Goal: Task Accomplishment & Management: Manage account settings

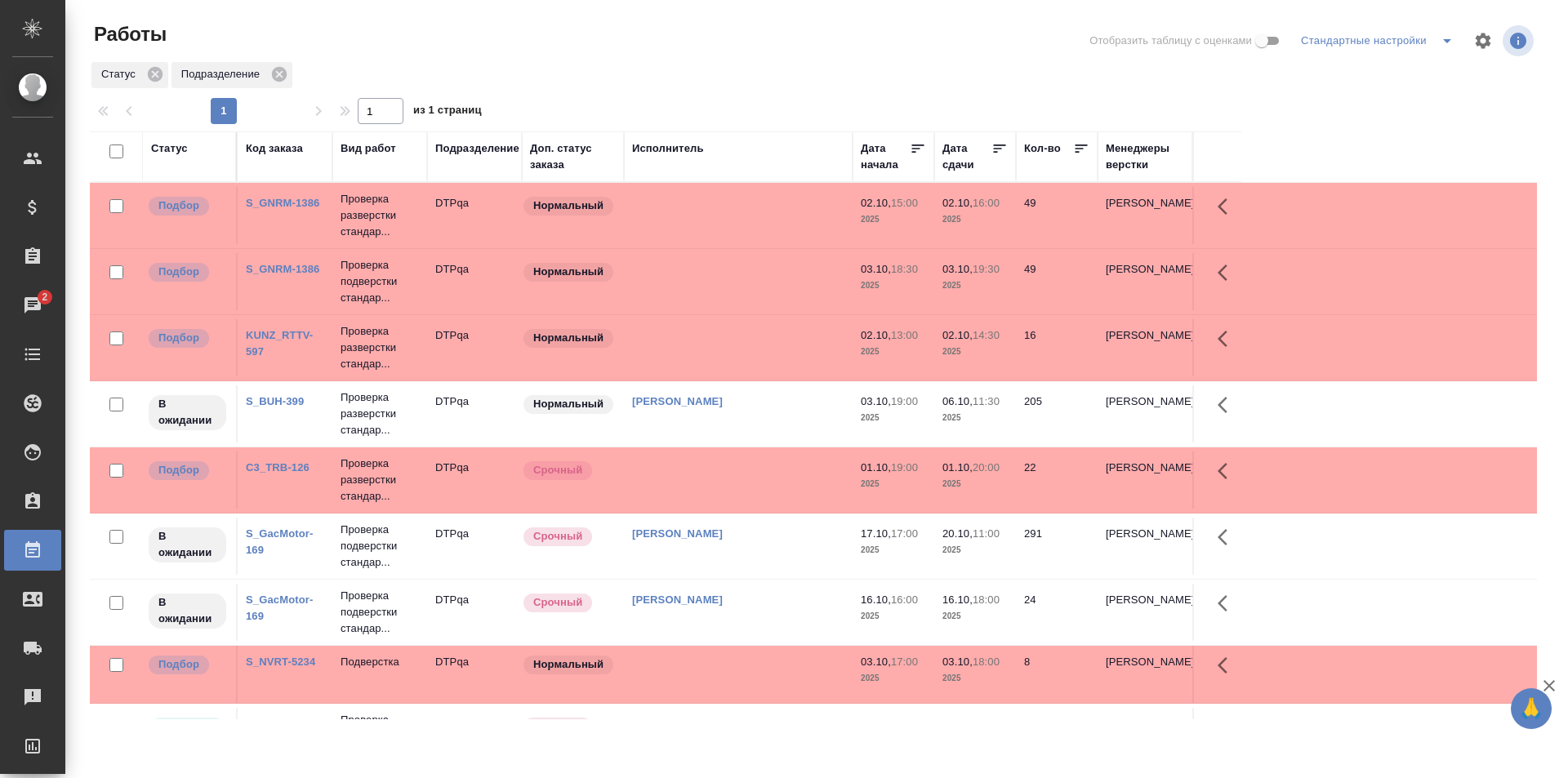
click at [288, 398] on link "S_BUH-399" at bounding box center [275, 401] width 58 height 12
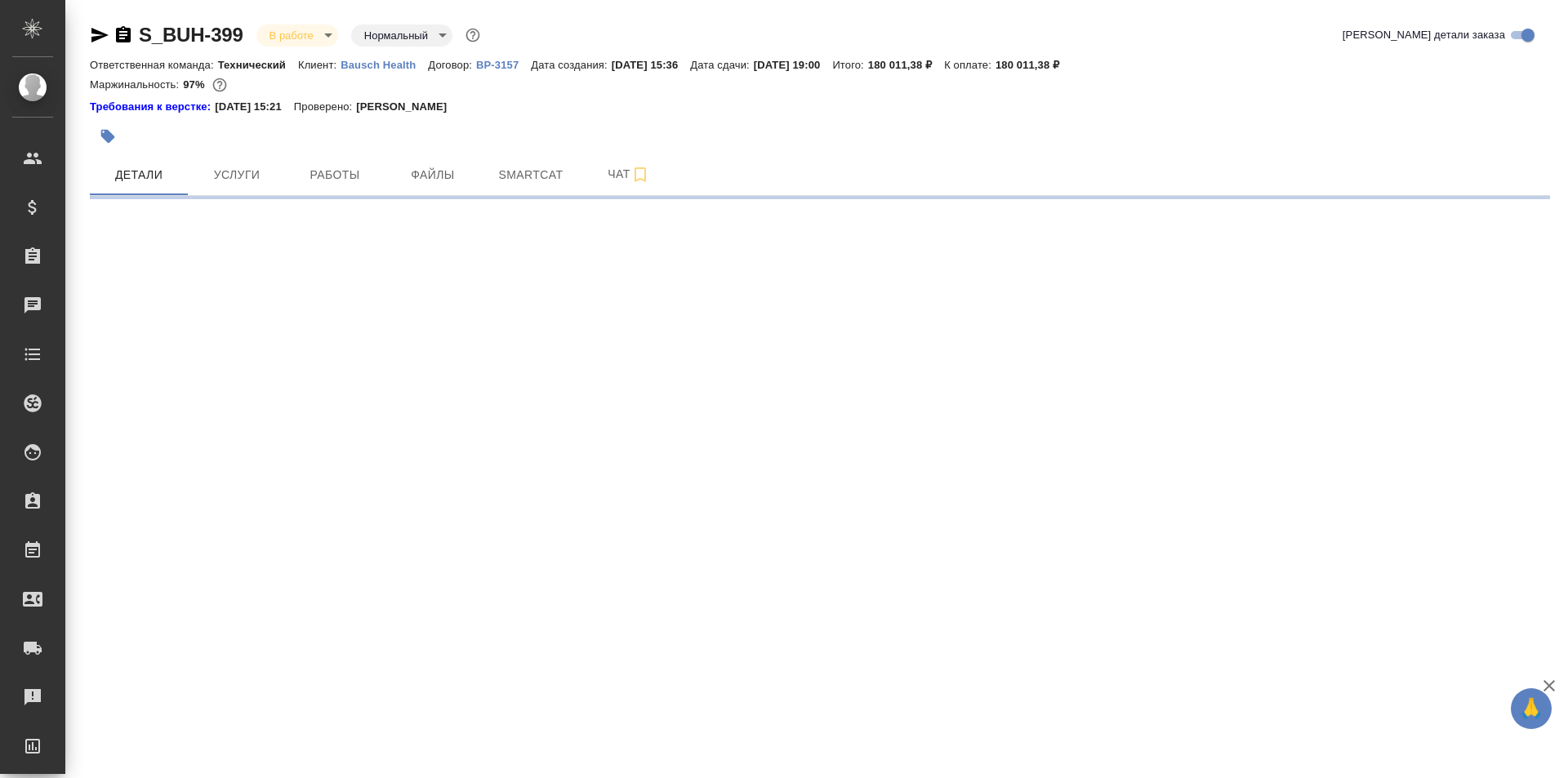
select select "RU"
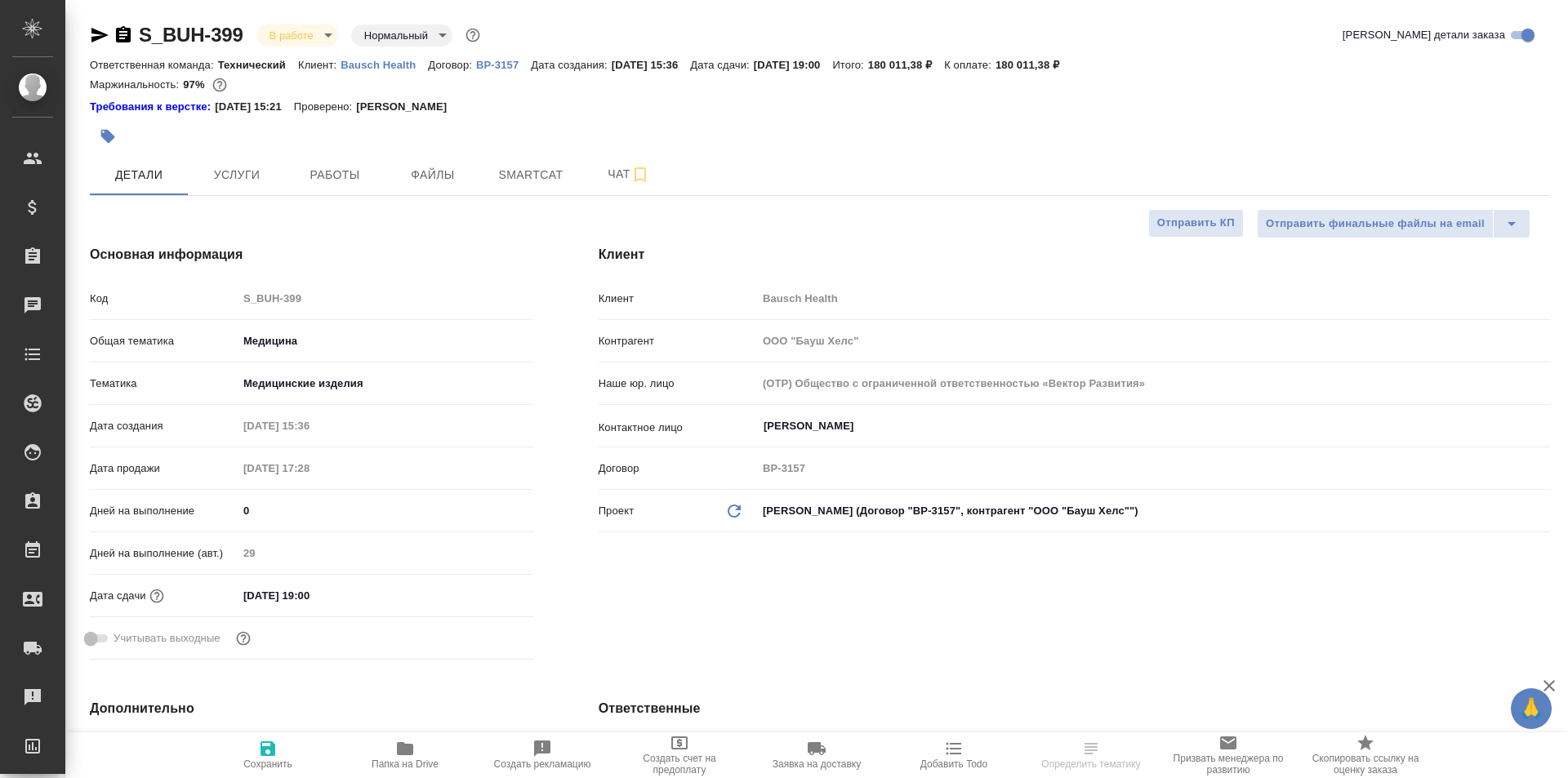
type textarea "x"
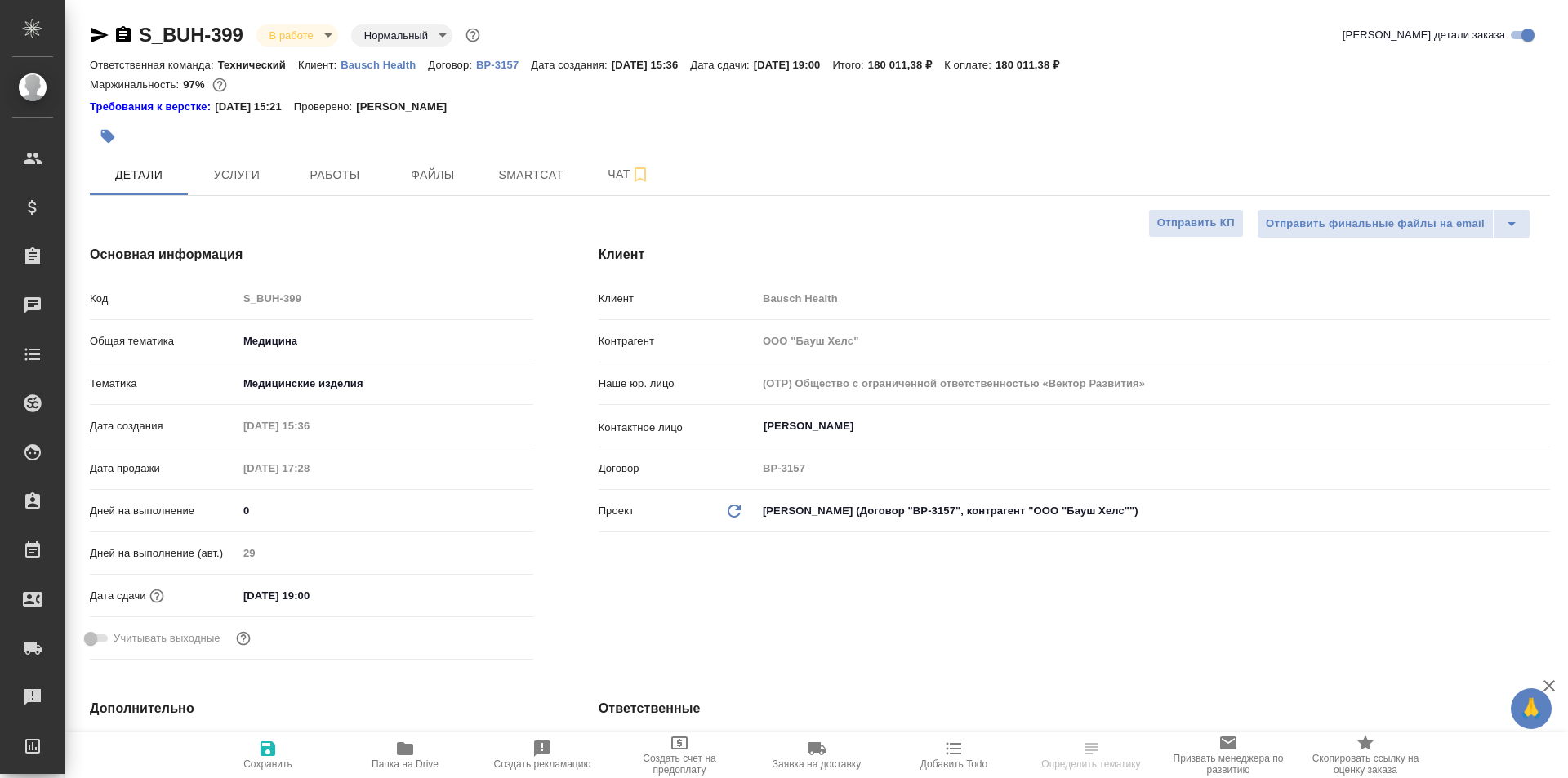
type textarea "x"
click at [617, 174] on span "Чат" at bounding box center [629, 174] width 78 height 21
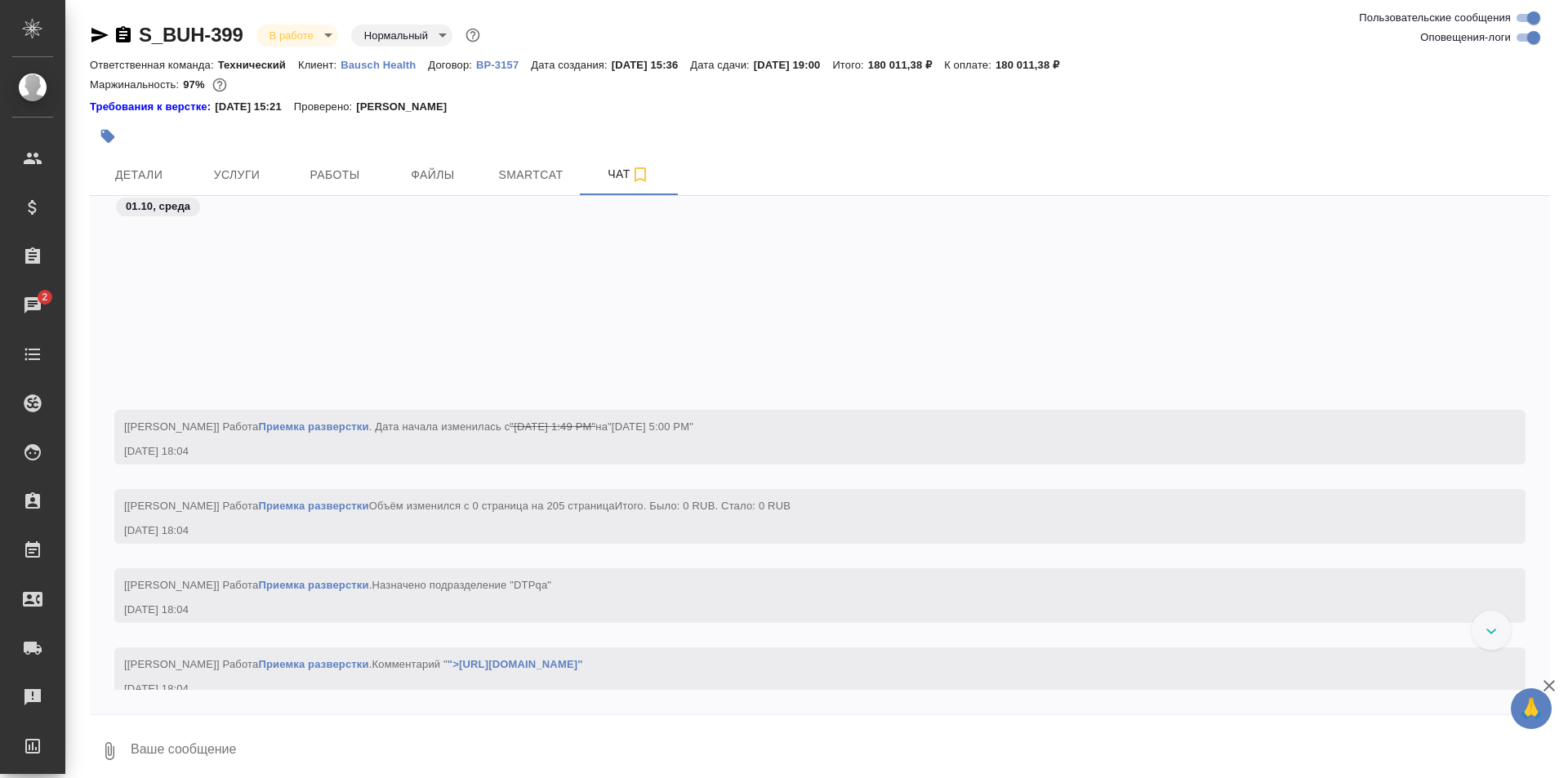
scroll to position [4647, 0]
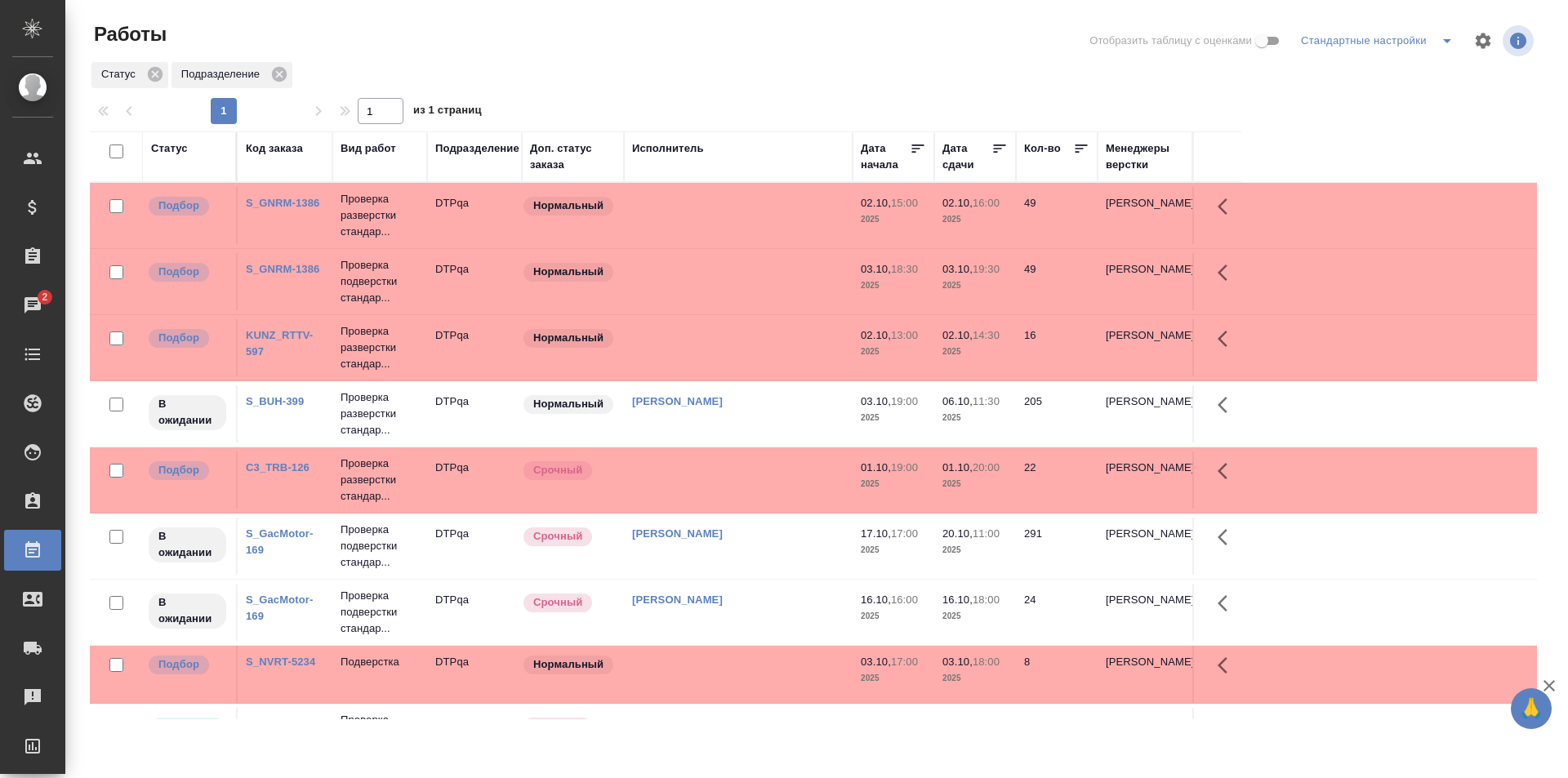
click at [798, 200] on td at bounding box center [738, 215] width 229 height 57
click at [799, 200] on td at bounding box center [738, 215] width 229 height 57
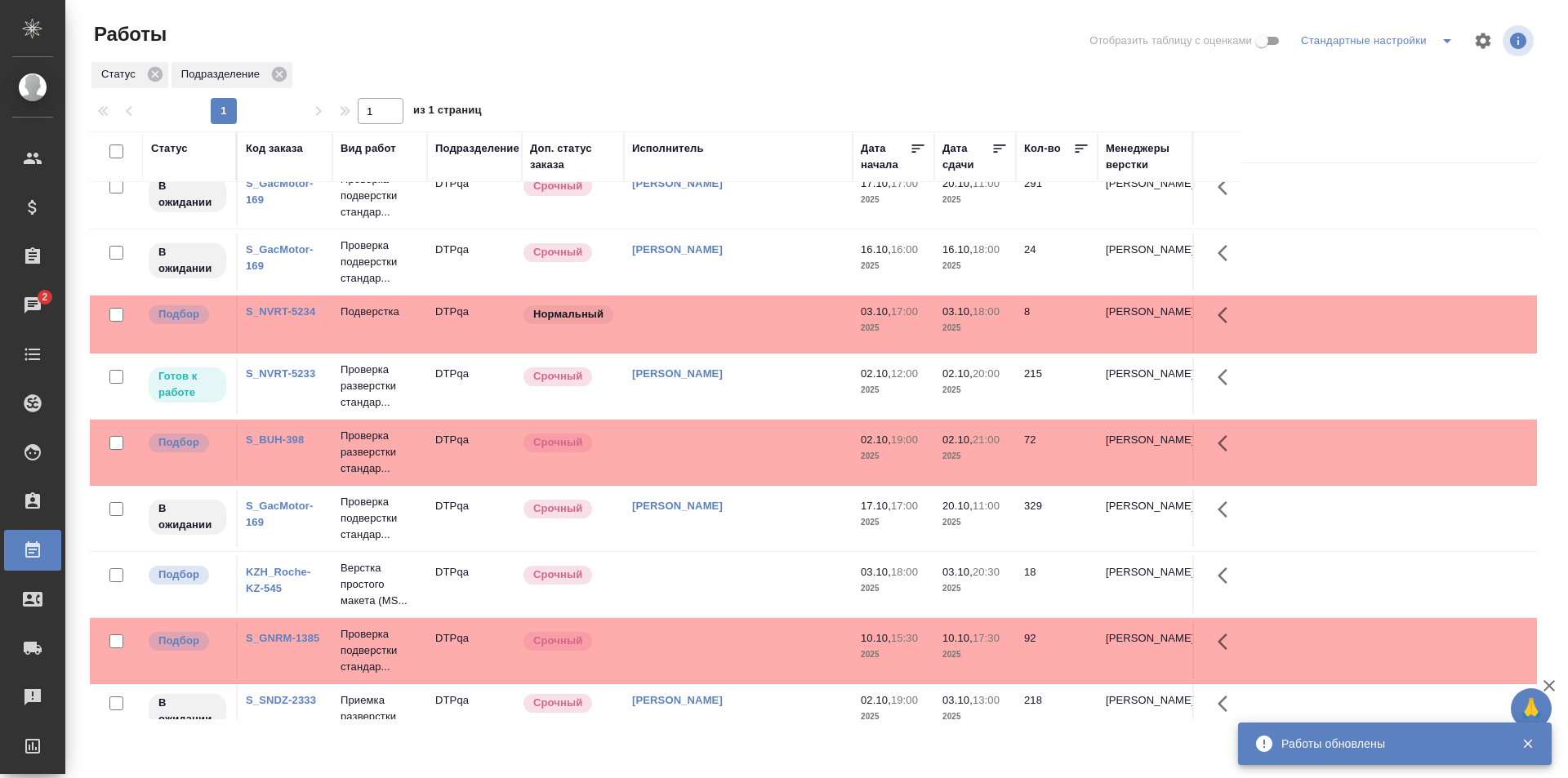
scroll to position [326, 0]
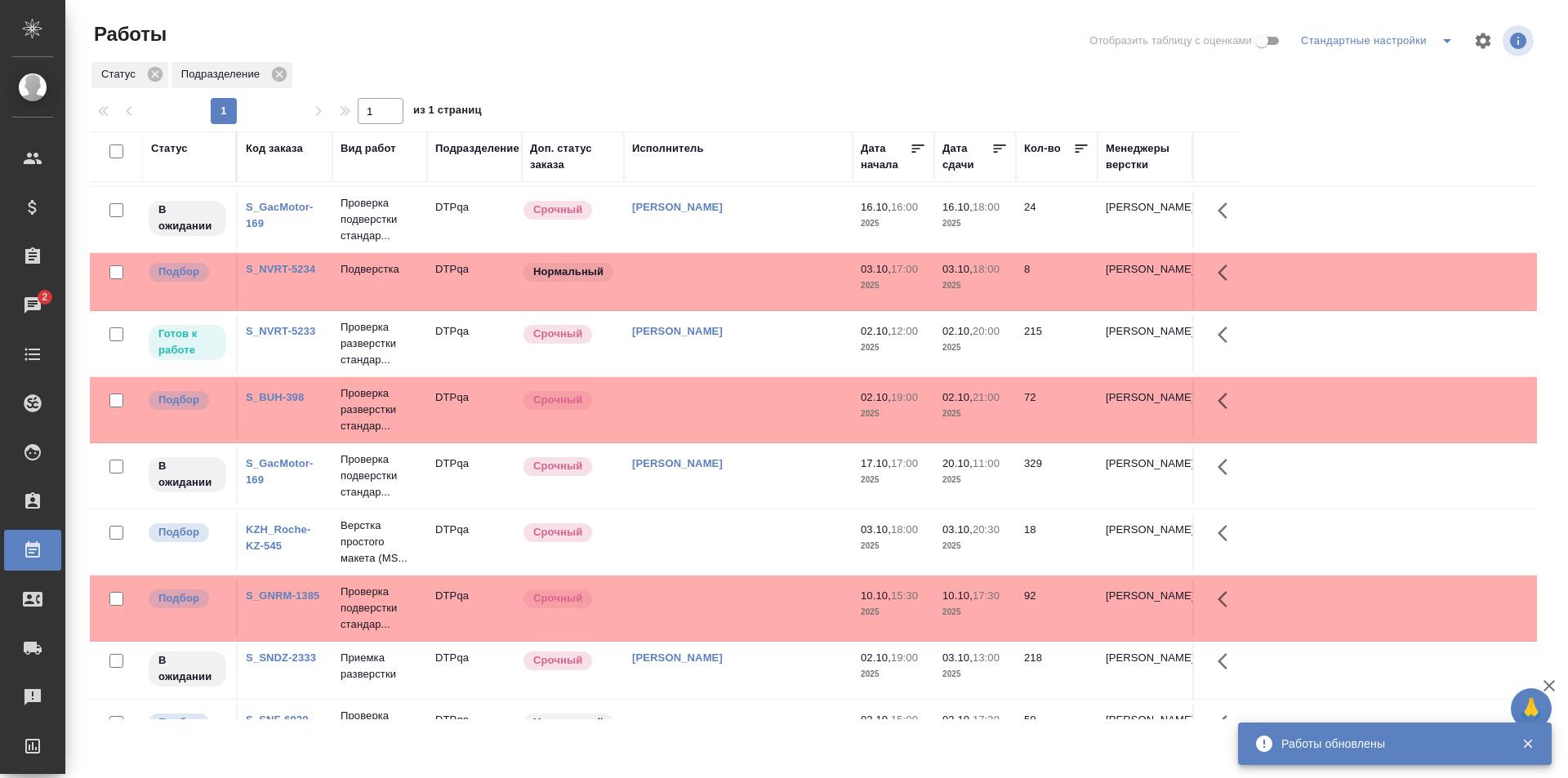
click at [783, 347] on td "Исмагилова Диана" at bounding box center [738, 343] width 229 height 57
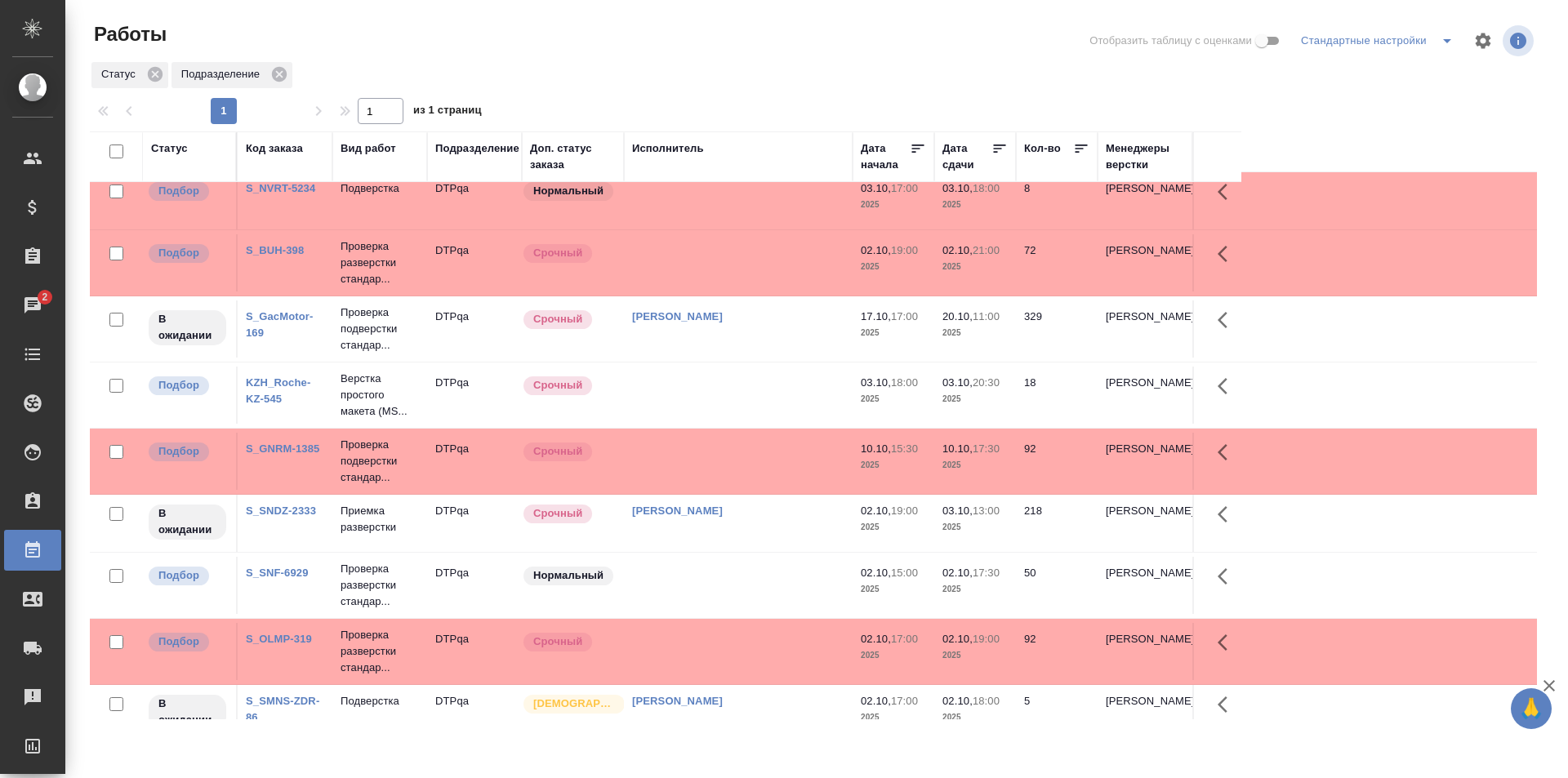
scroll to position [408, 0]
click at [710, 471] on td at bounding box center [738, 460] width 229 height 57
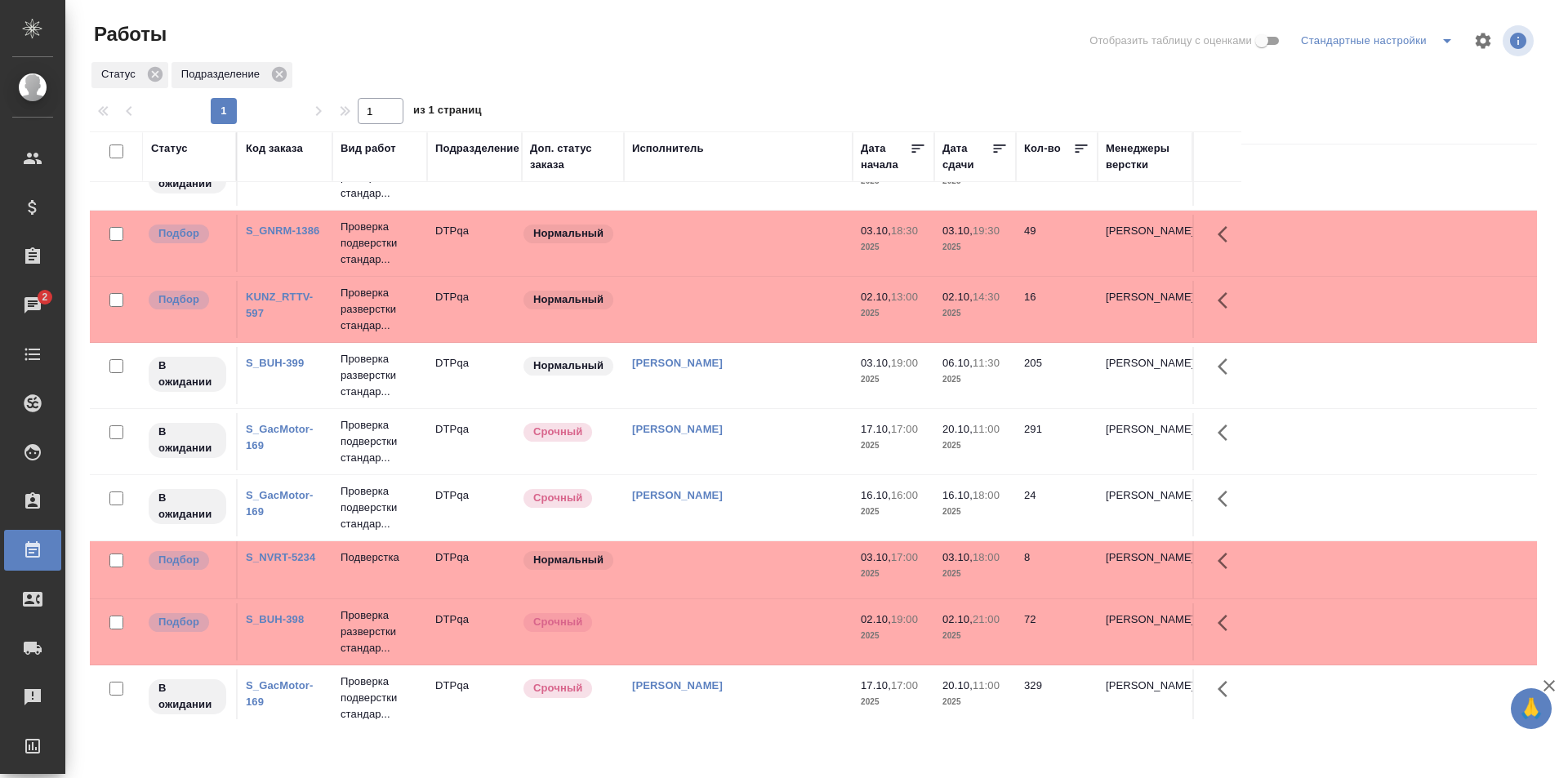
scroll to position [0, 0]
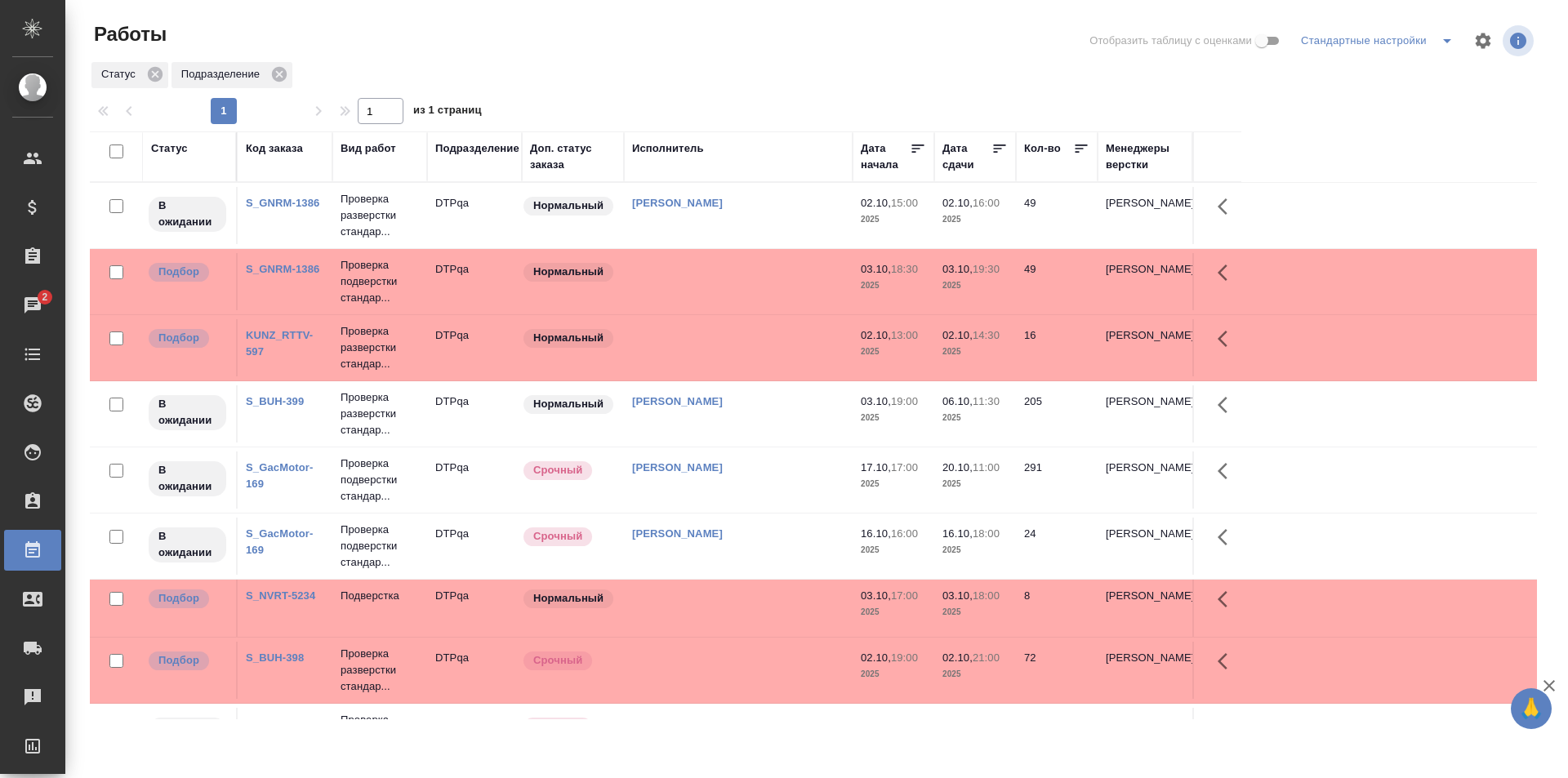
click at [777, 63] on div "Статус Подразделение" at bounding box center [813, 75] width 1447 height 30
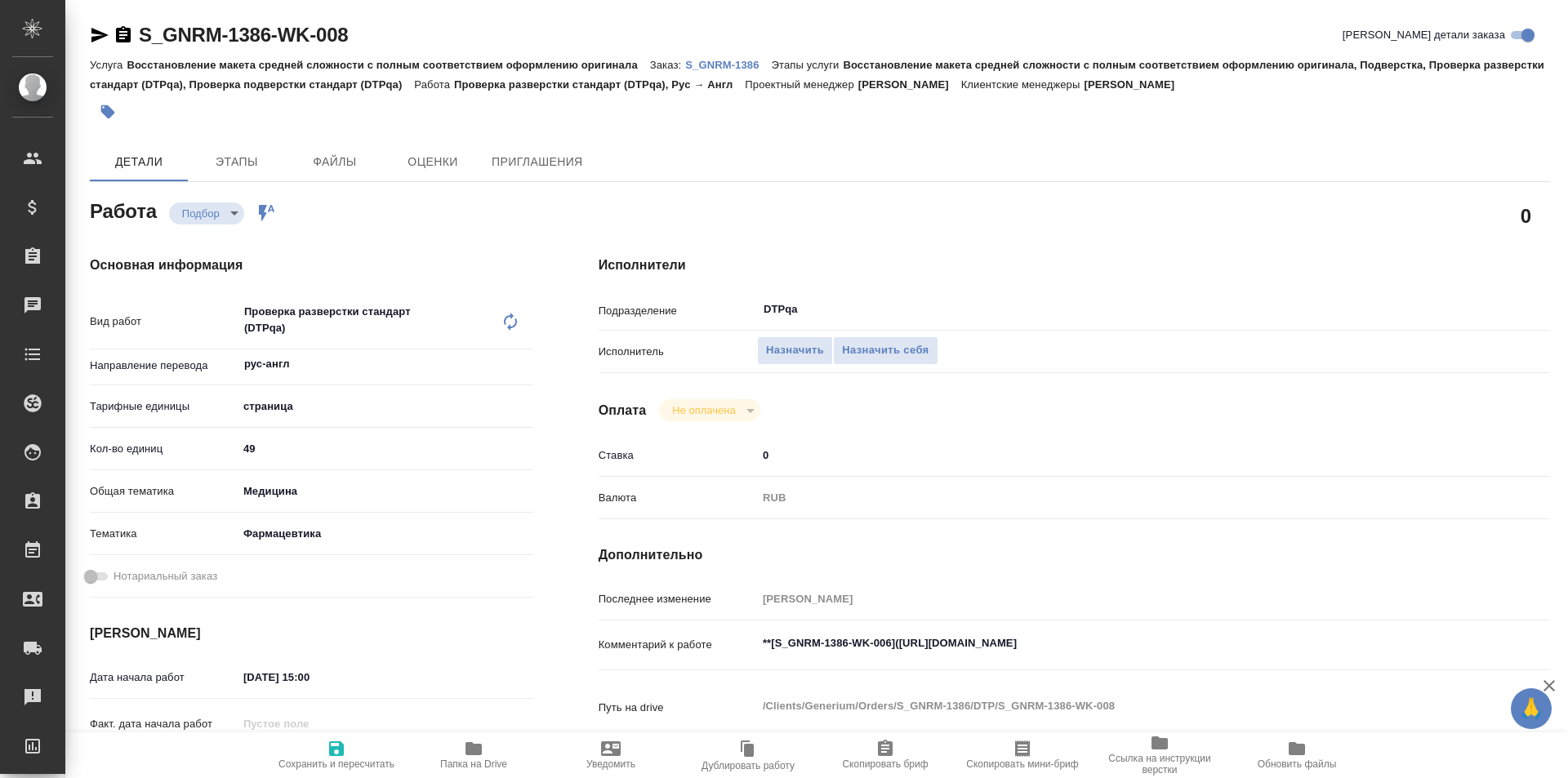
type textarea "x"
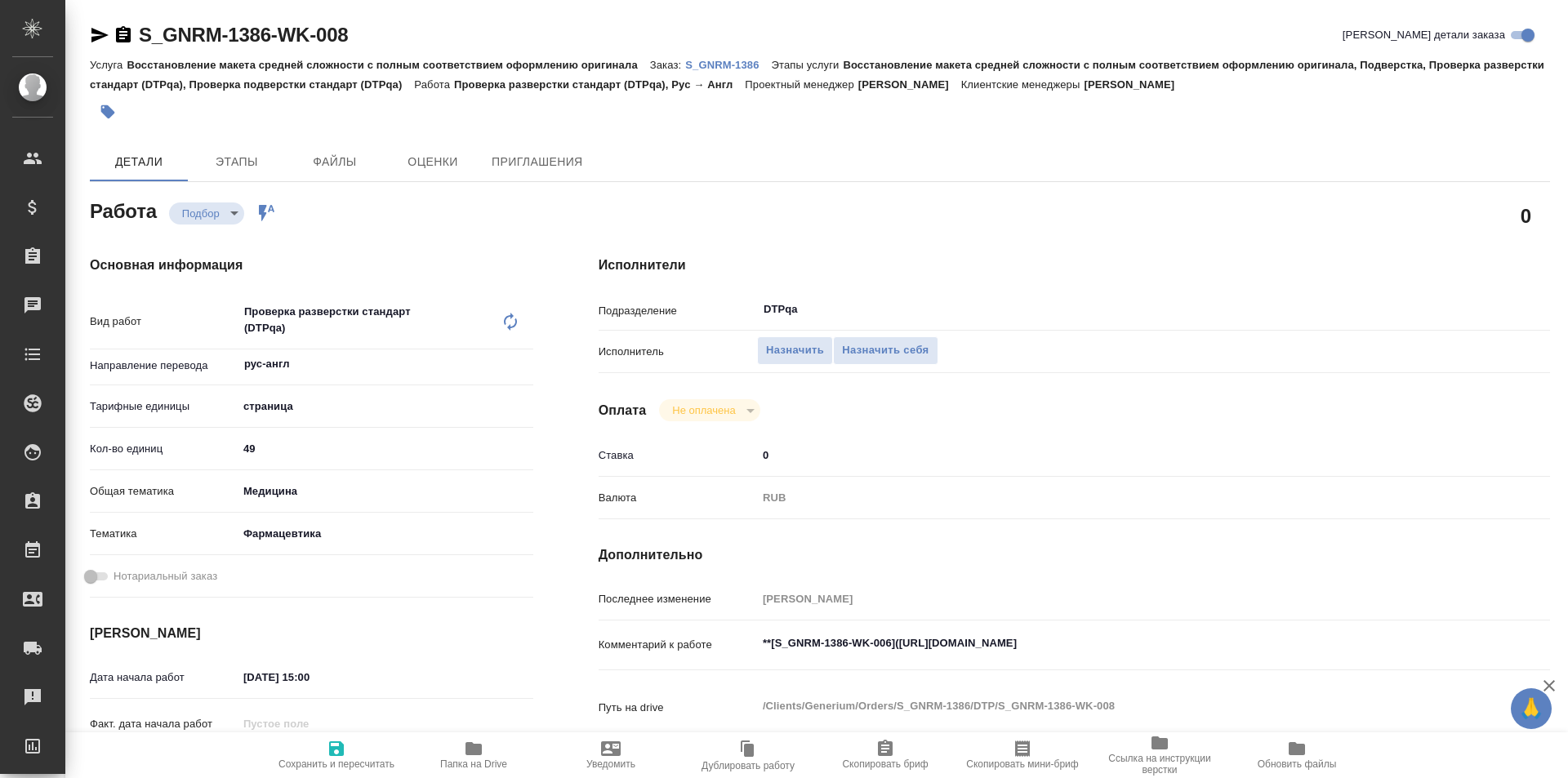
type textarea "x"
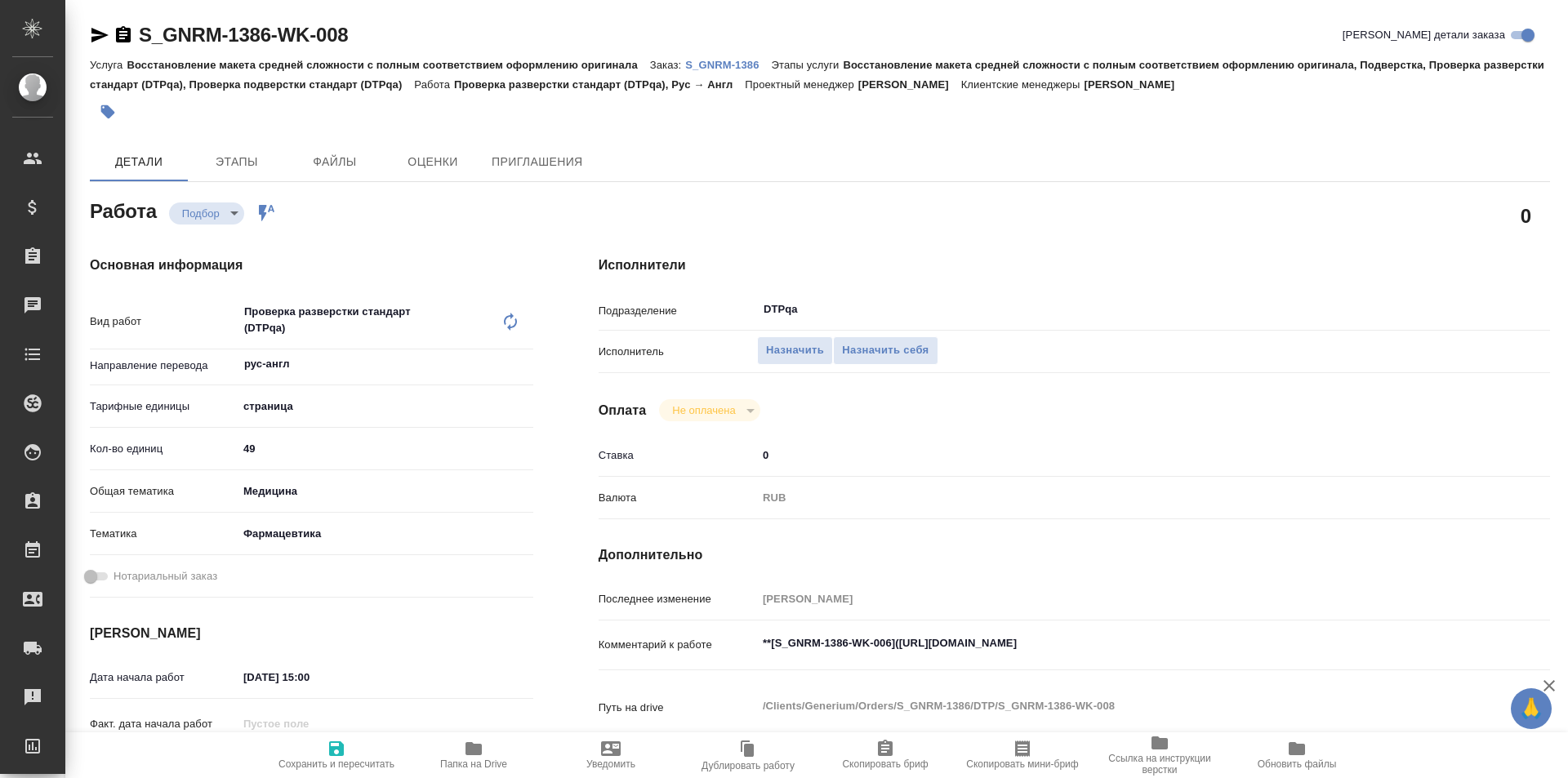
type textarea "x"
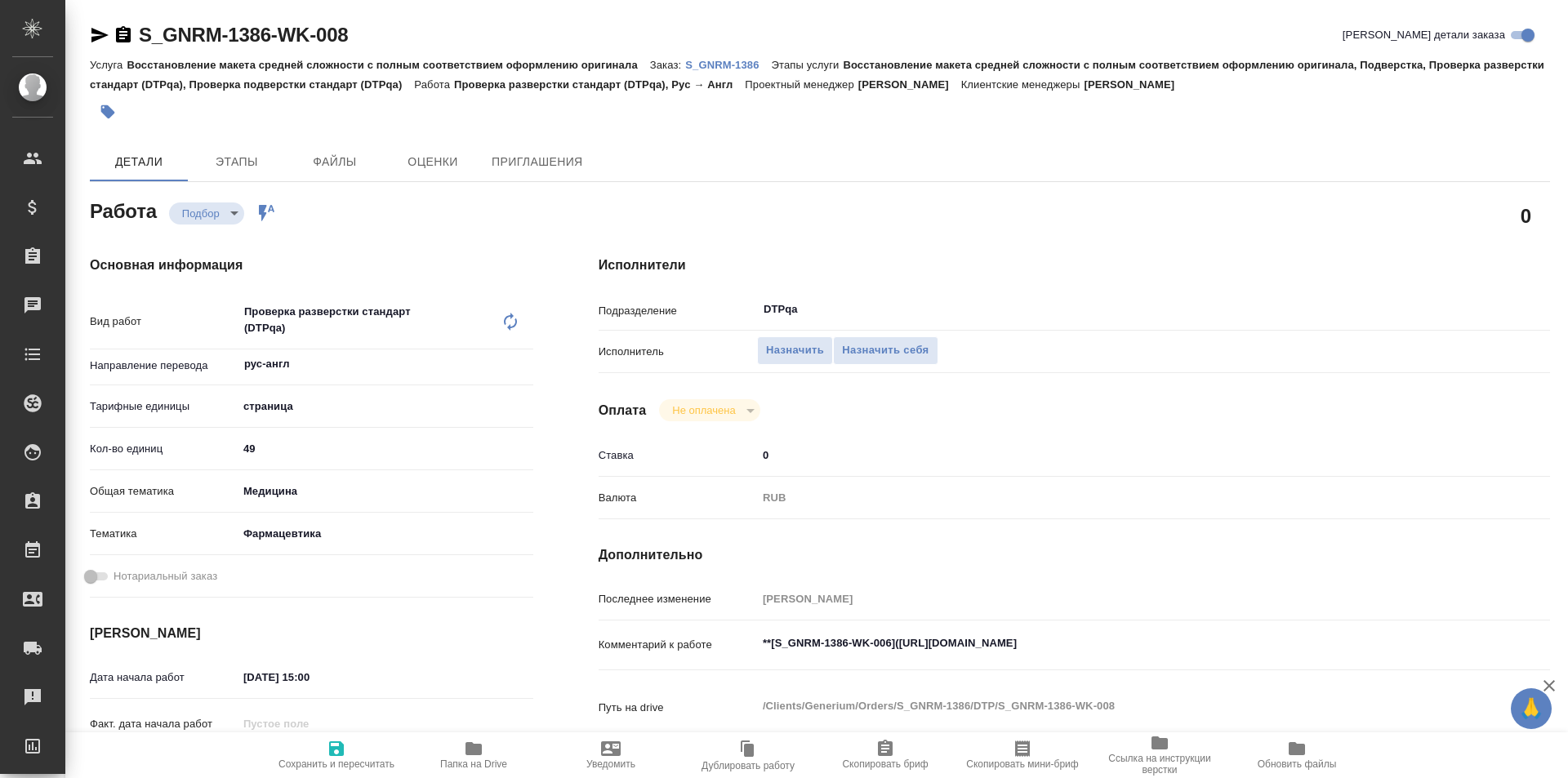
type textarea "x"
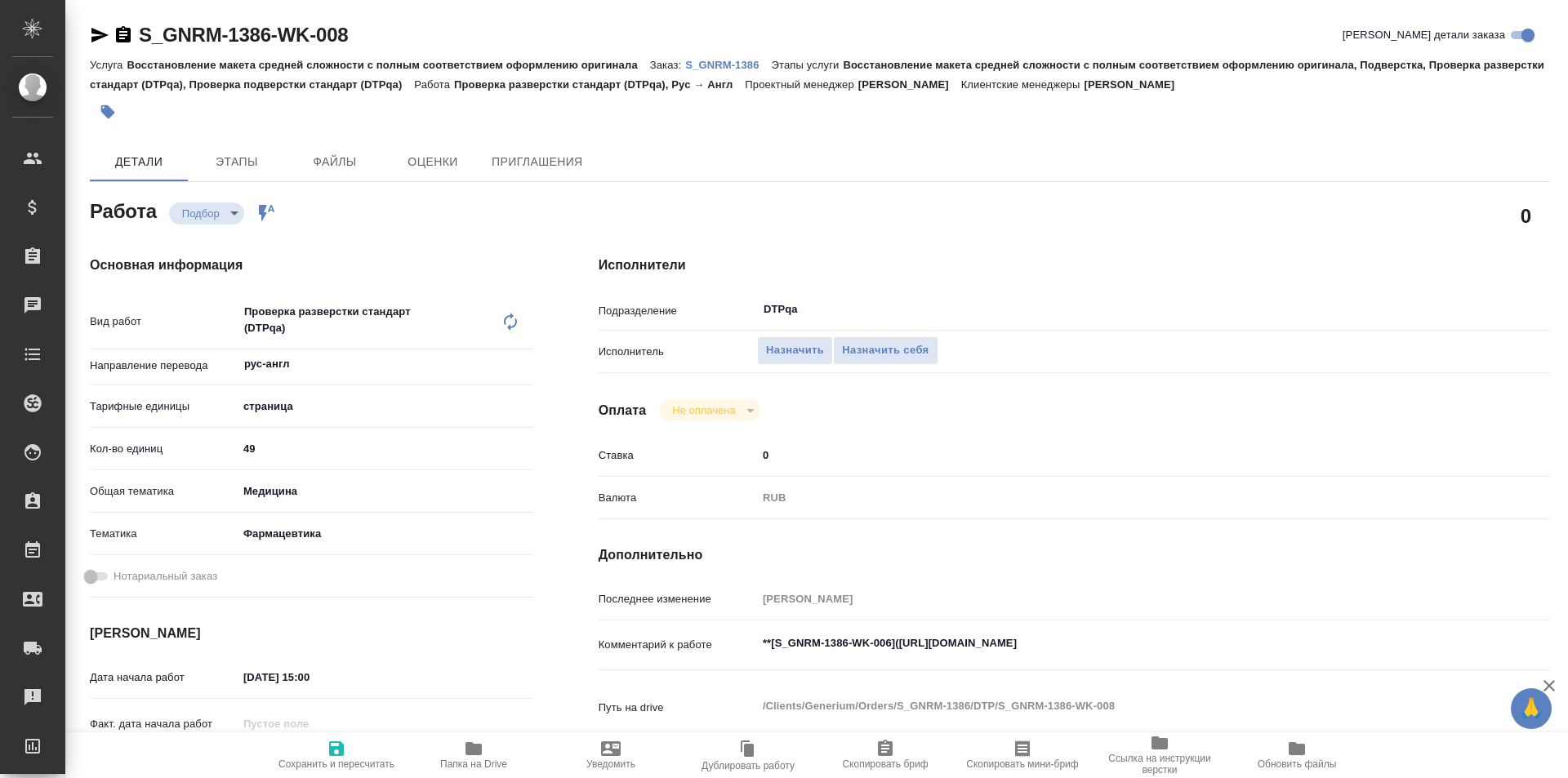
type textarea "x"
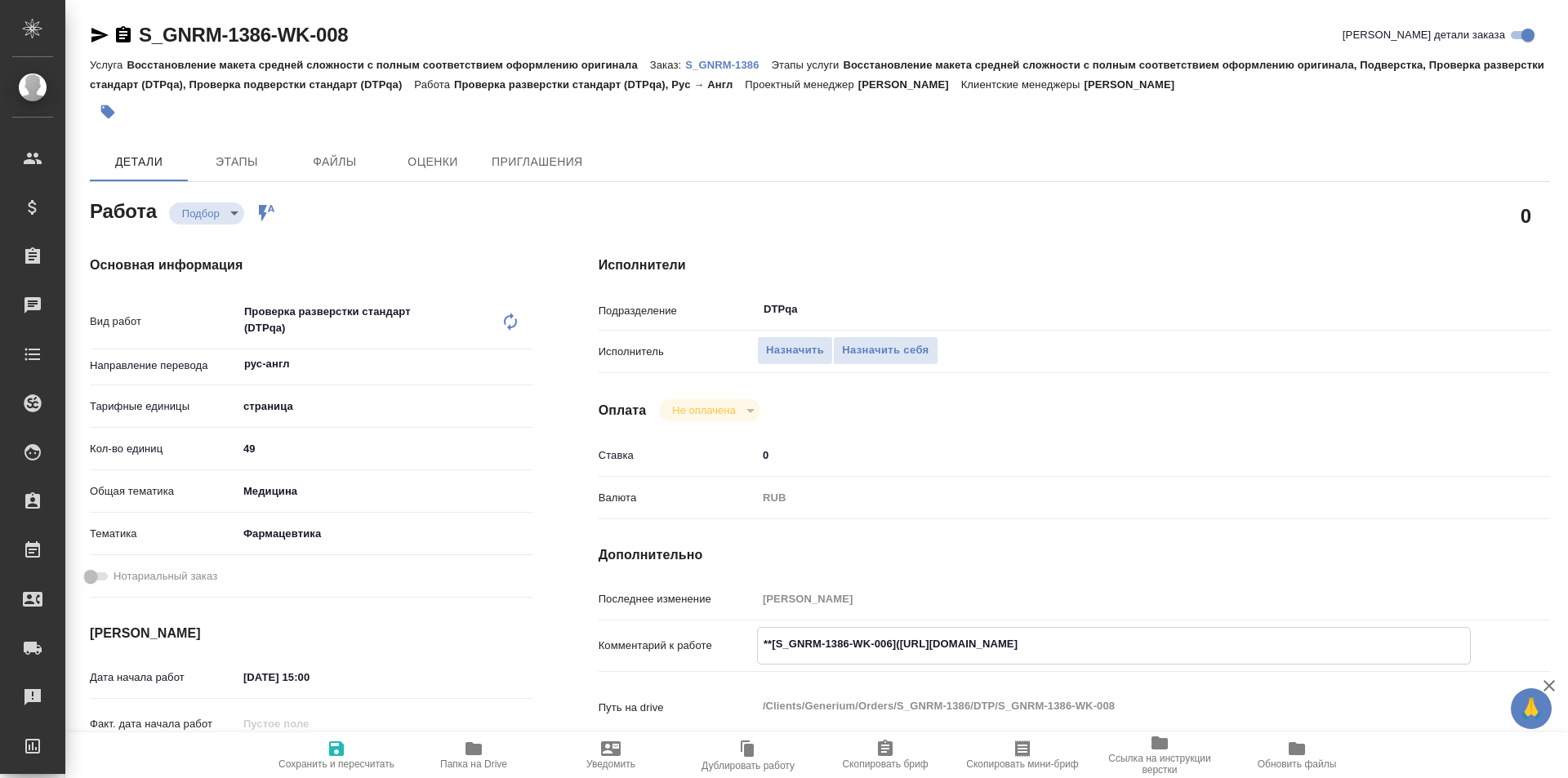
type textarea "x"
drag, startPoint x: 1241, startPoint y: 642, endPoint x: 899, endPoint y: 638, distance: 342.0
click at [899, 638] on textarea "**[S_GNRM-1386-WK-006](https://tera.awatera.com/Work/68dd16e2e8c8e73dd8069232/d…" at bounding box center [1114, 644] width 712 height 28
type textarea "x"
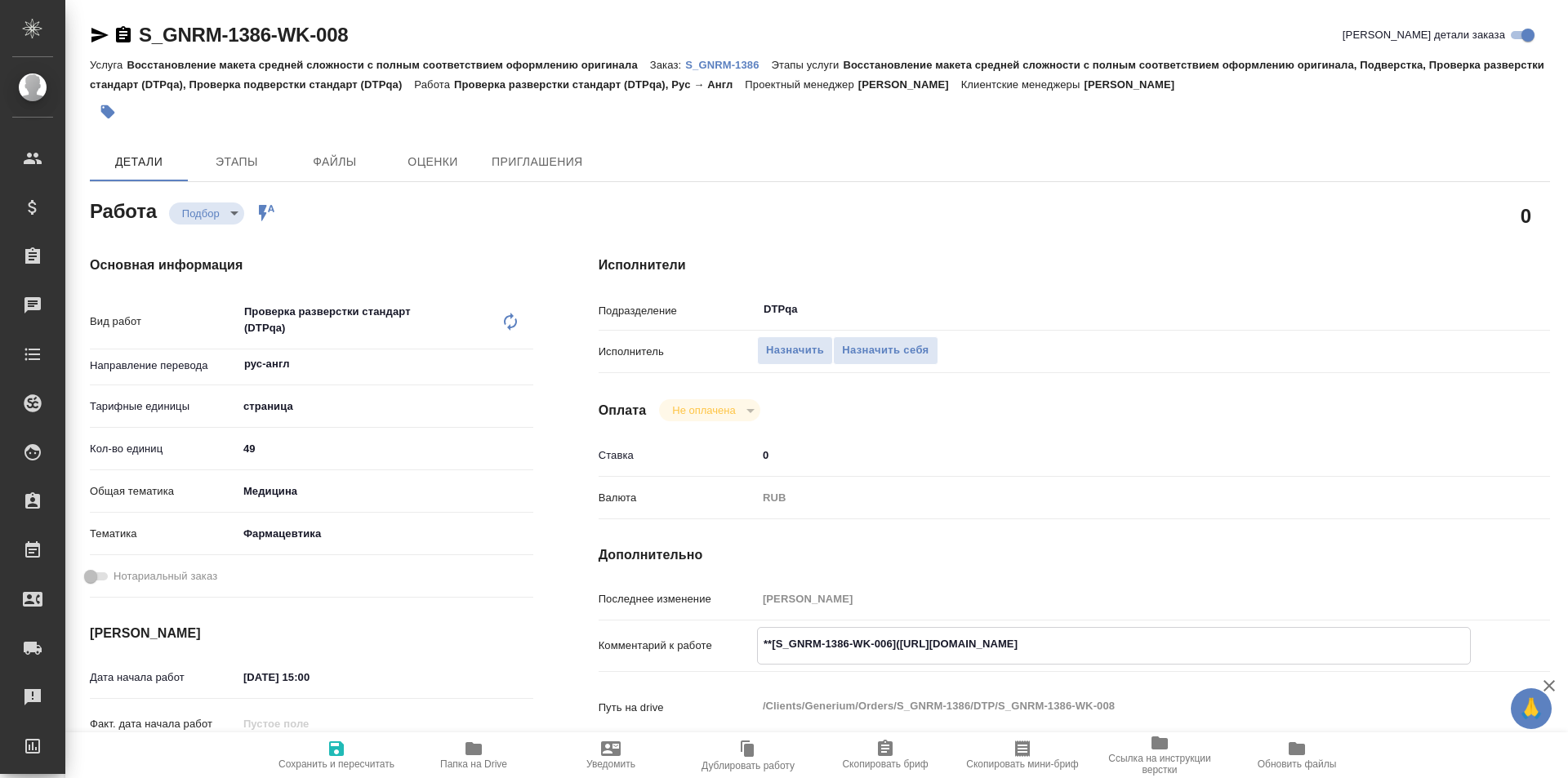
type textarea "x"
click at [867, 346] on span "Назначить себя" at bounding box center [884, 350] width 86 height 19
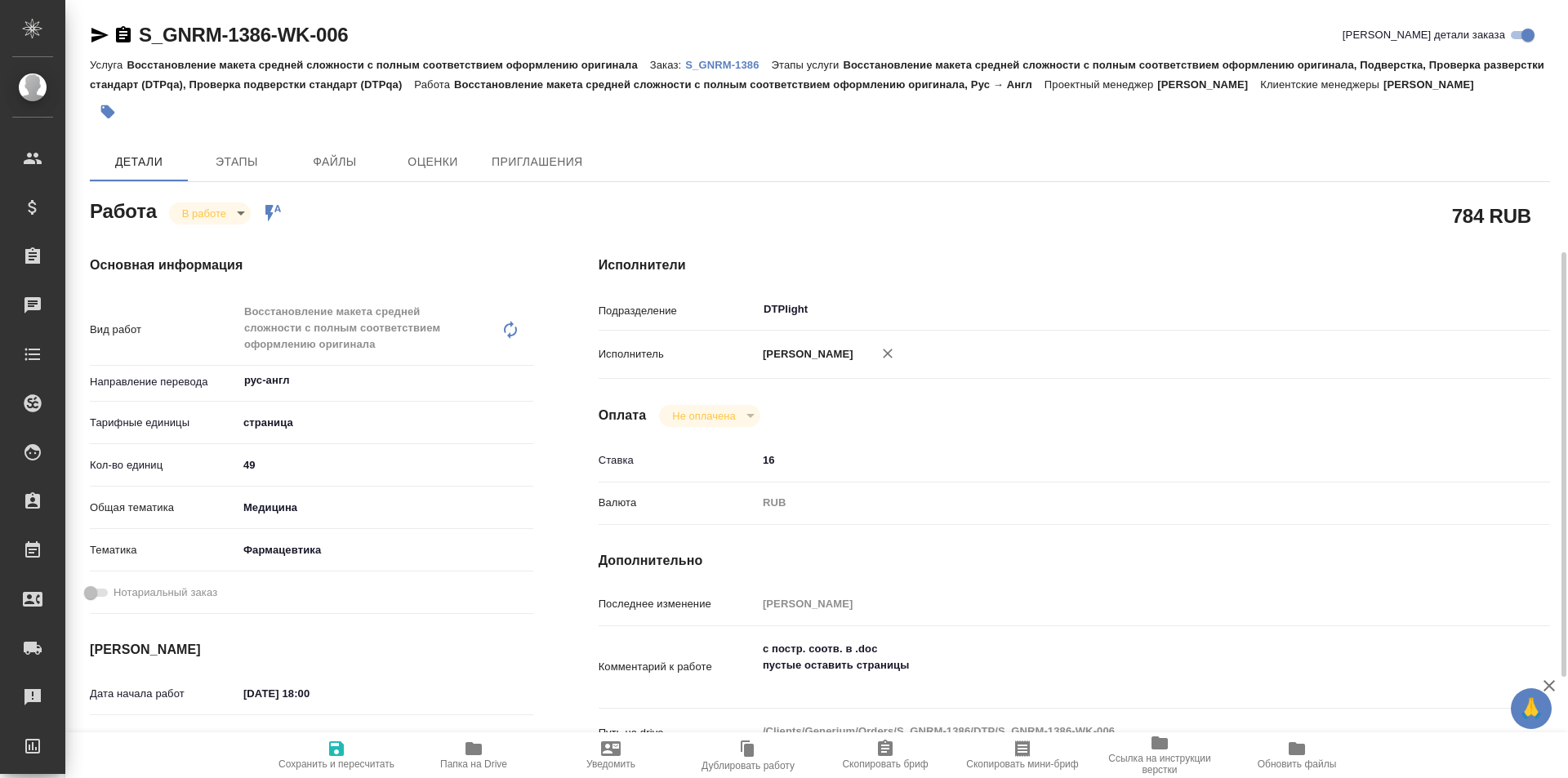
scroll to position [164, 0]
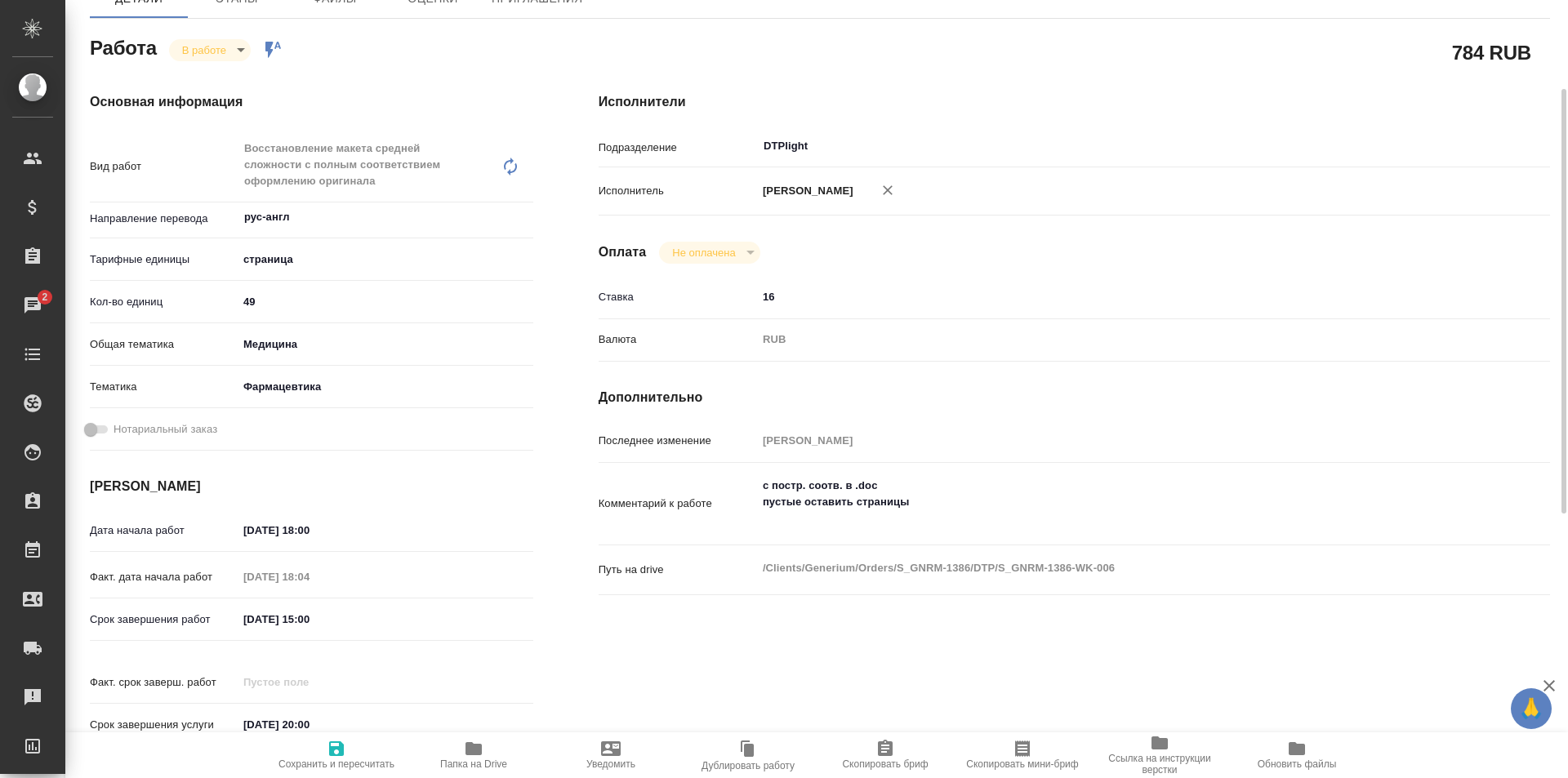
click at [479, 748] on icon "button" at bounding box center [474, 748] width 16 height 13
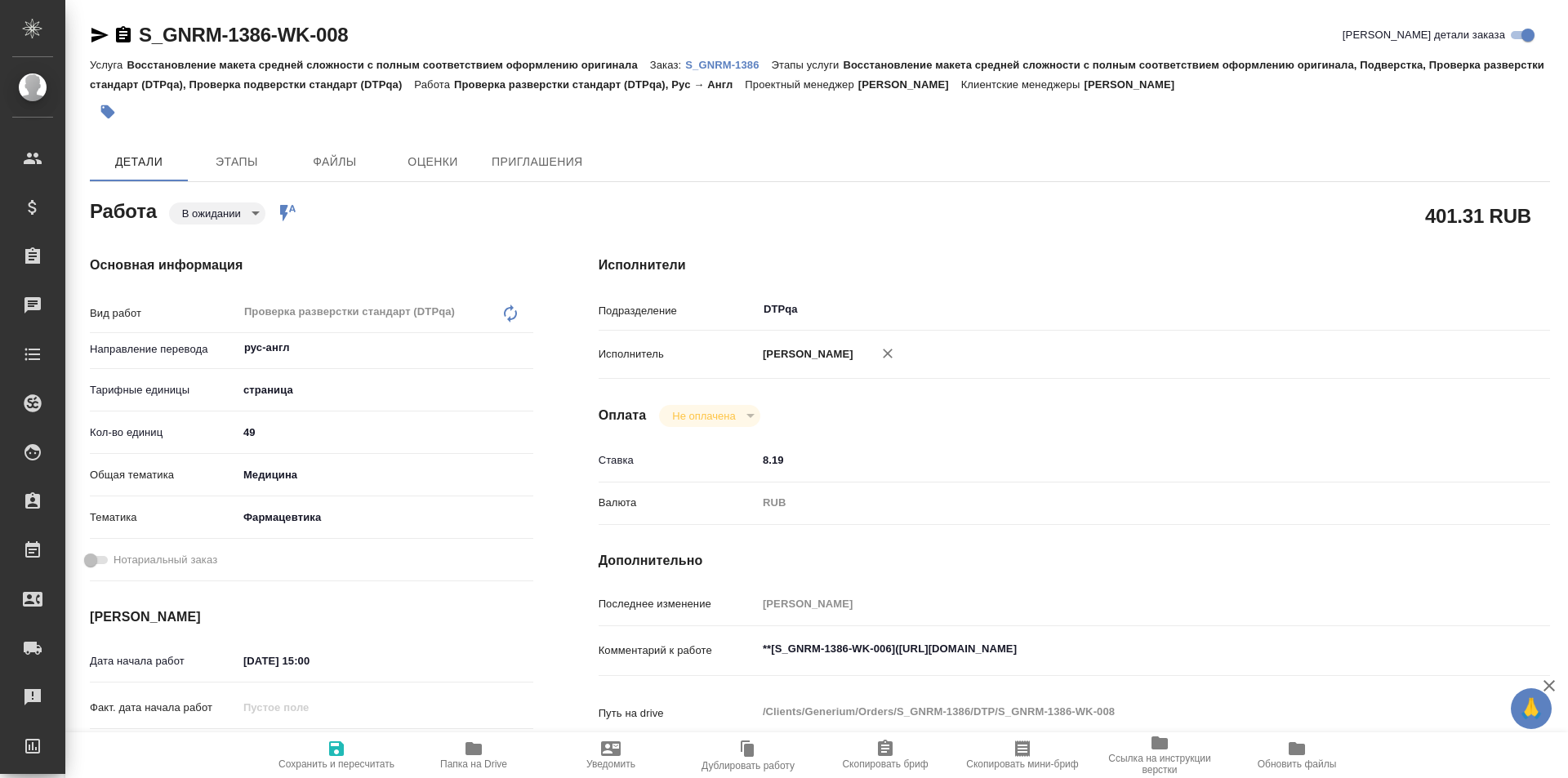
type textarea "x"
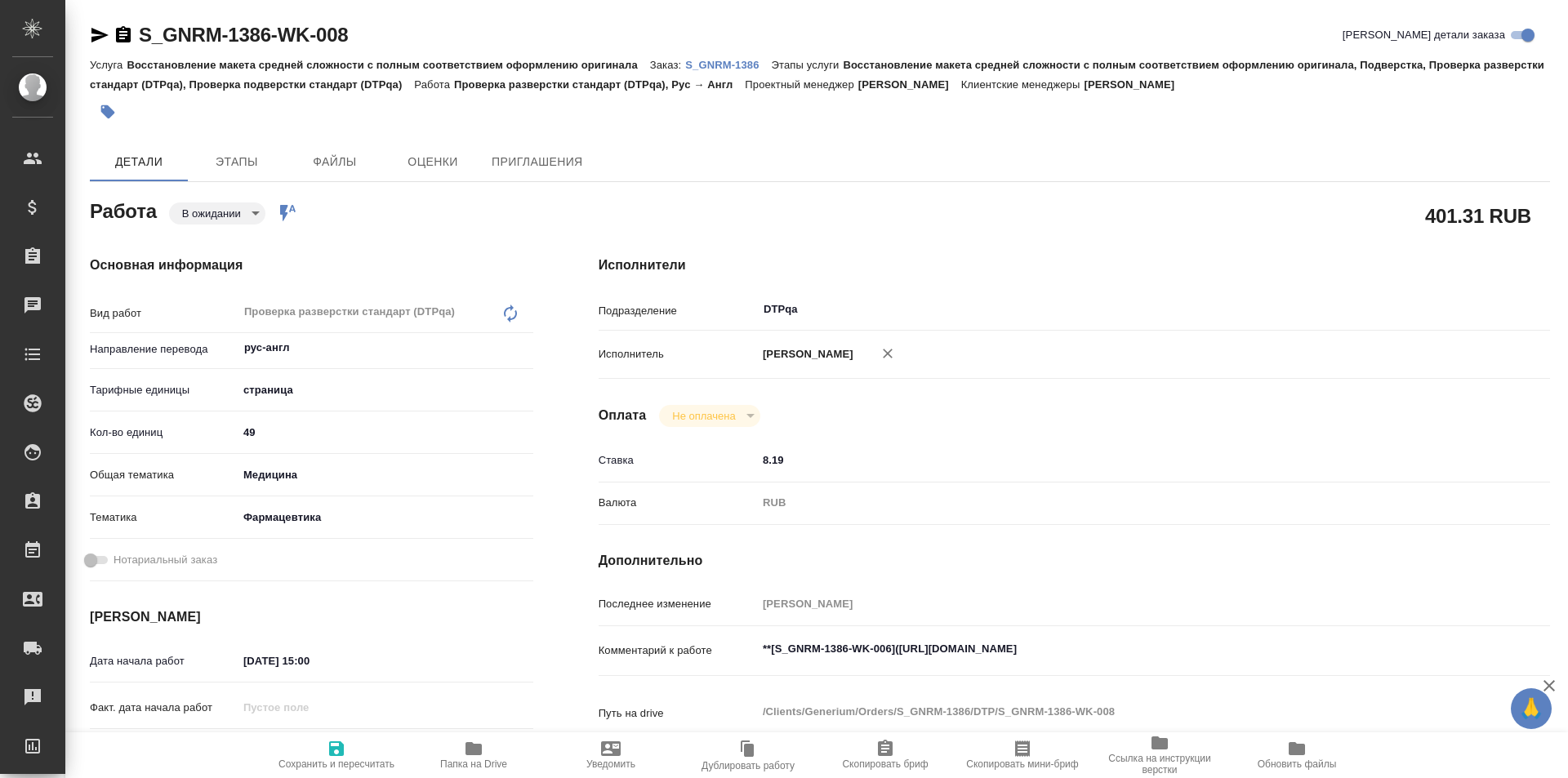
type textarea "x"
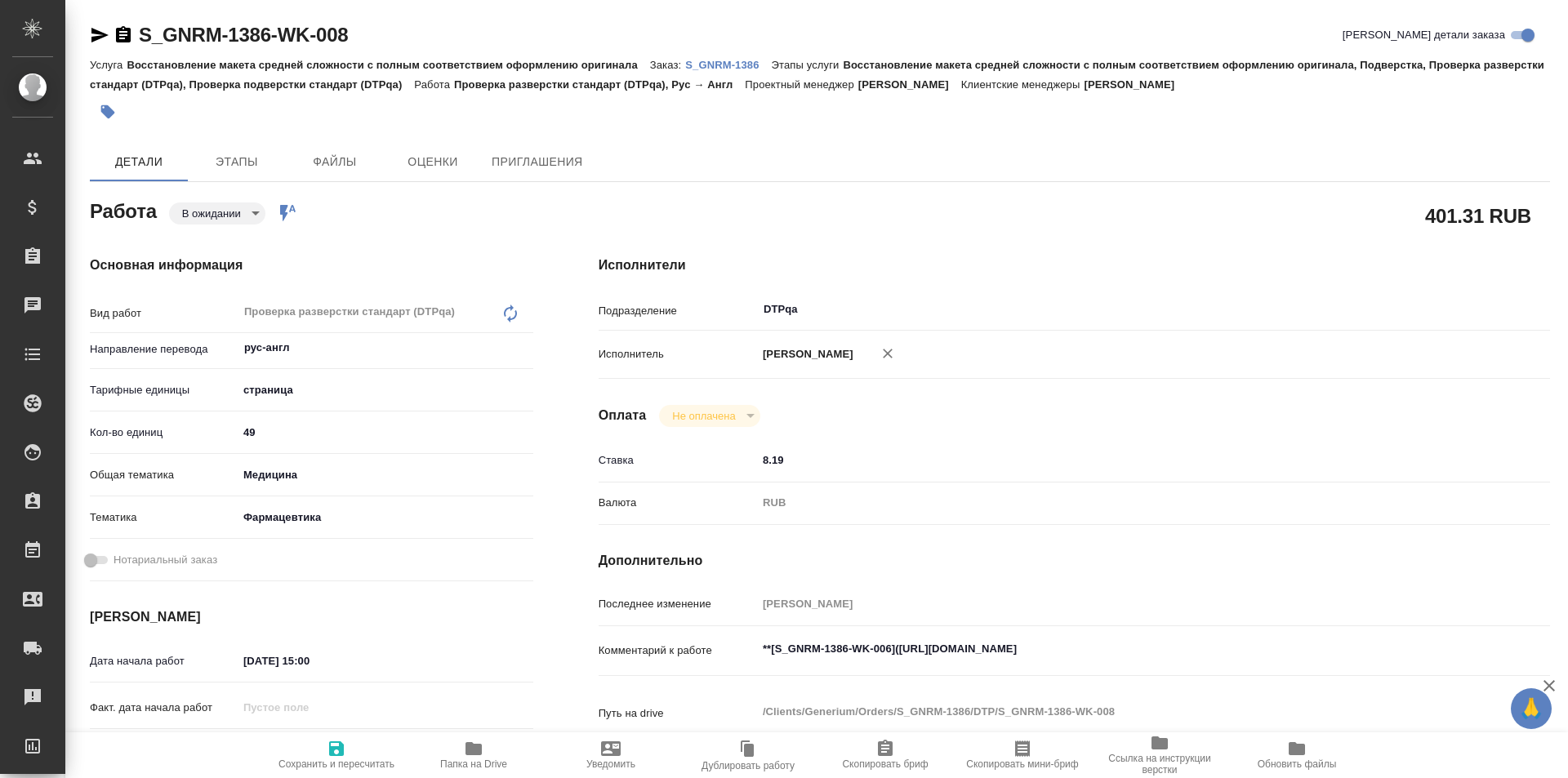
type textarea "x"
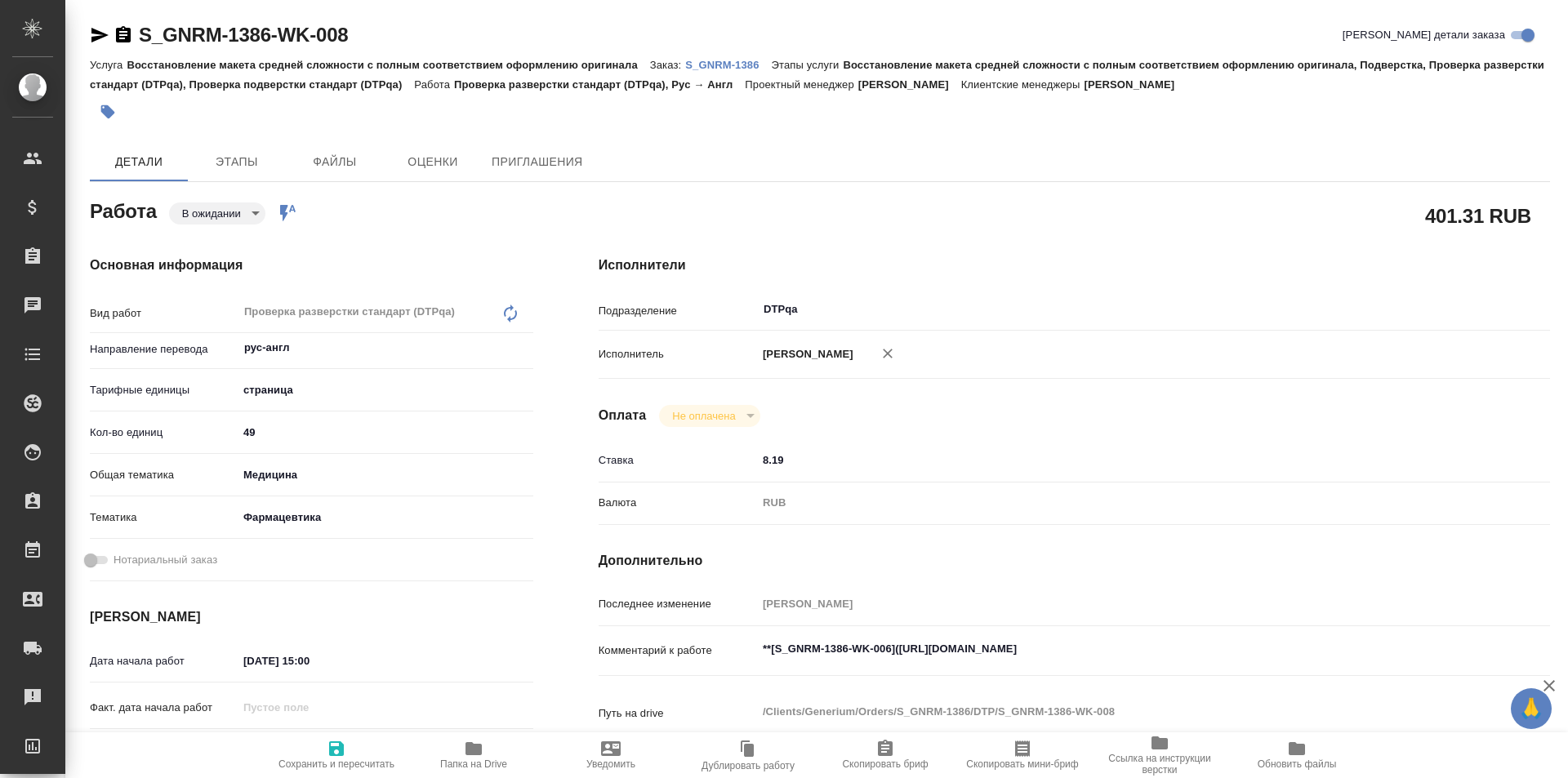
type textarea "x"
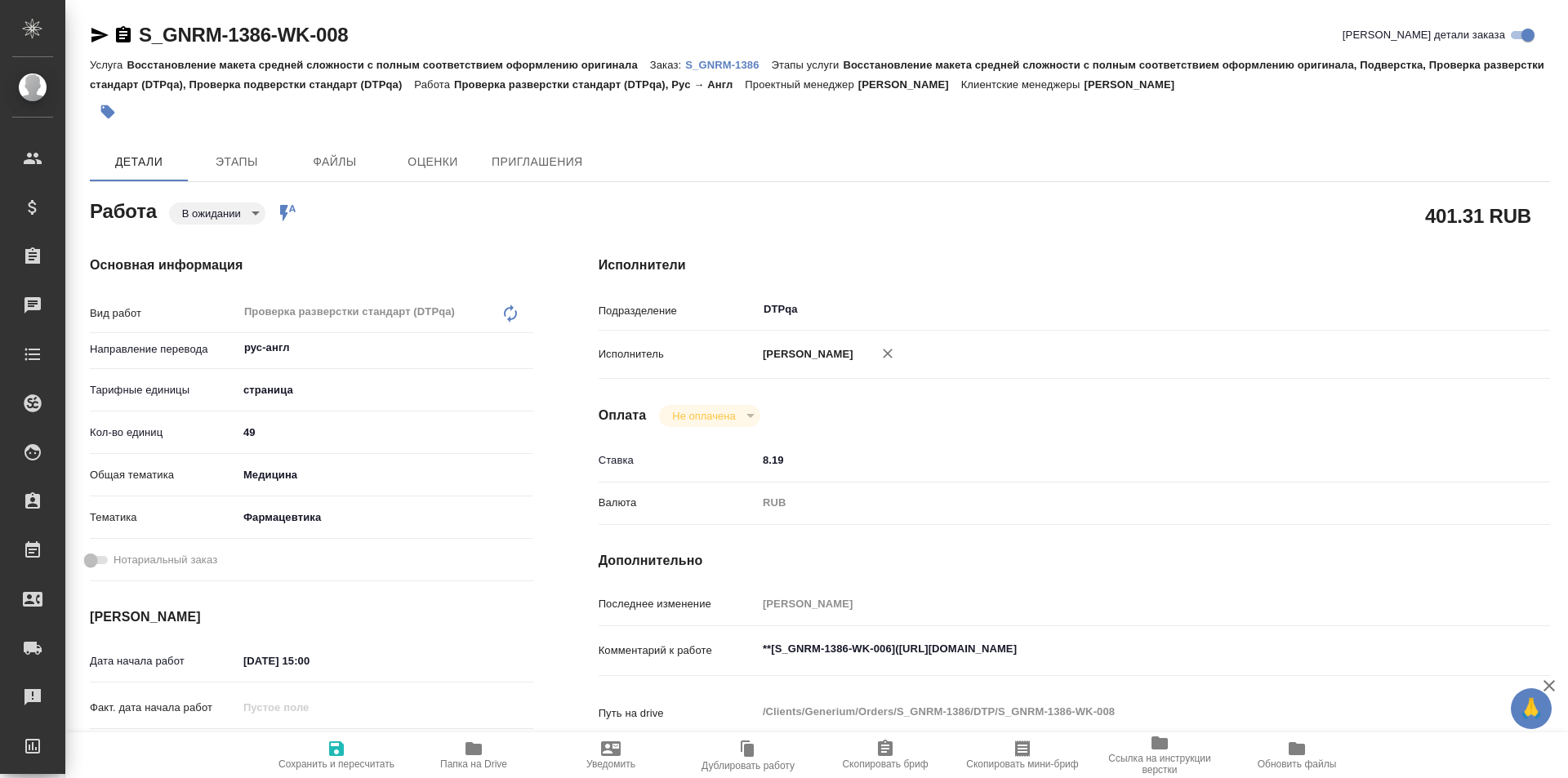
type textarea "x"
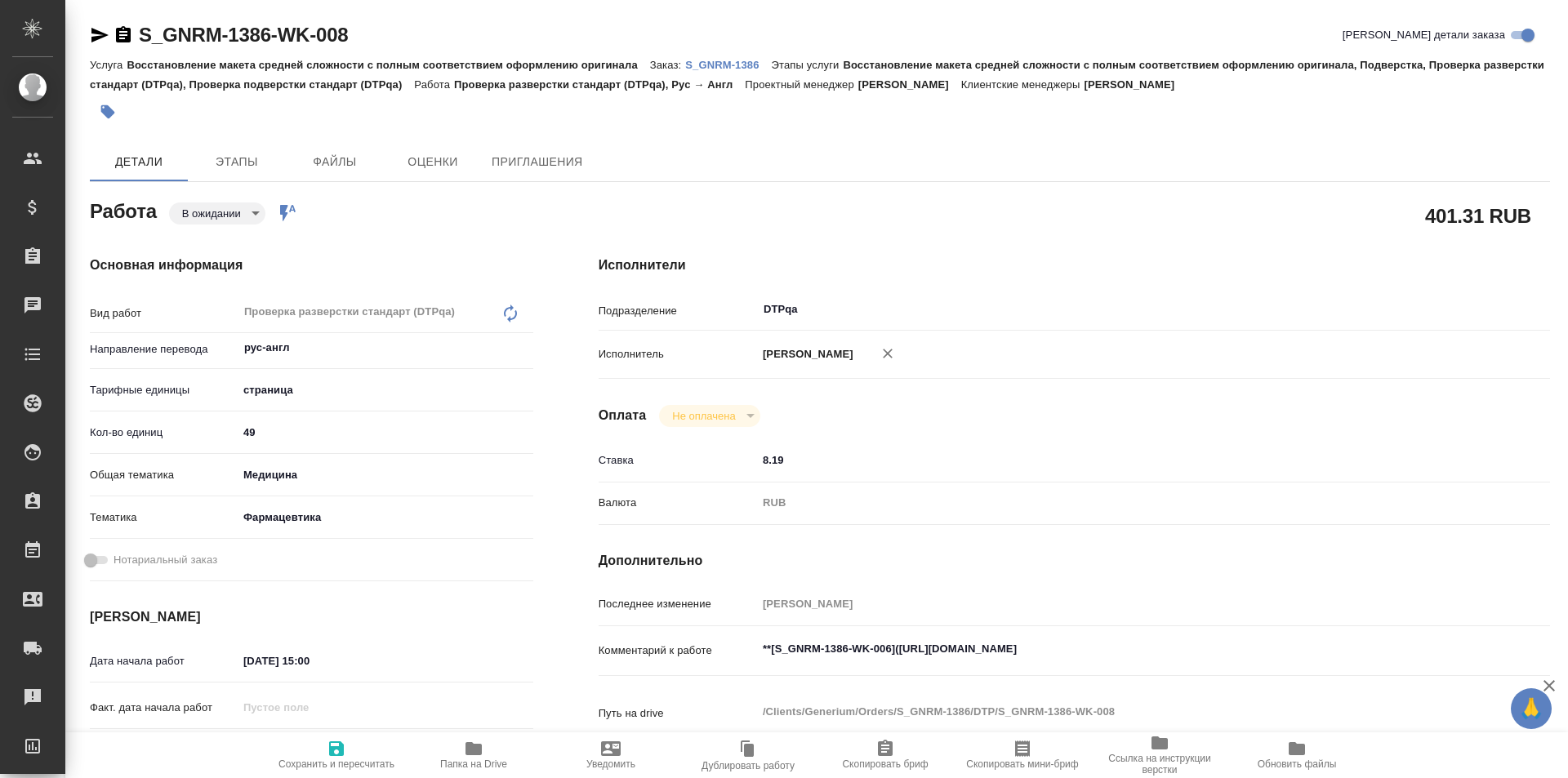
click at [324, 753] on span "Сохранить и пересчитать" at bounding box center [336, 754] width 118 height 31
type textarea "x"
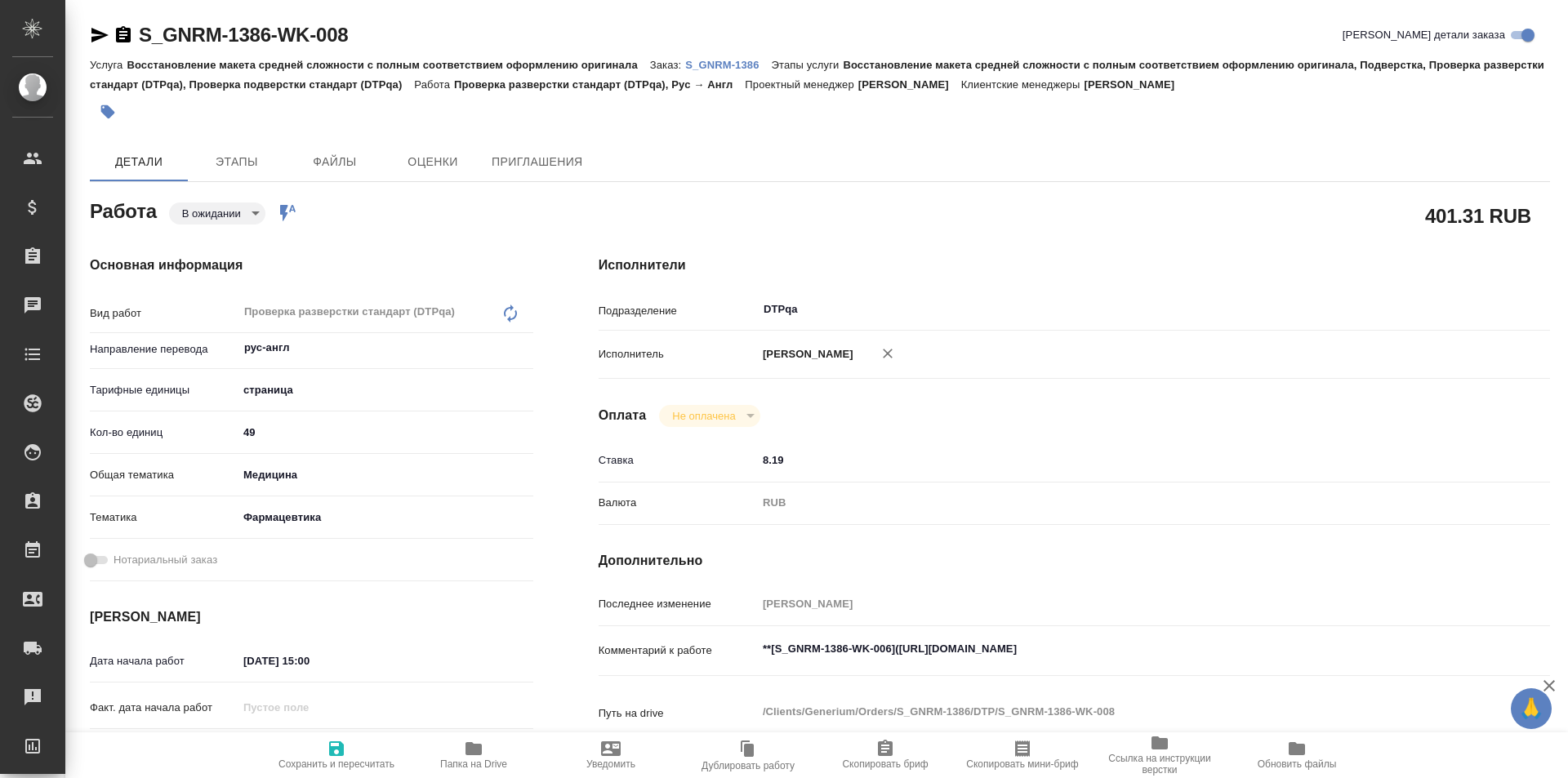
type textarea "x"
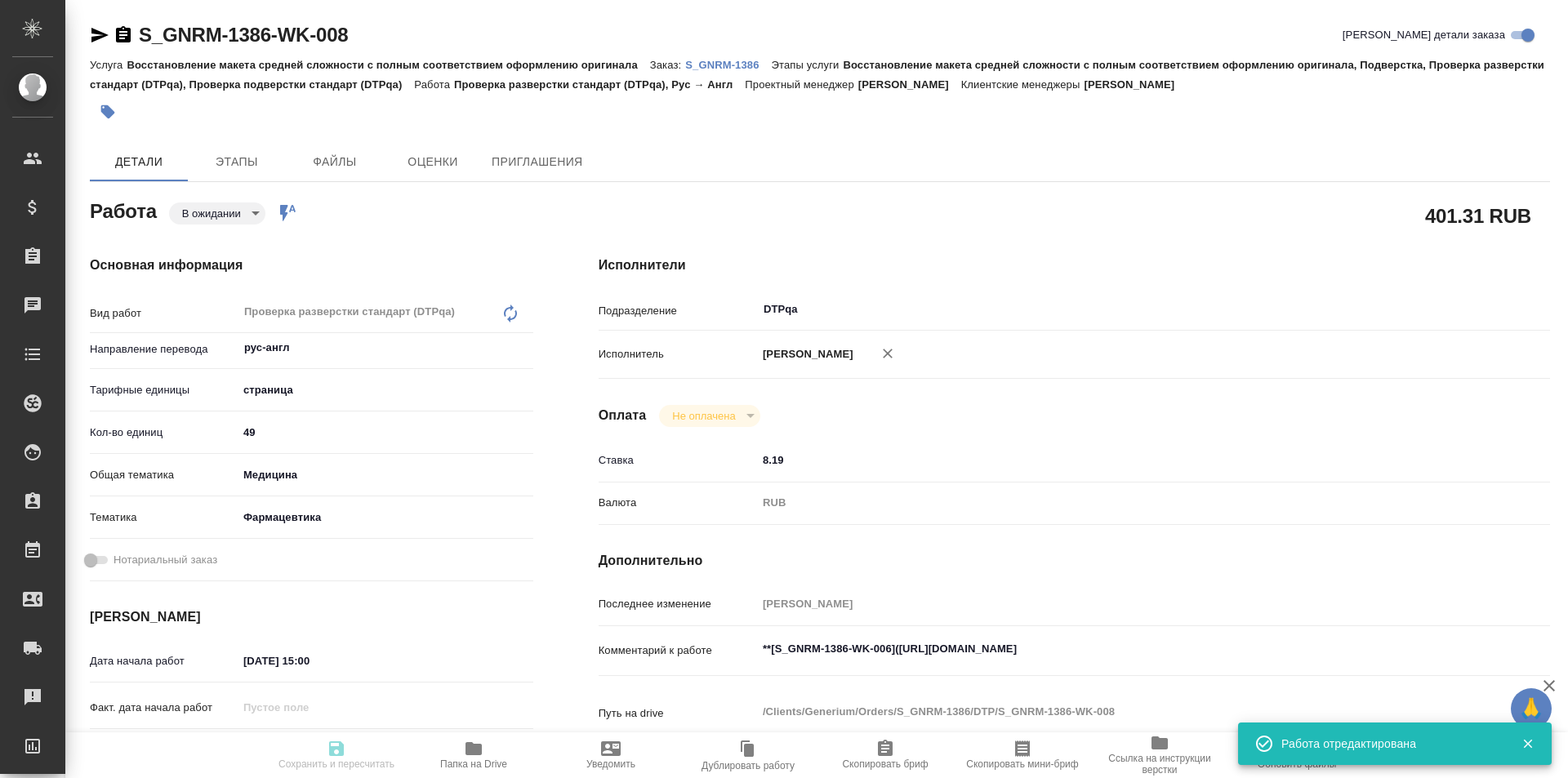
type textarea "x"
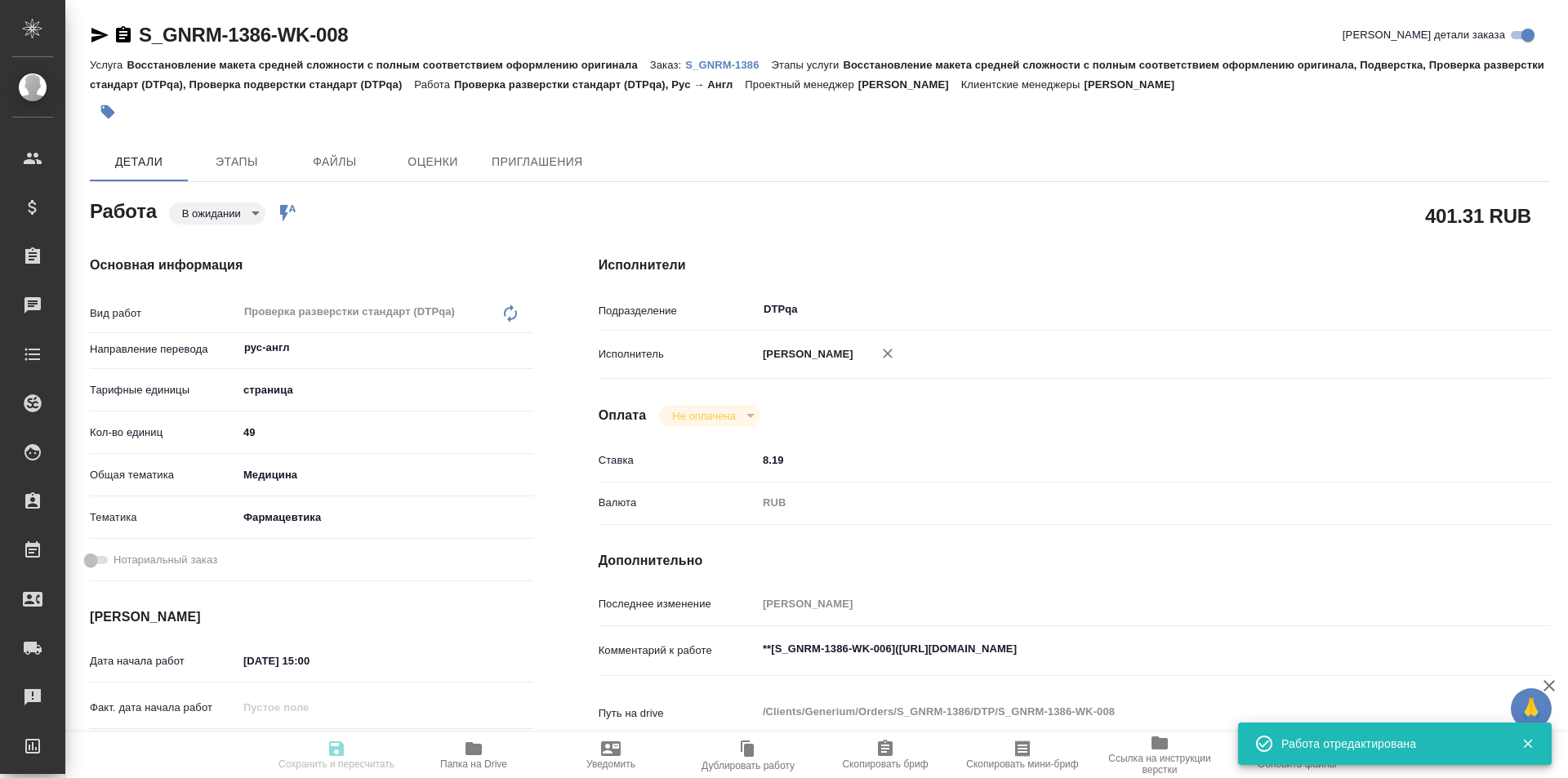
type input "pending"
type textarea "Проверка разверстки стандарт (DTPqa)"
type textarea "x"
type input "рус-англ"
type input "5a8b1489cc6b4906c91bfdb2"
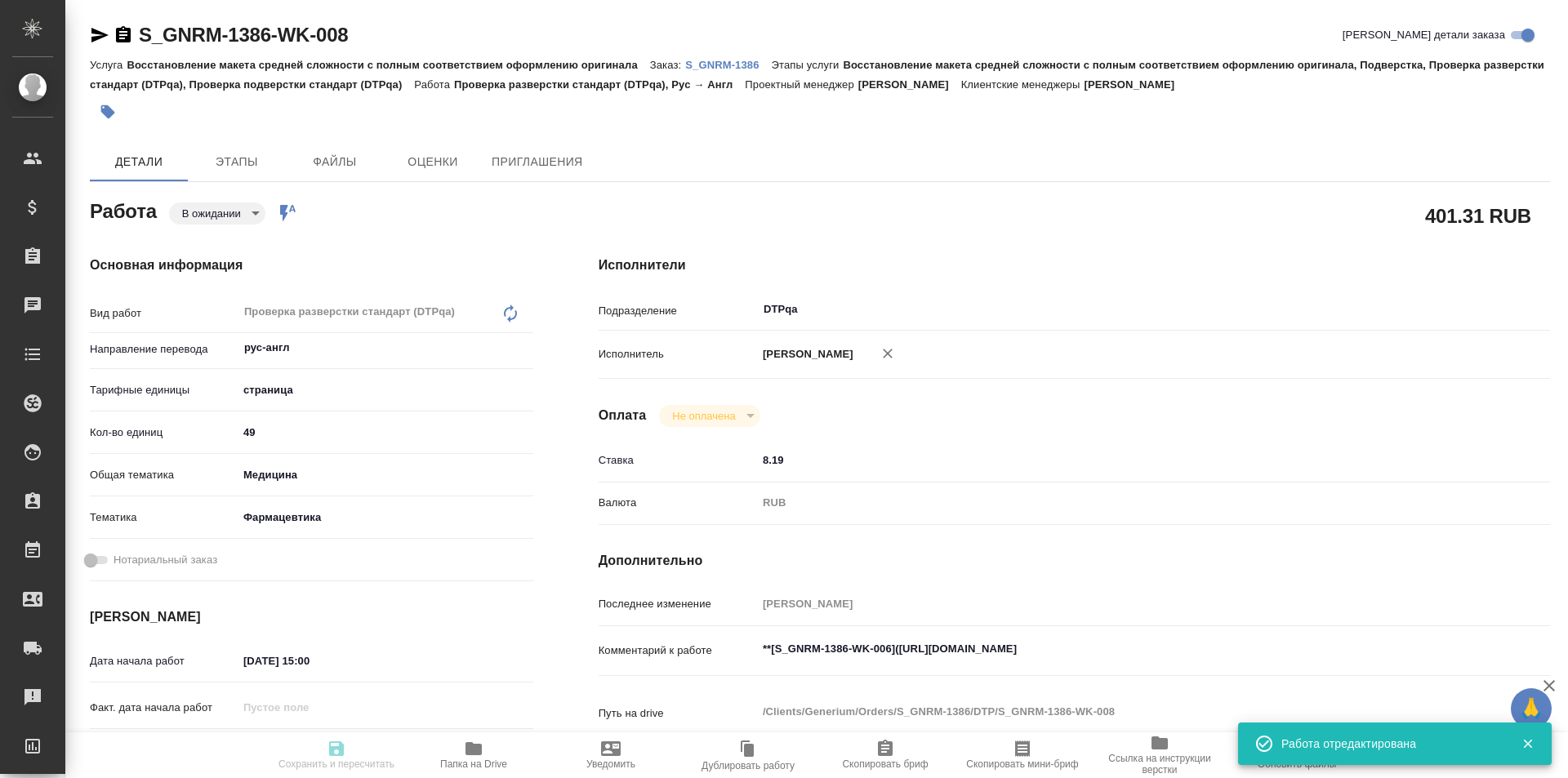
type input "49"
type input "med"
type input "6149832f2b7be24903fd7a82"
type input "[DATE] 15:00"
type input "02.10.2025 16:00"
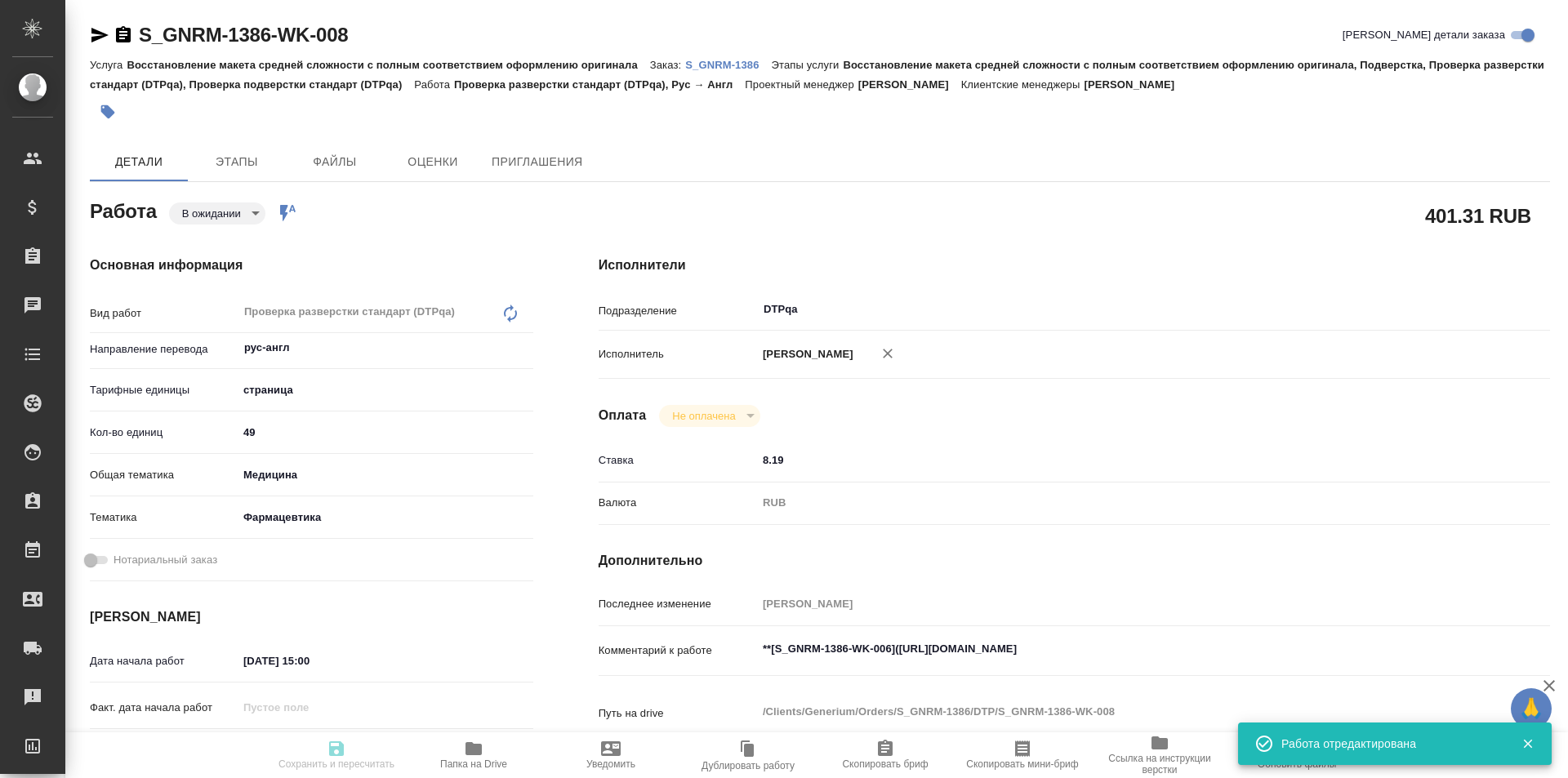
type input "03.10.2025 20:00"
type input "DTPqa"
type input "notPayed"
type input "8.19"
type input "RUB"
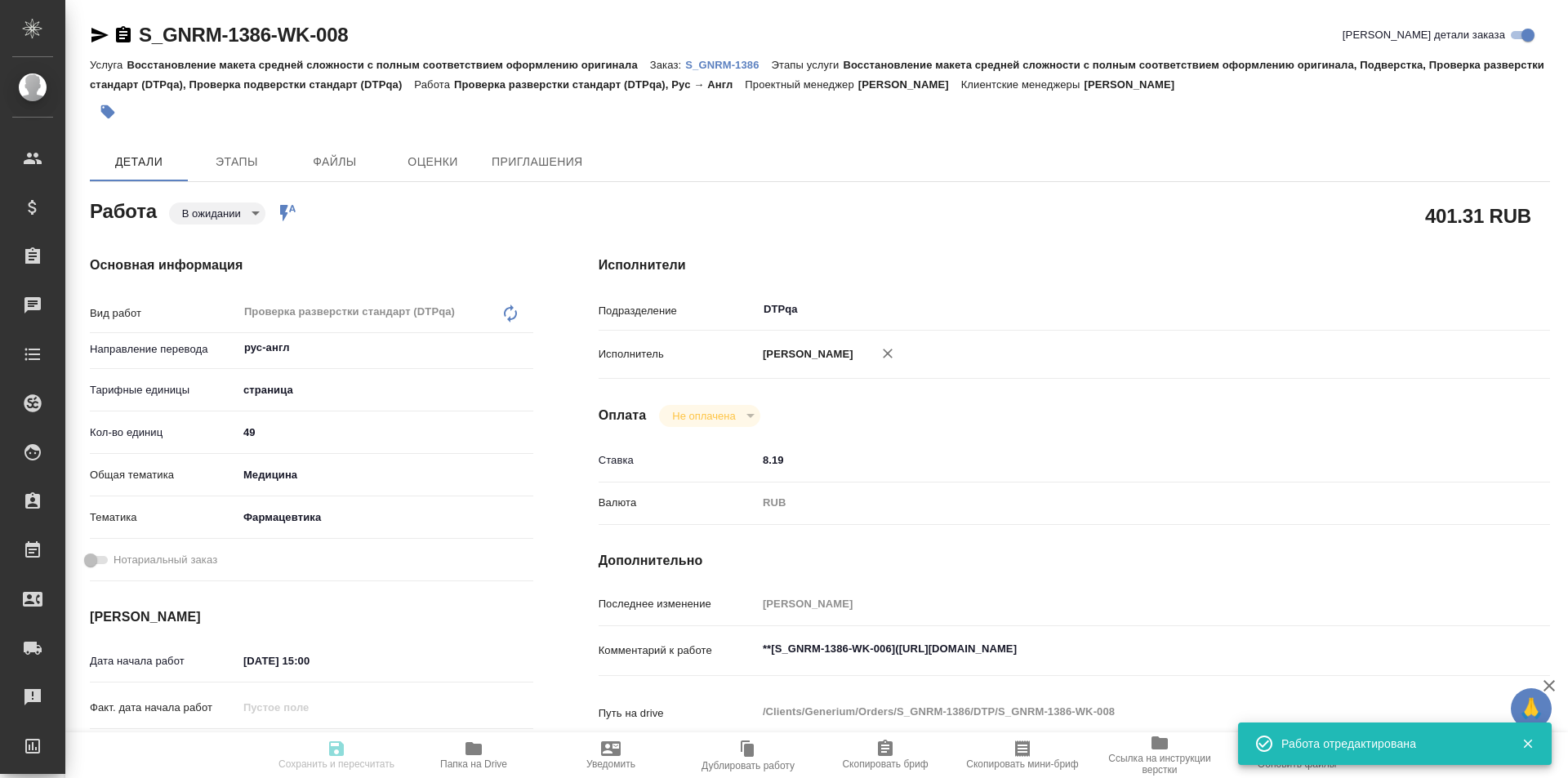
type input "Исмагилова Диана"
type textarea "**[S_GNRM-1386-WK-006](https://tera.awatera.com/Work/68dd16e2e8c8e73dd8069232/d…"
type textarea "x"
type textarea "/Clients/Generium/Orders/S_GNRM-1386/DTP/S_GNRM-1386-WK-008"
type textarea "x"
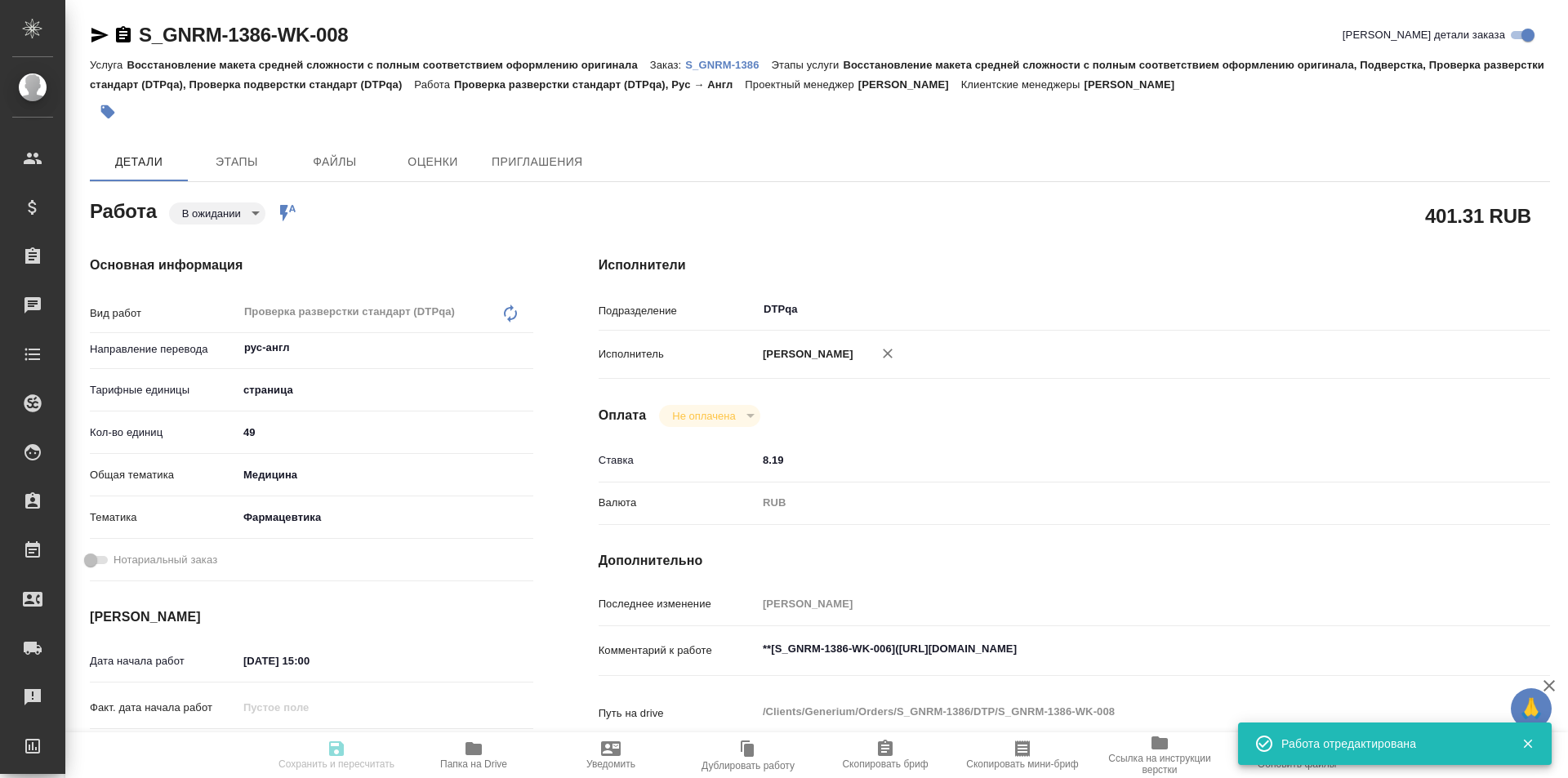
type input "S_GNRM-1386"
type input "Восстановление макета средней сложности с полным соответствием оформлению ориги…"
type input "Кабаргина Анна"
type input "[PERSON_NAME]"
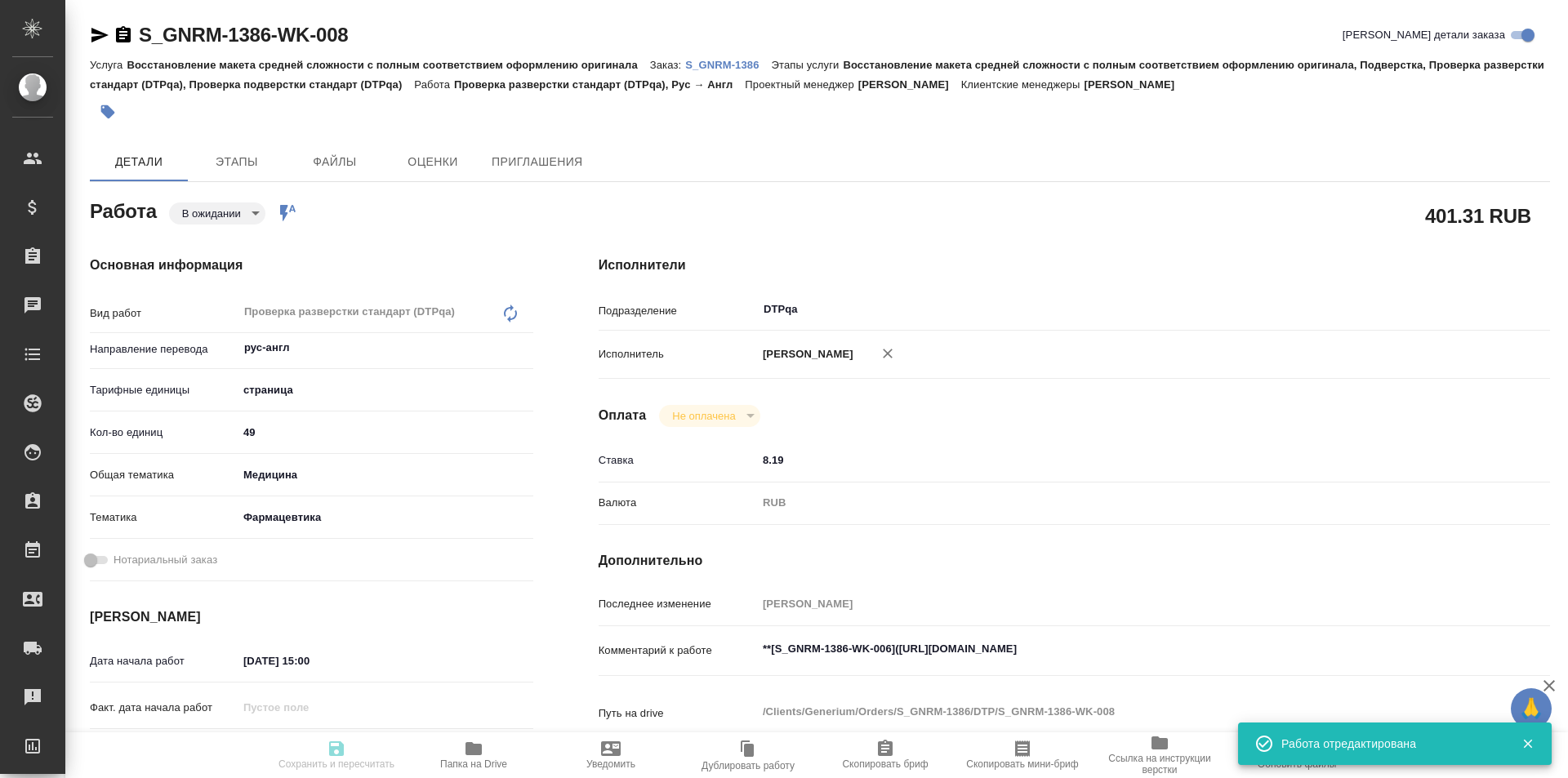
type input "/Clients/Generium/Orders/S_GNRM-1386"
type textarea "x"
type textarea "Просим Вас взять в перевод с русского на английский язык документ во вложении. …"
type textarea "x"
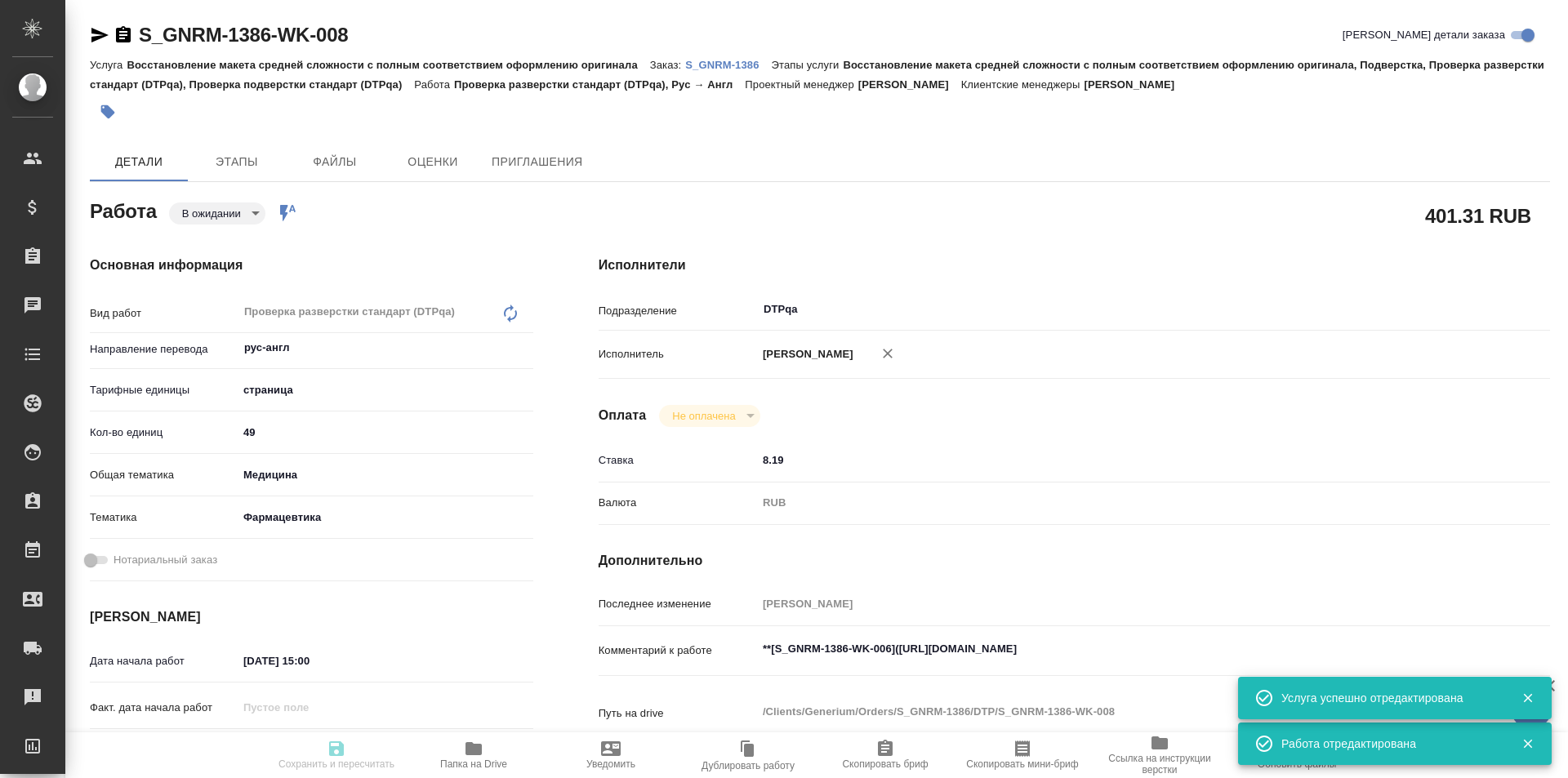
type textarea "x"
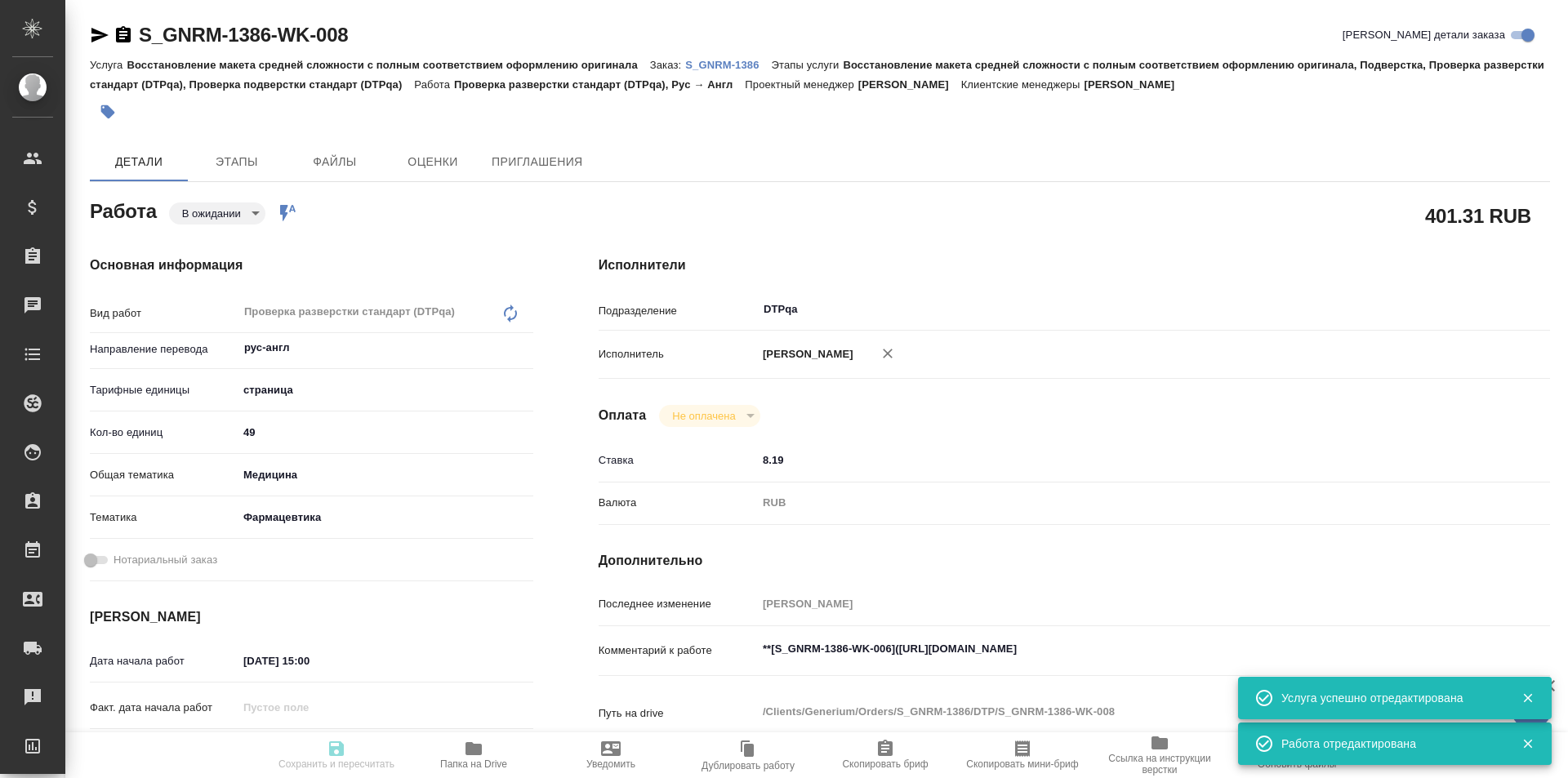
type textarea "x"
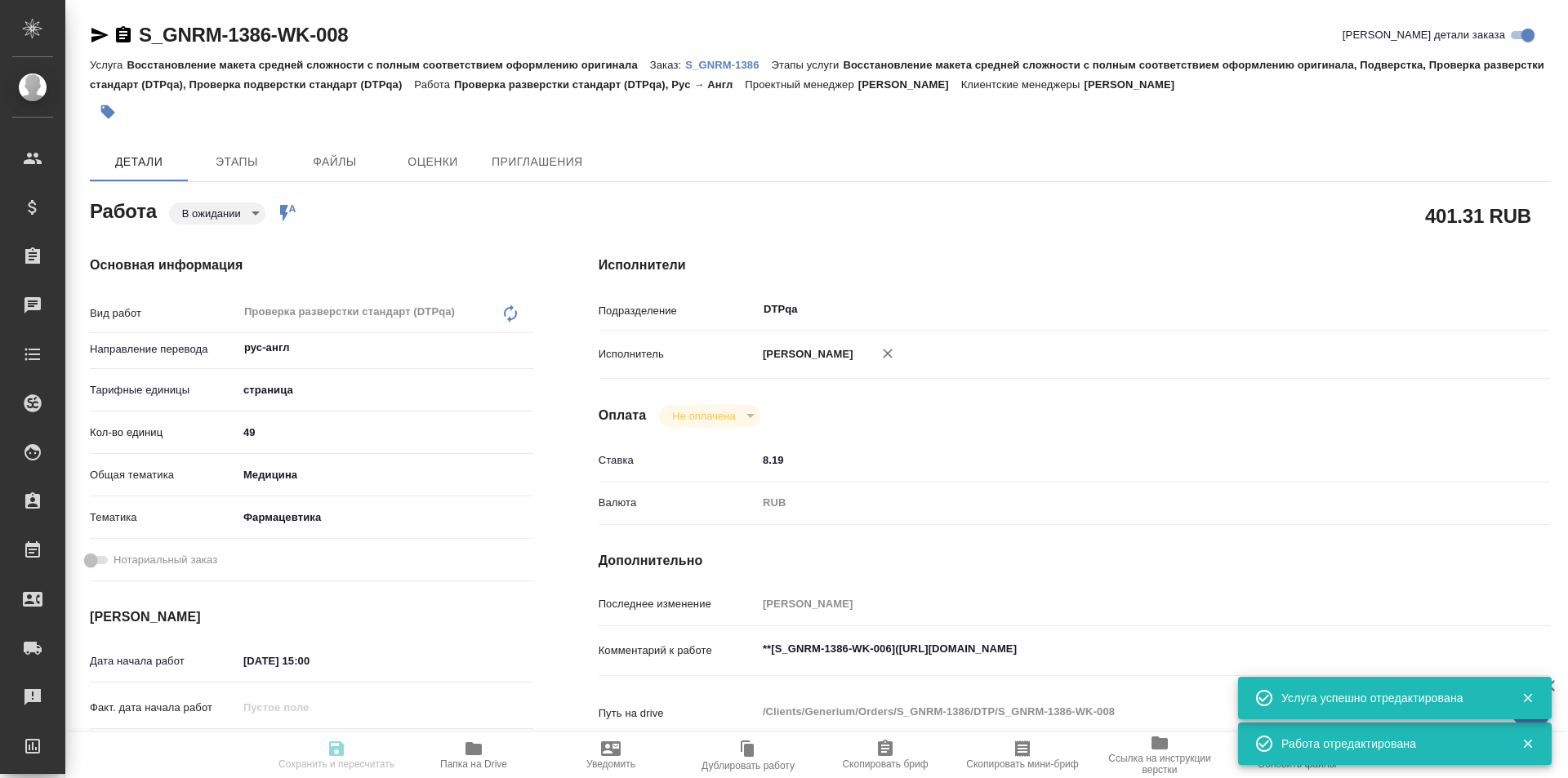
type textarea "x"
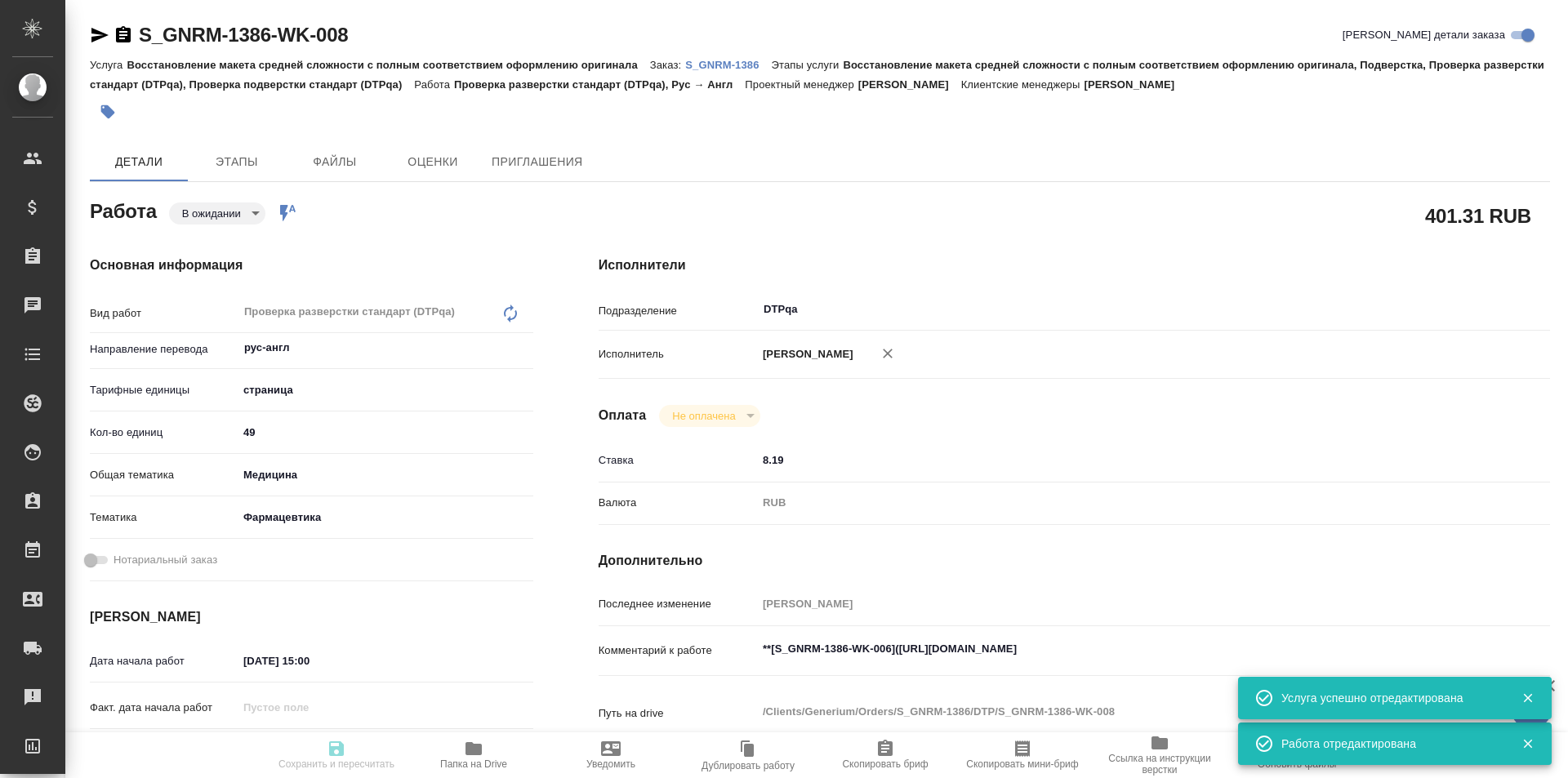
type textarea "x"
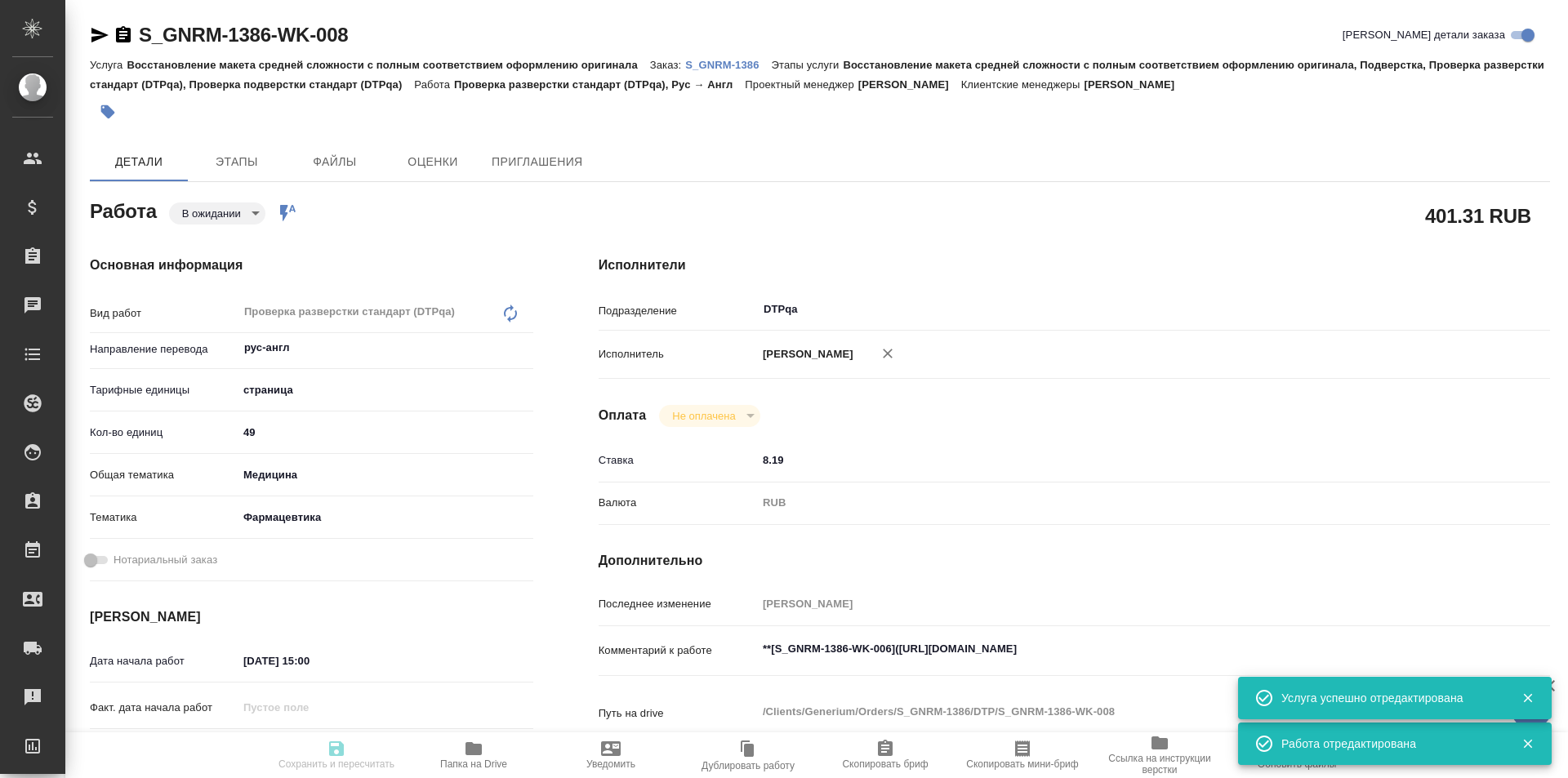
type textarea "x"
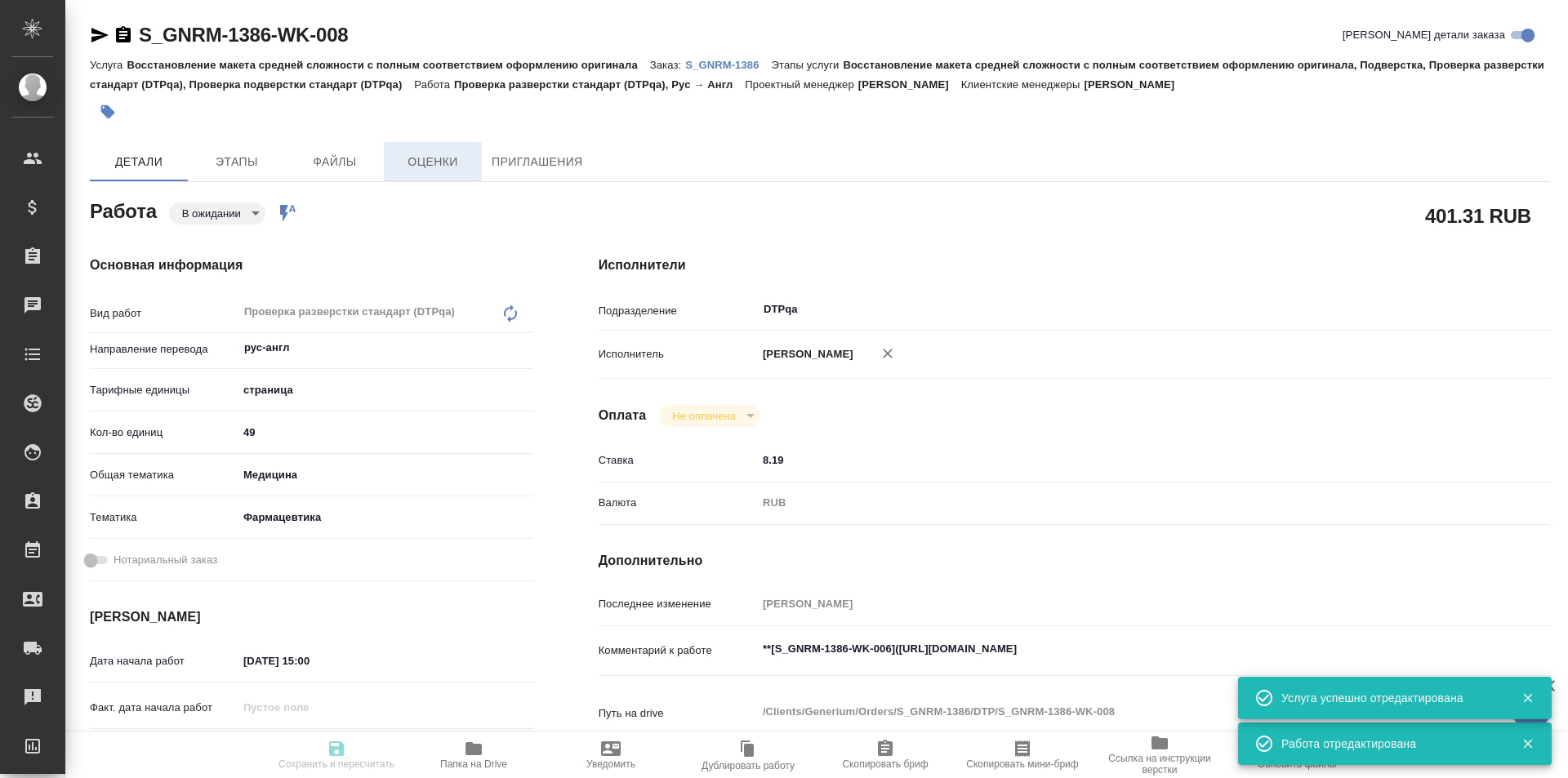
type textarea "x"
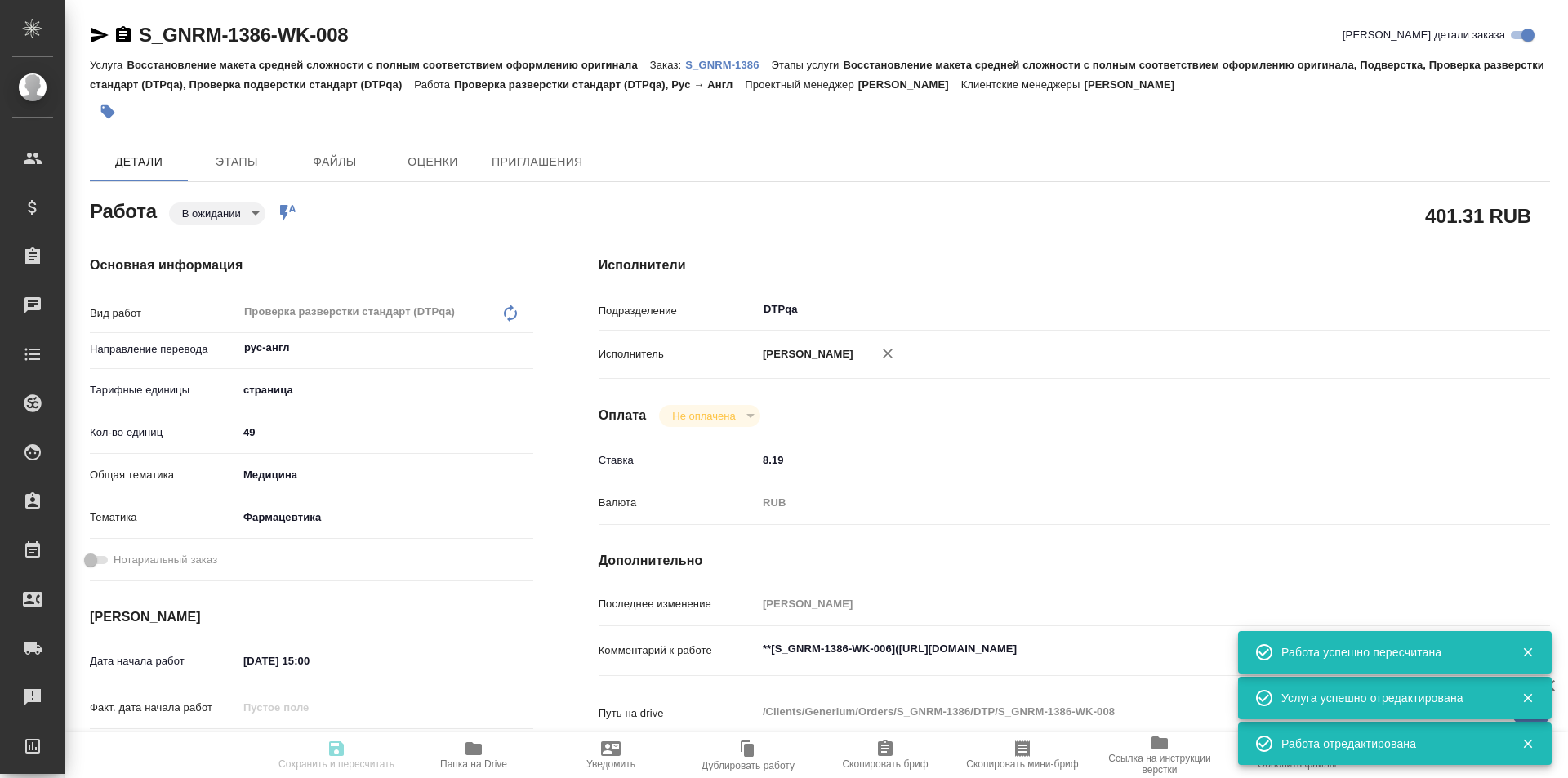
type input "pending"
type textarea "Проверка разверстки стандарт (DTPqa)"
type textarea "x"
type input "рус-англ"
type input "5a8b1489cc6b4906c91bfdb2"
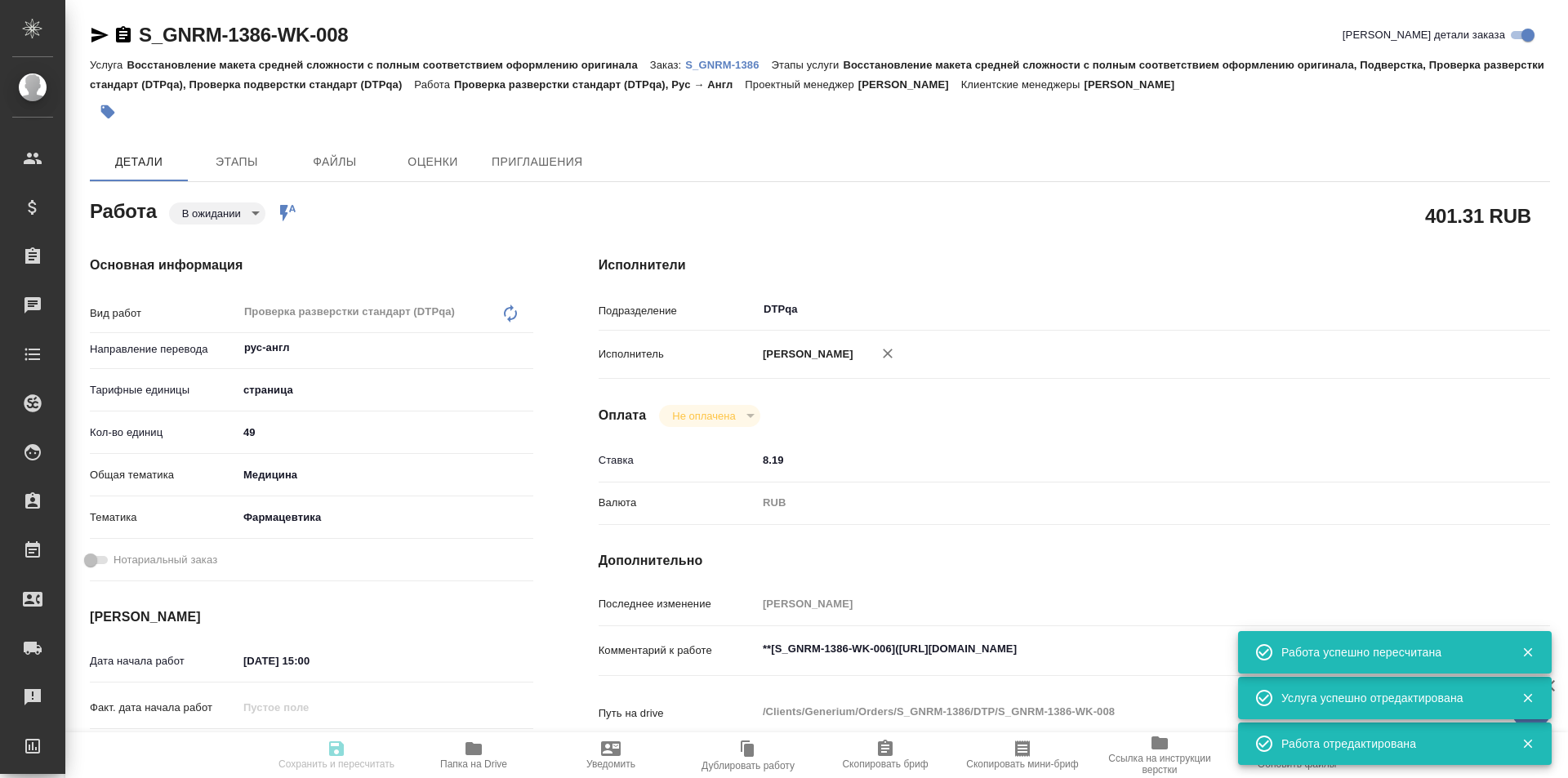
type input "49"
type input "med"
type input "6149832f2b7be24903fd7a82"
type input "02.10.2025 15:00"
type input "02.10.2025 16:00"
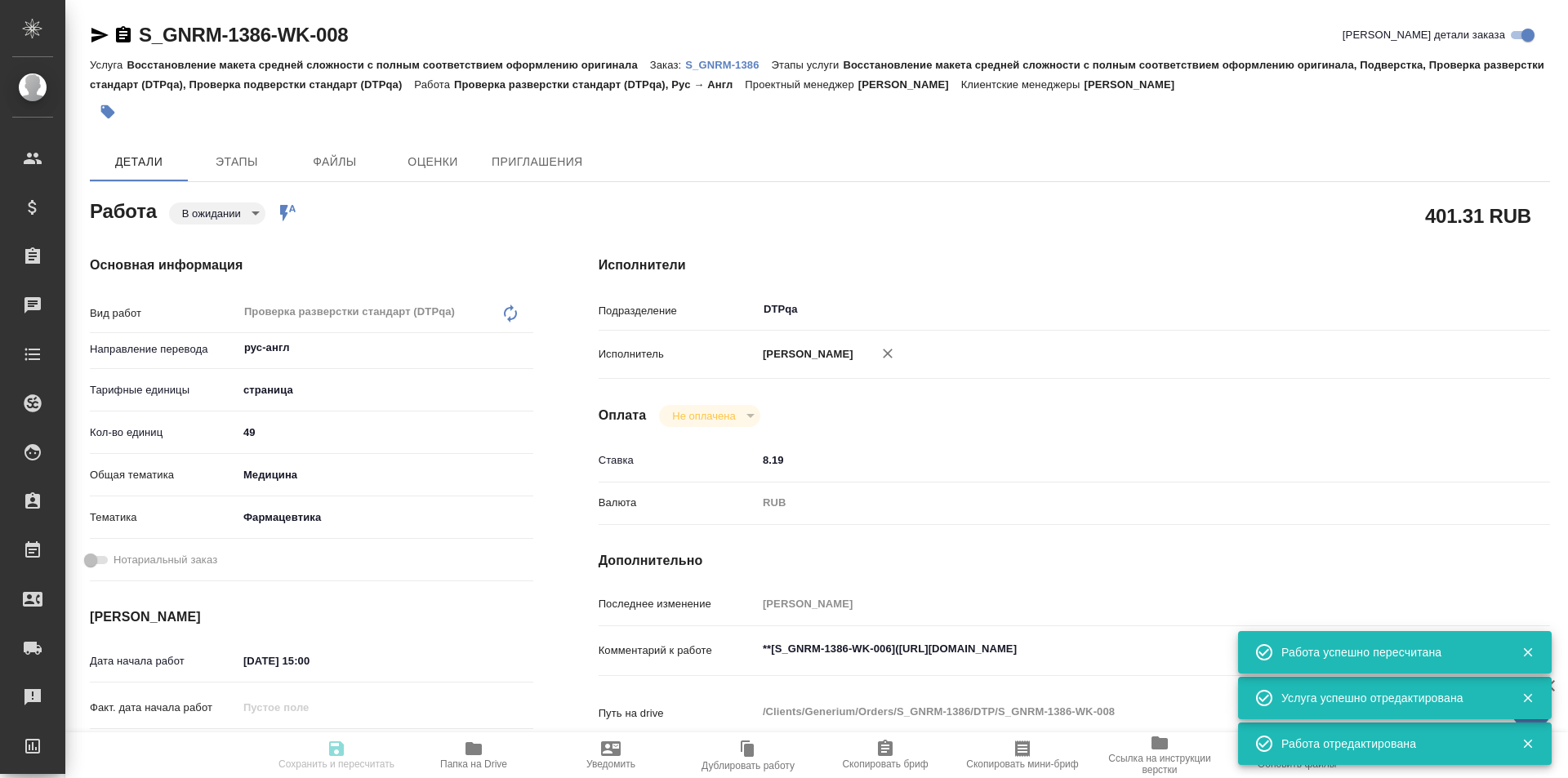
type input "03.10.2025 20:00"
type input "DTPqa"
type input "notPayed"
type input "8.19"
type input "RUB"
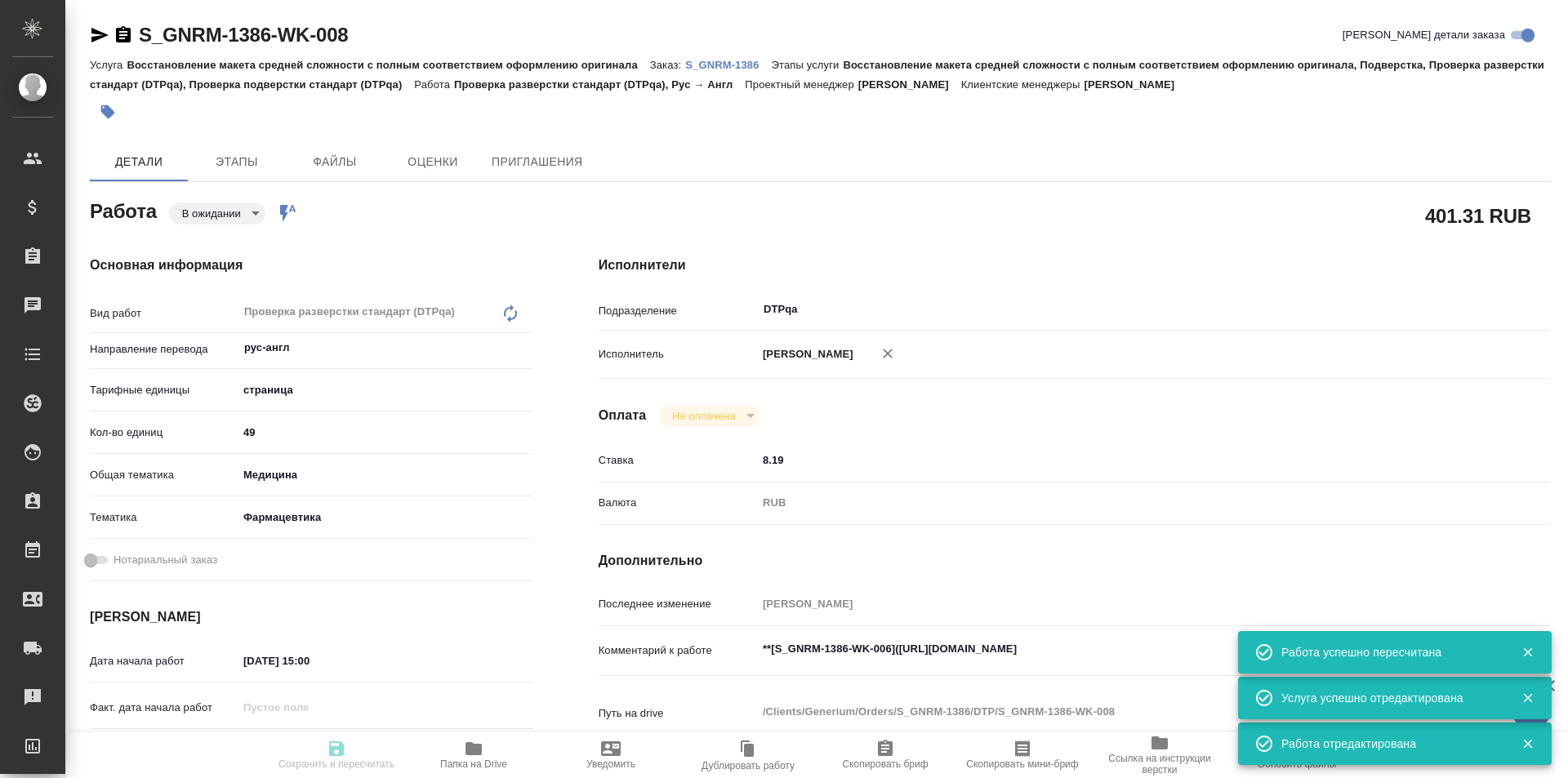
type input "[PERSON_NAME]"
type textarea "**[S_GNRM-1386-WK-006](https://tera.awatera.com/Work/68dd16e2e8c8e73dd8069232/d…"
type textarea "x"
type textarea "/Clients/Generium/Orders/S_GNRM-1386/DTP/S_GNRM-1386-WK-008"
type textarea "x"
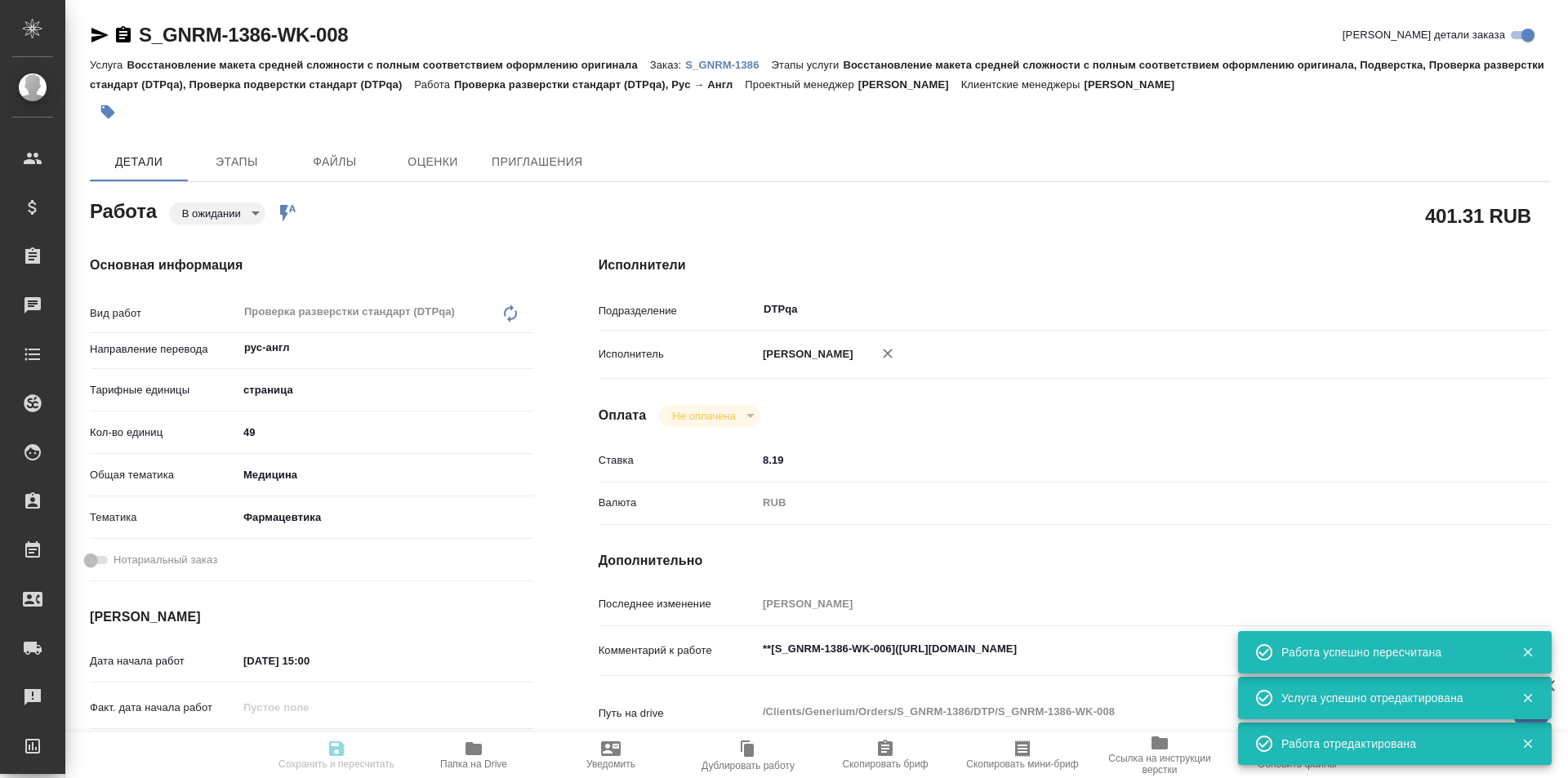
type input "S_GNRM-1386"
type input "Восстановление макета средней сложности с полным соответствием оформлению ориги…"
type input "Кабаргина Анна"
type input "[PERSON_NAME]"
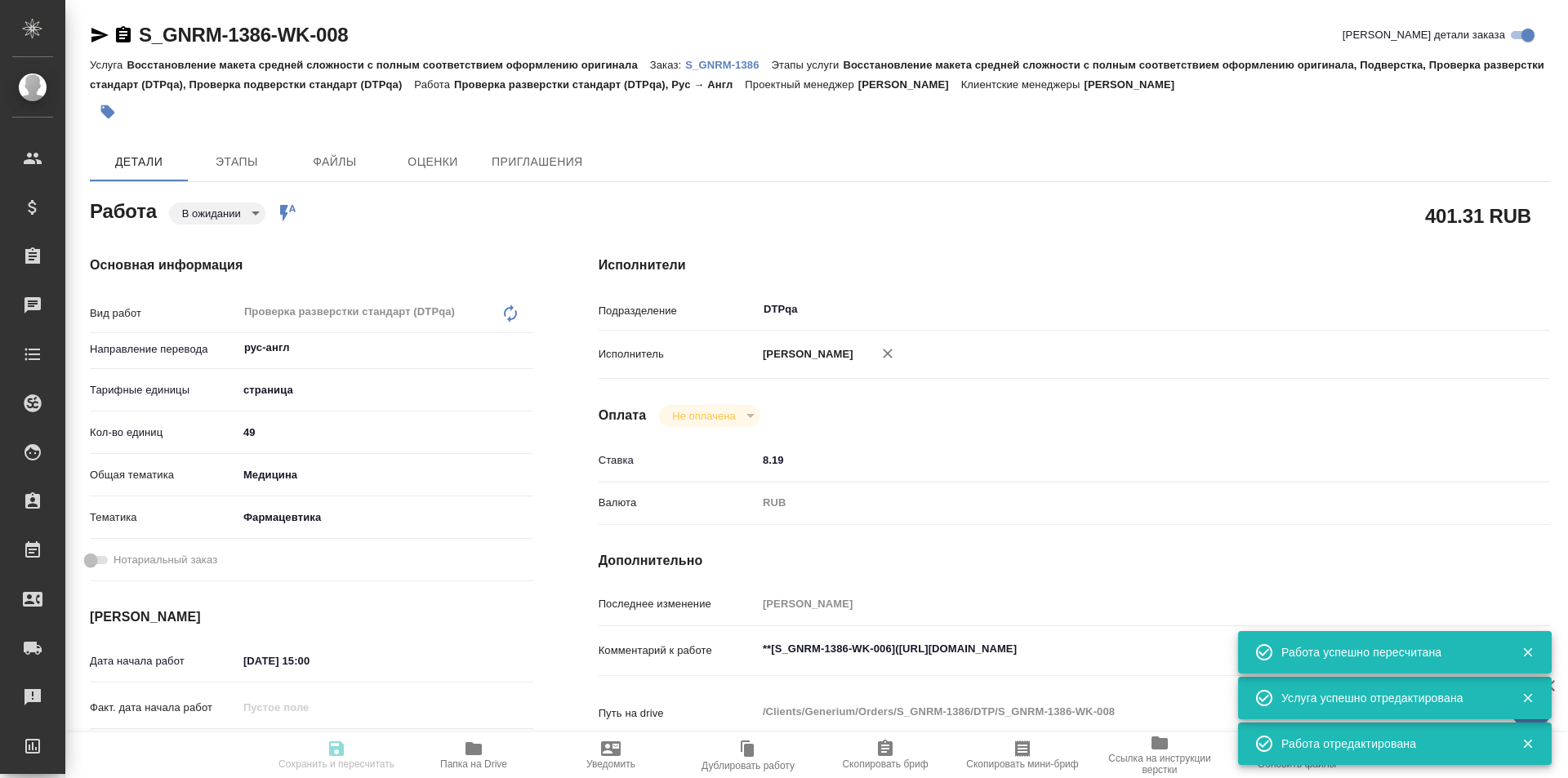
type input "/Clients/Generium/Orders/S_GNRM-1386"
type textarea "x"
type textarea "Просим Вас взять в перевод с русского на английский язык документ во вложении. …"
type textarea "x"
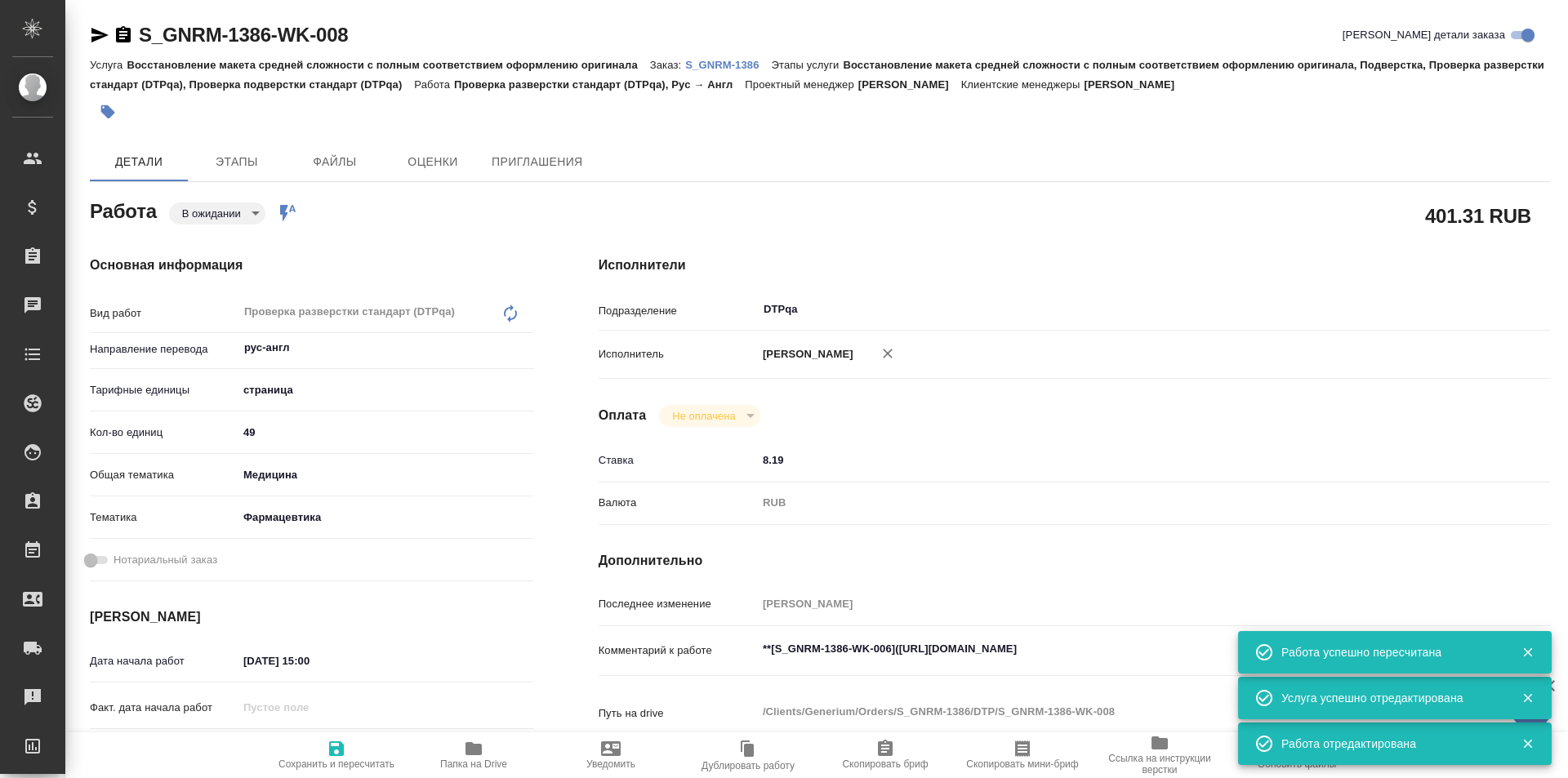
type textarea "x"
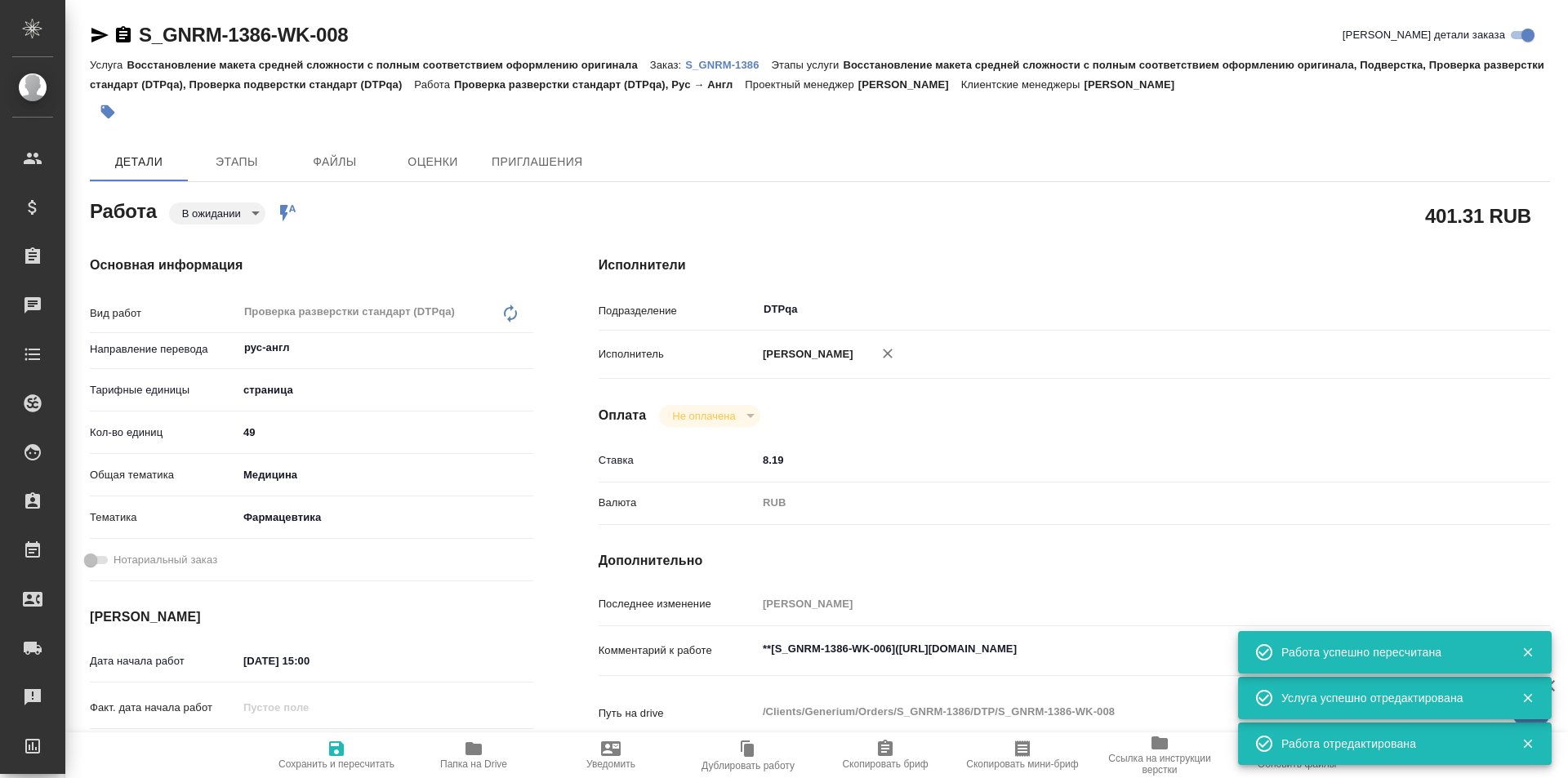
type textarea "x"
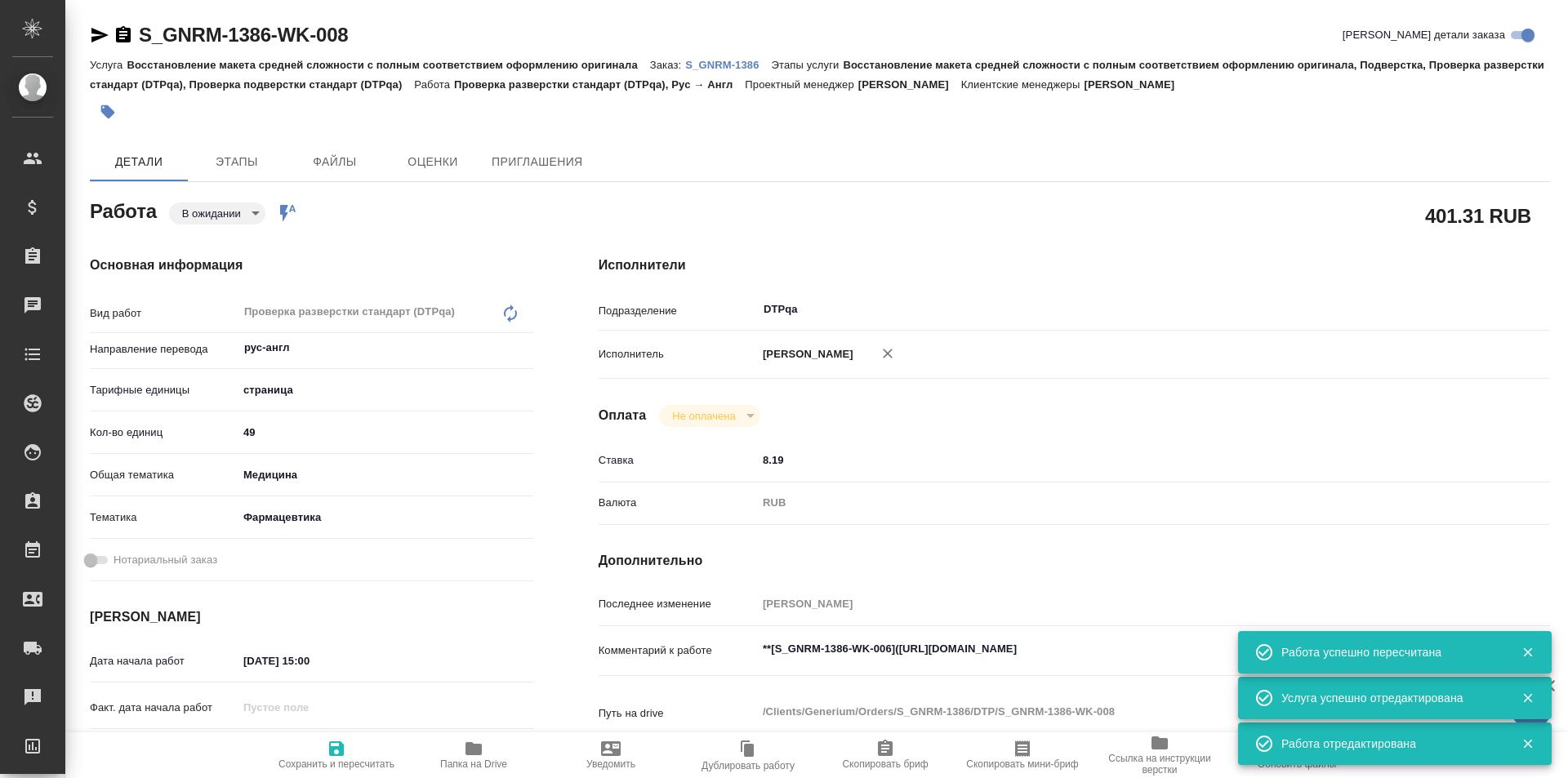
type textarea "x"
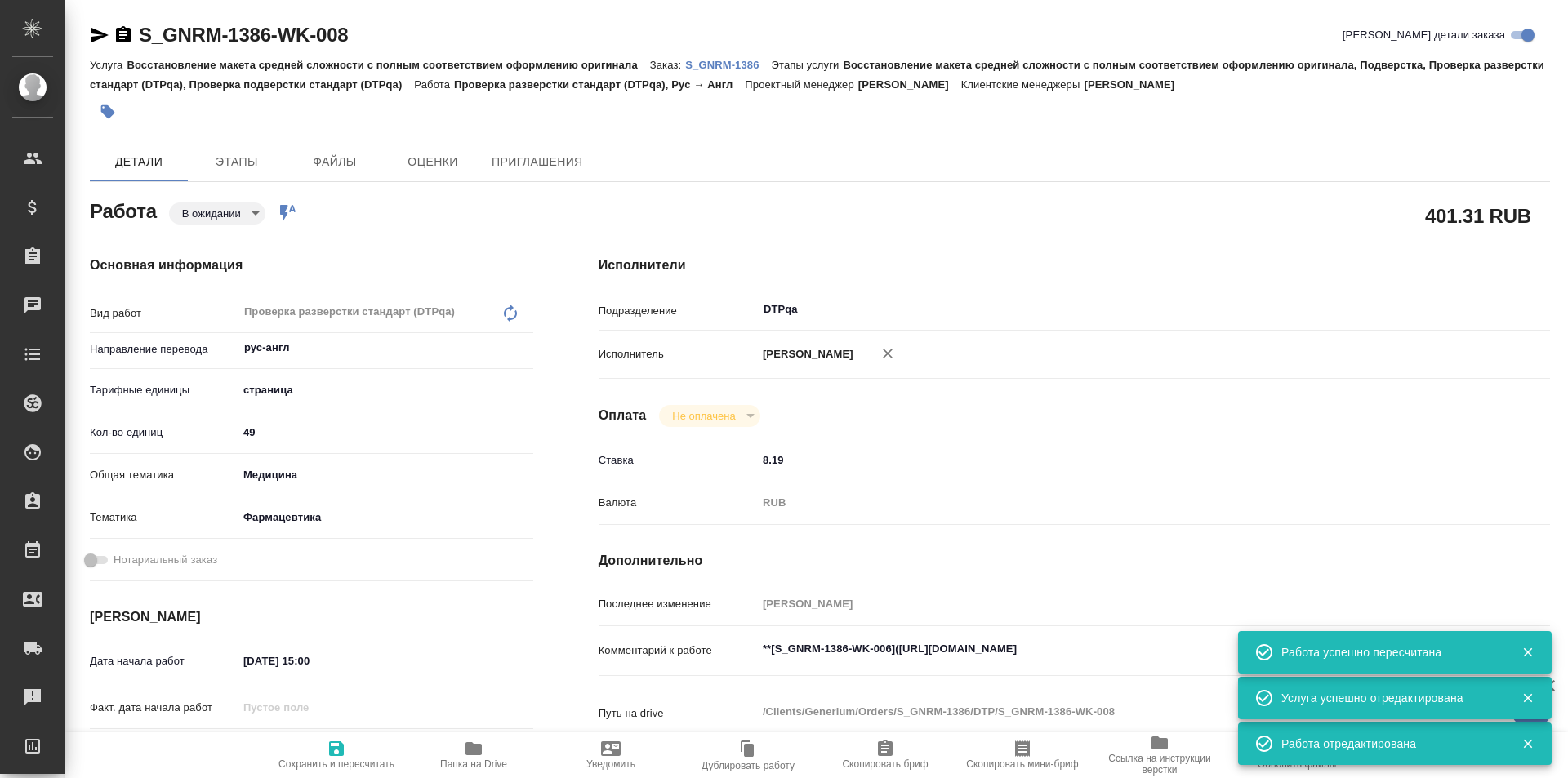
type textarea "x"
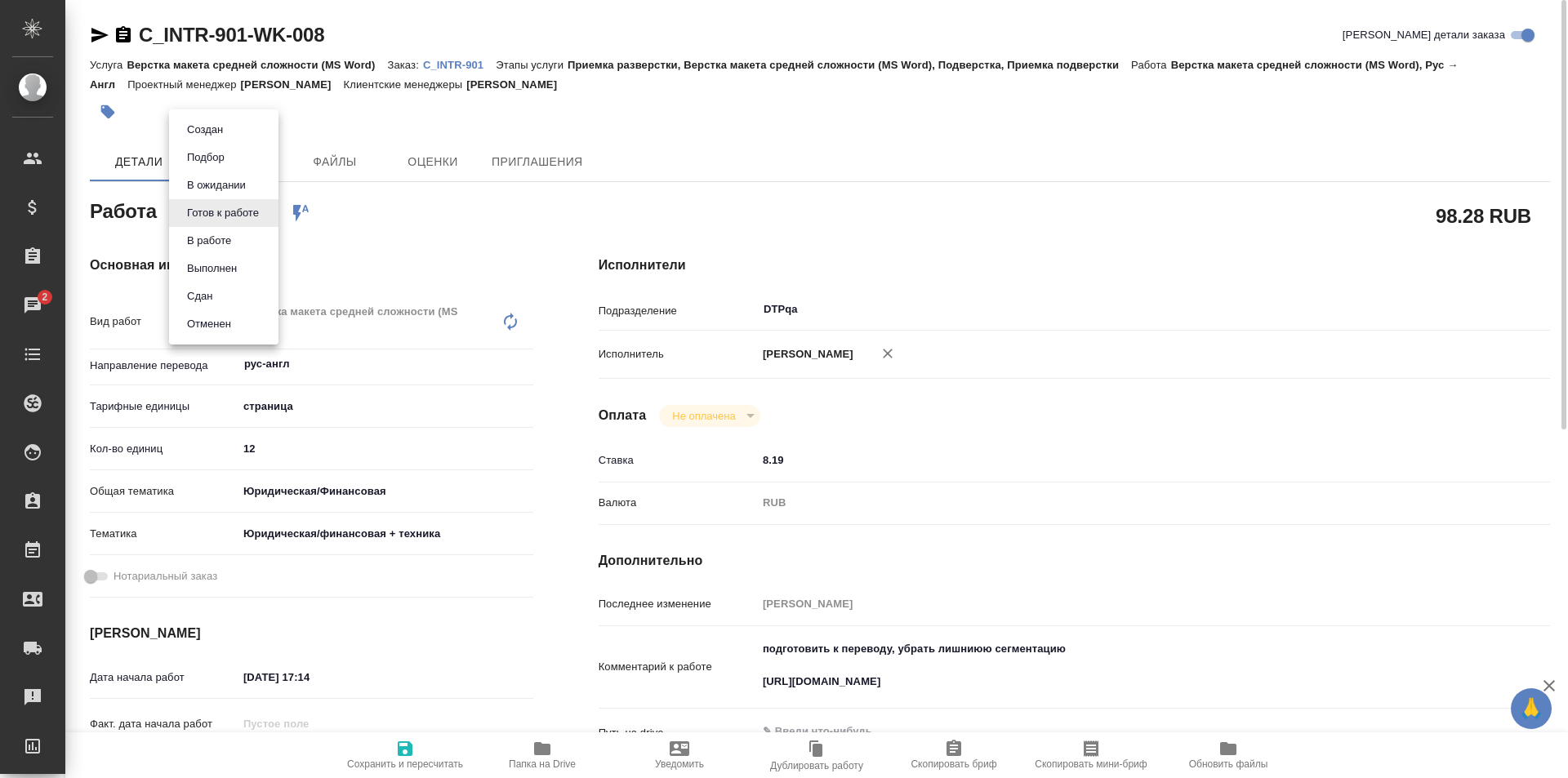
click at [241, 212] on body "🙏 .cls-1 fill:#fff; AWATERA Ismagilova Diana Клиенты Спецификации Заказы 2 Чаты…" at bounding box center [784, 389] width 1568 height 778
click at [221, 270] on button "Выполнен" at bounding box center [211, 269] width 59 height 18
type textarea "x"
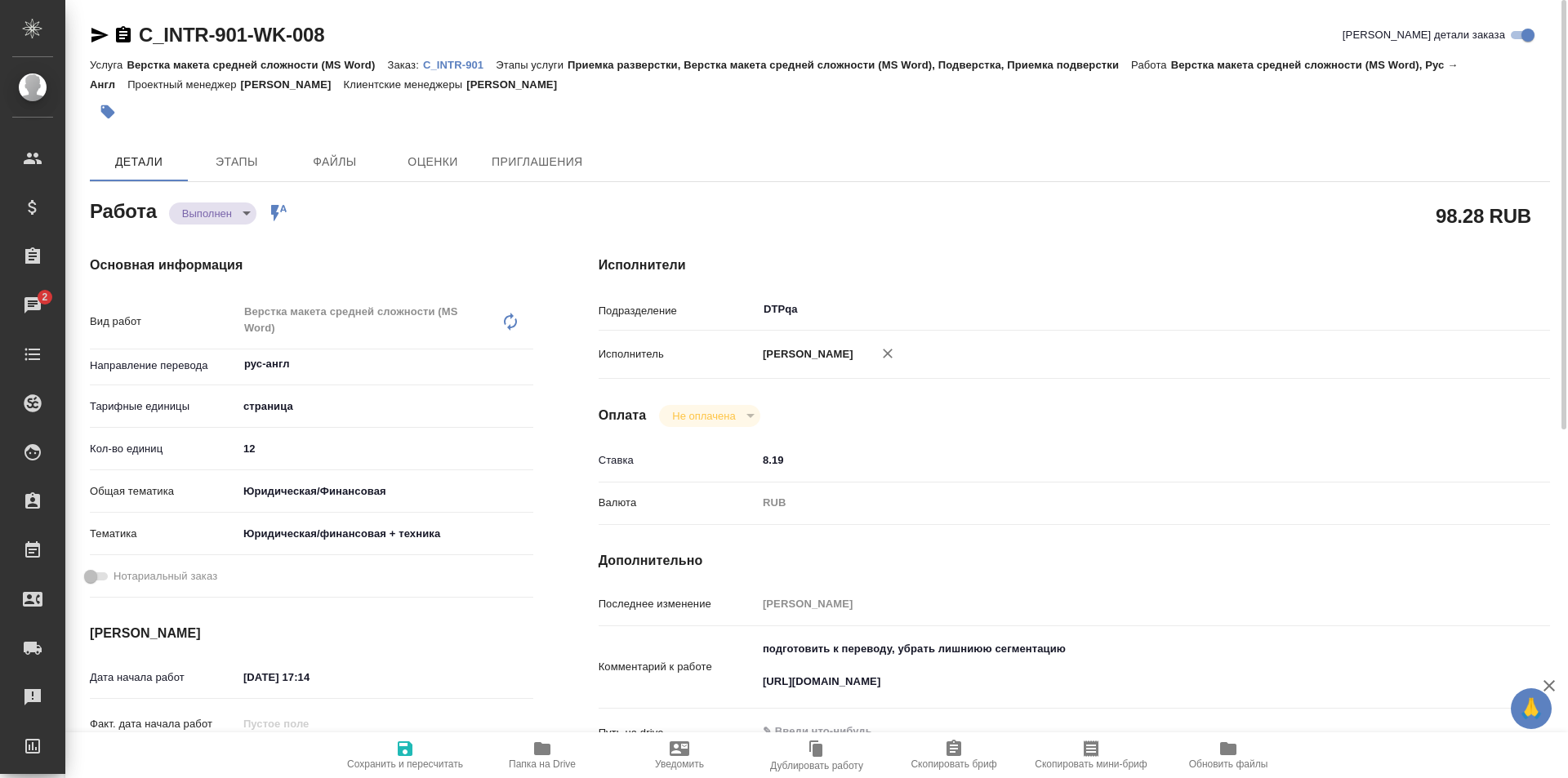
type textarea "x"
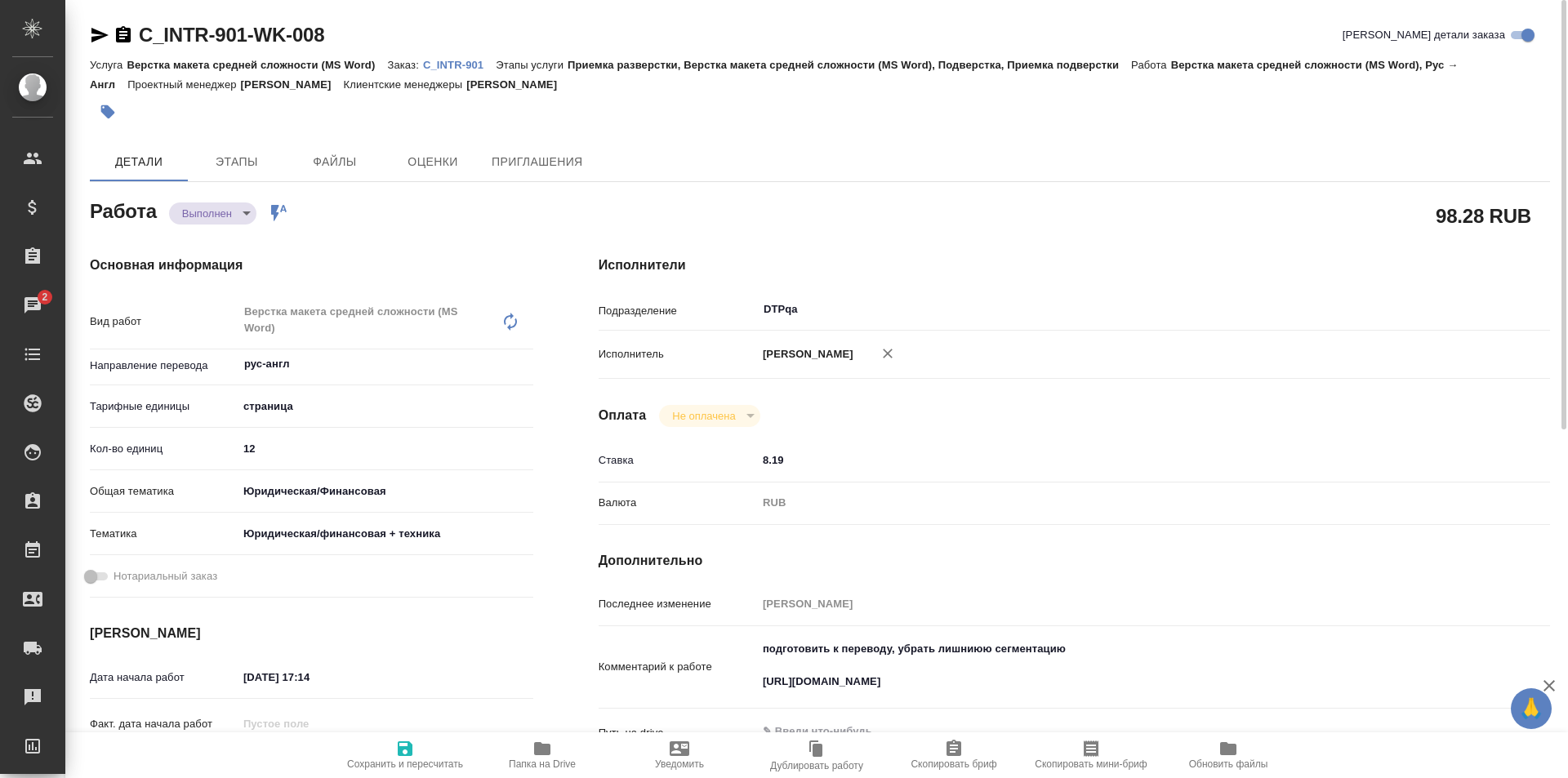
type textarea "x"
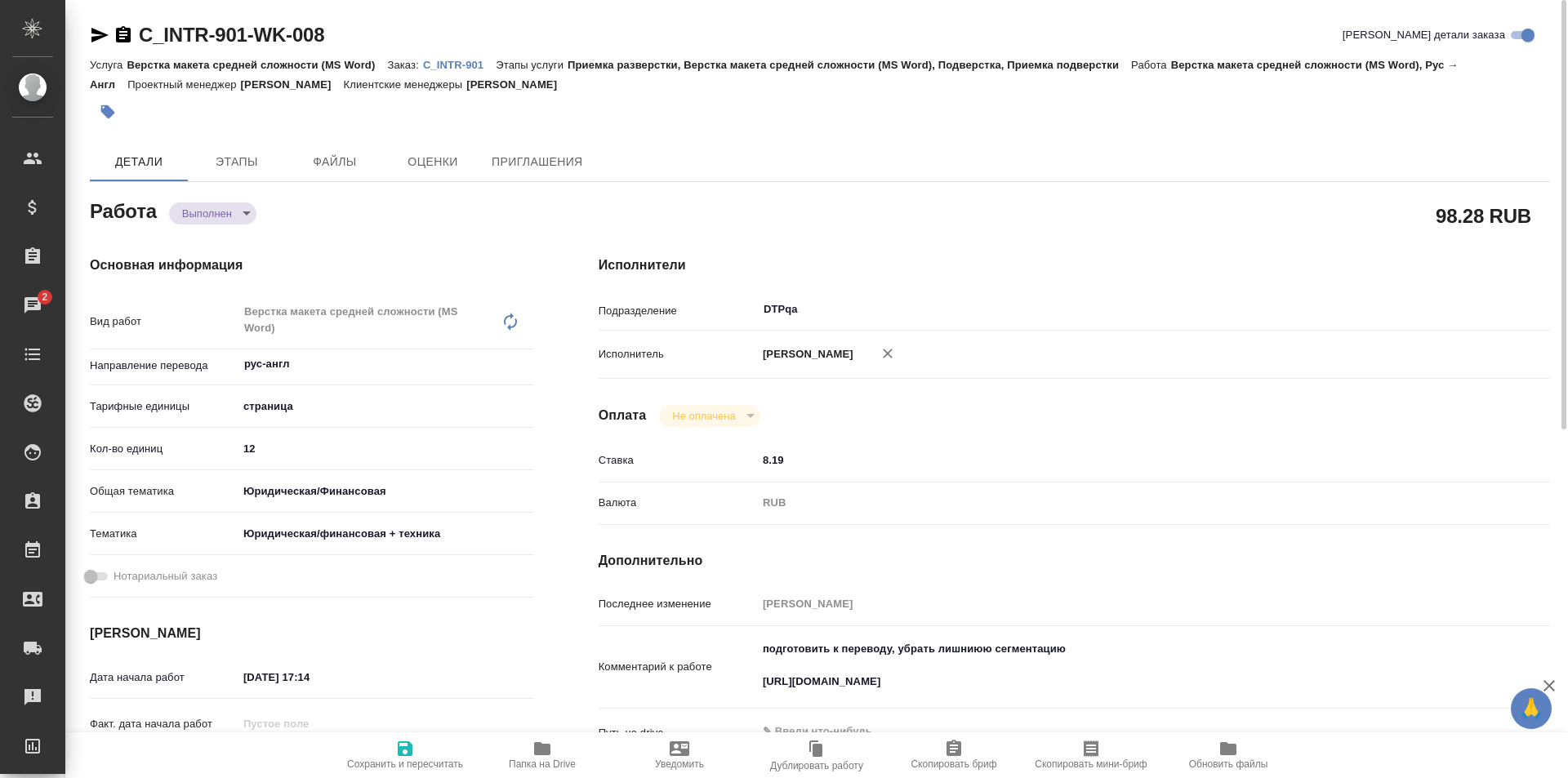
type textarea "x"
click at [458, 62] on p "C_INTR-901" at bounding box center [459, 64] width 72 height 12
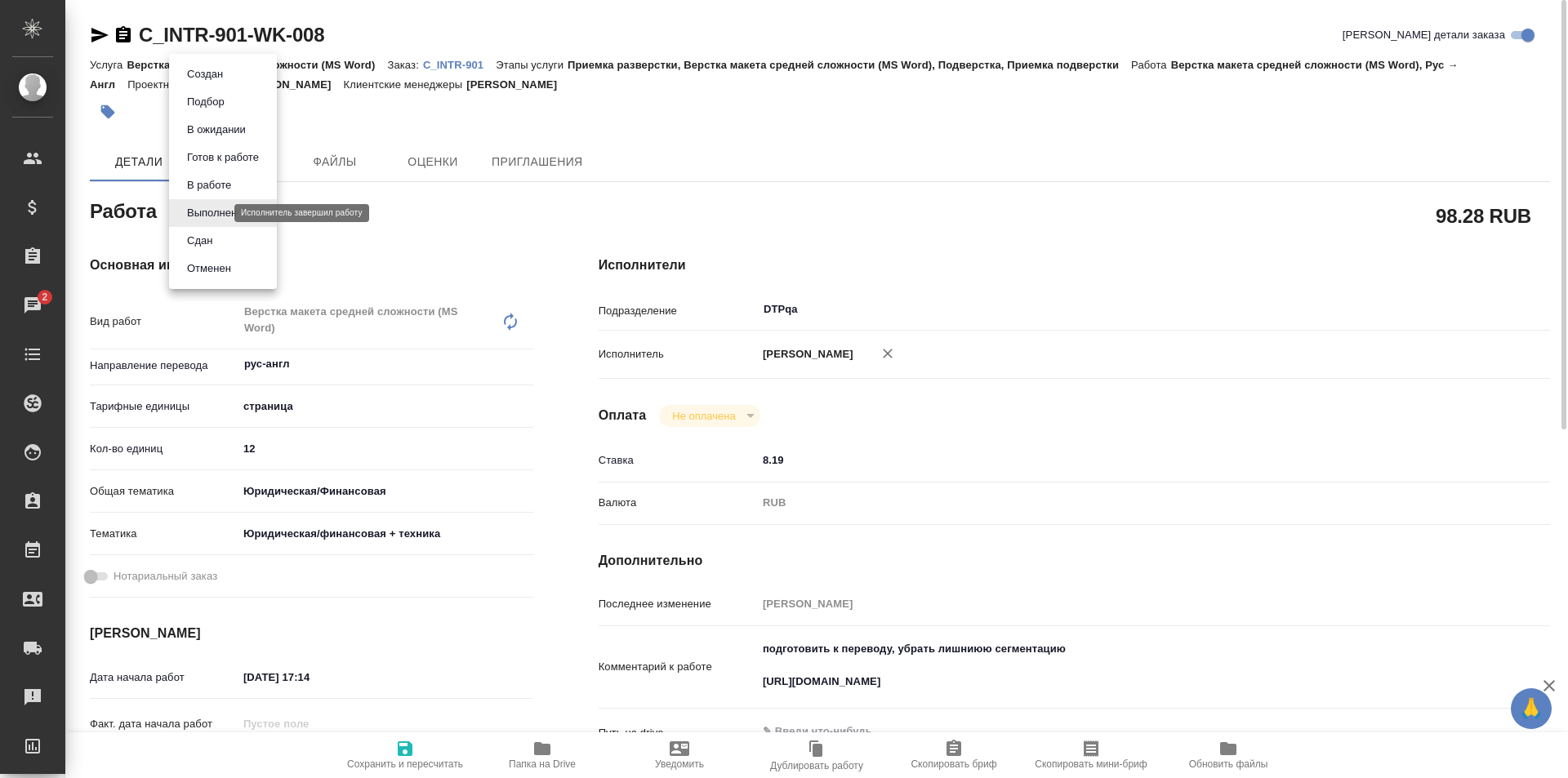
click at [218, 213] on body "🙏 .cls-1 fill:#fff; AWATERA Ismagilova Diana Клиенты Спецификации Заказы 2 Чаты…" at bounding box center [784, 389] width 1568 height 778
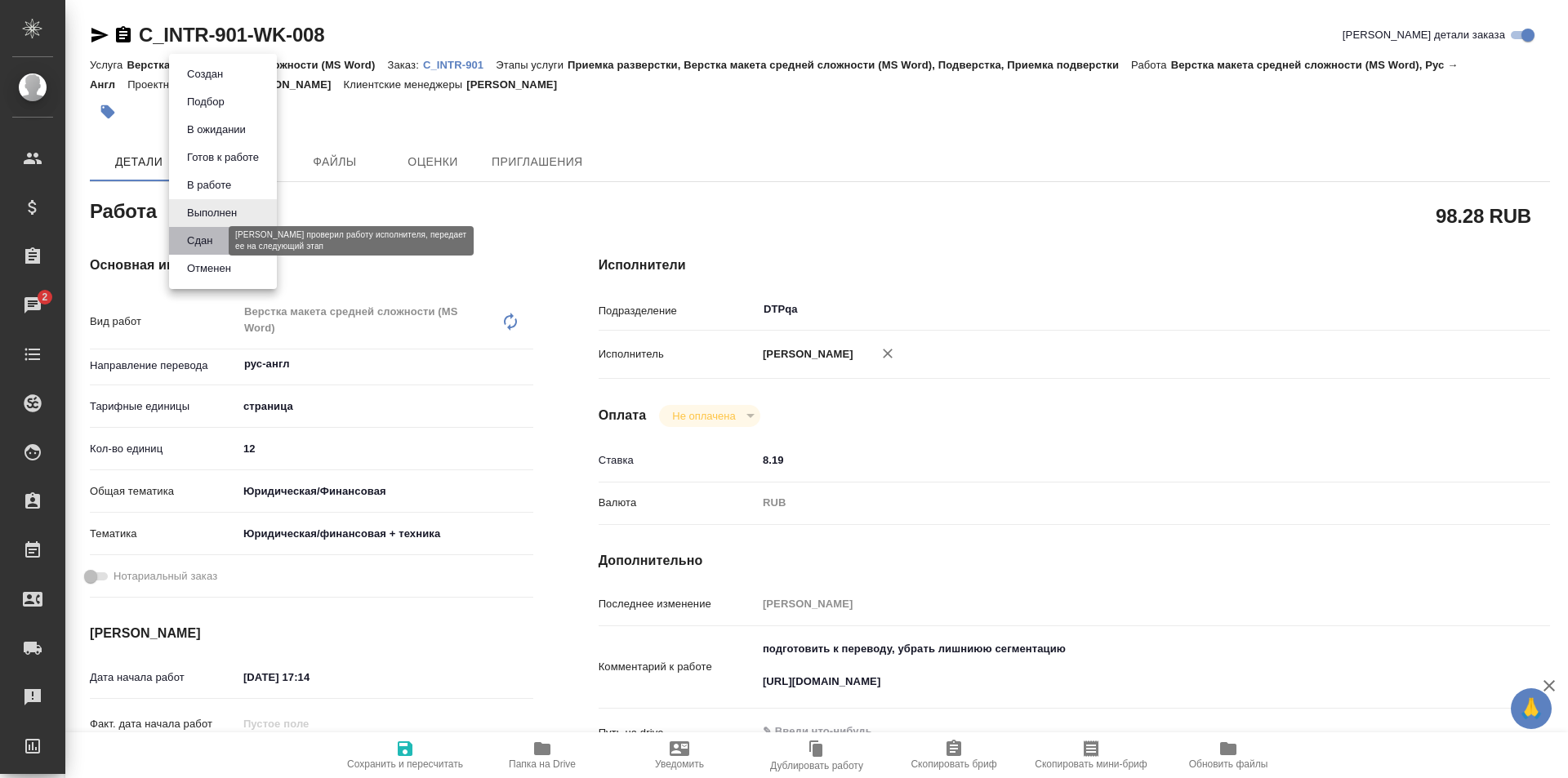
click at [217, 243] on button "Сдан" at bounding box center [199, 241] width 35 height 18
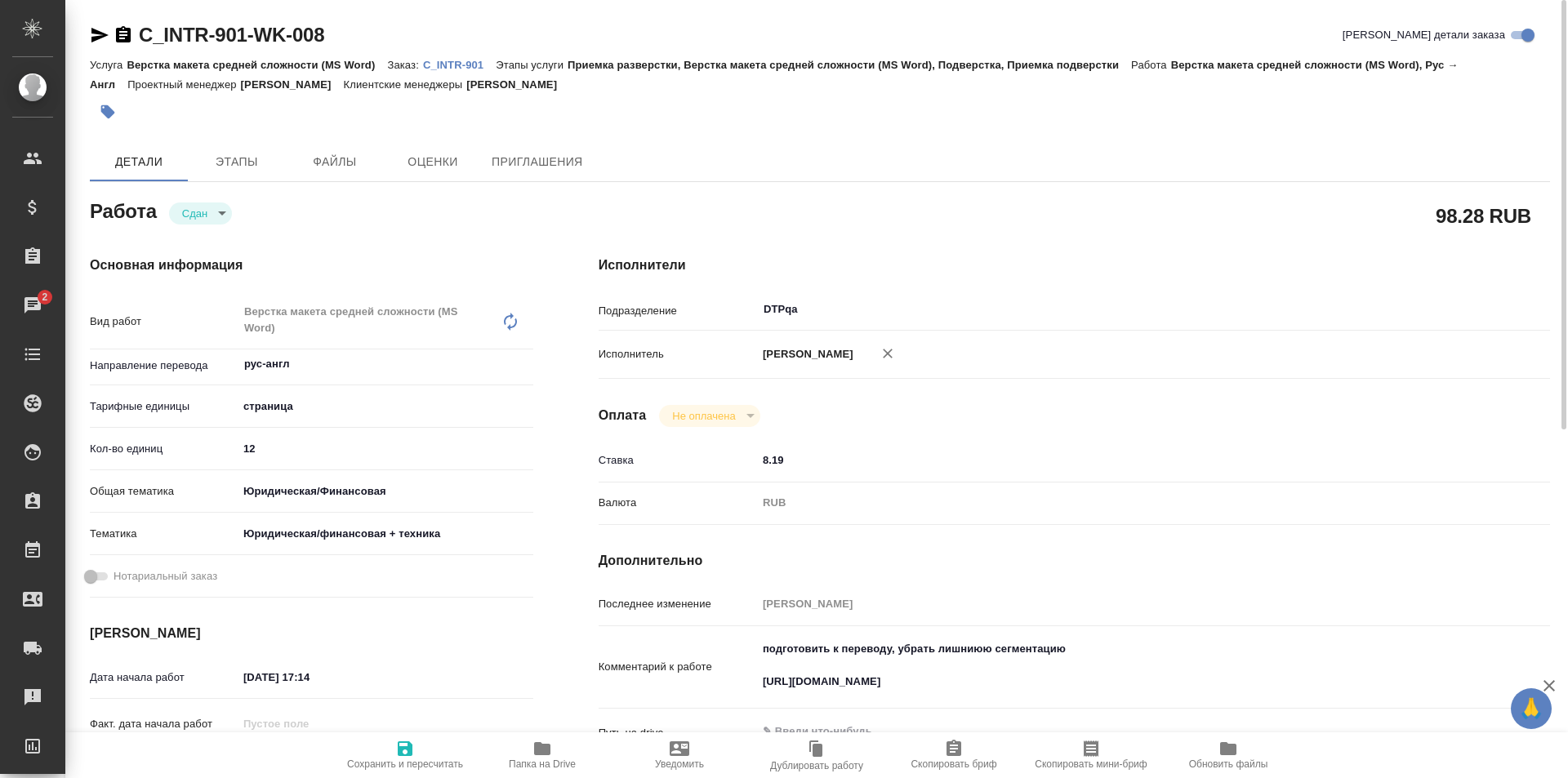
type textarea "x"
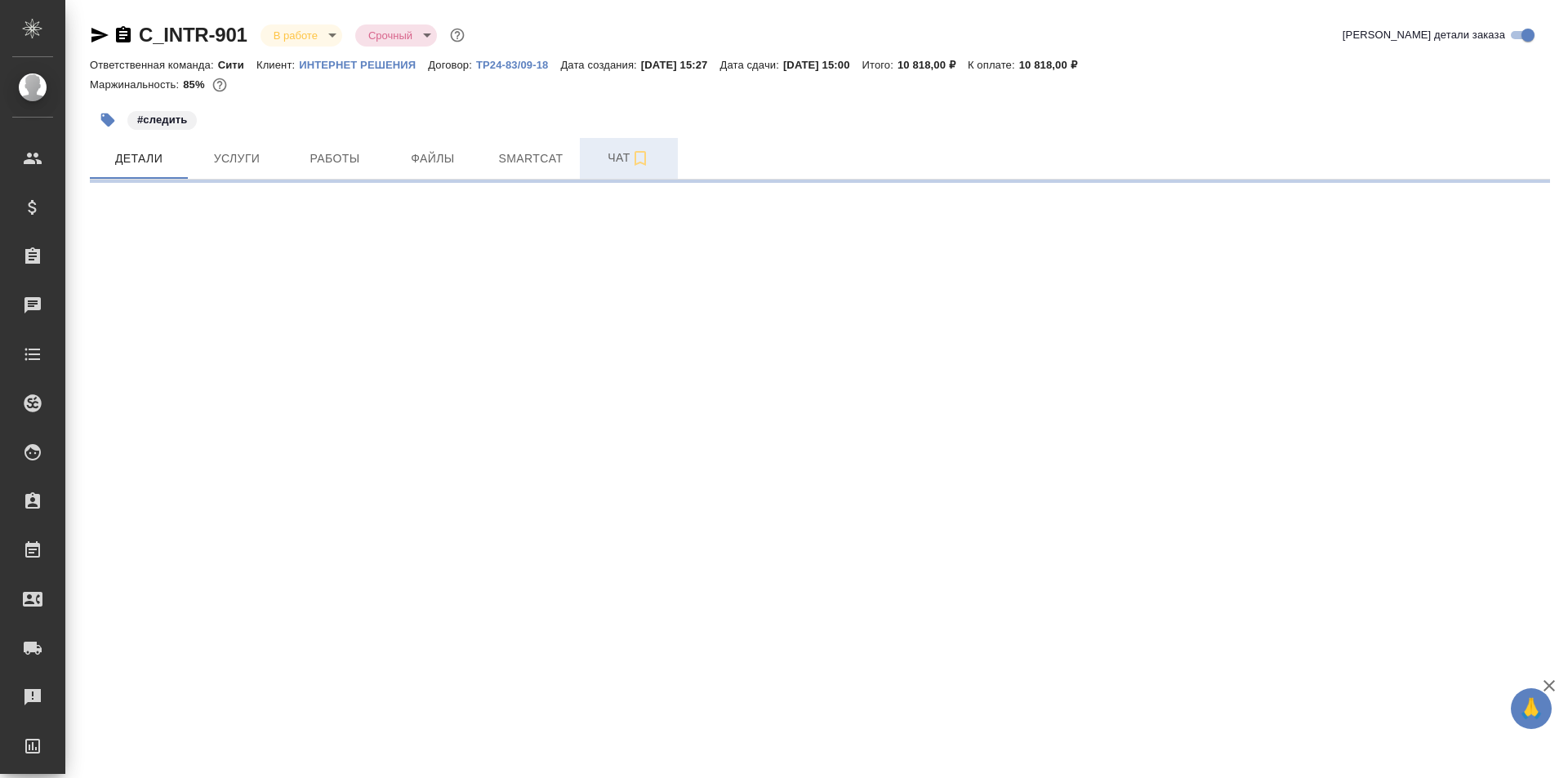
select select "RU"
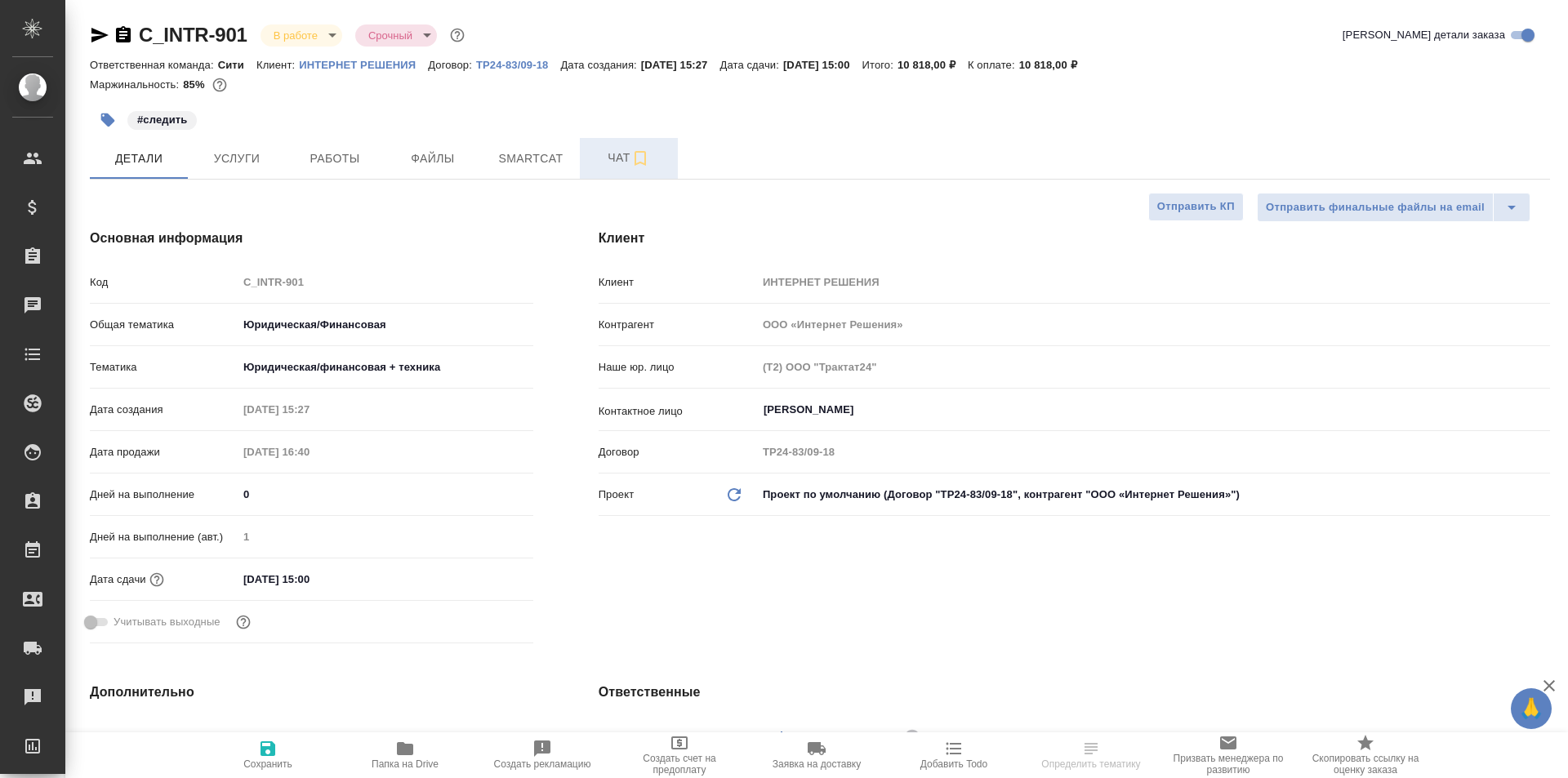
type textarea "x"
click at [623, 160] on span "Чат" at bounding box center [629, 158] width 78 height 21
type textarea "x"
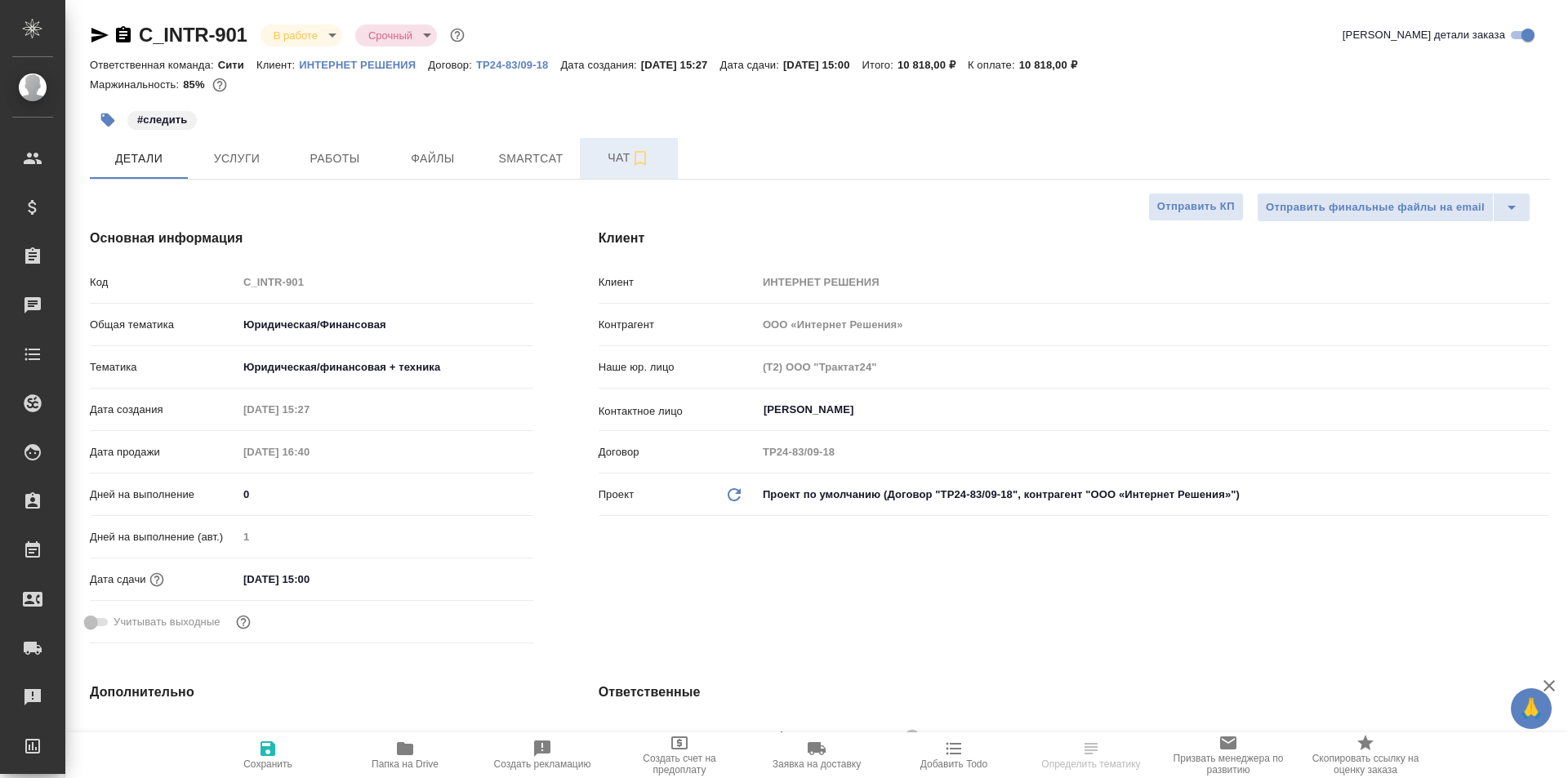
type textarea "x"
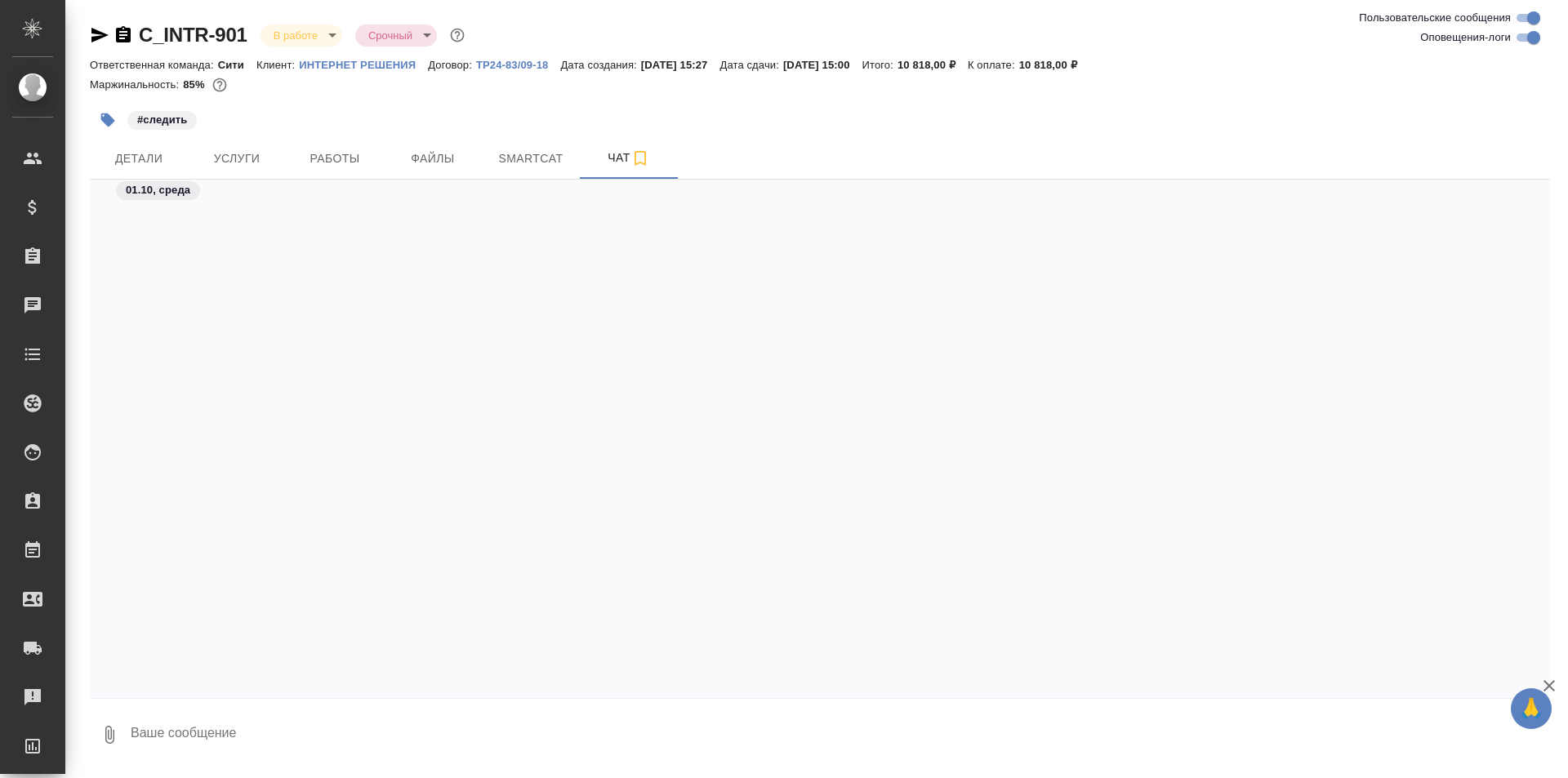
scroll to position [9067, 0]
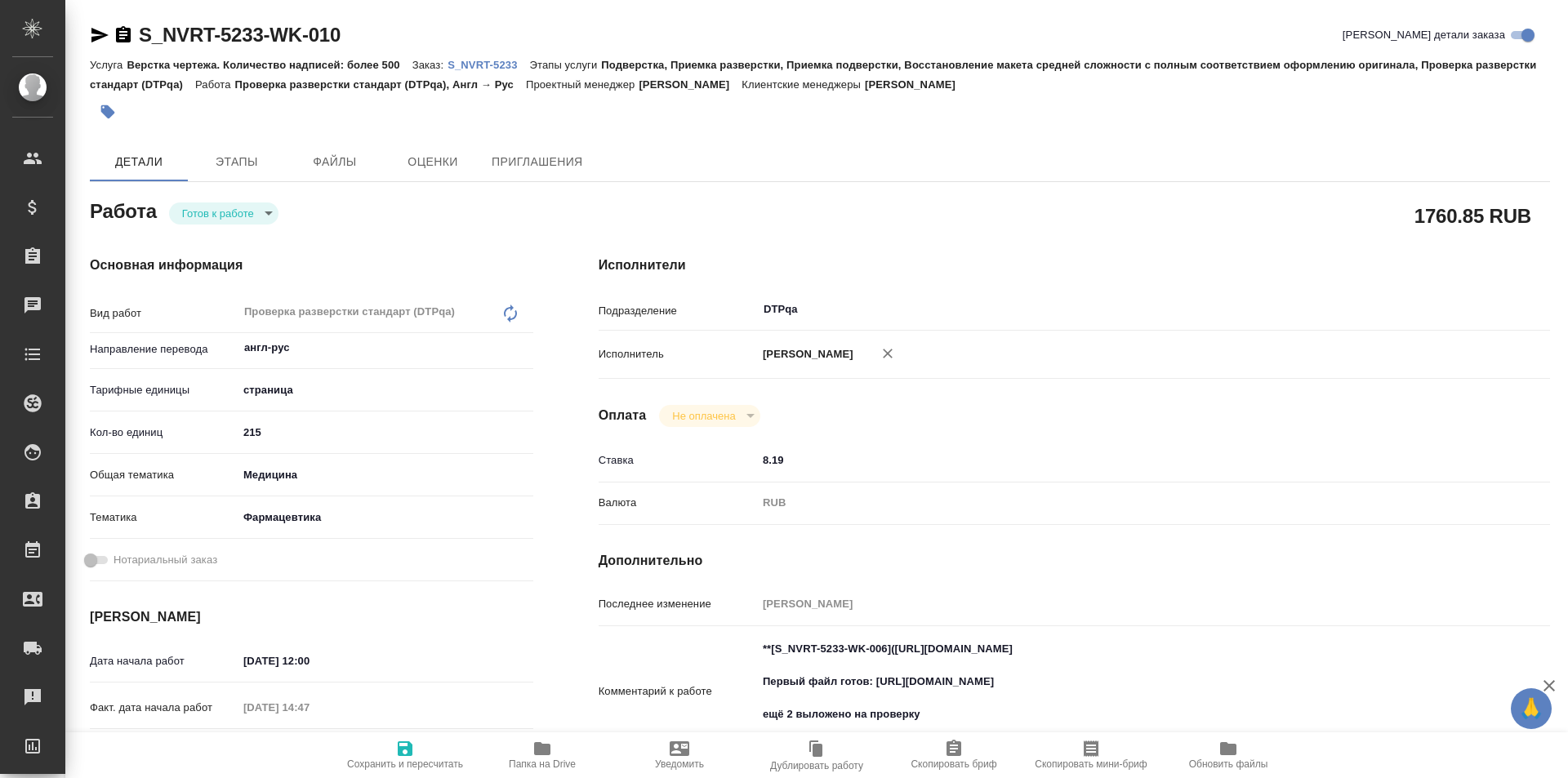
type textarea "x"
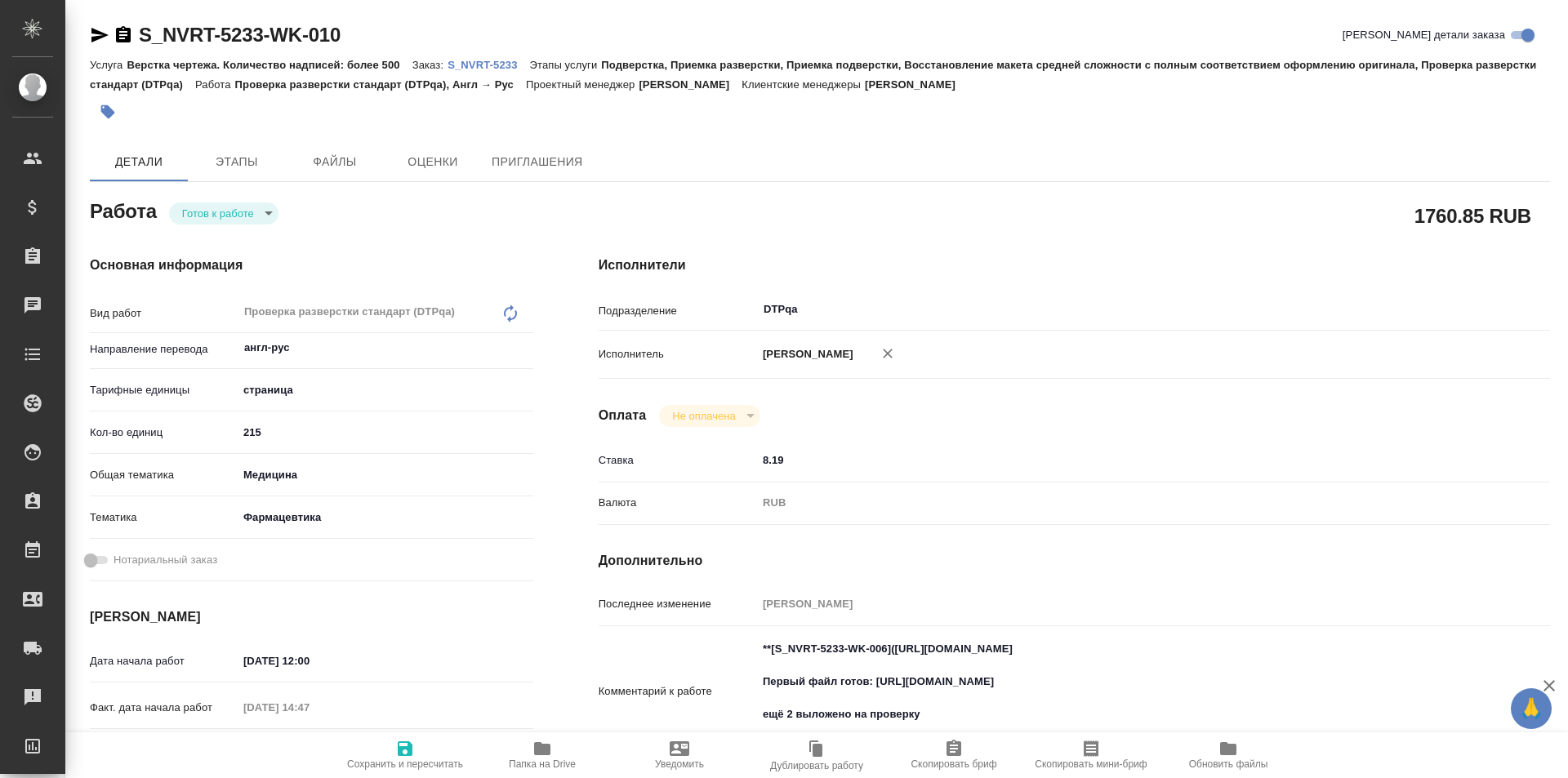
type textarea "x"
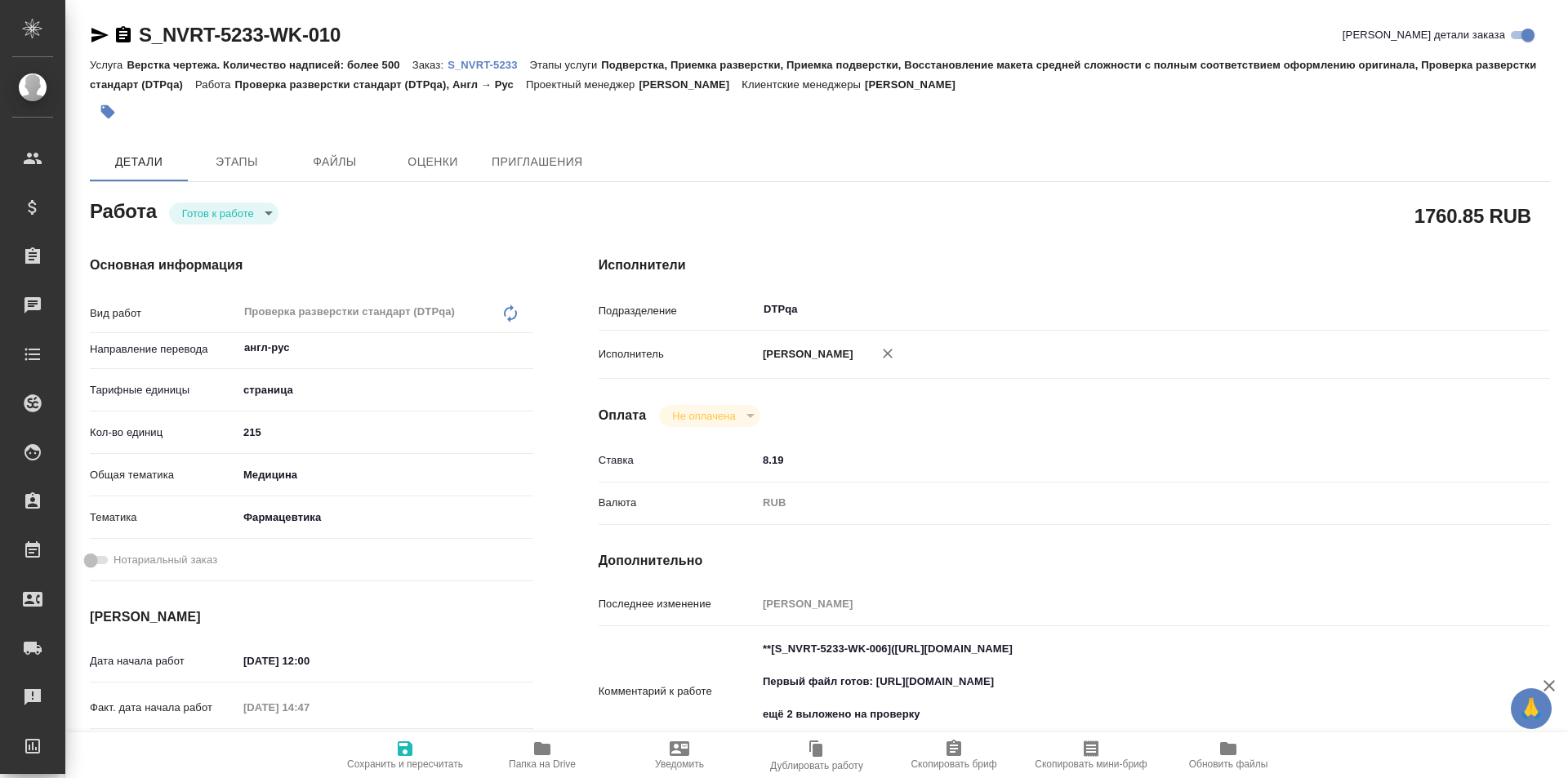
type textarea "x"
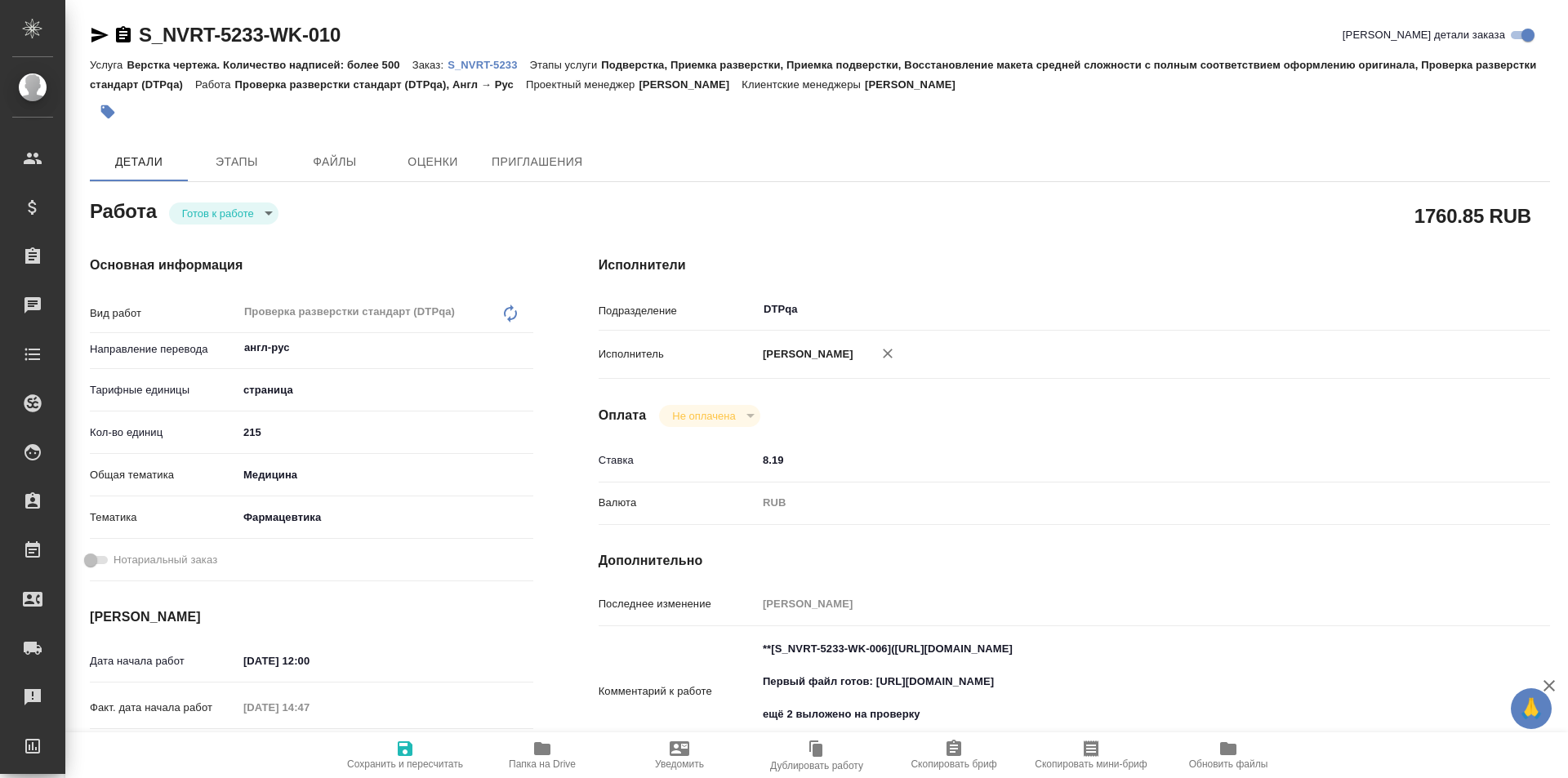
scroll to position [164, 0]
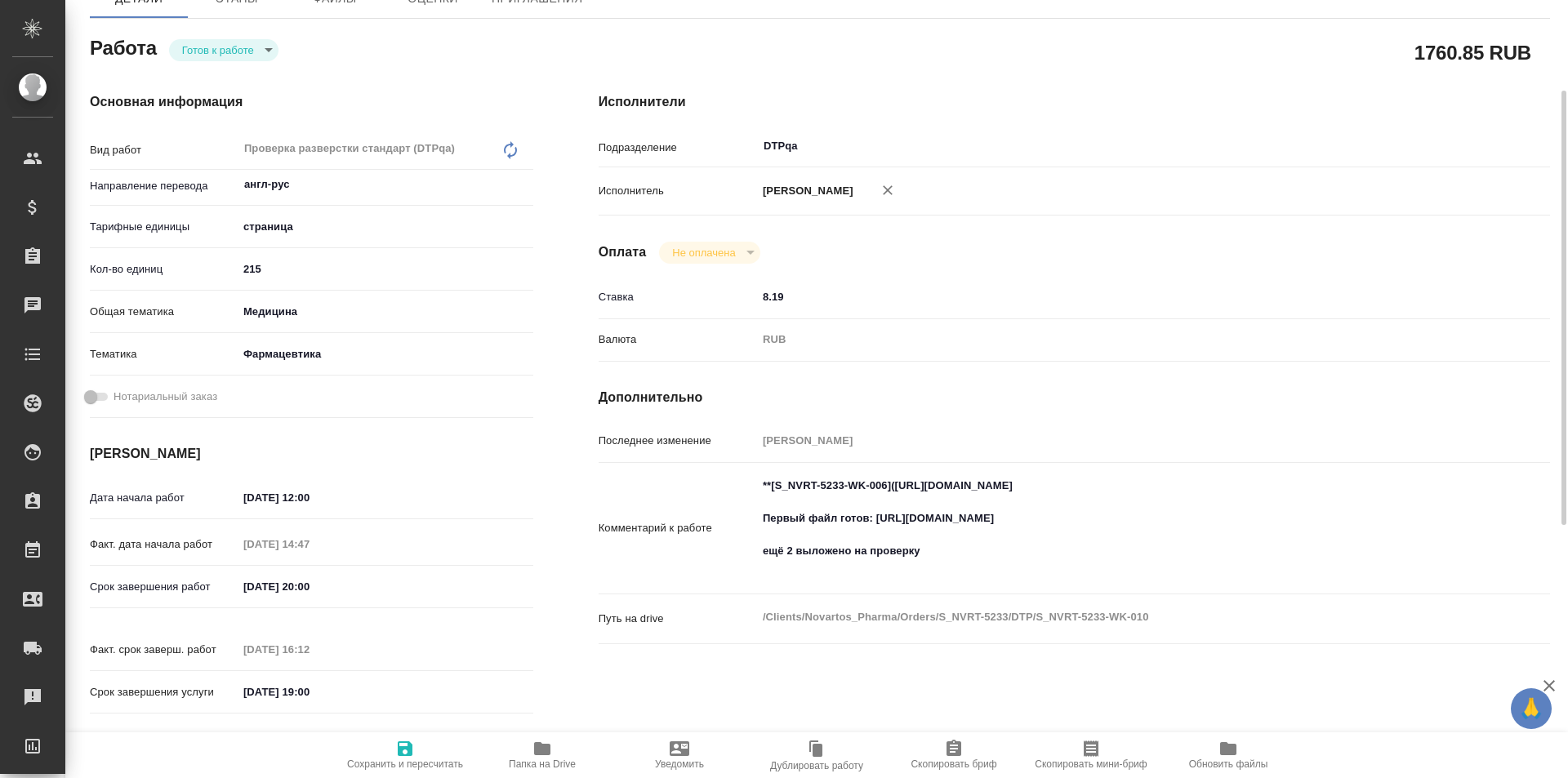
type textarea "x"
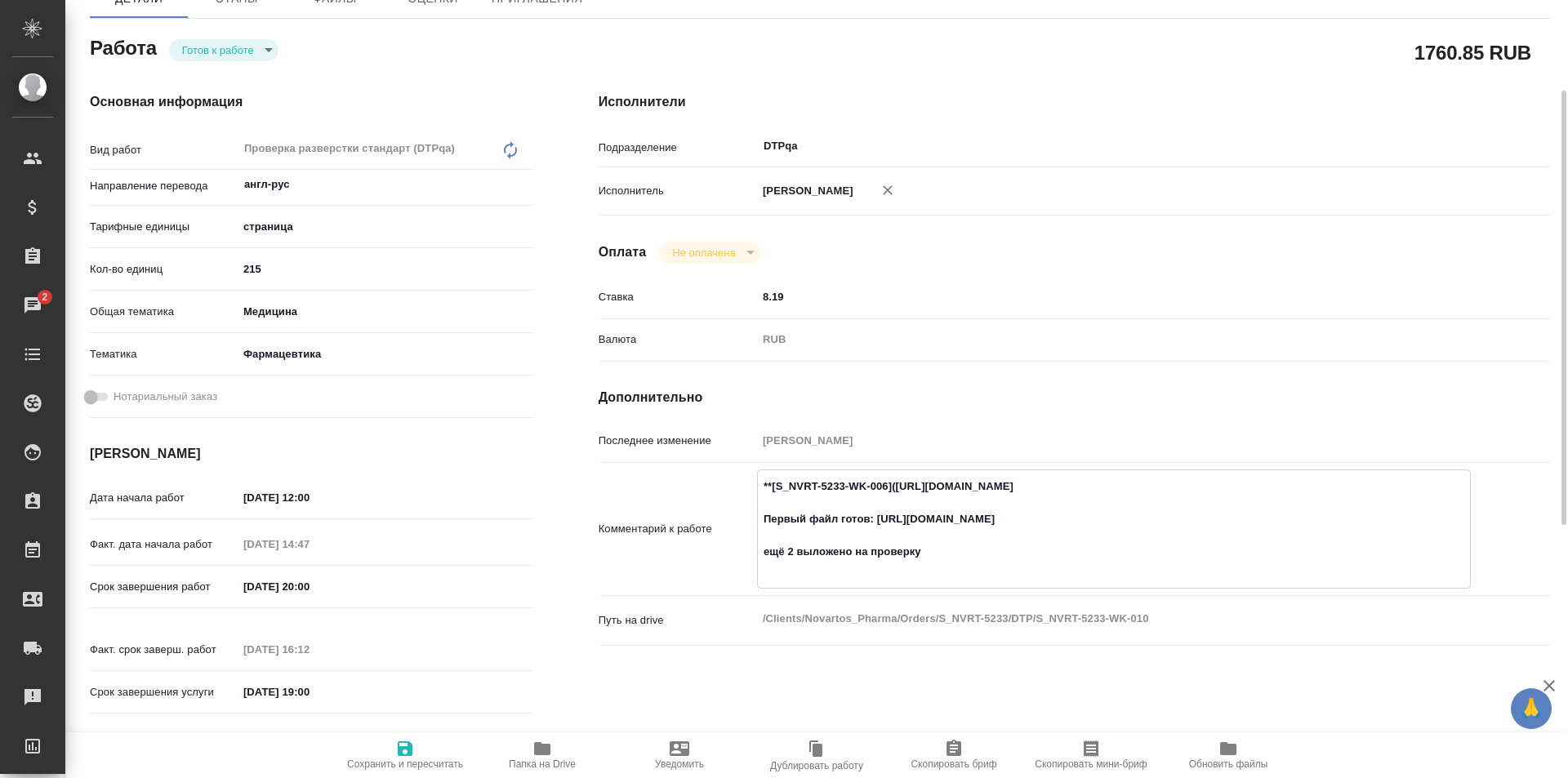
drag, startPoint x: 1203, startPoint y: 486, endPoint x: 897, endPoint y: 482, distance: 306.0
click at [897, 482] on textarea "**[S_NVRT-5233-WK-006](https://tera.awatera.com/Work/68dbe5a31a6bc23b992a9b56/)…" at bounding box center [1114, 527] width 712 height 109
type textarea "x"
click at [234, 36] on div "Работа Готов к работе readyForWork" at bounding box center [311, 47] width 443 height 30
click at [234, 48] on body "🙏 .cls-1 fill:#fff; AWATERA Ismagilova Diana Клиенты Спецификации Заказы 2 Чаты…" at bounding box center [784, 389] width 1568 height 778
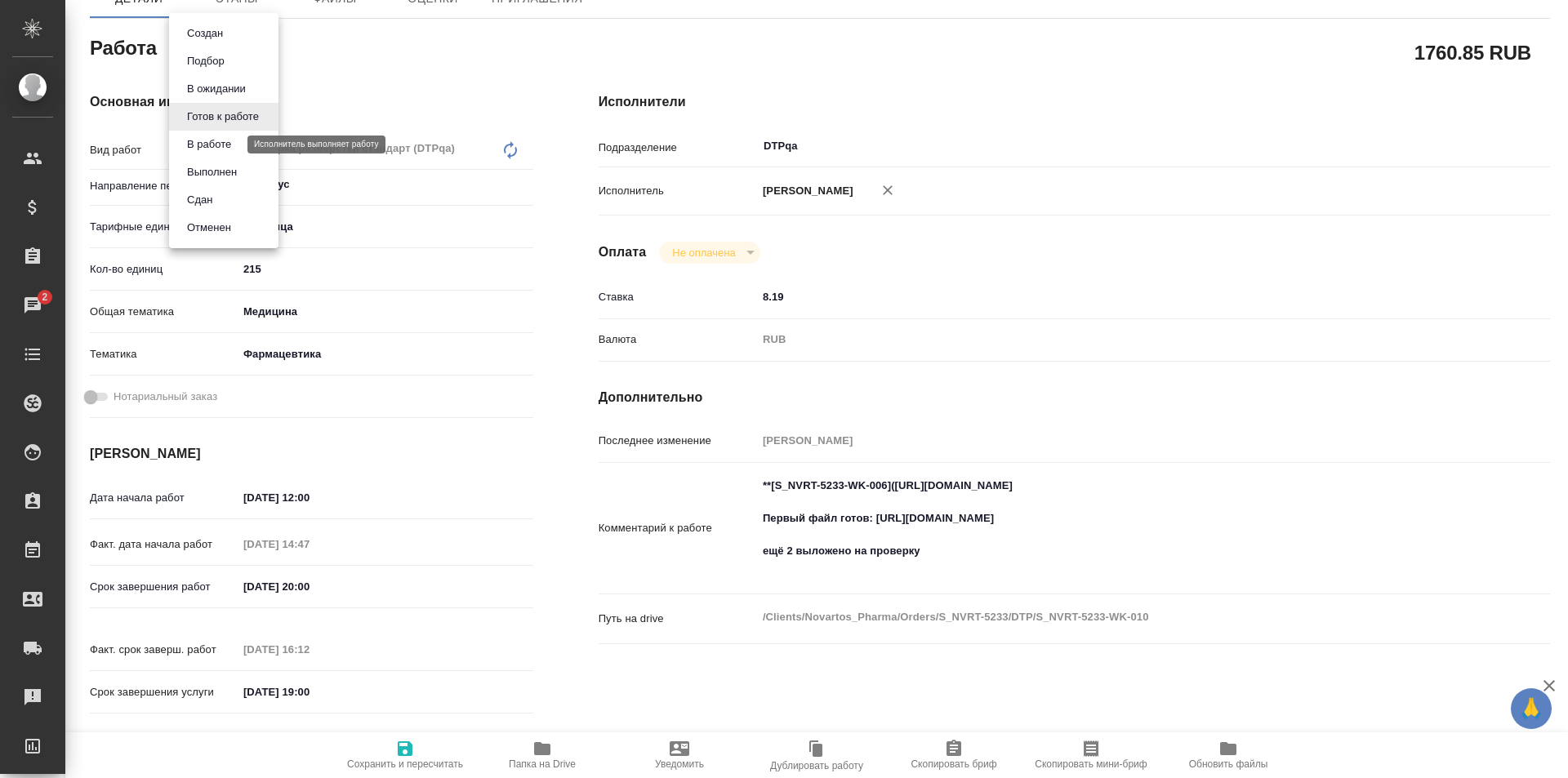
click at [212, 149] on button "В работе" at bounding box center [209, 145] width 54 height 18
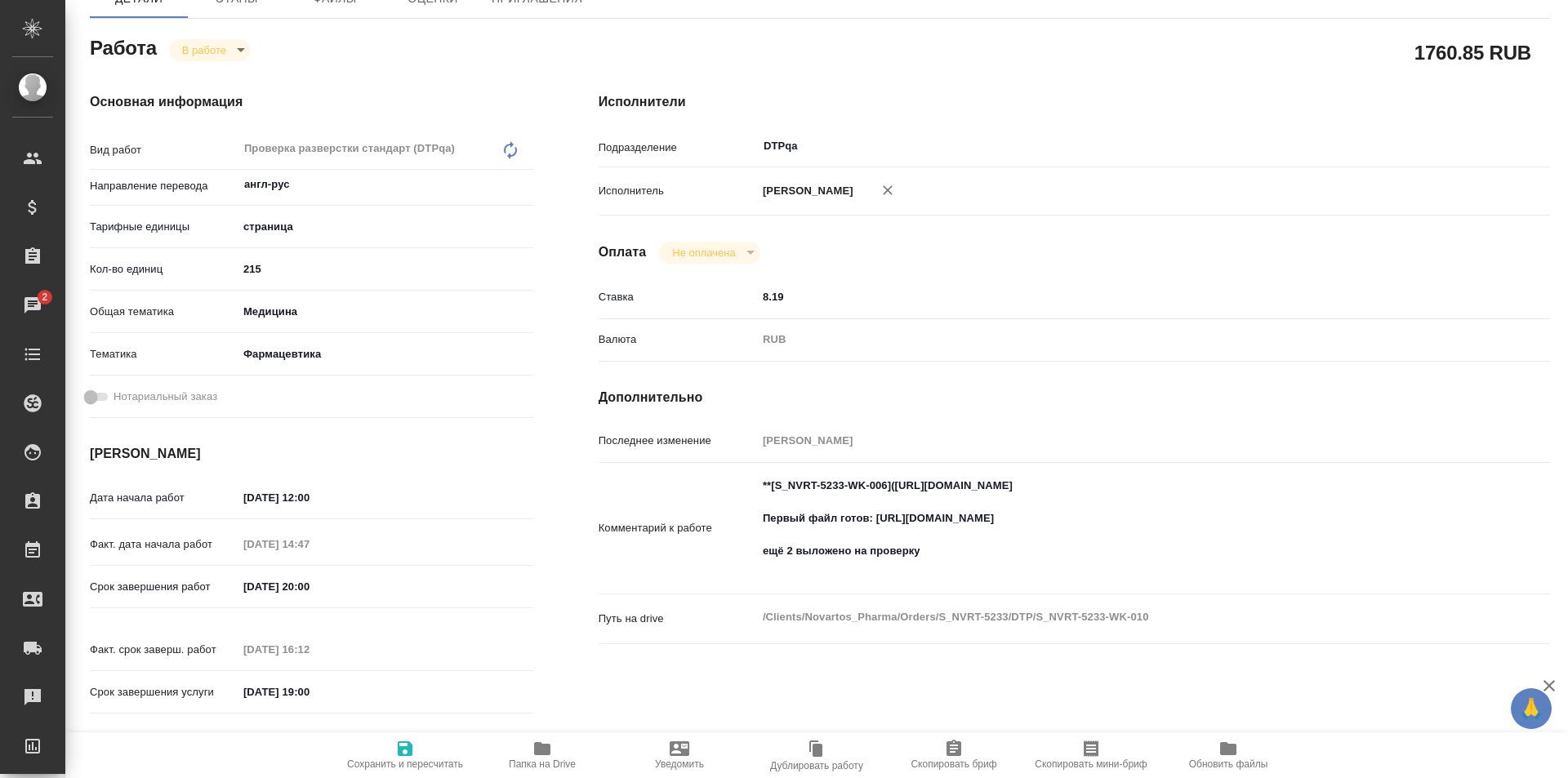
type textarea "x"
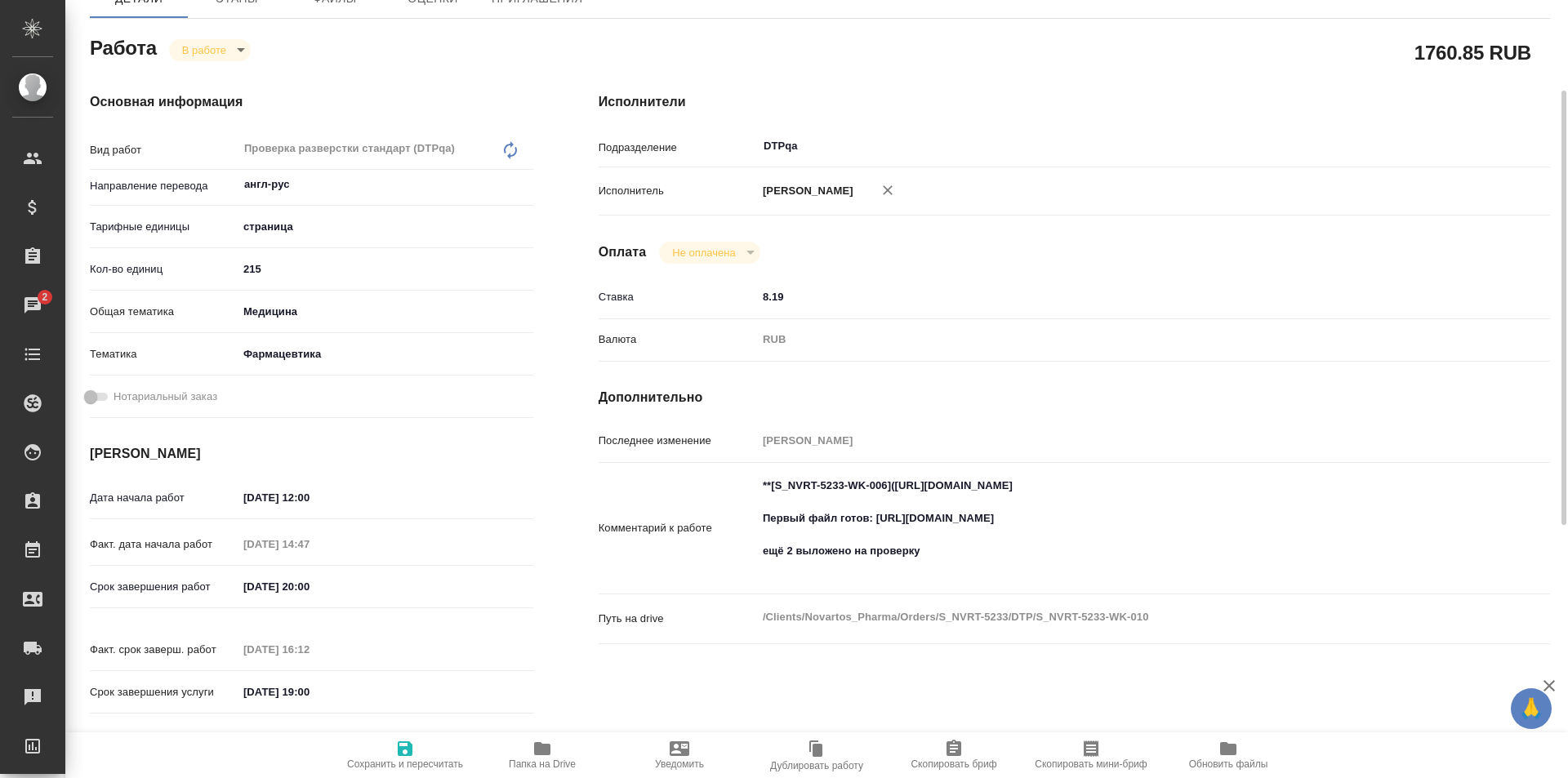
type textarea "x"
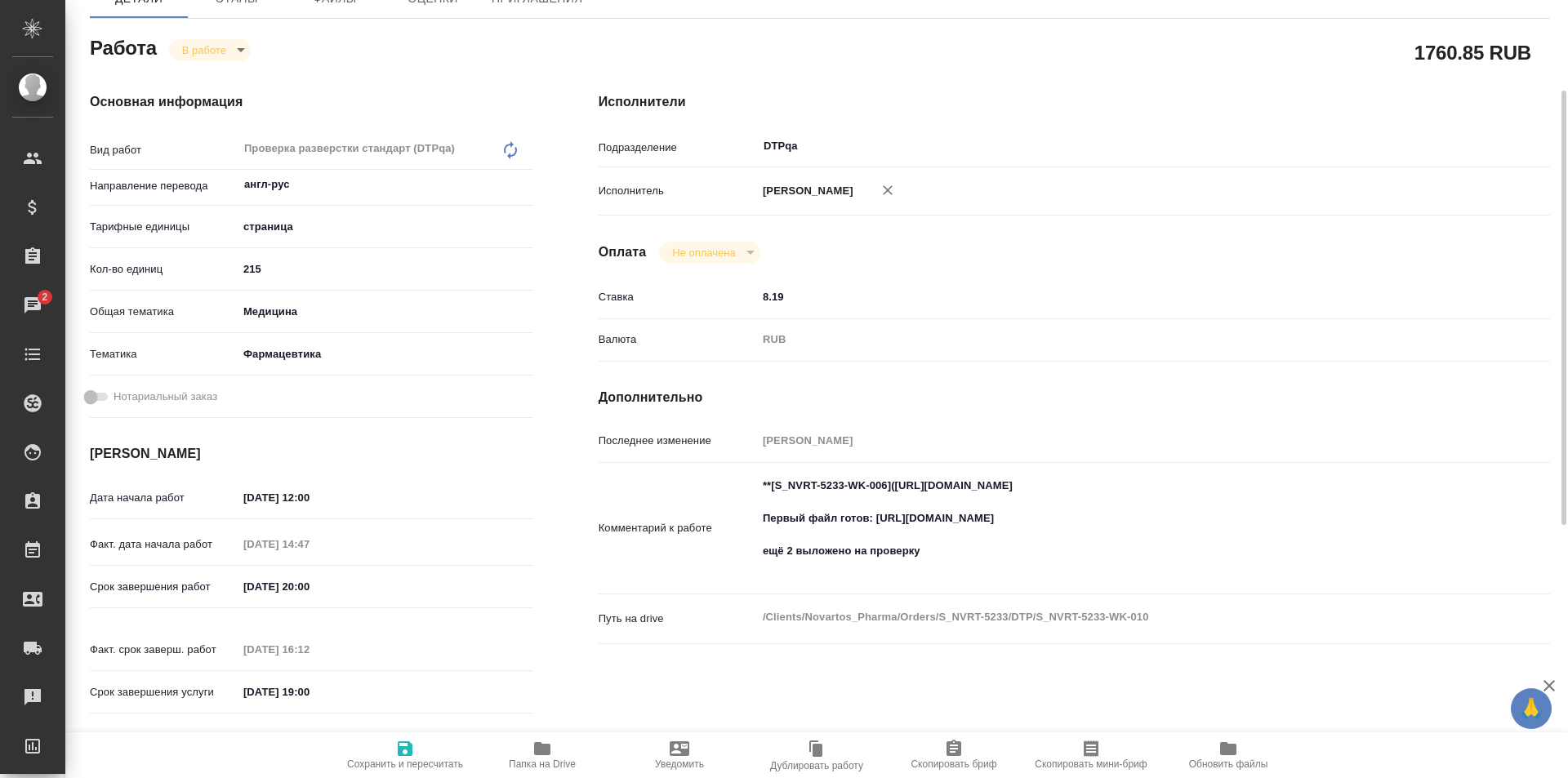
scroll to position [0, 0]
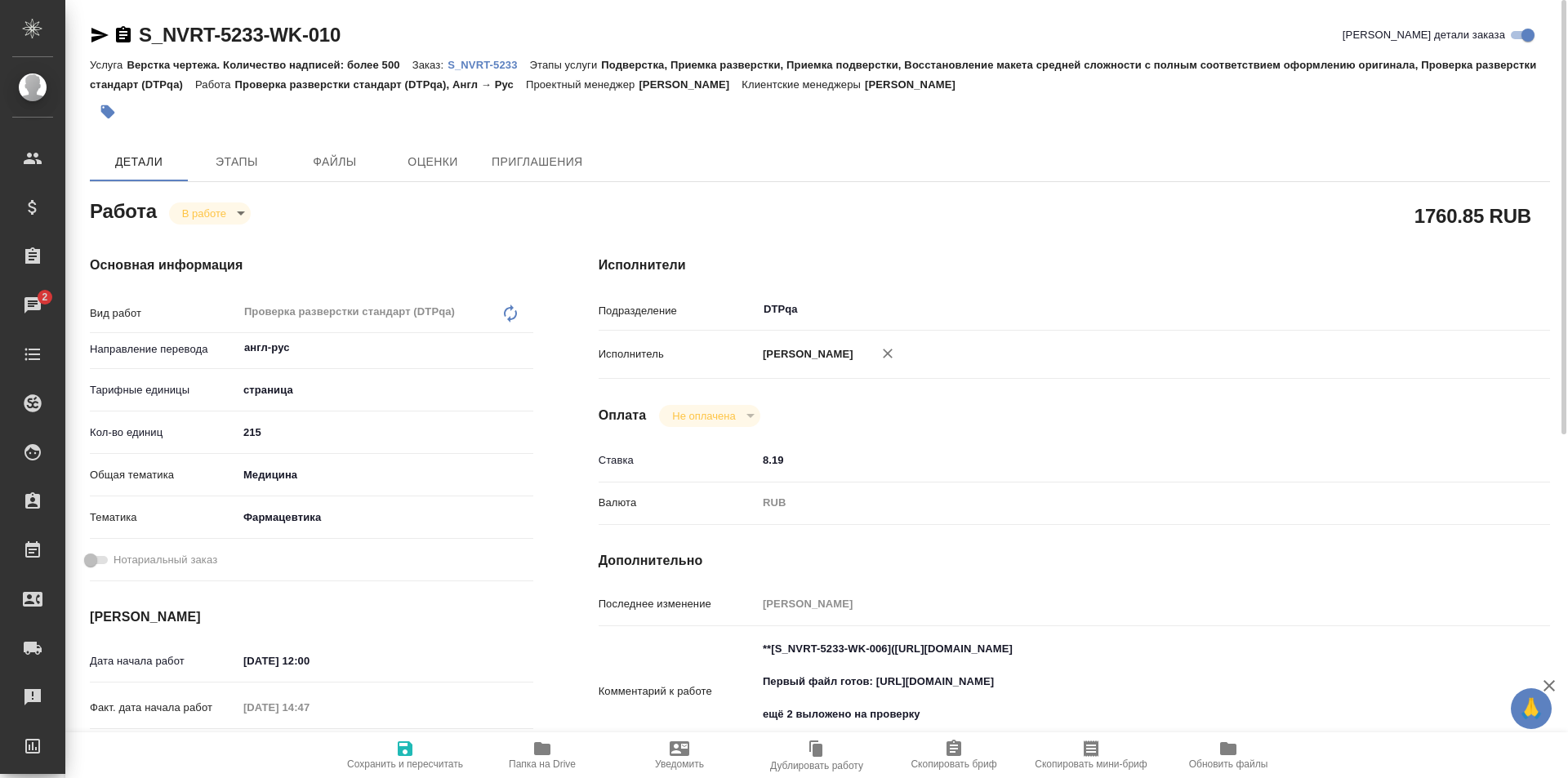
click at [95, 32] on icon "button" at bounding box center [100, 35] width 17 height 15
click at [545, 745] on icon "button" at bounding box center [542, 748] width 16 height 13
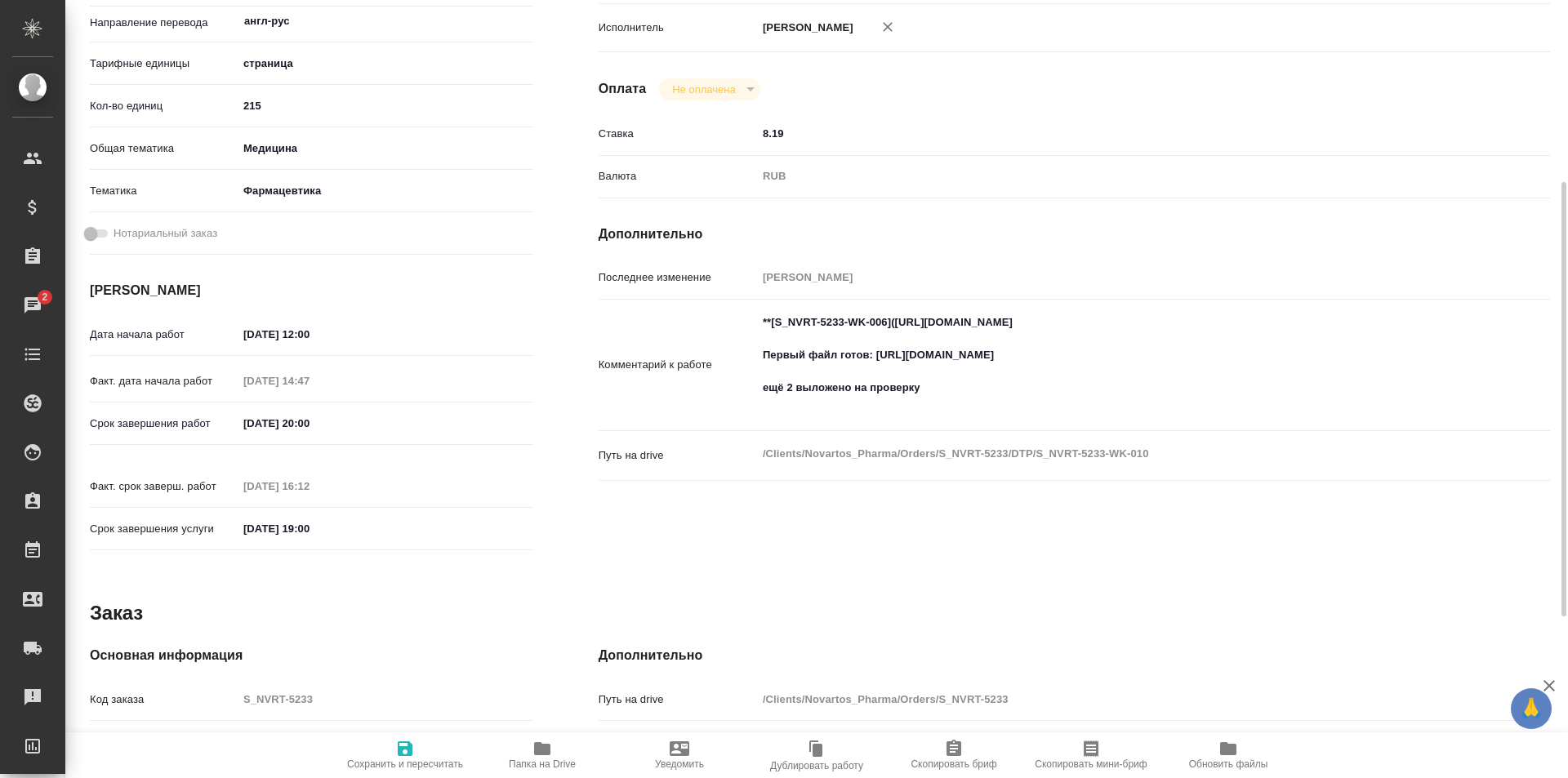
type textarea "x"
click at [916, 417] on textarea "**[S_NVRT-5233-WK-006](https://tera.awatera.com/Work/68dbe5a31a6bc23b992a9b56/)…" at bounding box center [1114, 363] width 714 height 109
type textarea "**[S_NVRT-5233-WK-006](https://tera.awatera.com/Work/68dbe5a31a6bc23b992a9b56/)…"
type textarea "x"
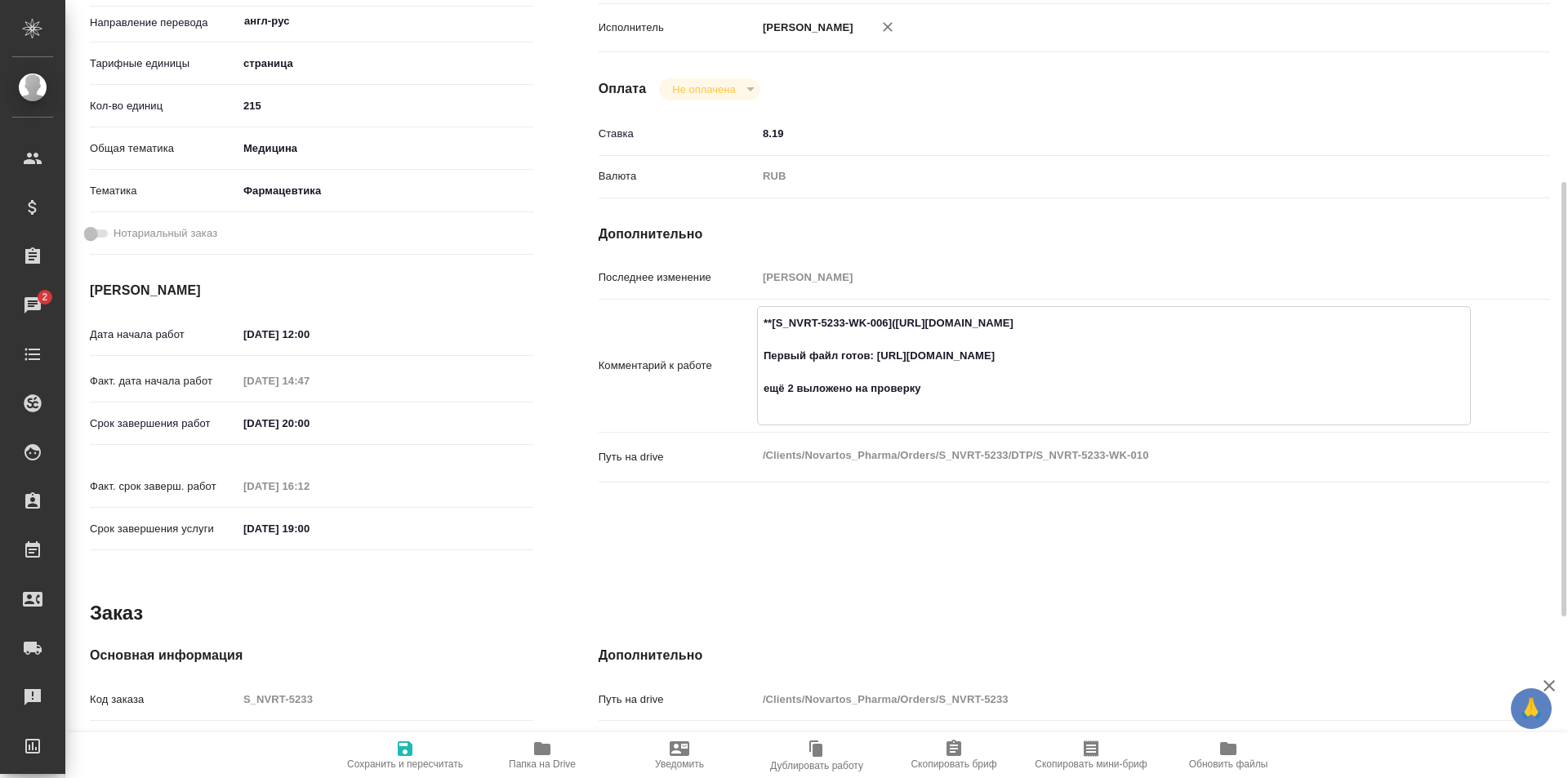
type textarea "x"
type textarea "**[S_NVRT-5233-WK-006](https://tera.awatera.com/Work/68dbe5a31a6bc23b992a9b56/)…"
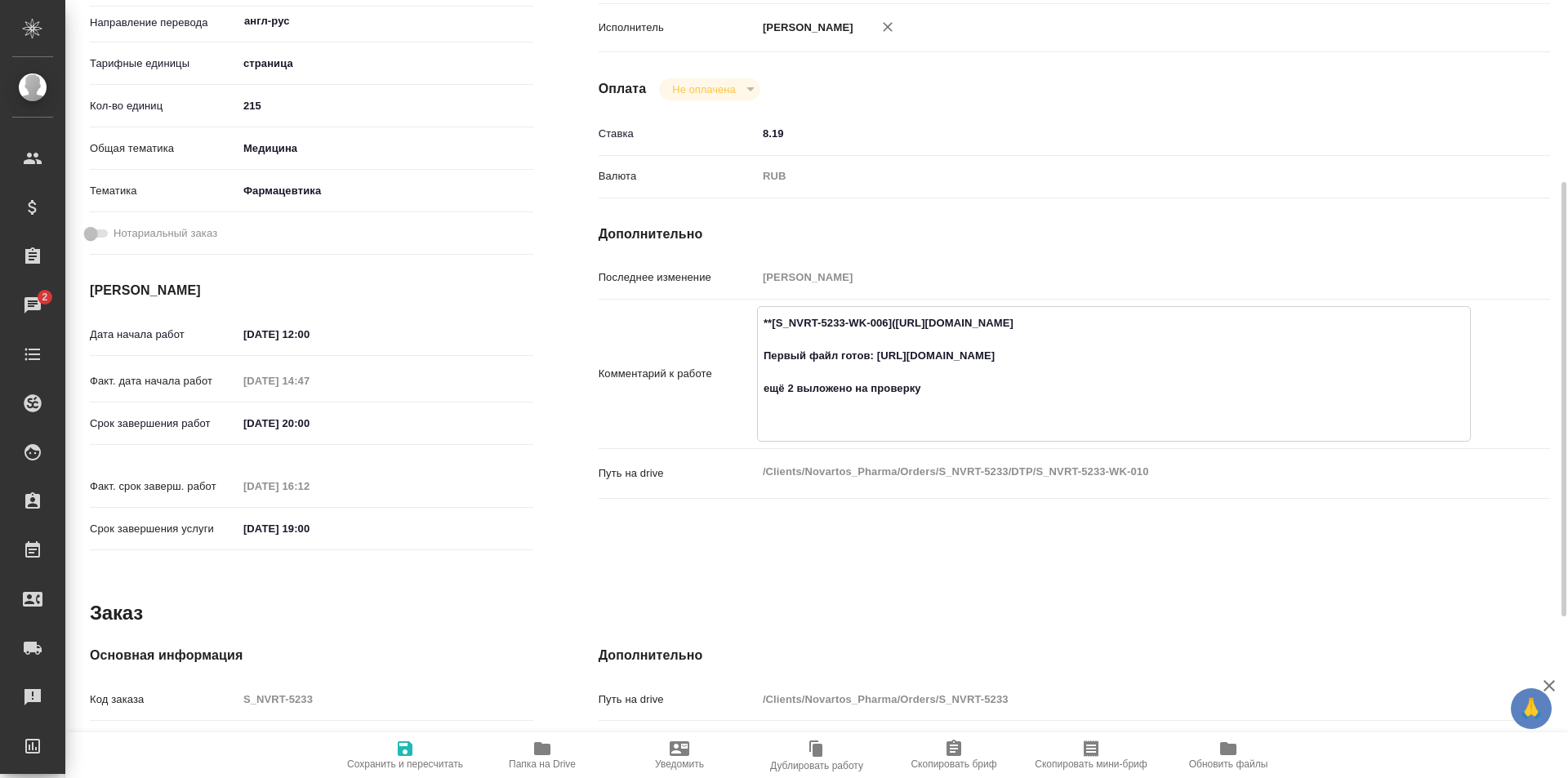
type textarea "x"
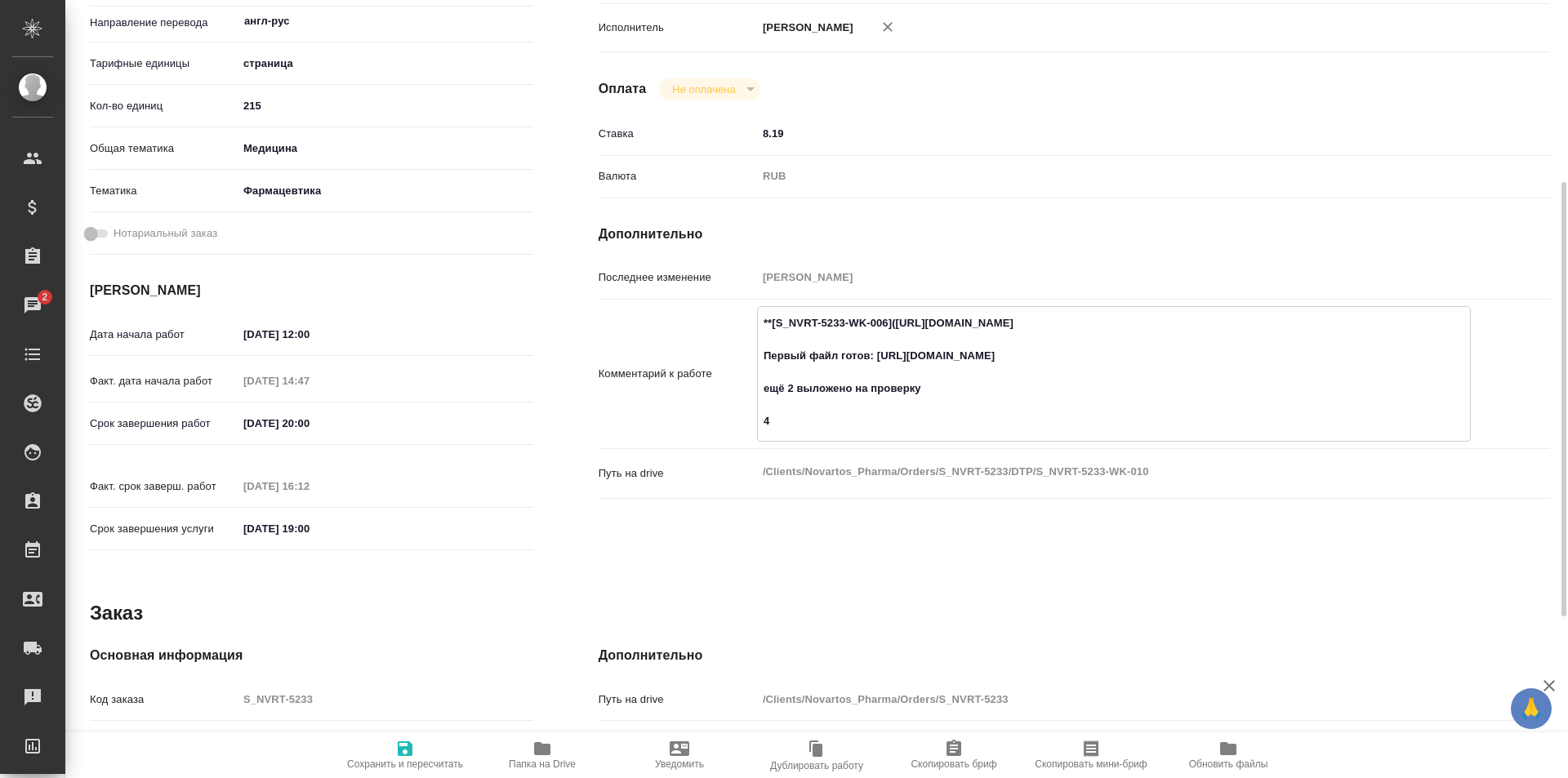
type textarea "**[S_NVRT-5233-WK-006](https://tera.awatera.com/Work/68dbe5a31a6bc23b992a9b56/)…"
type textarea "x"
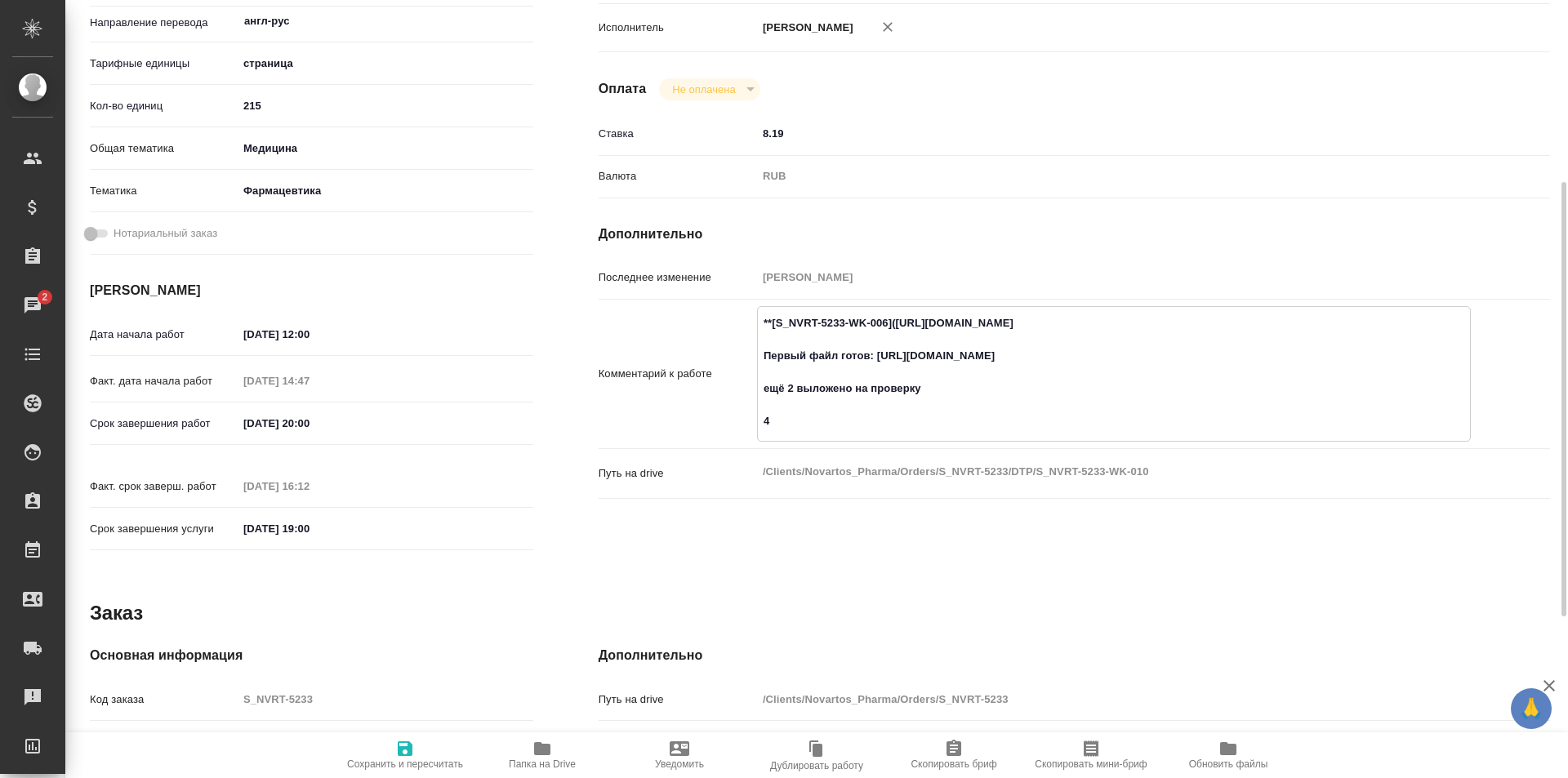
type textarea "x"
type textarea "**[S_NVRT-5233-WK-006](https://tera.awatera.com/Work/68dbe5a31a6bc23b992a9b56/)…"
type textarea "x"
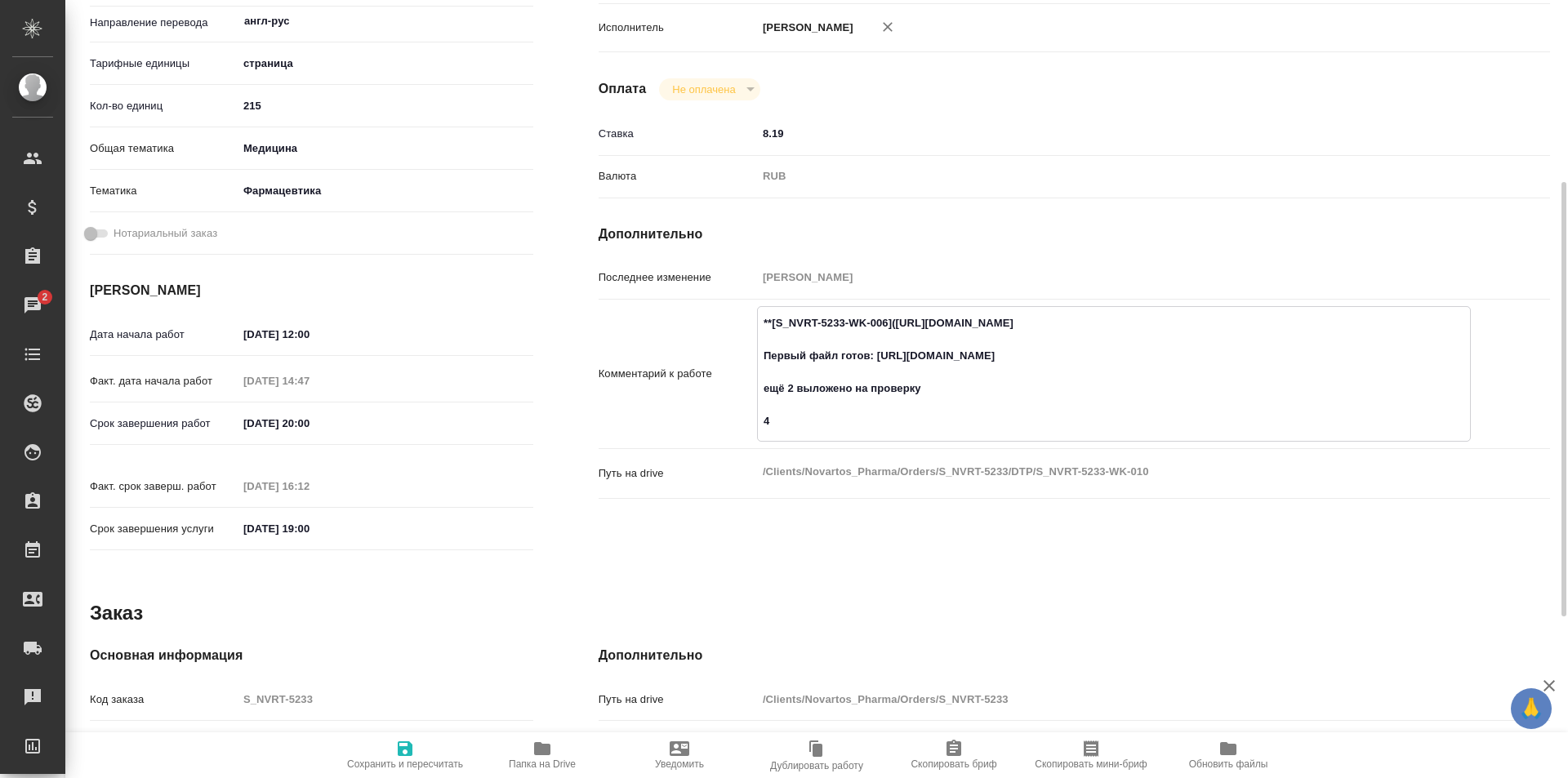
type textarea "x"
type textarea "**[S_NVRT-5233-WK-006](https://tera.awatera.com/Work/68dbe5a31a6bc23b992a9b56/)…"
type textarea "x"
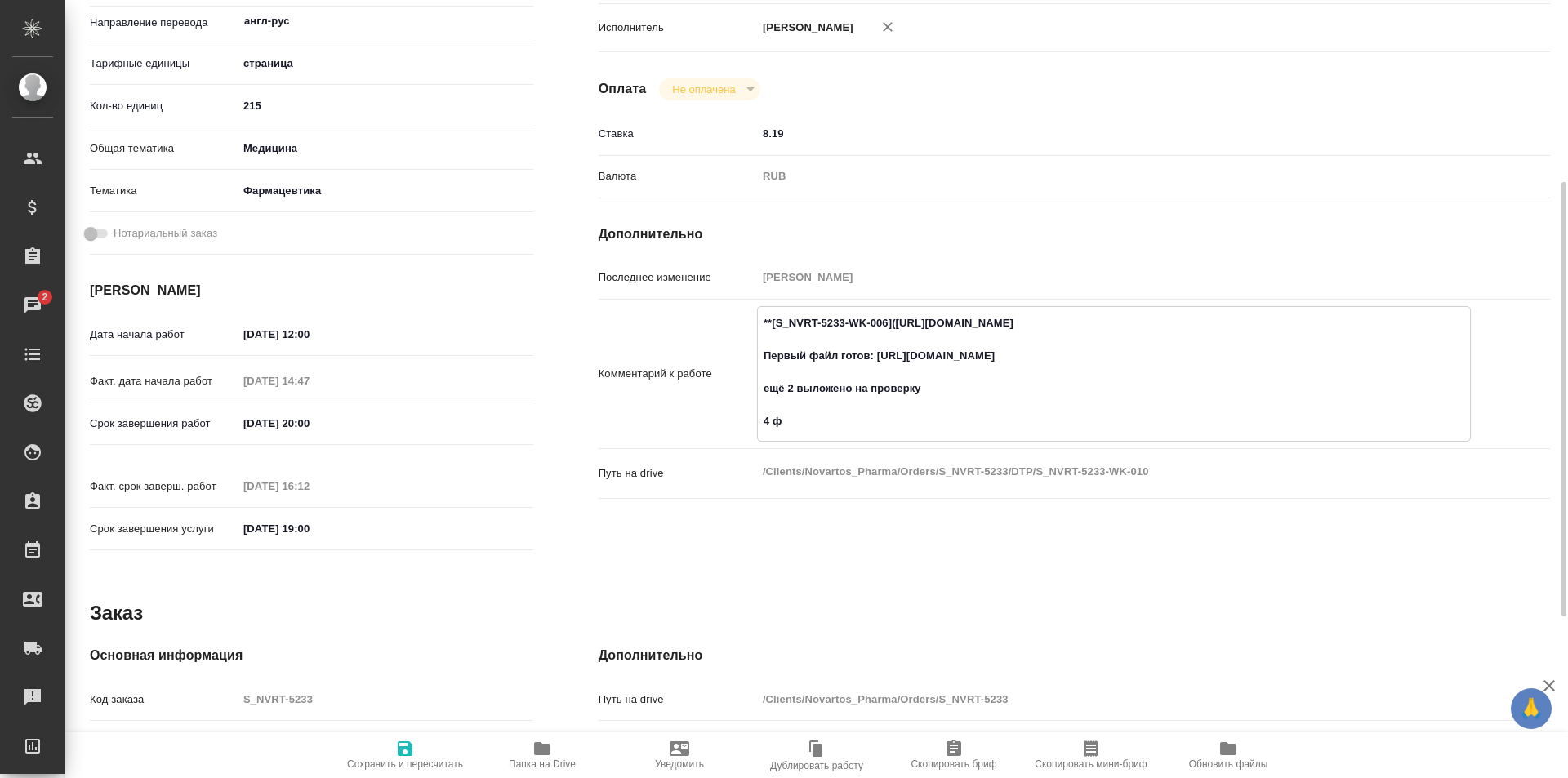
type textarea "x"
type textarea "**[S_NVRT-5233-WK-006](https://tera.awatera.com/Work/68dbe5a31a6bc23b992a9b56/)…"
type textarea "x"
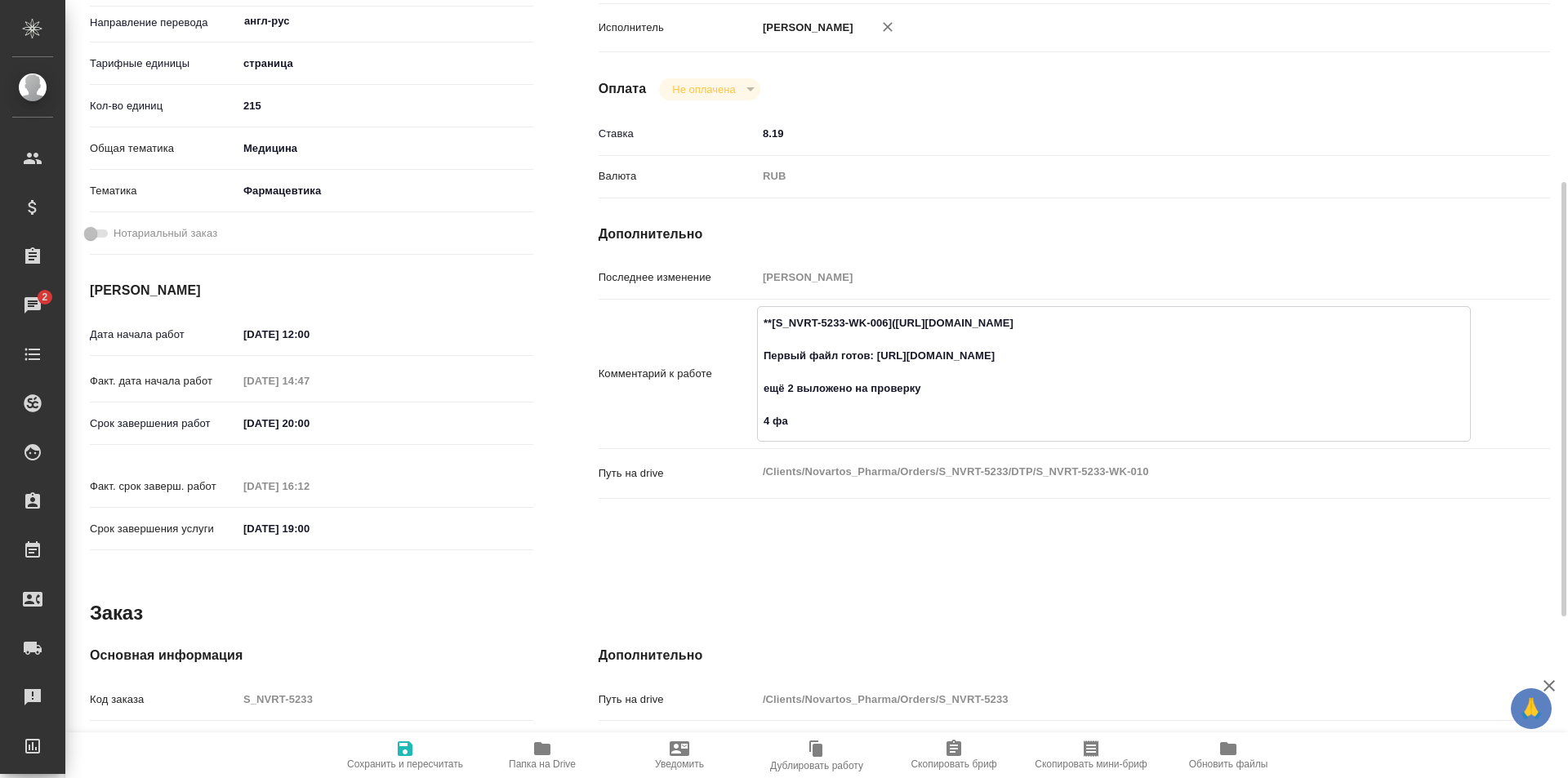
type textarea "x"
type textarea "**[S_NVRT-5233-WK-006](https://tera.awatera.com/Work/68dbe5a31a6bc23b992a9b56/)…"
type textarea "x"
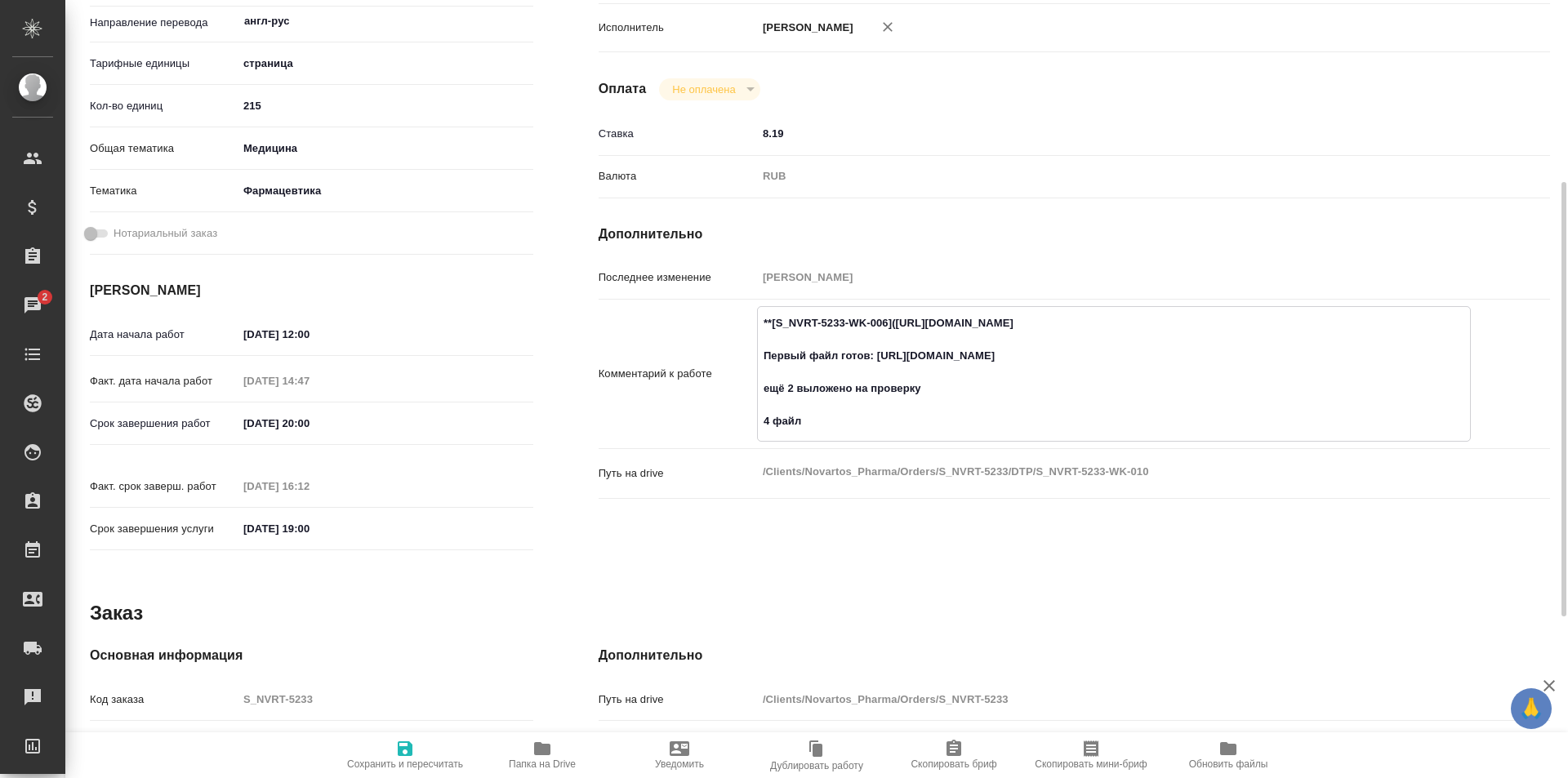
type textarea "x"
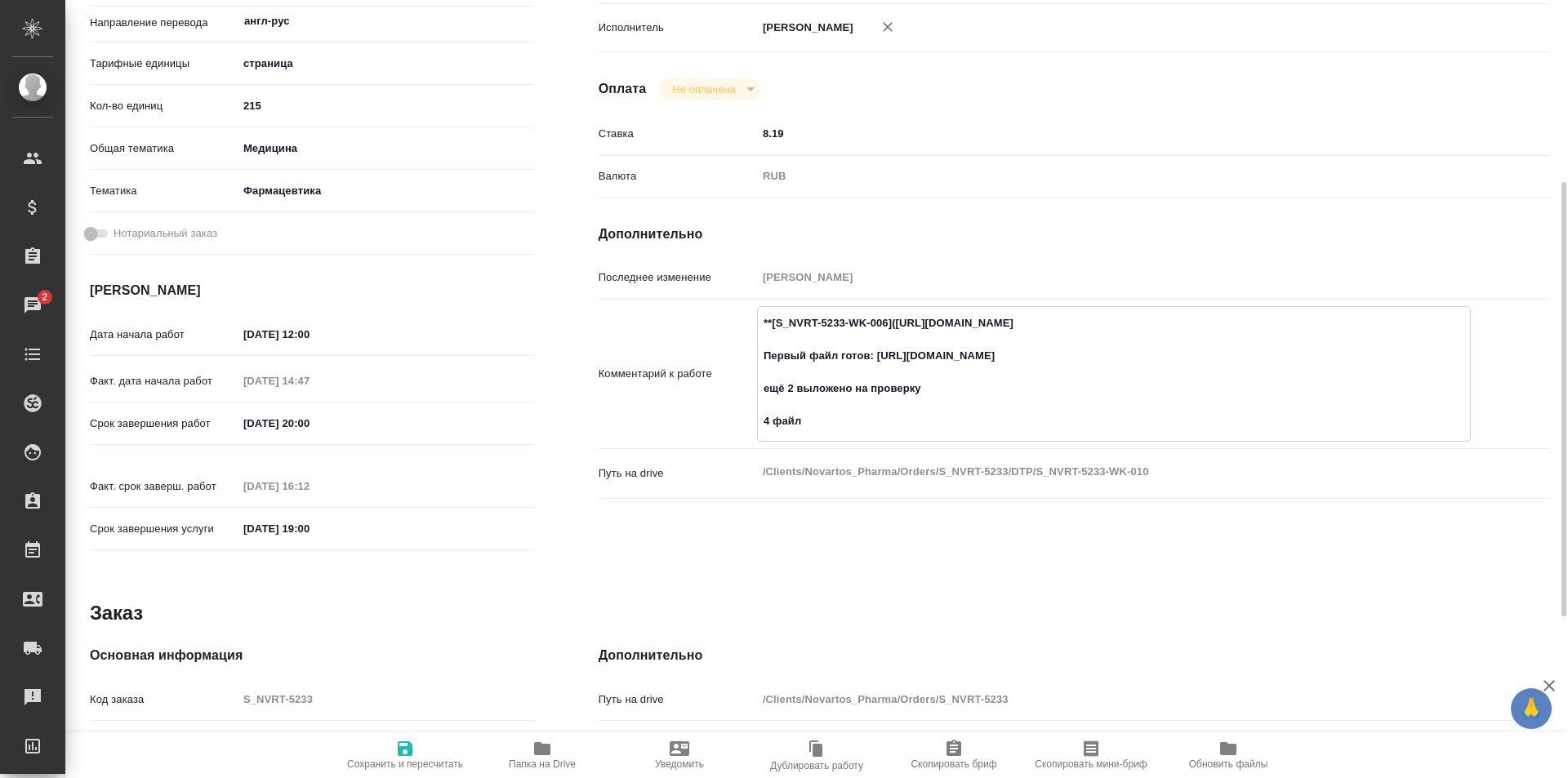
type textarea "**[S_NVRT-5233-WK-006](https://tera.awatera.com/Work/68dbe5a31a6bc23b992a9b56/)…"
type textarea "x"
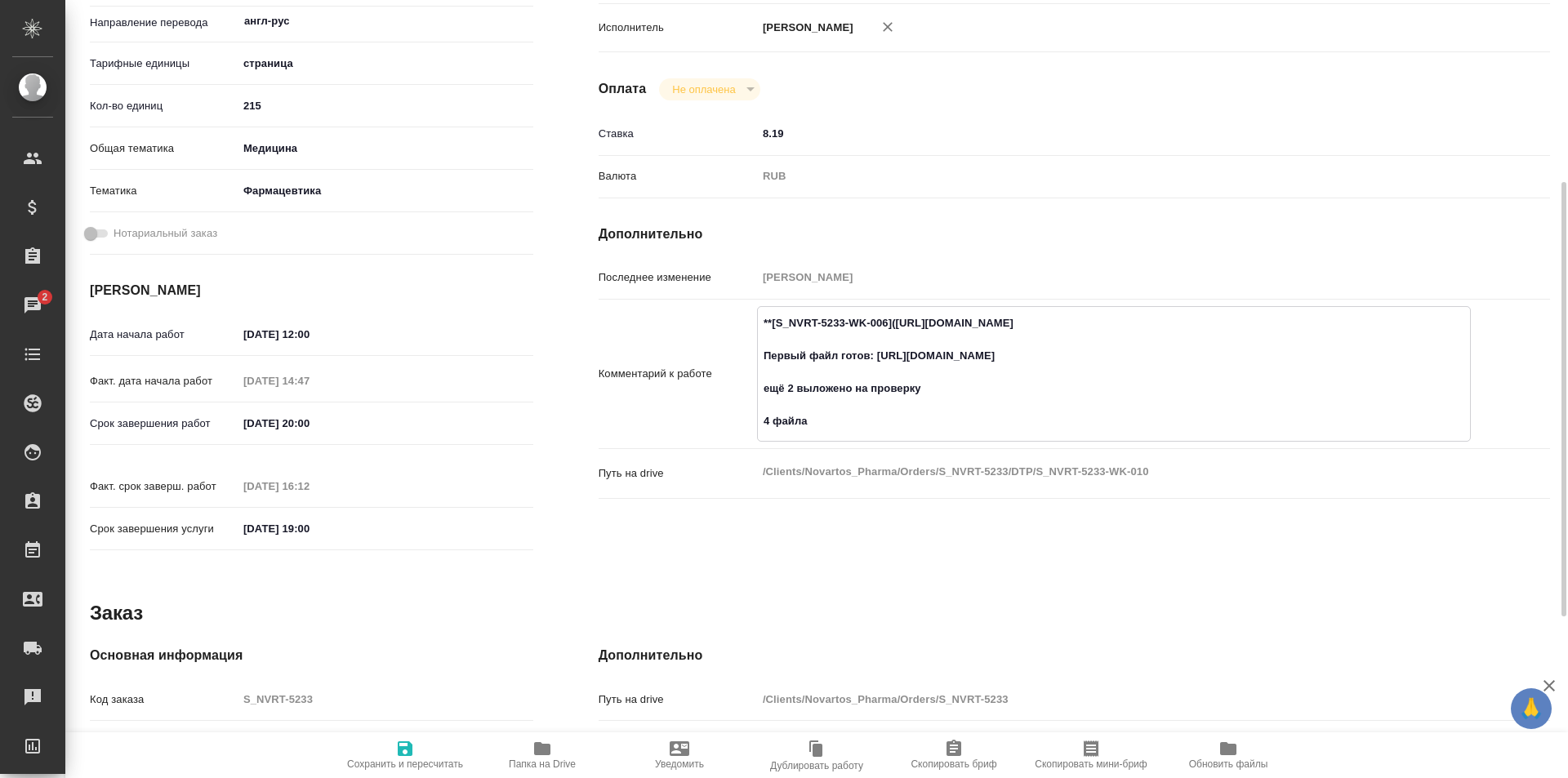
type textarea "x"
type textarea "**[S_NVRT-5233-WK-006](https://tera.awatera.com/Work/68dbe5a31a6bc23b992a9b56/)…"
type textarea "x"
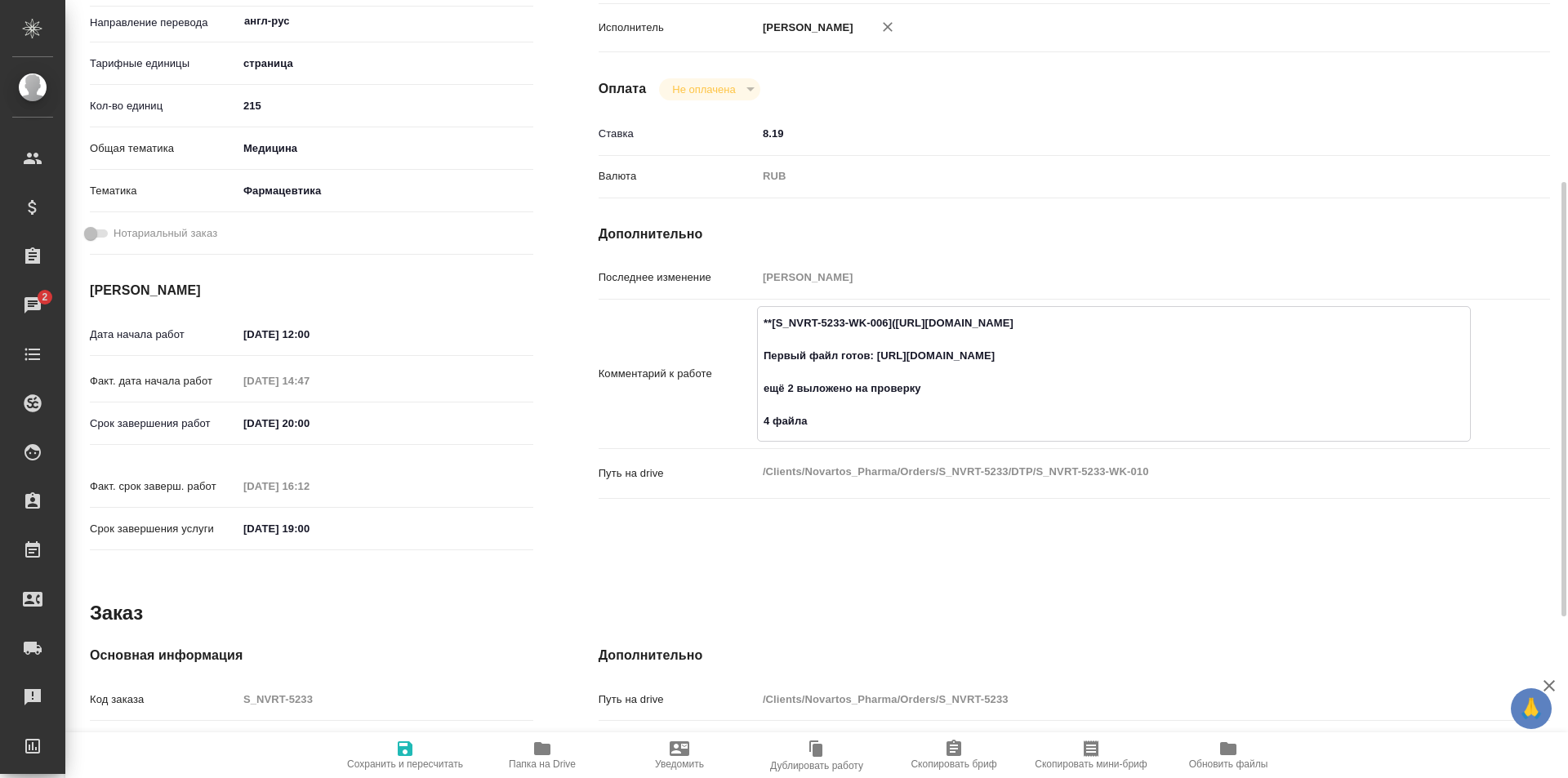
type textarea "x"
type textarea "**[S_NVRT-5233-WK-006](https://tera.awatera.com/Work/68dbe5a31a6bc23b992a9b56/)…"
type textarea "x"
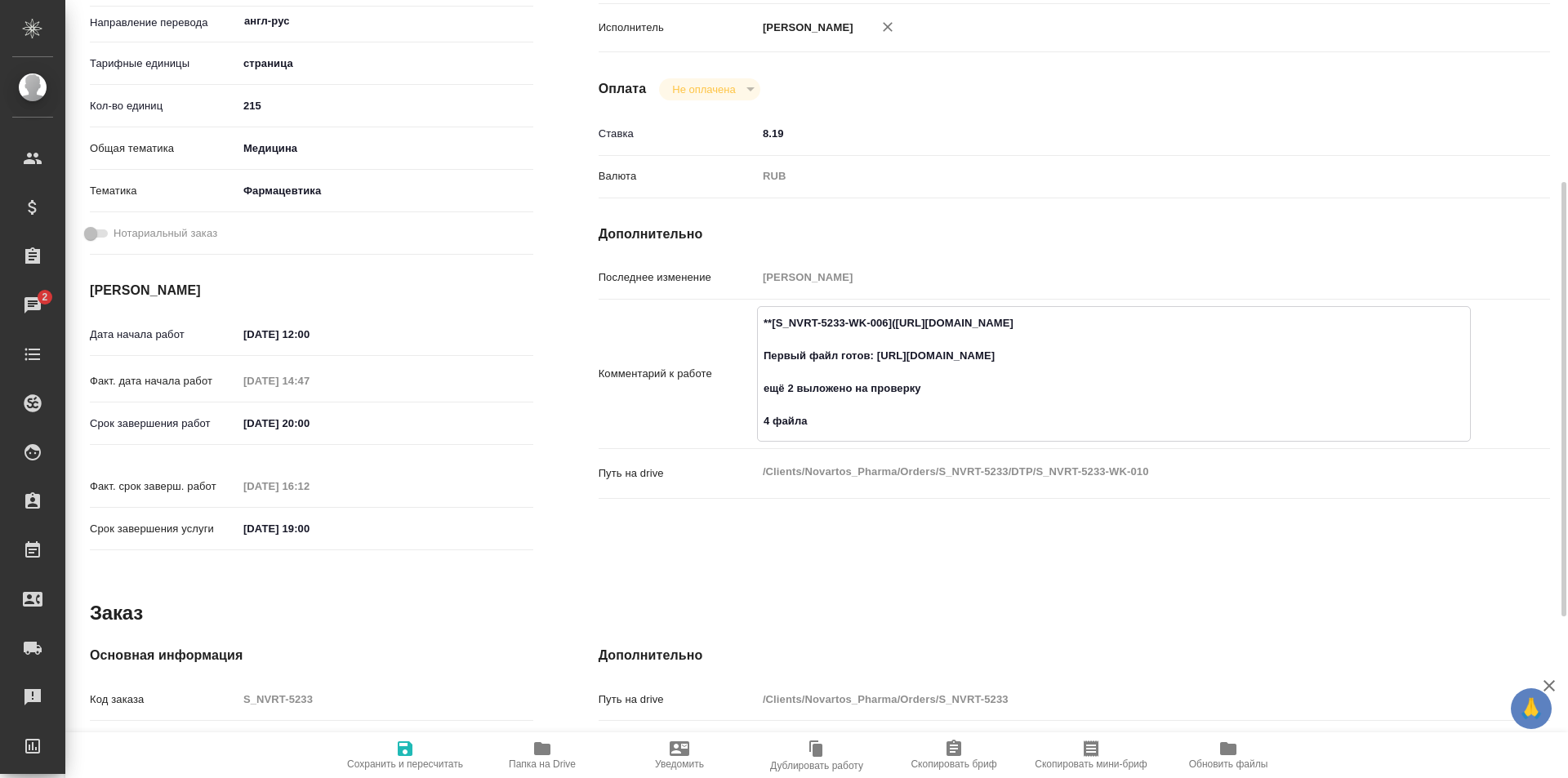
type textarea "x"
type textarea "**[S_NVRT-5233-WK-006](https://tera.awatera.com/Work/68dbe5a31a6bc23b992a9b56/)…"
type textarea "x"
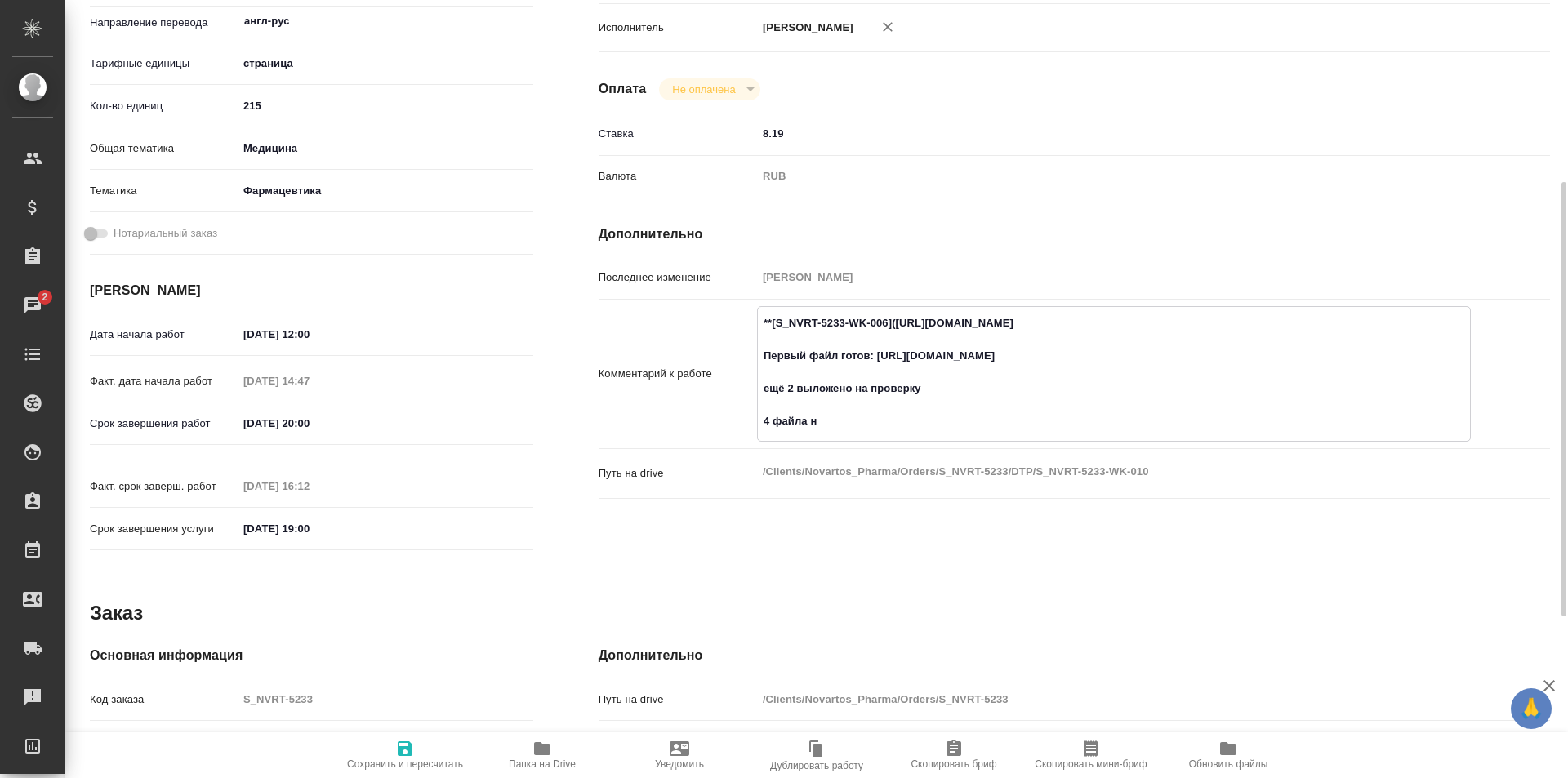
type textarea "x"
type textarea "**[S_NVRT-5233-WK-006](https://tera.awatera.com/Work/68dbe5a31a6bc23b992a9b56/)…"
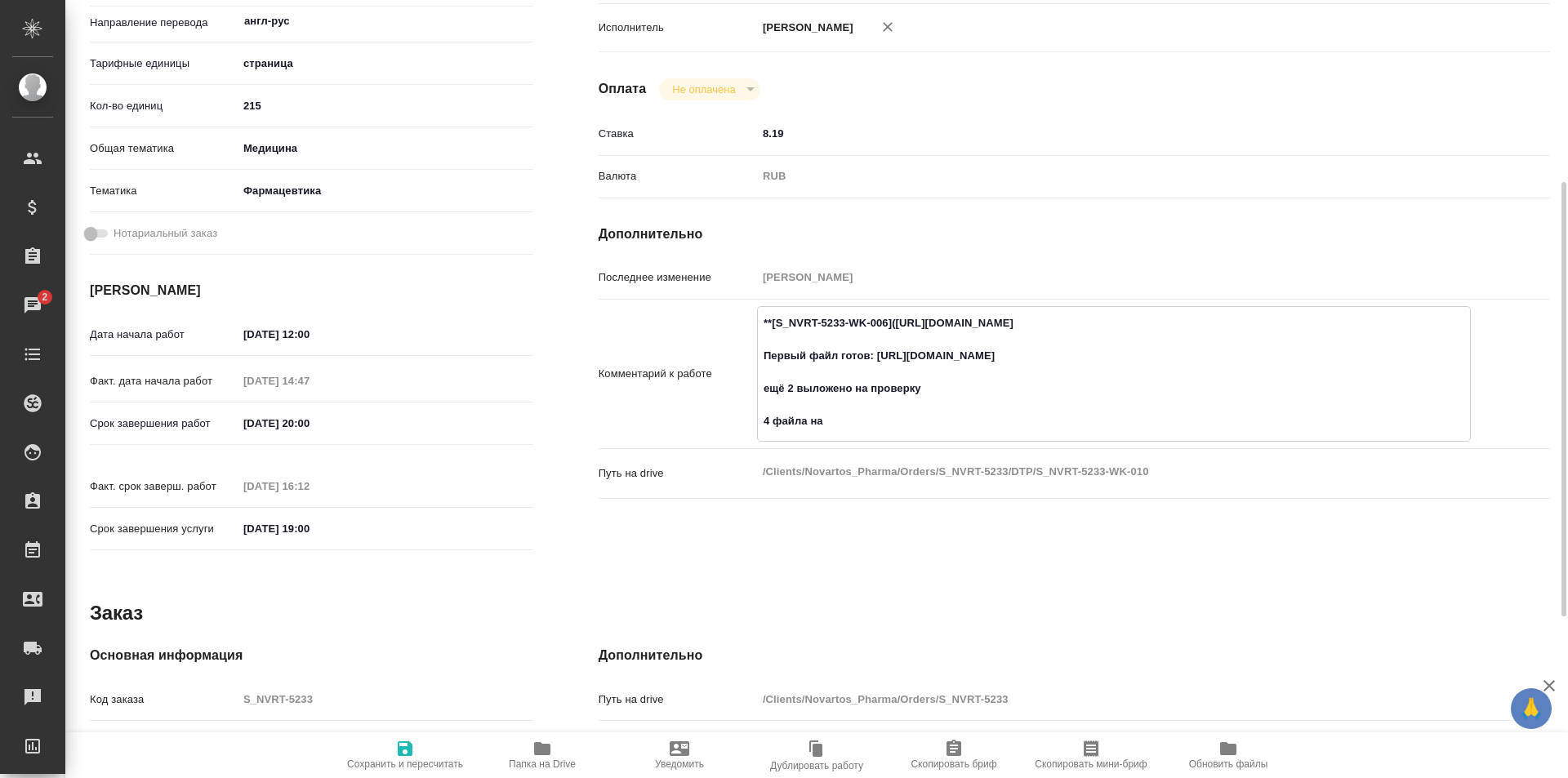
type textarea "x"
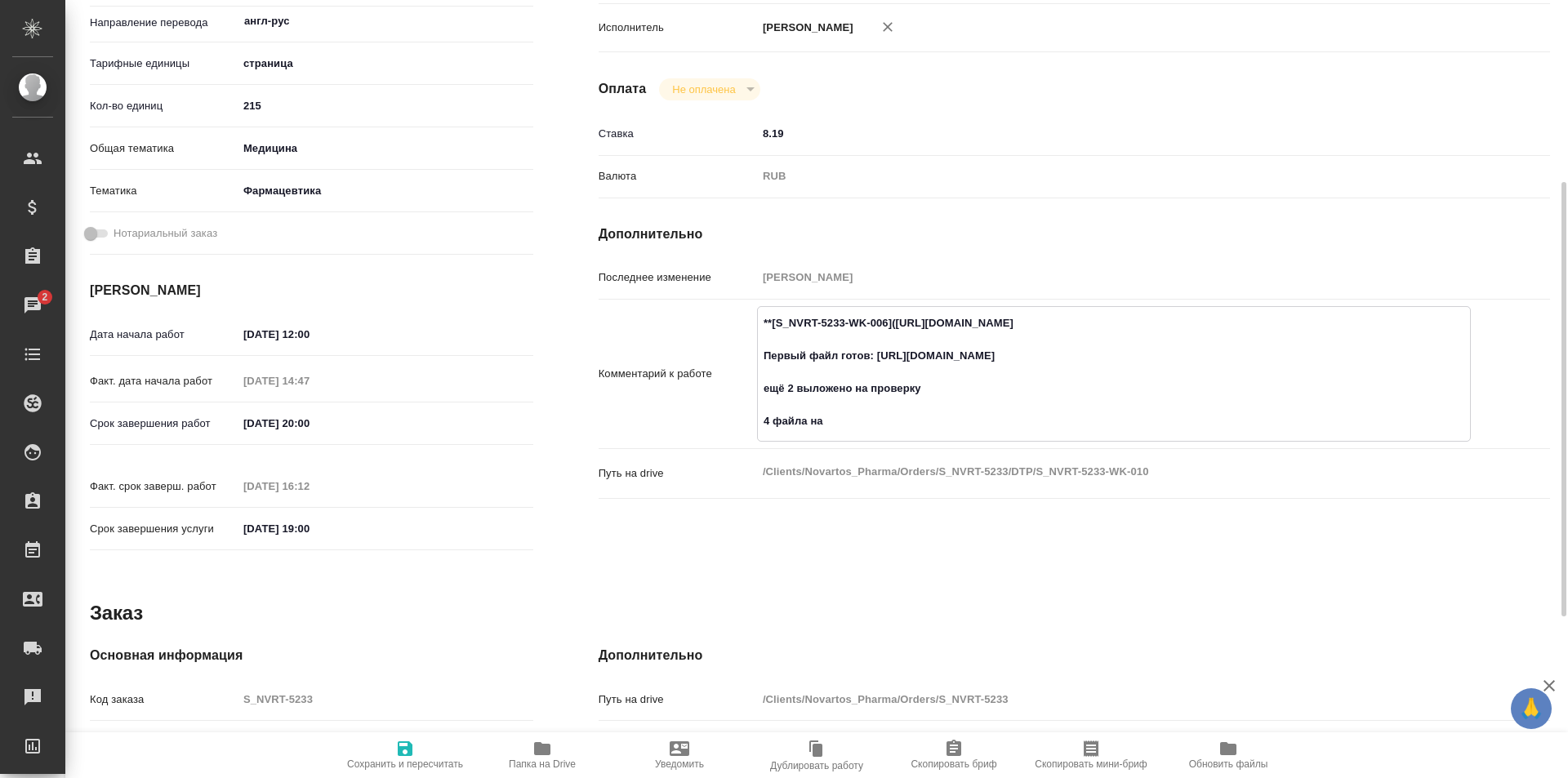
type textarea "**[S_NVRT-5233-WK-006](https://tera.awatera.com/Work/68dbe5a31a6bc23b992a9b56/)…"
type textarea "x"
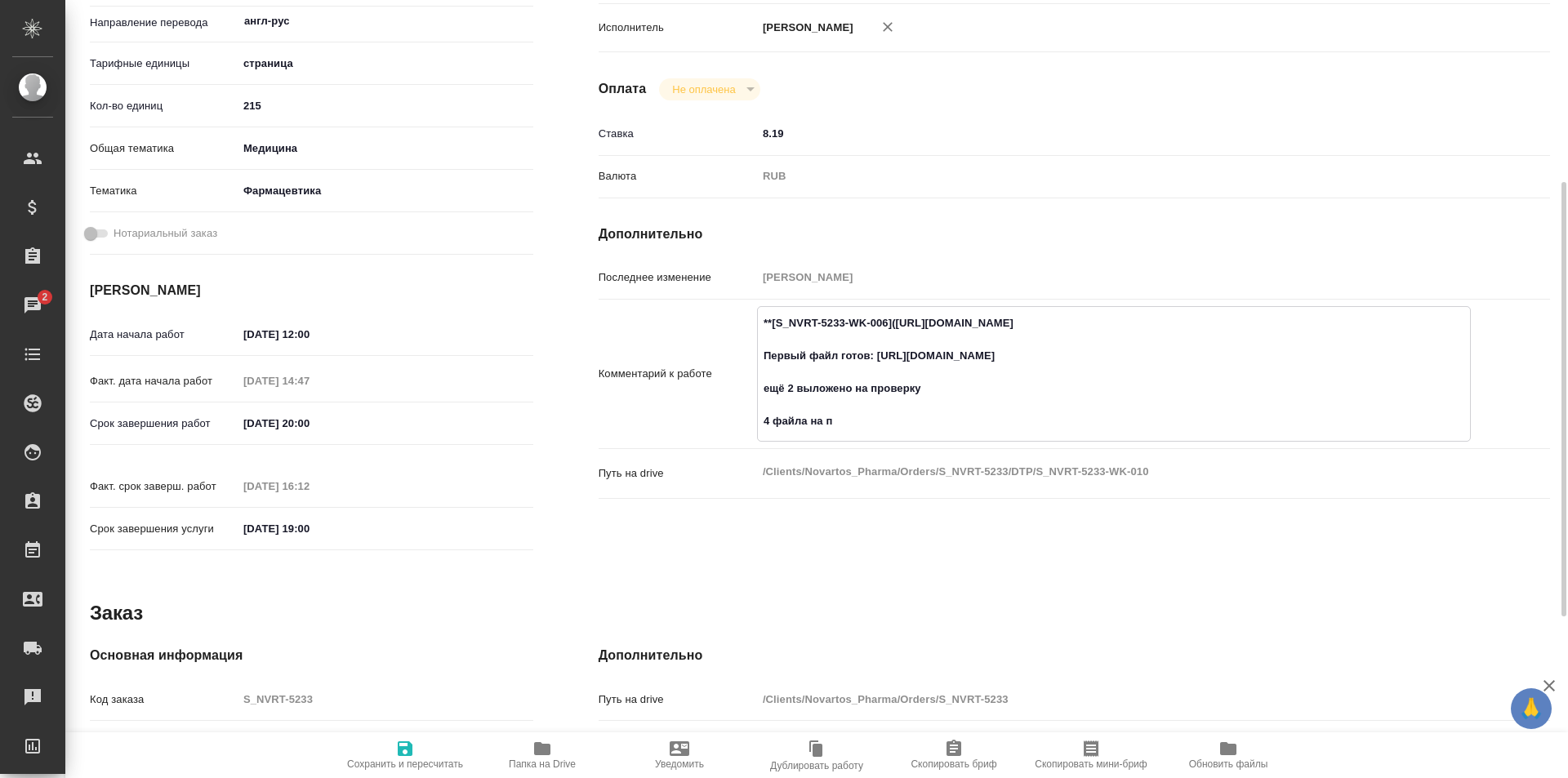
type textarea "x"
type textarea "**[S_NVRT-5233-WK-006](https://tera.awatera.com/Work/68dbe5a31a6bc23b992a9b56/)…"
type textarea "x"
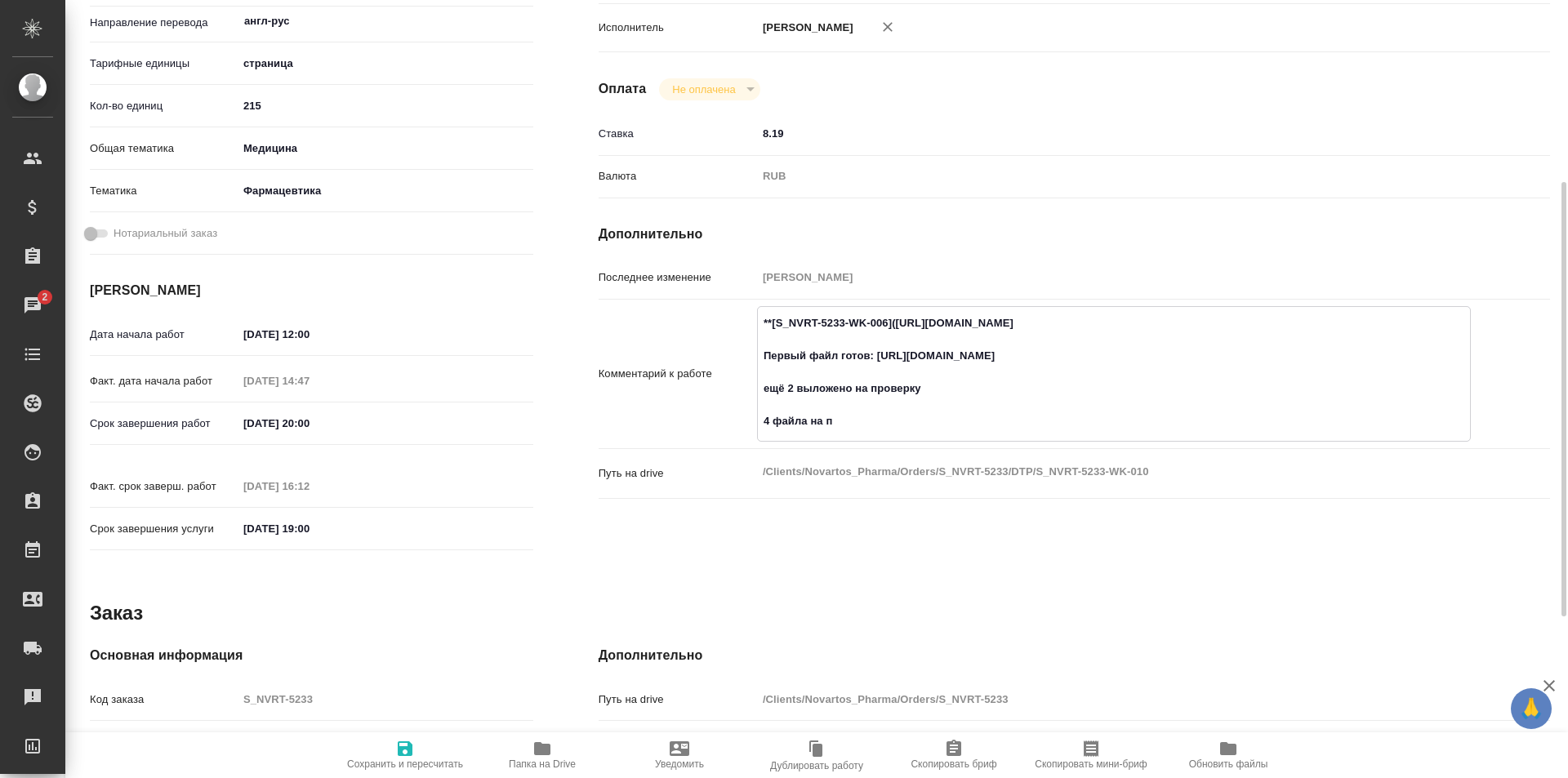
type textarea "x"
type textarea "**[S_NVRT-5233-WK-006](https://tera.awatera.com/Work/68dbe5a31a6bc23b992a9b56/)…"
type textarea "x"
type textarea "**[S_NVRT-5233-WK-006](https://tera.awatera.com/Work/68dbe5a31a6bc23b992a9b56/)…"
type textarea "x"
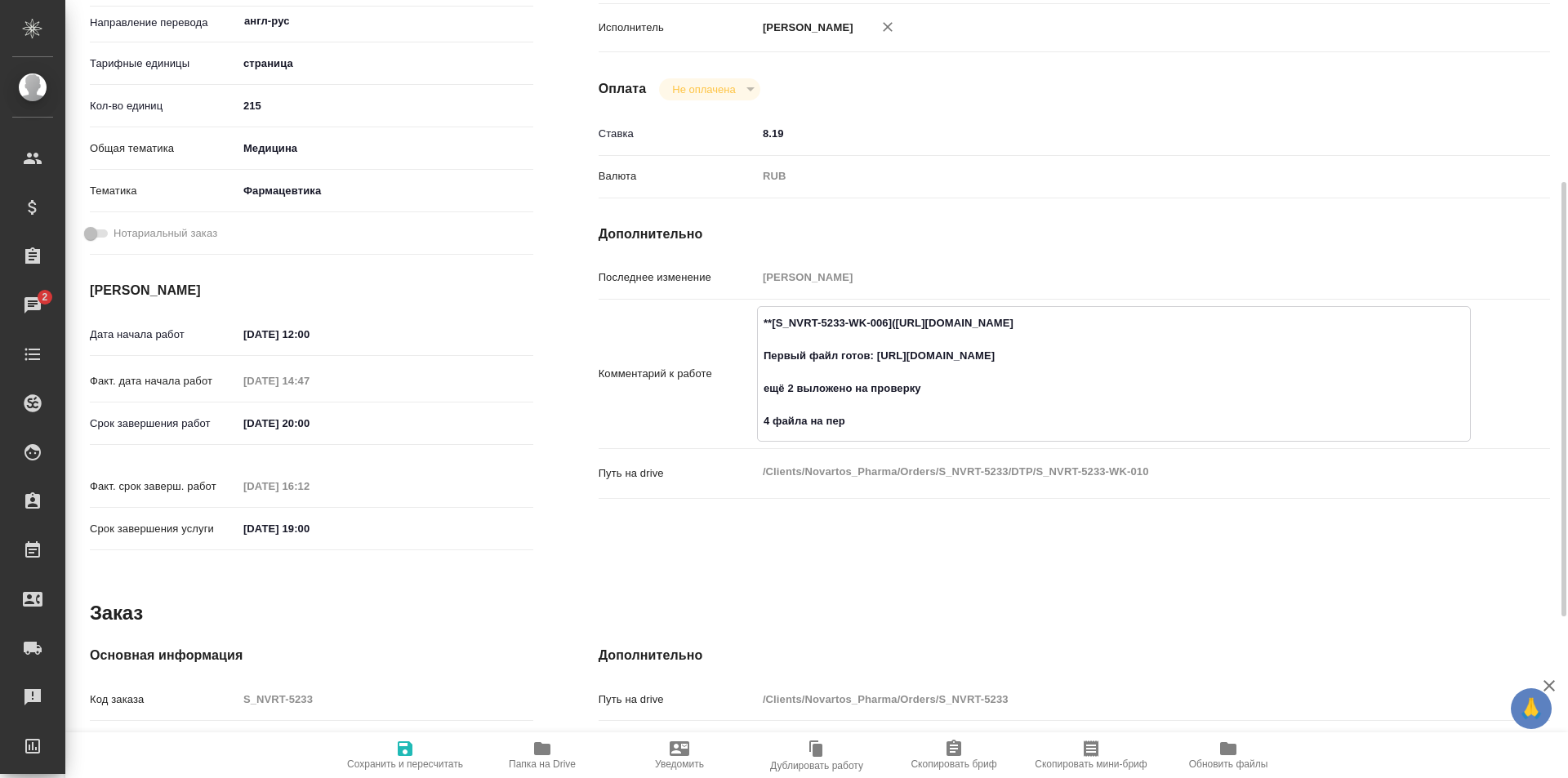
type textarea "x"
type textarea "**[S_NVRT-5233-WK-006](https://tera.awatera.com/Work/68dbe5a31a6bc23b992a9b56/)…"
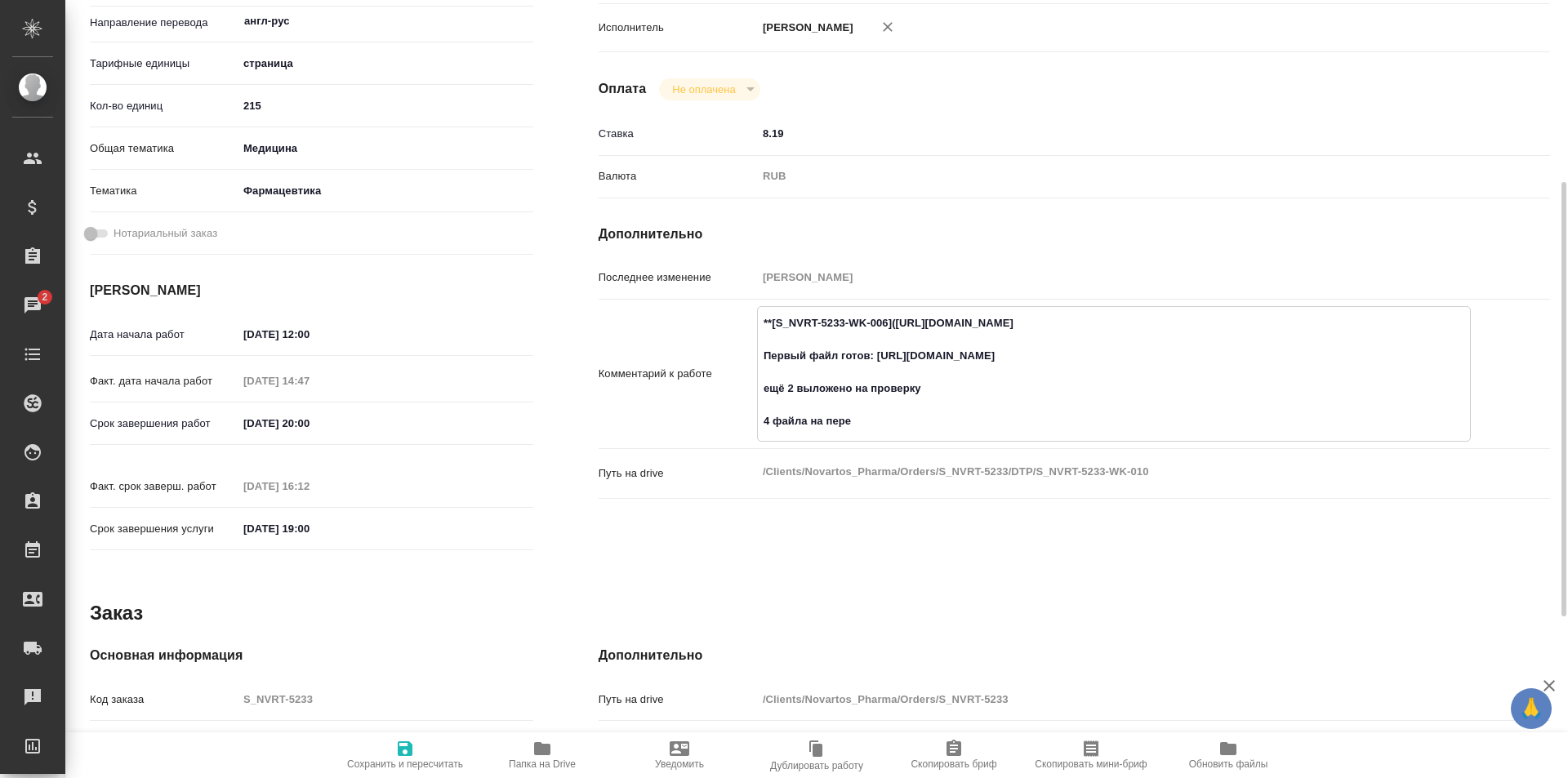
type textarea "x"
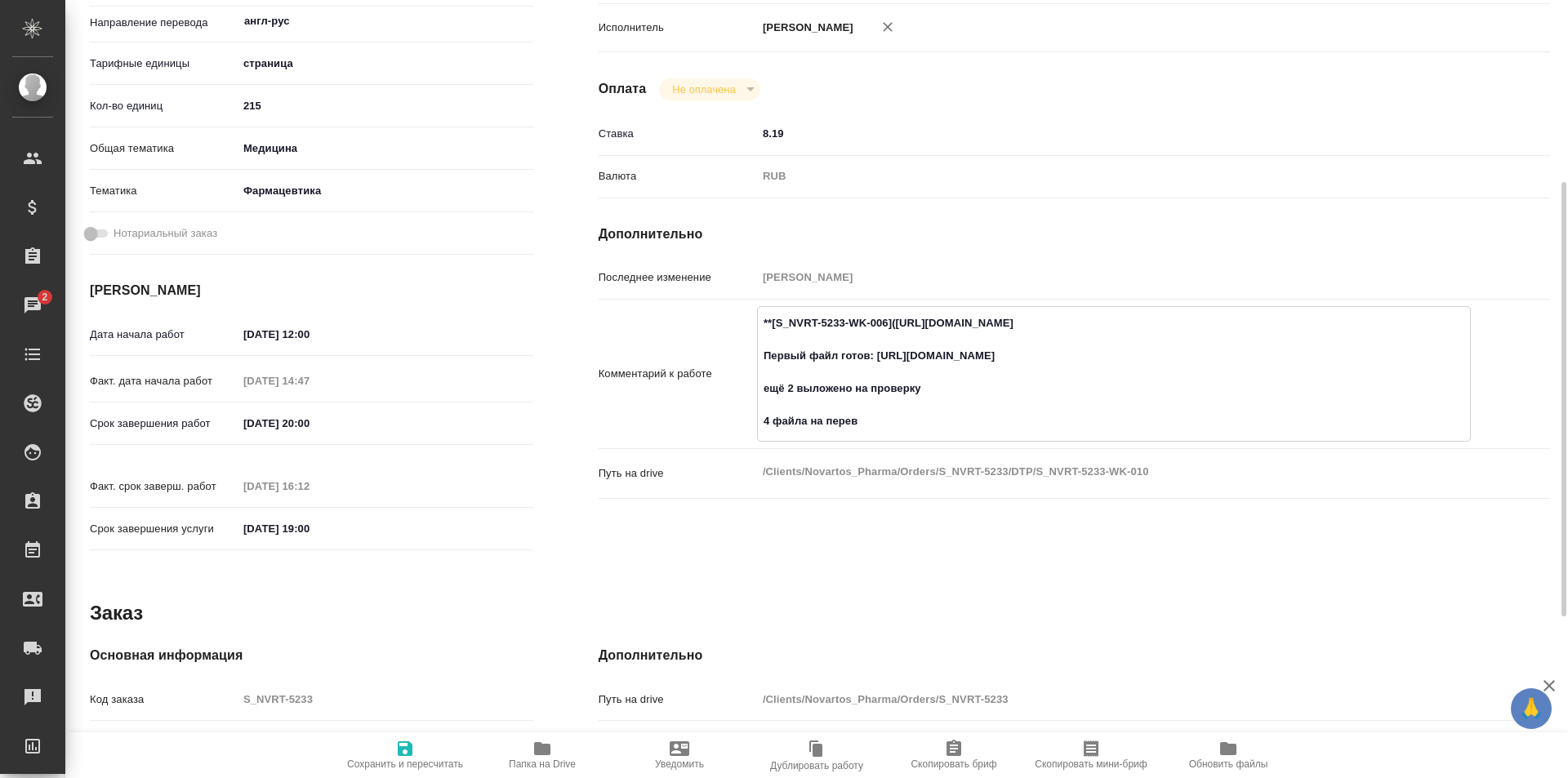
type textarea "**[S_NVRT-5233-WK-006](https://tera.awatera.com/Work/68dbe5a31a6bc23b992a9b56/)…"
type textarea "x"
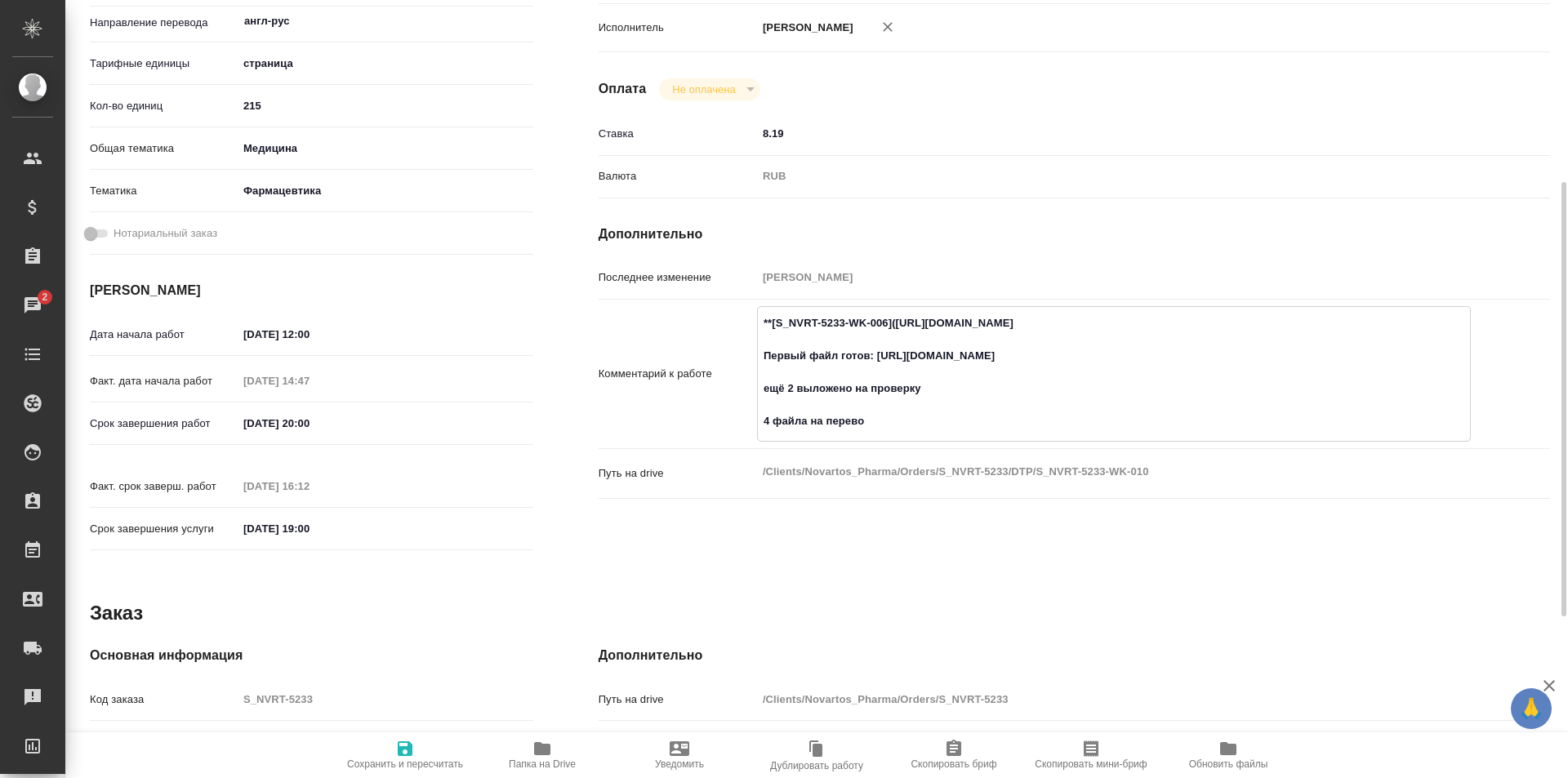
type textarea "x"
type textarea "**[S_NVRT-5233-WK-006](https://tera.awatera.com/Work/68dbe5a31a6bc23b992a9b56/)…"
type textarea "x"
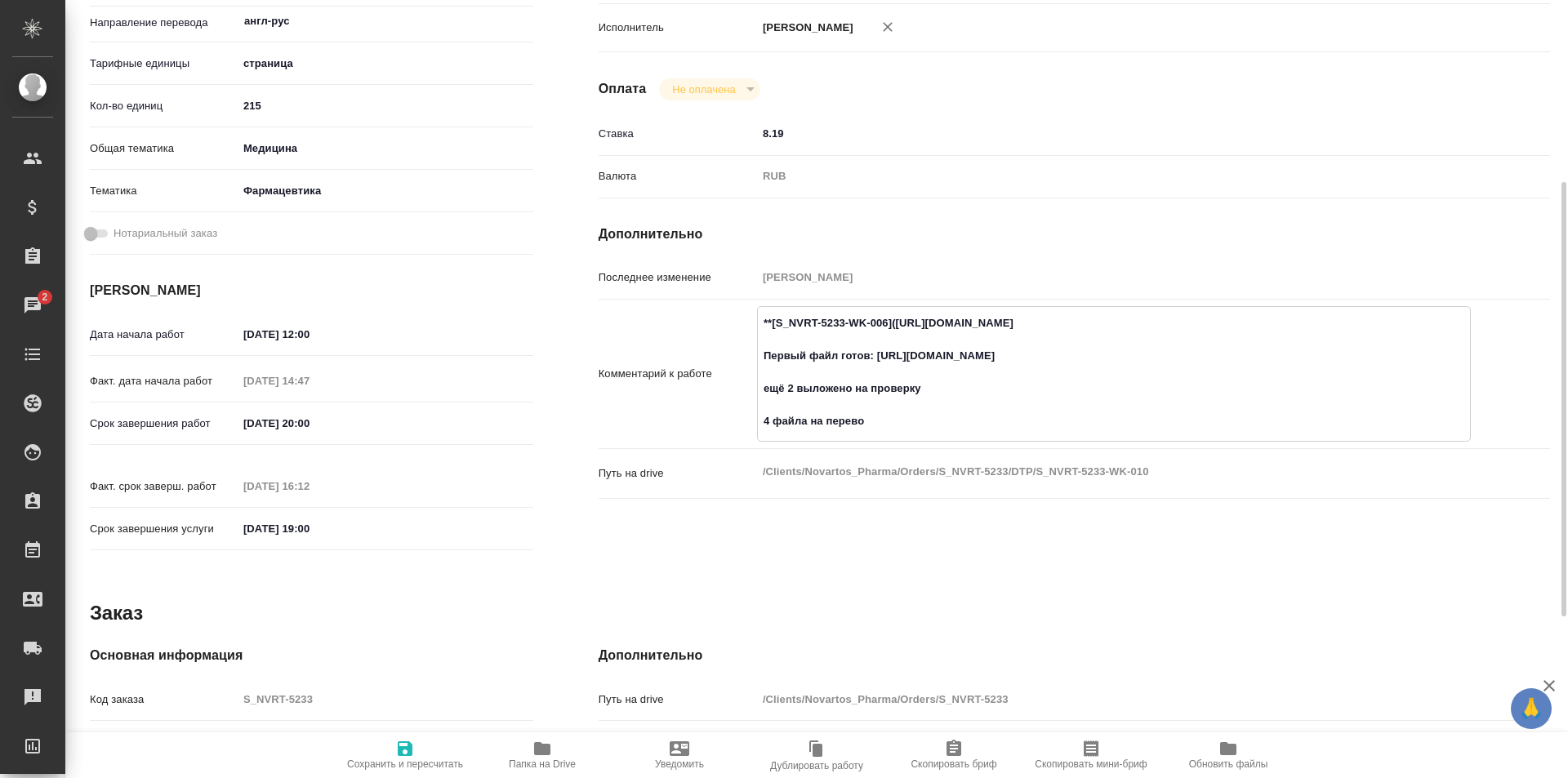
type textarea "x"
type textarea "**[S_NVRT-5233-WK-006](https://tera.awatera.com/Work/68dbe5a31a6bc23b992a9b56/)…"
type textarea "x"
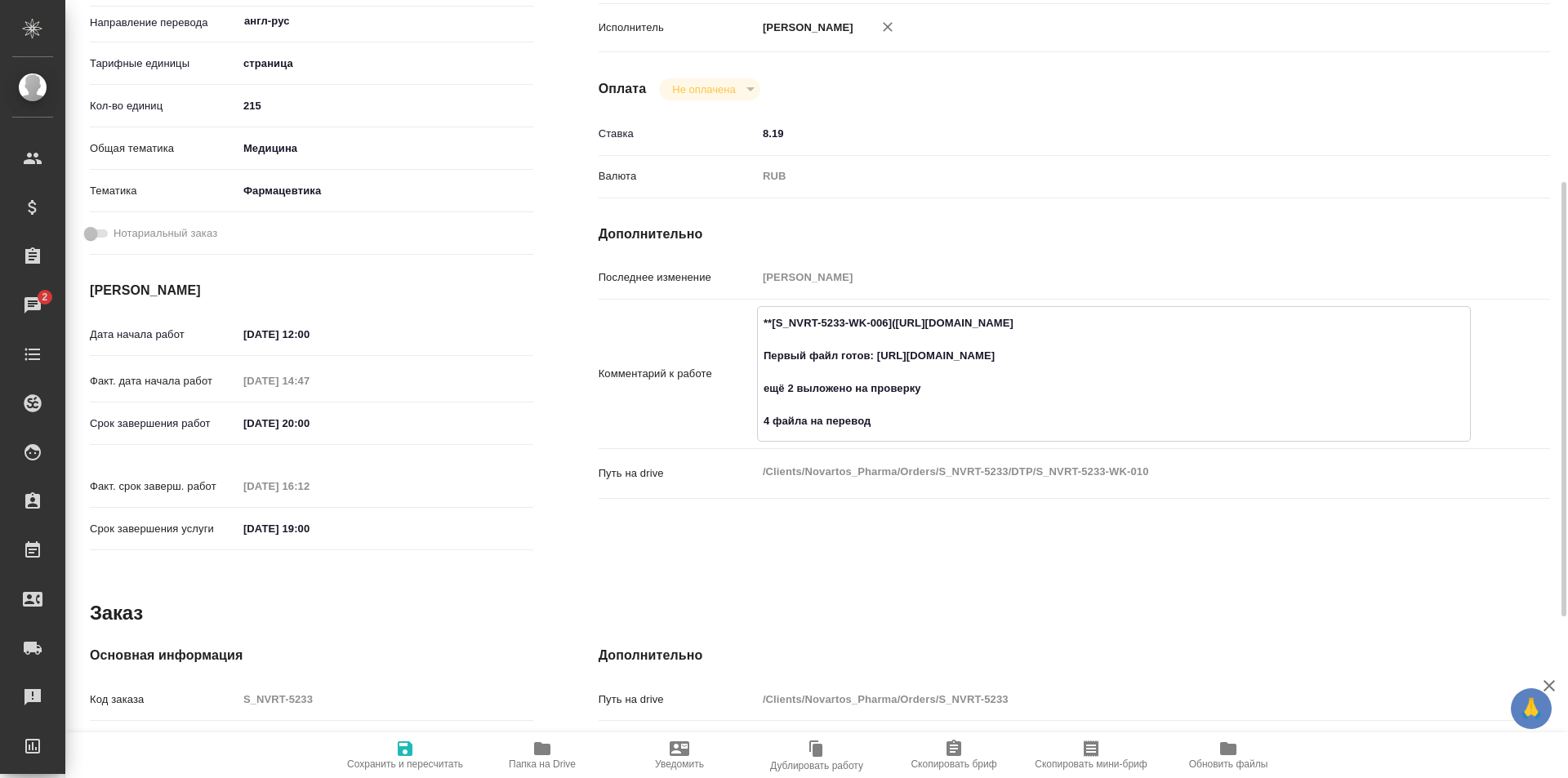
type textarea "x"
type textarea "**[S_NVRT-5233-WK-006](https://tera.awatera.com/Work/68dbe5a31a6bc23b992a9b56/)…"
type textarea "x"
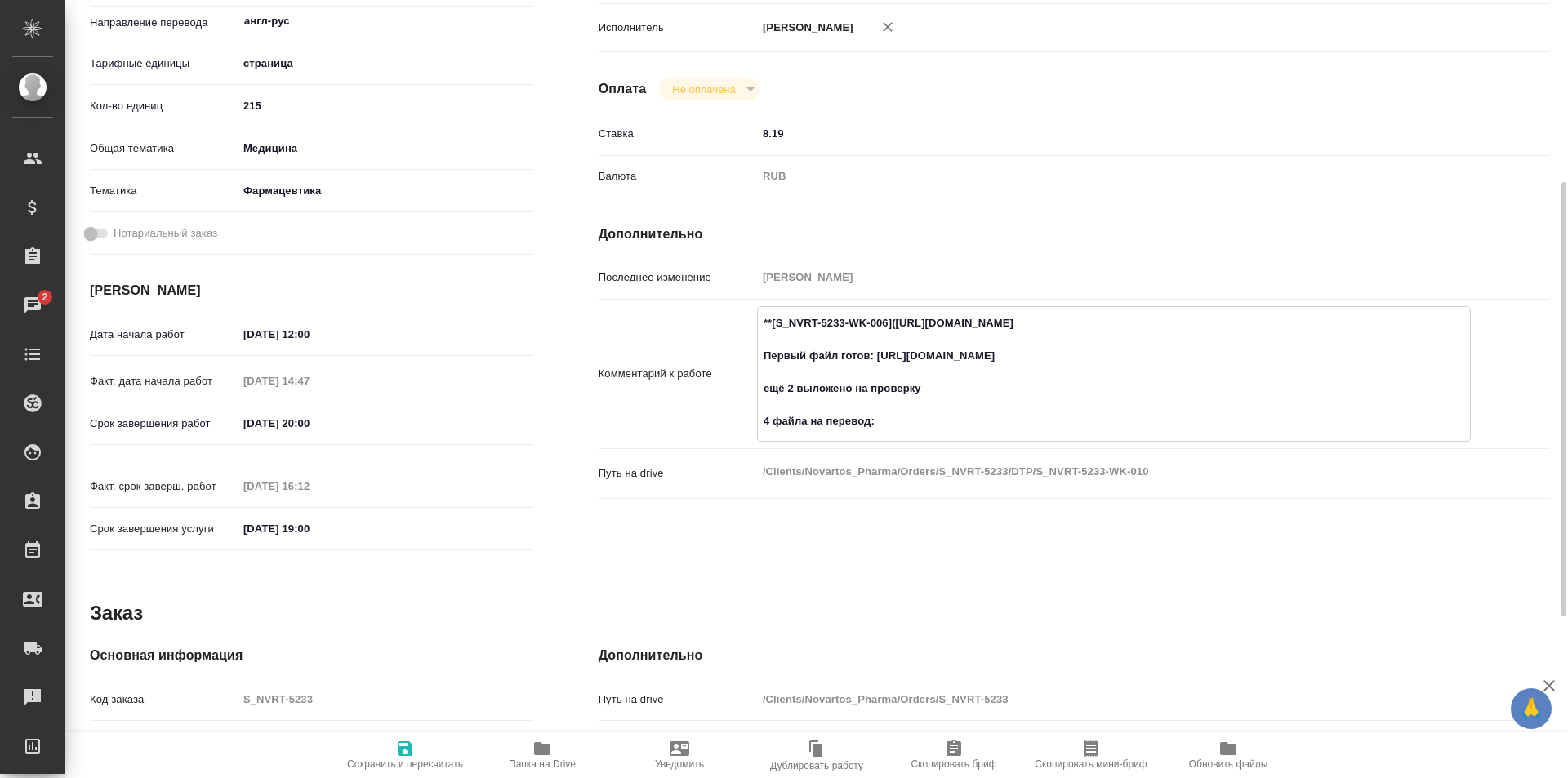
type textarea "x"
paste textarea "https://drive.awatera.com/f/10560694"
type textarea "x"
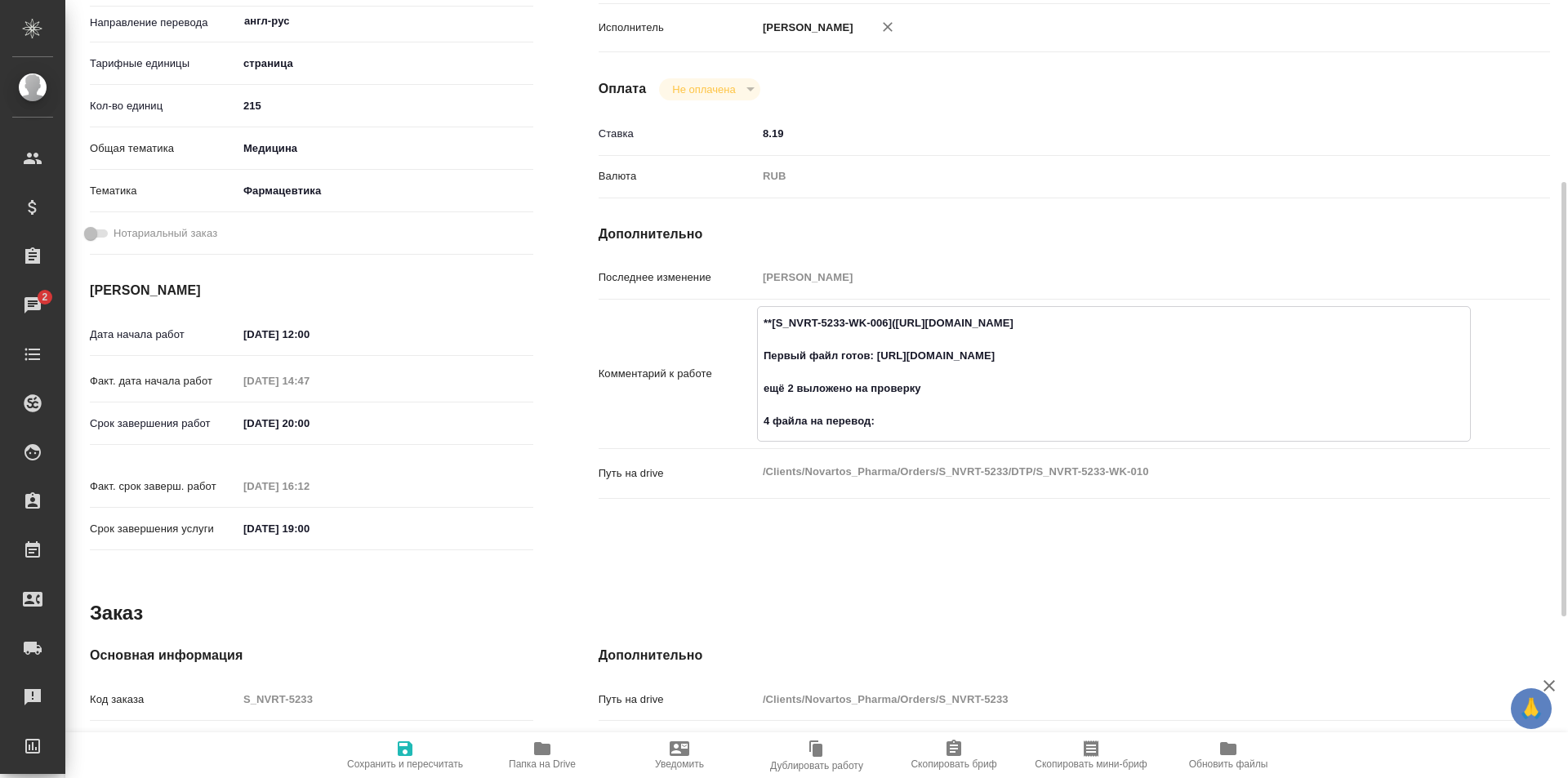
type textarea "**[S_NVRT-5233-WK-006](https://tera.awatera.com/Work/68dbe5a31a6bc23b992a9b56/)…"
type textarea "x"
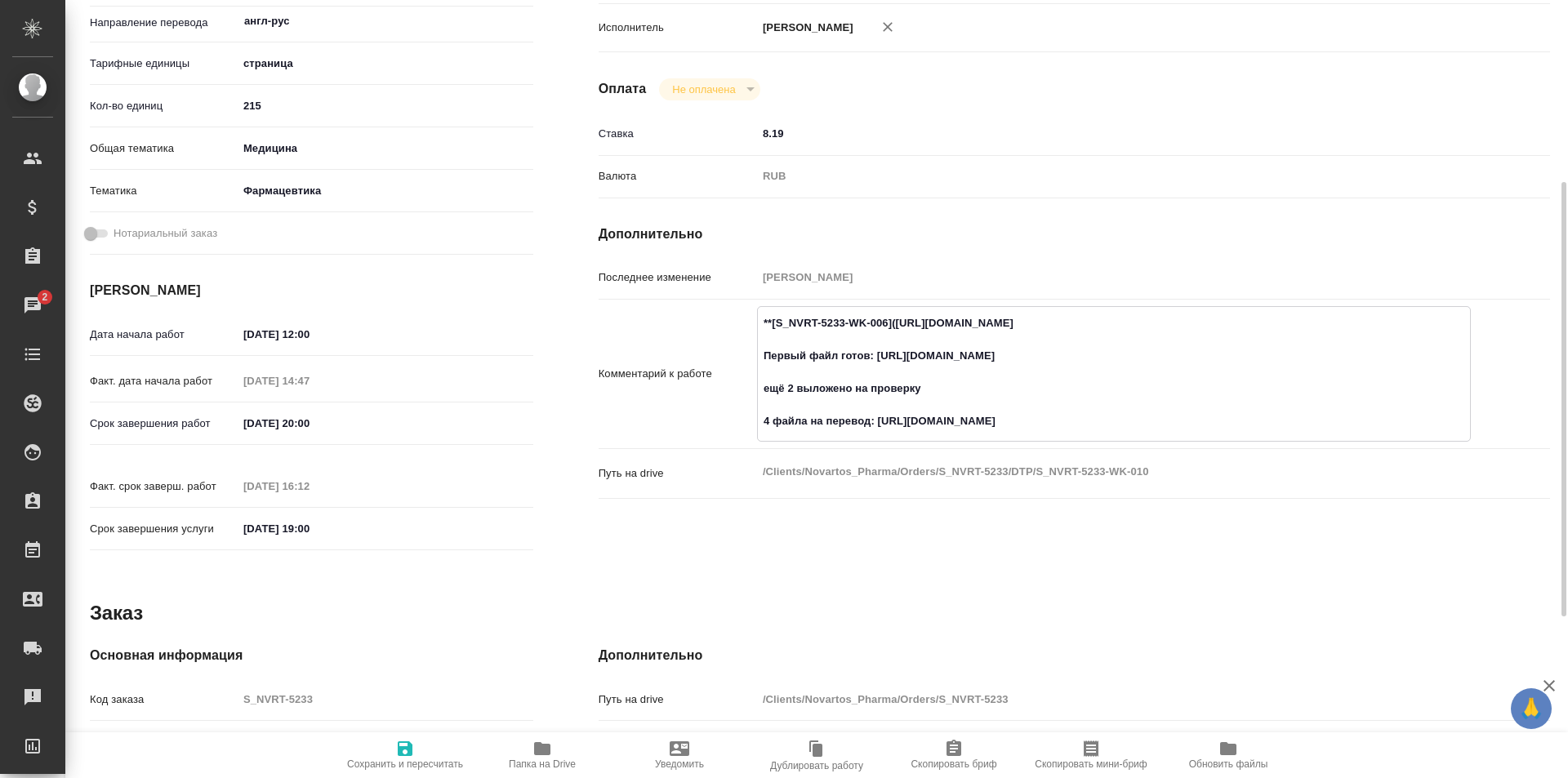
type textarea "**[S_NVRT-5233-WK-006](https://tera.awatera.com/Work/68dbe5a31a6bc23b992a9b56/)…"
type textarea "x"
click at [404, 742] on icon "button" at bounding box center [405, 748] width 15 height 15
type textarea "x"
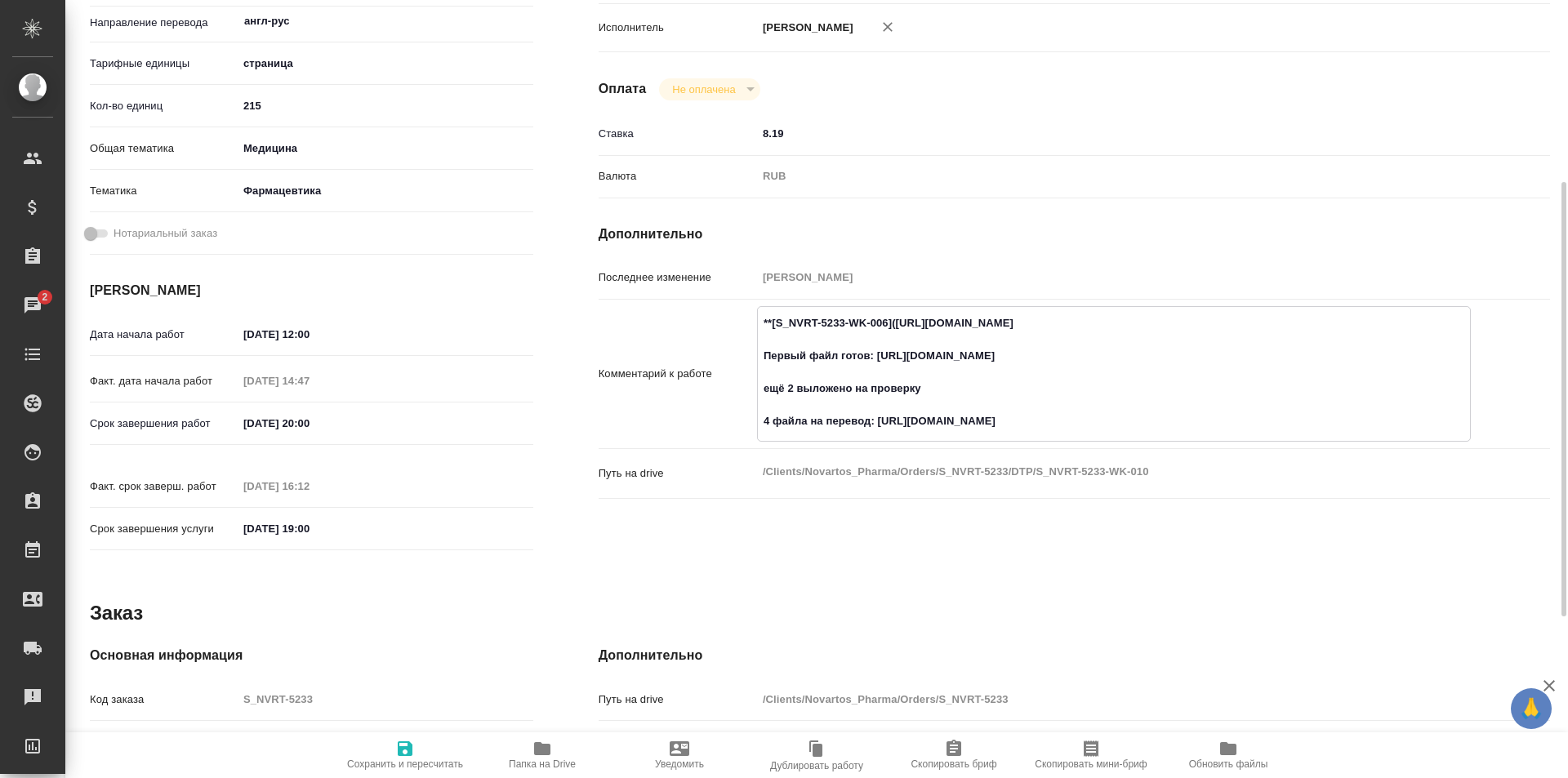
type textarea "x"
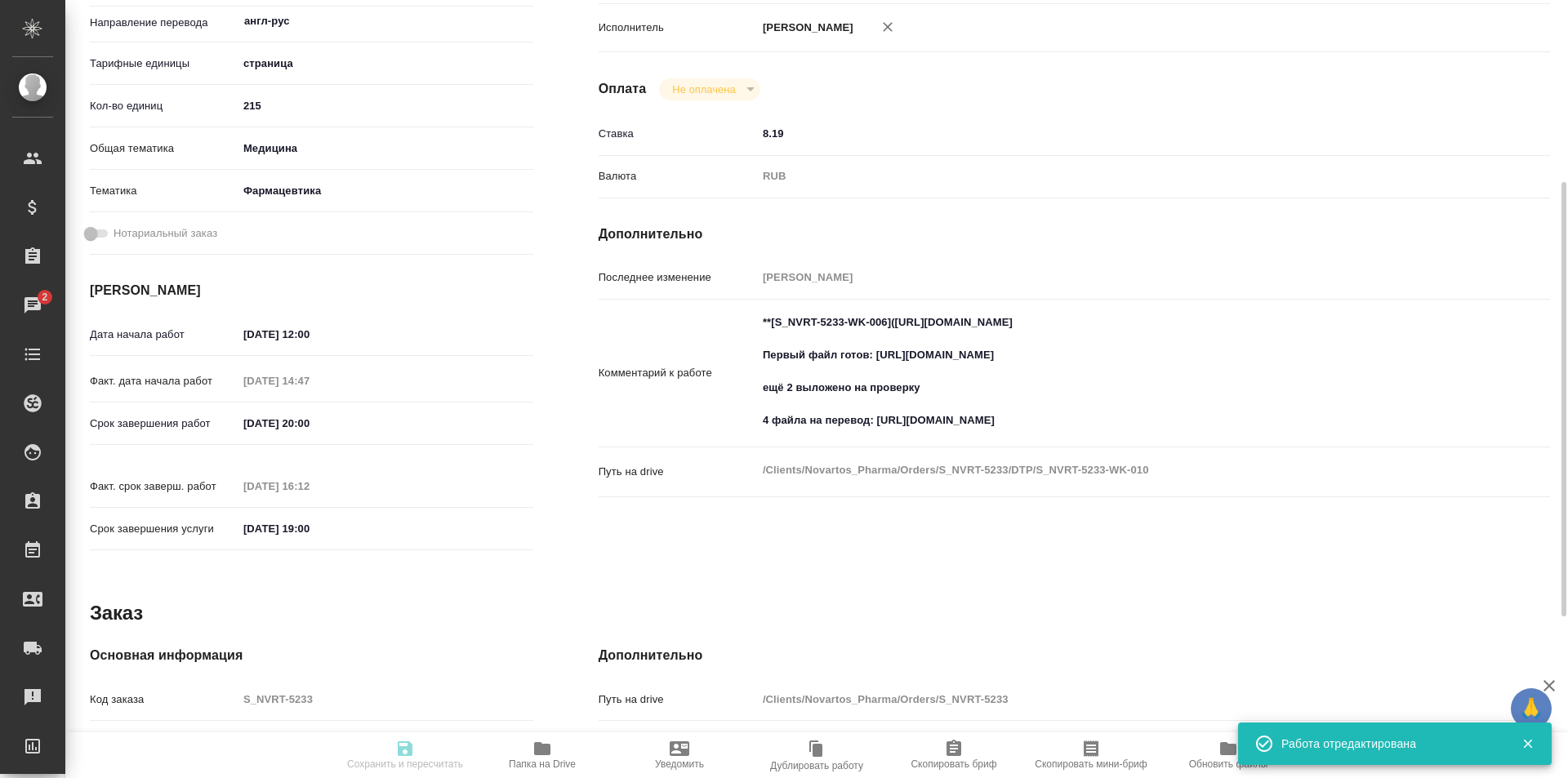
type textarea "x"
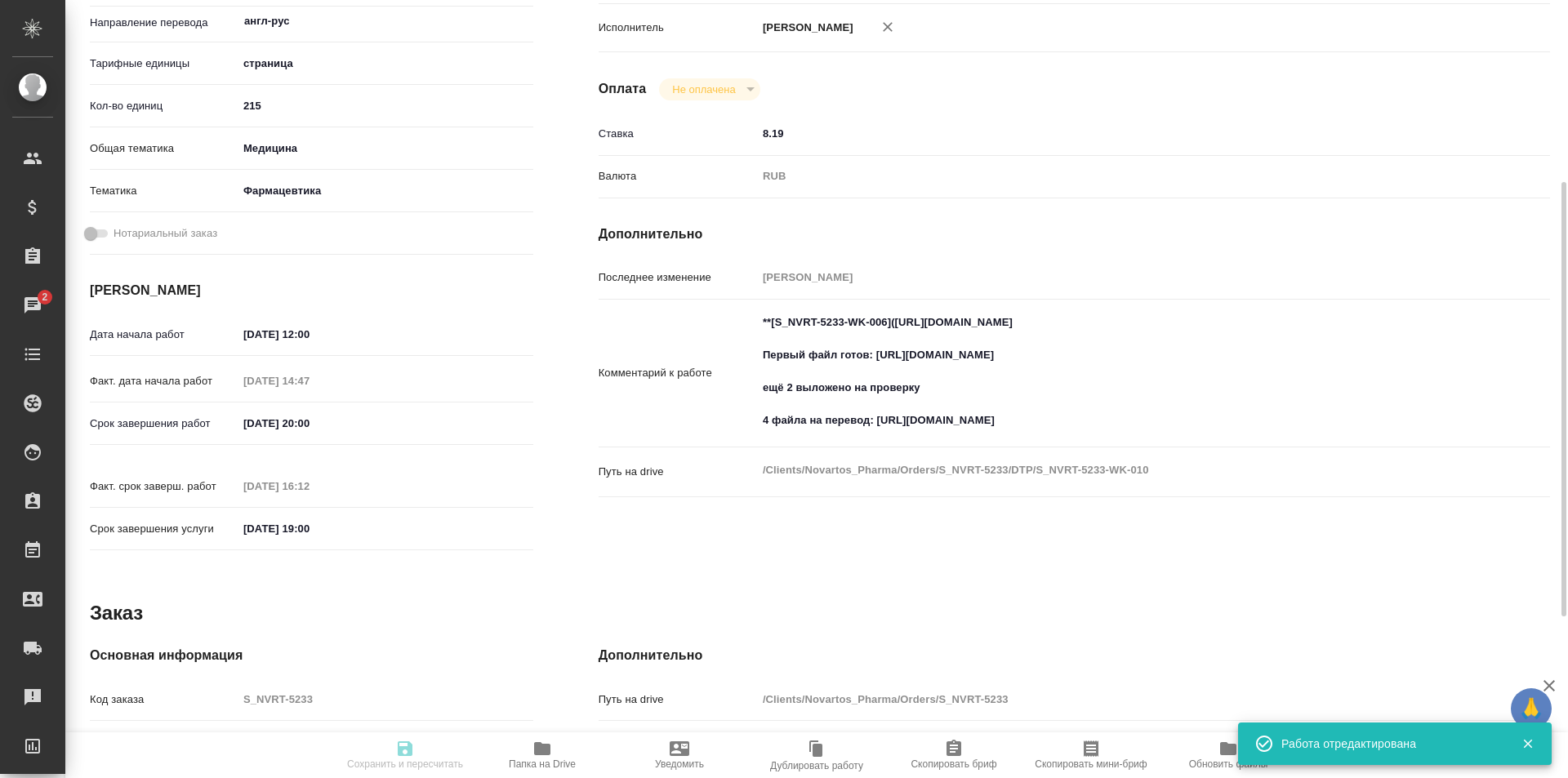
type input "inProgress"
type textarea "Проверка разверстки стандарт (DTPqa)"
type textarea "x"
type input "англ-рус"
type input "5a8b1489cc6b4906c91bfdb2"
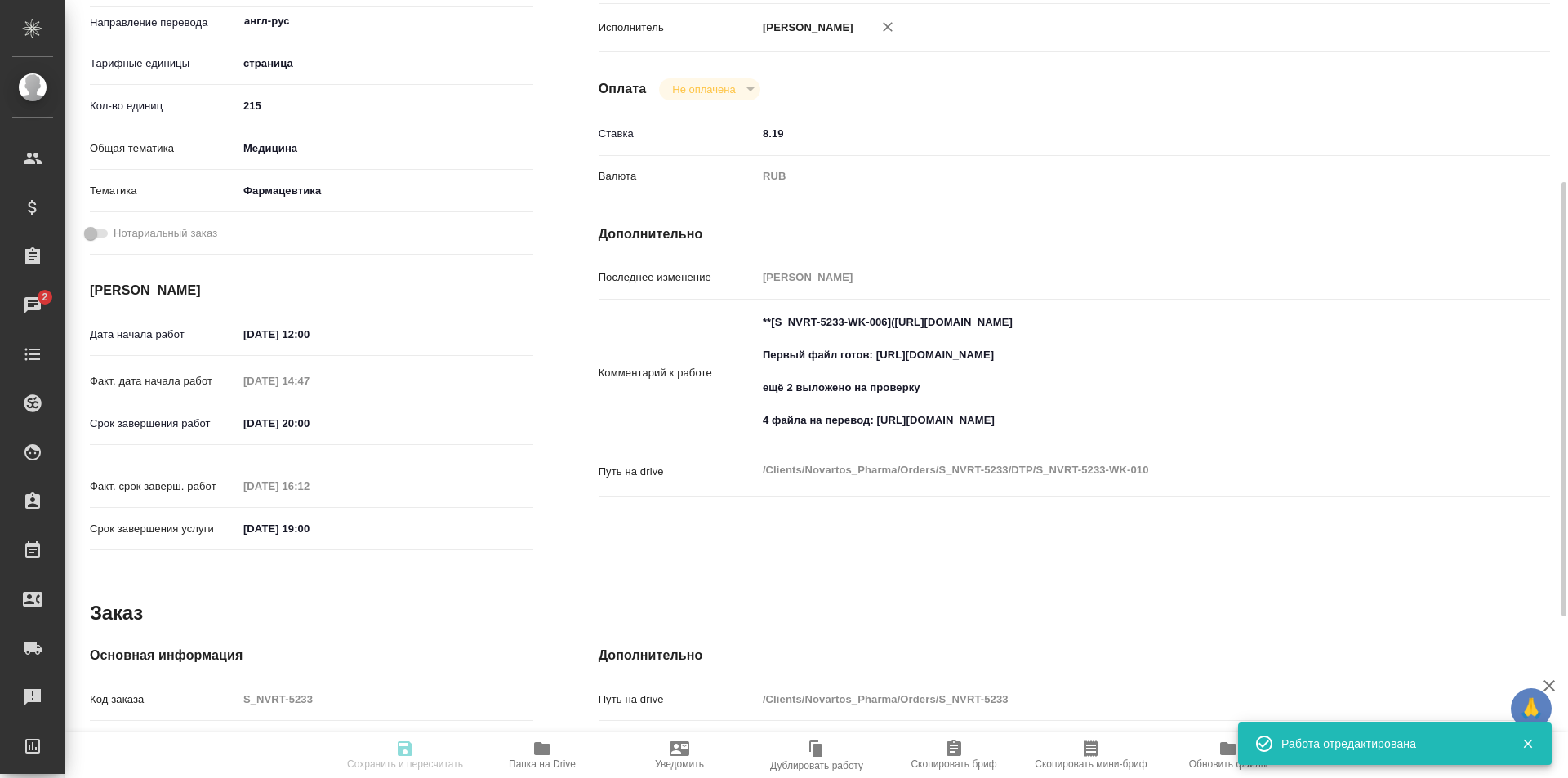
type input "215"
type input "med"
type input "6149832f2b7be24903fd7a82"
type input "02.10.2025 12:00"
type input "01.10.2025 14:47"
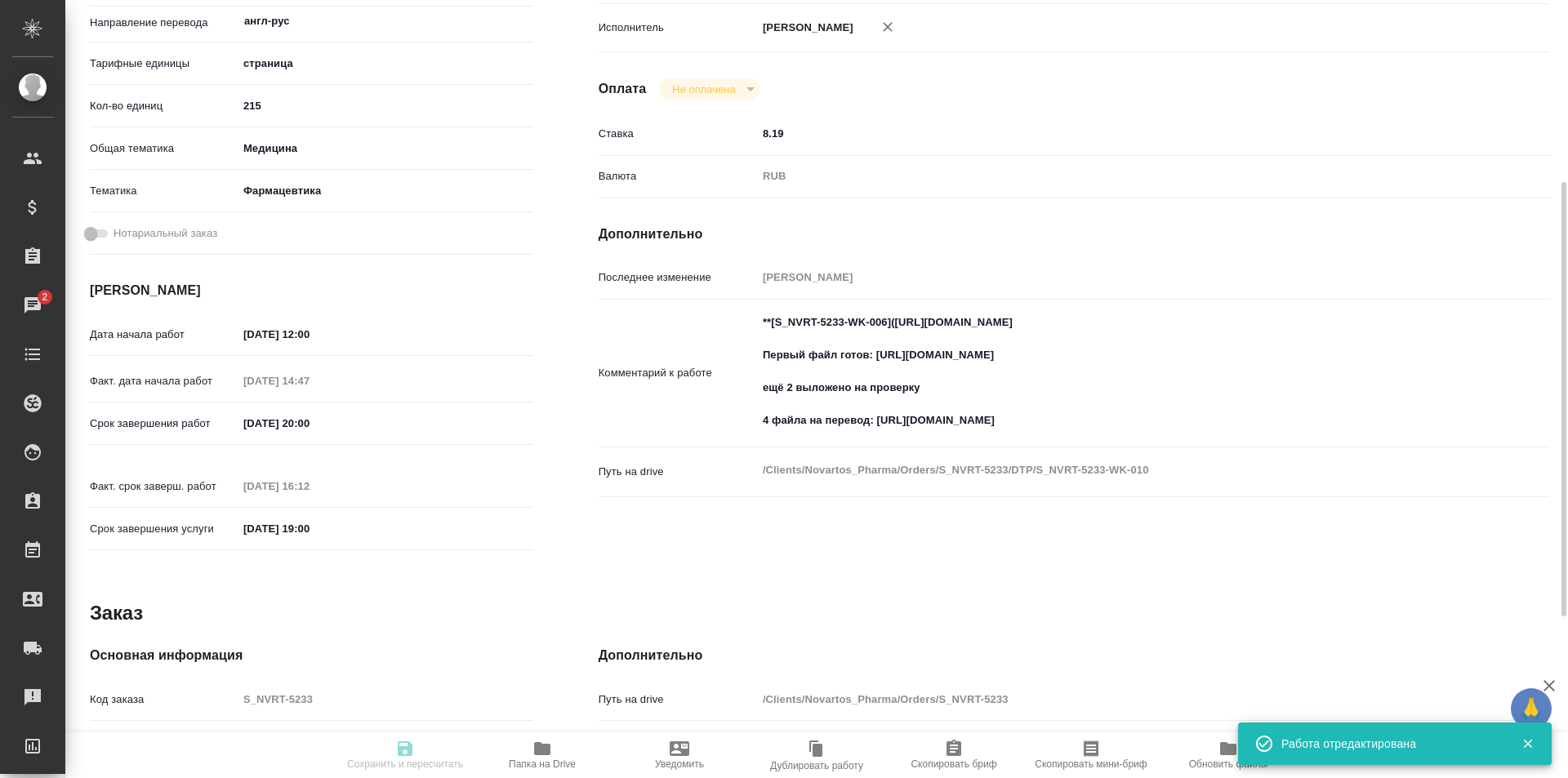
type input "02.10.2025 20:00"
type input "01.10.2025 16:12"
type input "14.10.2025 19:00"
type input "DTPqa"
type input "notPayed"
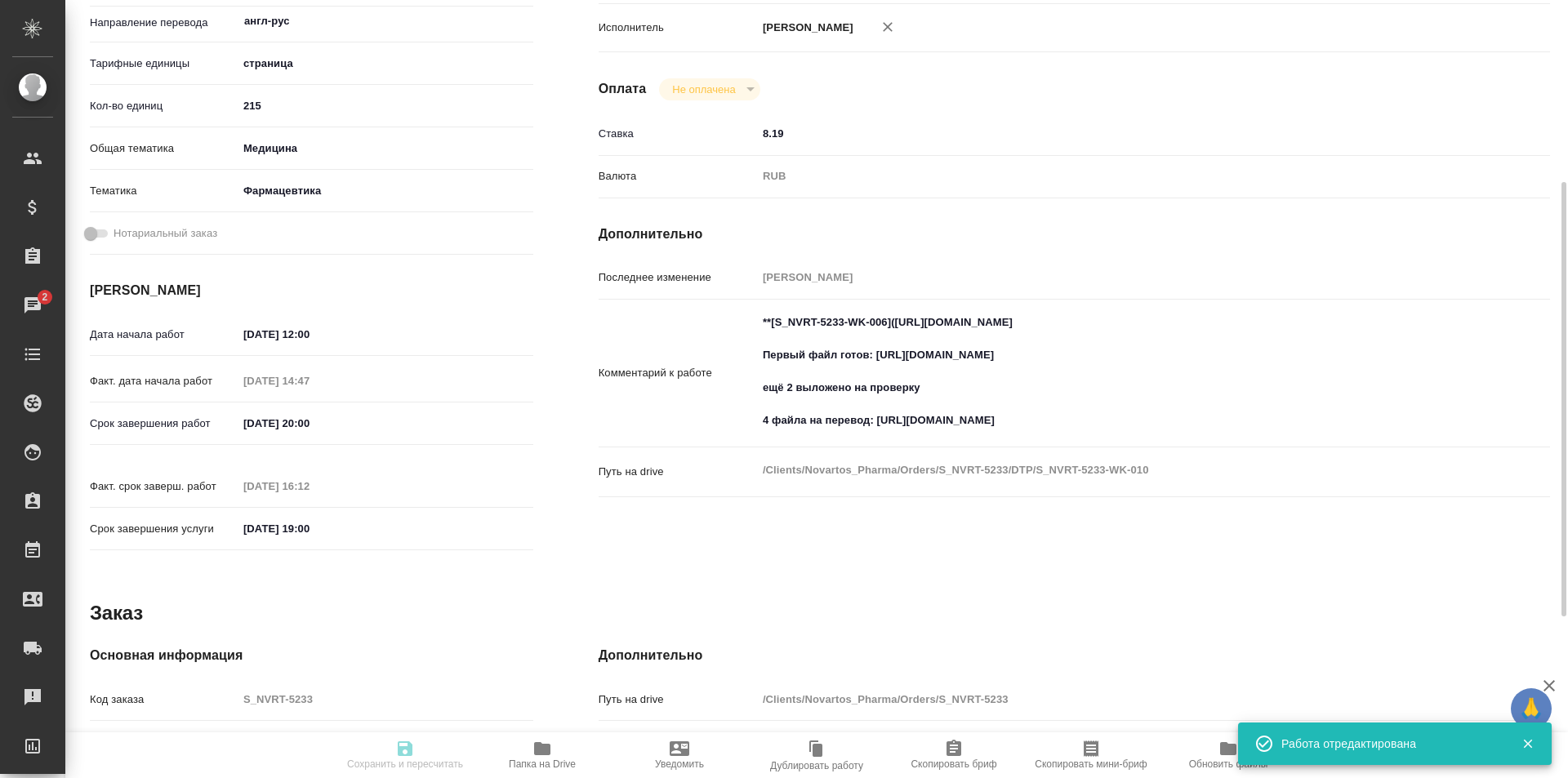
type input "8.19"
type input "RUB"
type input "Исмагилова Диана"
type textarea "**[S_NVRT-5233-WK-006](https://tera.awatera.com/Work/68dbe5a31a6bc23b992a9b56/)…"
type textarea "x"
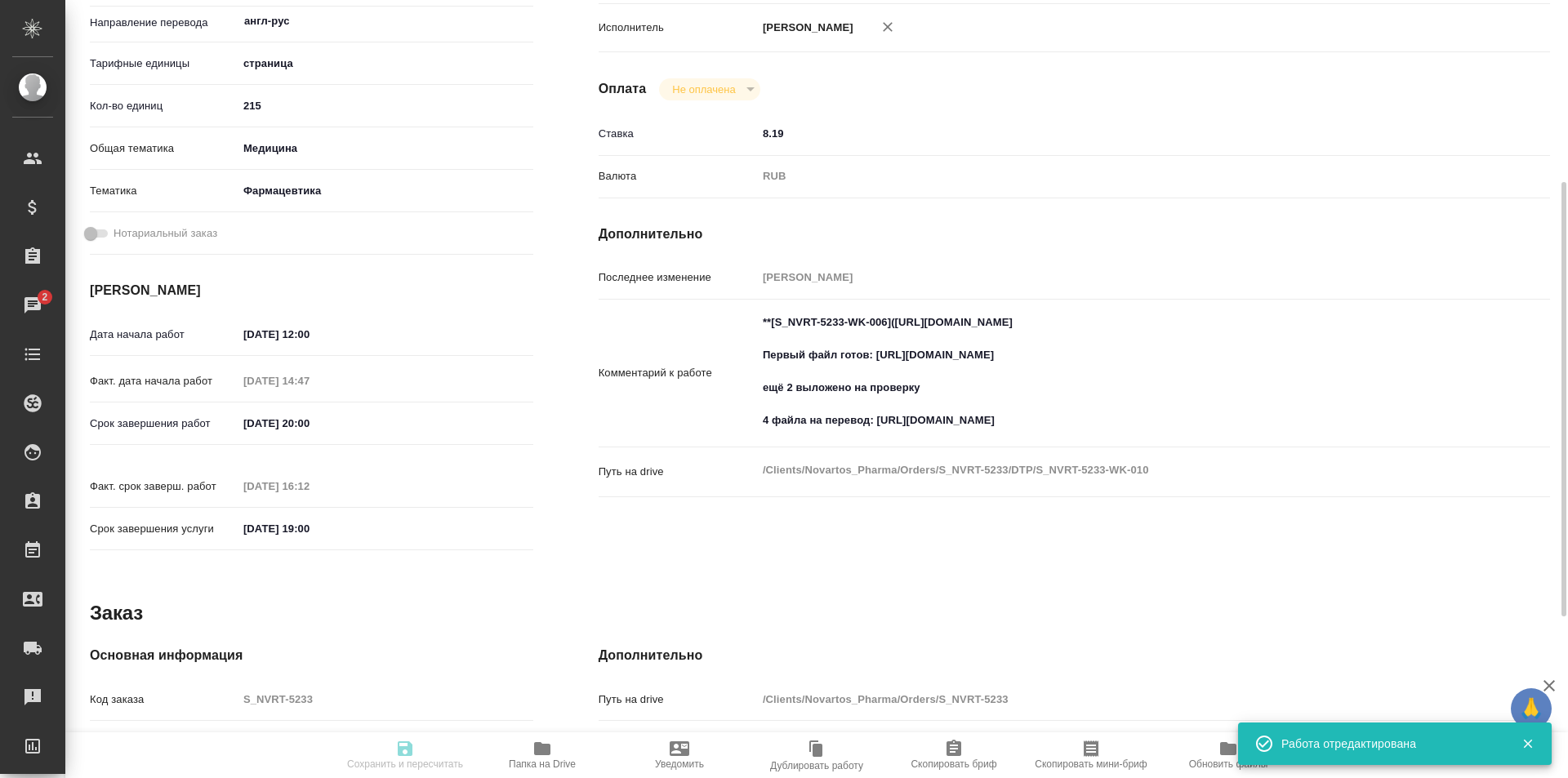
type textarea "/Clients/Novartos_Pharma/Orders/S_NVRT-5233/DTP/S_NVRT-5233-WK-010"
type textarea "x"
type input "S_NVRT-5233"
type input "Верстка чертежа. Количество надписей: более 500"
type input "Подверстка, Приемка разверстки, Приемка подверстки, Восстановление макета средн…"
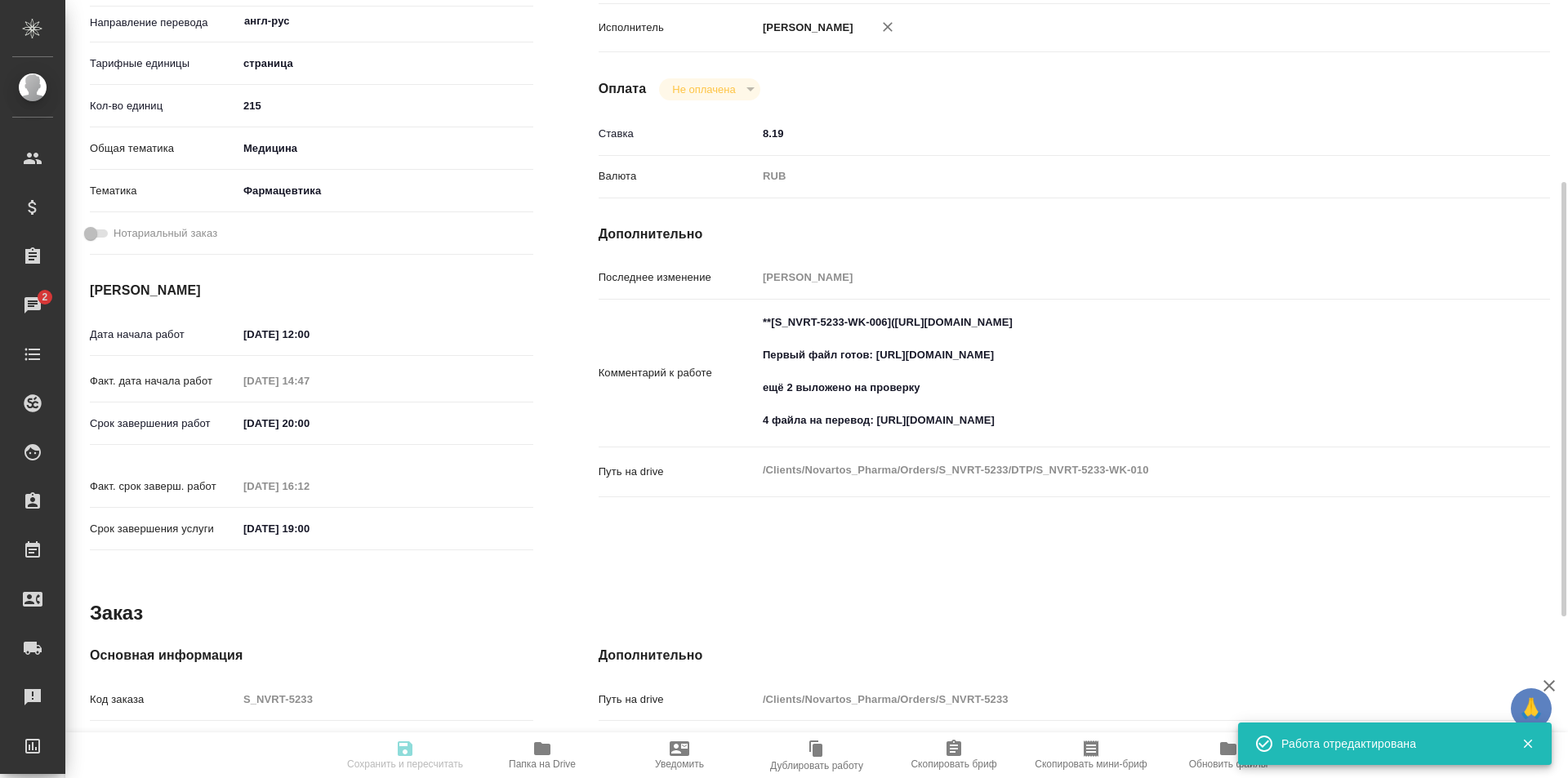
type input "Кабаргина Анна"
type input "Петрова Валерия"
type input "/Clients/Novartos_Pharma/Orders/S_NVRT-5233"
type textarea "x"
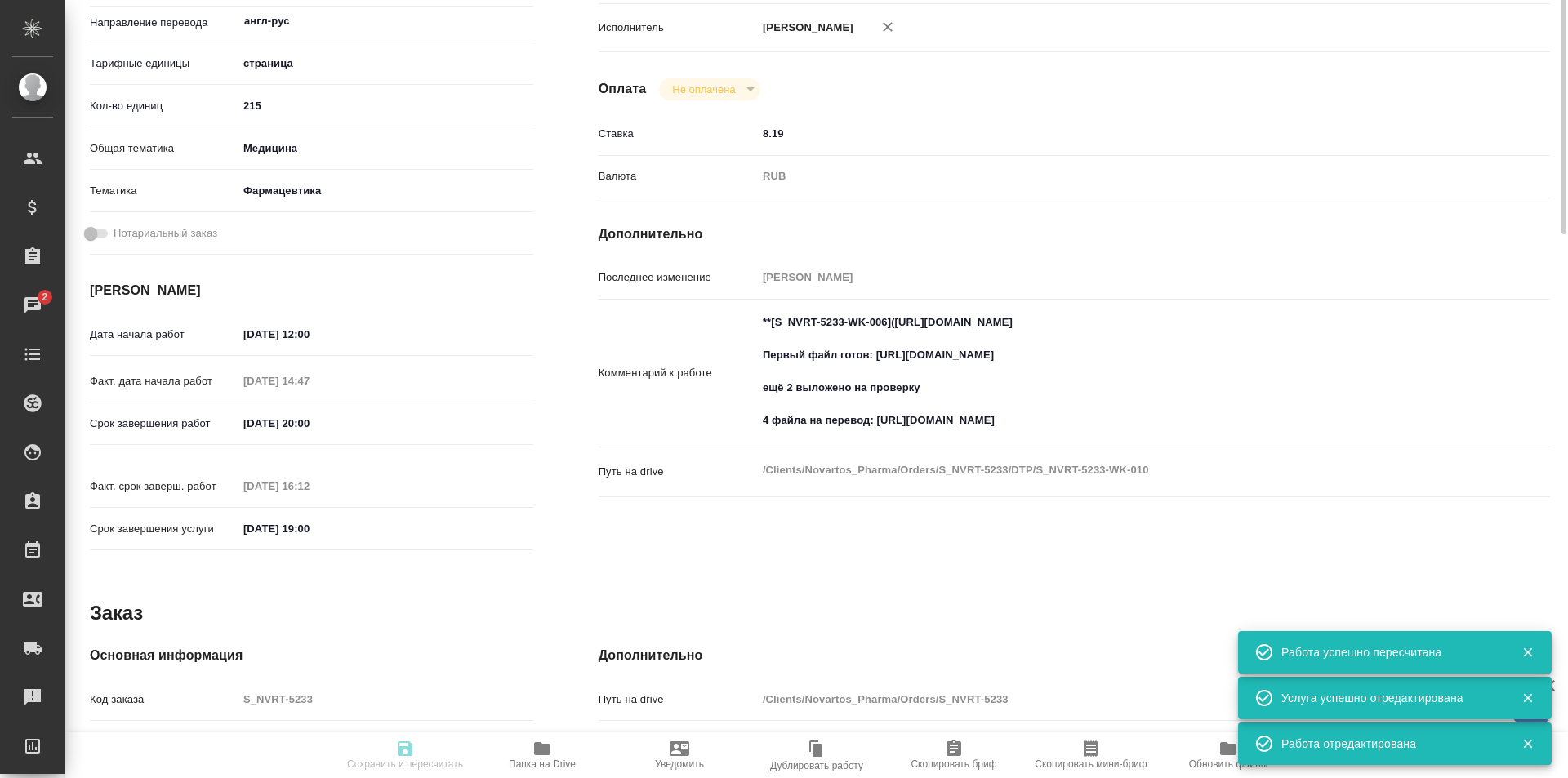
scroll to position [0, 0]
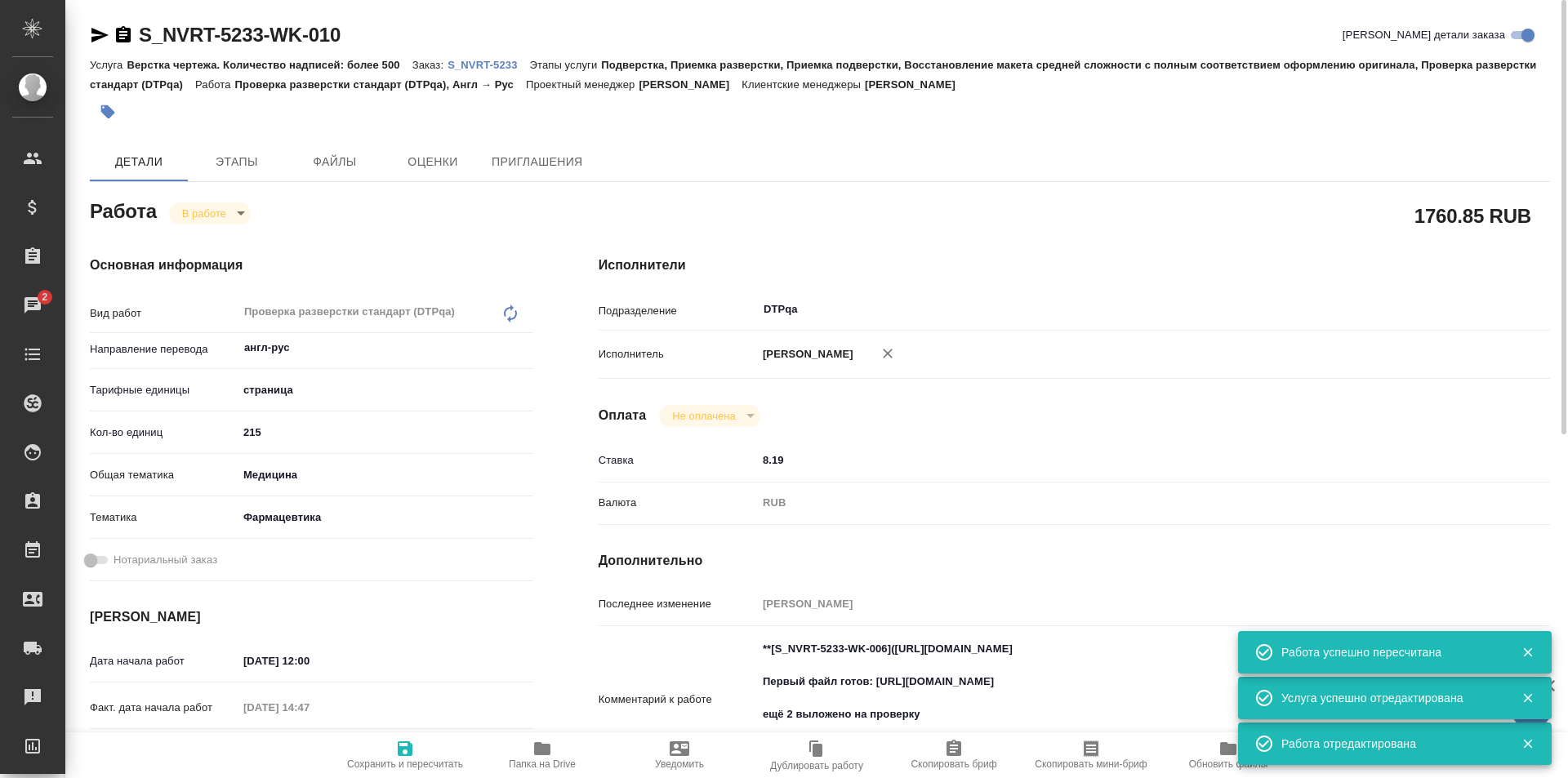
click at [236, 211] on body "🙏 .cls-1 fill:#fff; AWATERA Ismagilova Diana Клиенты Спецификации Заказы 2 Чаты…" at bounding box center [784, 389] width 1568 height 778
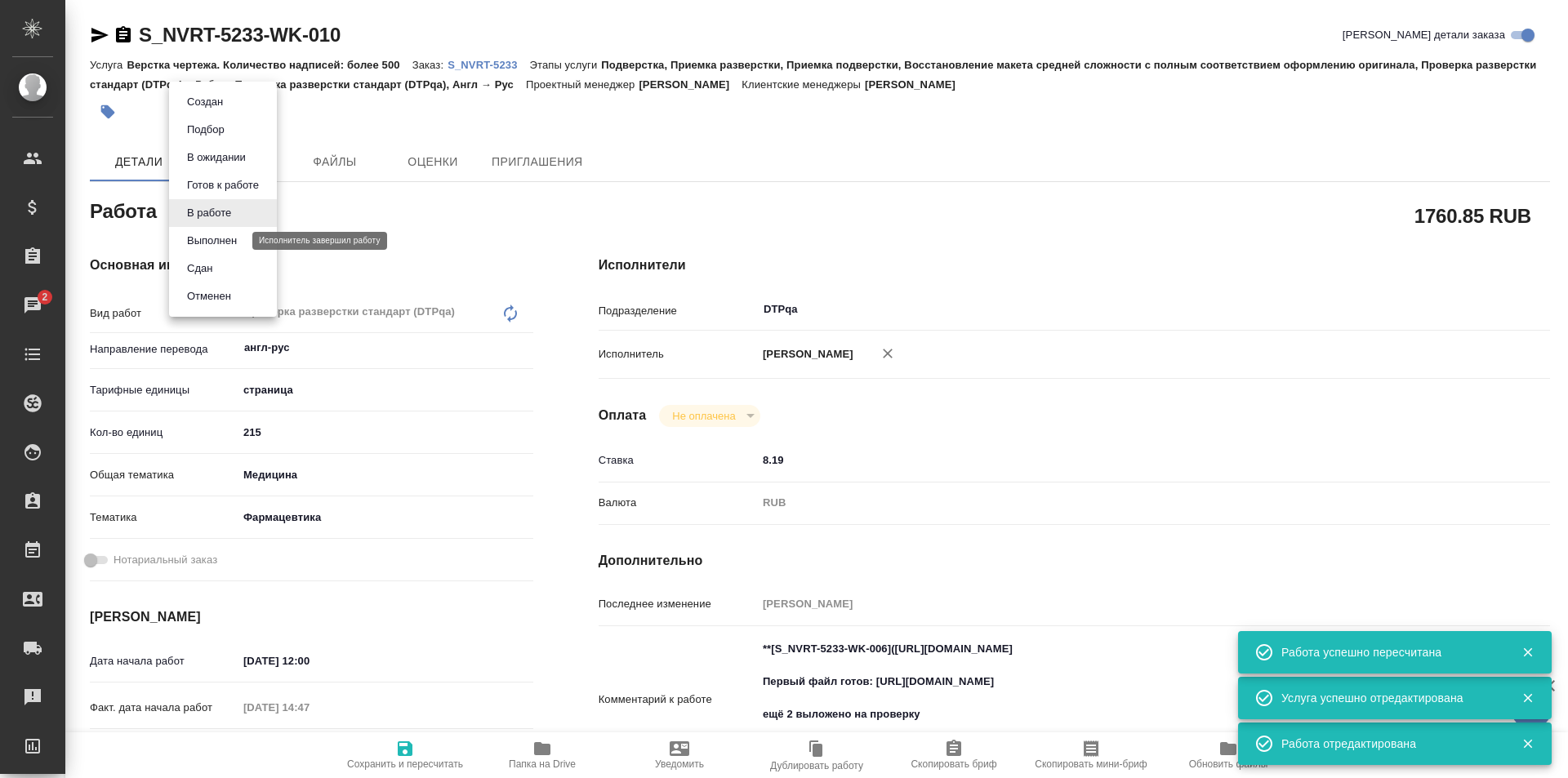
click at [215, 243] on button "Выполнен" at bounding box center [211, 241] width 59 height 18
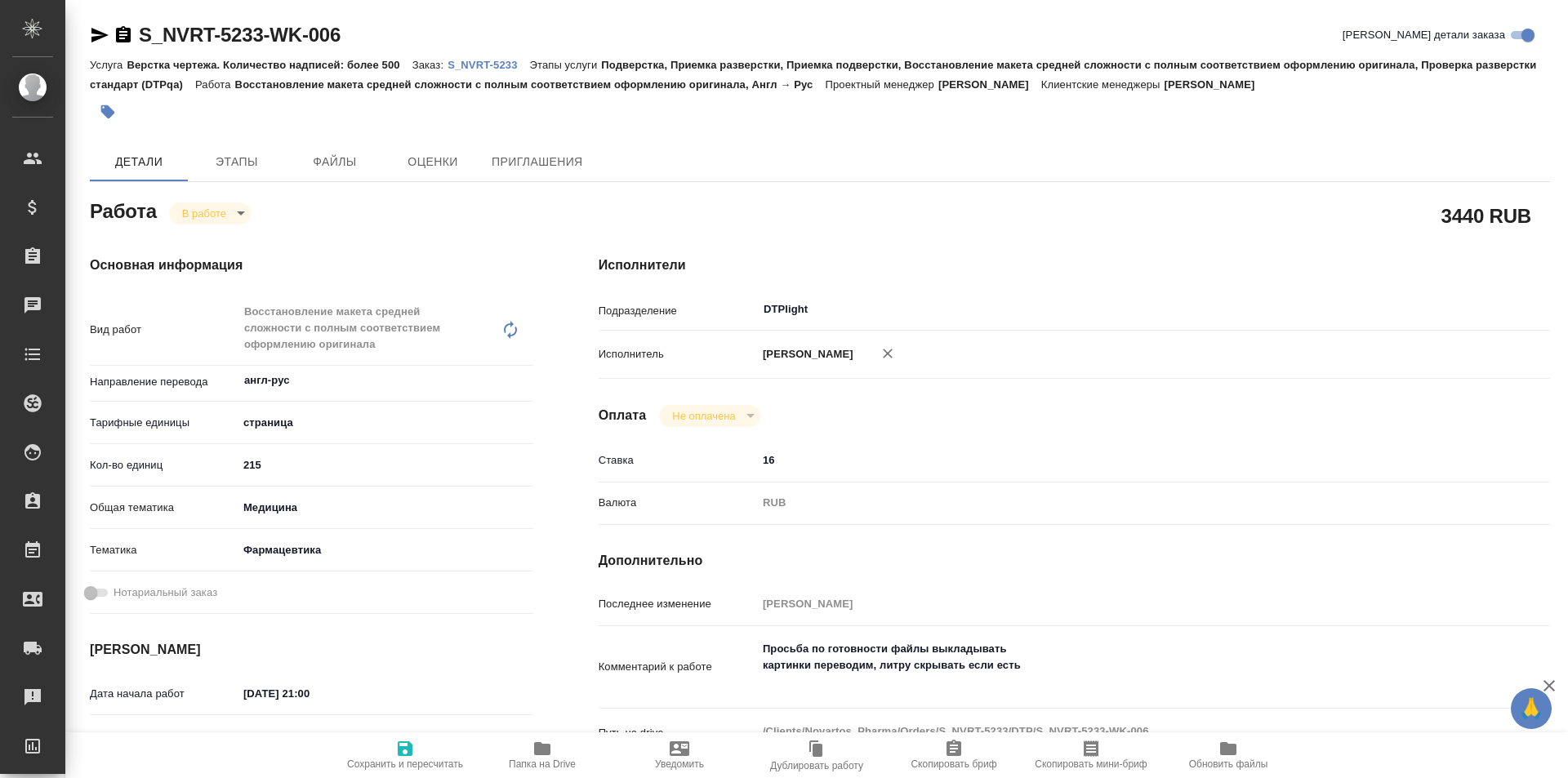
type textarea "x"
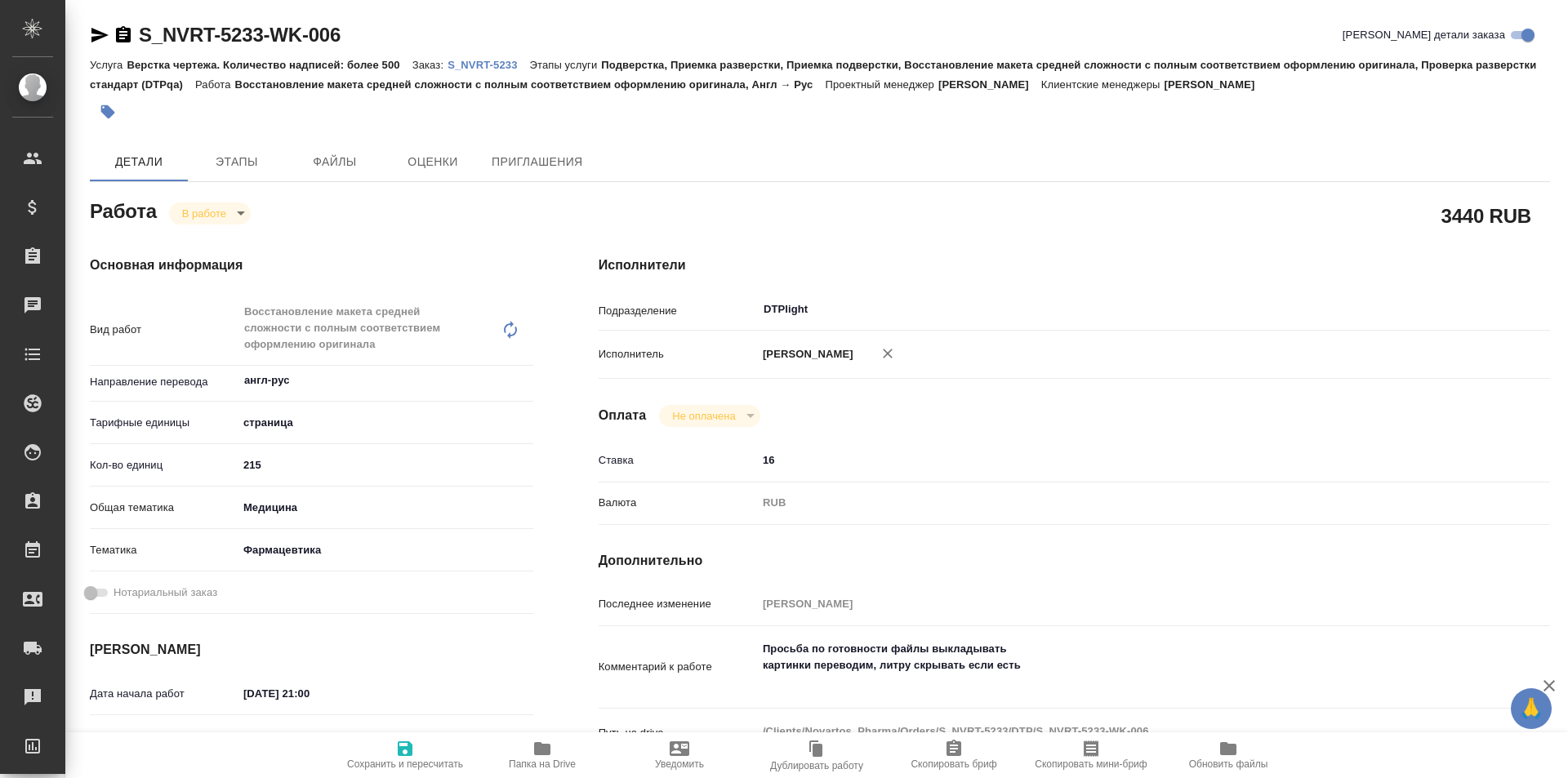
type textarea "x"
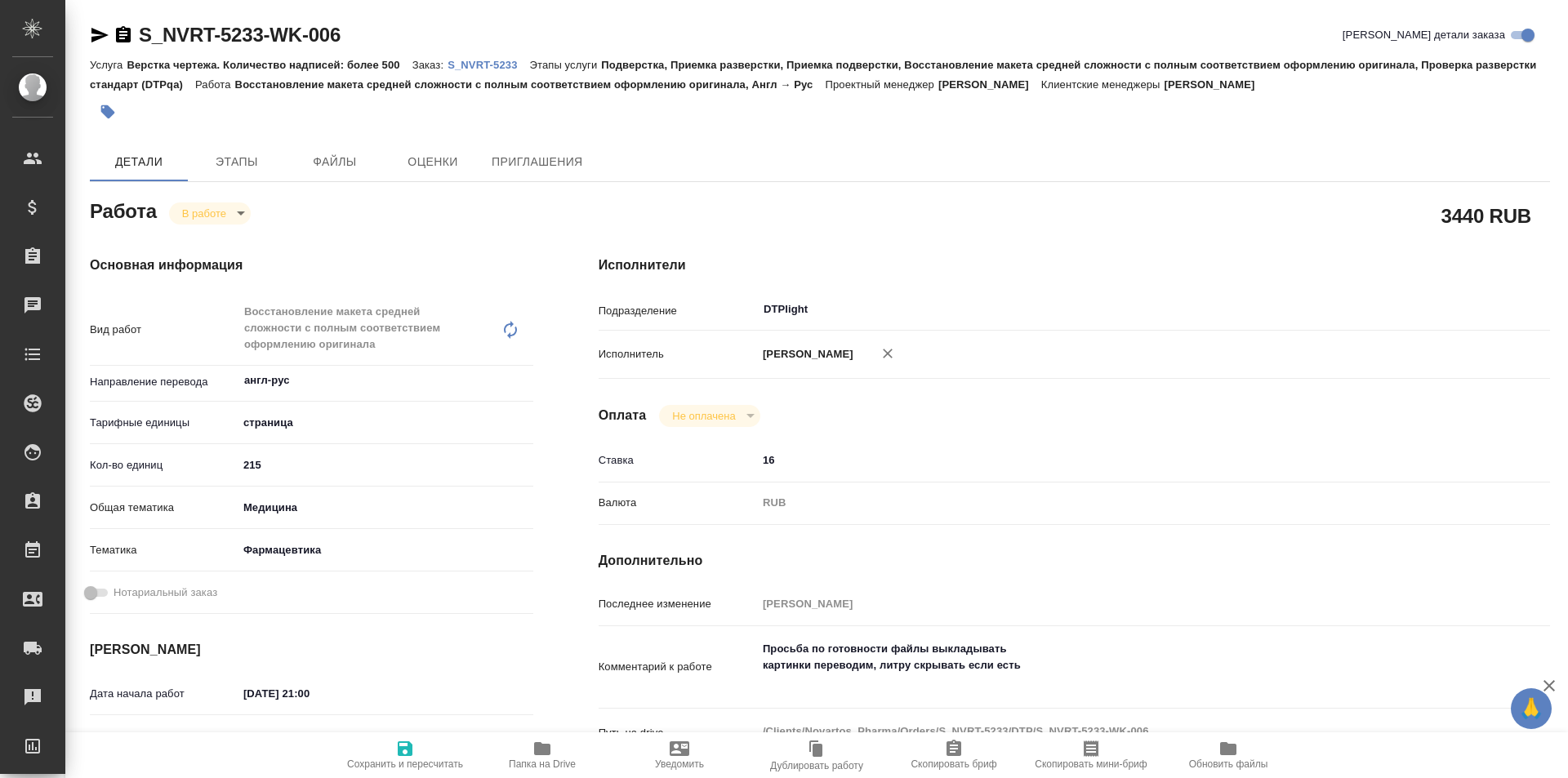
type textarea "x"
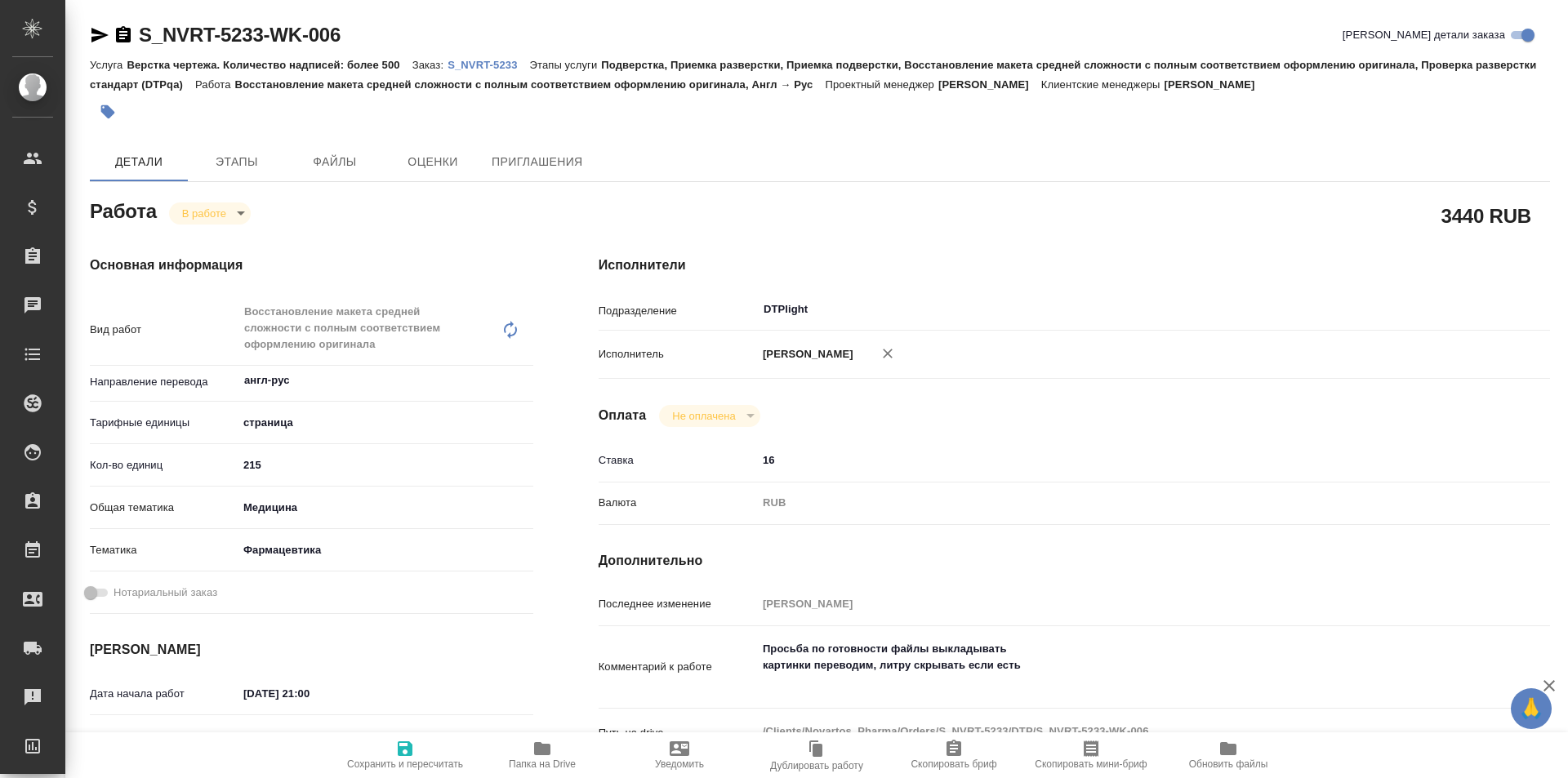
type textarea "x"
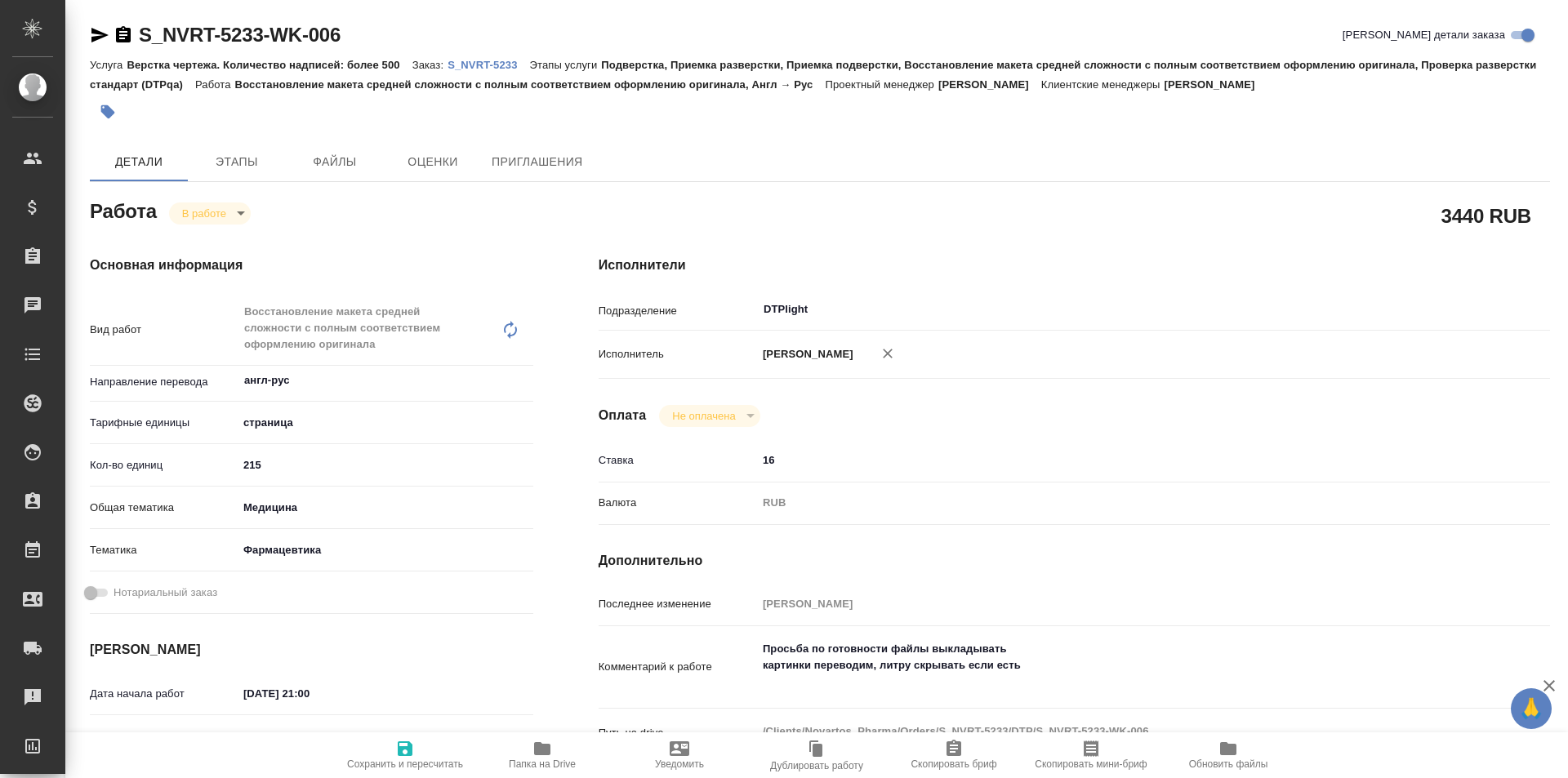
type textarea "x"
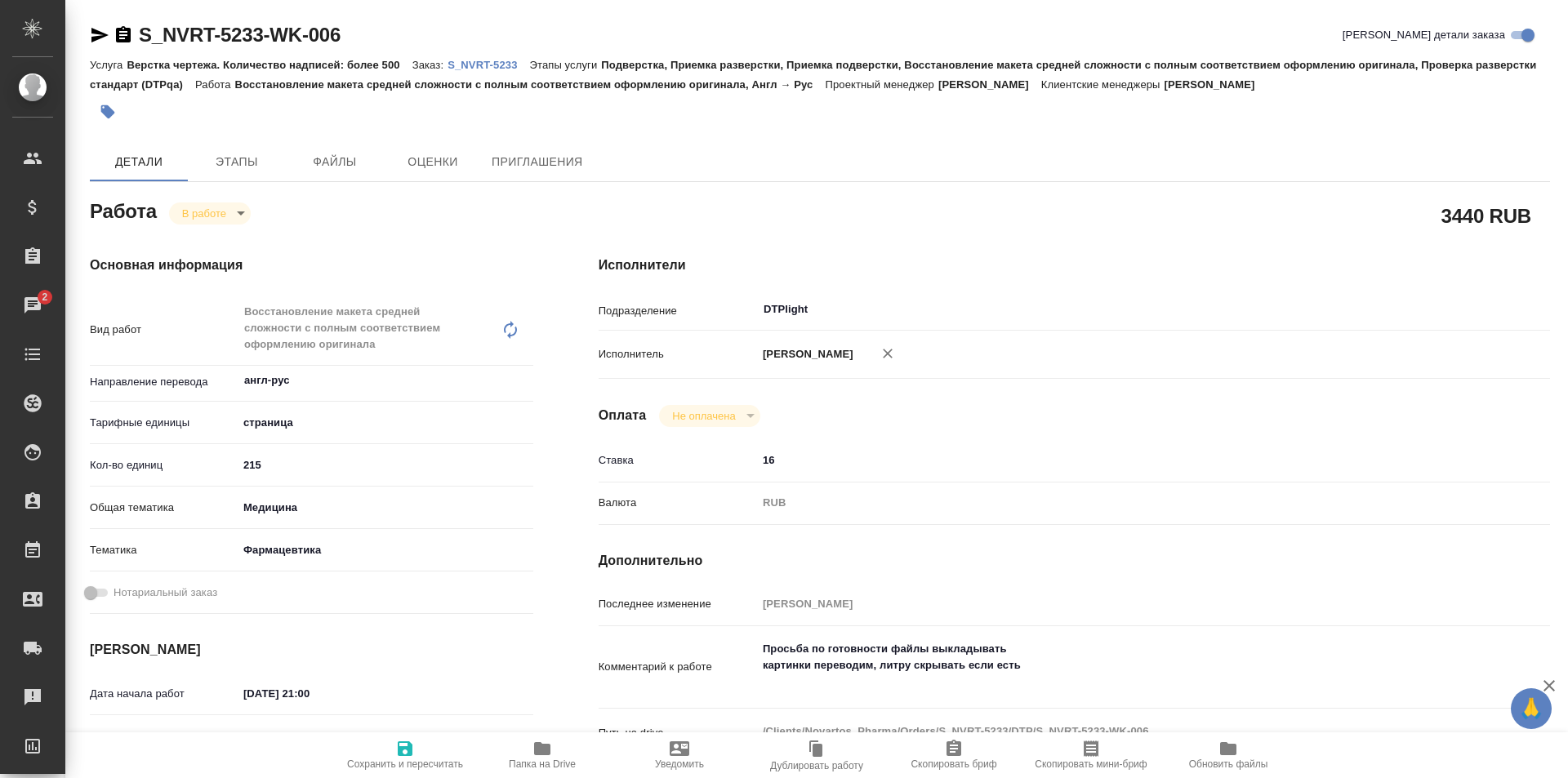
click at [542, 754] on icon "button" at bounding box center [542, 748] width 16 height 13
type textarea "x"
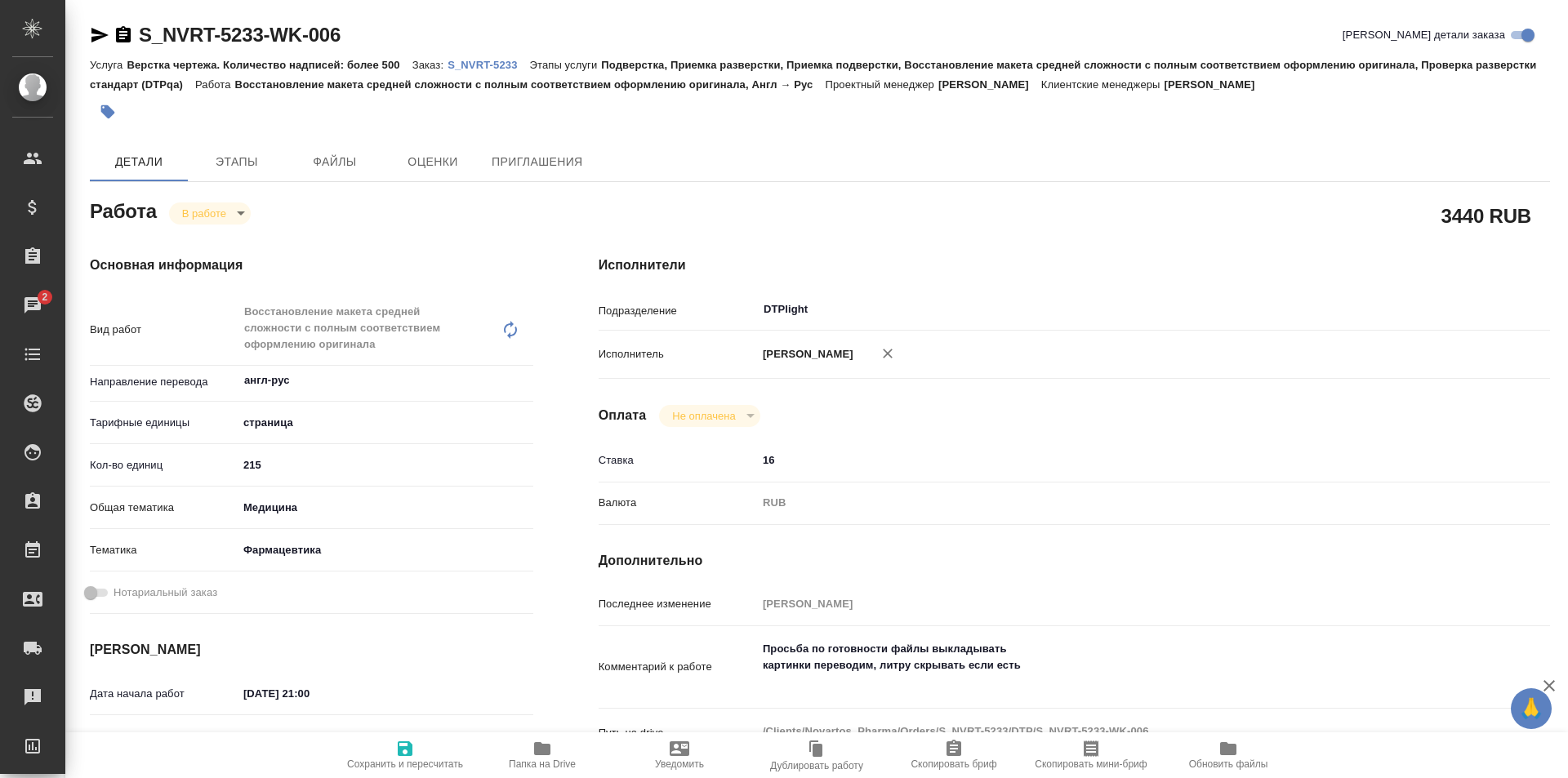
type textarea "x"
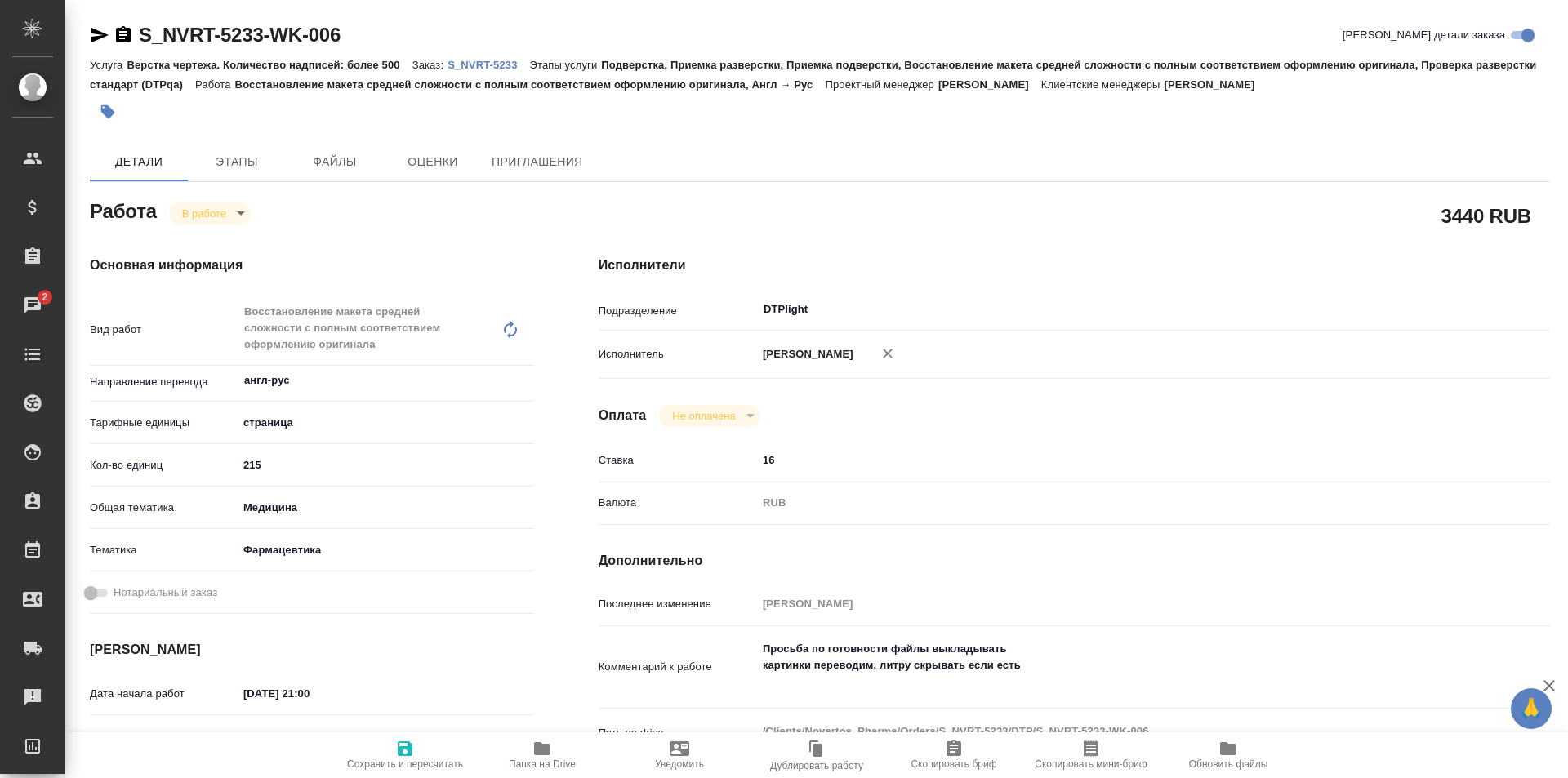
type textarea "x"
click at [101, 33] on icon "button" at bounding box center [100, 35] width 17 height 15
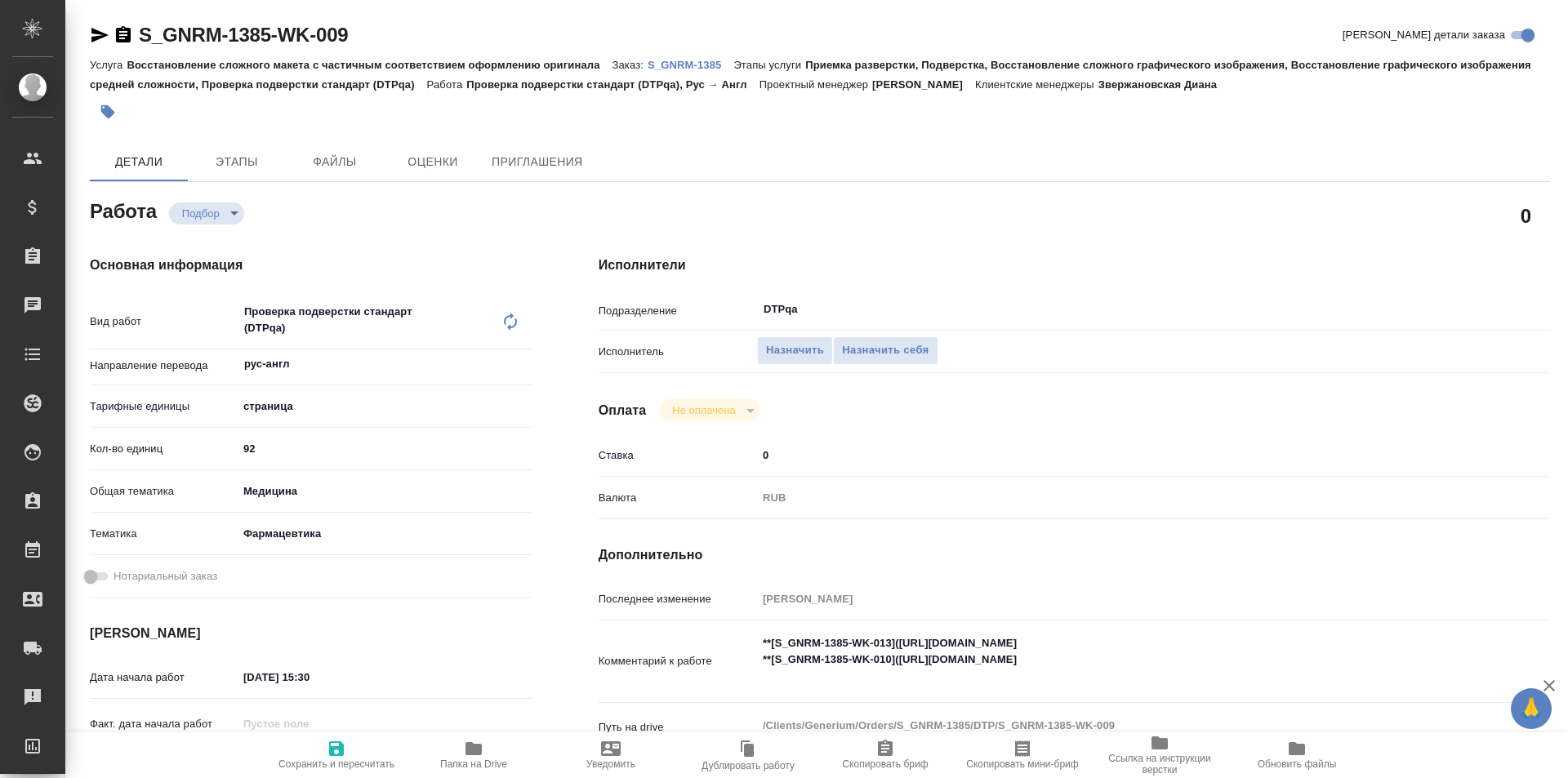
type textarea "x"
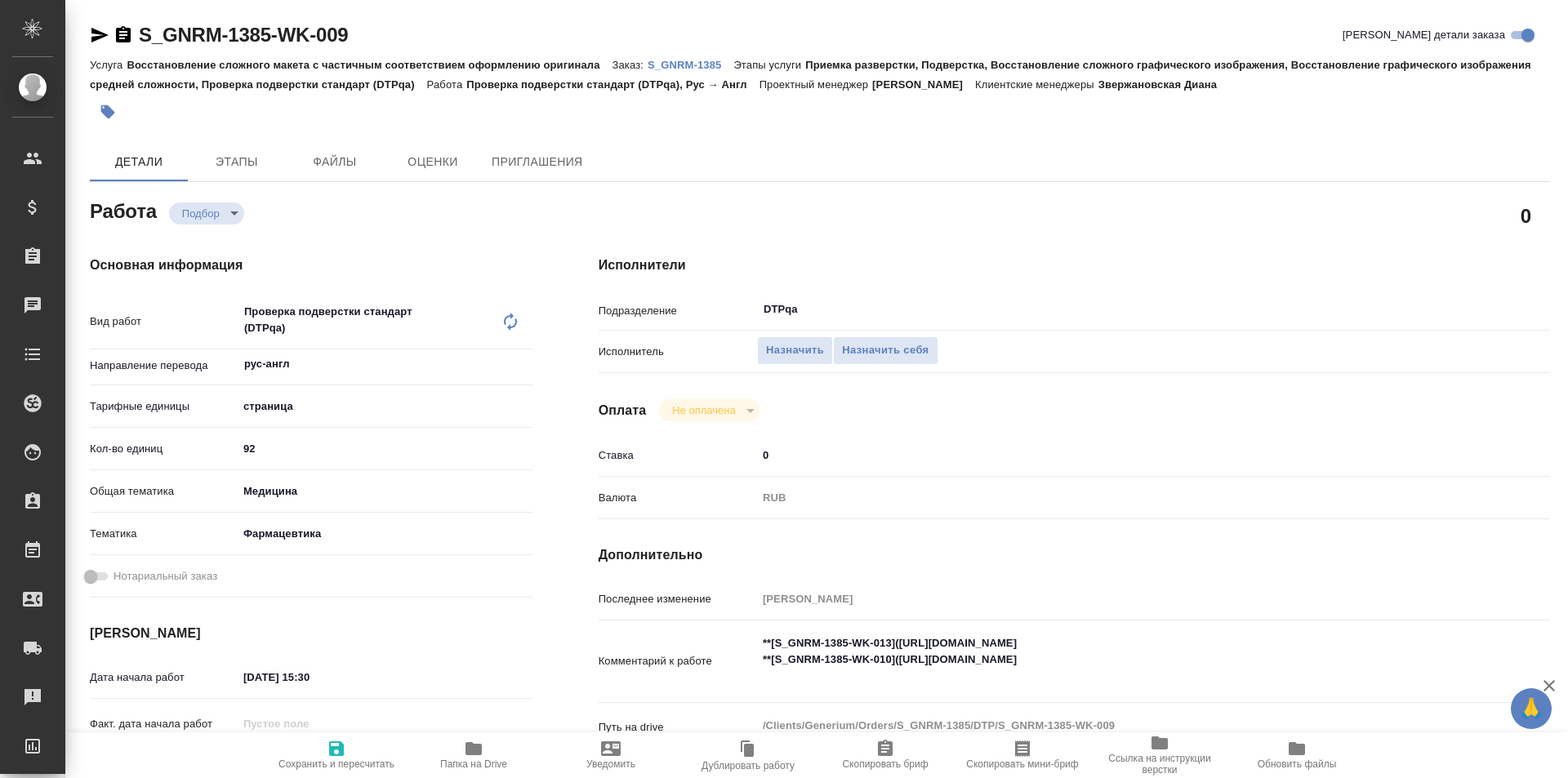
type textarea "x"
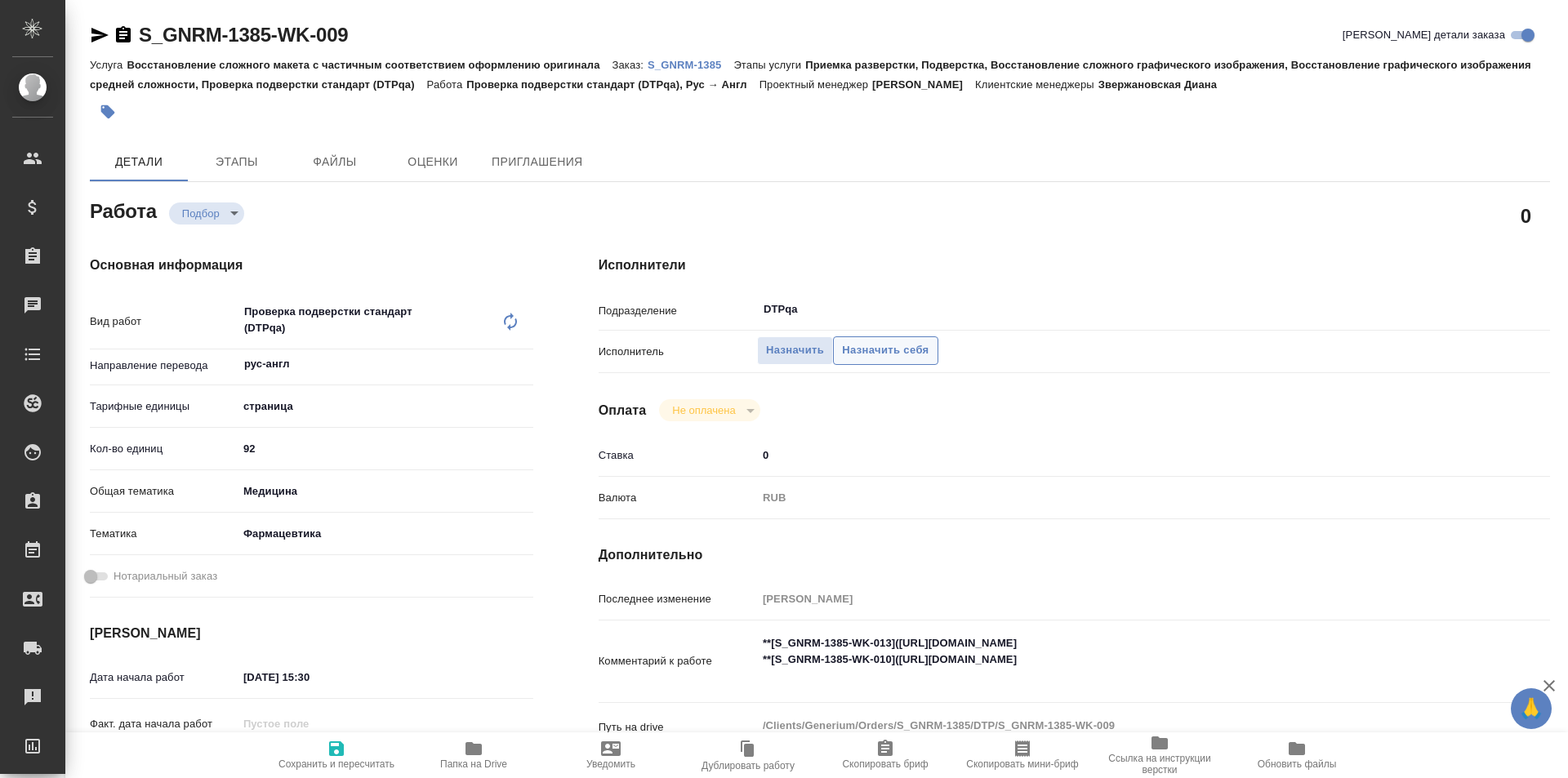
type textarea "x"
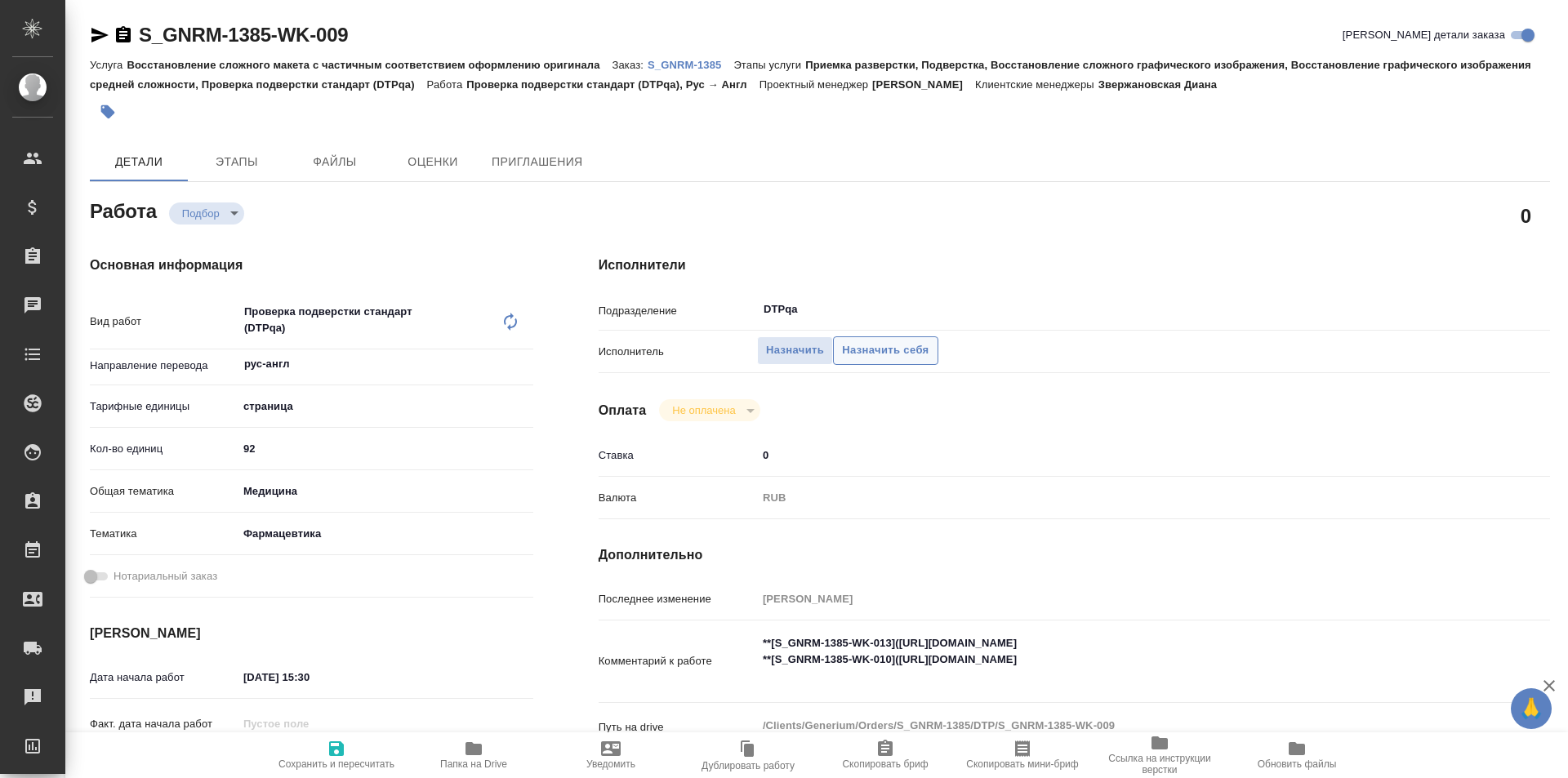
type textarea "x"
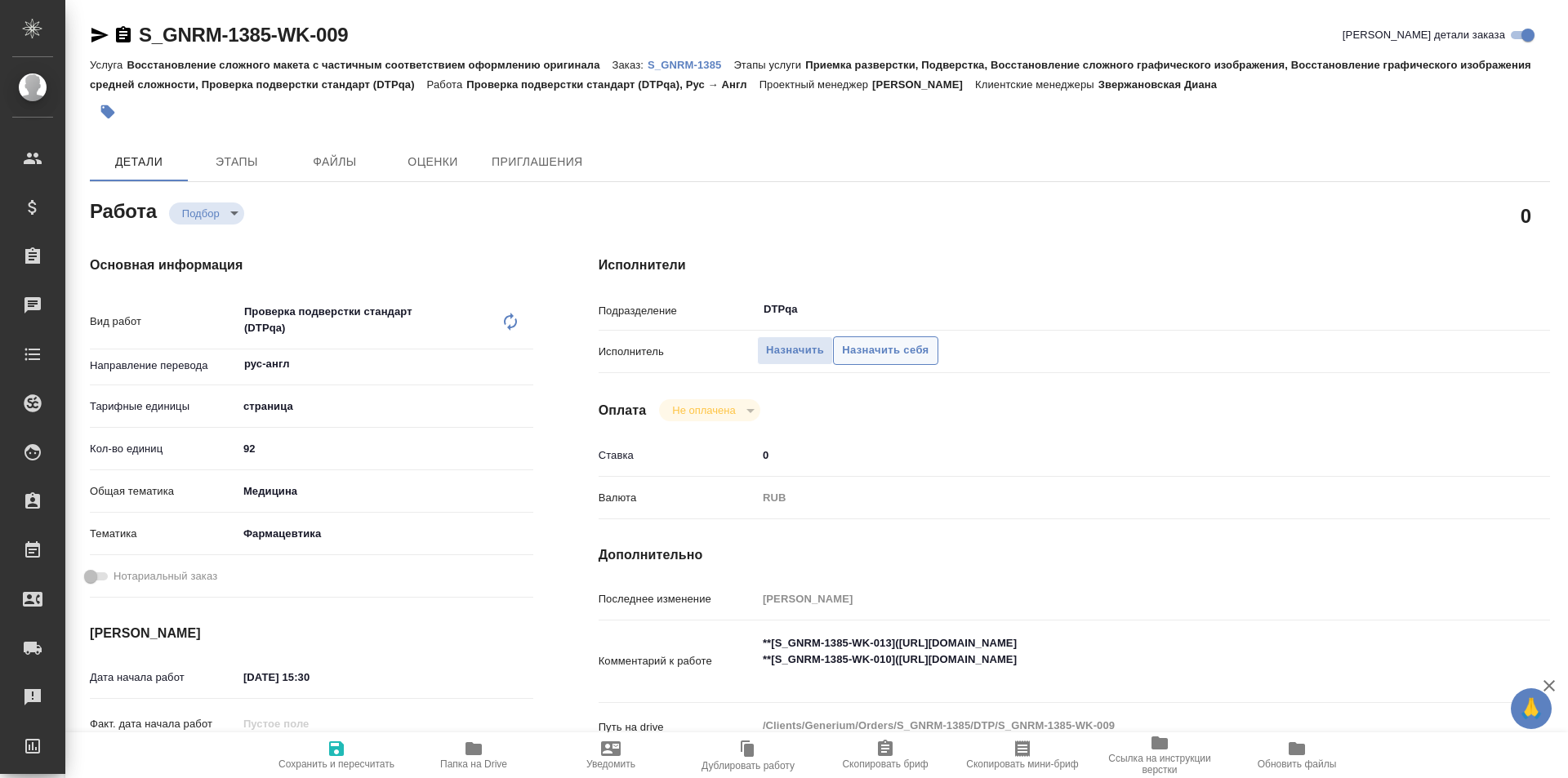
click at [877, 354] on span "Назначить себя" at bounding box center [884, 350] width 86 height 19
type textarea "x"
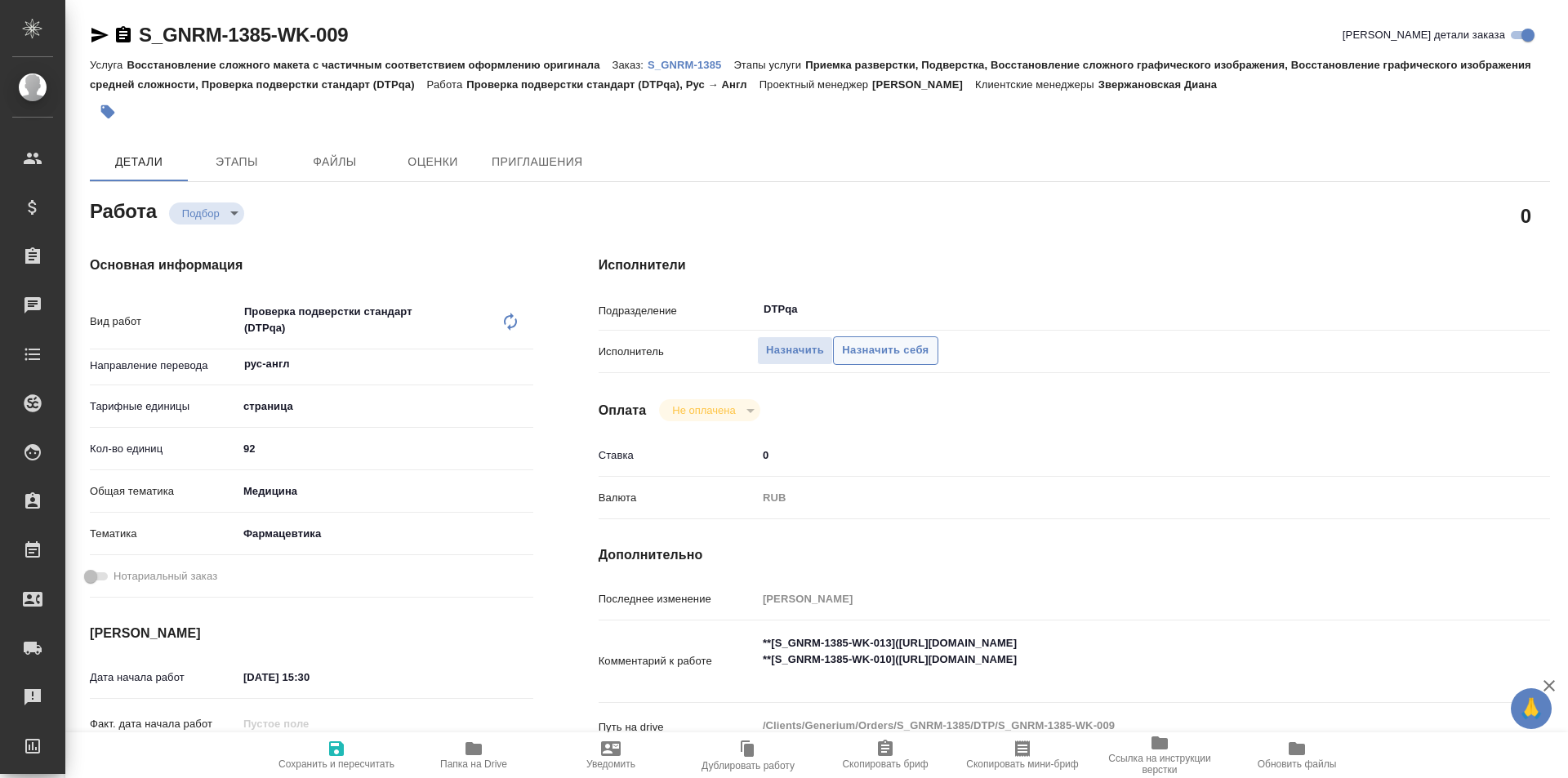
type textarea "x"
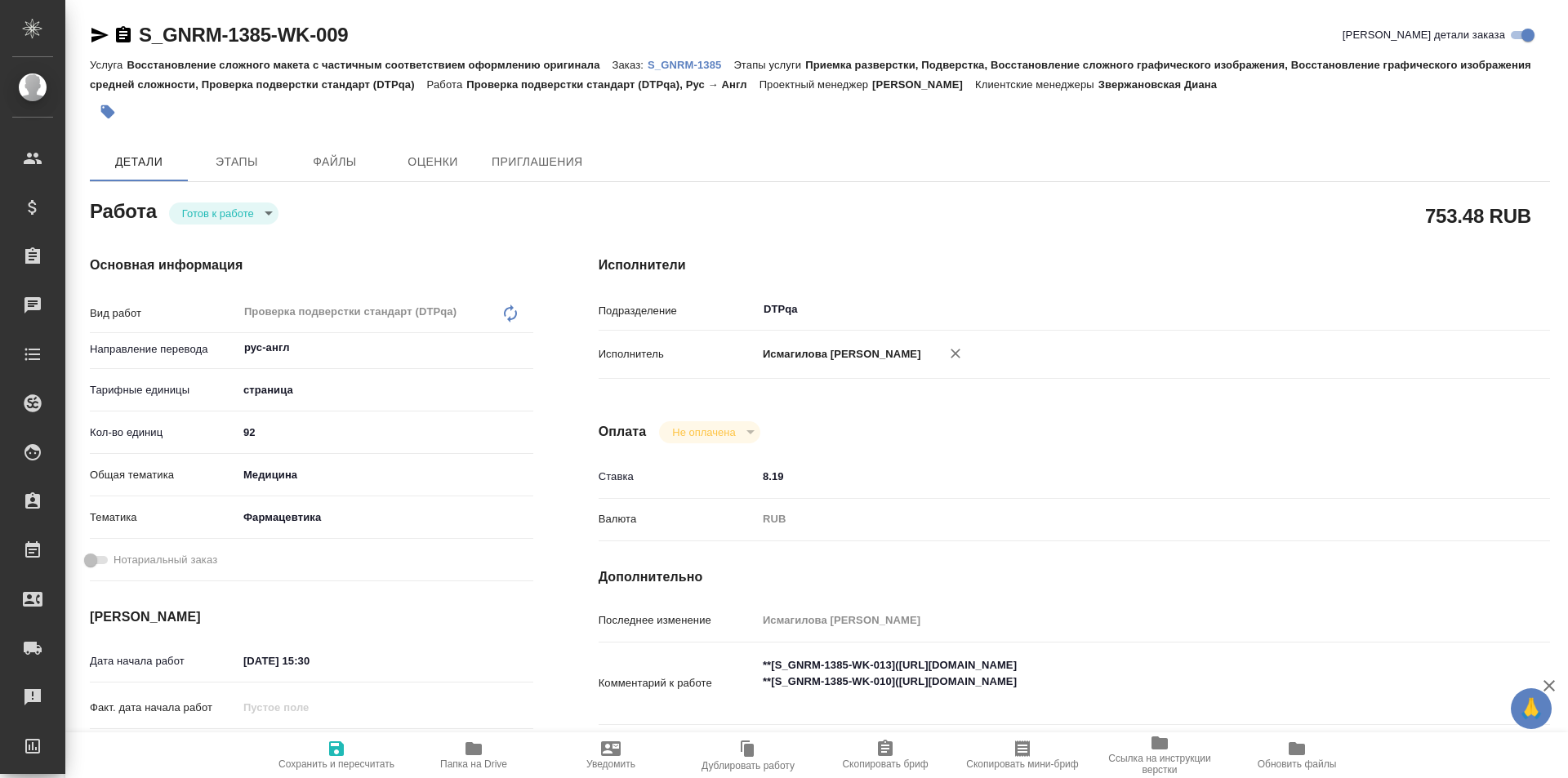
type textarea "x"
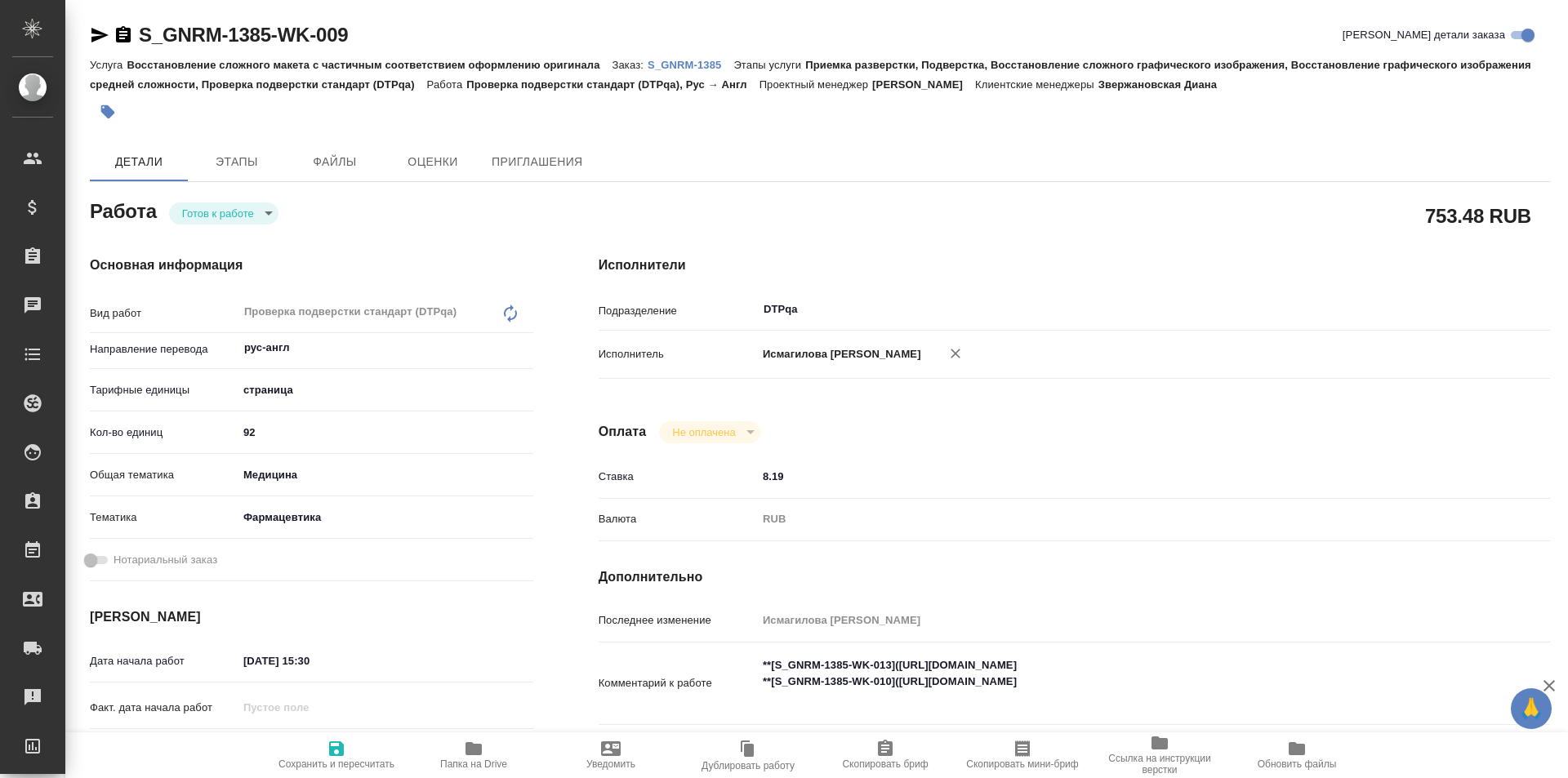
type textarea "x"
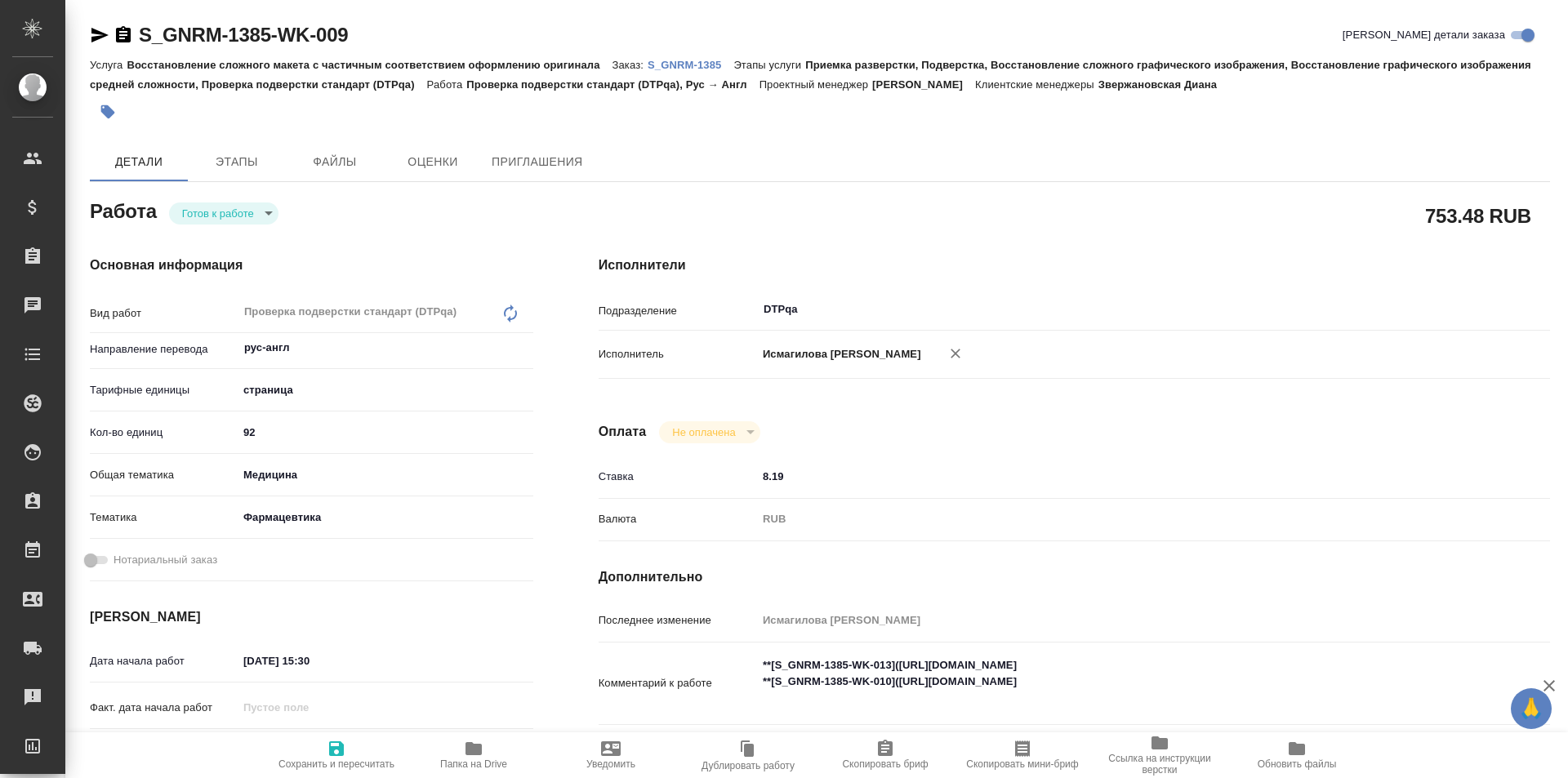
type textarea "x"
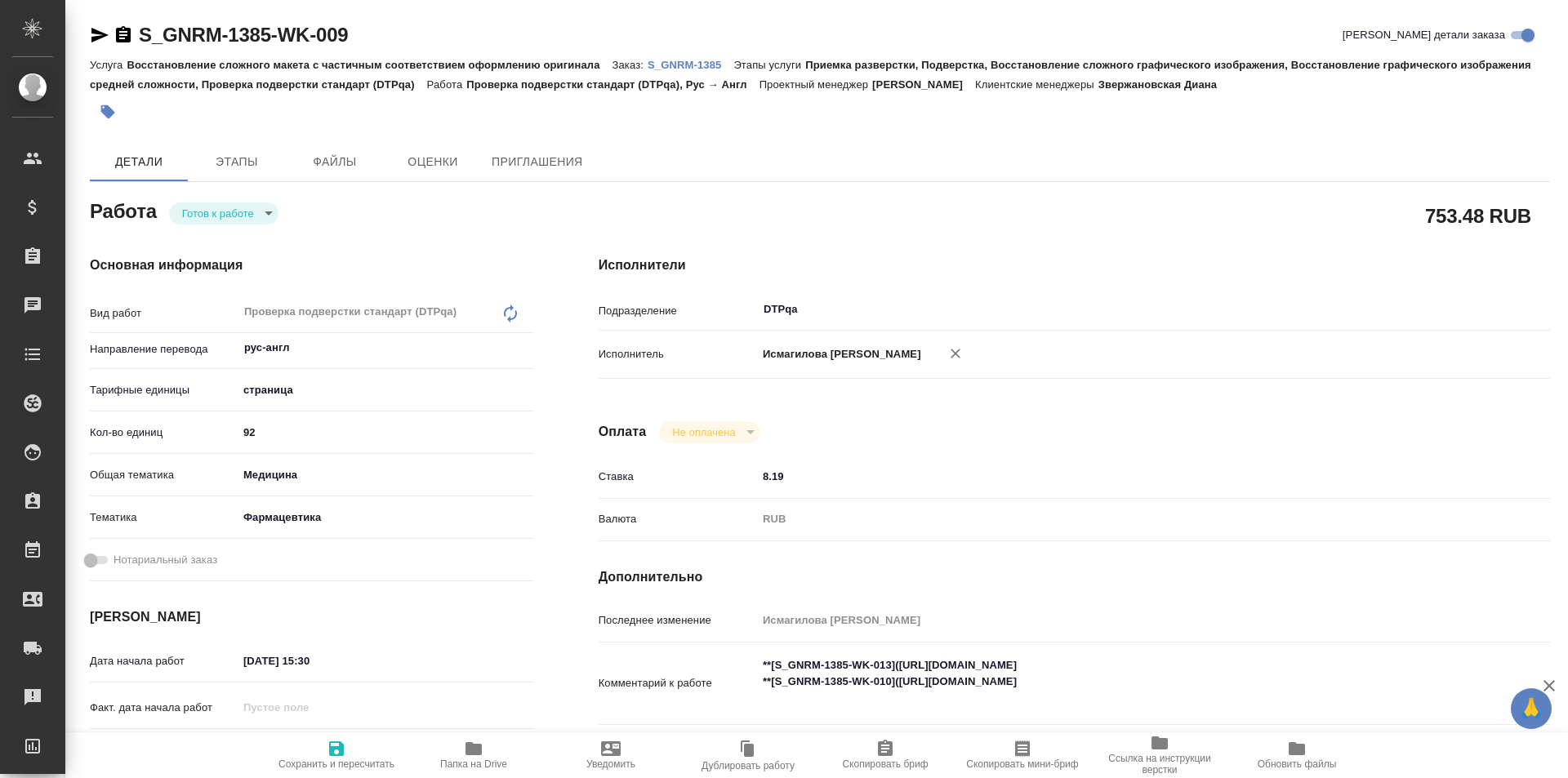
click at [332, 747] on icon "button" at bounding box center [336, 748] width 15 height 15
type textarea "x"
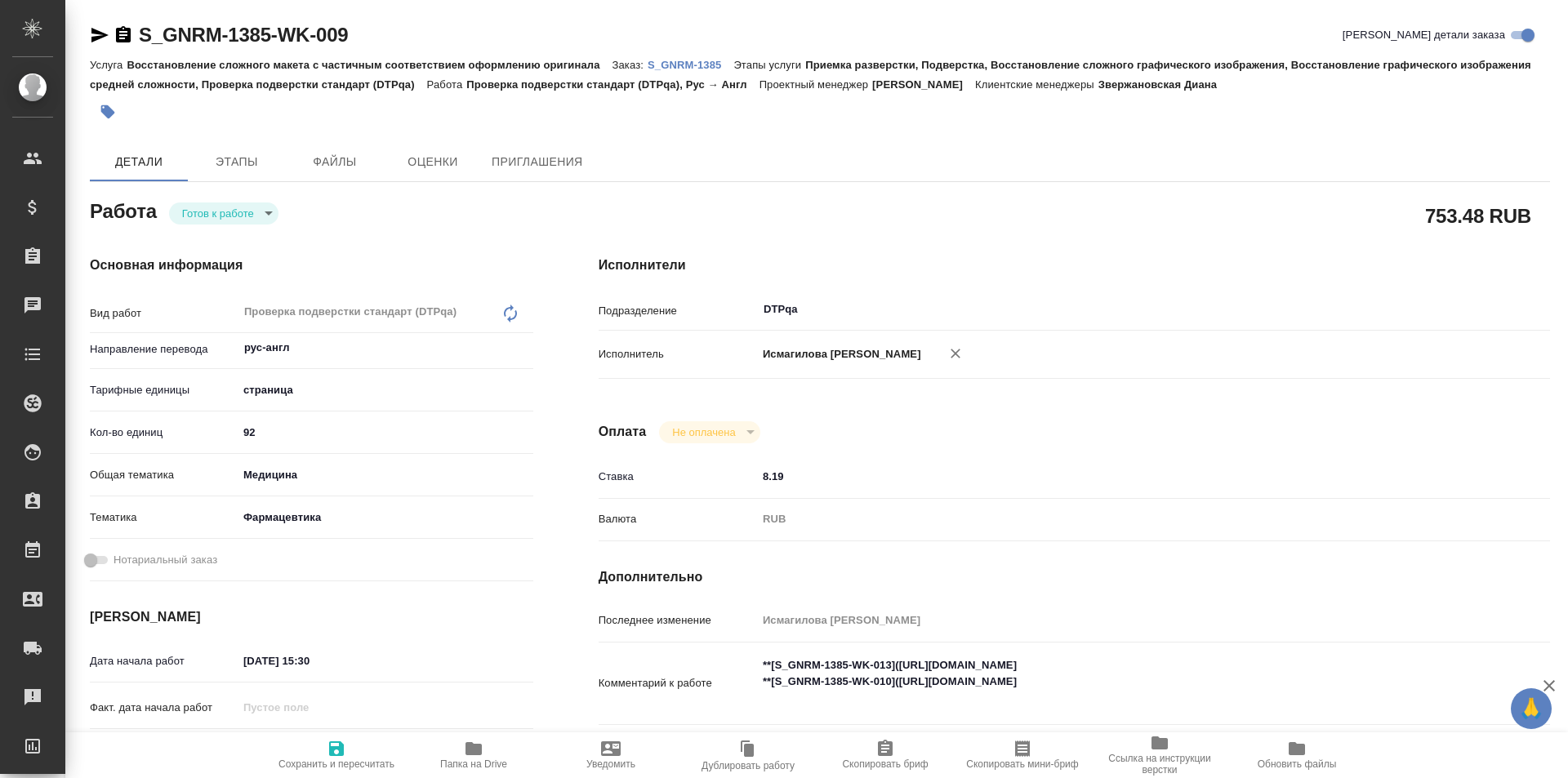
type textarea "x"
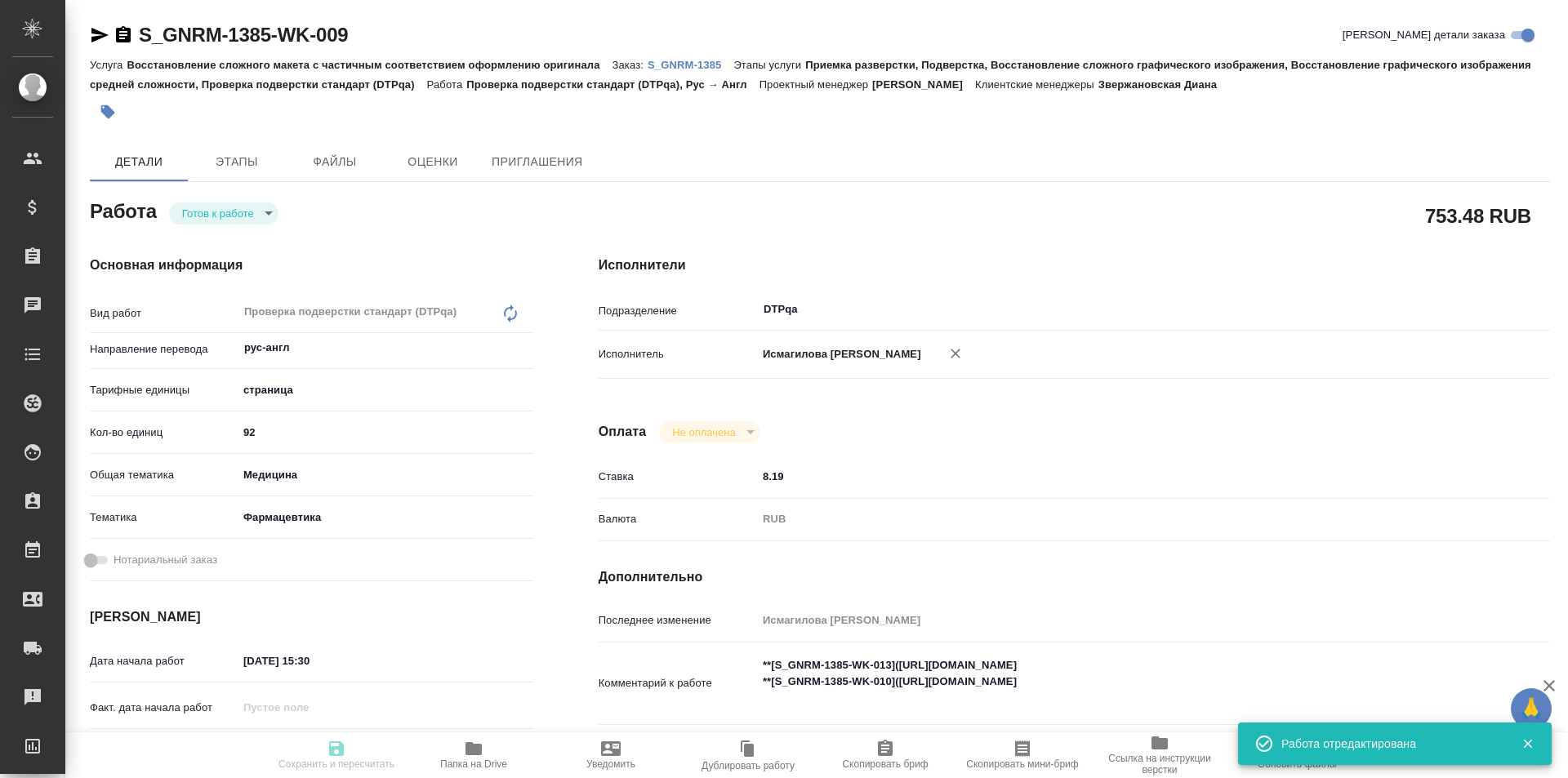
type input "readyForWork"
type textarea "Проверка подверстки стандарт (DTPqa)"
type textarea "x"
type input "рус-англ"
type input "5a8b1489cc6b4906c91bfdb2"
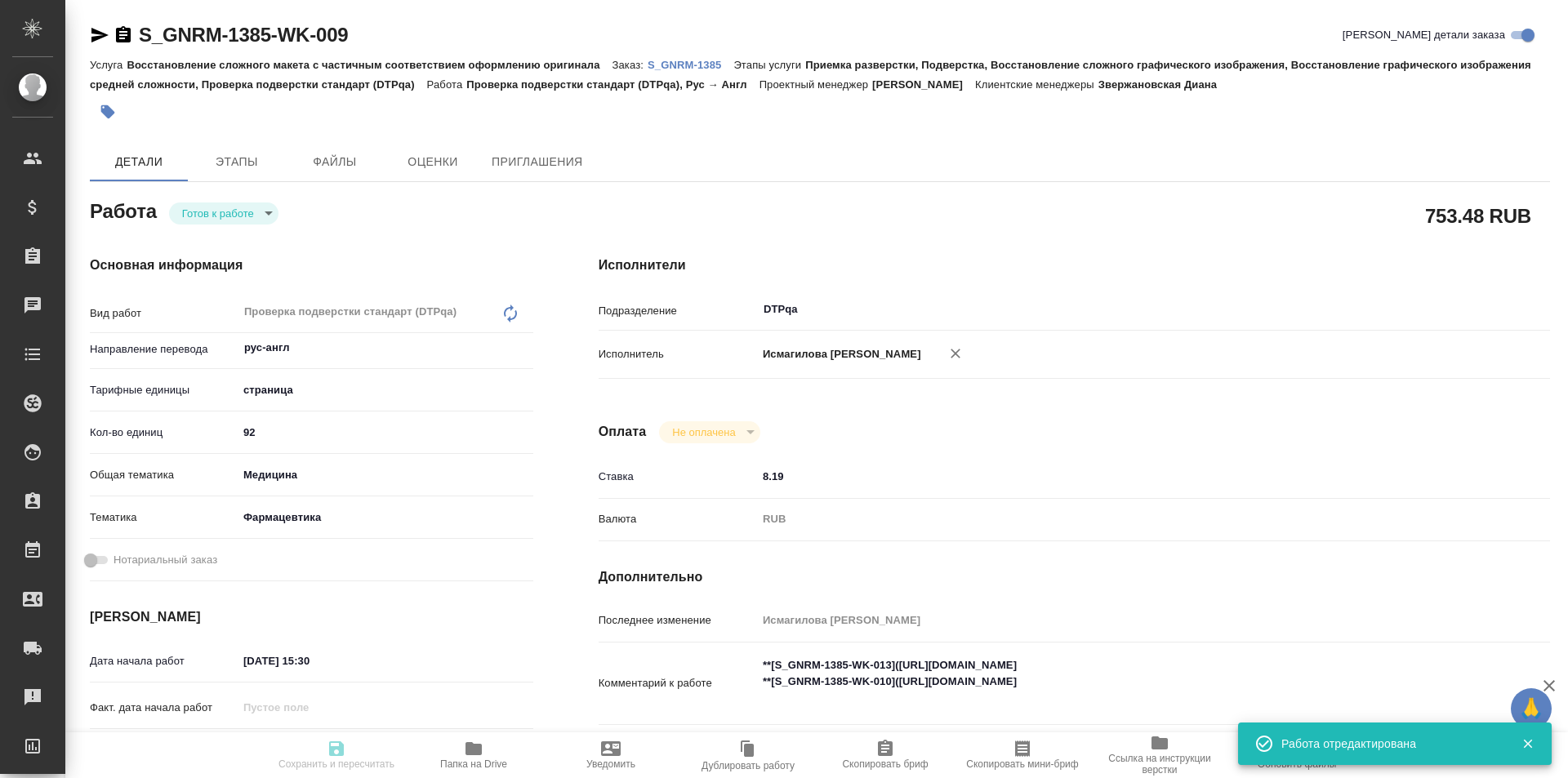
type input "92"
type input "med"
type input "6149832f2b7be24903fd7a82"
type input "[DATE] 15:30"
type input "[DATE] 17:30"
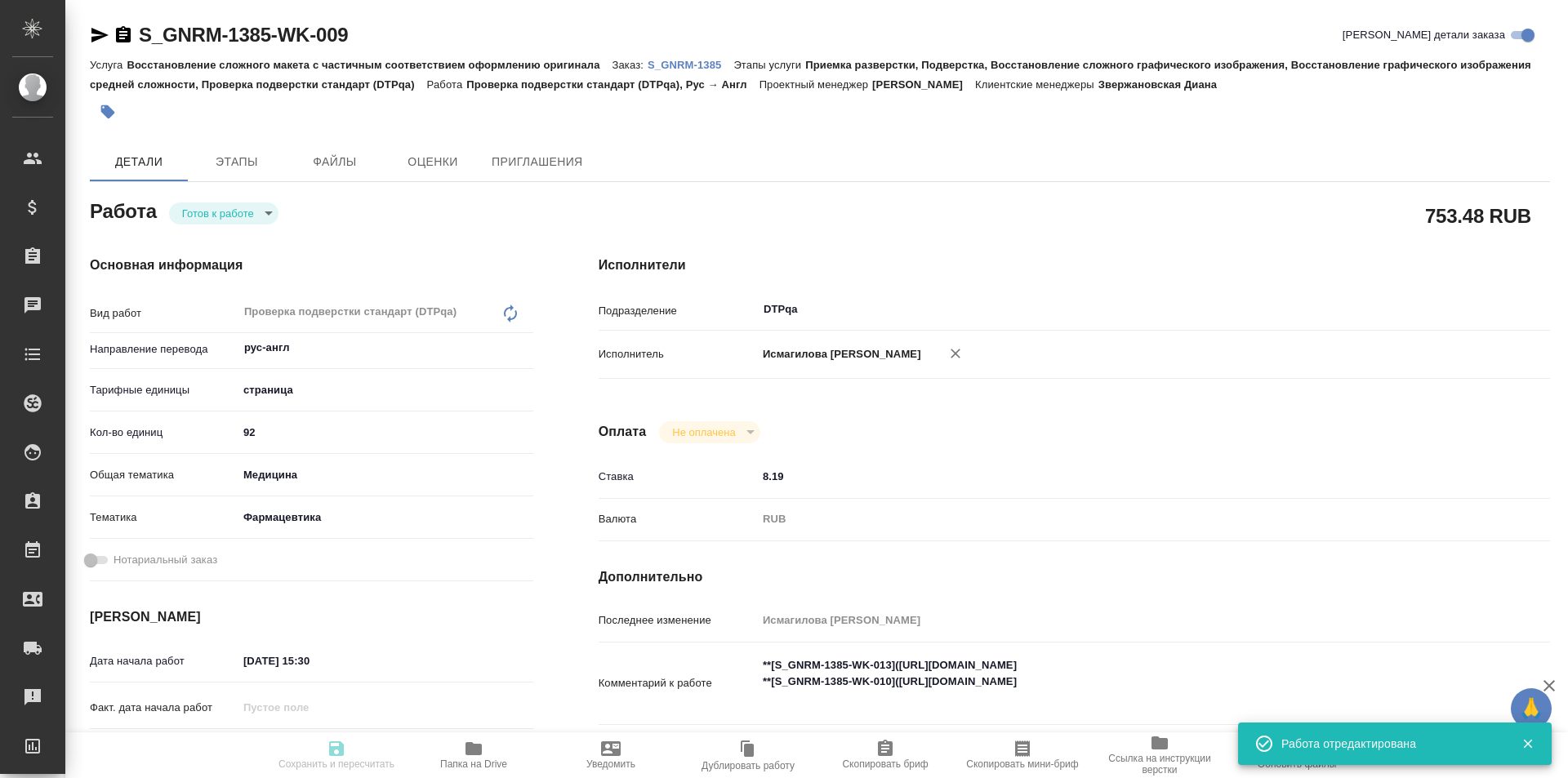
type input "[DATE] 20:00"
type input "DTPqa"
type input "notPayed"
type input "8.19"
type input "RUB"
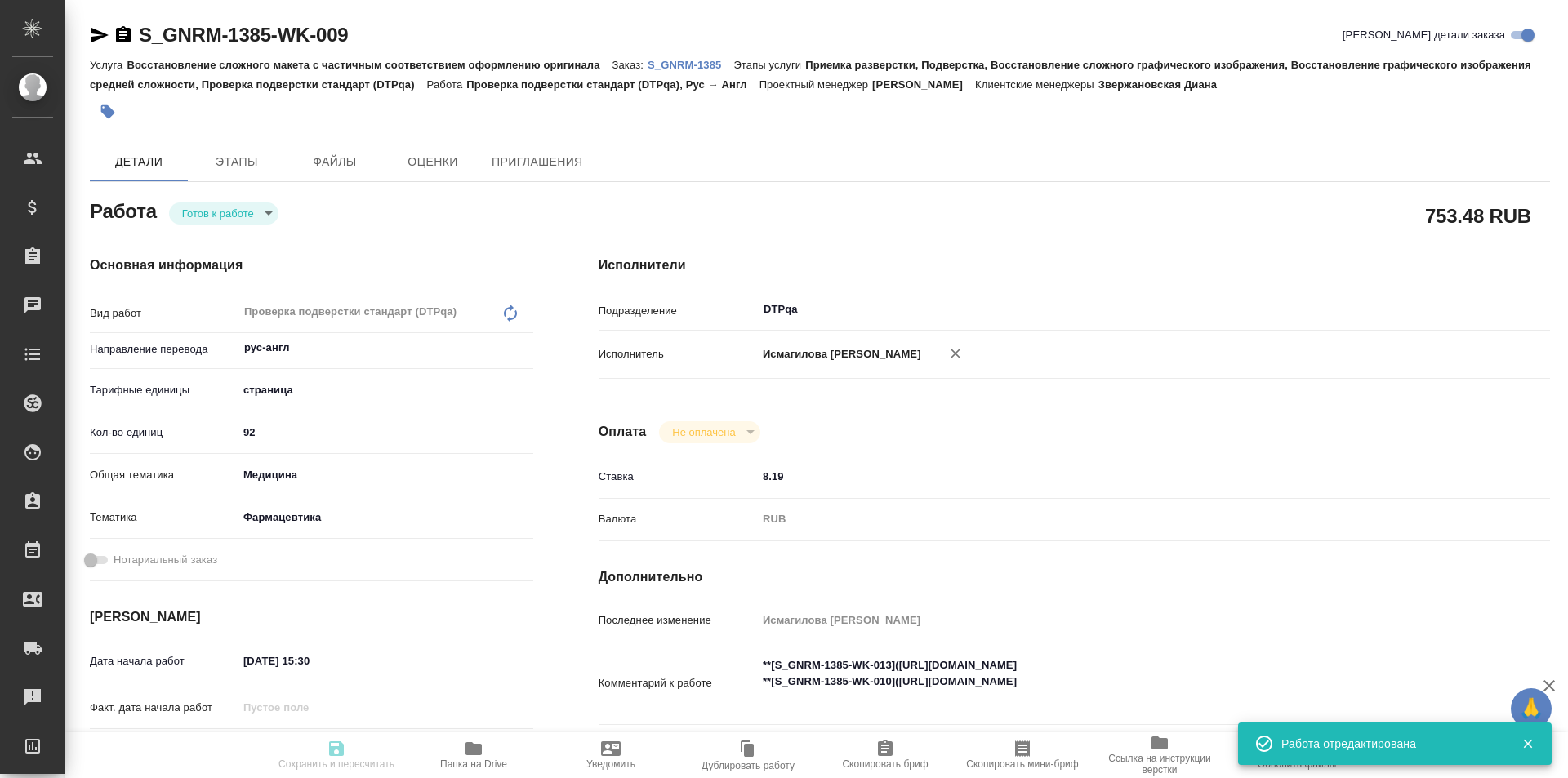
type input "Исмагилова [PERSON_NAME]"
type textarea "**[S_GNRM-1385-WK-013]([URL][DOMAIN_NAME] **[S_GNRM-1385-WK-010]([URL][DOMAIN_N…"
type textarea "x"
type textarea "/Clients/Generium/Orders/S_GNRM-1385/DTP/S_GNRM-1385-WK-009"
type textarea "x"
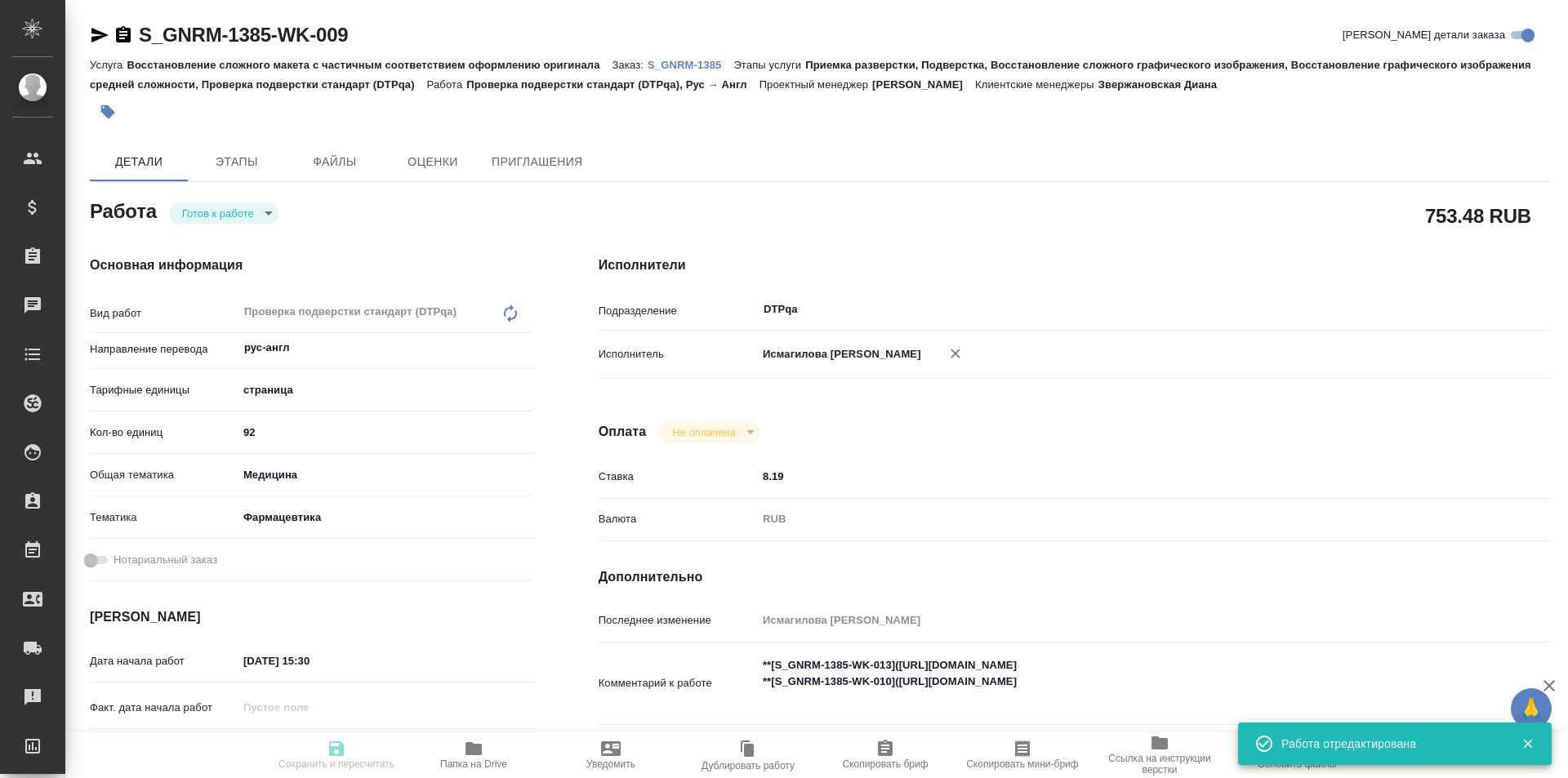
type input "S_GNRM-1385"
type input "Восстановление сложного макета с частичным соответствием оформлению оригинала"
type input "Приемка разверстки, Подверстка, Восстановление сложного графического изображени…"
type input "Звержановская Диана"
type input "[PERSON_NAME]"
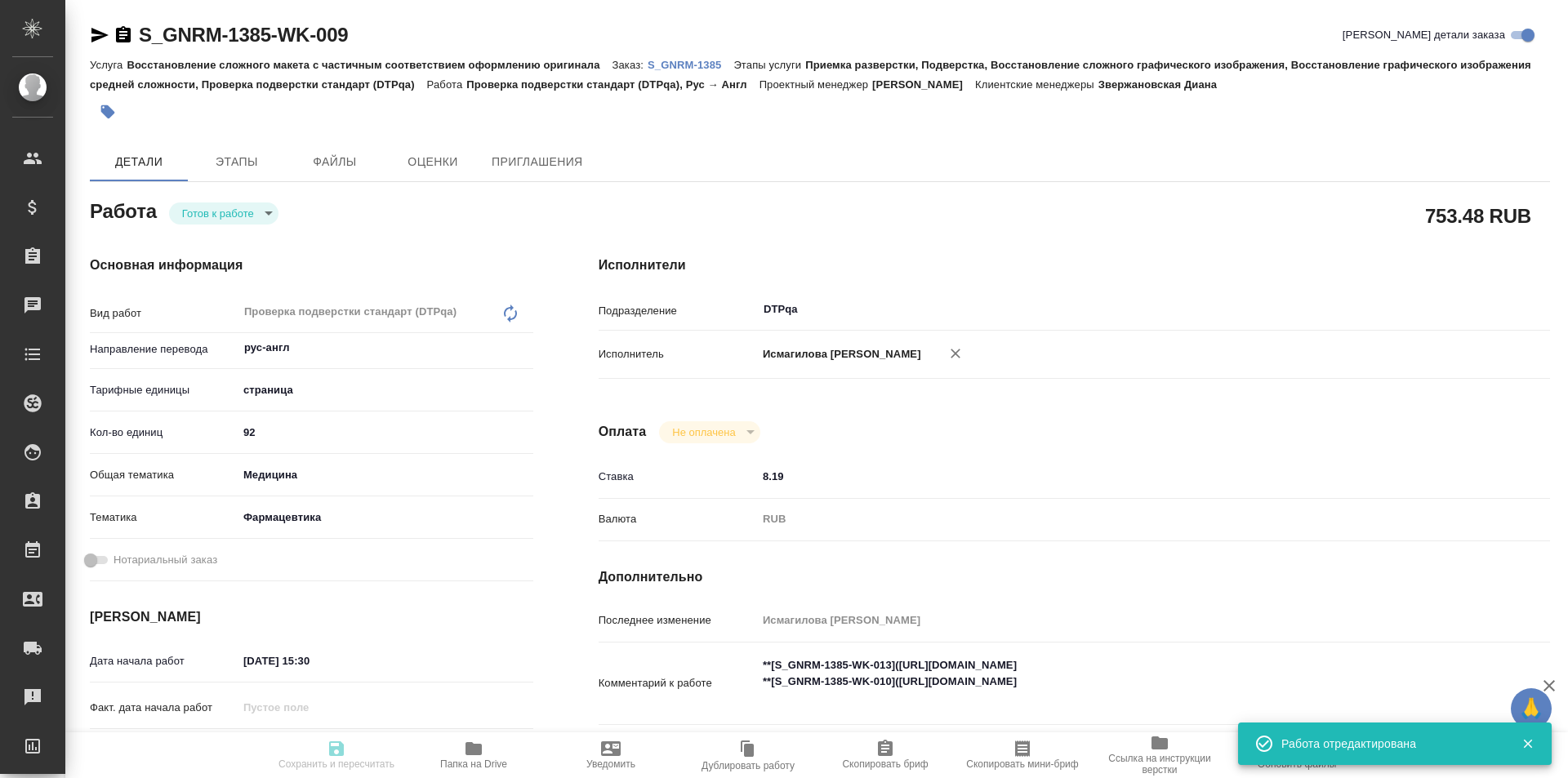
type input "/Clients/Generium/Orders/S_GNRM-1385"
type textarea "x"
type textarea "перевод на англ GNR-085_перевод документов (КИ)"
type textarea "x"
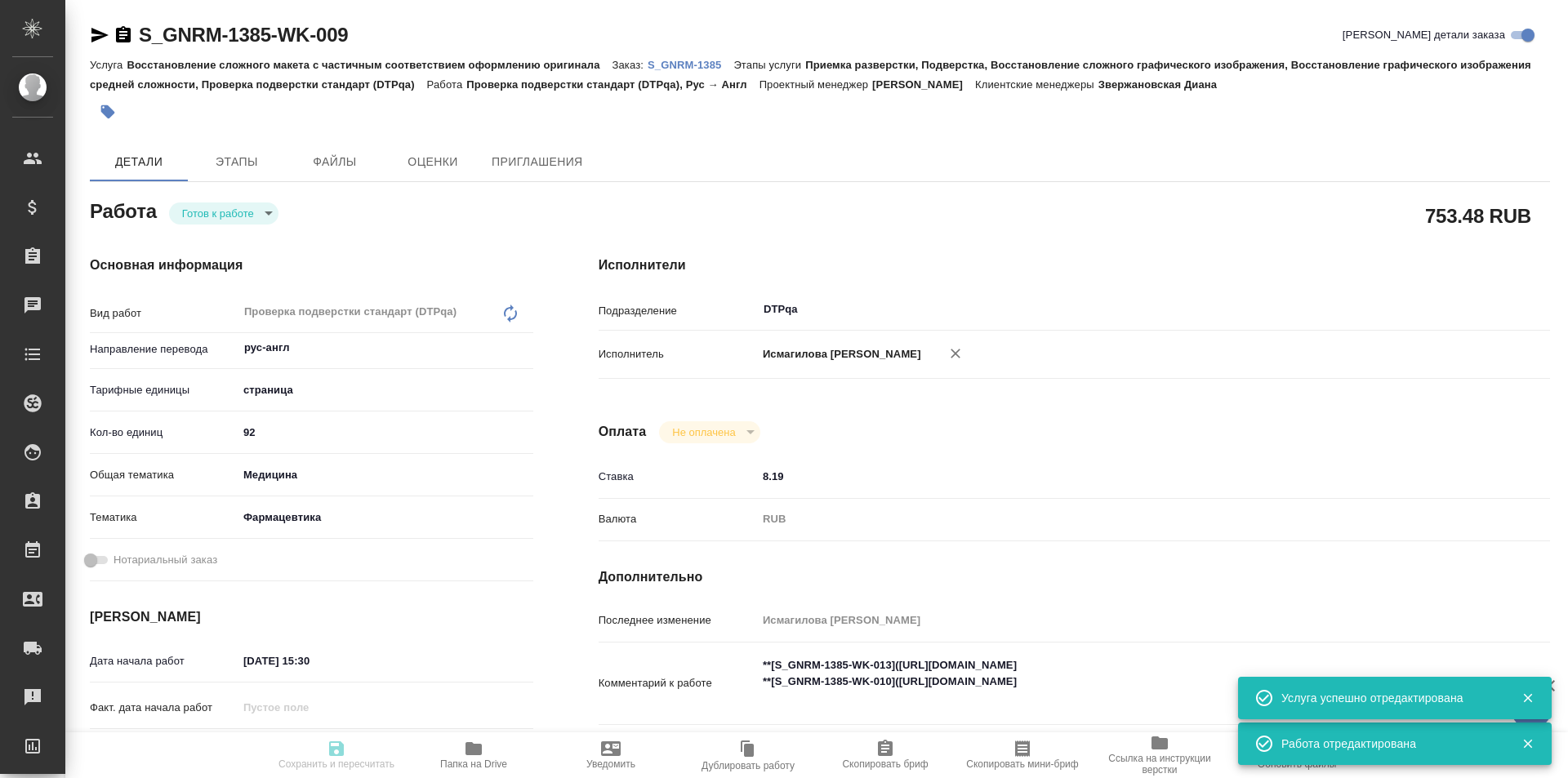
type textarea "x"
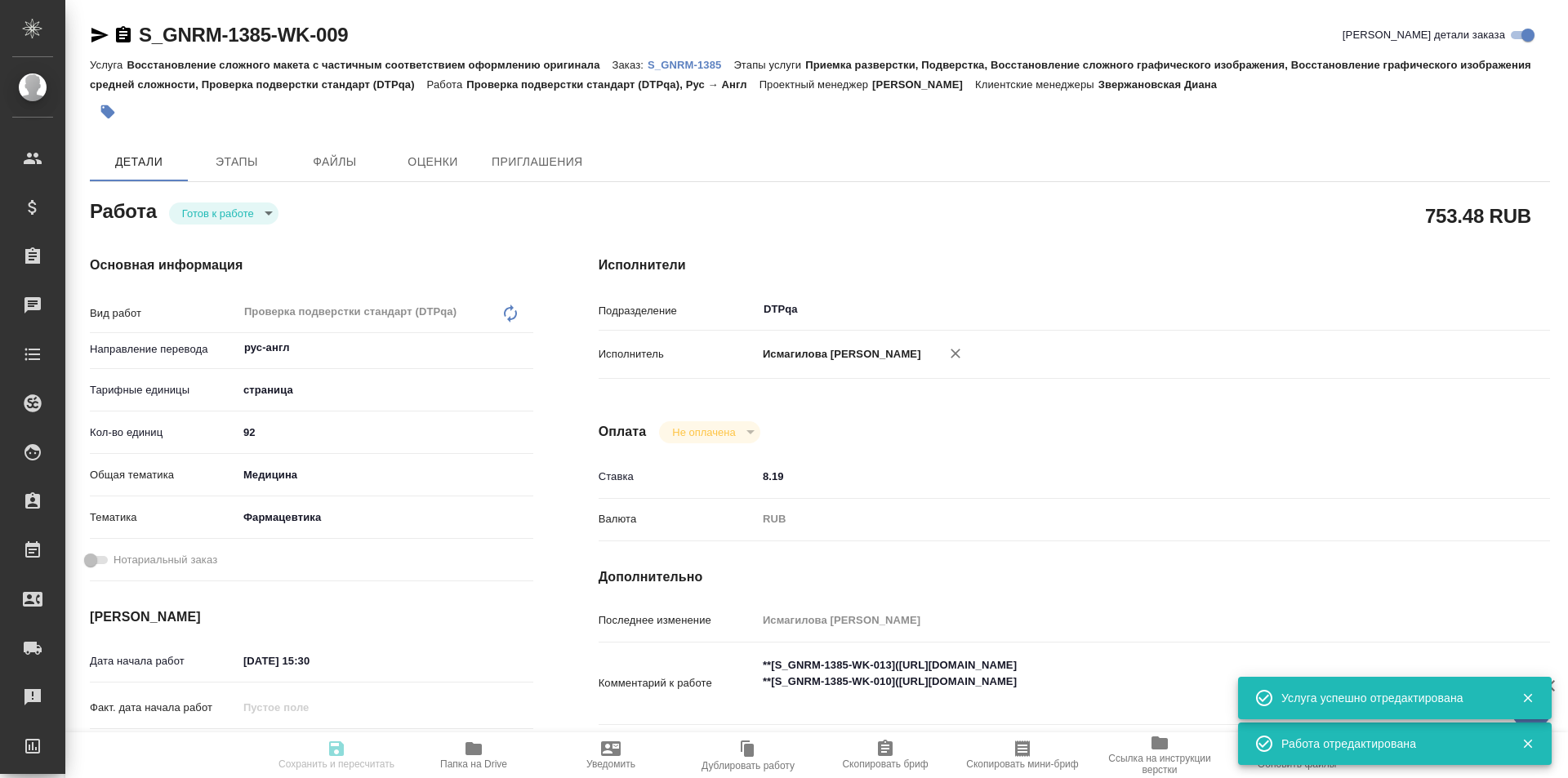
type textarea "x"
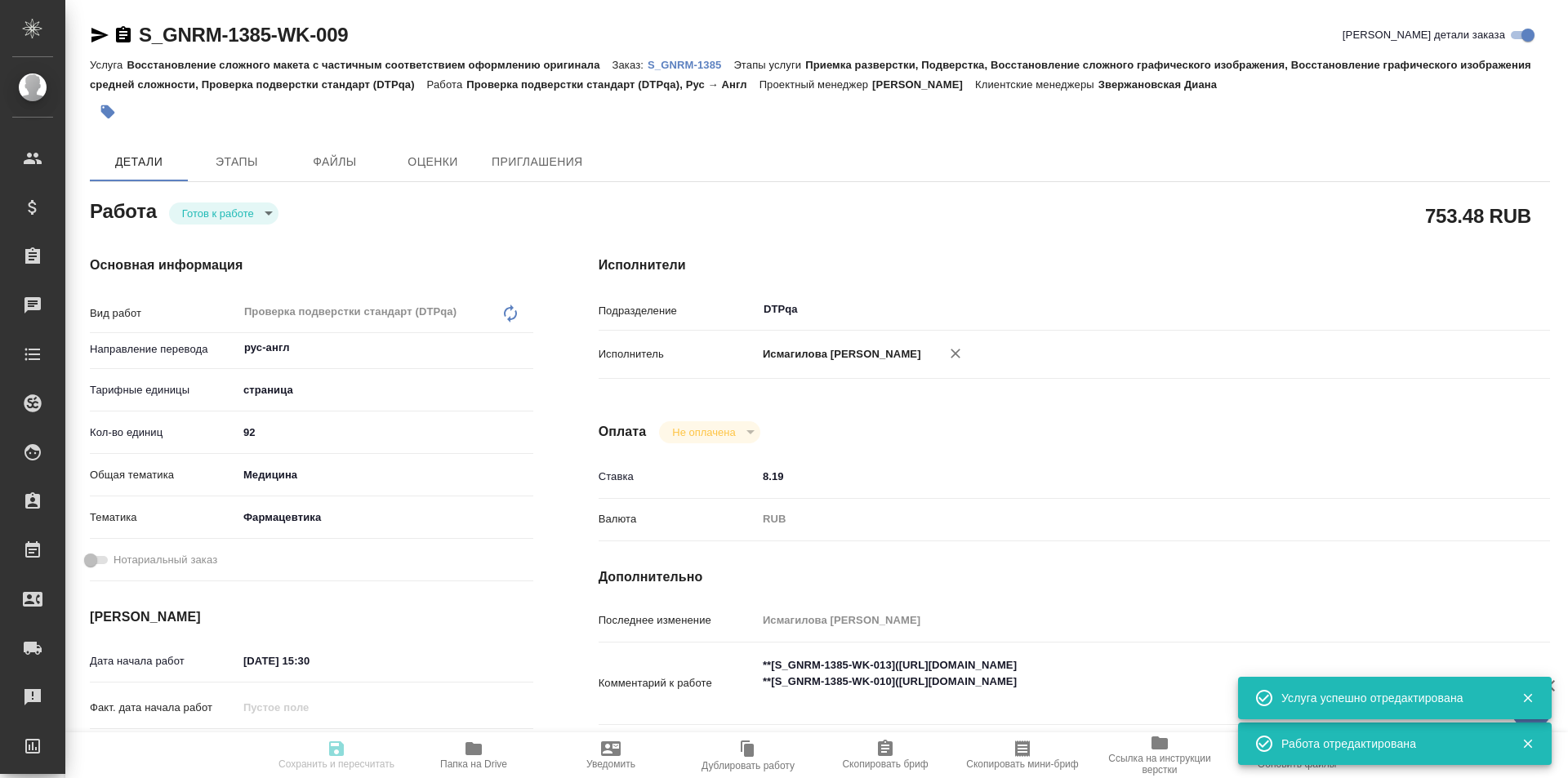
type textarea "x"
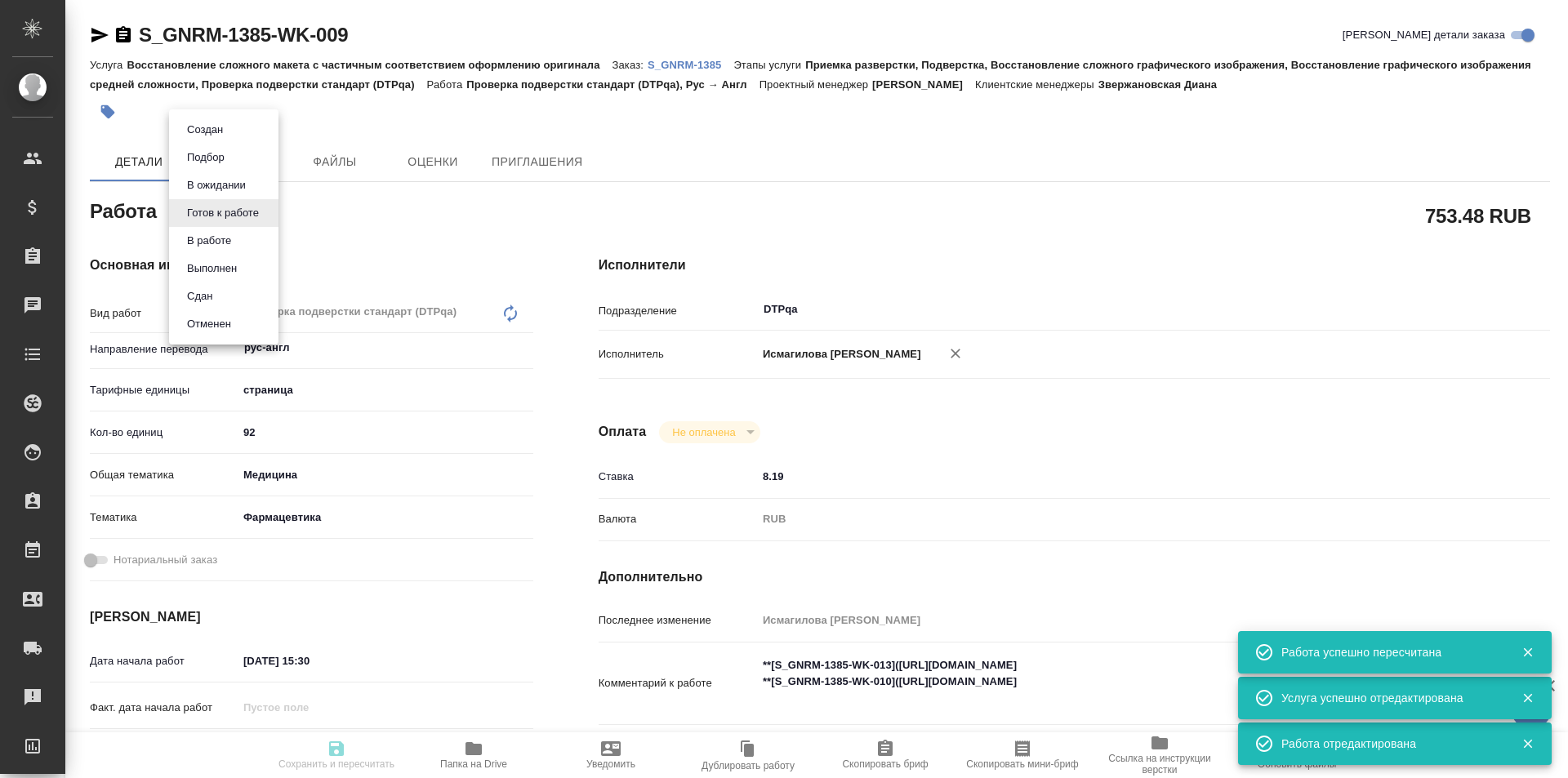
click at [244, 206] on body "🙏 .cls-1 fill:#fff; AWATERA [PERSON_NAME] Спецификации Заказы Чаты Todo Проекты…" at bounding box center [784, 389] width 1568 height 778
click at [230, 186] on button "В ожидании" at bounding box center [216, 185] width 68 height 18
type textarea "Проверка подверстки стандарт (DTPqa)"
type textarea "x"
type input "рус-англ"
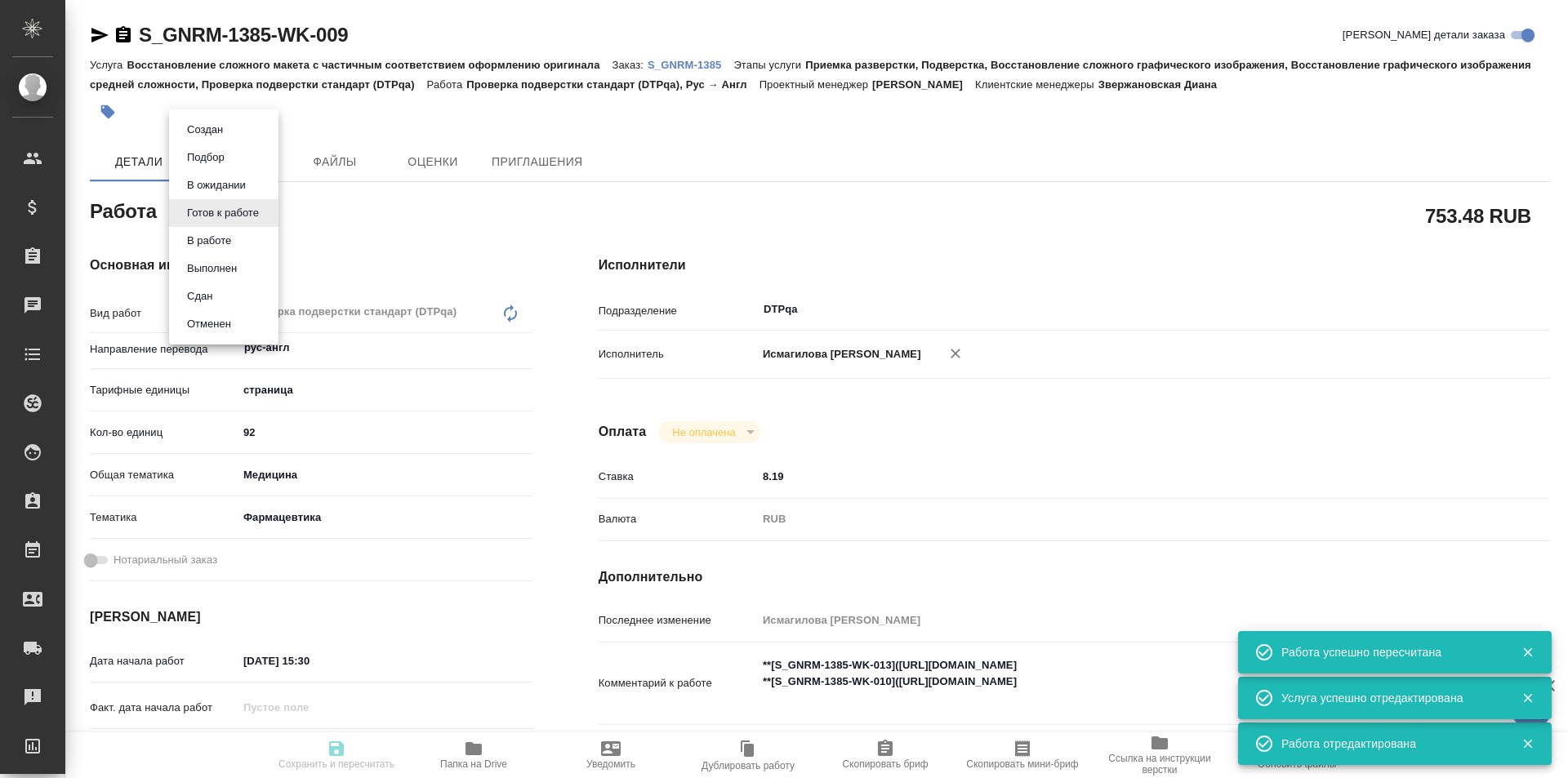
type input "5a8b1489cc6b4906c91bfdb2"
type input "92"
type input "med"
type input "6149832f2b7be24903fd7a82"
type input "[DATE] 15:30"
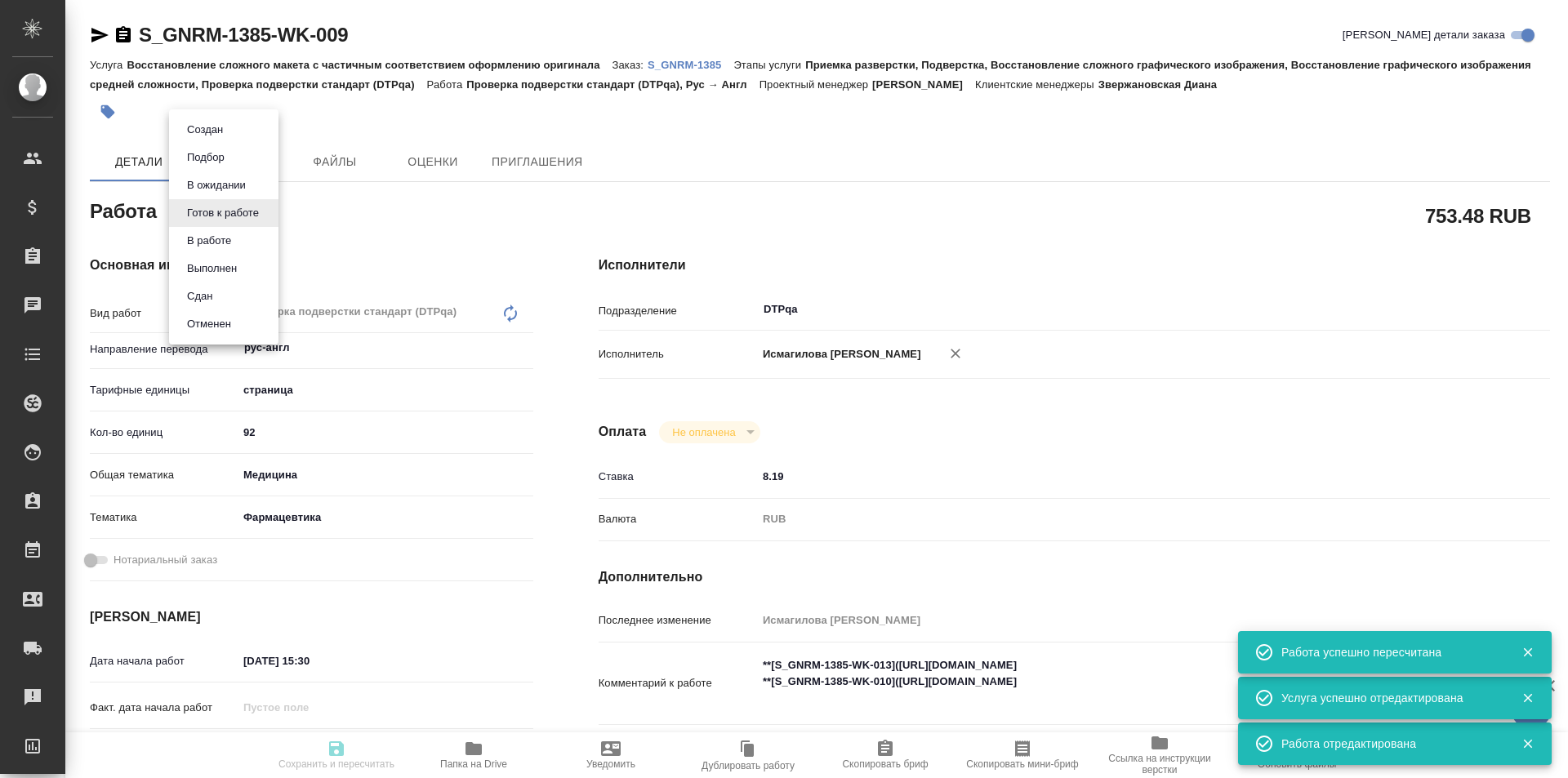
type input "[DATE] 17:30"
type input "[DATE] 20:00"
type input "DTPqa"
type input "notPayed"
type input "8.19"
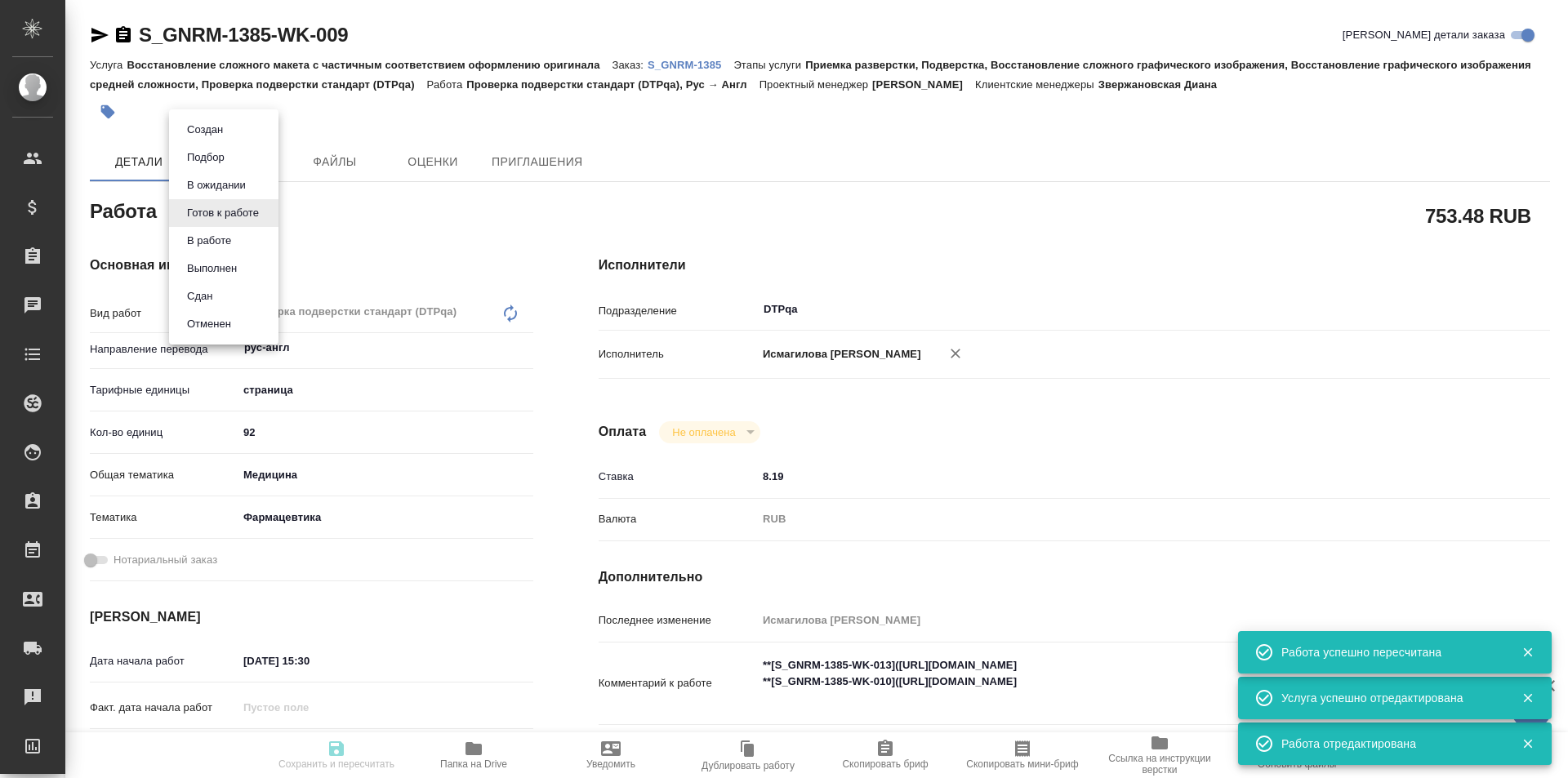
type input "RUB"
type input "Исмагилова [PERSON_NAME]"
type textarea "**[S_GNRM-1385-WK-013]([URL][DOMAIN_NAME] **[S_GNRM-1385-WK-010]([URL][DOMAIN_N…"
type textarea "x"
type textarea "/Clients/Generium/Orders/S_GNRM-1385/DTP/S_GNRM-1385-WK-009"
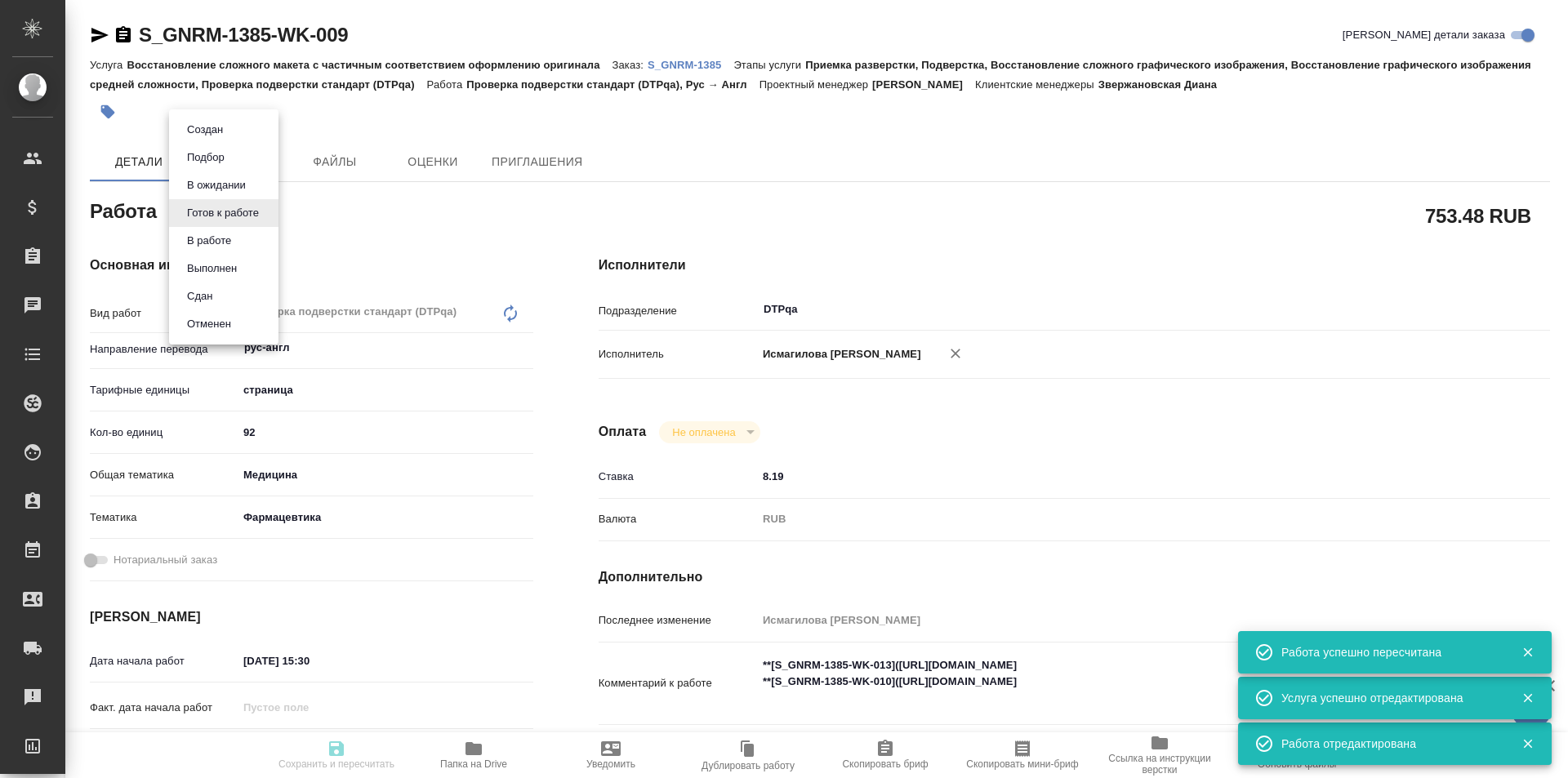
type textarea "x"
type input "S_GNRM-1385"
type input "Восстановление сложного макета с частичным соответствием оформлению оригинала"
type input "Приемка разверстки, Подверстка, Восстановление сложного графического изображени…"
type input "Звержановская Диана"
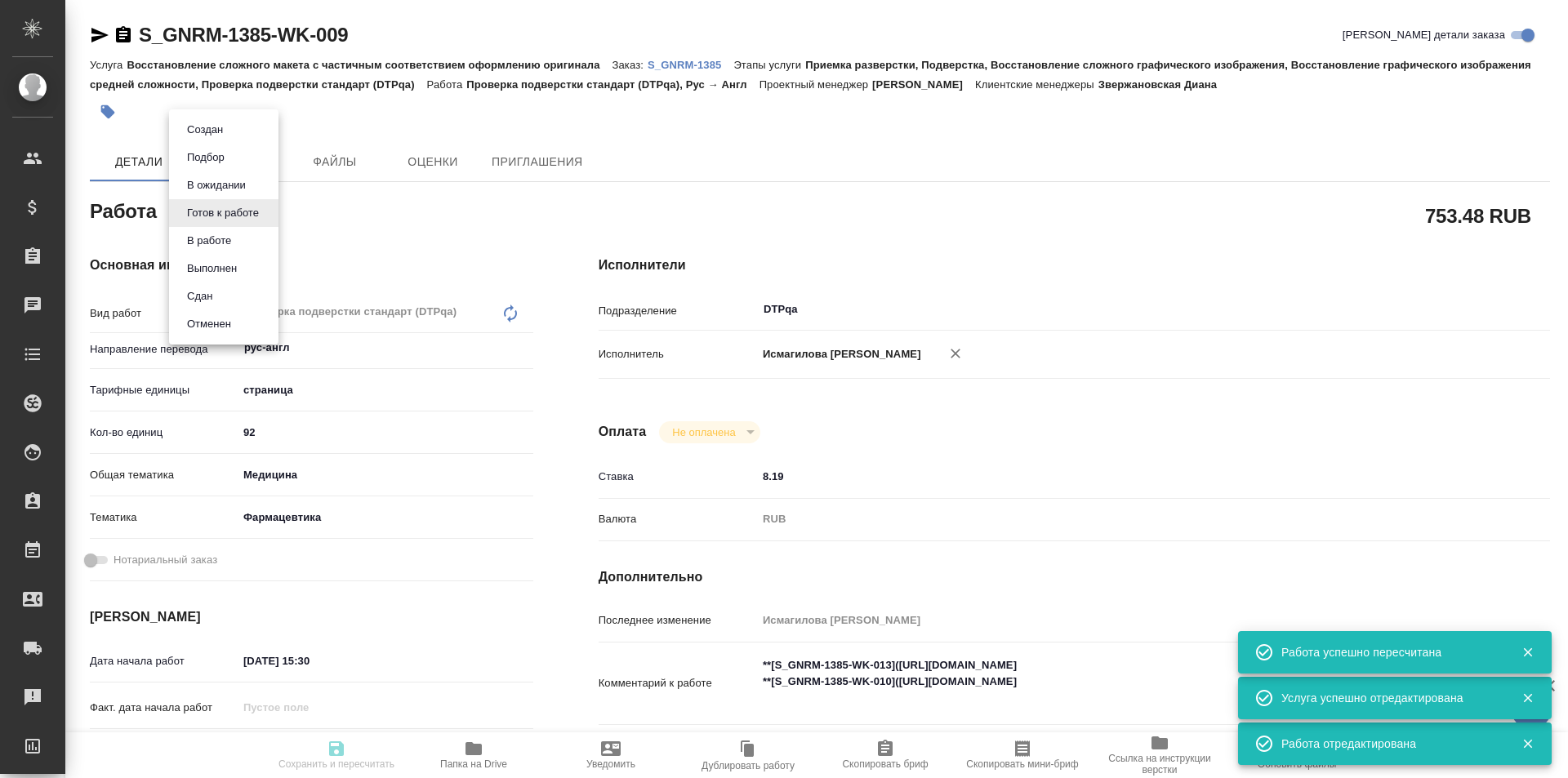
type input "[PERSON_NAME]"
type input "/Clients/Generium/Orders/S_GNRM-1385"
type textarea "x"
type textarea "перевод на англ GNR-085_перевод документов (КИ)"
type textarea "x"
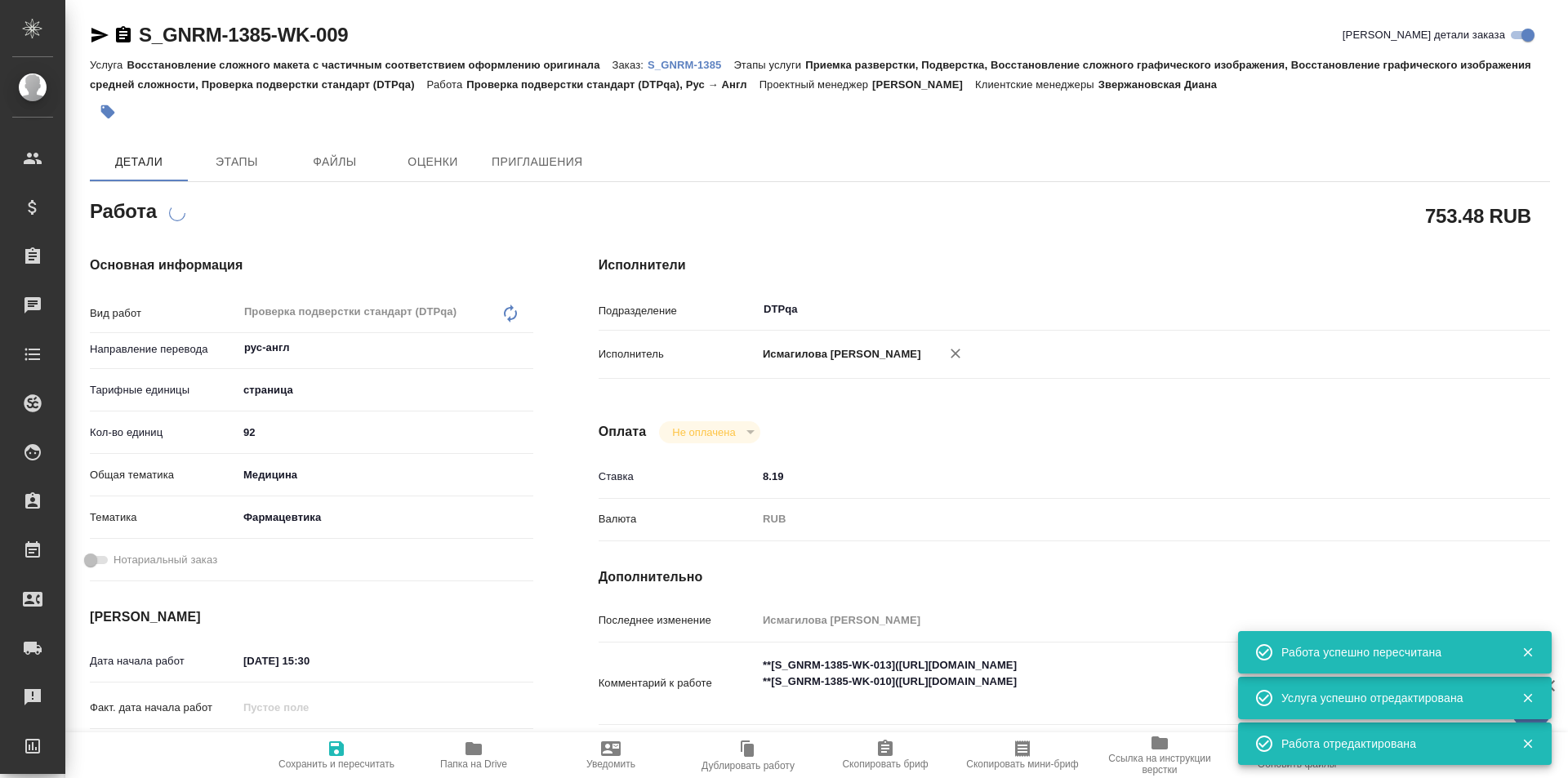
type textarea "x"
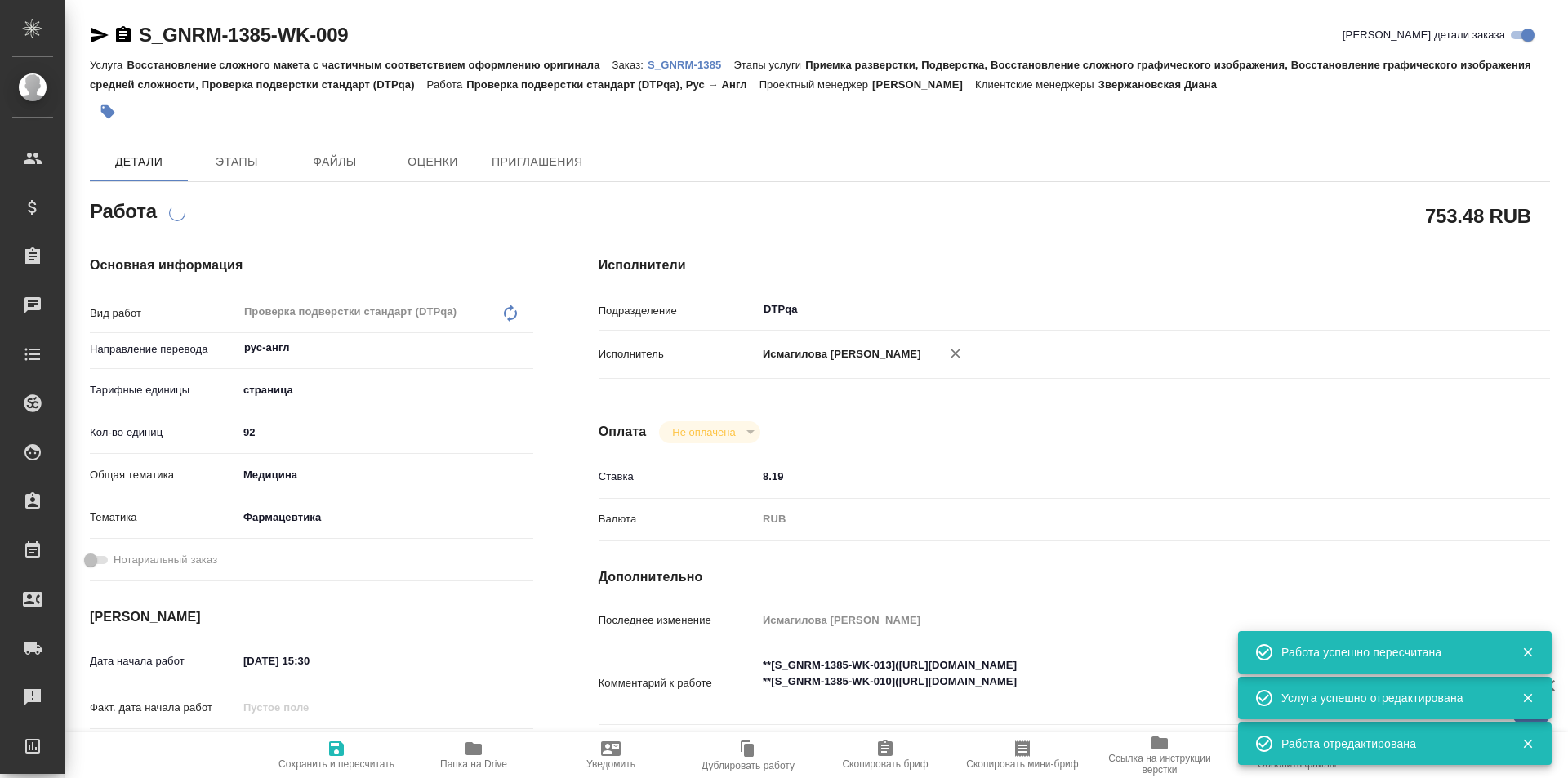
type textarea "x"
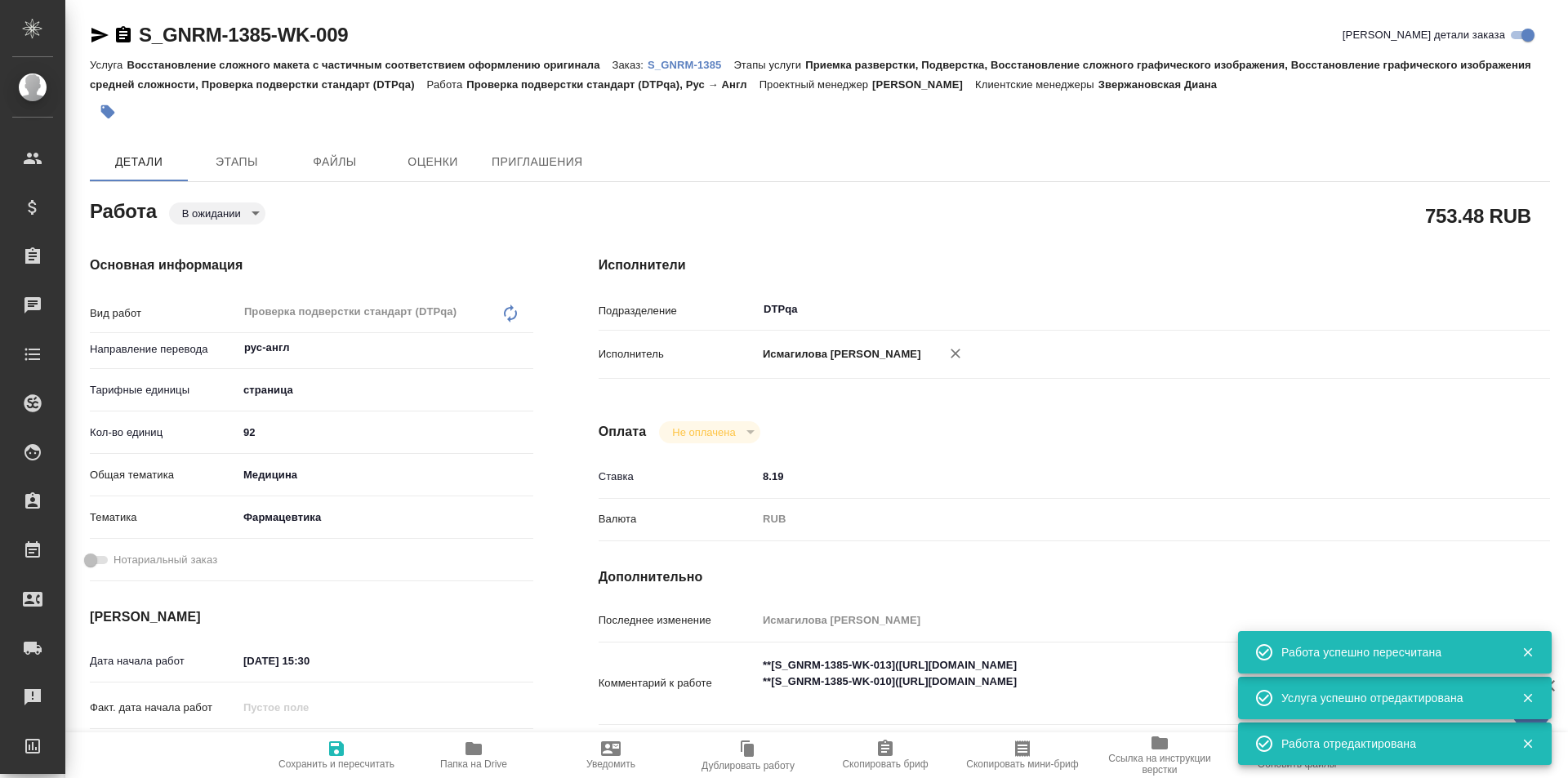
type textarea "x"
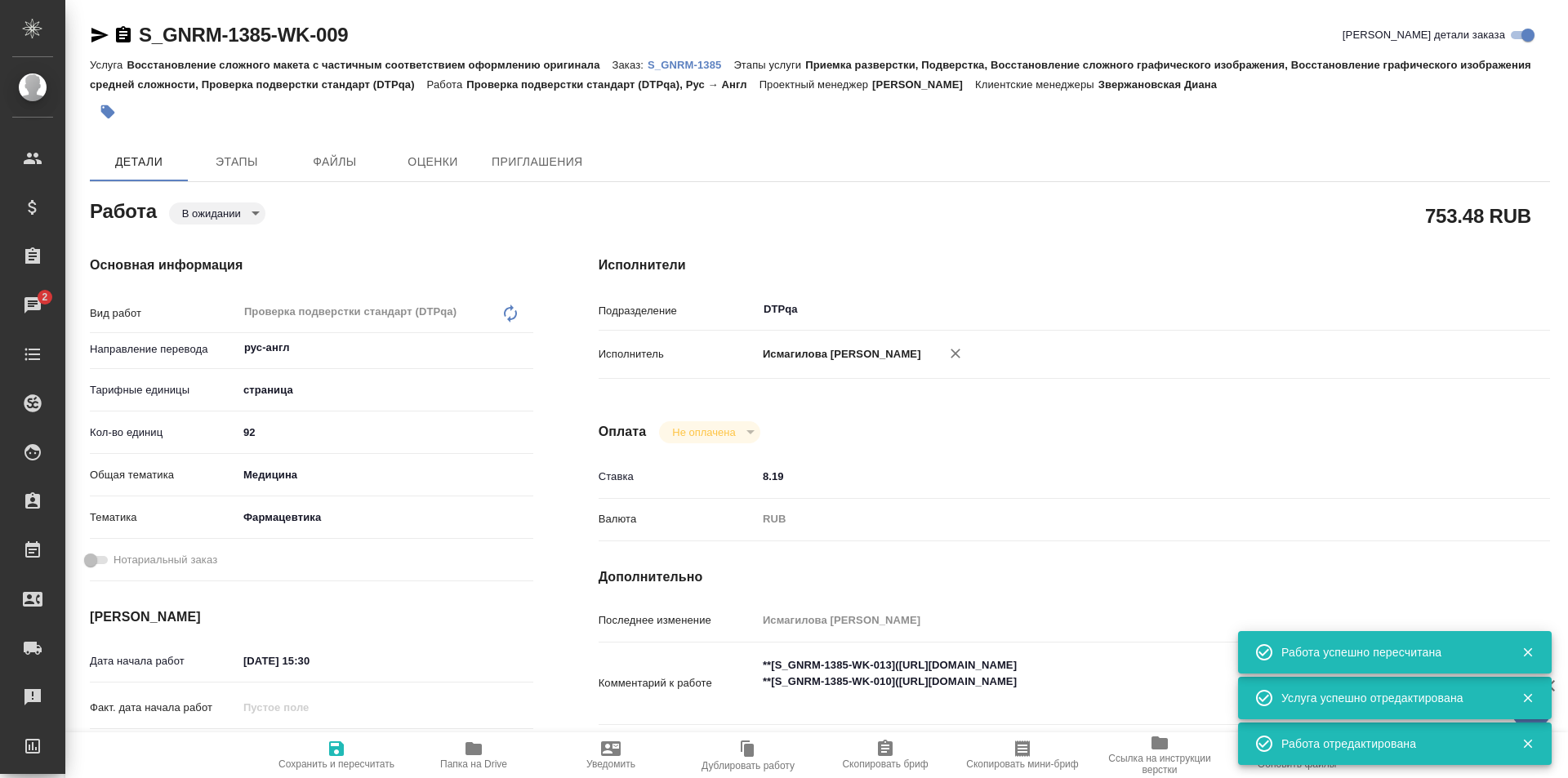
type textarea "x"
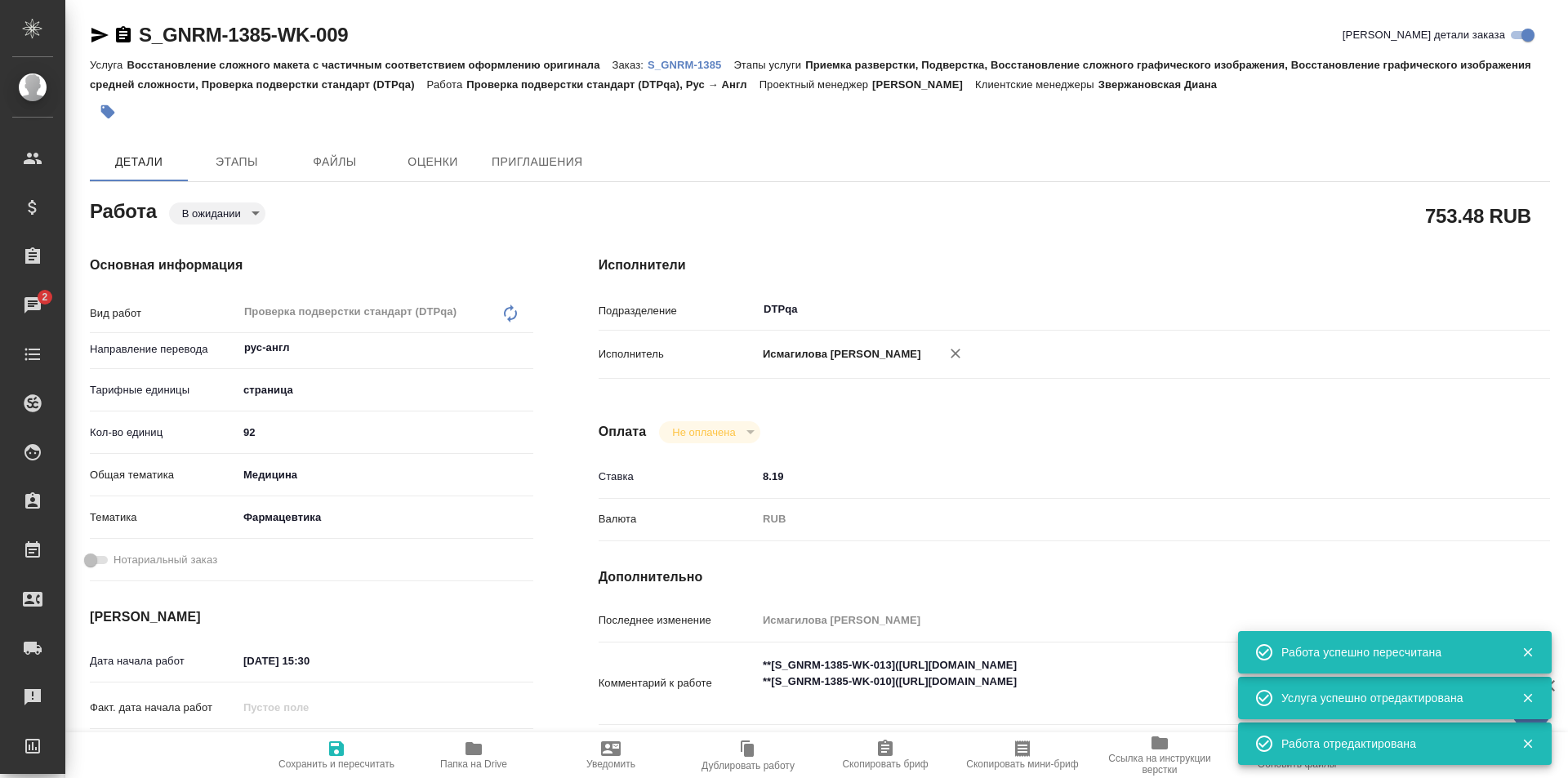
type textarea "x"
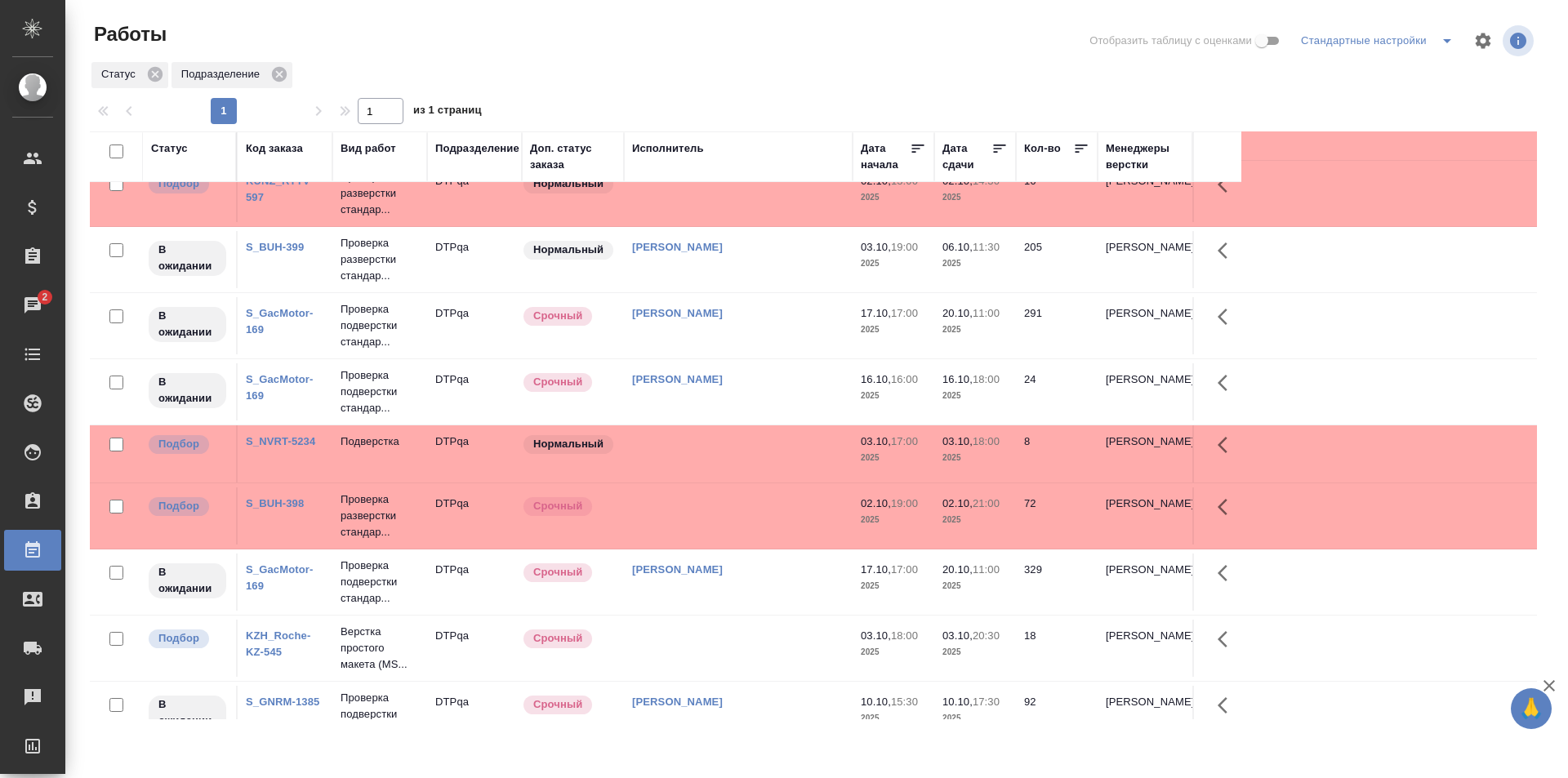
scroll to position [164, 0]
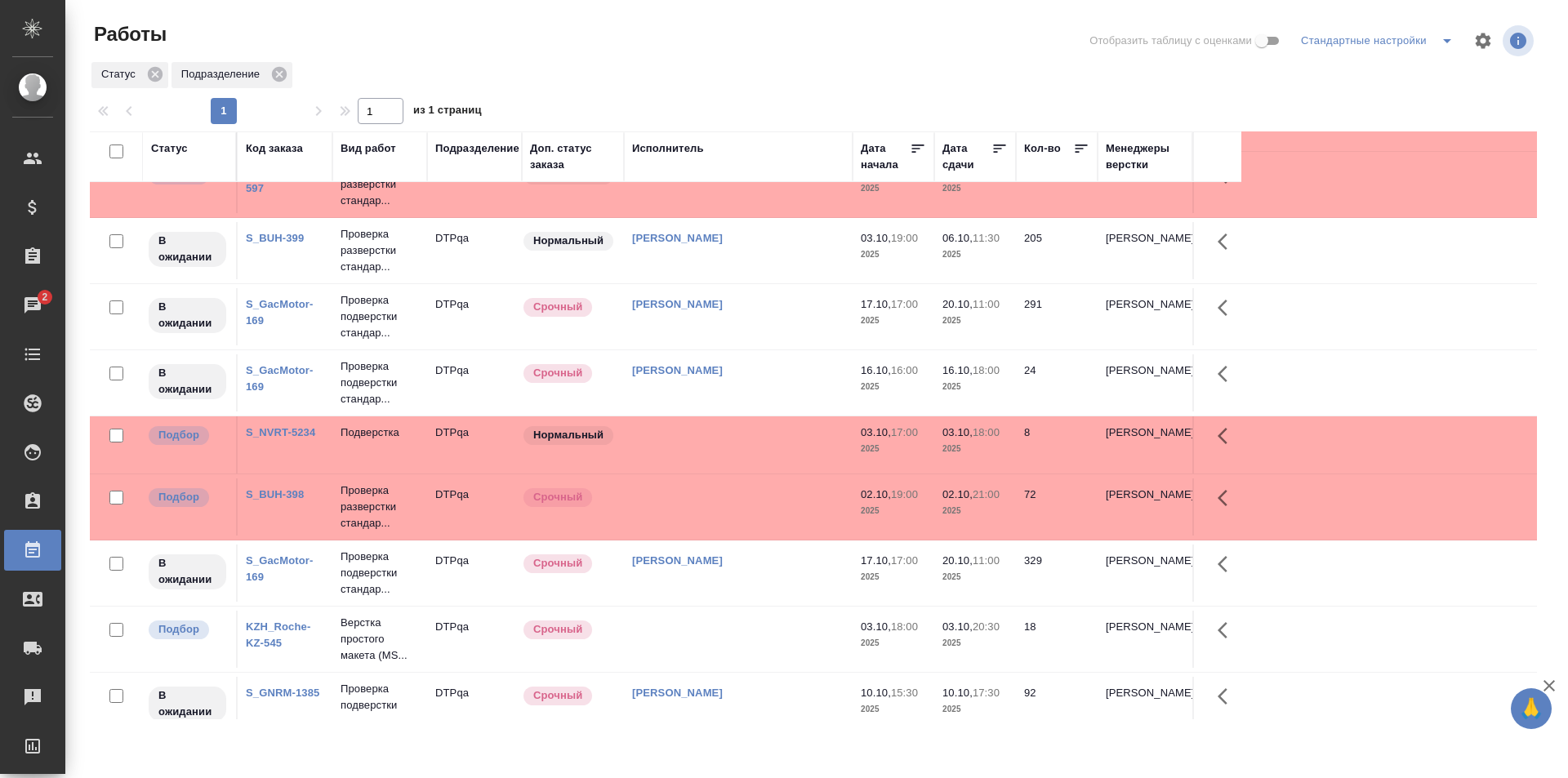
click at [753, 511] on td at bounding box center [738, 507] width 229 height 57
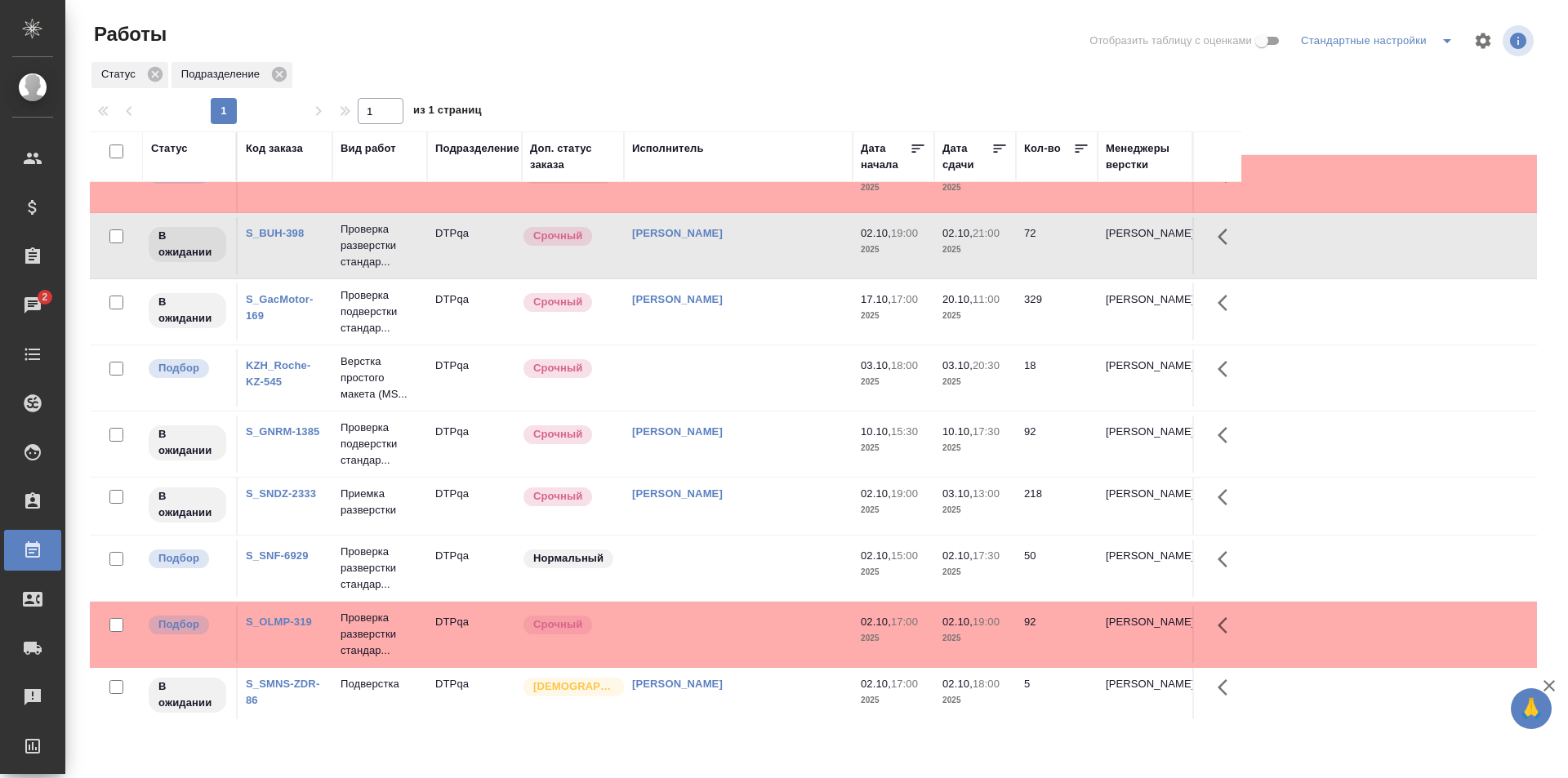
scroll to position [490, 0]
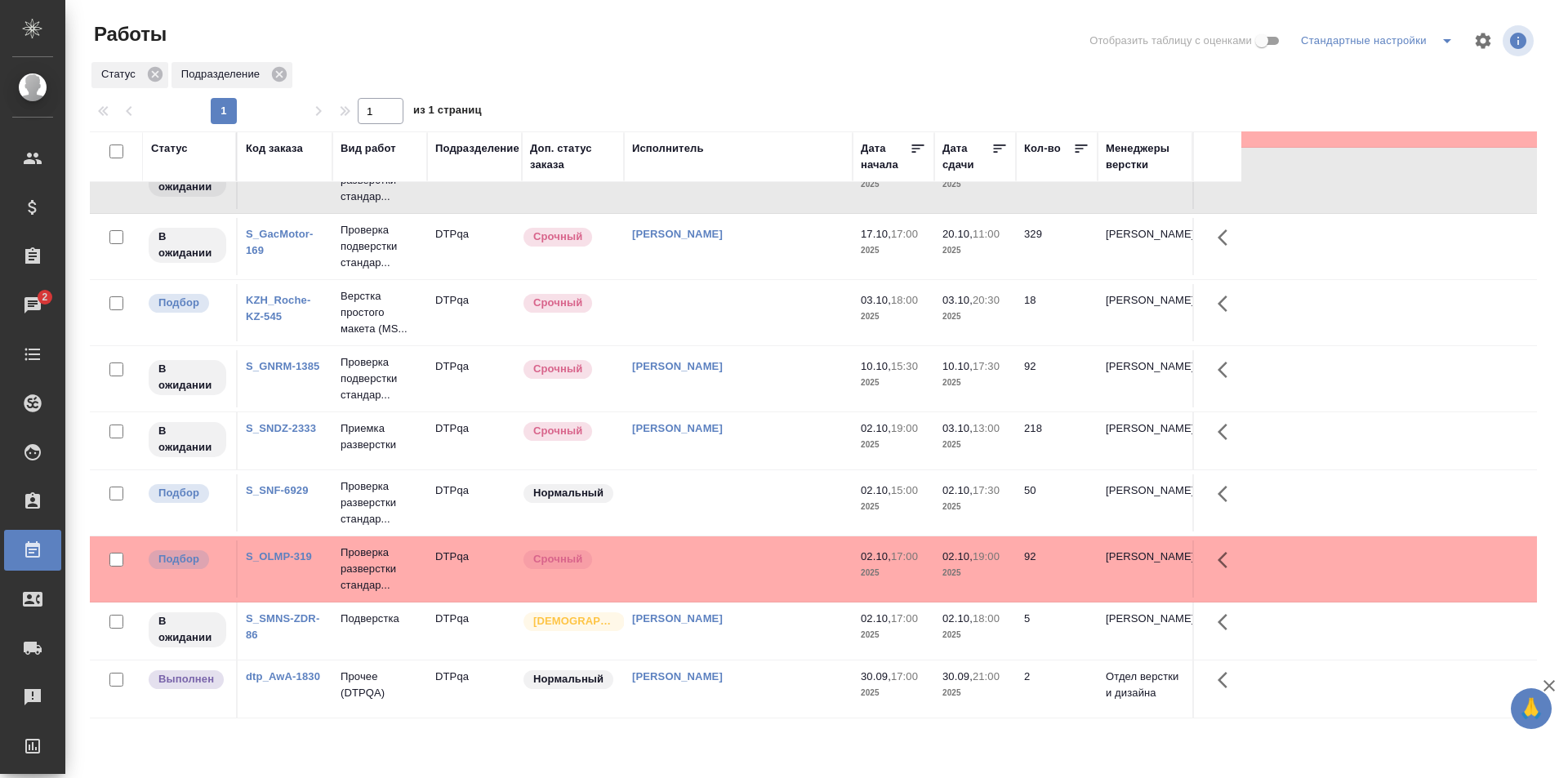
click at [735, 501] on td at bounding box center [738, 502] width 229 height 57
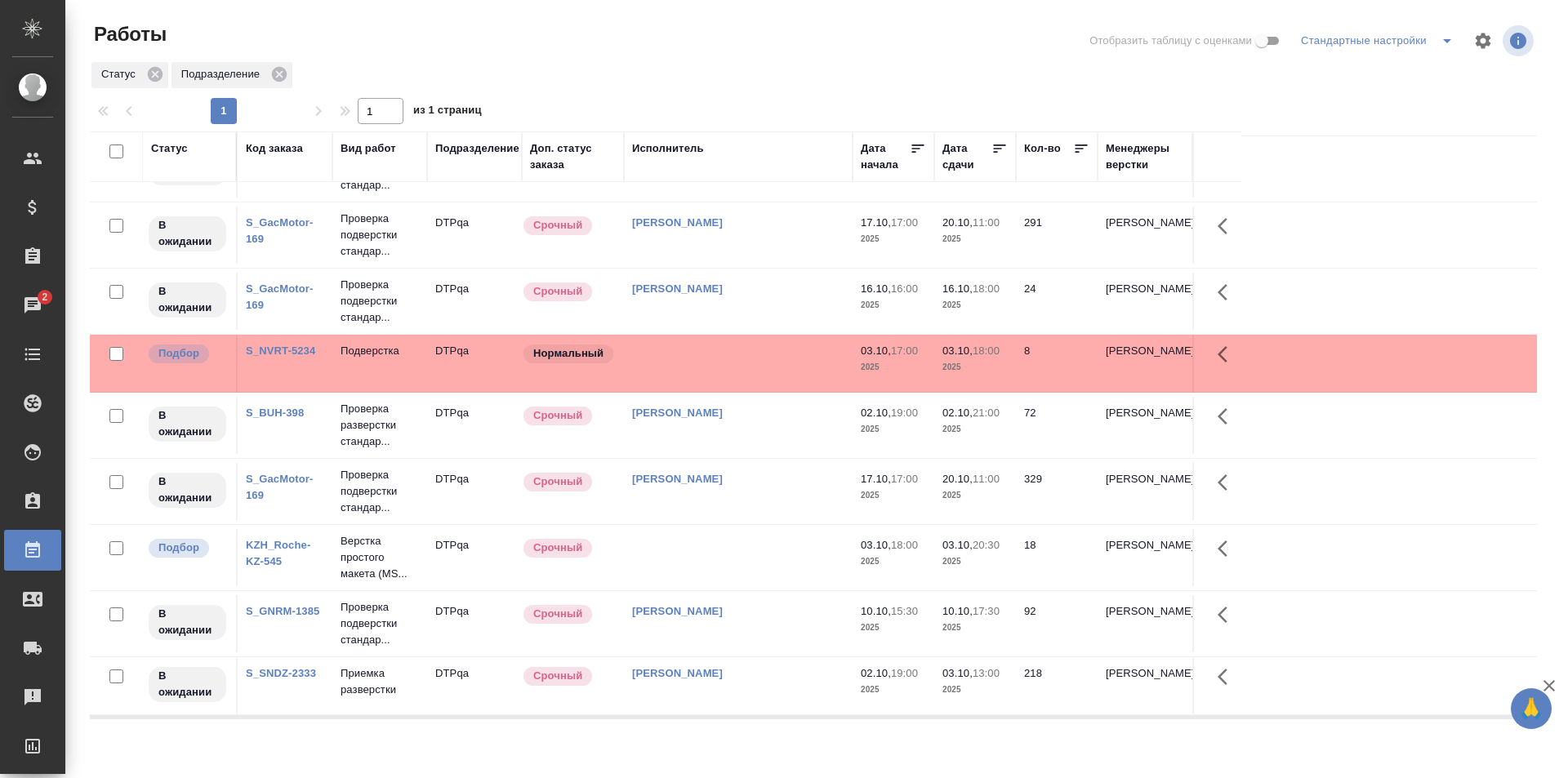
scroll to position [0, 0]
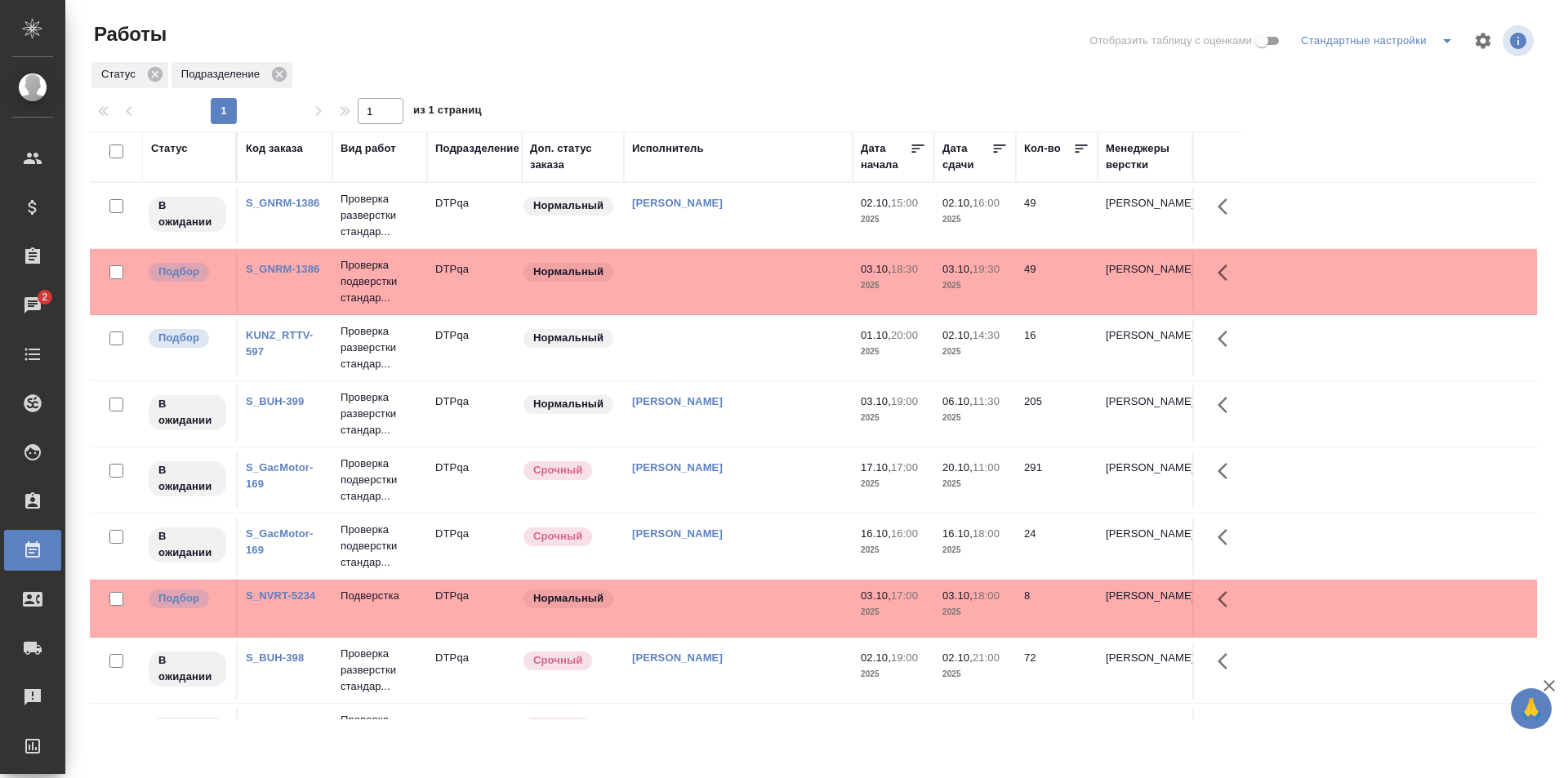
click at [735, 342] on td at bounding box center [738, 347] width 229 height 57
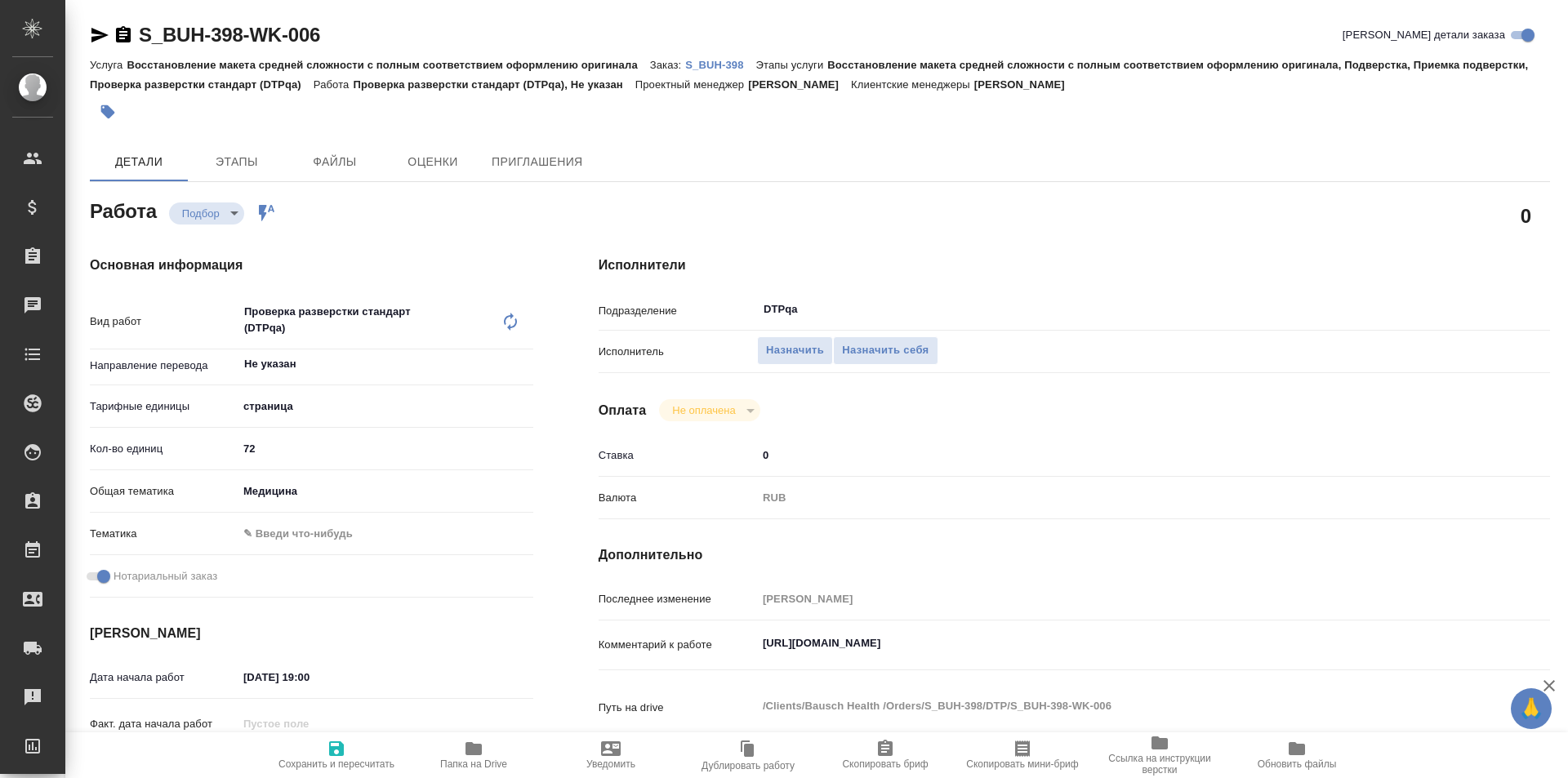
type textarea "x"
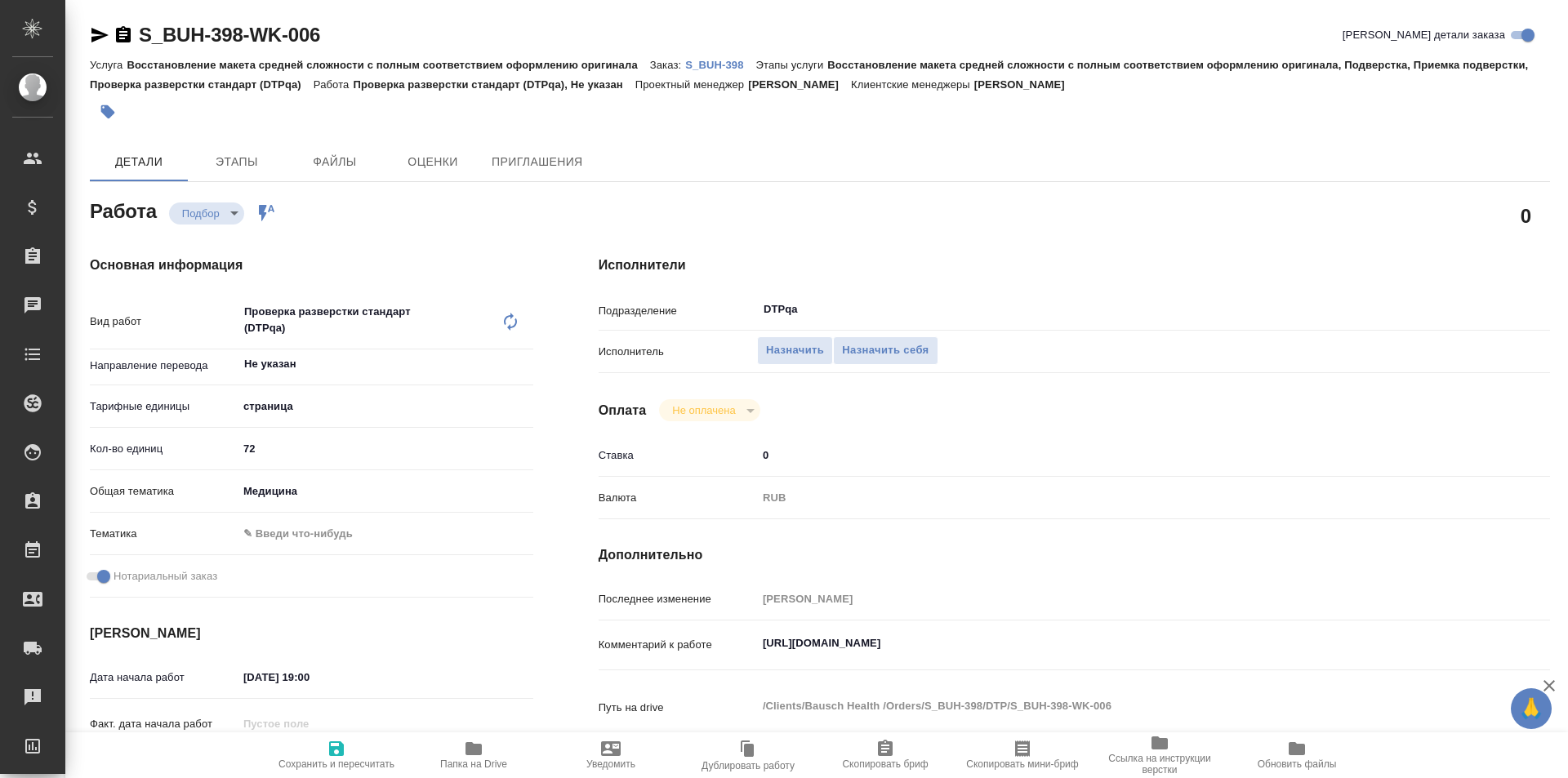
type textarea "x"
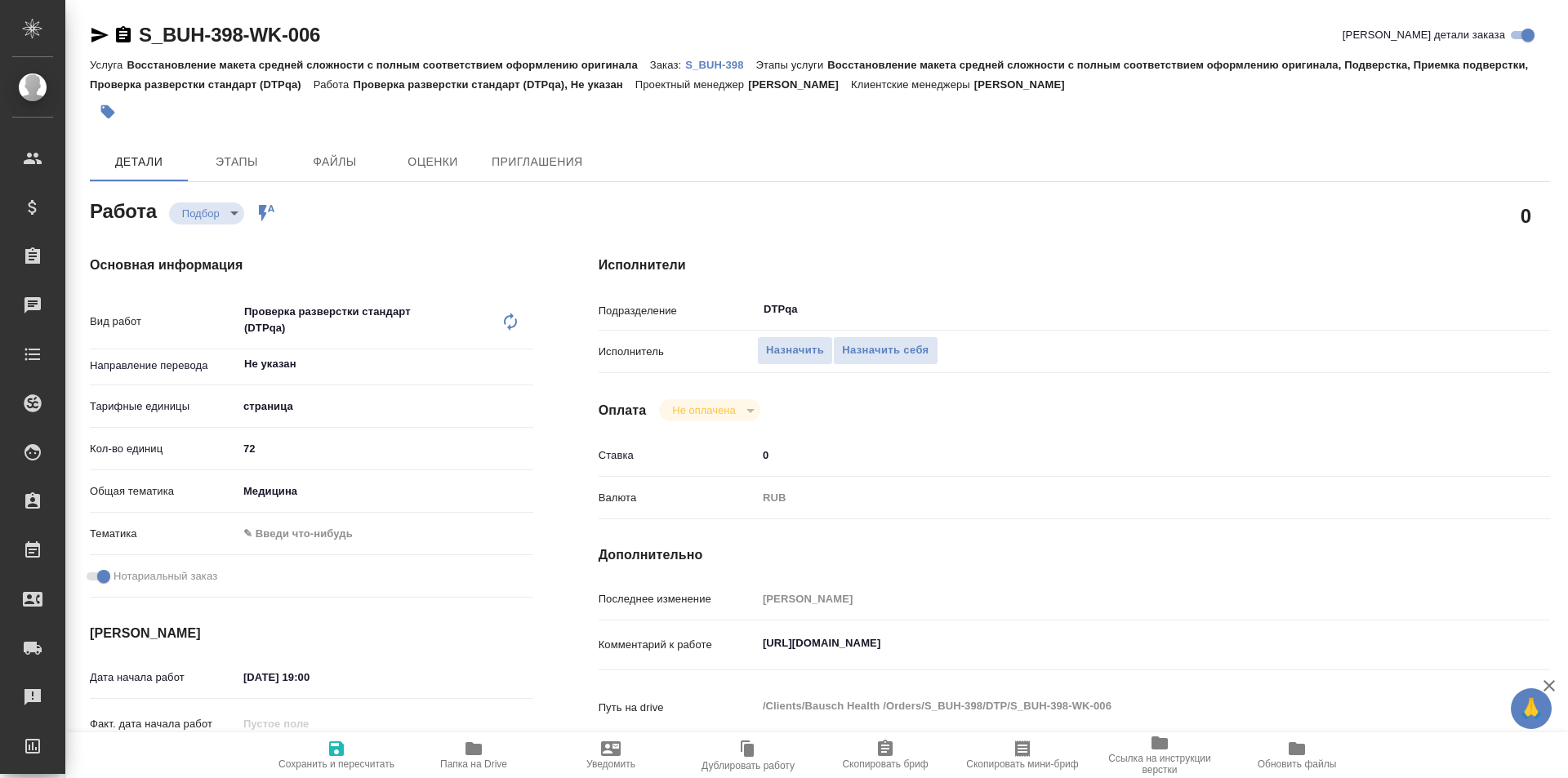
type textarea "x"
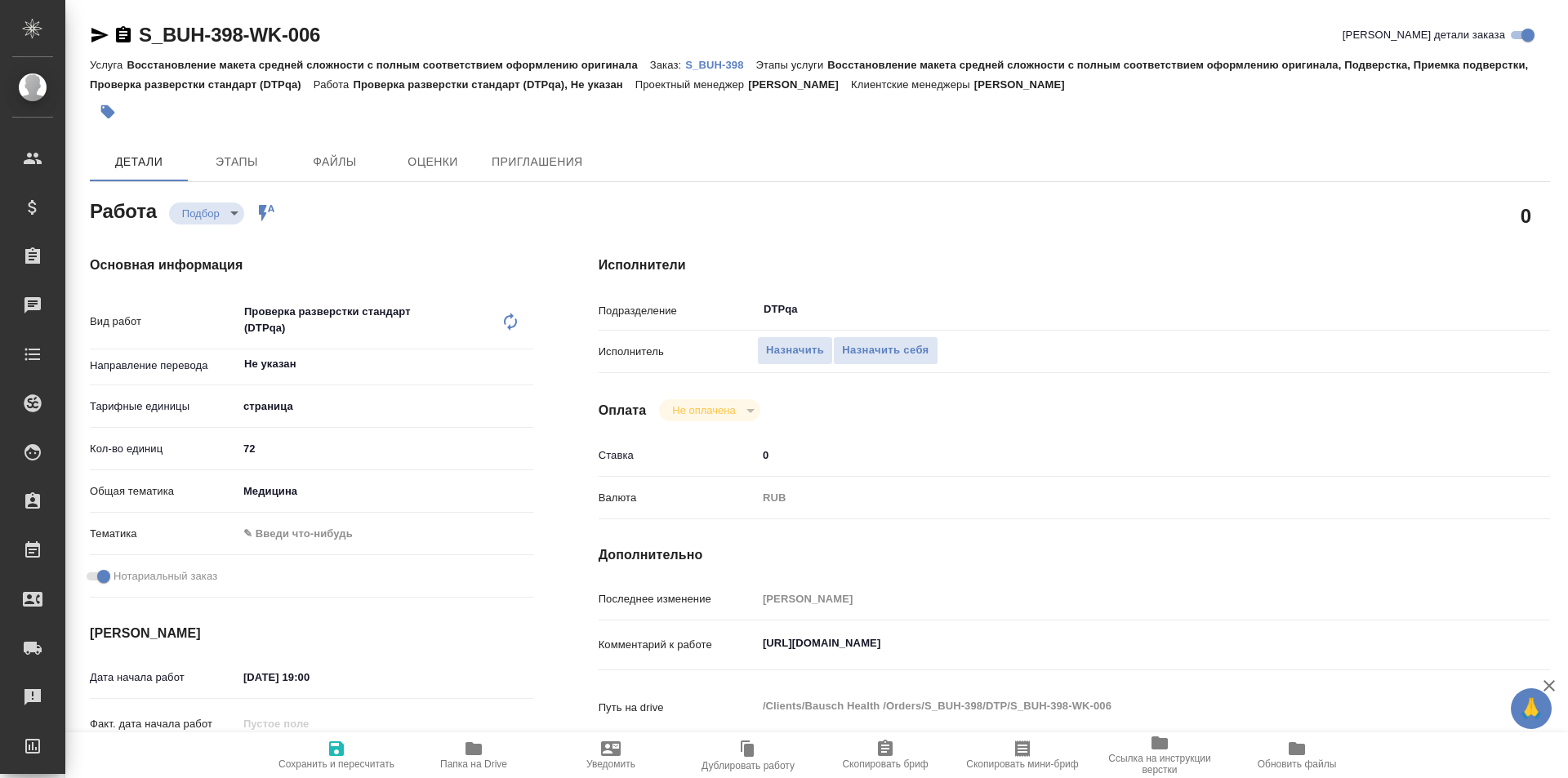
type textarea "x"
drag, startPoint x: 1065, startPoint y: 644, endPoint x: 729, endPoint y: 632, distance: 336.2
click at [722, 634] on div "Комментарий к работе https://tera.awatera.com/Work/68dce212d26f4ffccacccce3/ x" at bounding box center [1074, 646] width 951 height 38
type textarea "x"
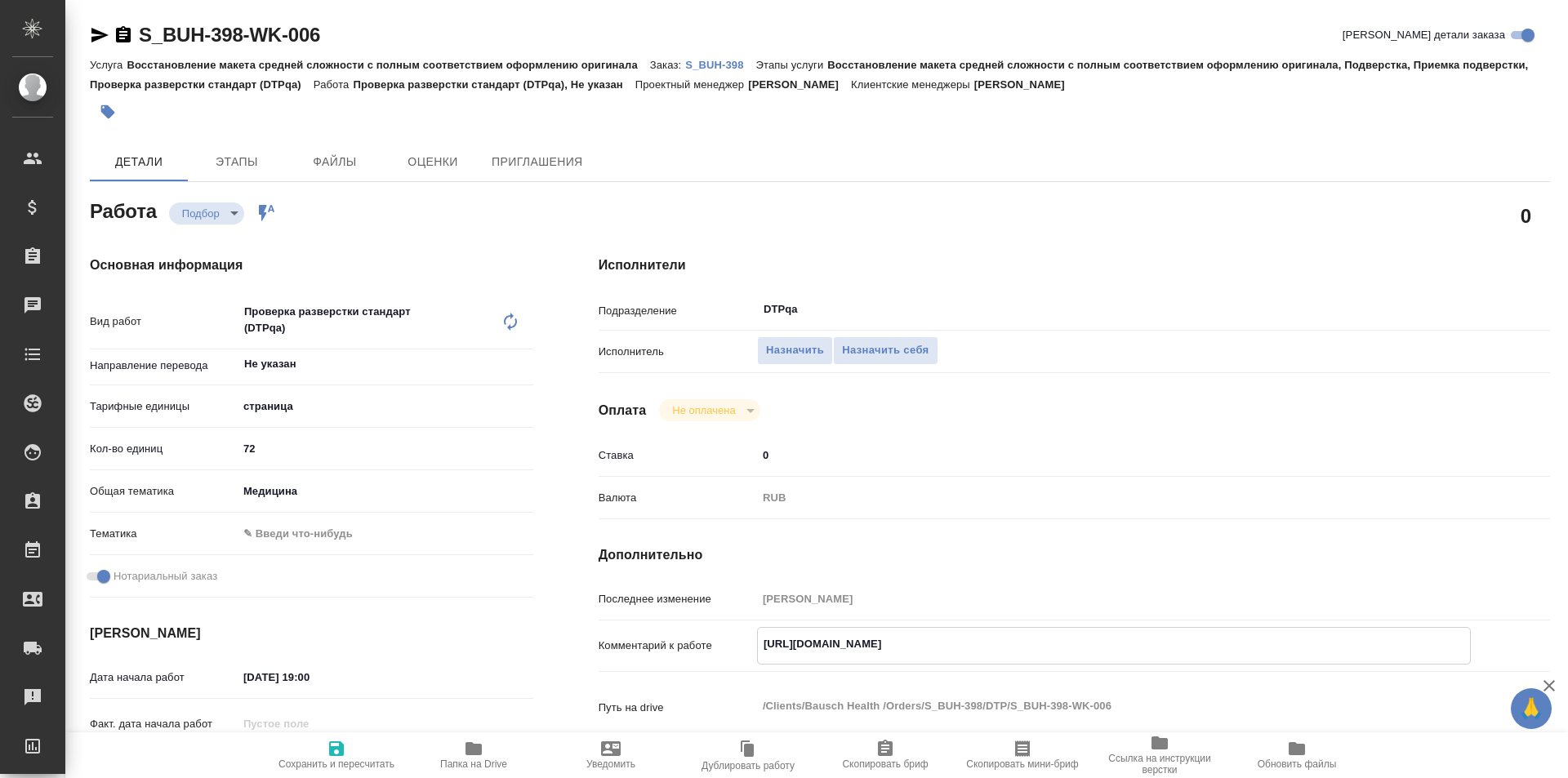
type textarea "x"
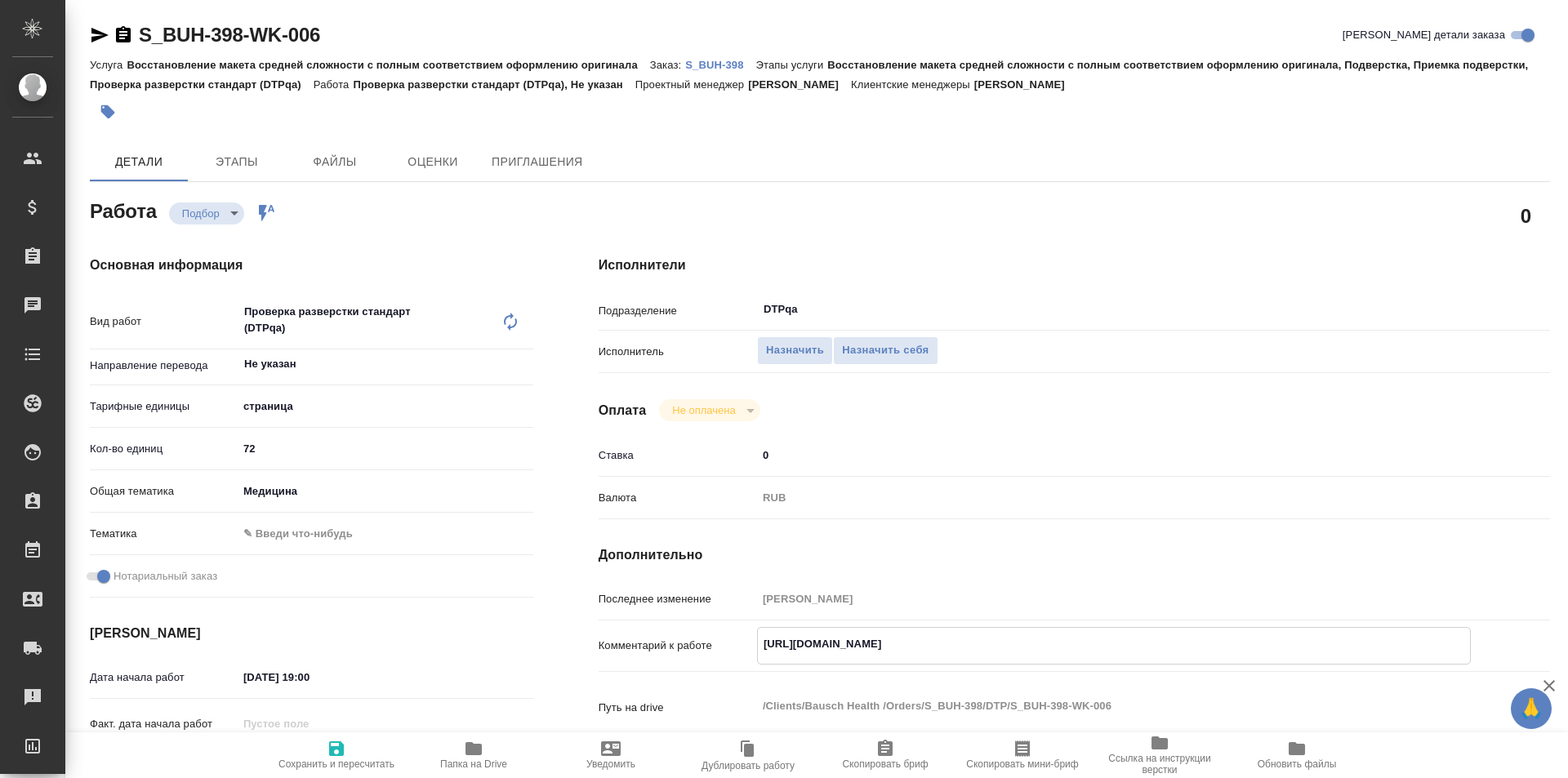
type textarea "x"
click at [874, 351] on span "Назначить себя" at bounding box center [884, 350] width 86 height 19
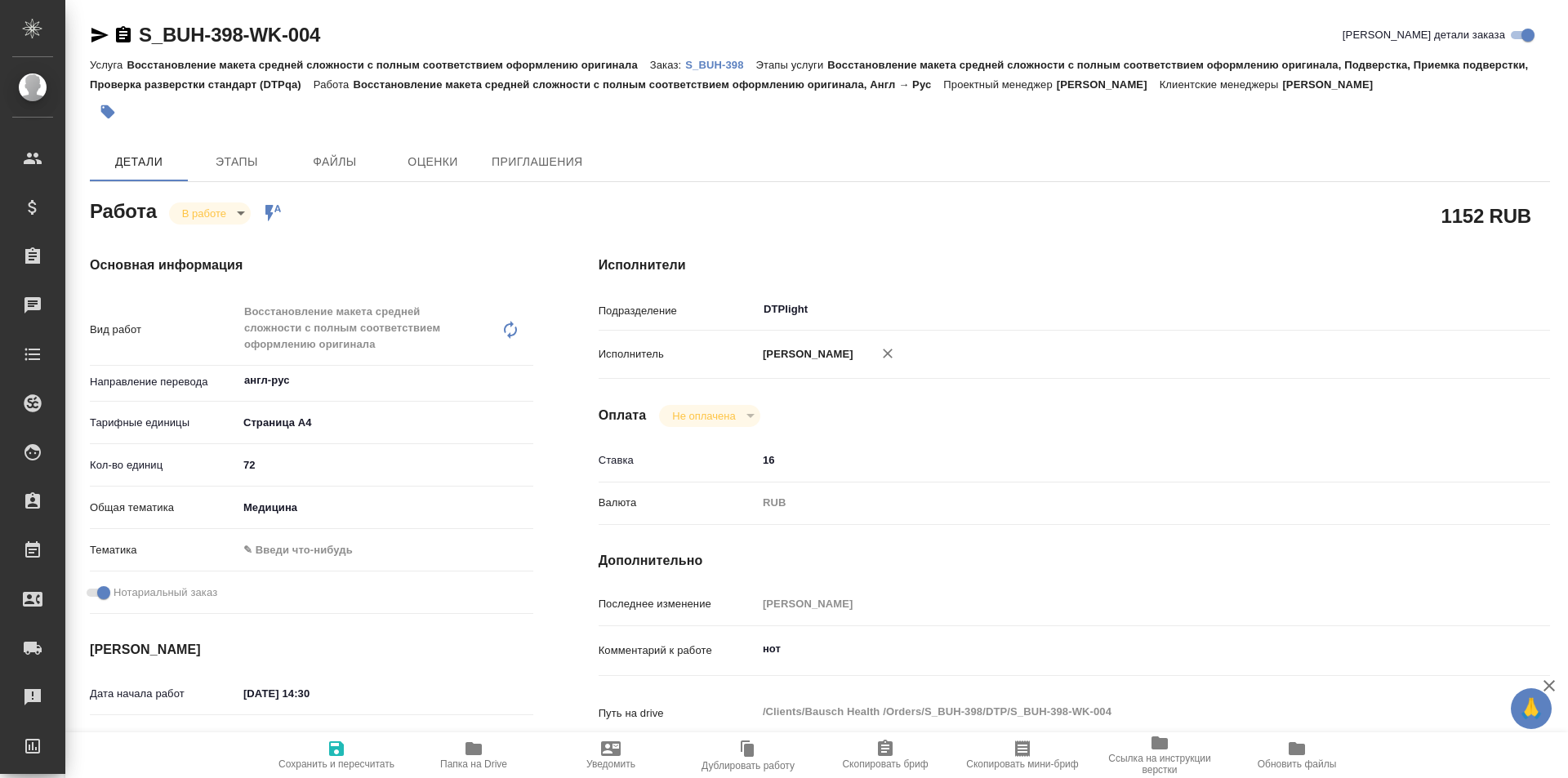
type textarea "x"
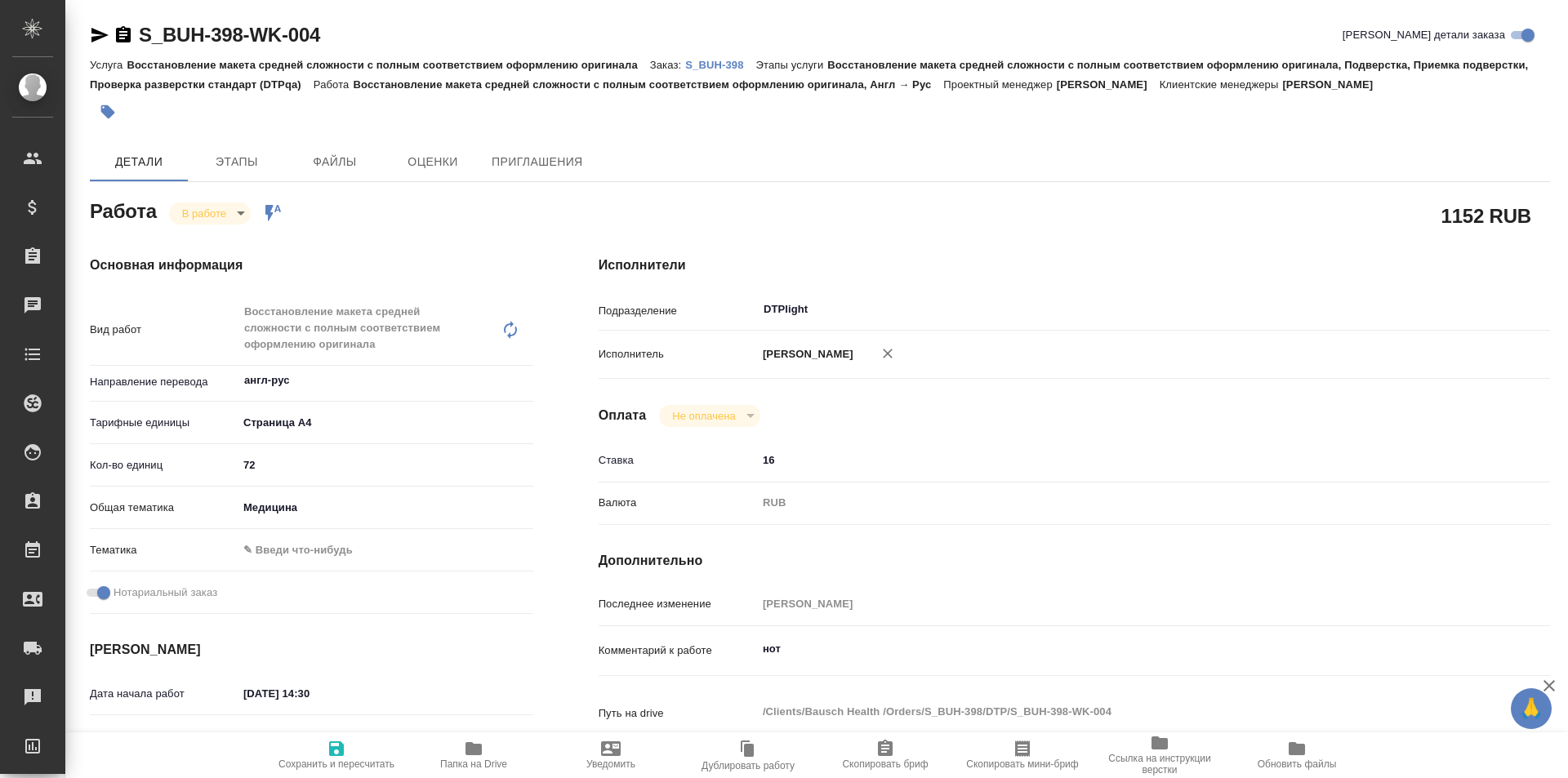
type textarea "x"
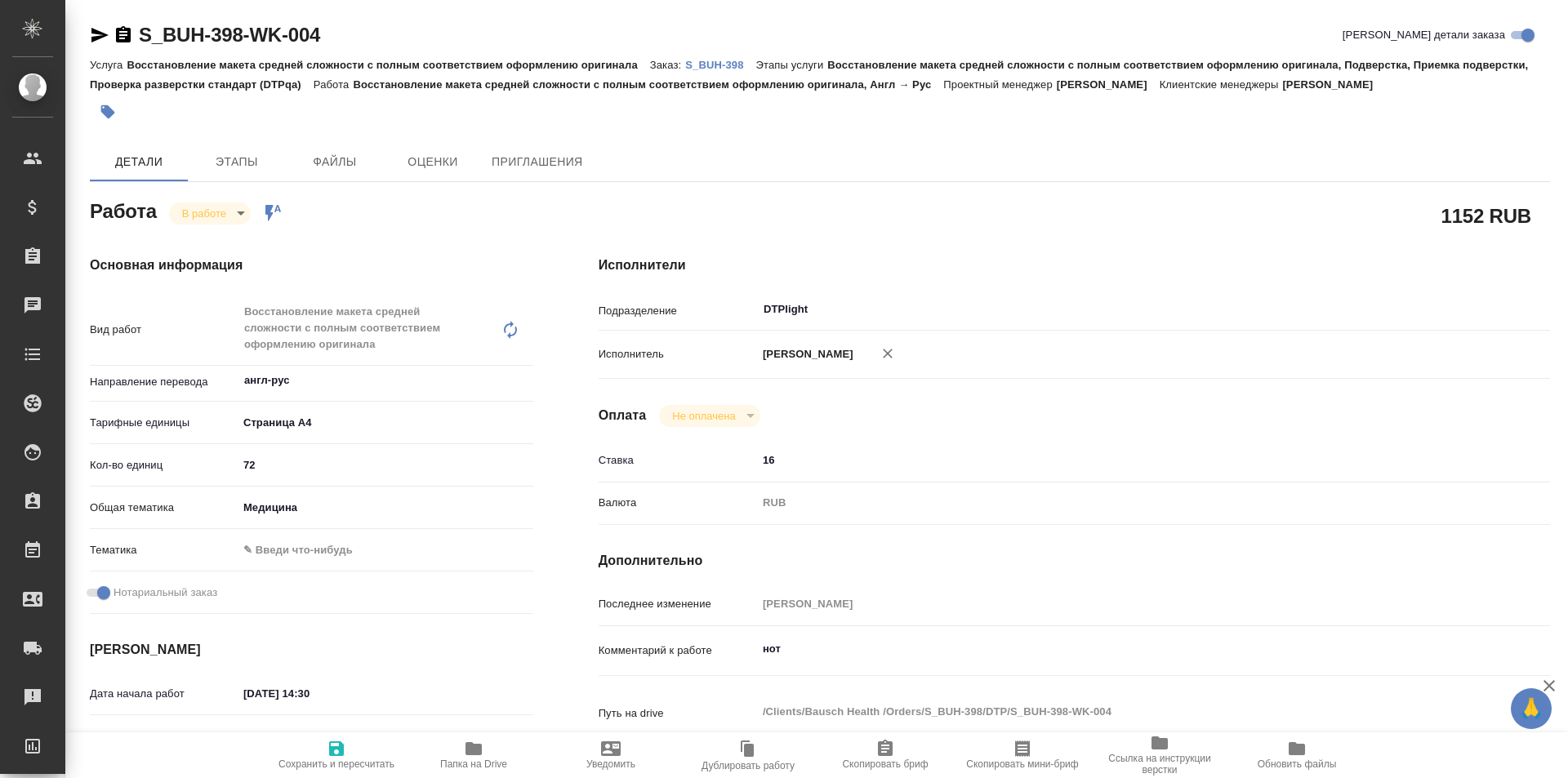
type textarea "x"
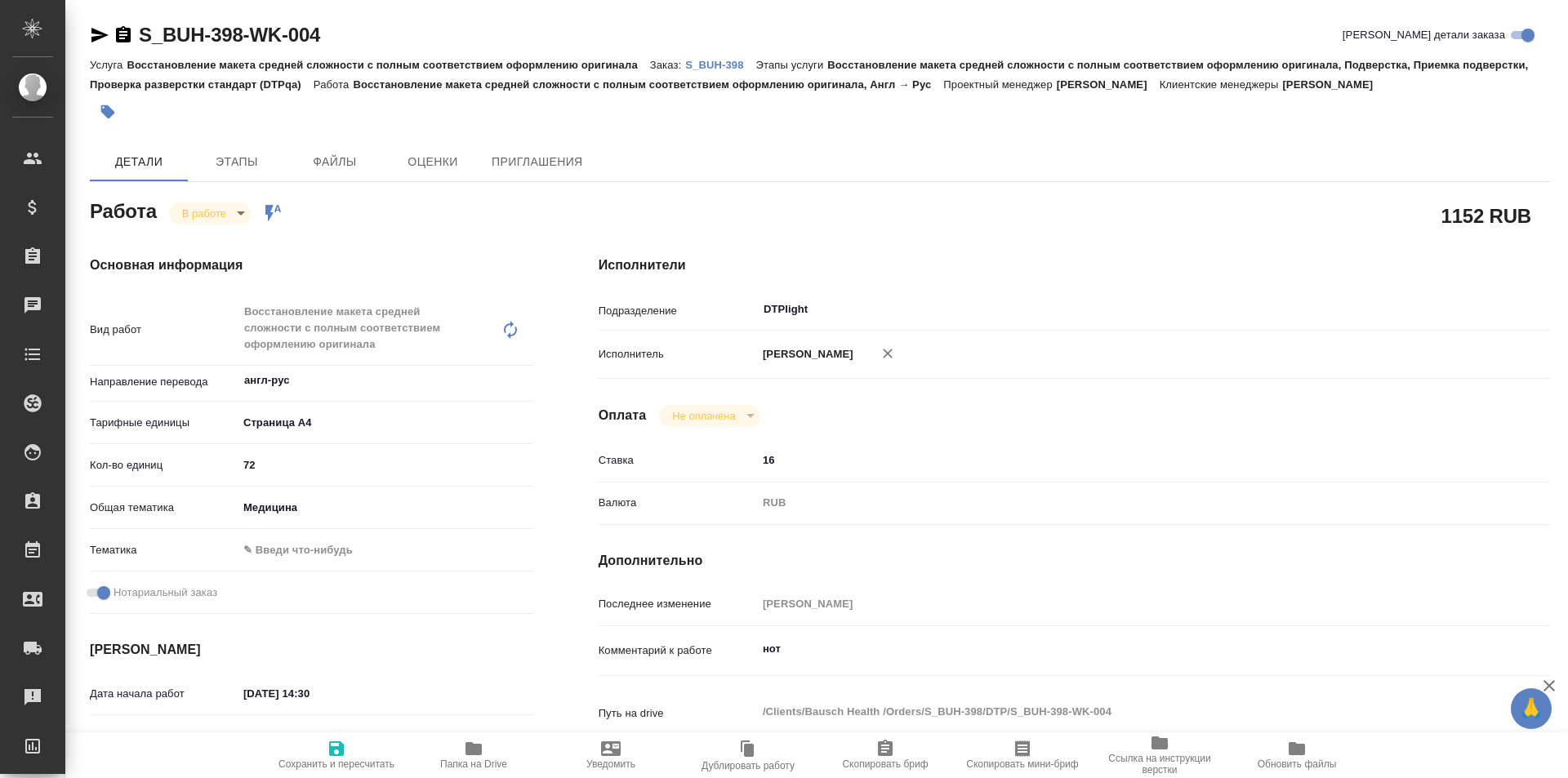
type textarea "x"
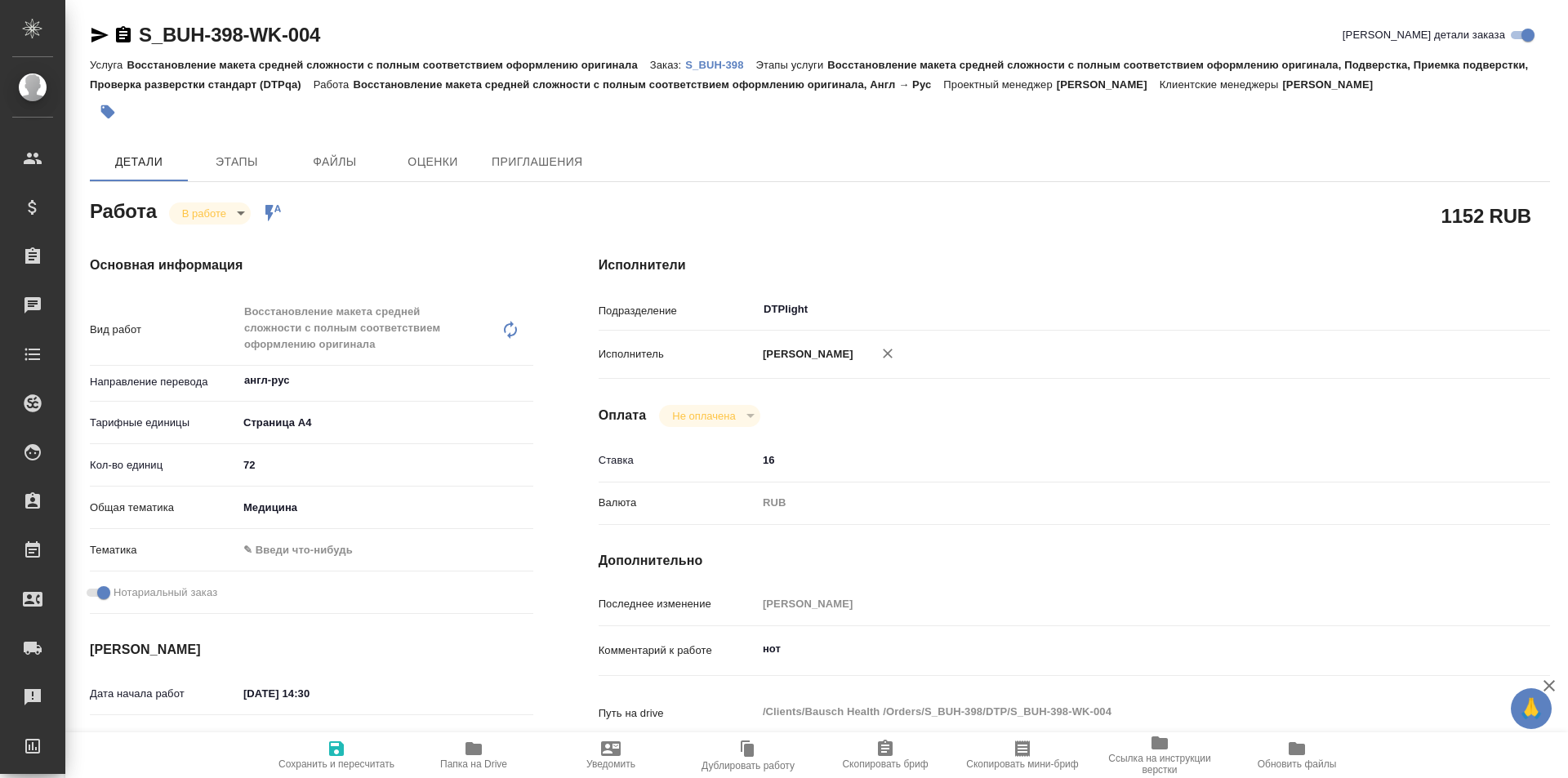
type textarea "x"
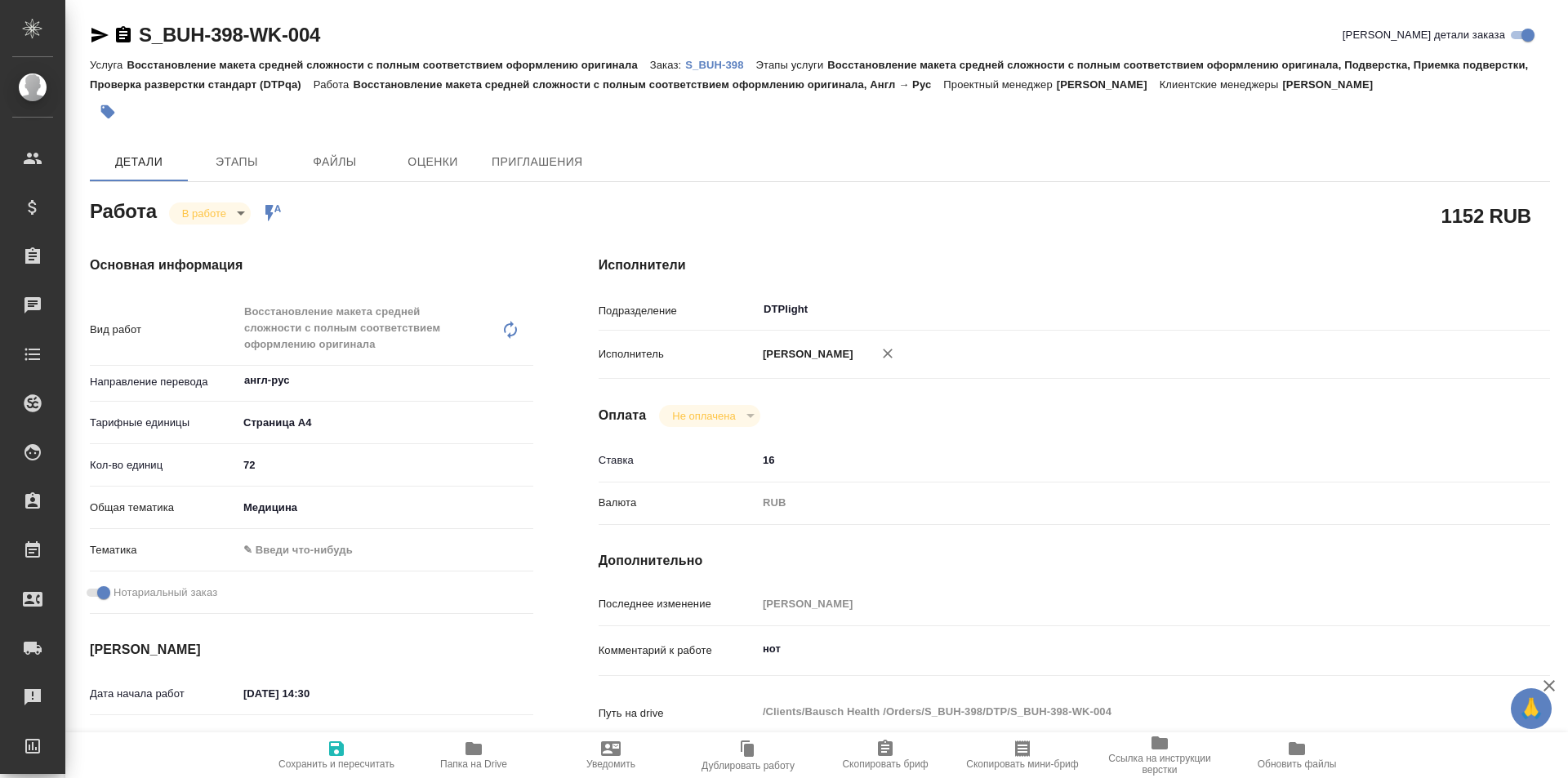
type textarea "x"
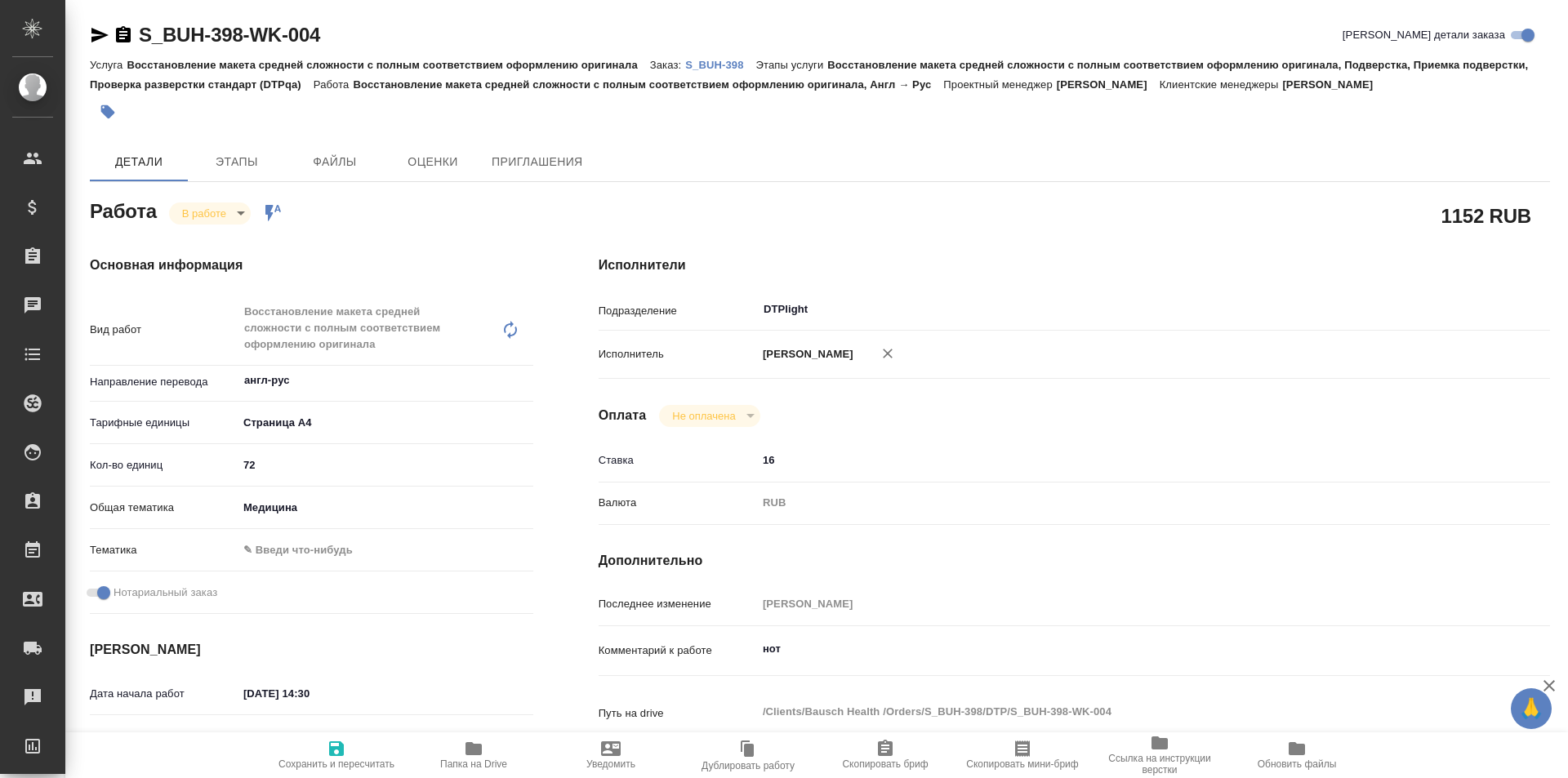
scroll to position [164, 0]
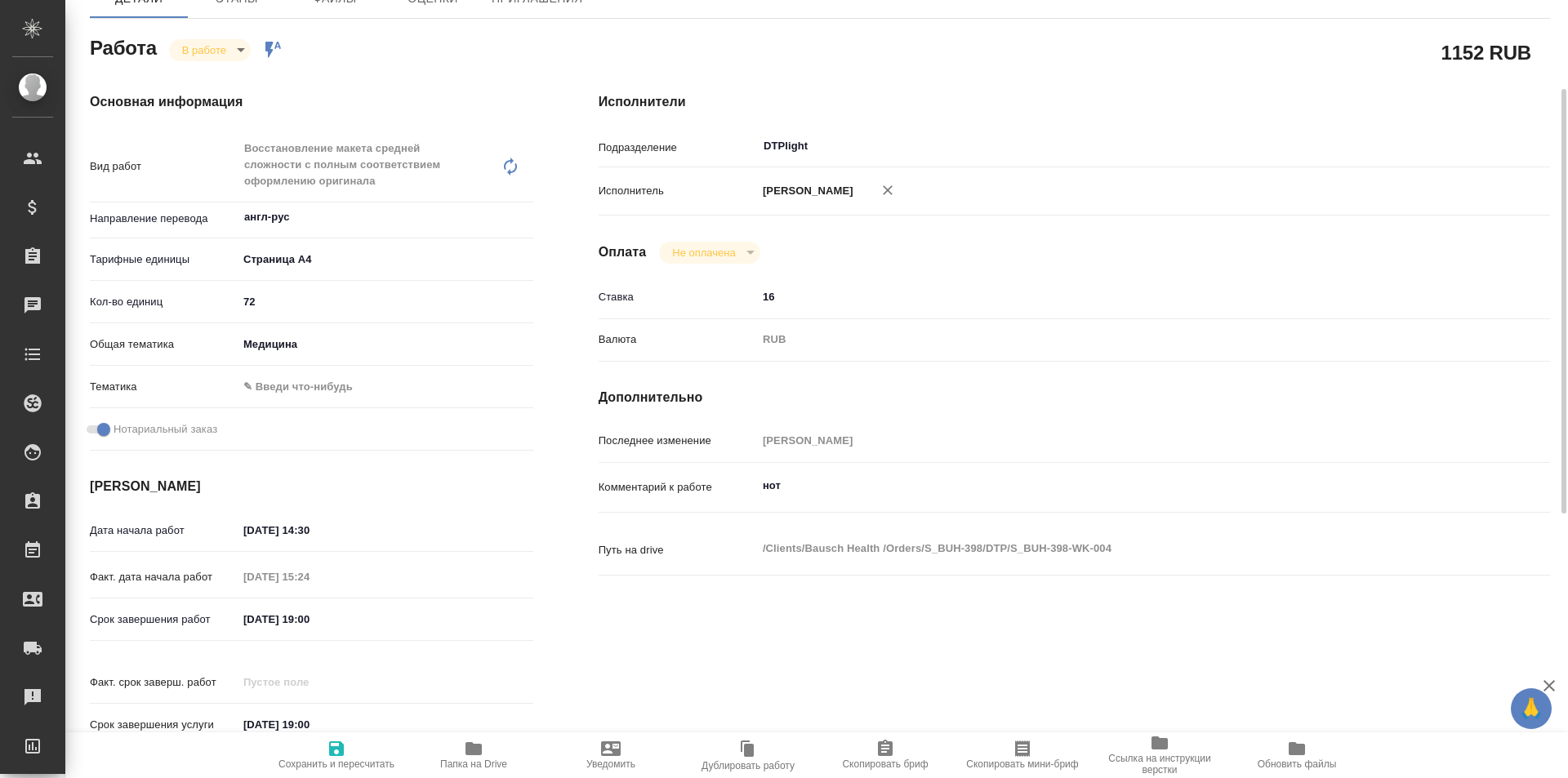
click at [466, 758] on span "Папка на Drive" at bounding box center [473, 764] width 67 height 12
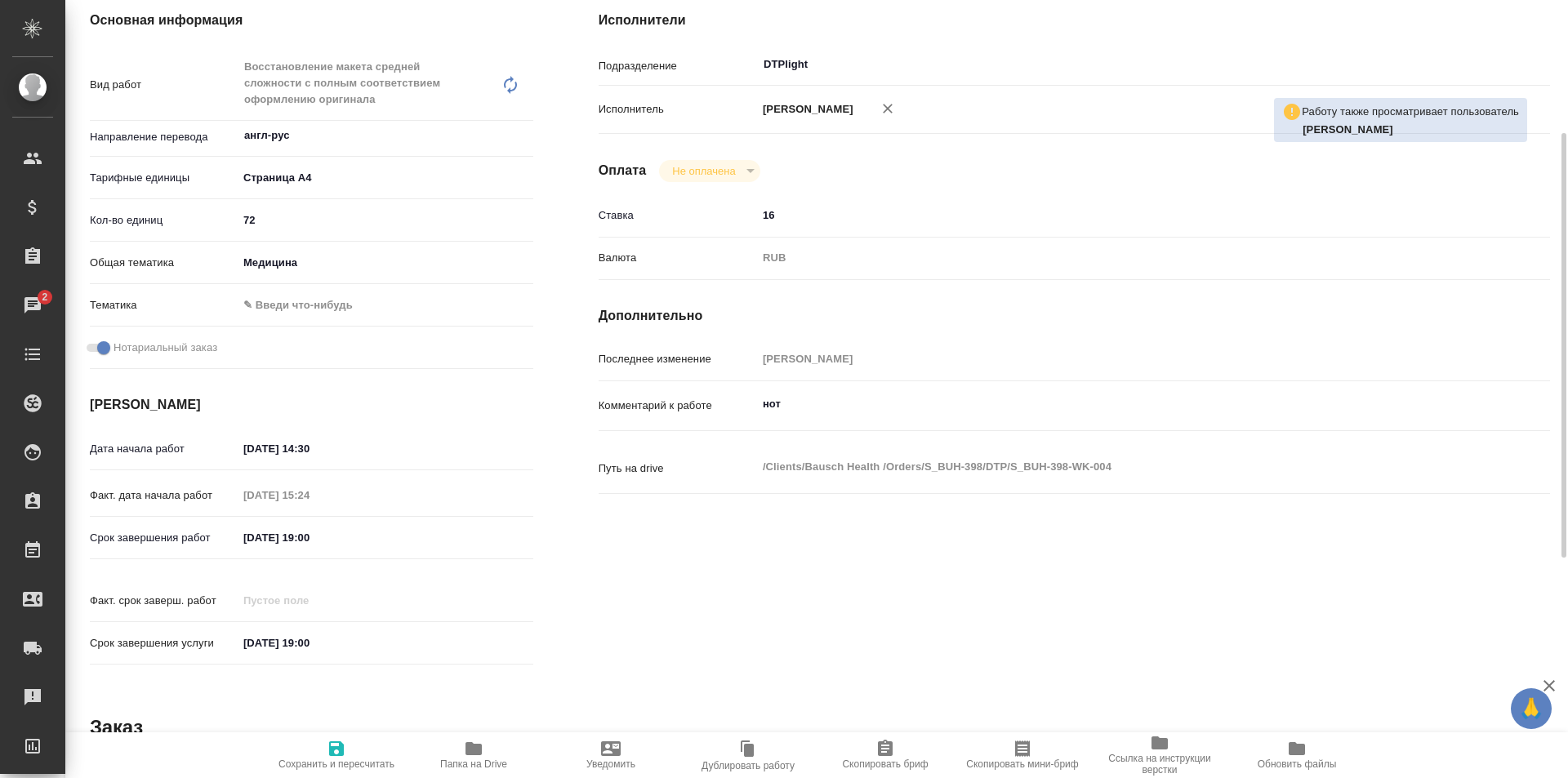
scroll to position [0, 0]
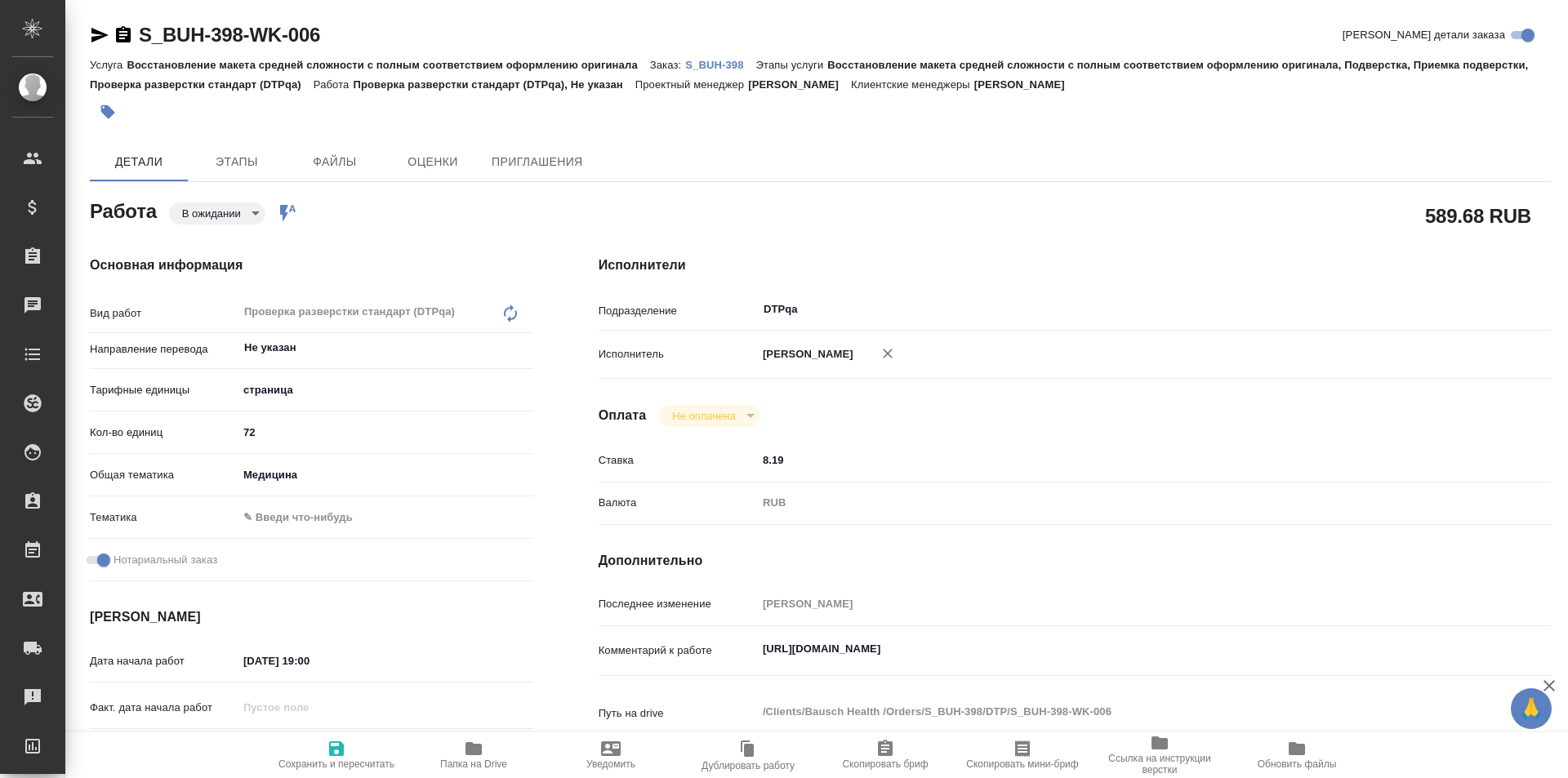
type textarea "x"
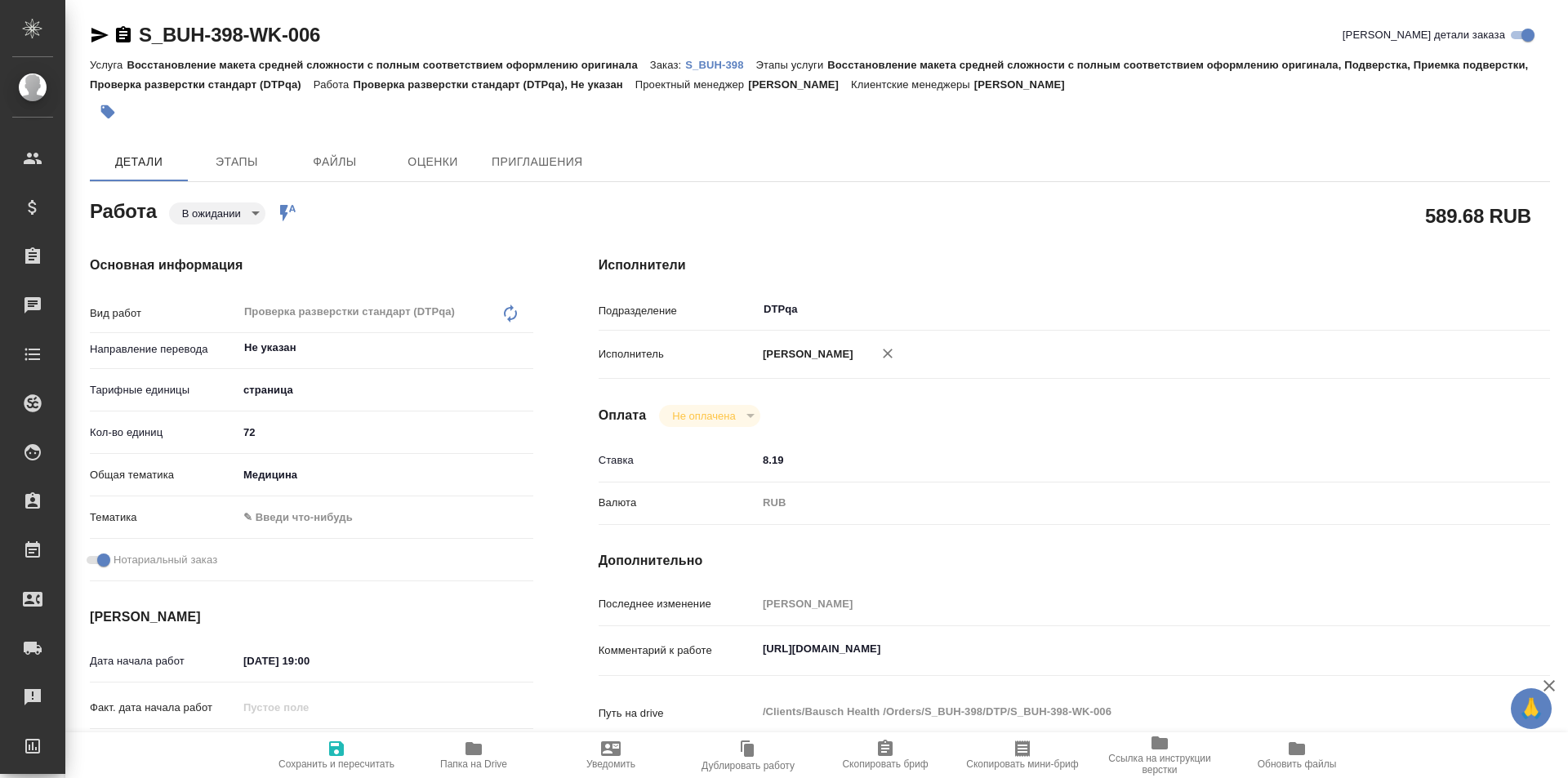
type textarea "x"
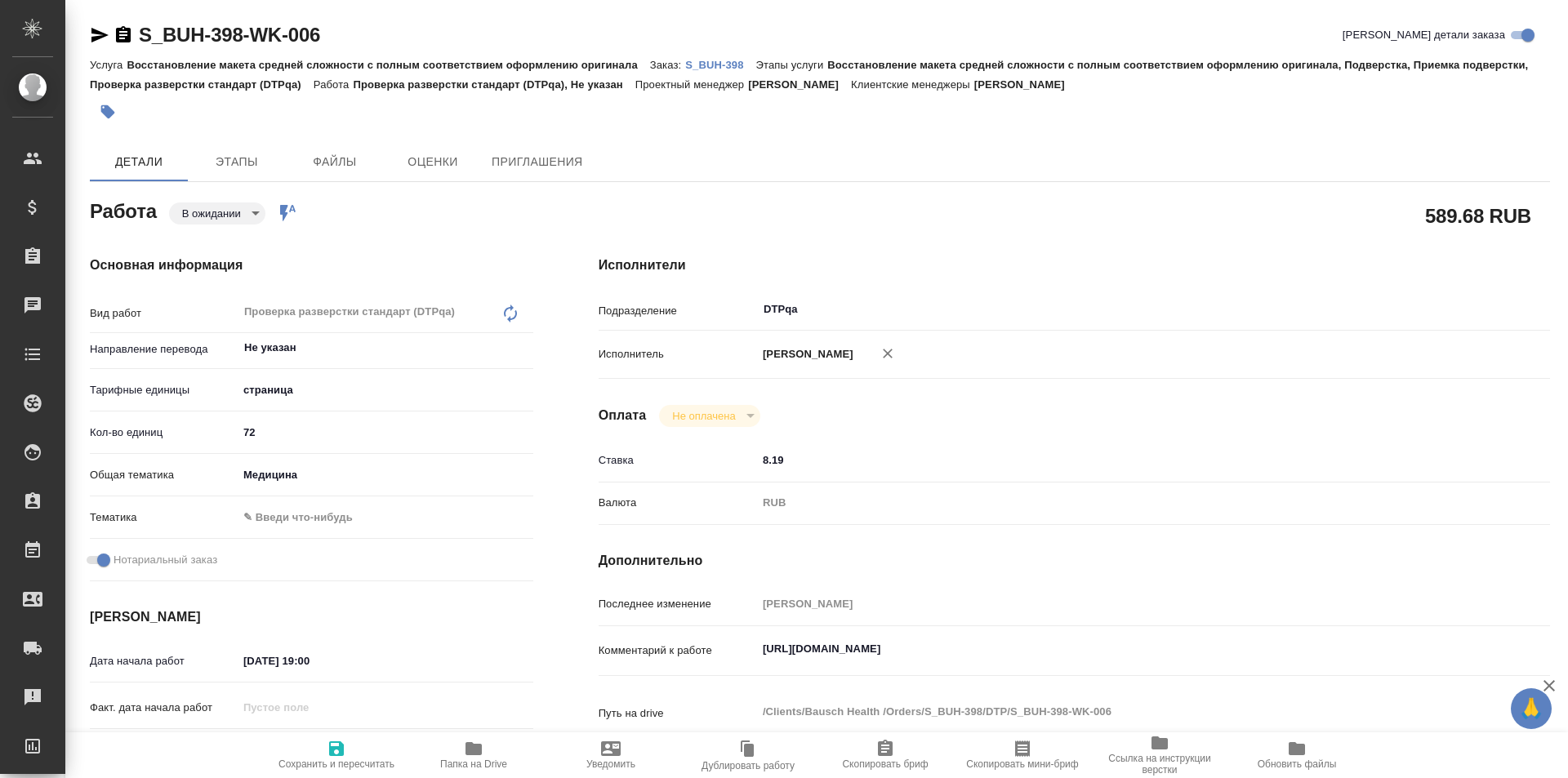
type textarea "x"
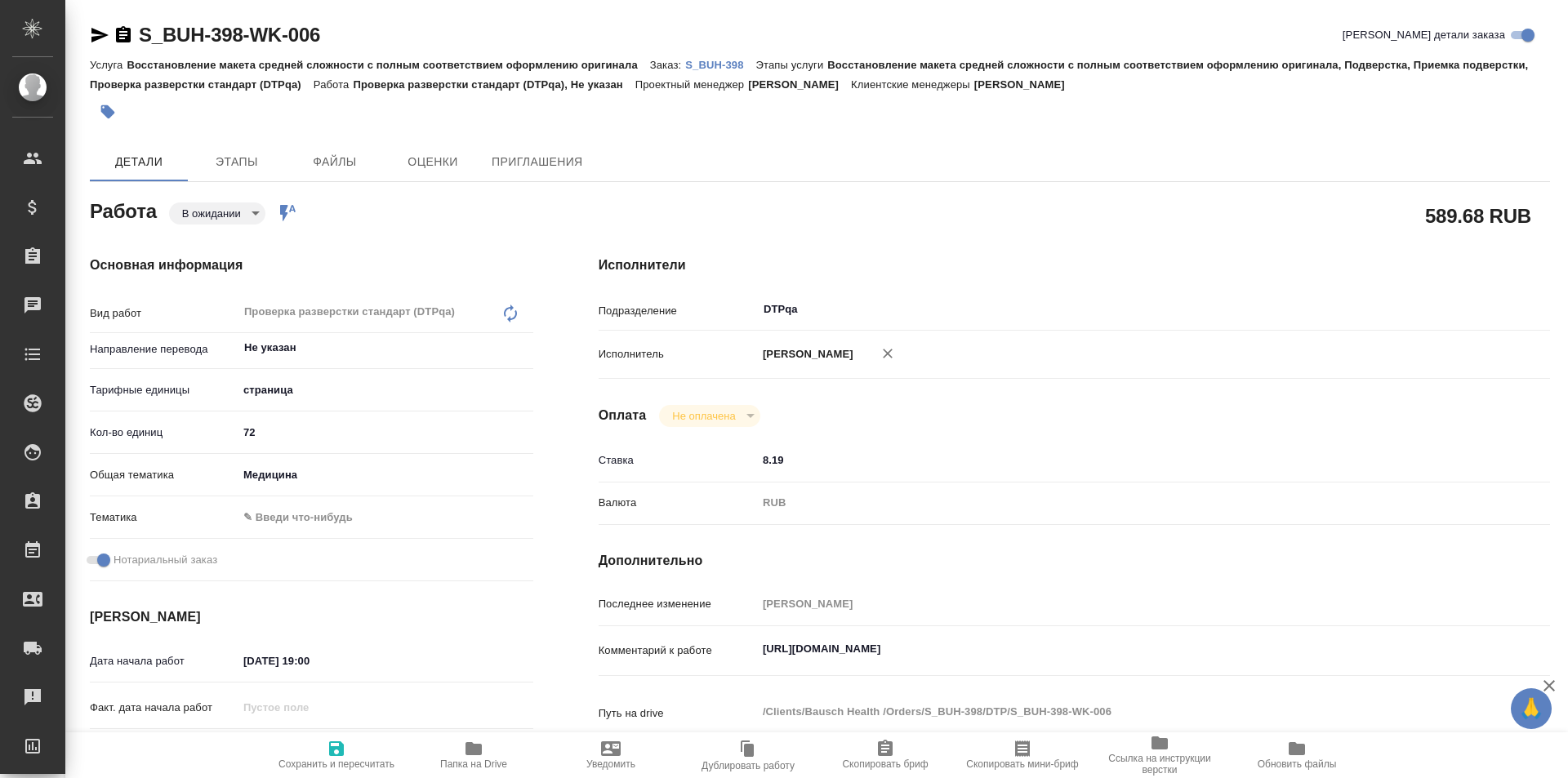
type textarea "x"
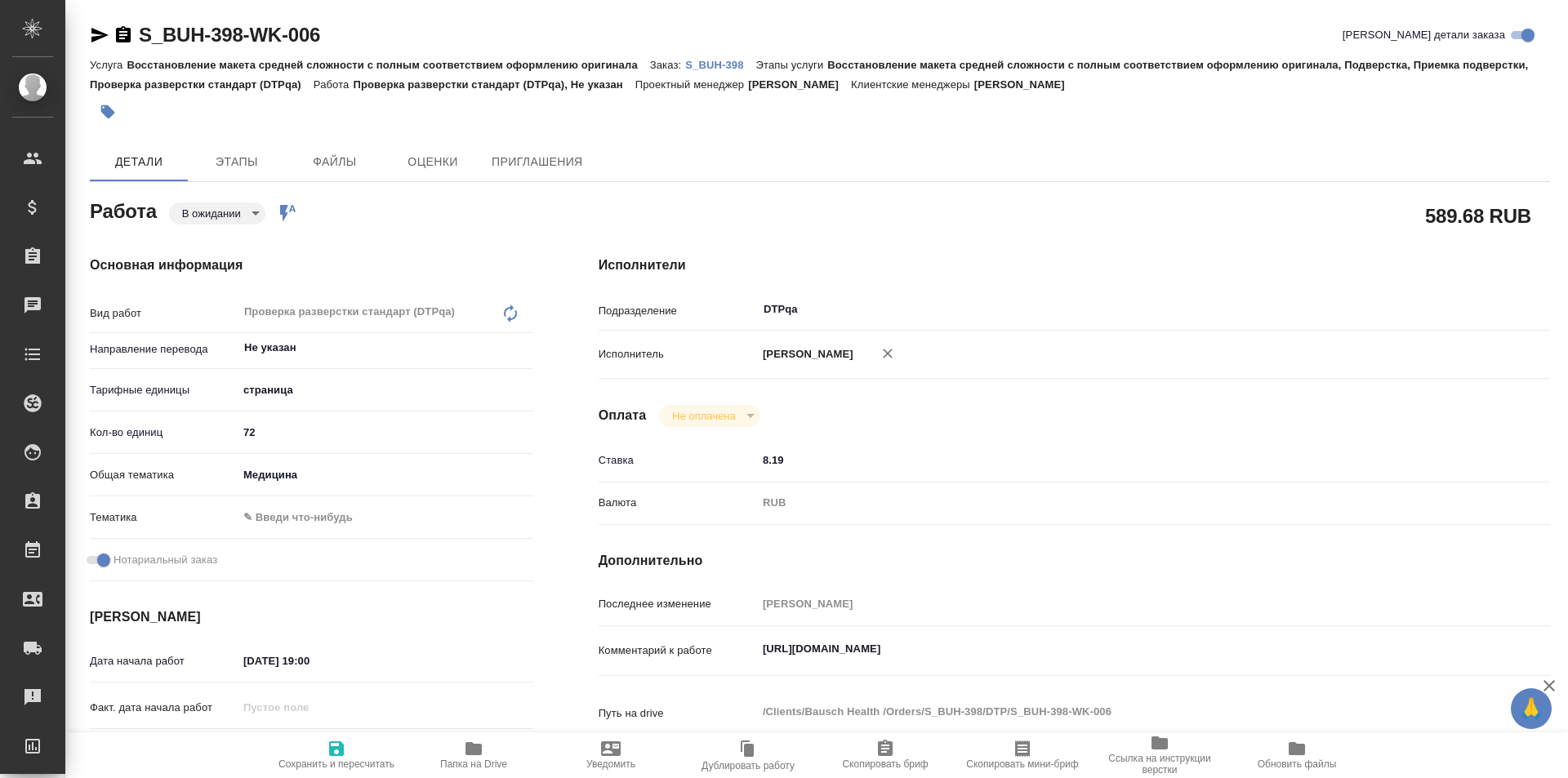
click at [338, 753] on icon "button" at bounding box center [336, 748] width 20 height 20
type textarea "x"
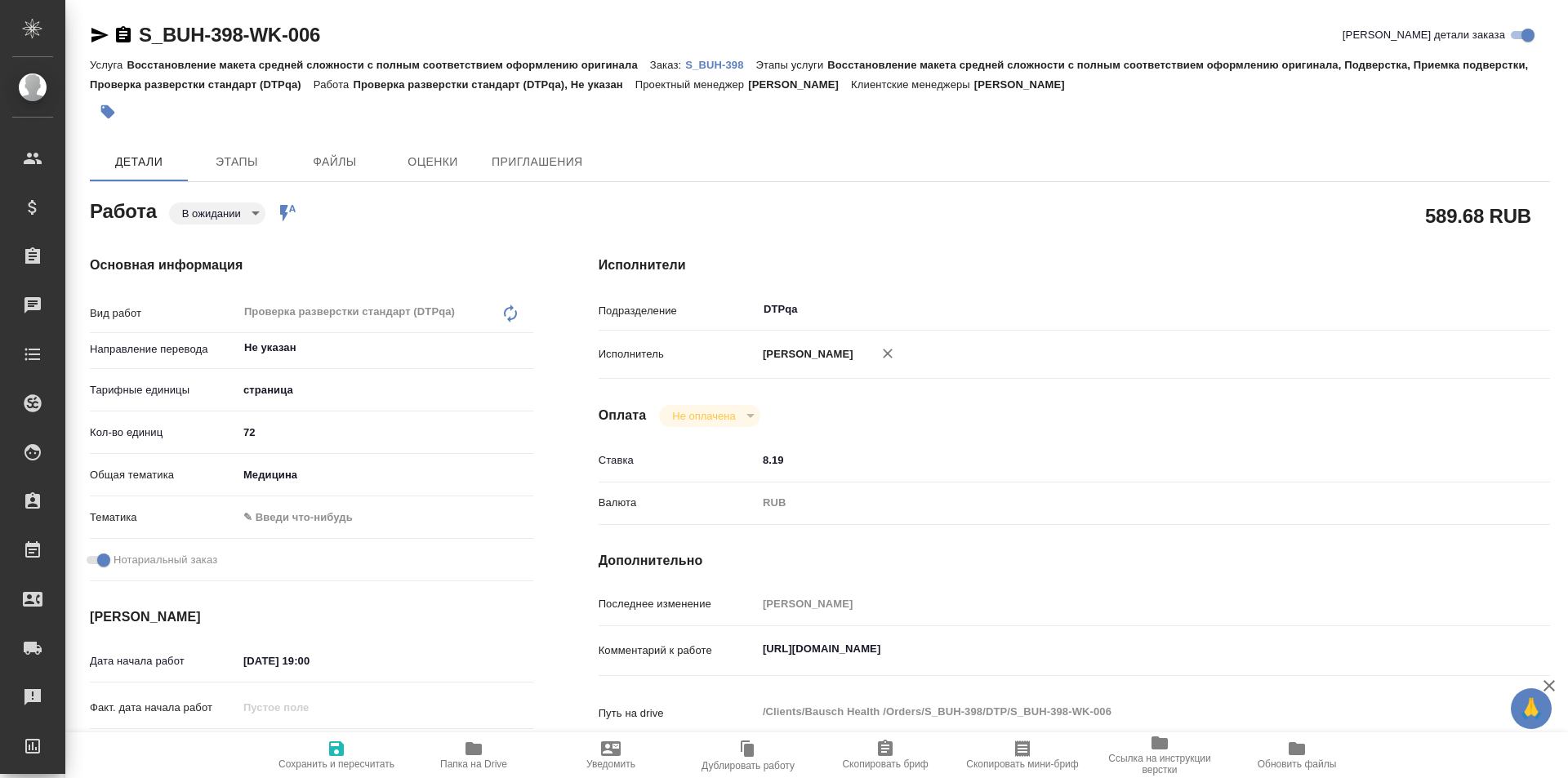
type textarea "x"
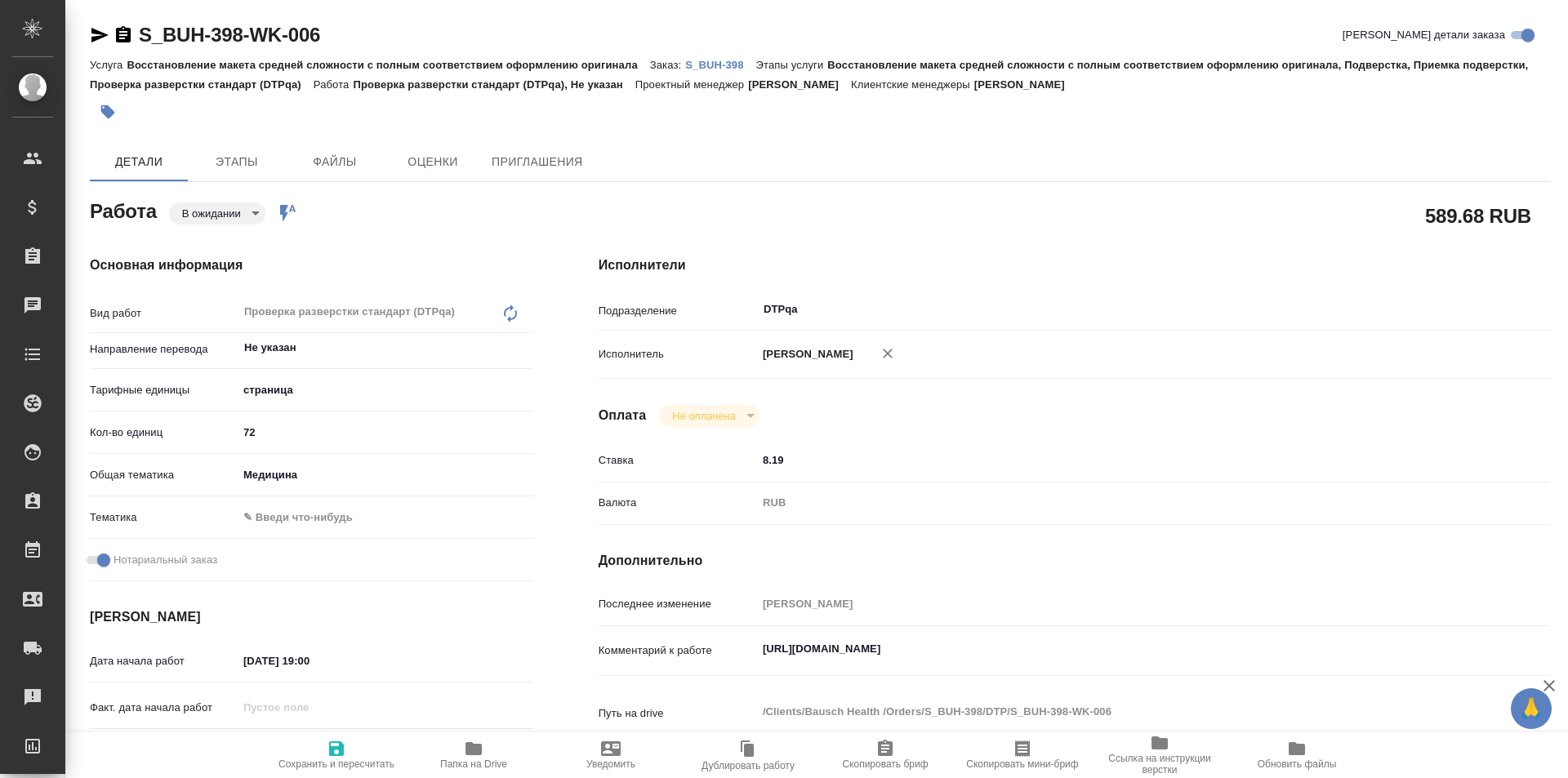
type textarea "x"
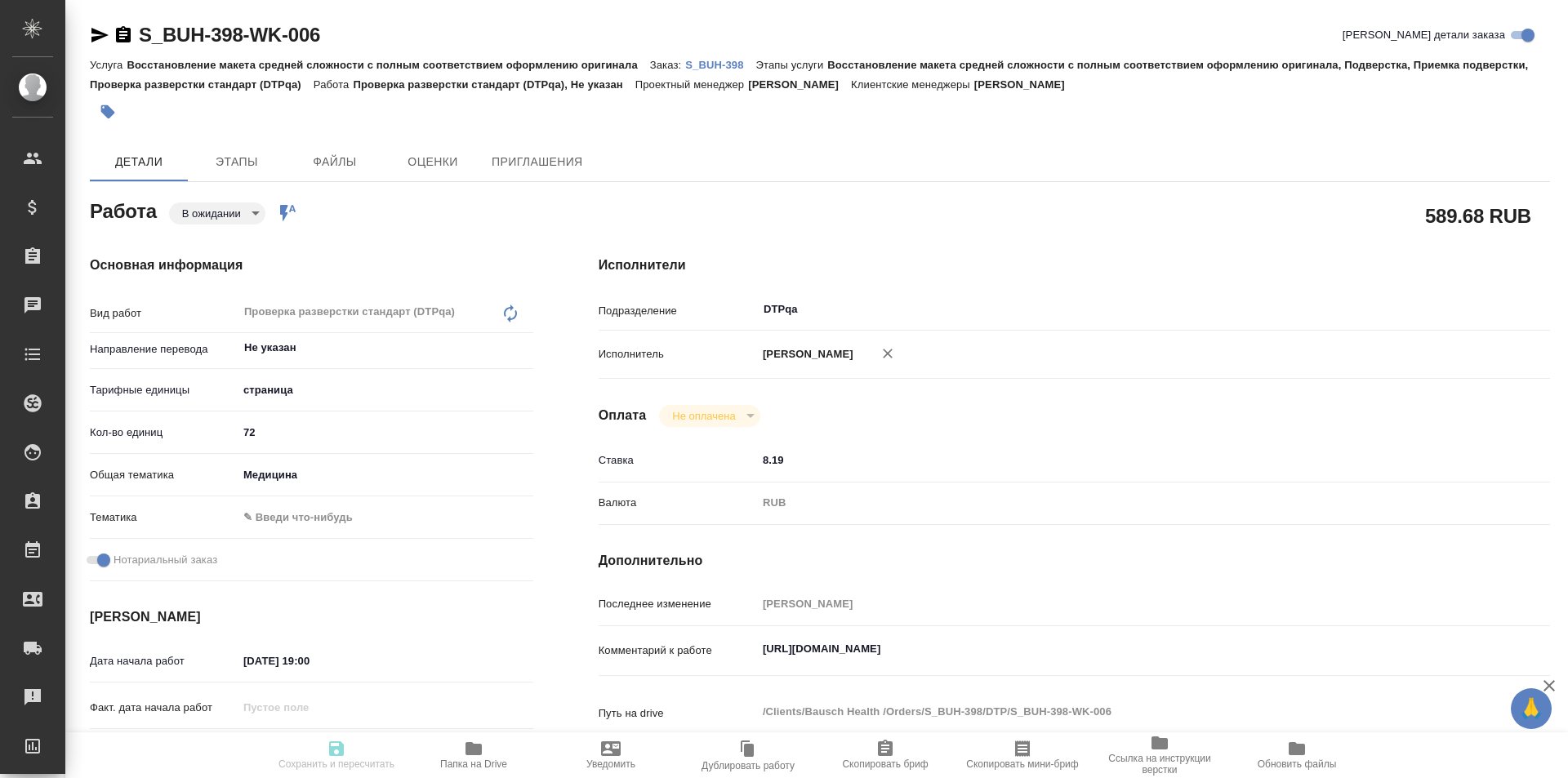
type textarea "x"
type input "pending"
type textarea "Проверка разверстки стандарт (DTPqa)"
type textarea "x"
type input "Не указан"
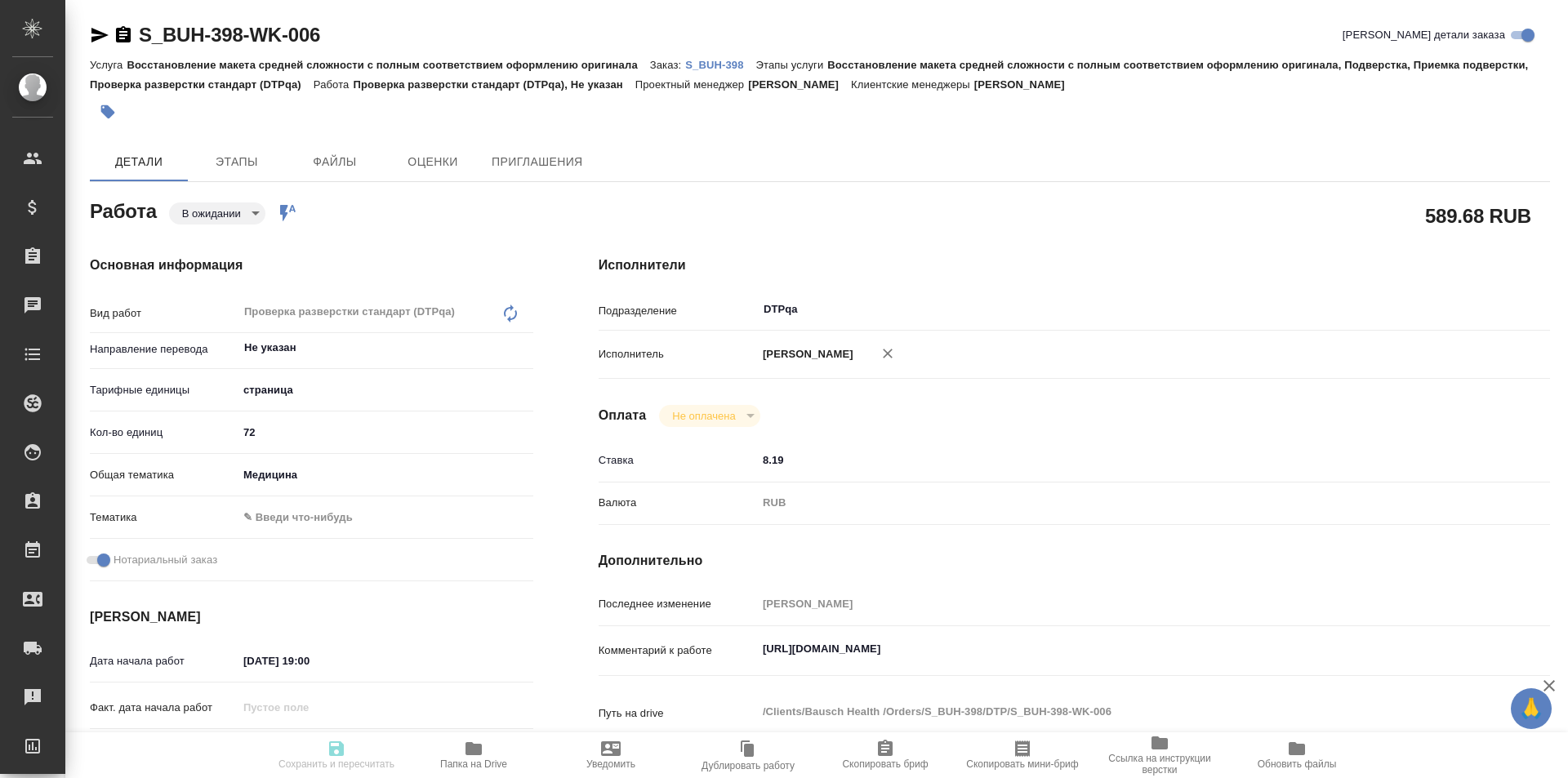
type input "5a8b1489cc6b4906c91bfdb2"
type input "72"
type input "med"
checkbox input "true"
type input "02.10.2025 19:00"
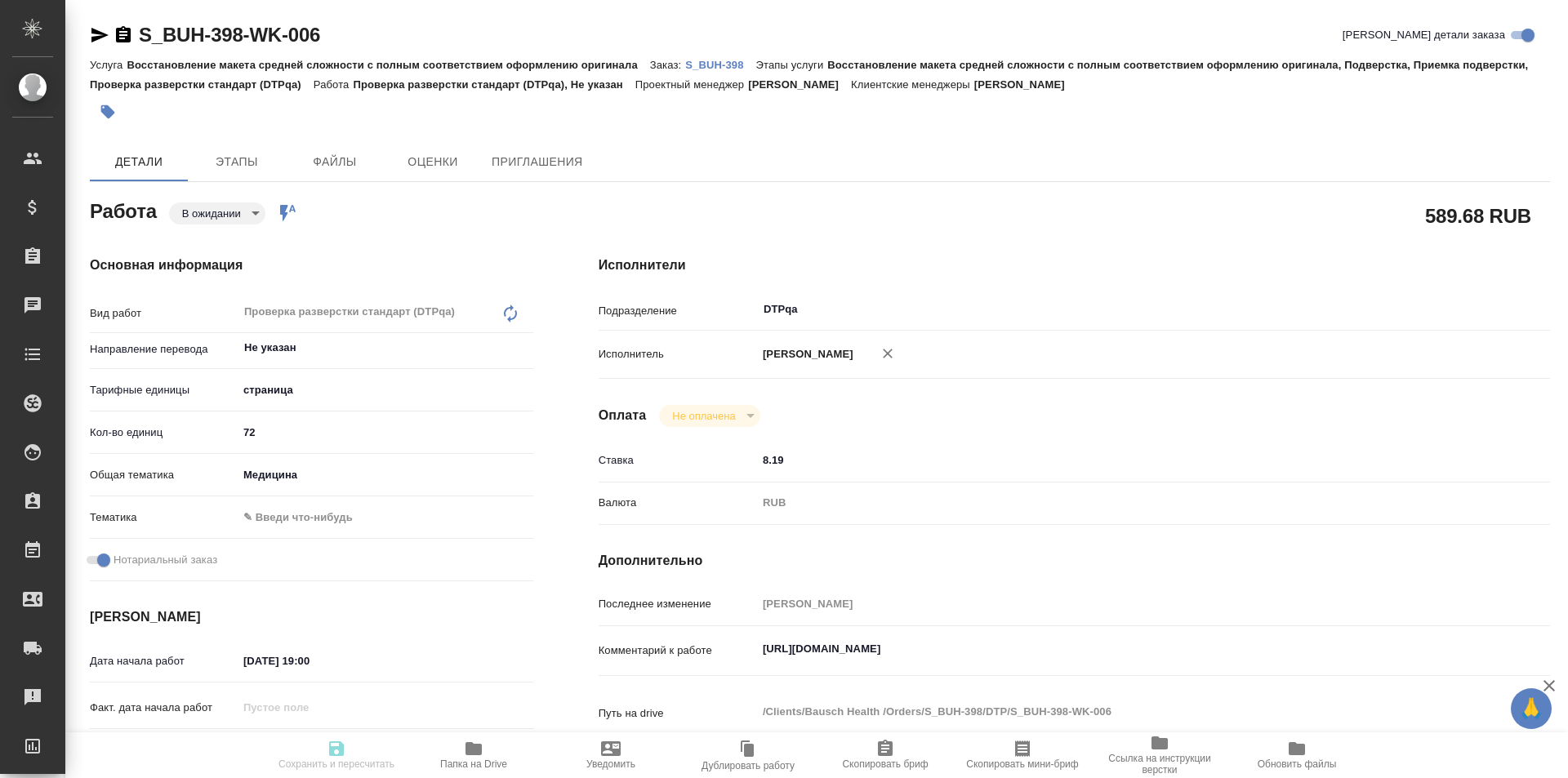
type input "02.10.2025 21:00"
type input "15.10.2025 19:00"
type input "DTPqa"
type input "notPayed"
type input "8.19"
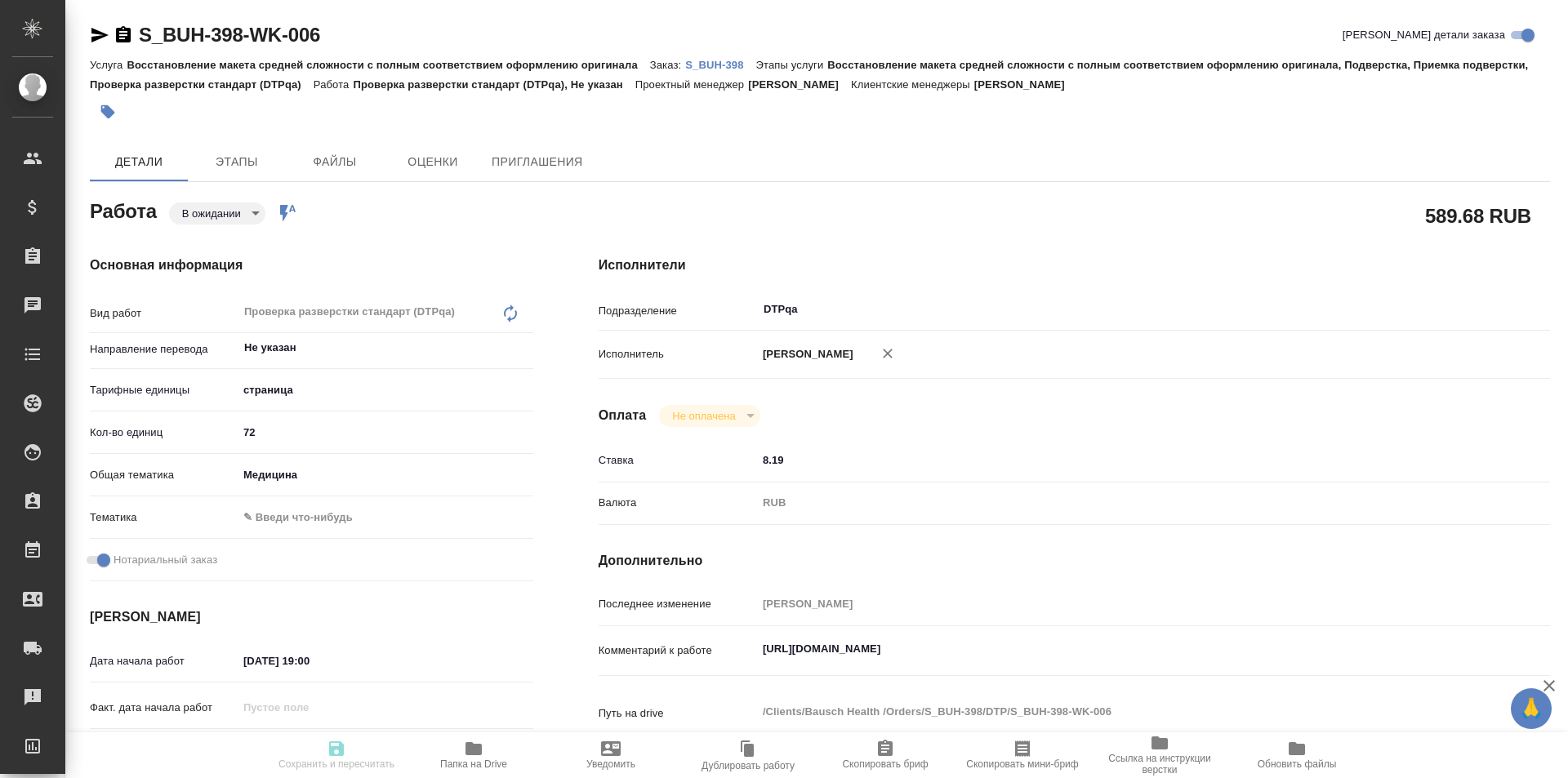
type input "RUB"
type input "Исмагилова Диана"
type textarea "https://tera.awatera.com/Work/68dce212d26f4ffccacccce3/"
type textarea "x"
type textarea "/Clients/Bausch Health /Orders/S_BUH-398/DTP/S_BUH-398-WK-006"
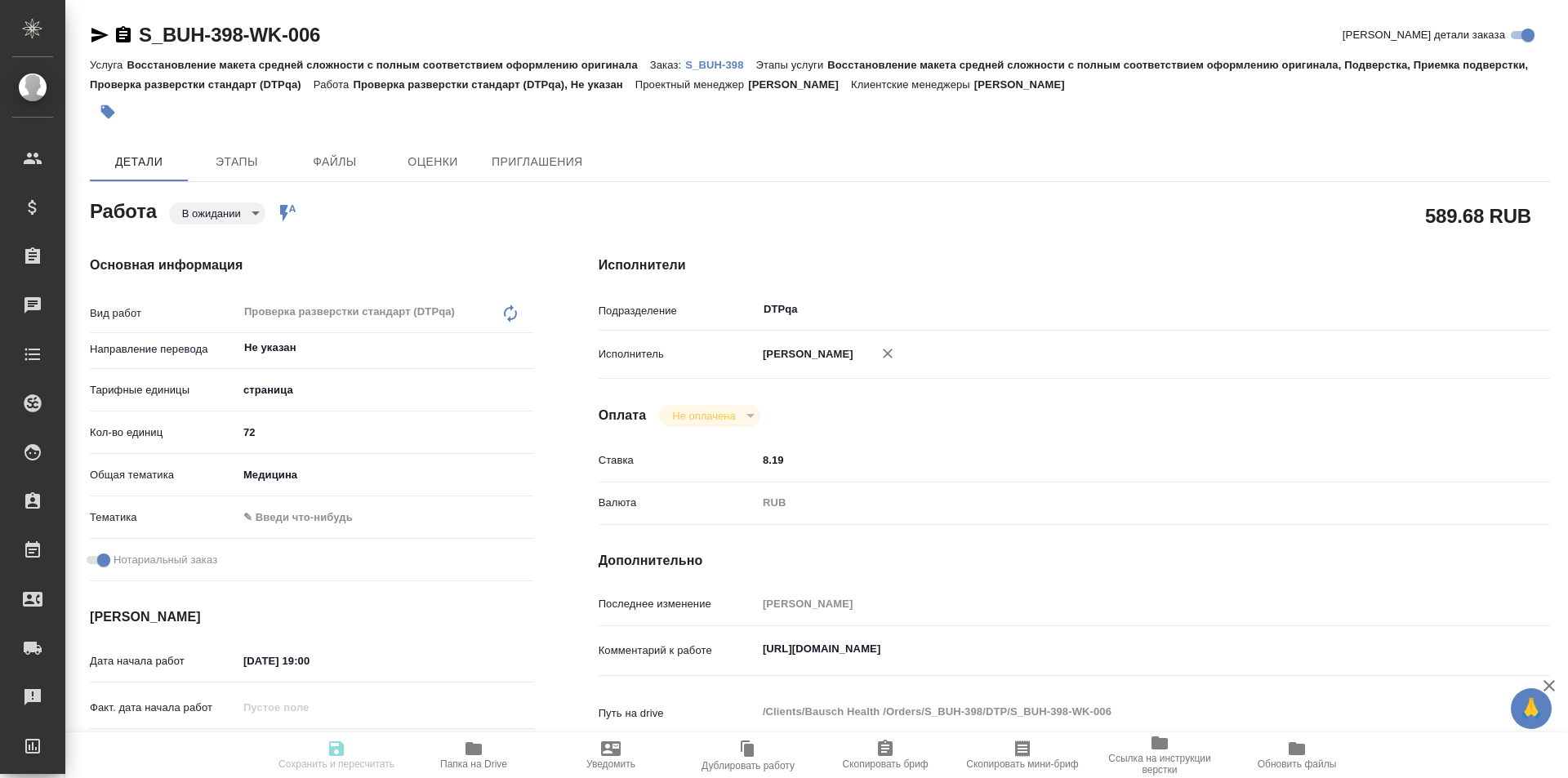
type textarea "x"
type input "S_BUH-398"
type input "Восстановление макета средней сложности с полным соответствием оформлению ориги…"
type input "Никифорова Валерия"
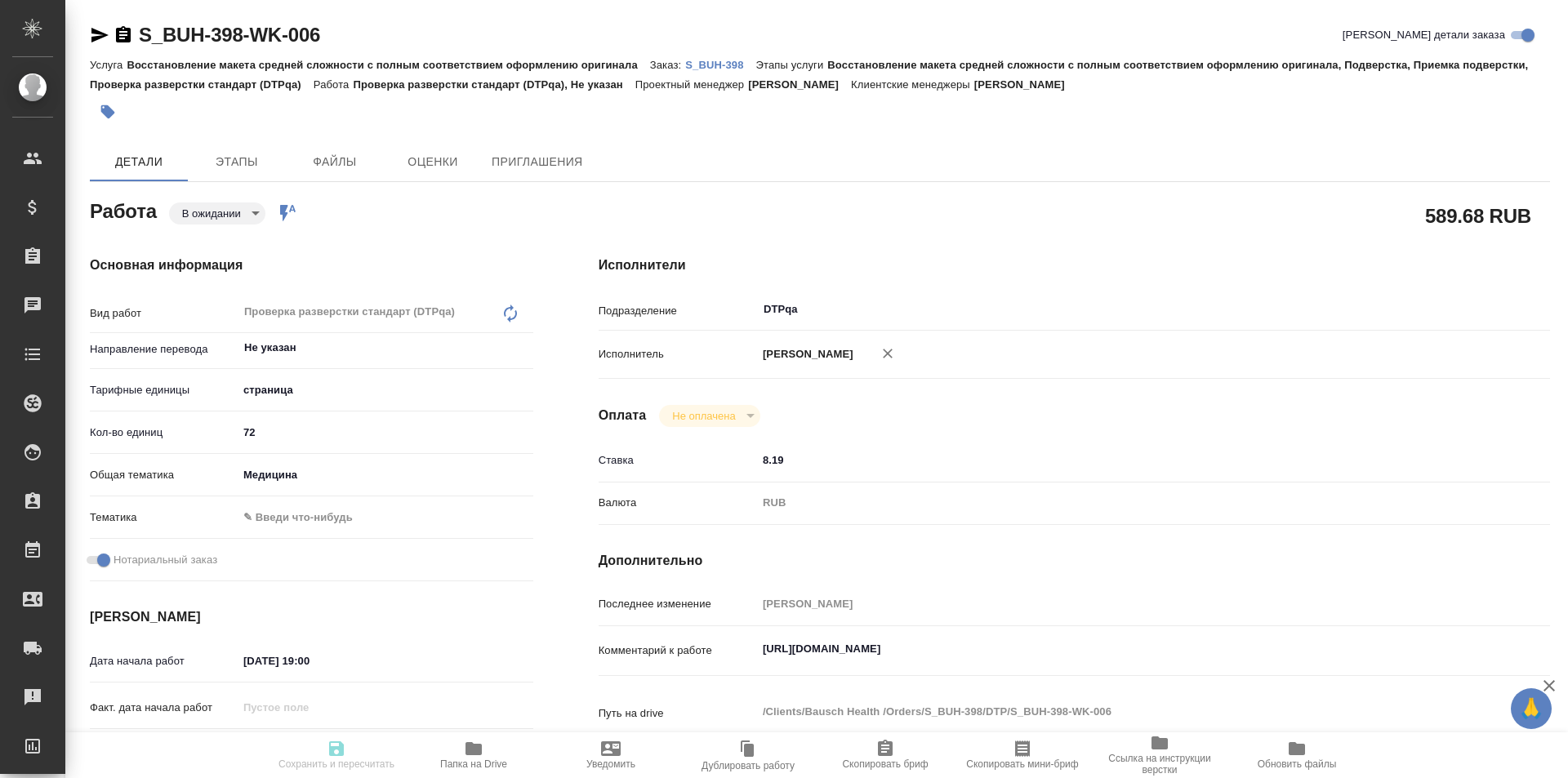
type input "Заборова Александра"
type input "/Clients/Bausch Health /Orders/S_BUH-398"
type textarea "x"
type textarea "англ-рус под нзп"
type textarea "x"
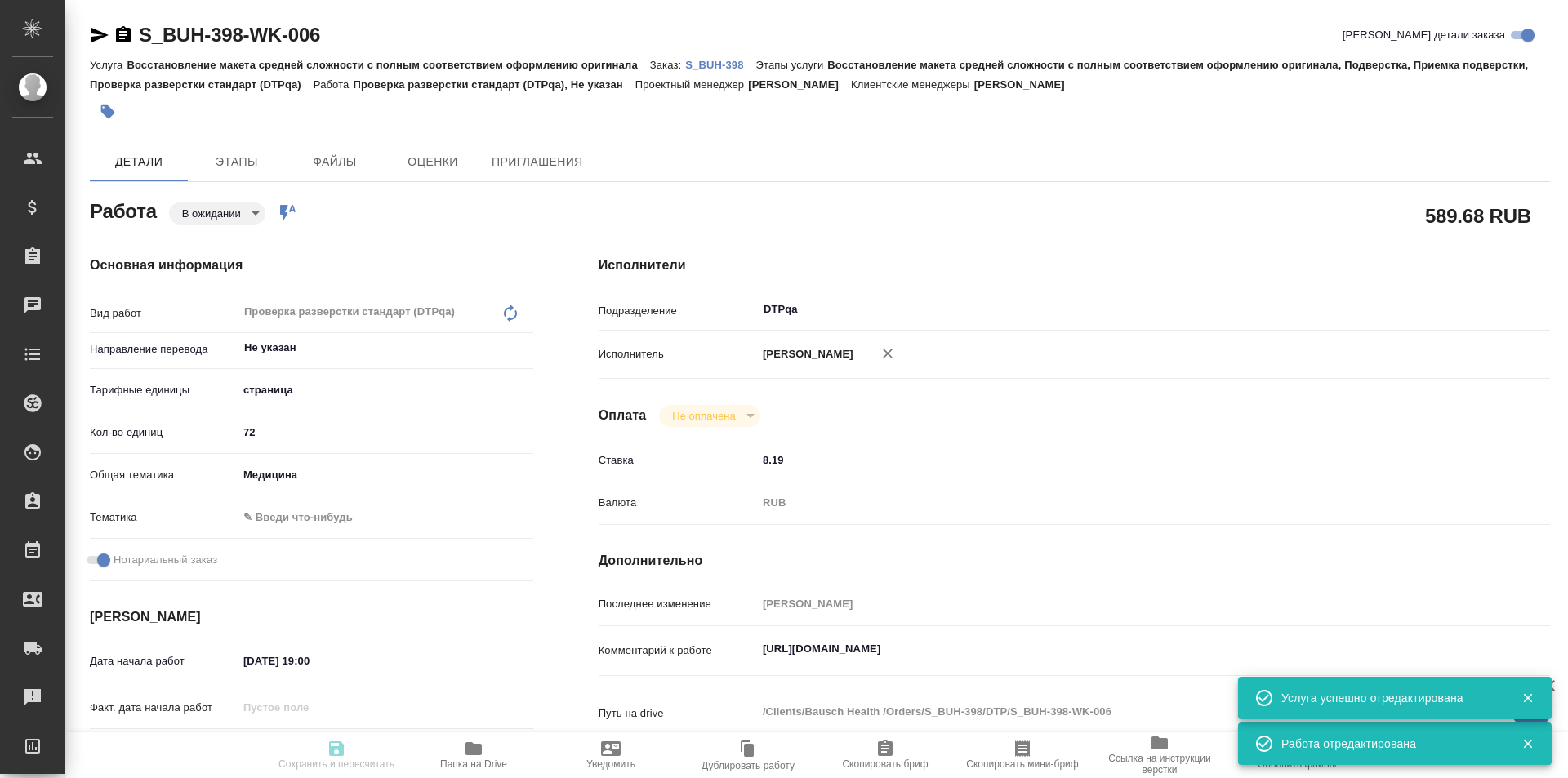
type textarea "x"
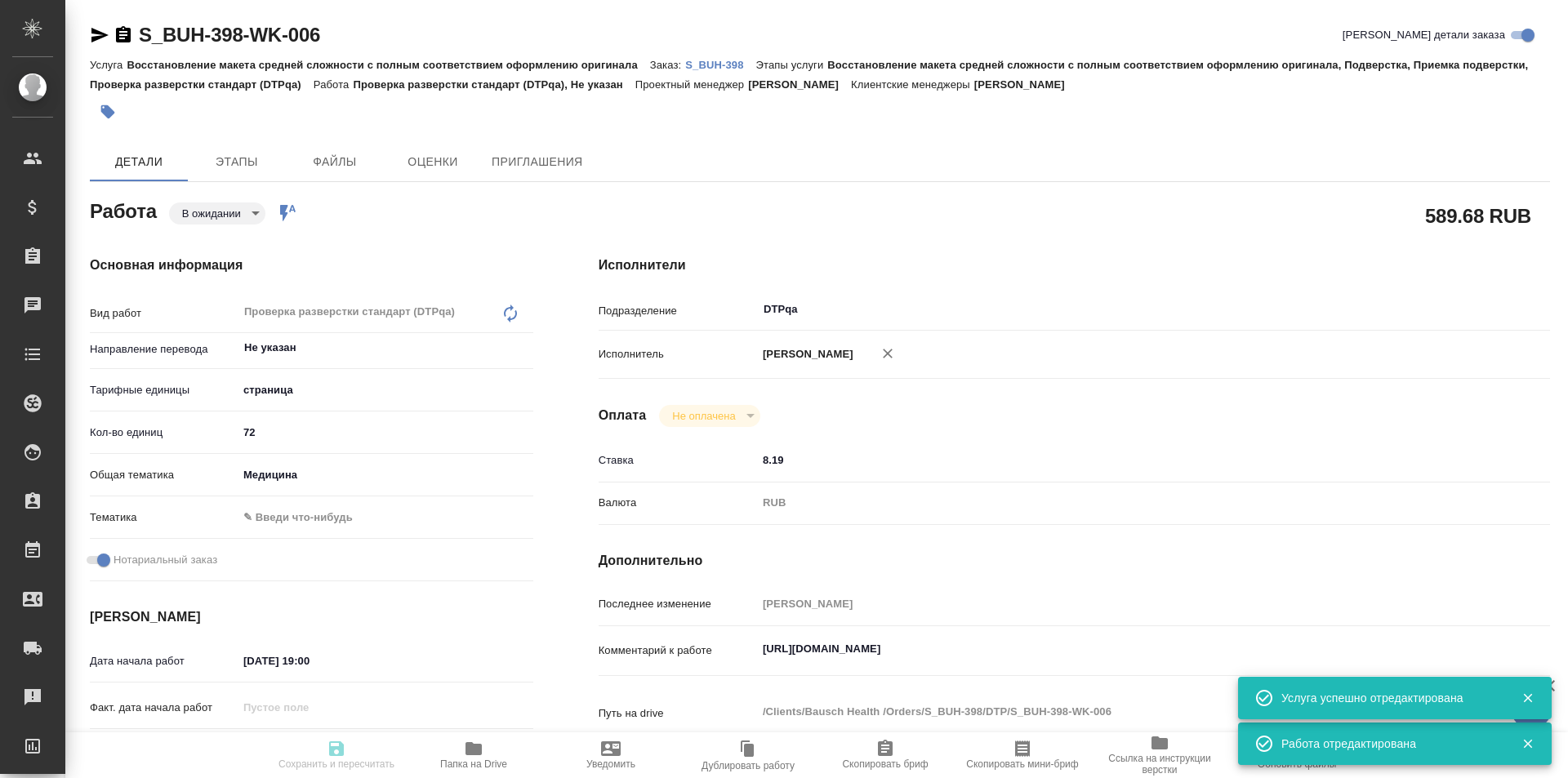
type textarea "x"
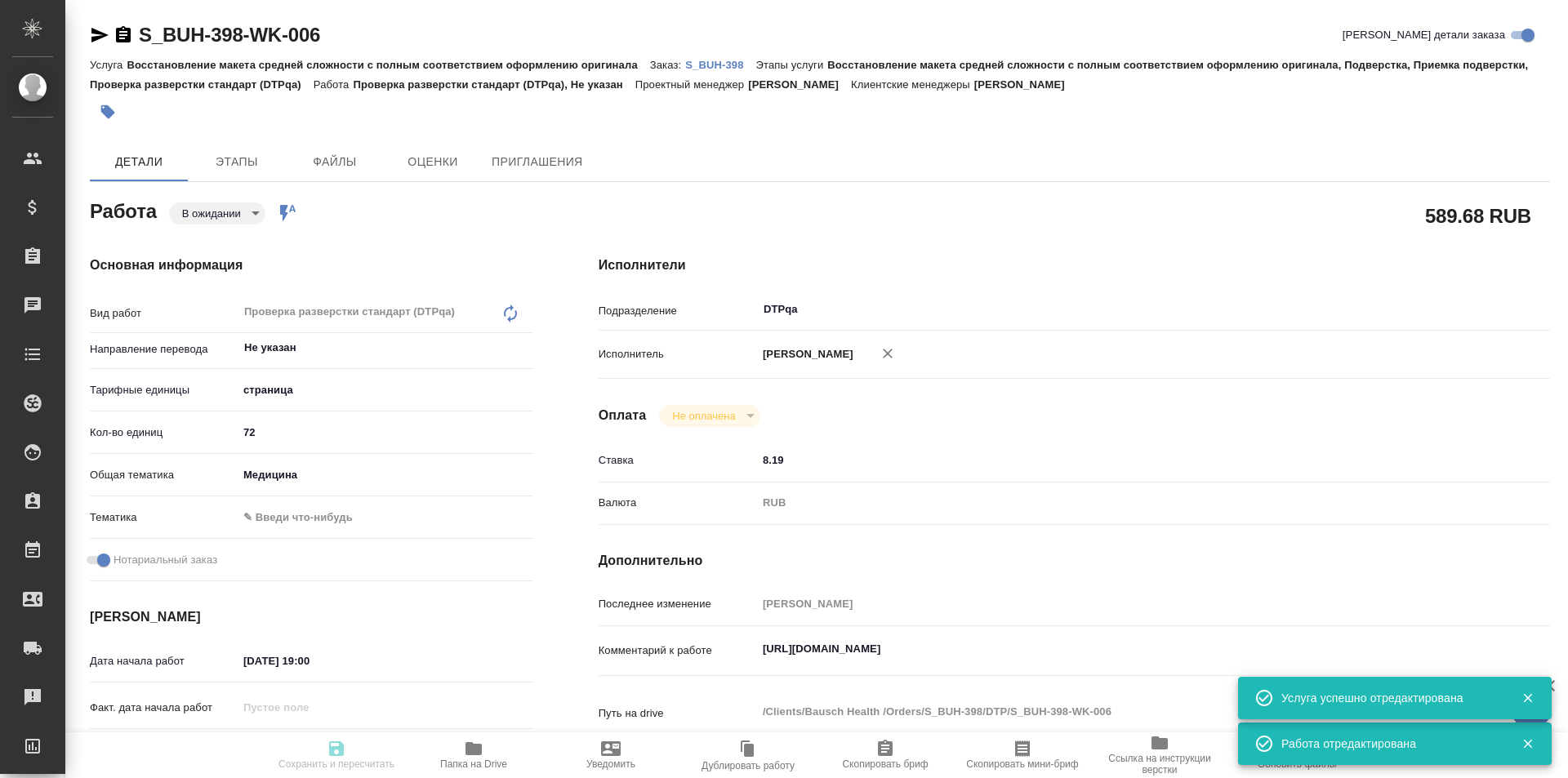
type textarea "x"
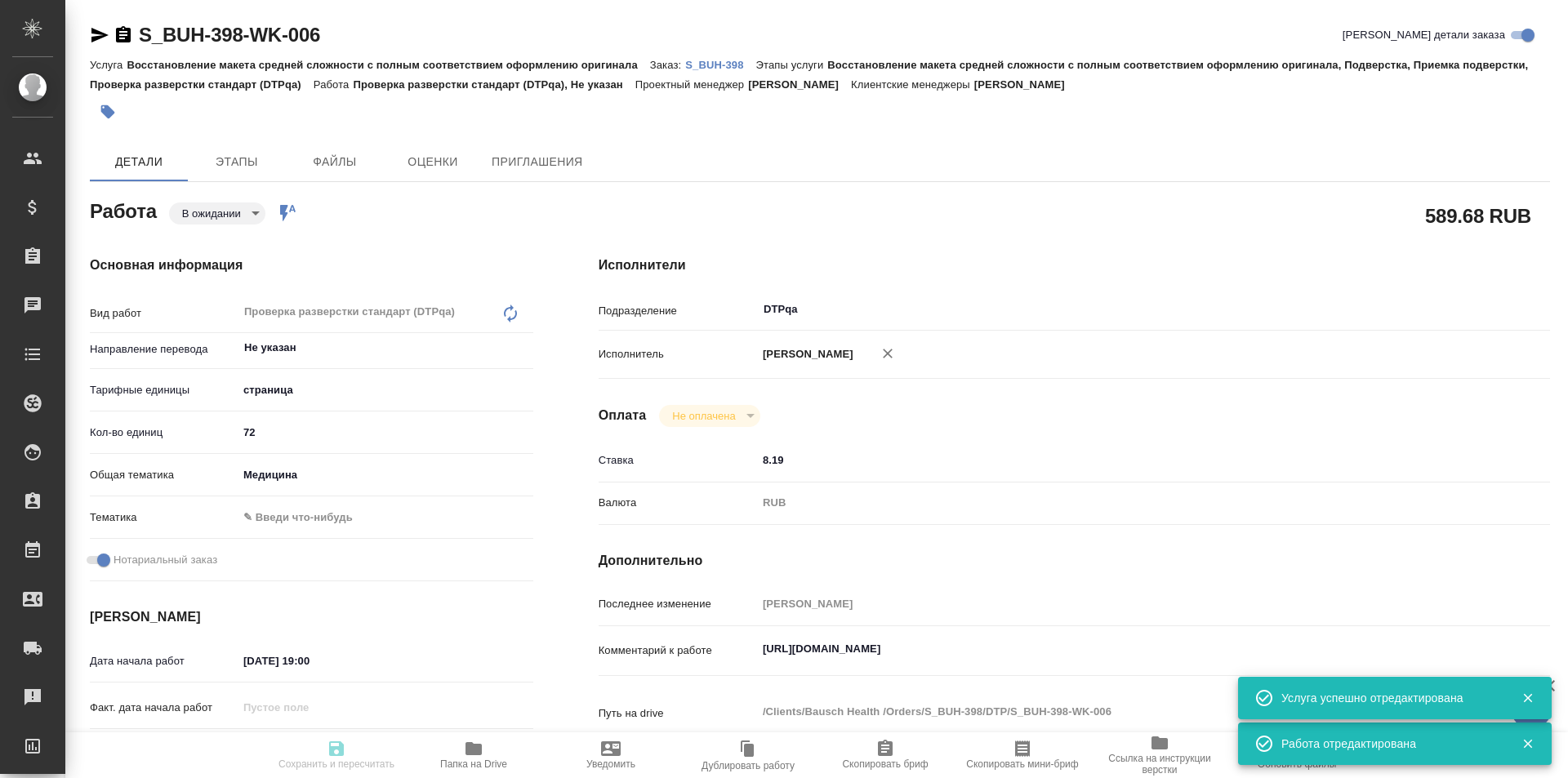
type textarea "x"
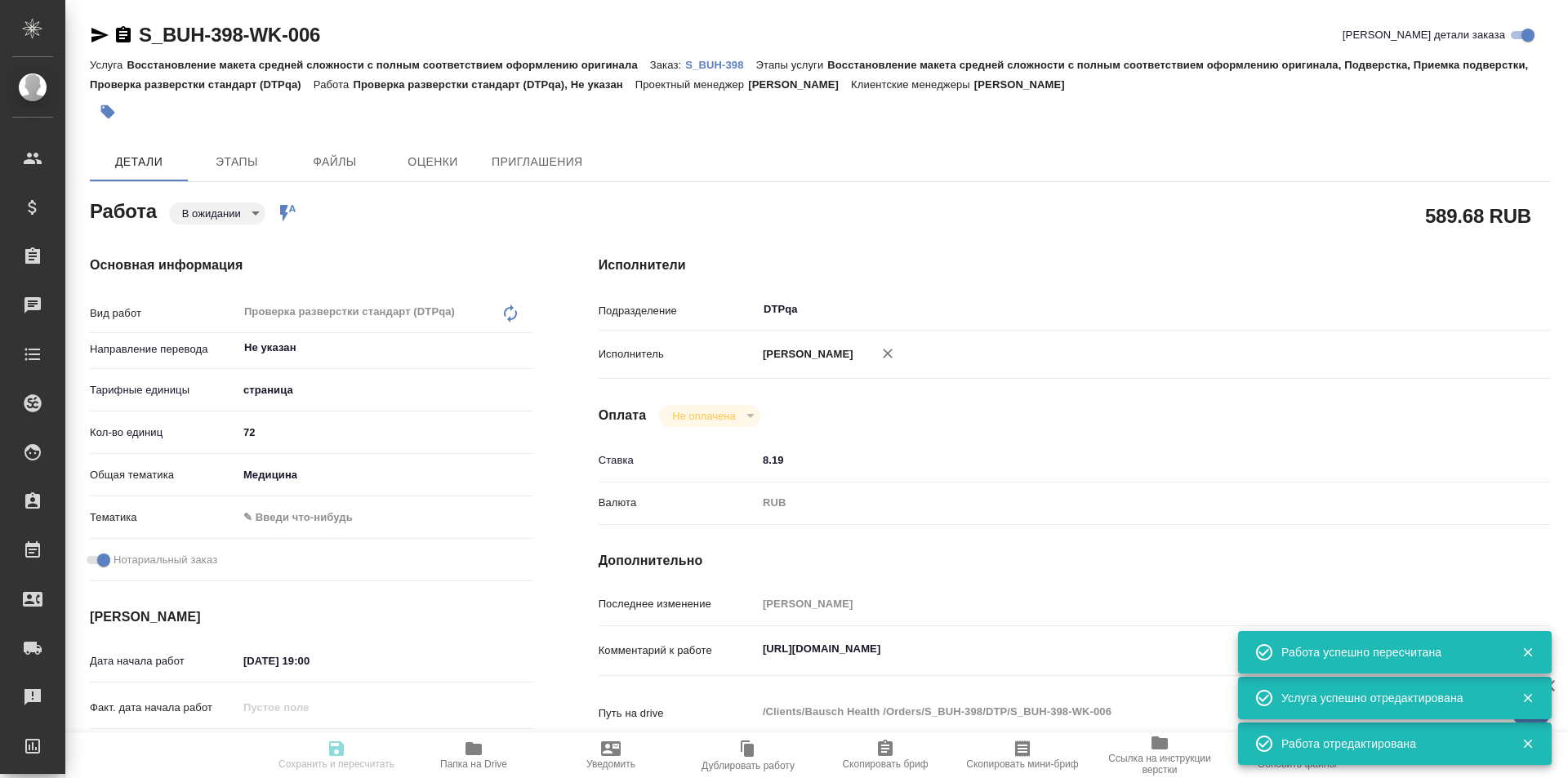
type input "pending"
type textarea "Проверка разверстки стандарт (DTPqa)"
type textarea "x"
type input "Не указан"
type input "5a8b1489cc6b4906c91bfdb2"
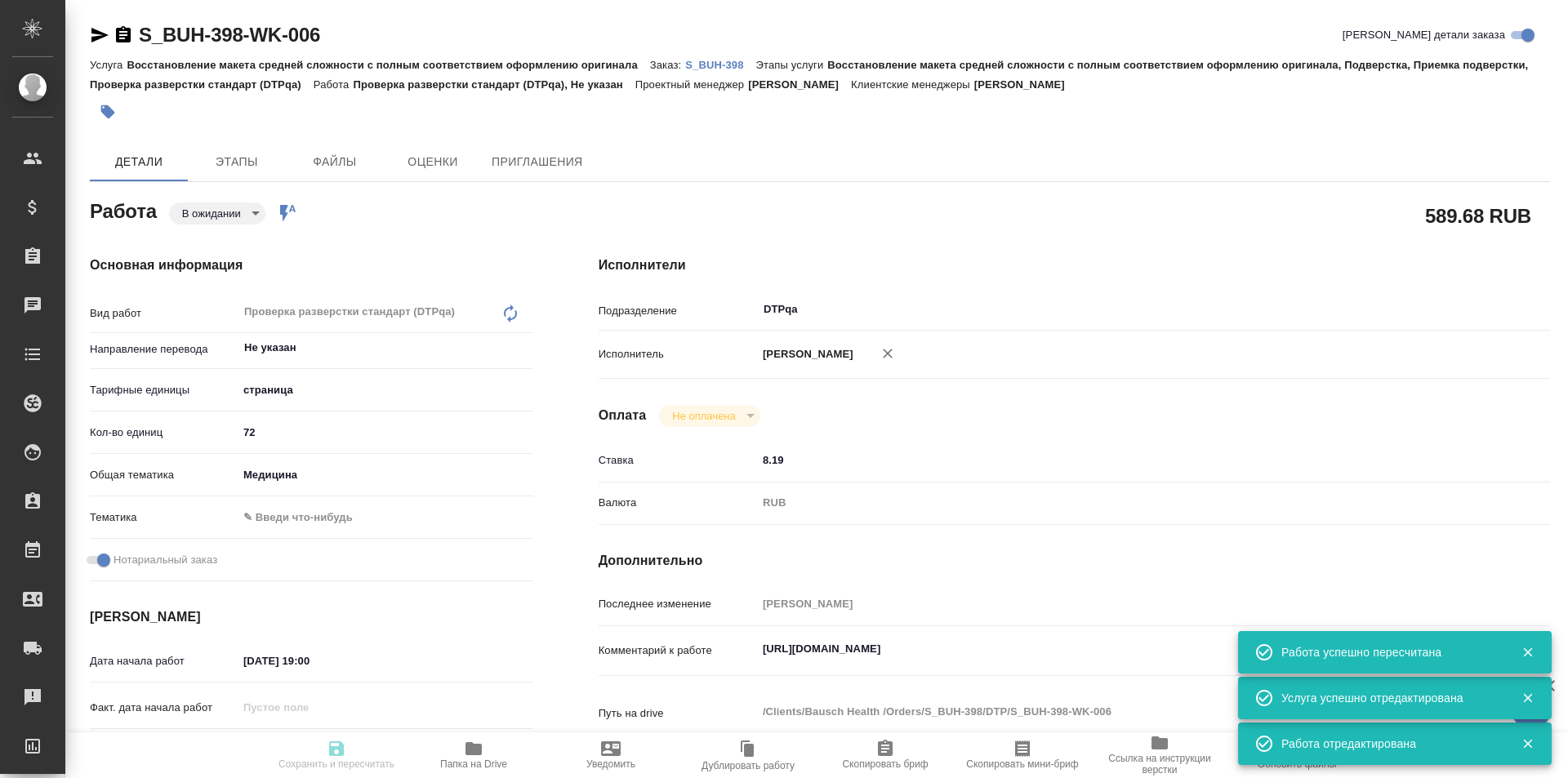
type input "72"
type input "med"
checkbox input "true"
type input "02.10.2025 19:00"
type input "02.10.2025 21:00"
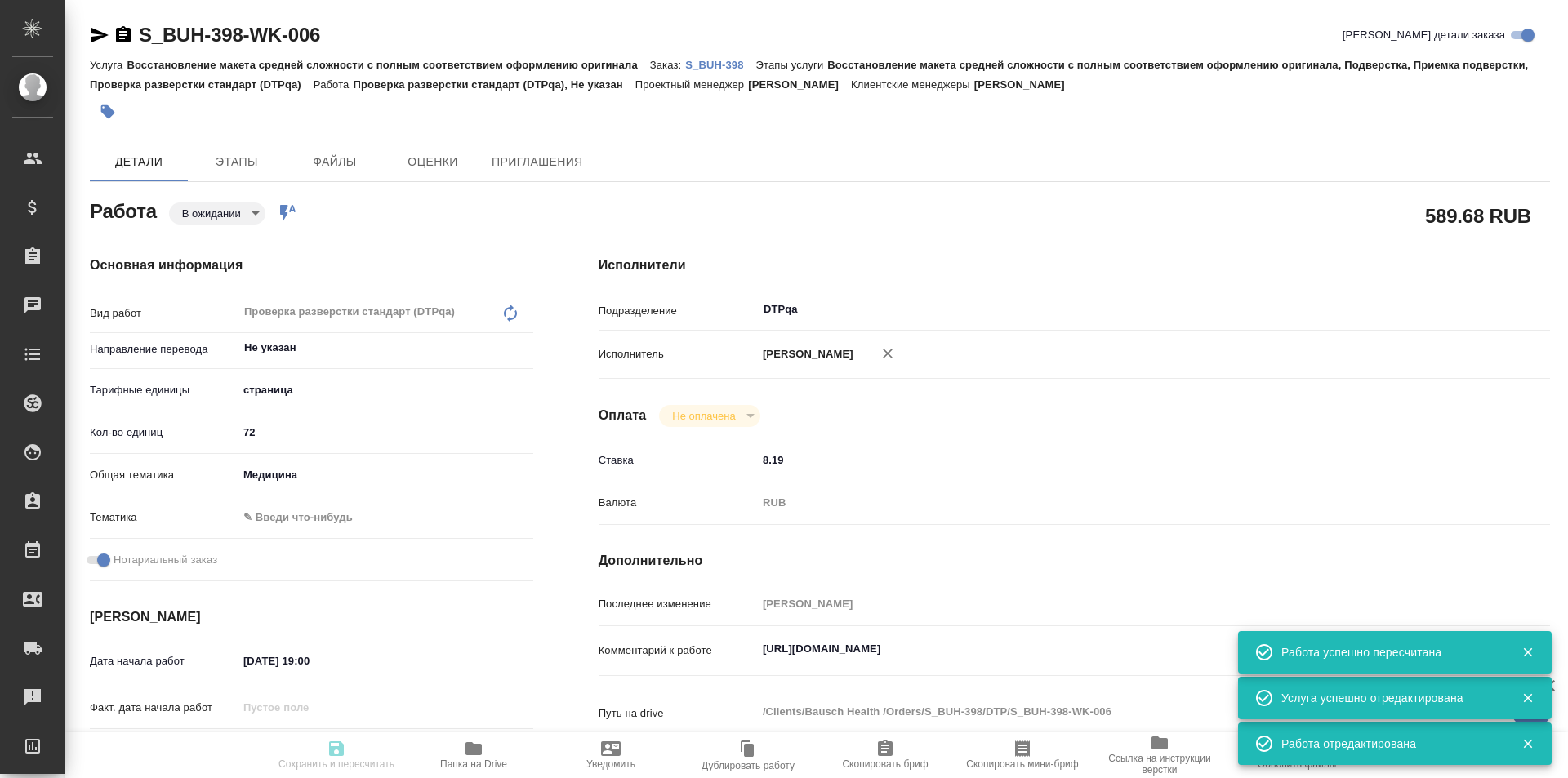
type input "15.10.2025 19:00"
type input "DTPqa"
type input "notPayed"
type input "8.19"
type input "RUB"
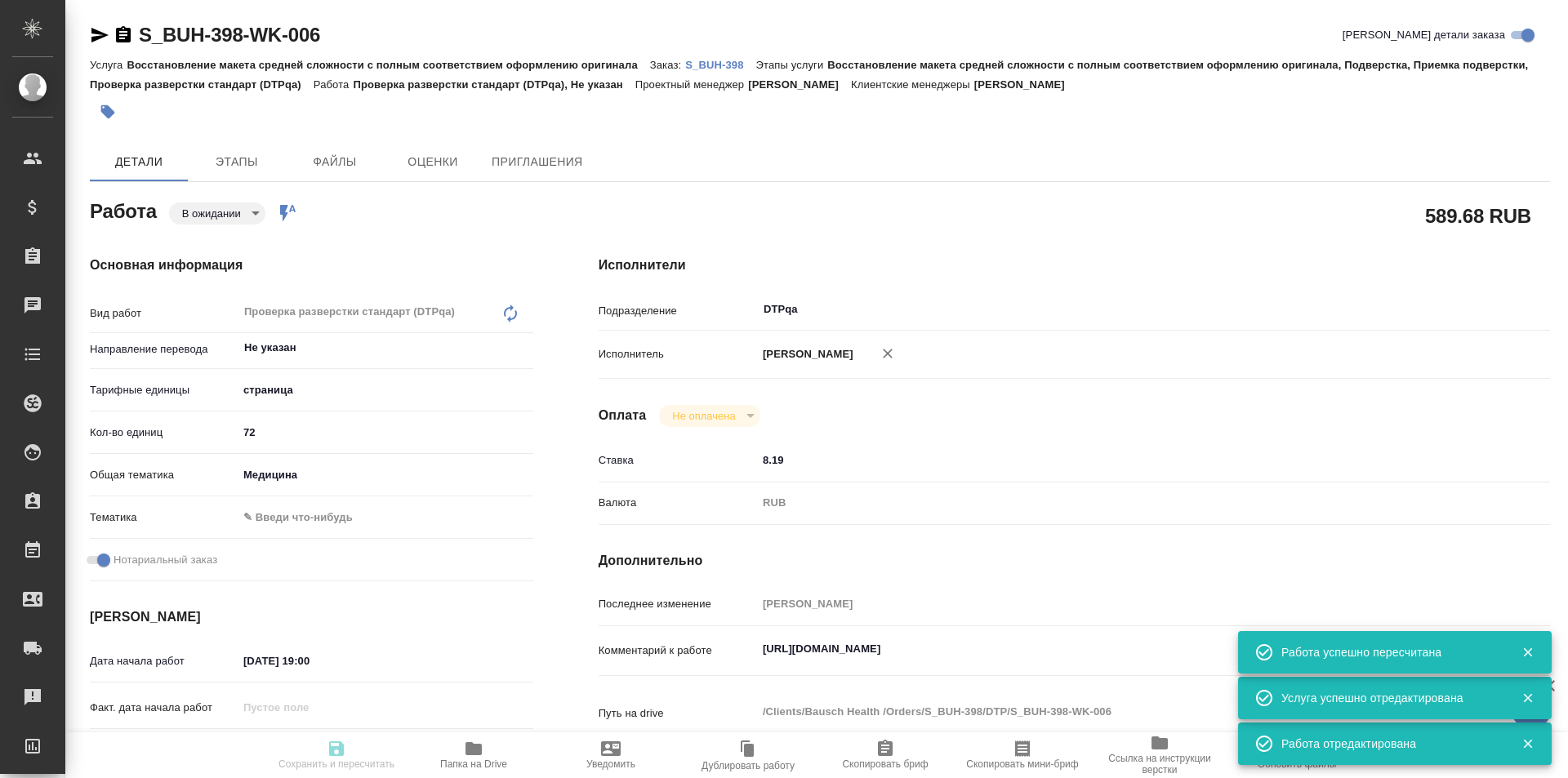
type input "[PERSON_NAME]"
type textarea "https://tera.awatera.com/Work/68dce212d26f4ffccacccce3/"
type textarea "x"
type textarea "/Clients/Bausch Health /Orders/S_BUH-398/DTP/S_BUH-398-WK-006"
type textarea "x"
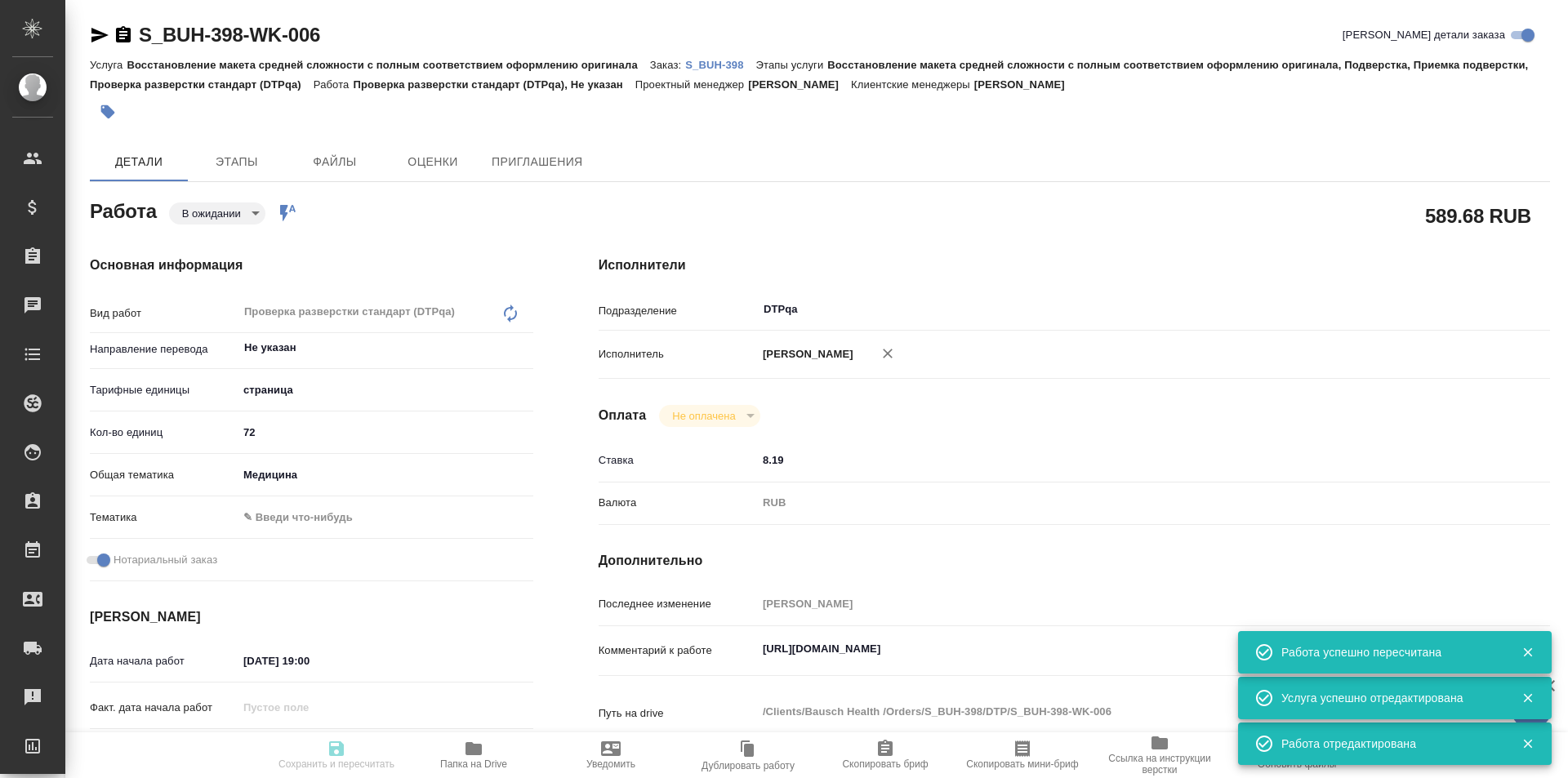
type input "S_BUH-398"
type input "Восстановление макета средней сложности с полным соответствием оформлению ориги…"
type input "Никифорова Валерия"
type input "Заборова Александра"
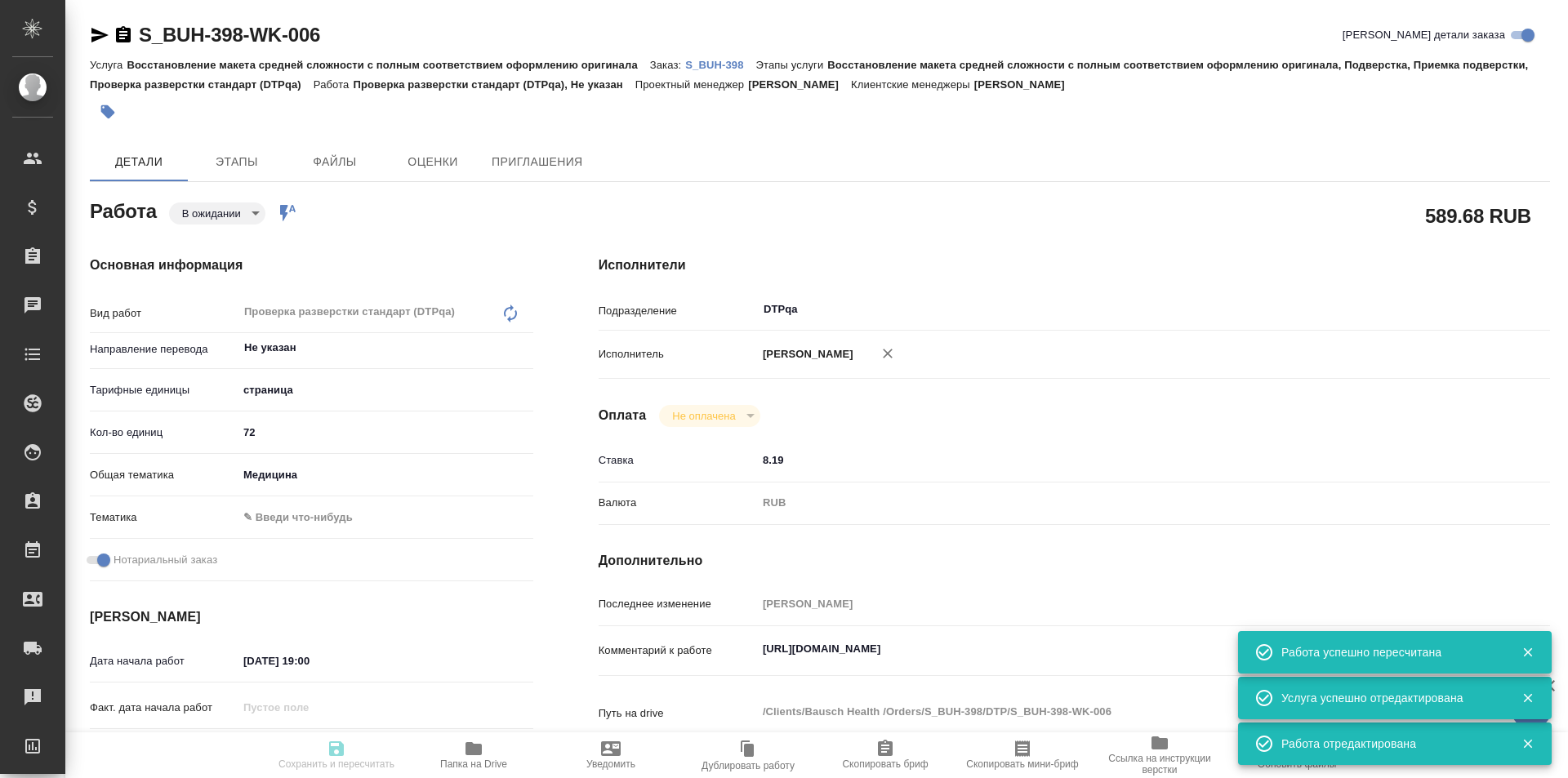
type input "/Clients/Bausch Health /Orders/S_BUH-398"
type textarea "x"
type textarea "англ-рус под нзп"
type textarea "x"
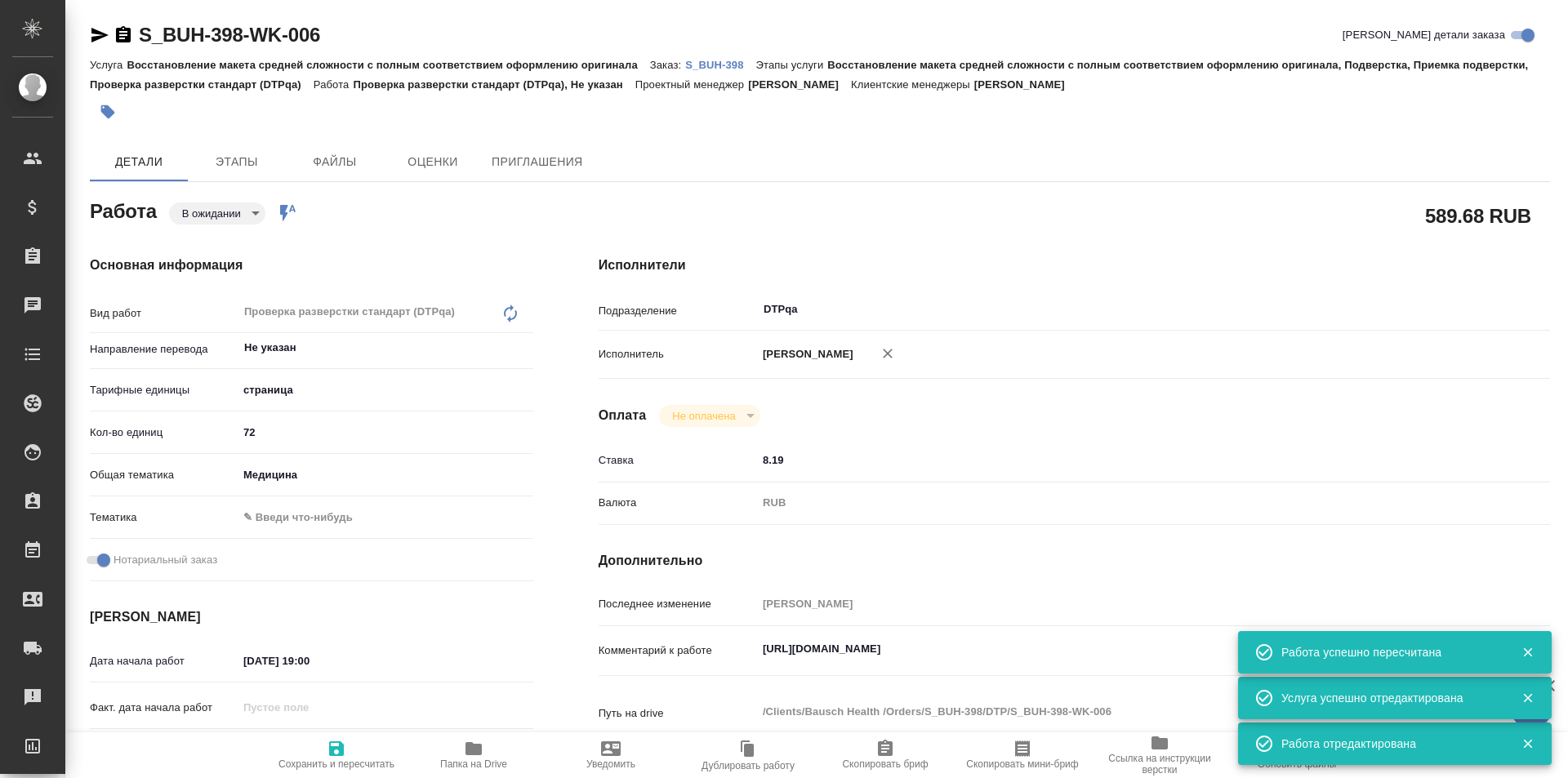
type textarea "x"
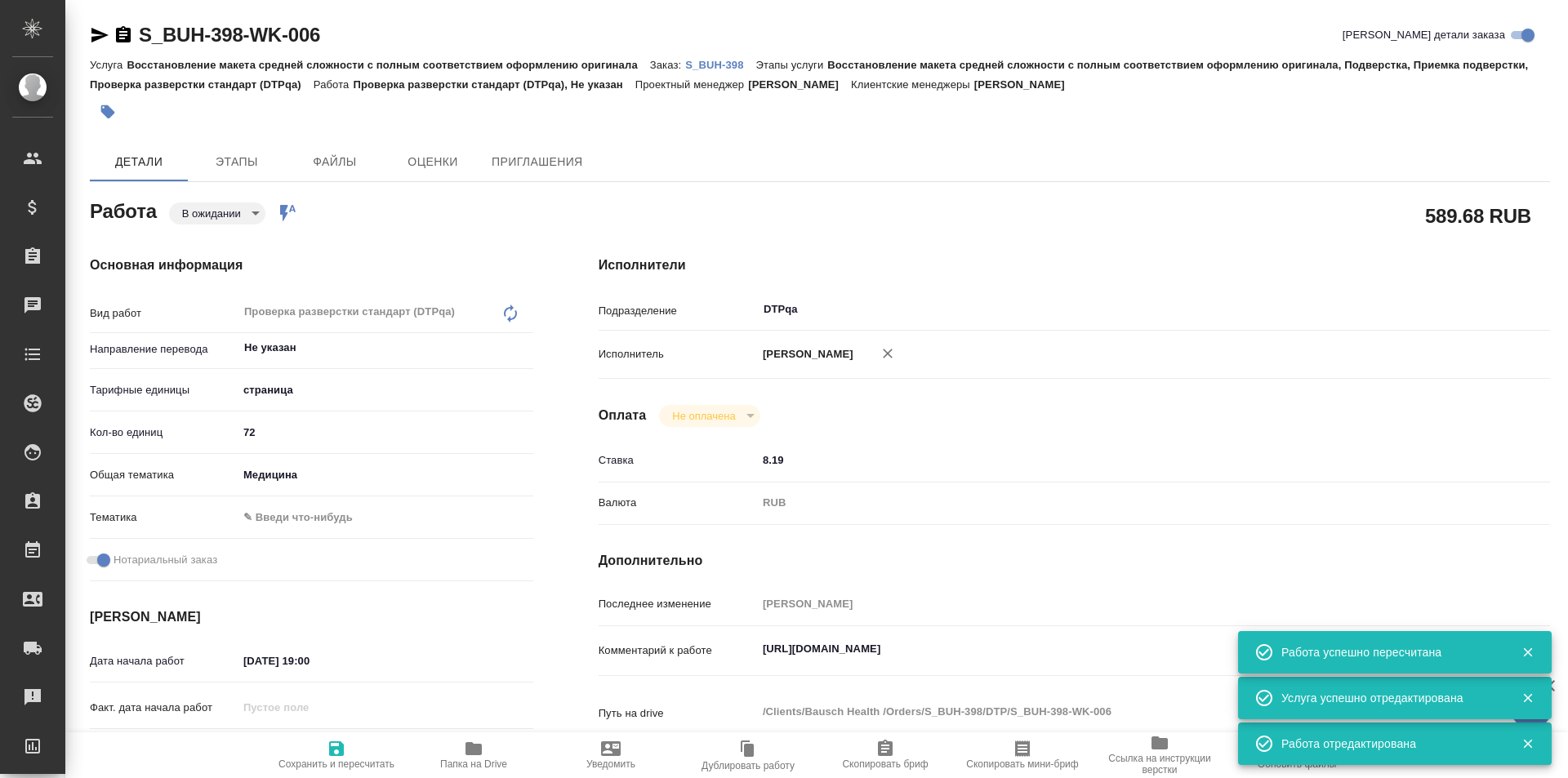
type textarea "x"
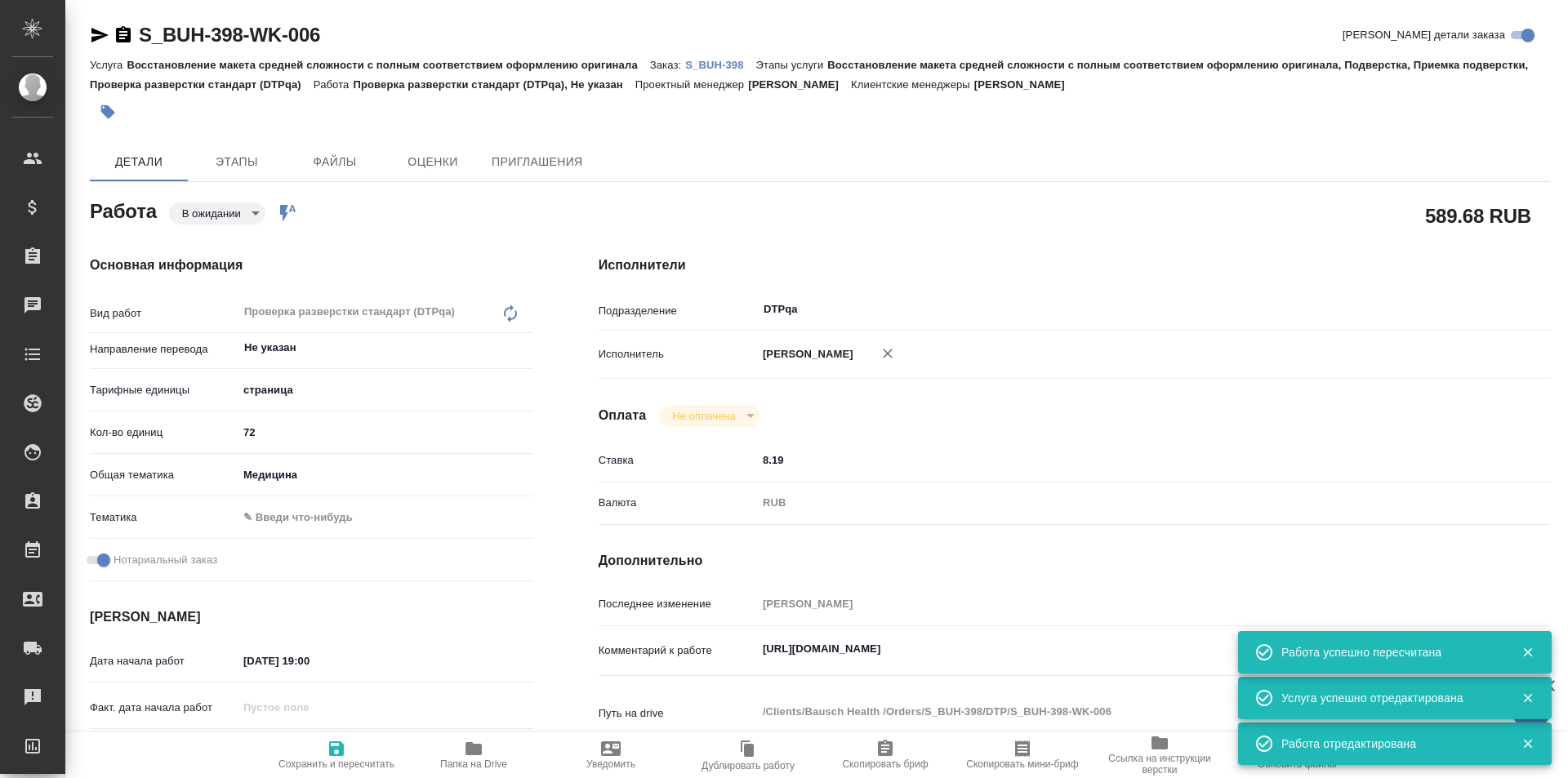
type textarea "x"
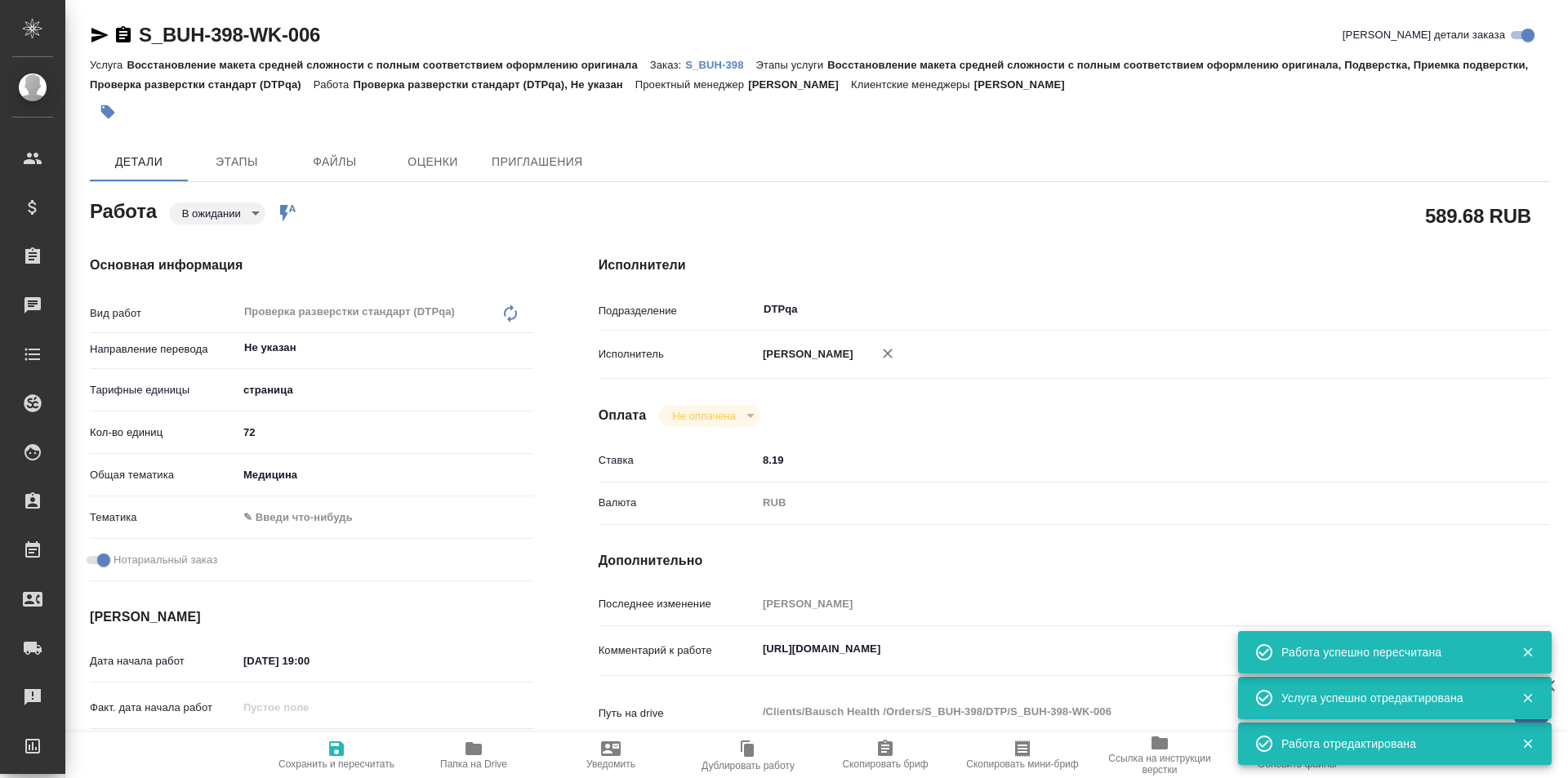
type textarea "x"
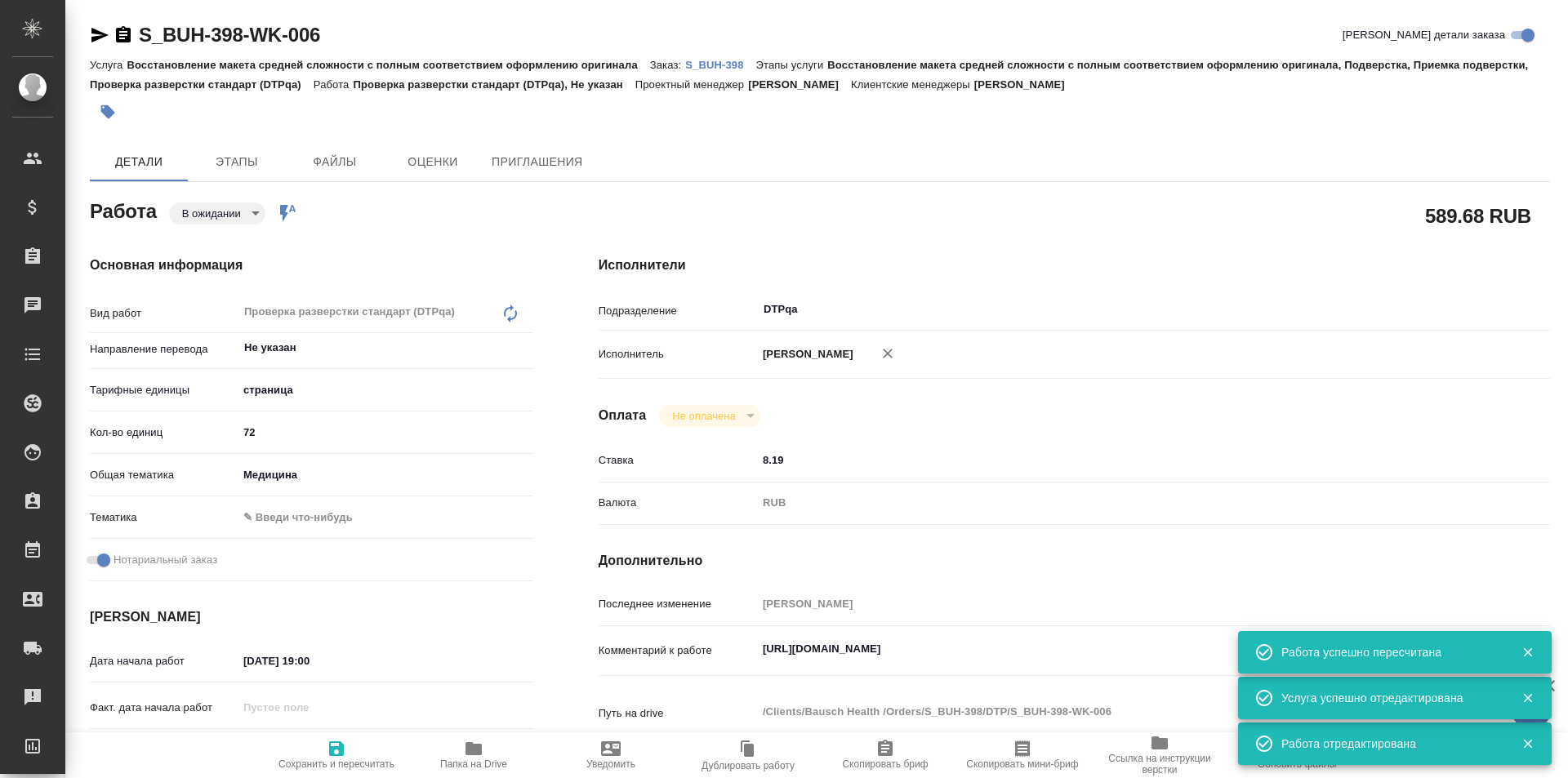
type textarea "x"
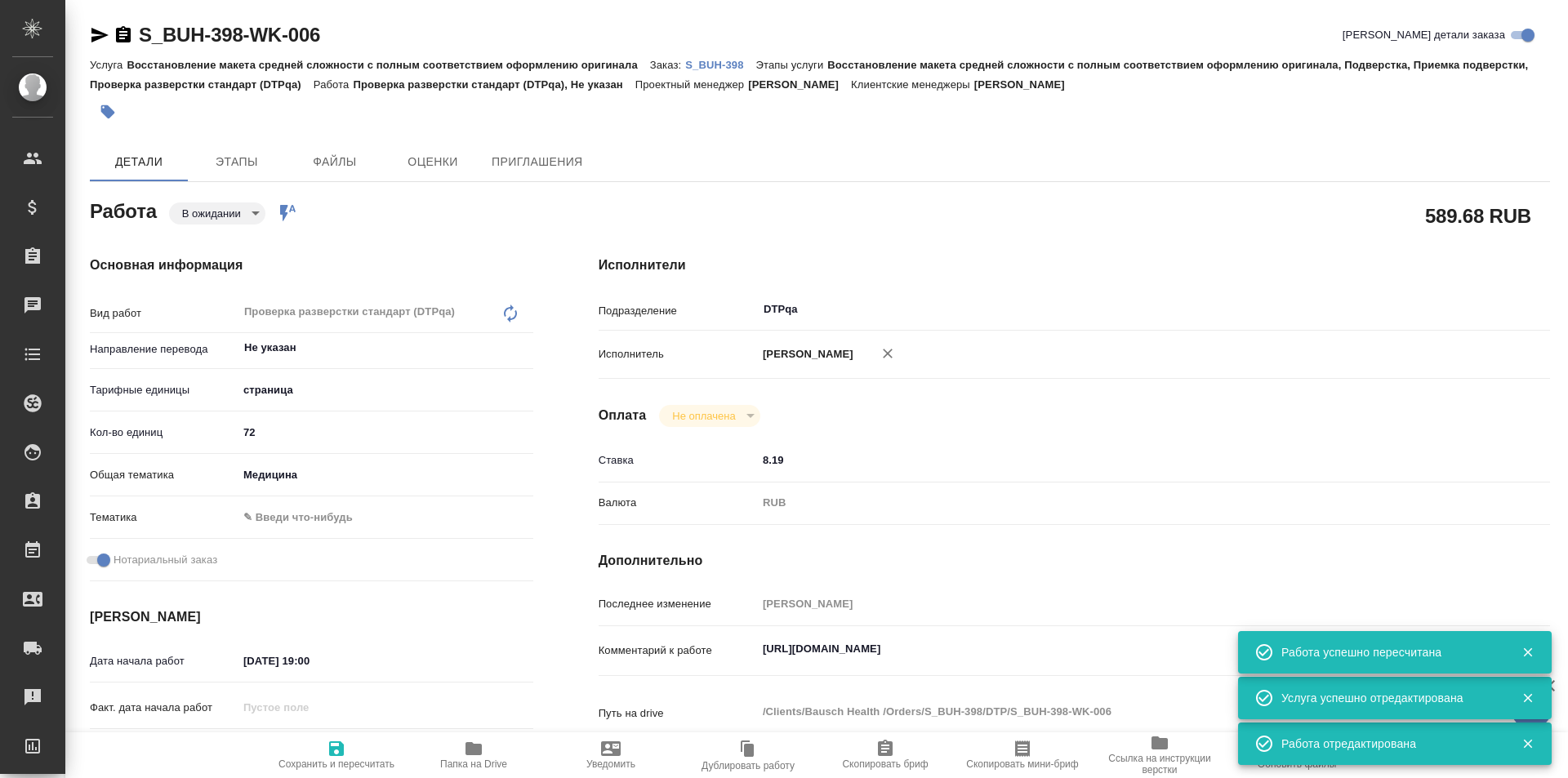
type textarea "x"
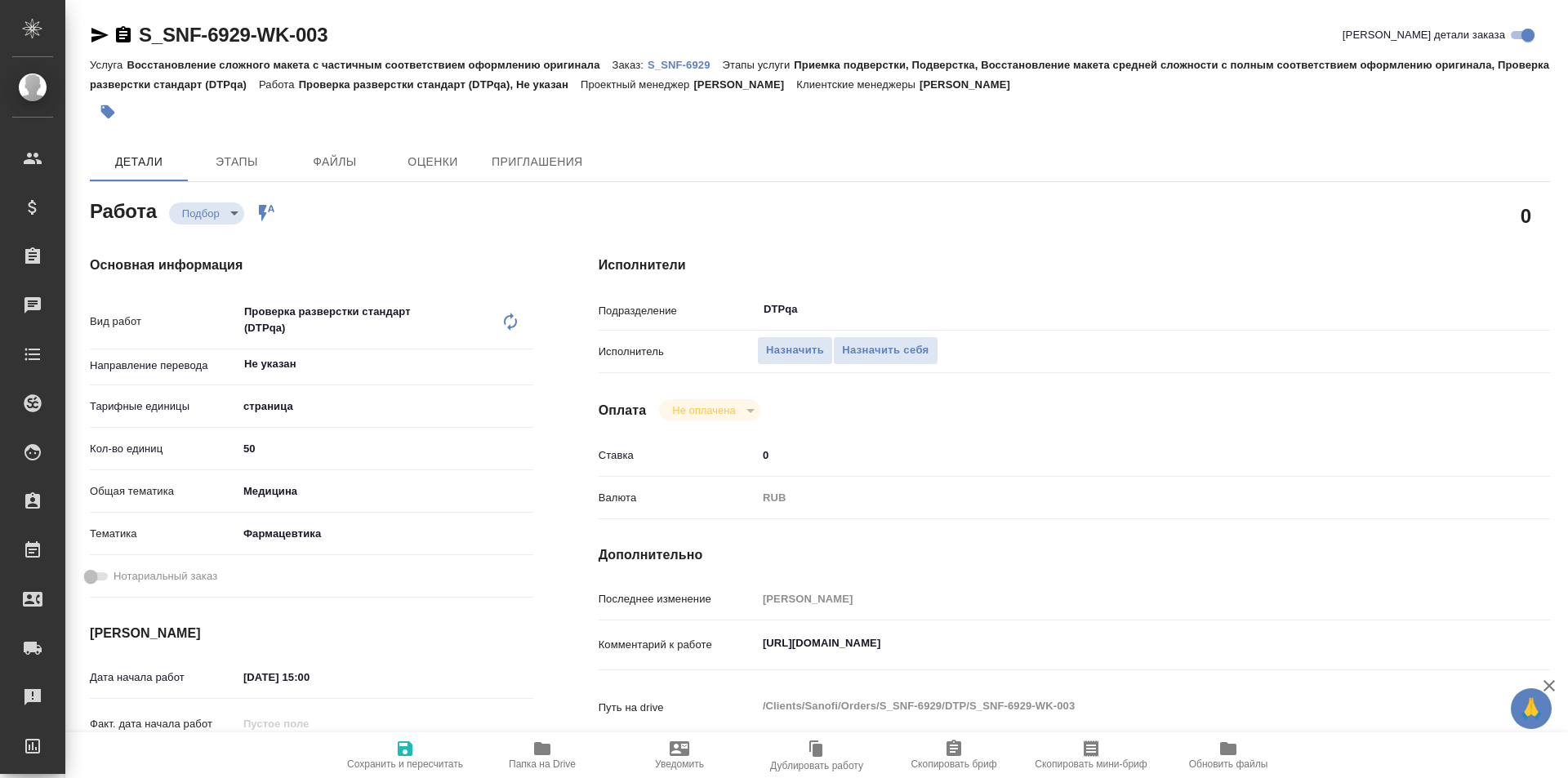
type textarea "x"
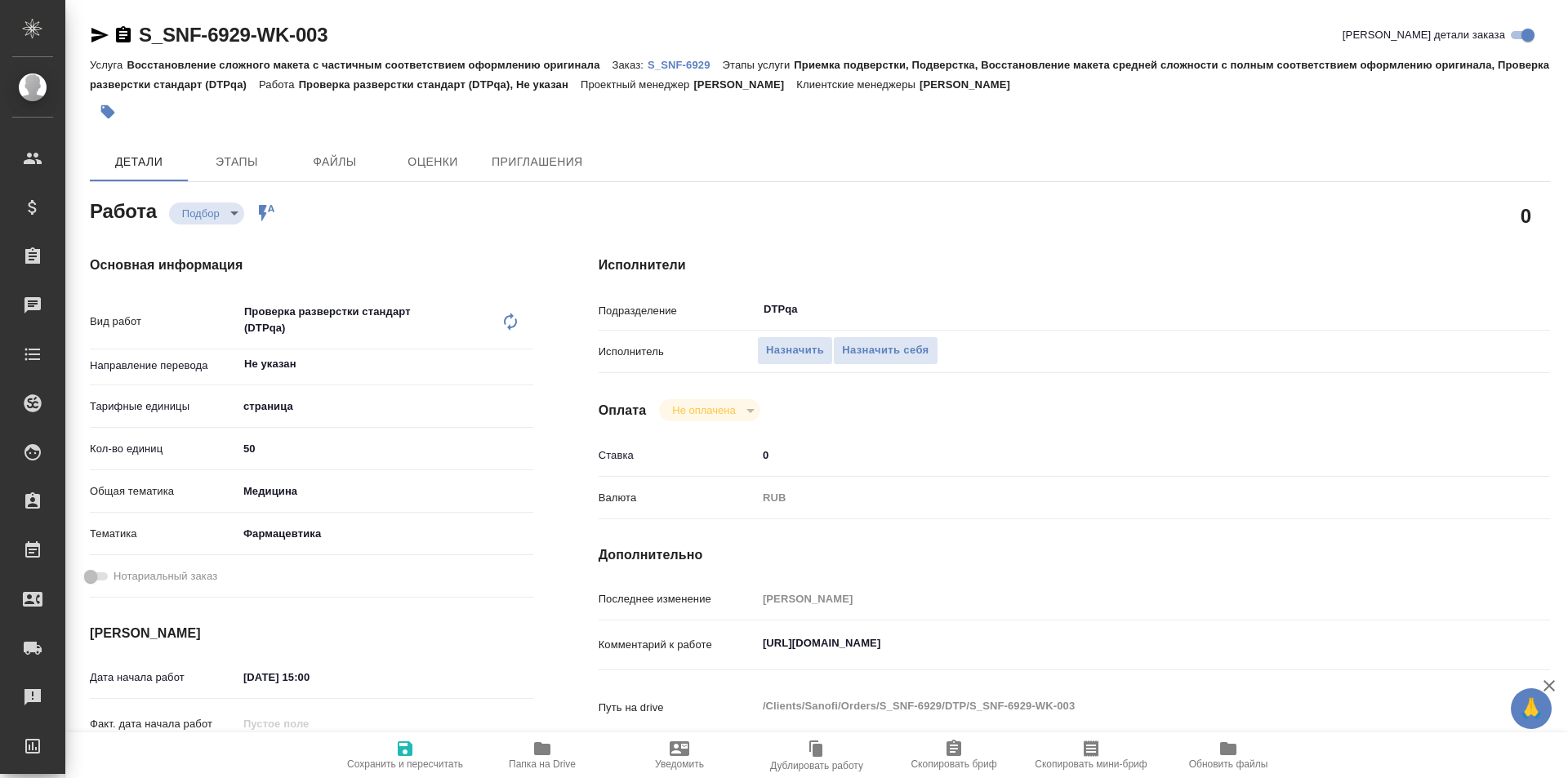
type textarea "x"
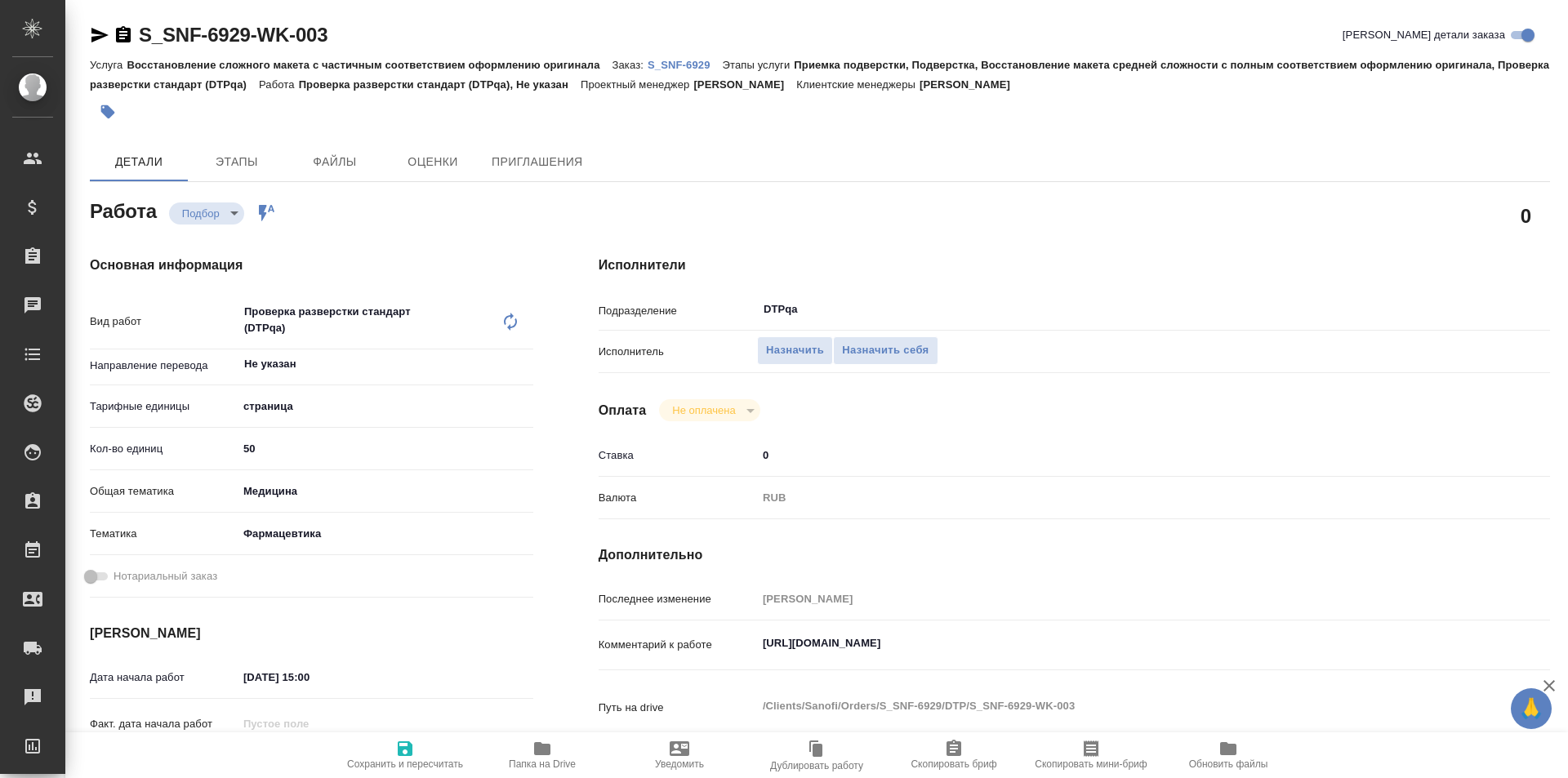
type textarea "x"
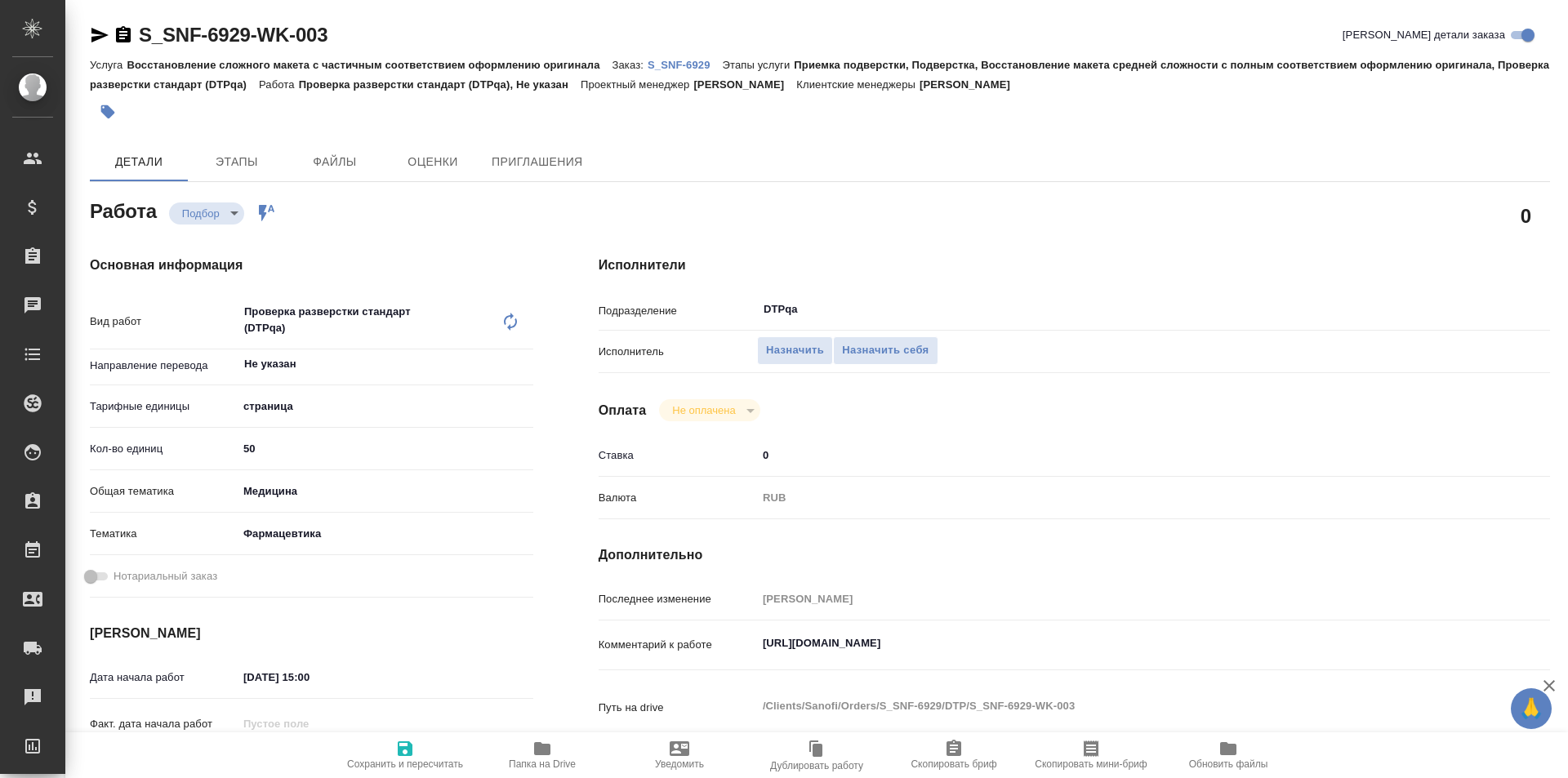
type textarea "x"
drag, startPoint x: 1095, startPoint y: 646, endPoint x: 712, endPoint y: 642, distance: 383.0
click at [712, 642] on div "Комментарий к работе [URL][DOMAIN_NAME] x" at bounding box center [1074, 646] width 951 height 38
type textarea "x"
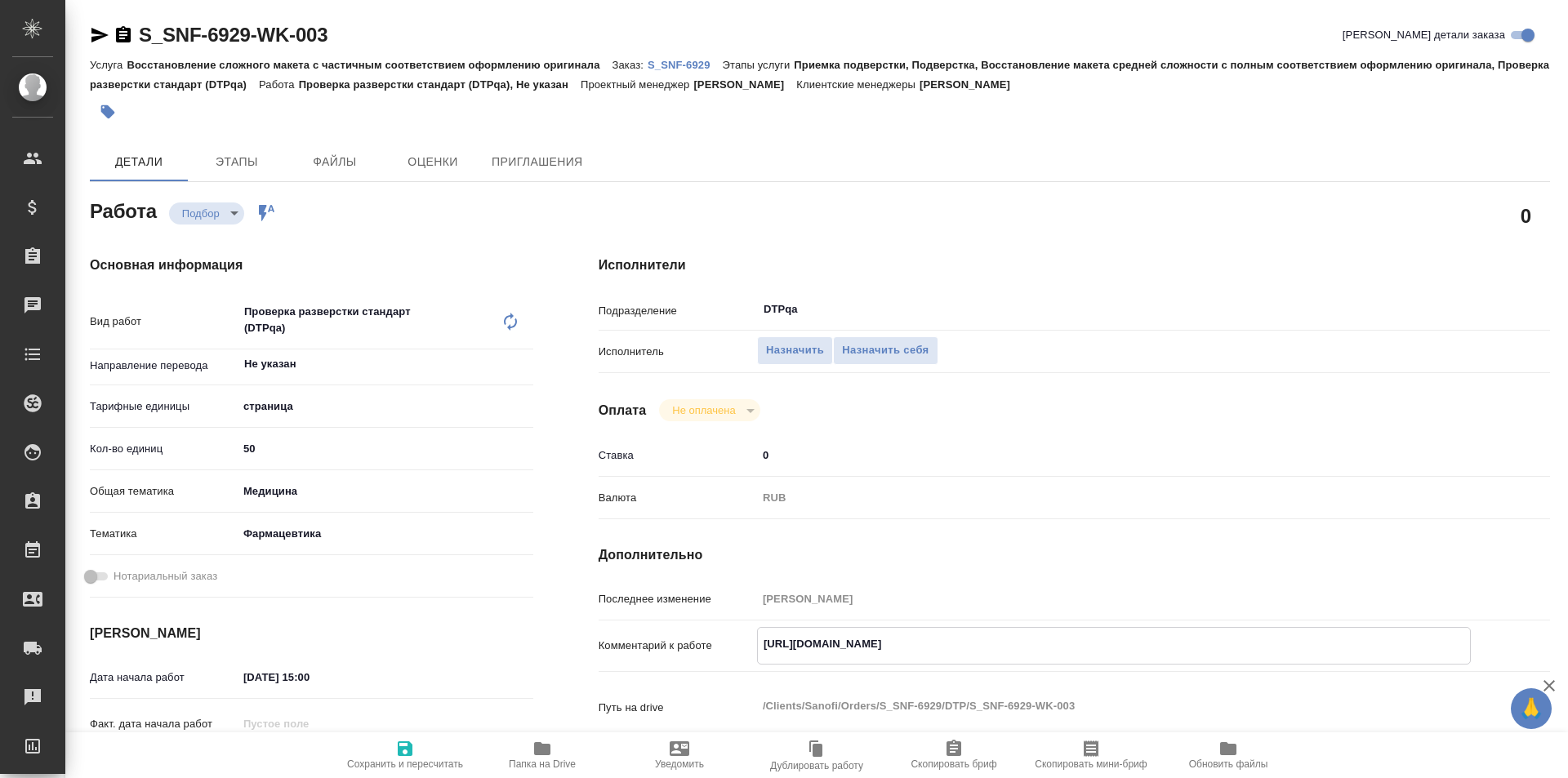
type textarea "x"
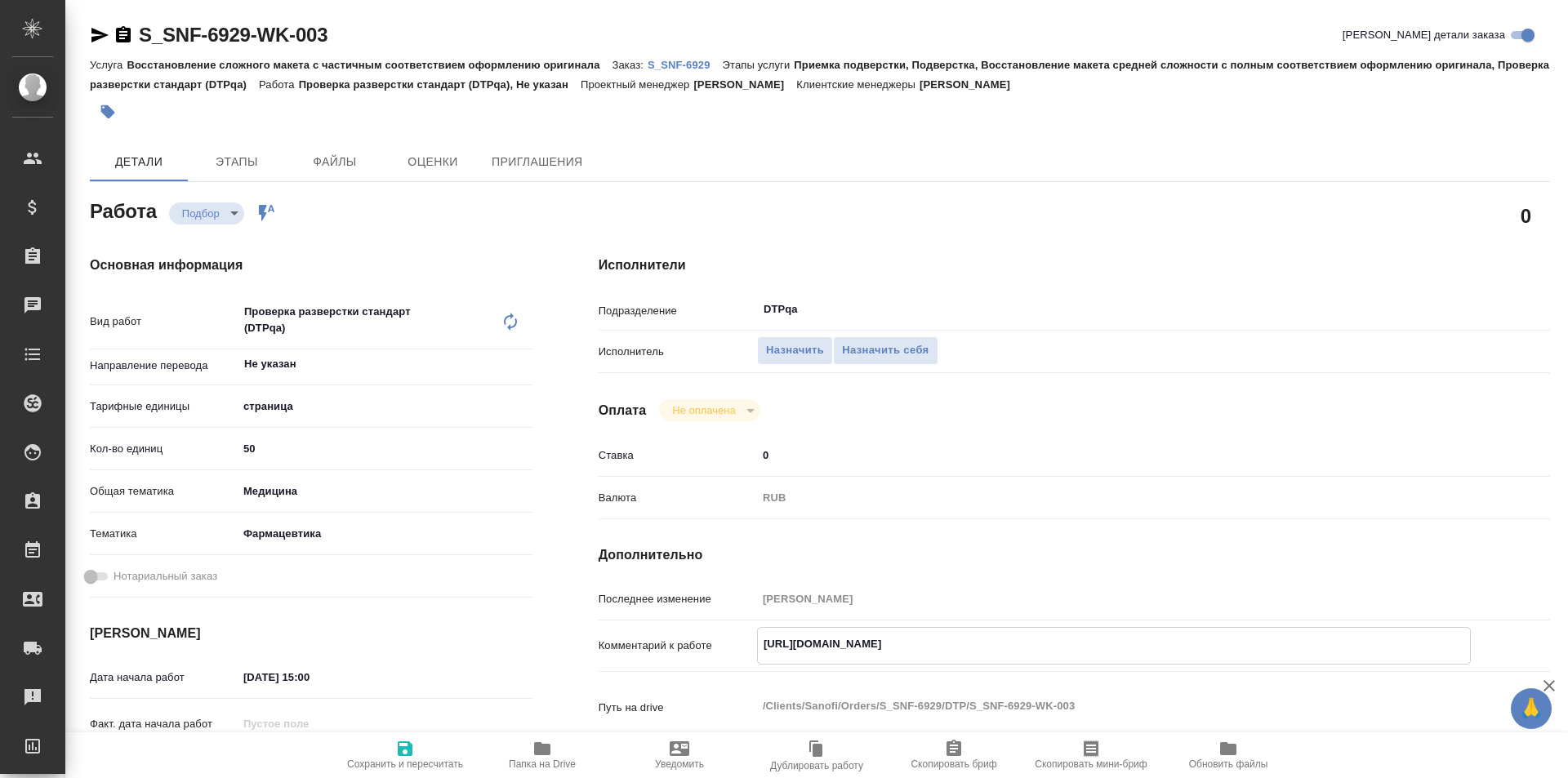
type textarea "x"
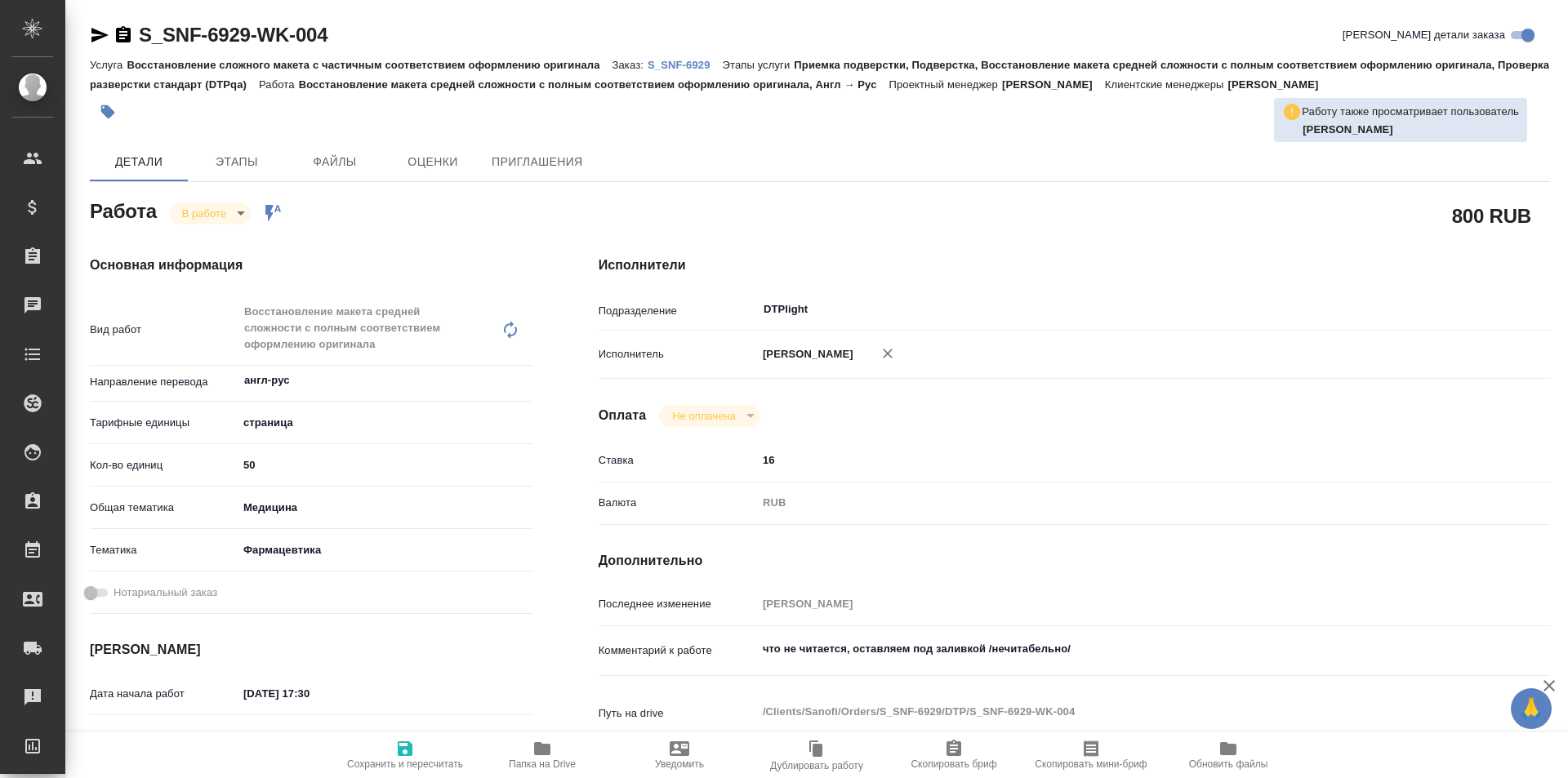
type textarea "x"
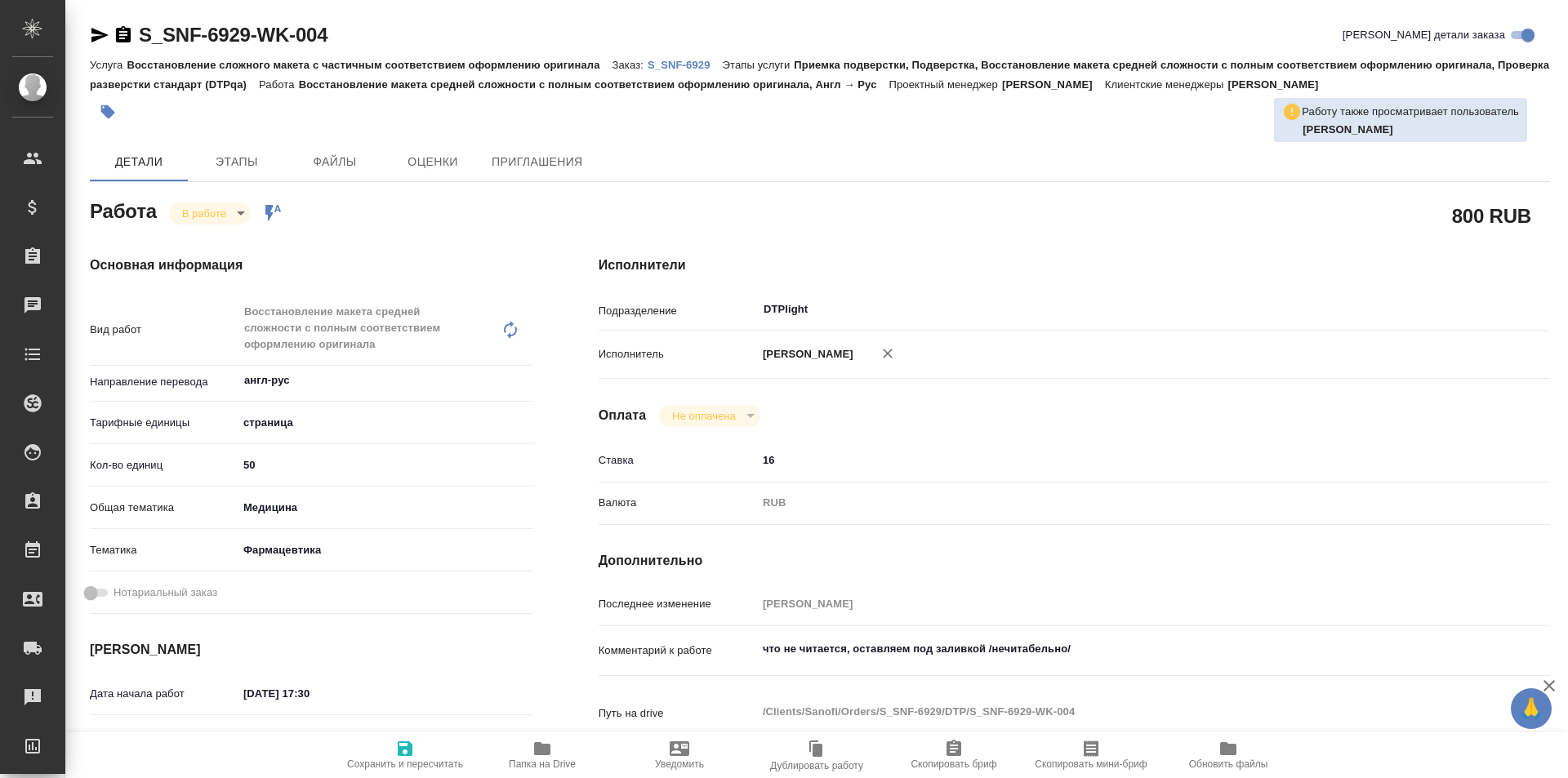
type textarea "x"
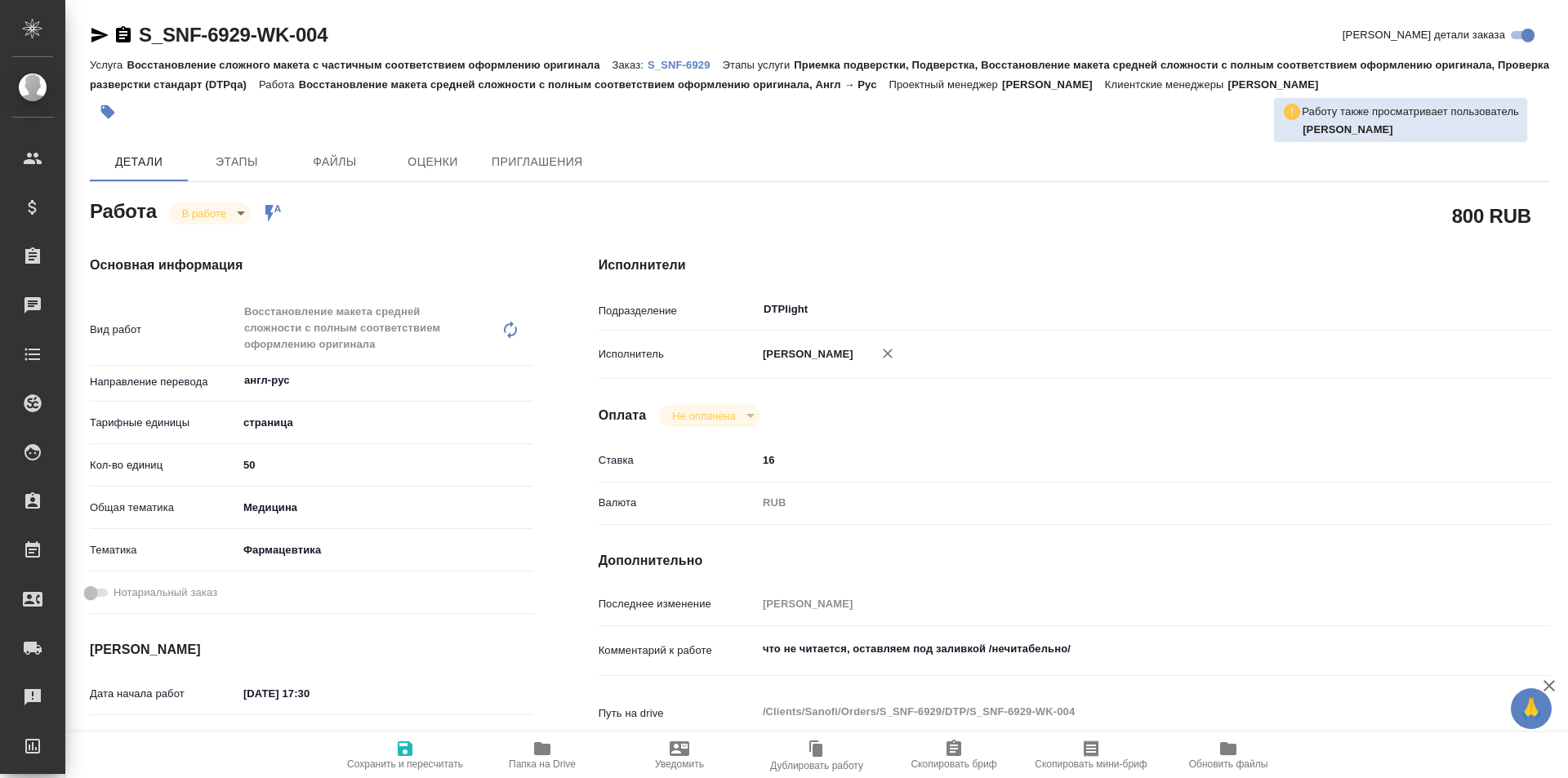
type textarea "x"
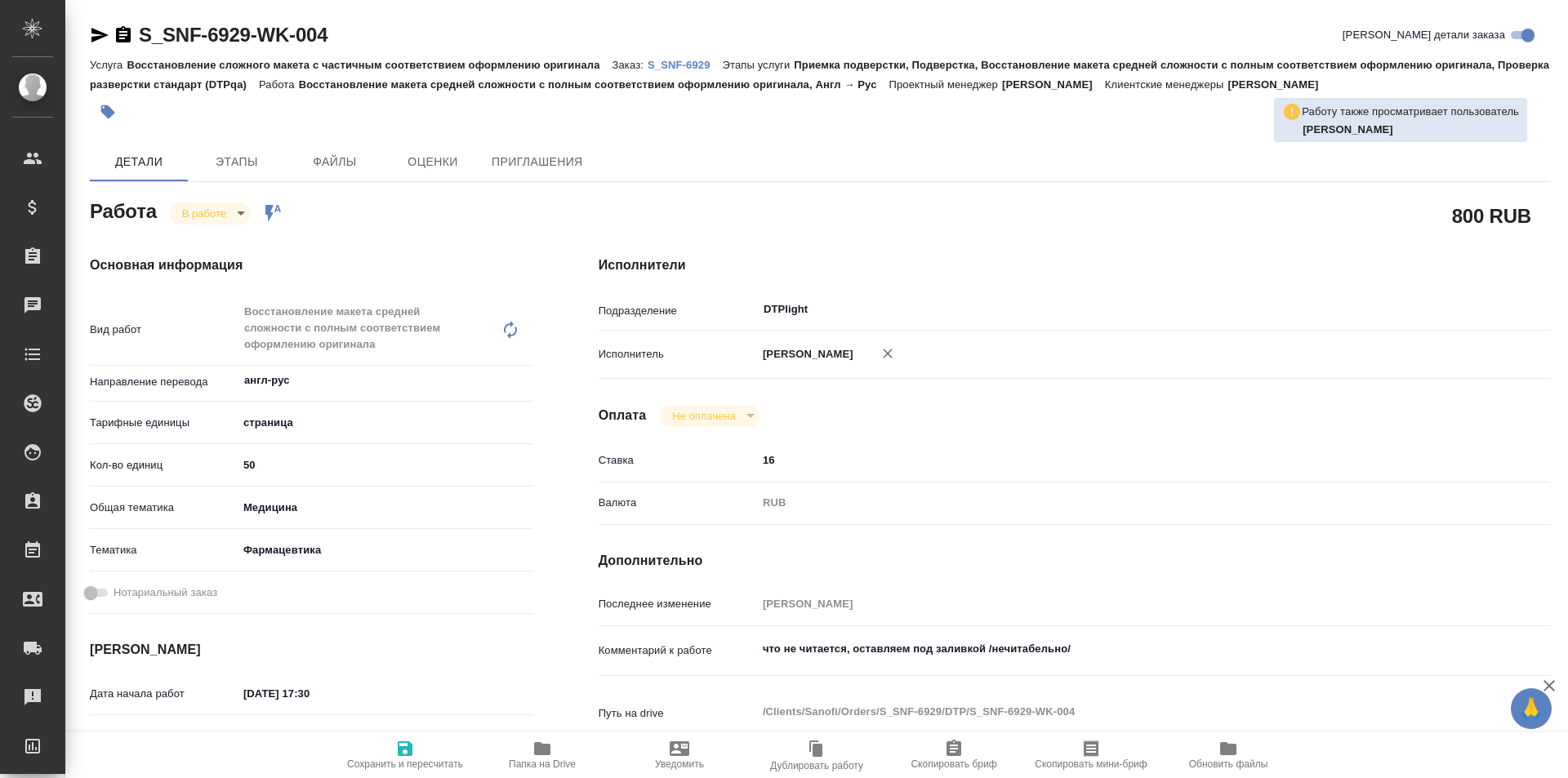
type textarea "x"
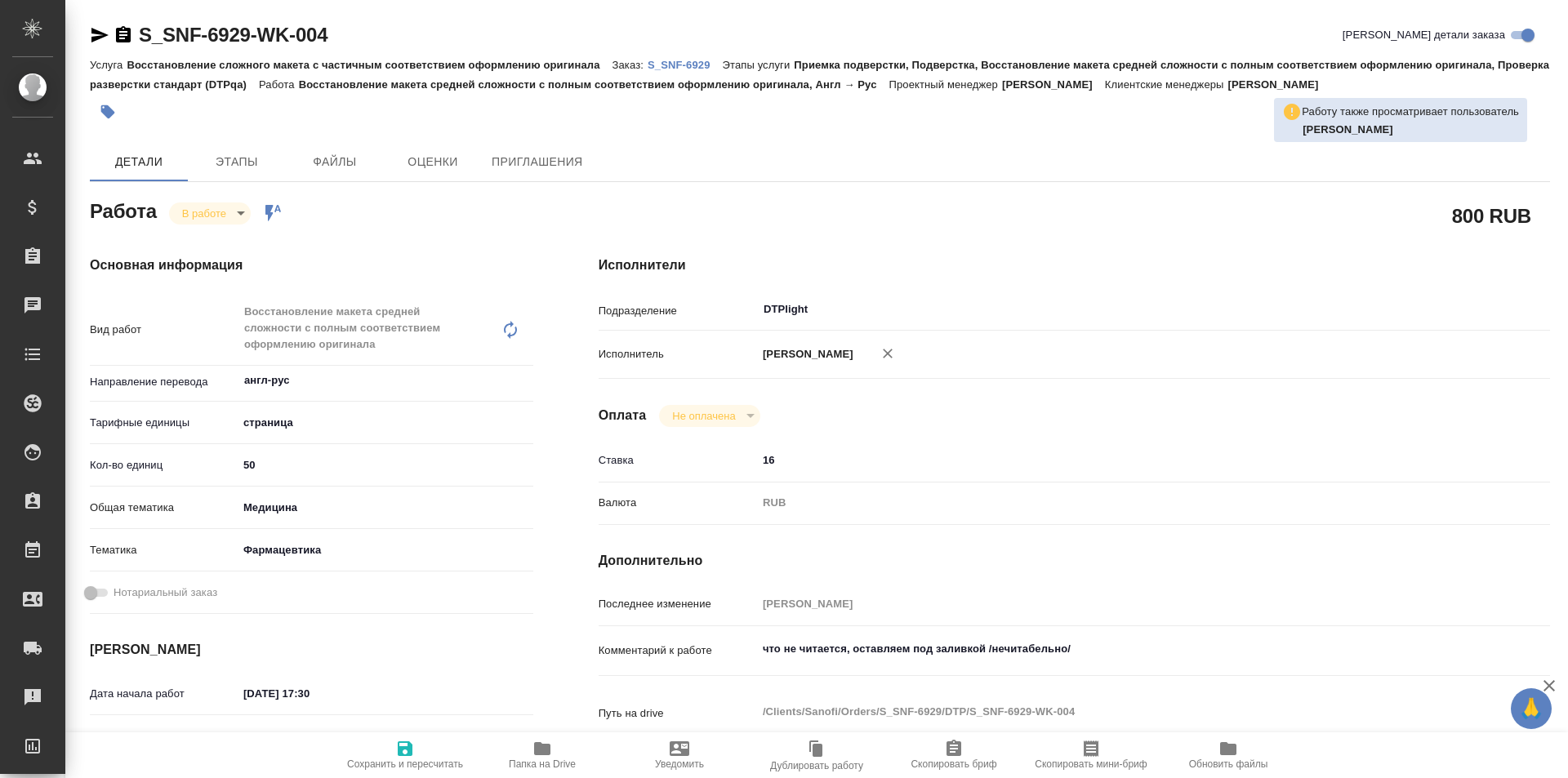
type textarea "x"
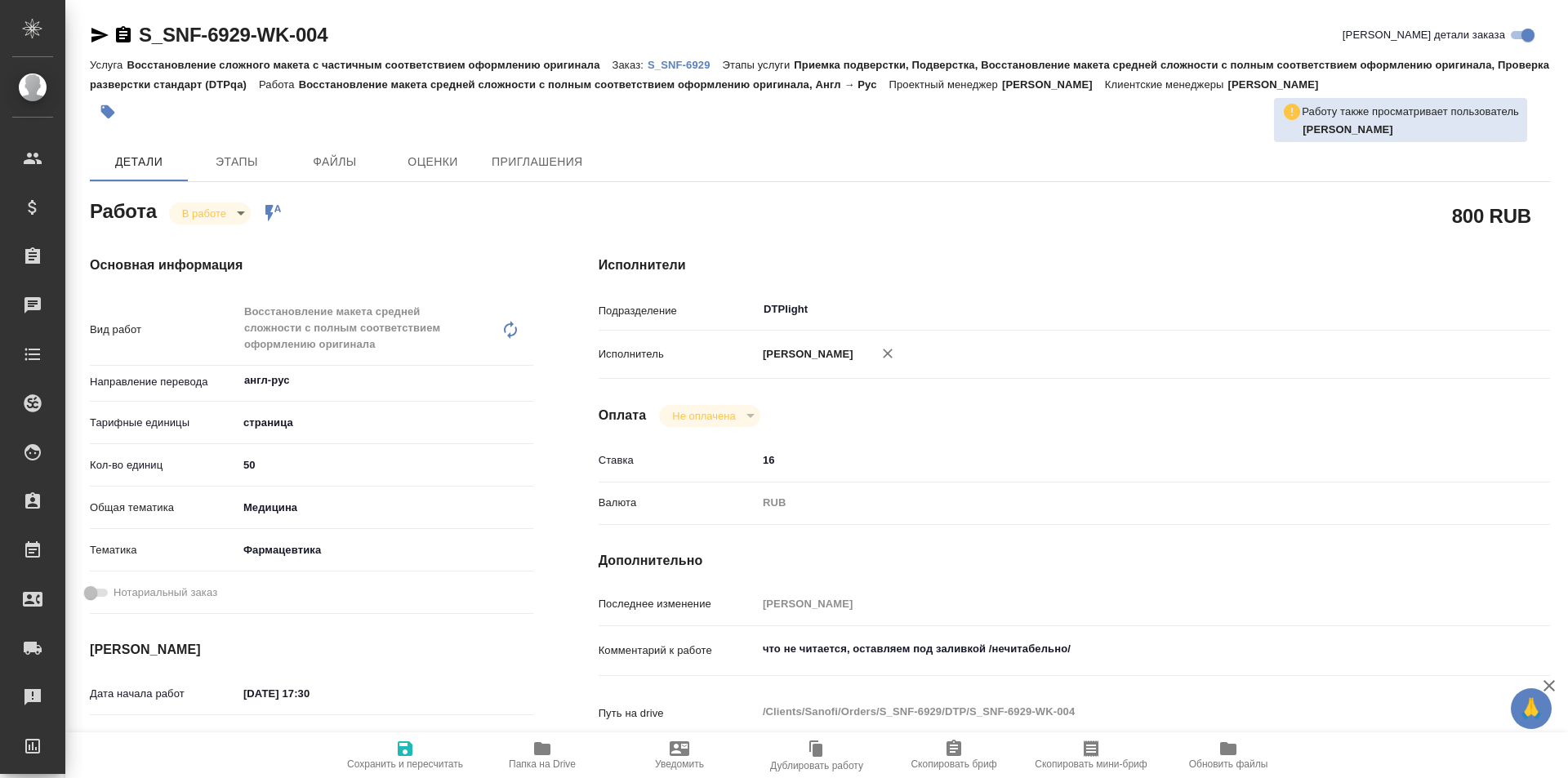
scroll to position [81, 0]
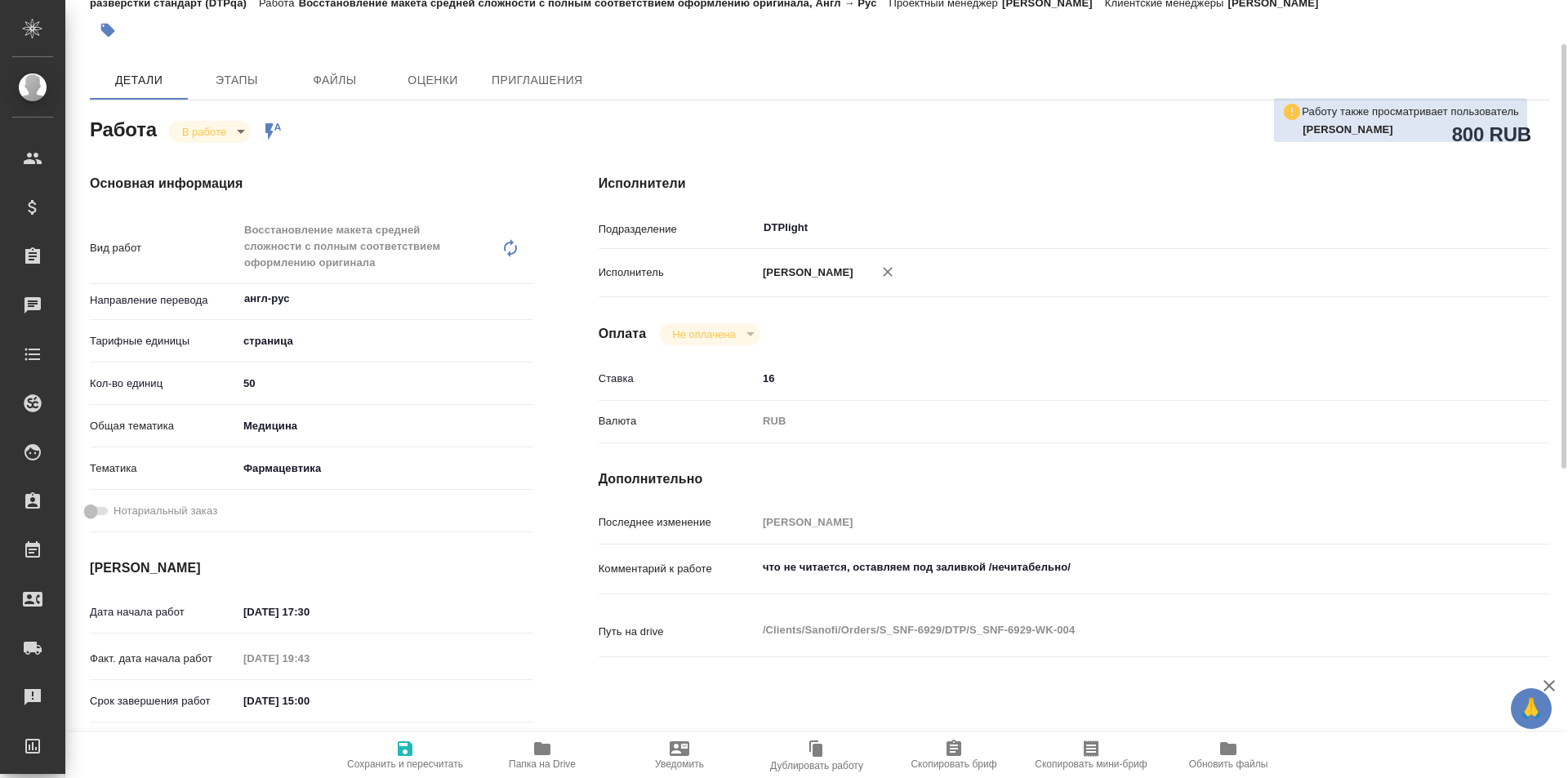
type textarea "x"
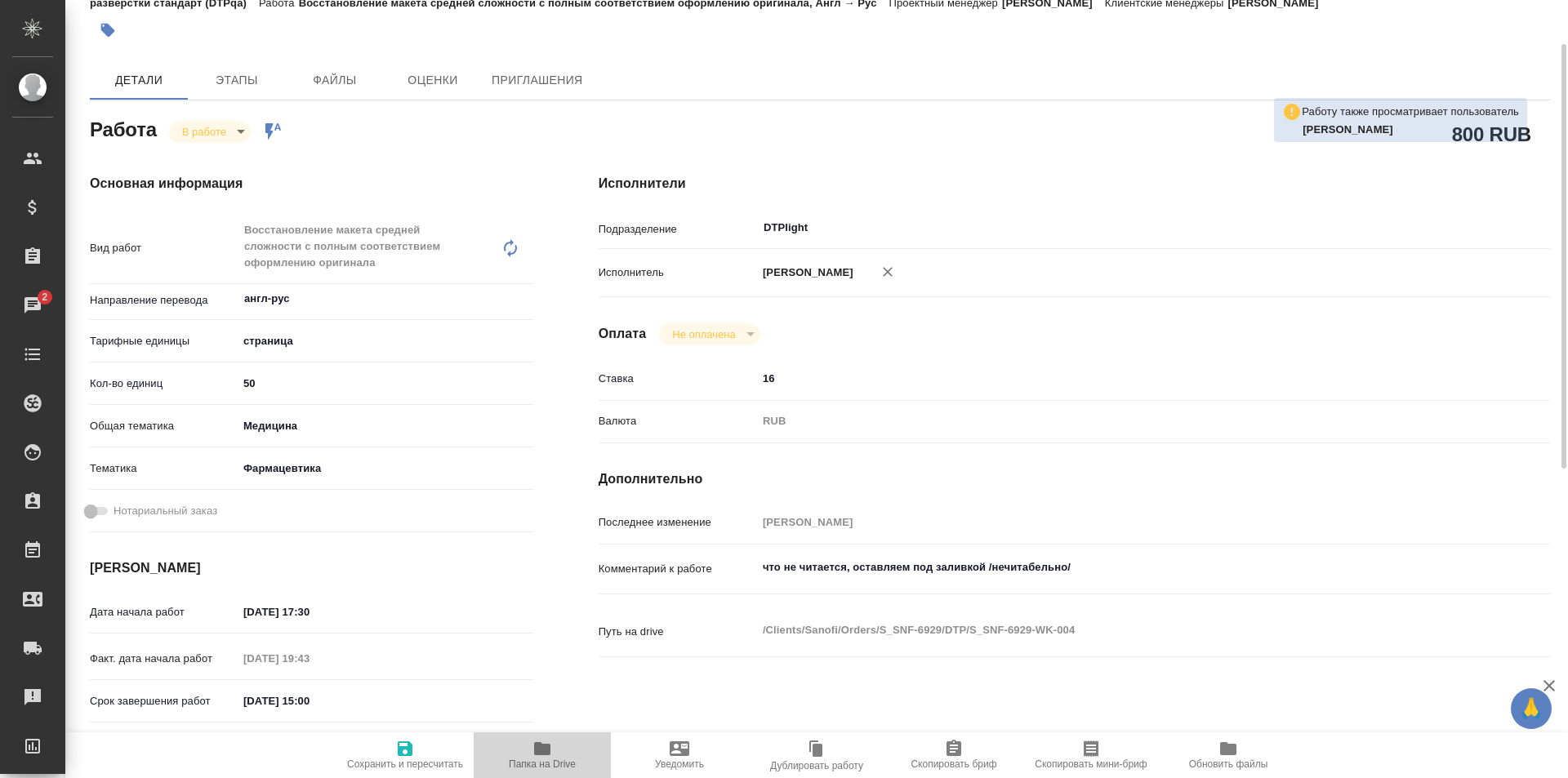
click at [531, 755] on span "Папка на Drive" at bounding box center [542, 754] width 118 height 31
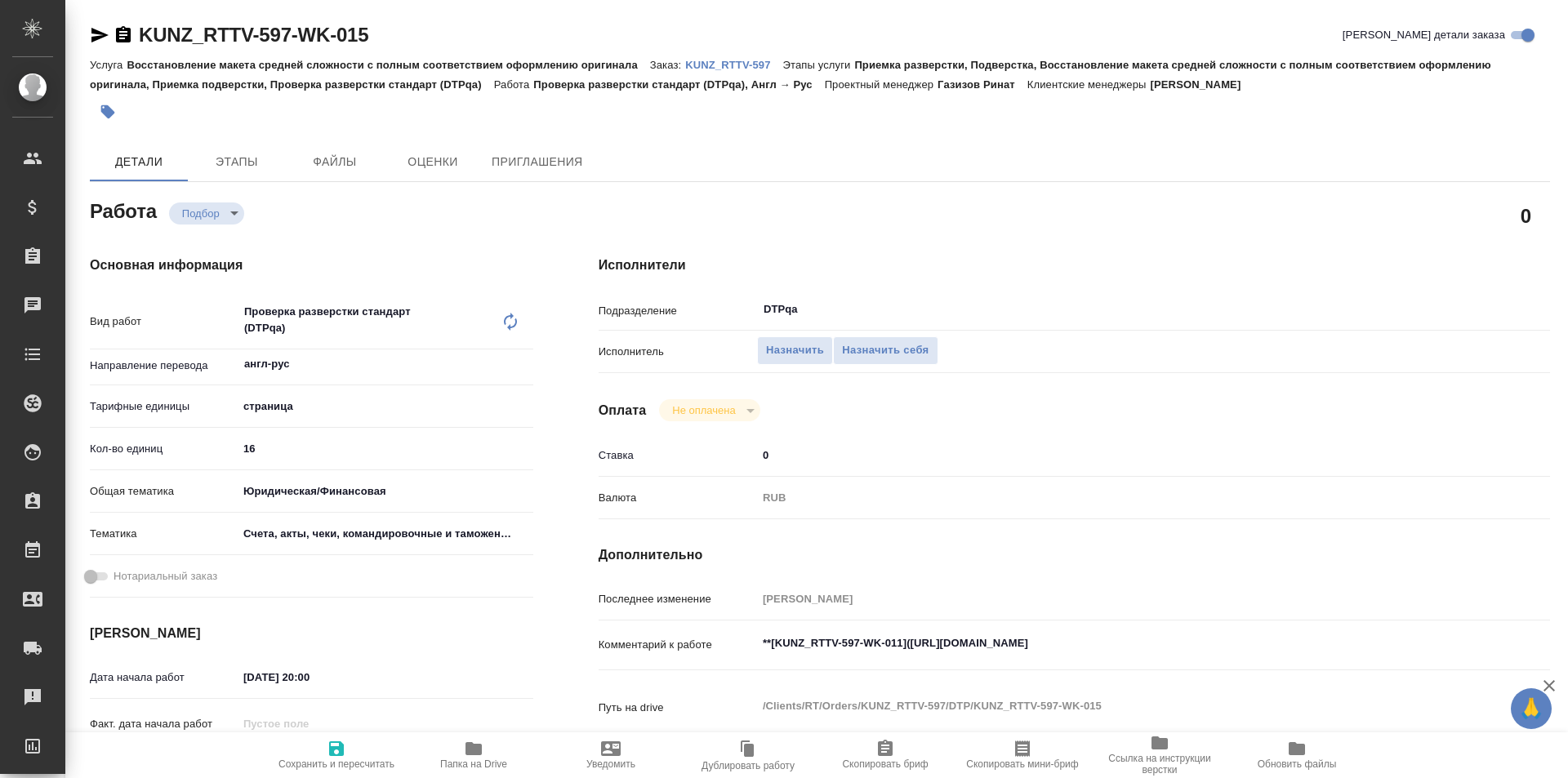
type textarea "x"
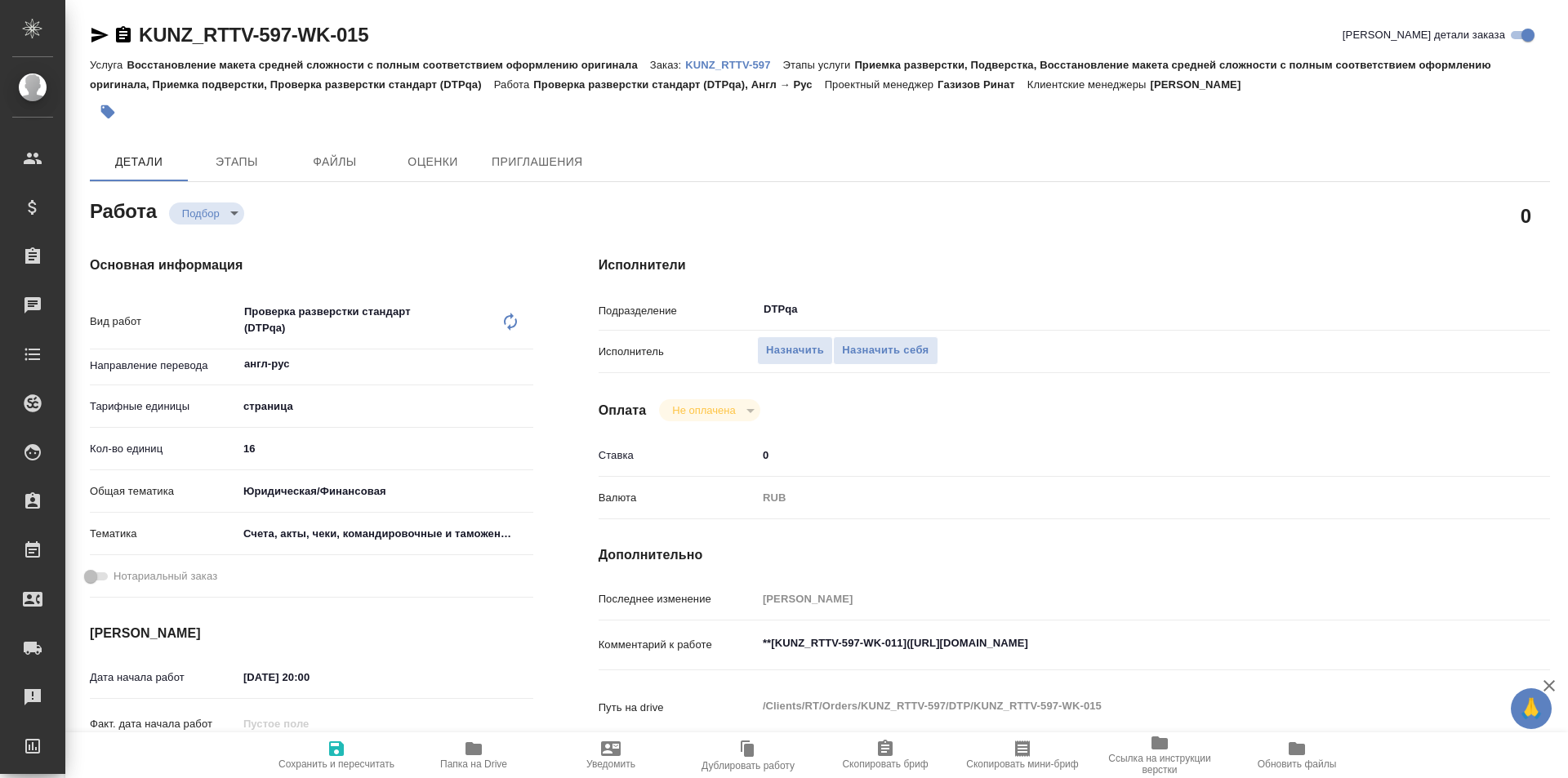
type textarea "x"
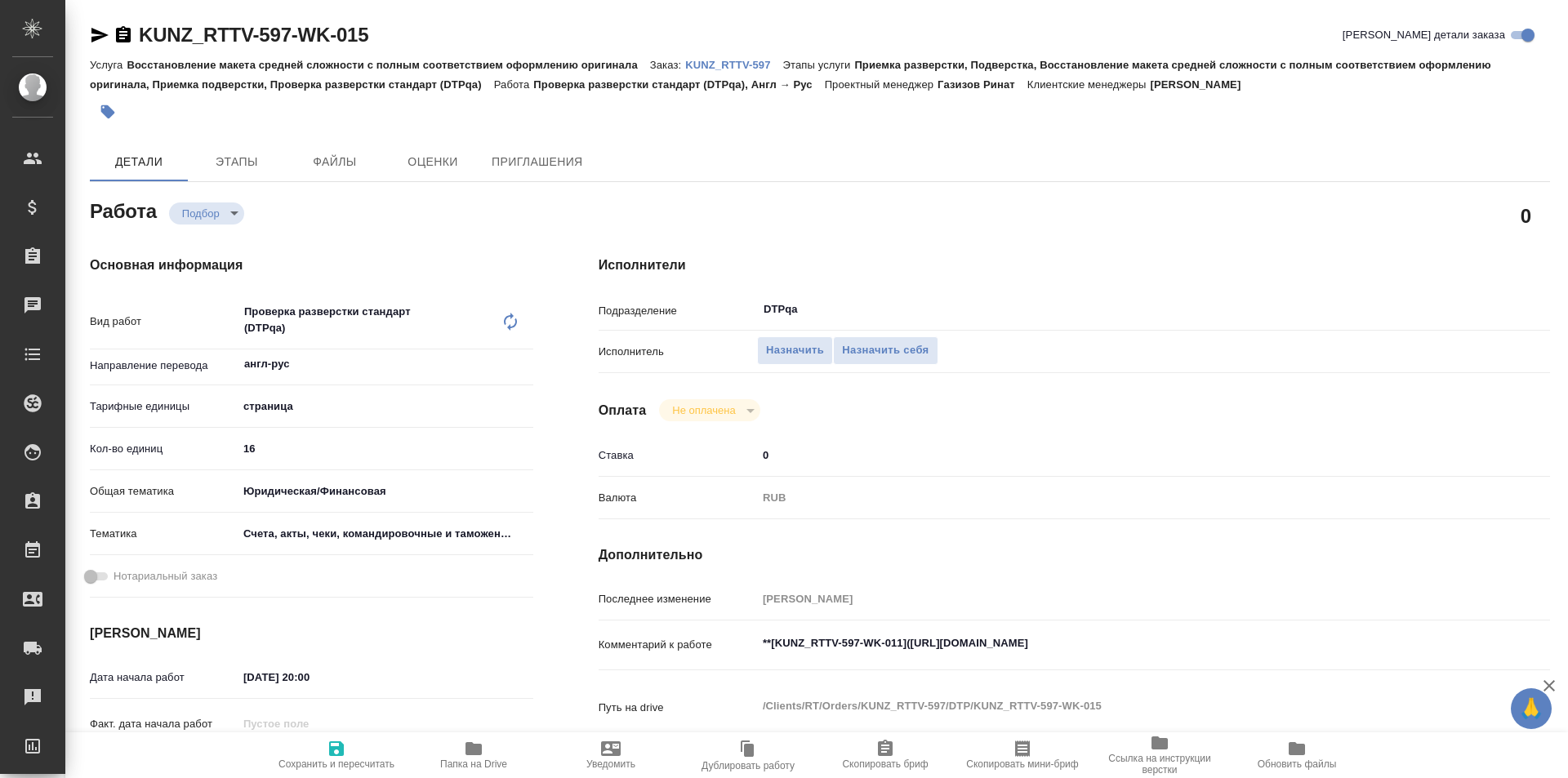
type textarea "x"
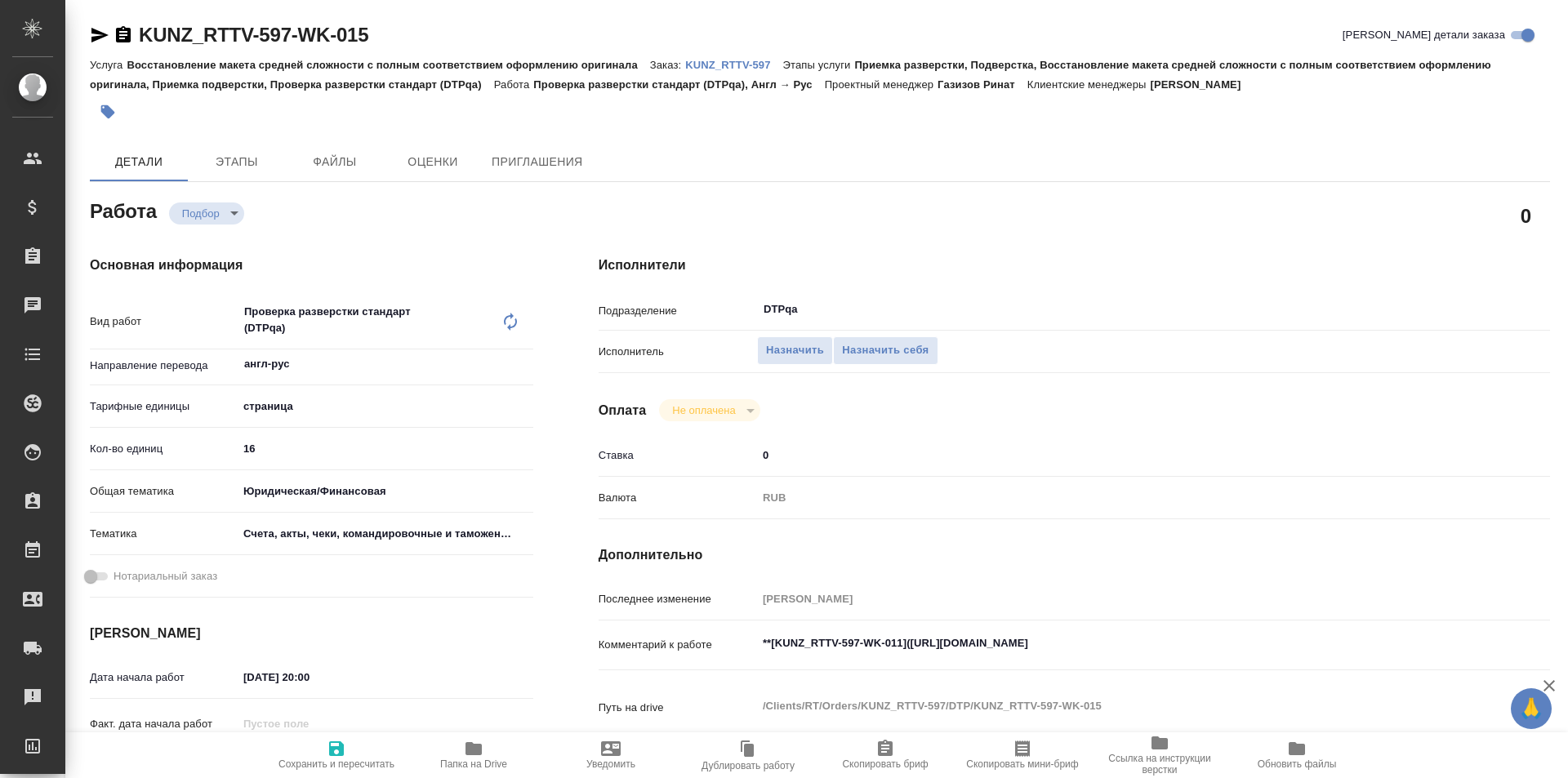
type textarea "x"
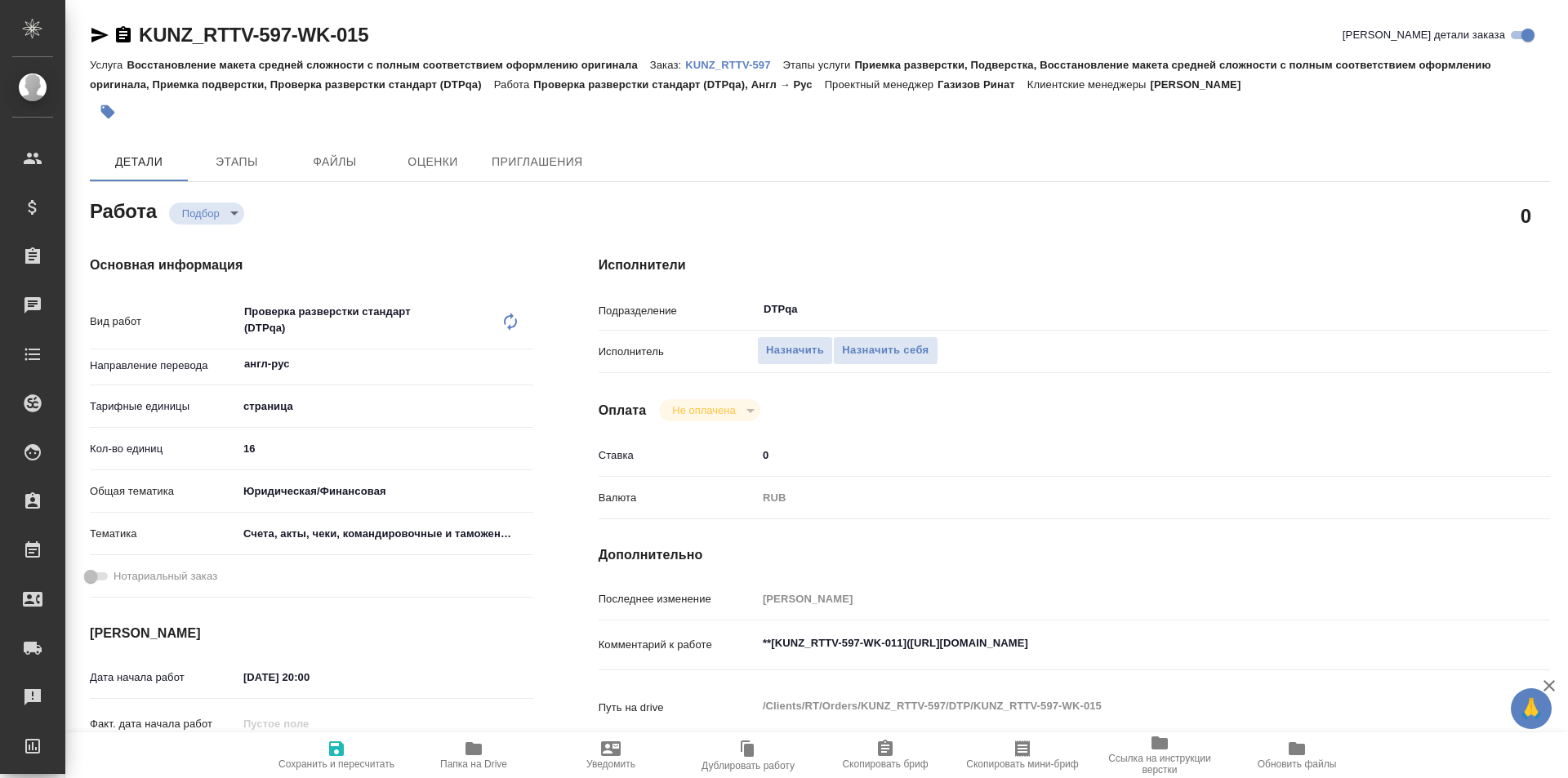
type textarea "x"
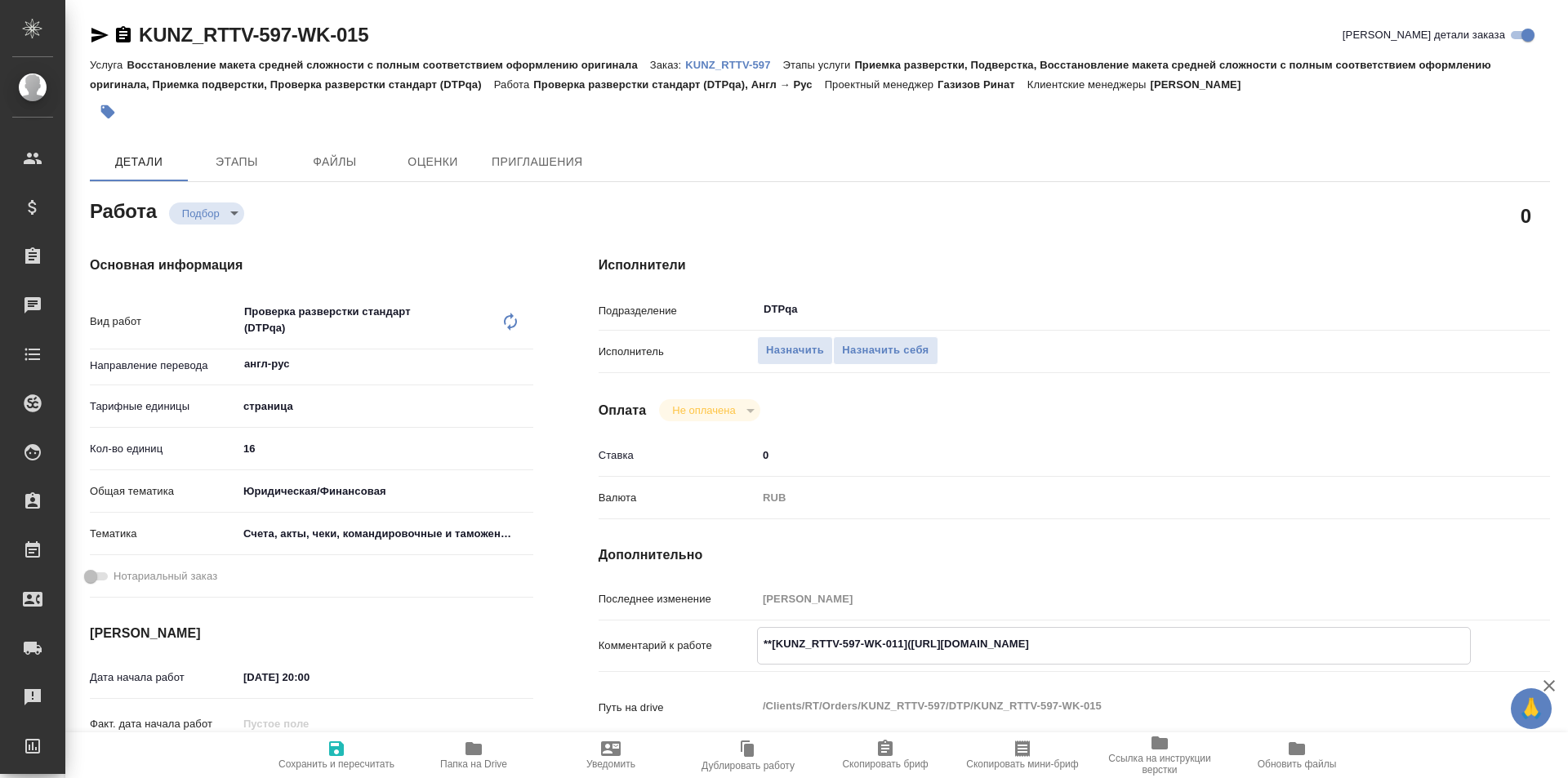
type textarea "x"
drag, startPoint x: 1217, startPoint y: 639, endPoint x: 912, endPoint y: 643, distance: 305.0
click at [912, 643] on textarea "**[KUNZ_RTTV-597-WK-011]([URL][DOMAIN_NAME]" at bounding box center [1114, 644] width 712 height 28
type textarea "x"
click at [867, 353] on span "Назначить себя" at bounding box center [884, 350] width 86 height 19
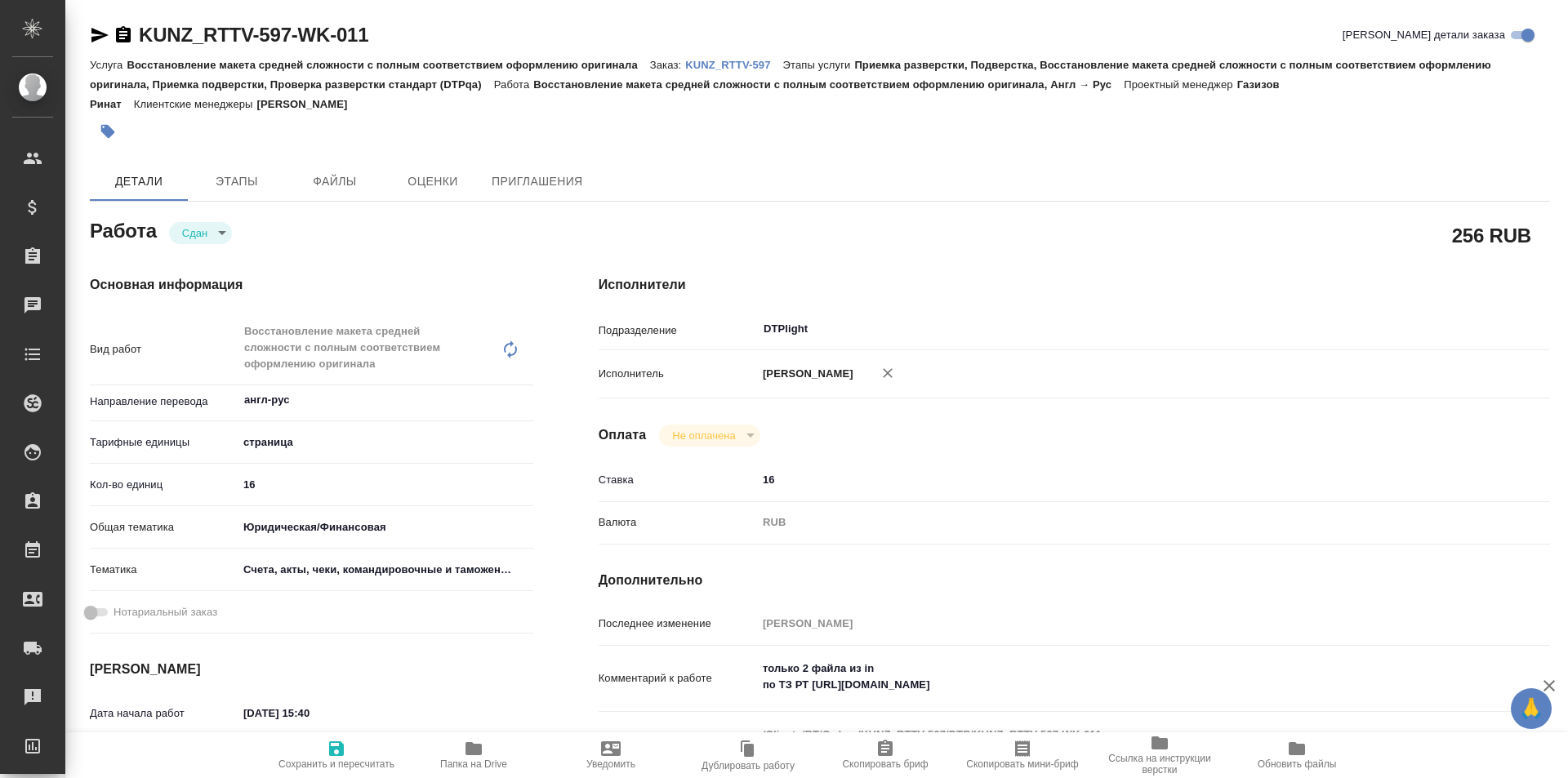
type textarea "x"
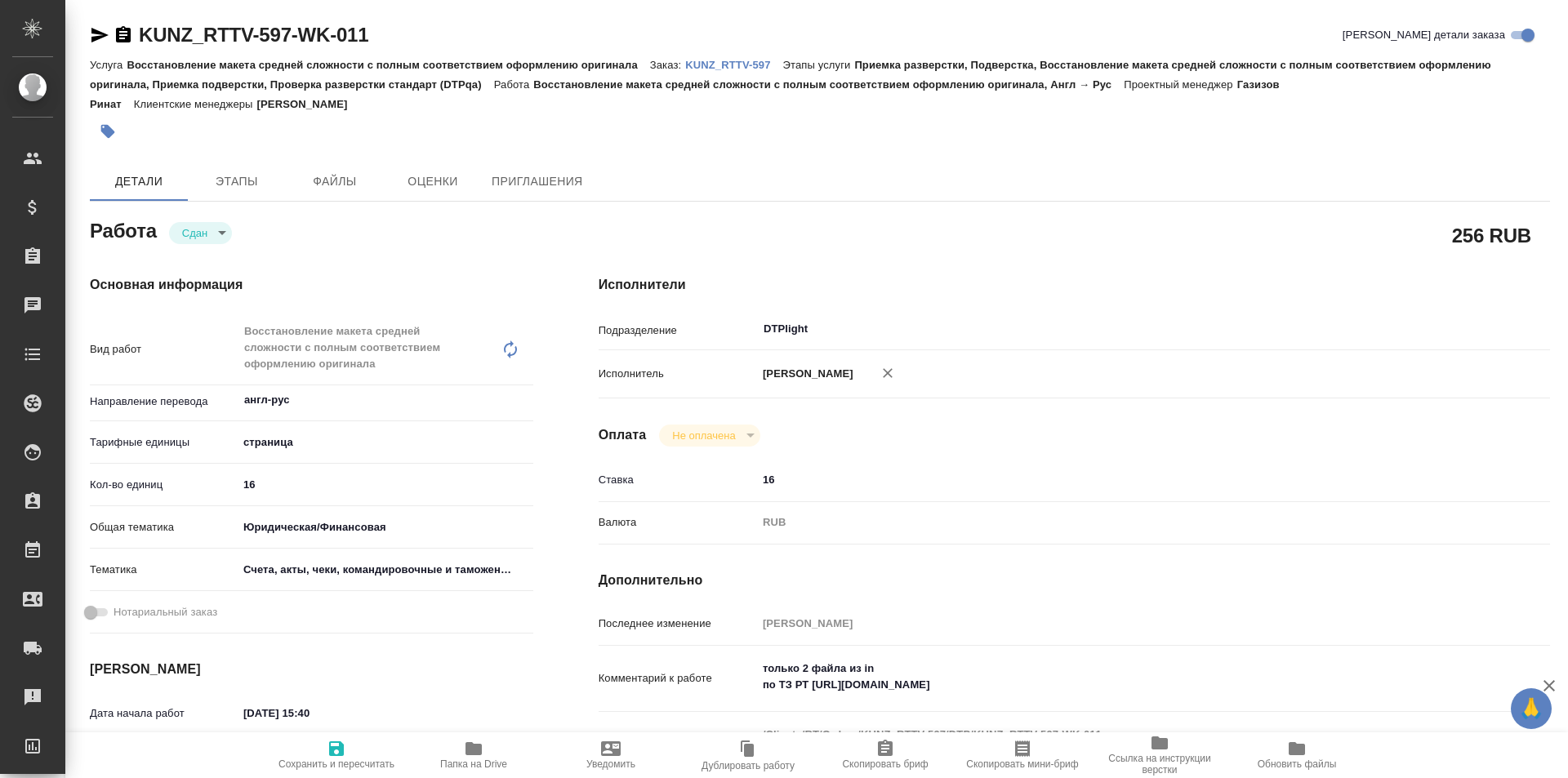
type textarea "x"
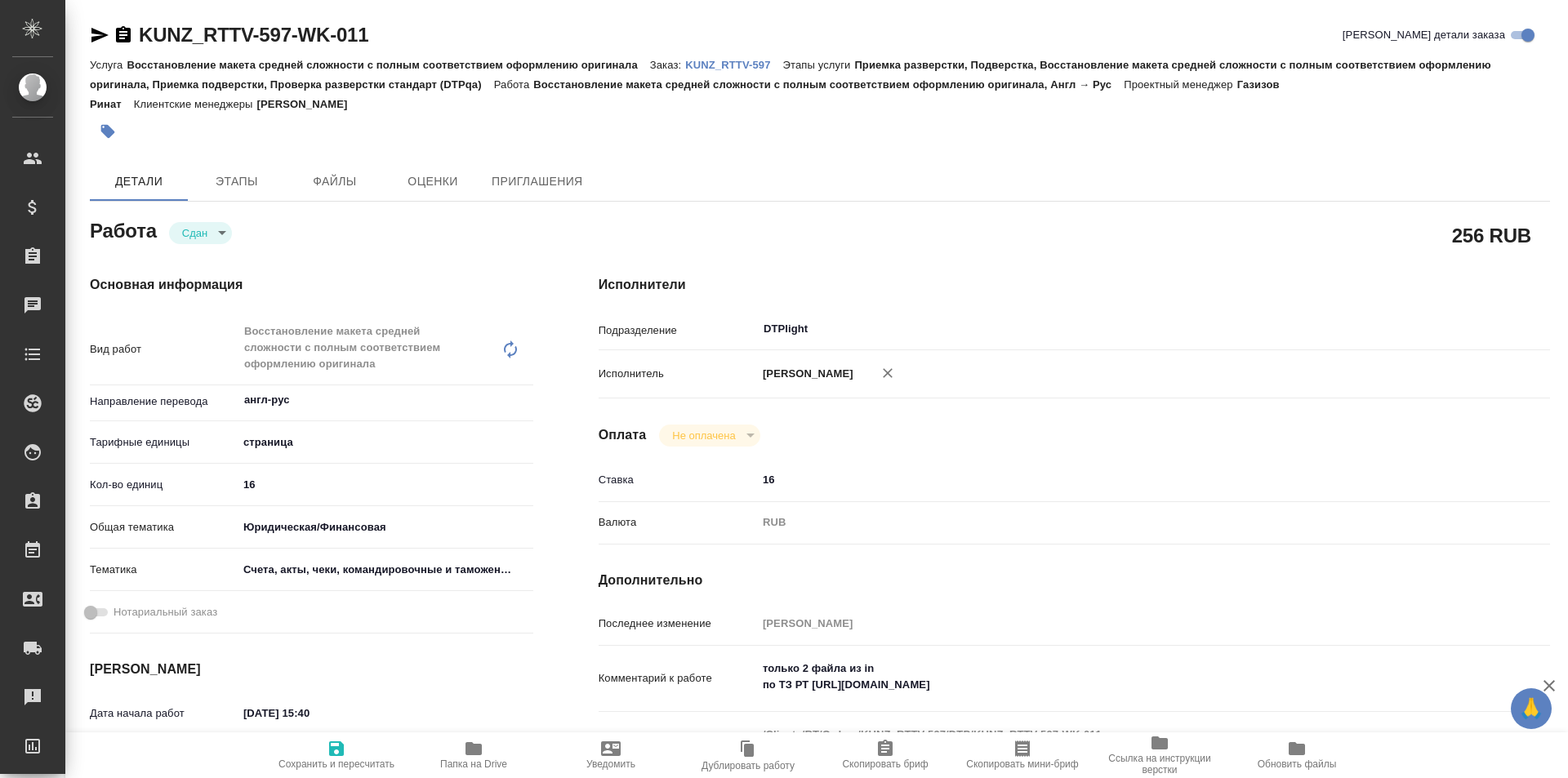
type textarea "x"
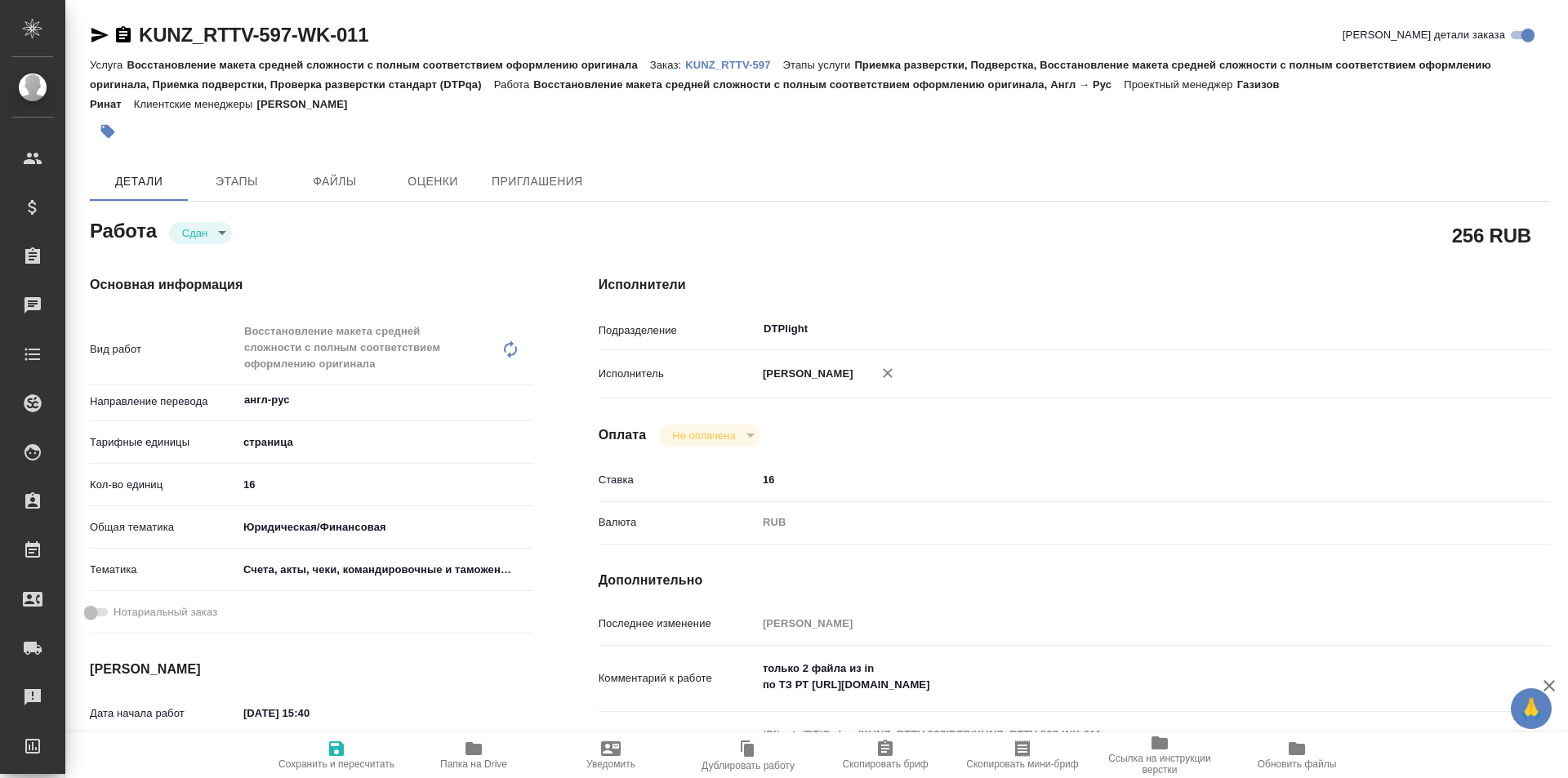
type textarea "x"
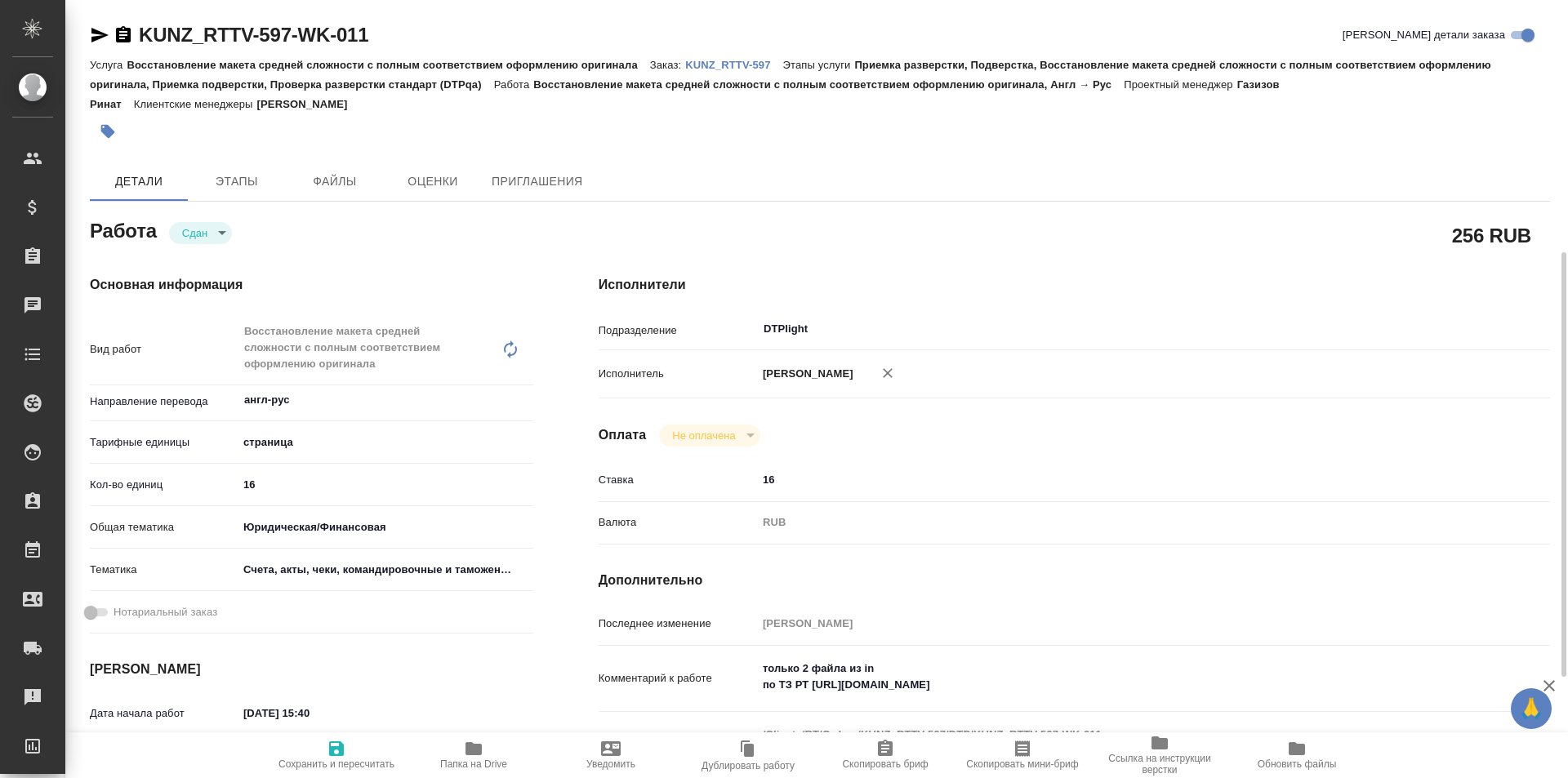
scroll to position [164, 0]
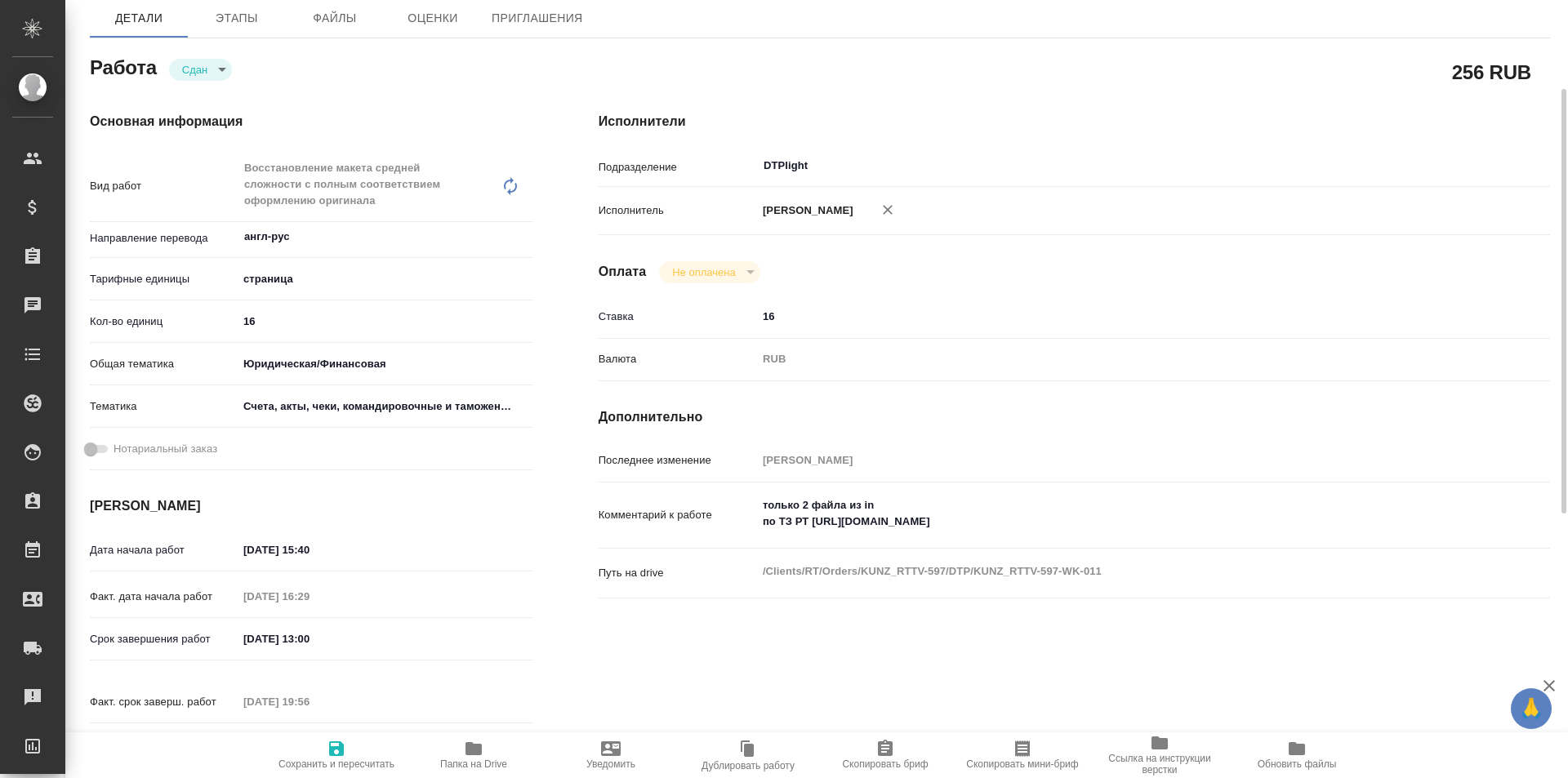
type textarea "x"
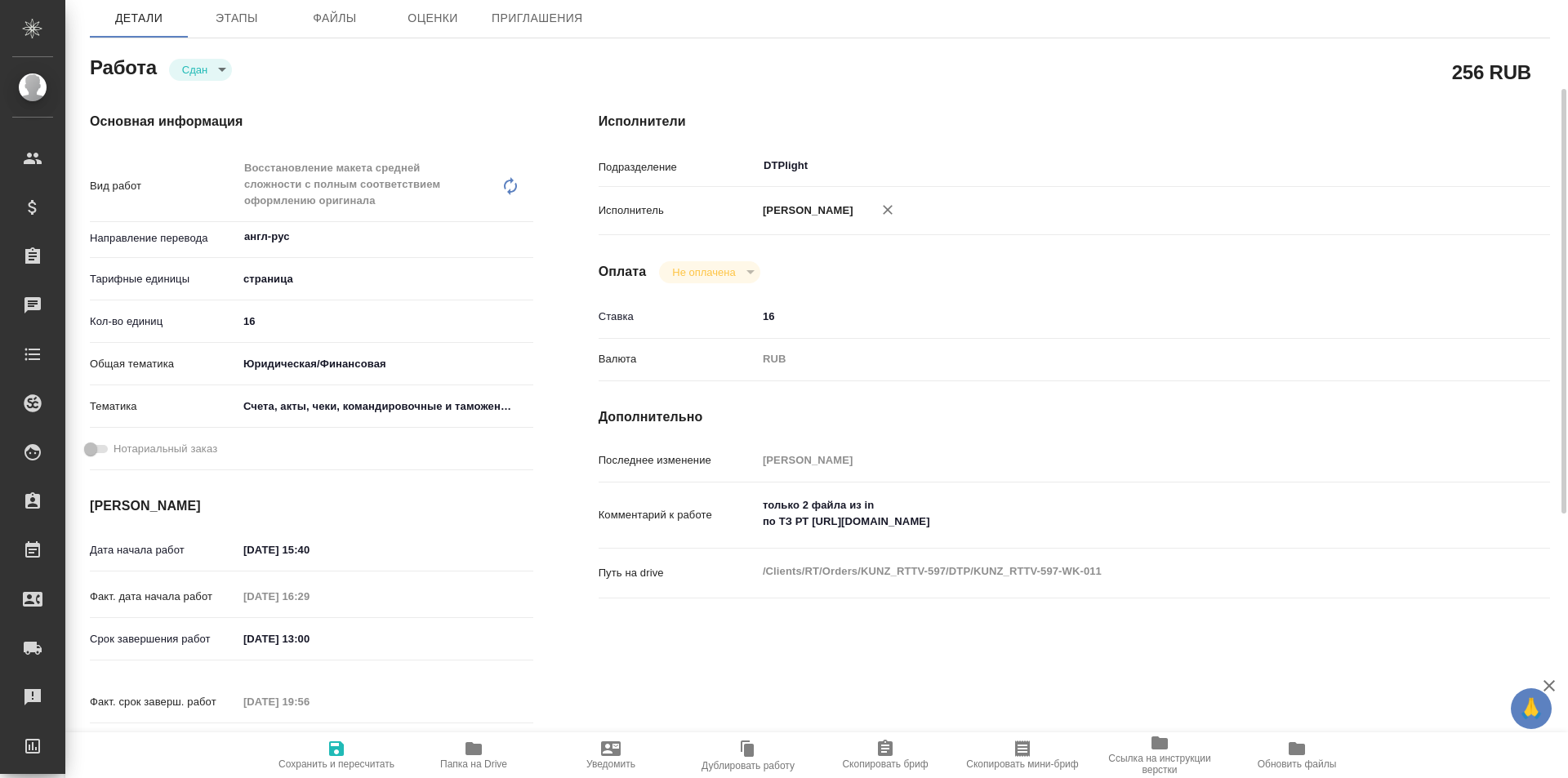
type textarea "x"
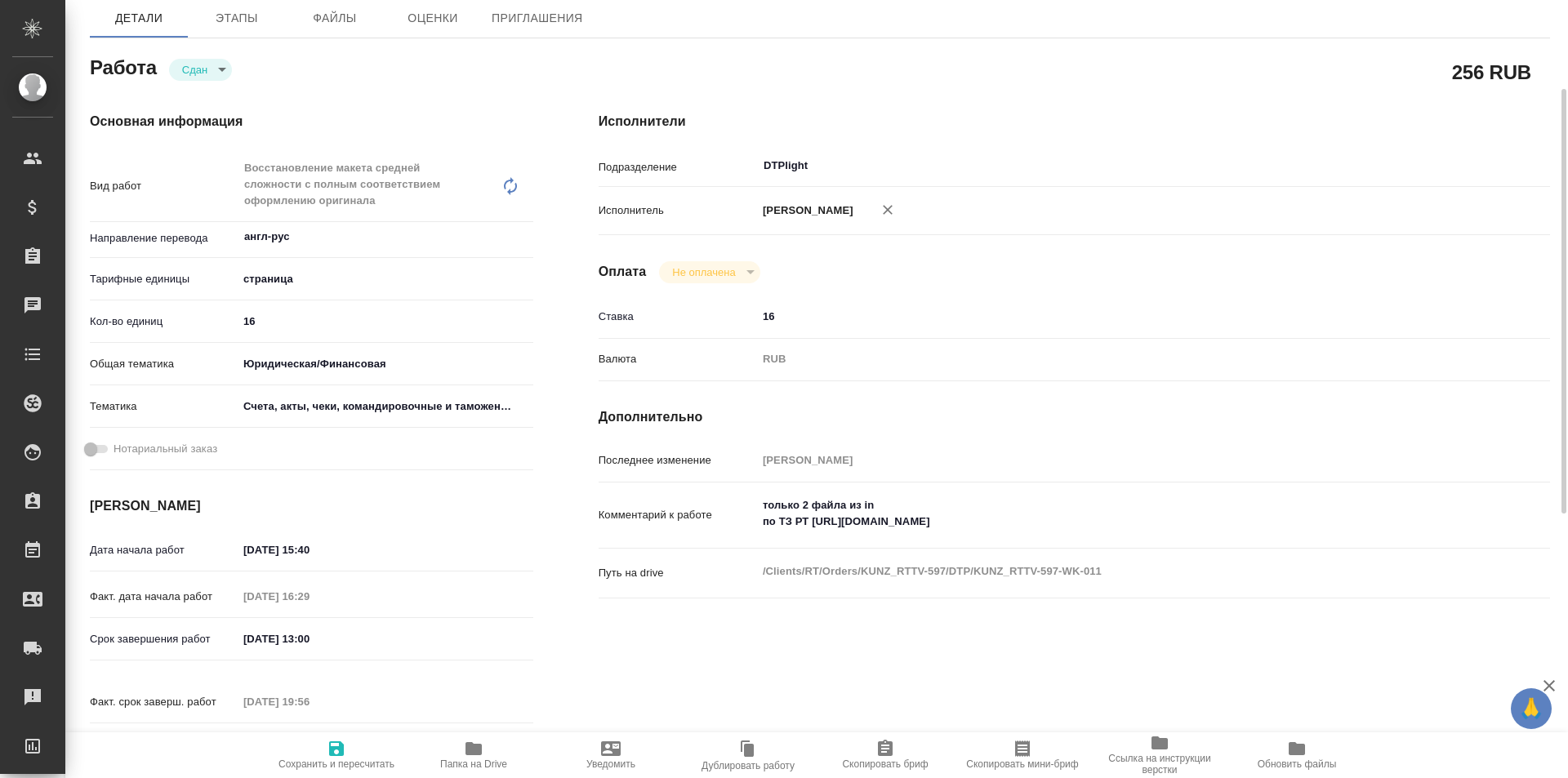
click at [473, 744] on icon "button" at bounding box center [474, 748] width 16 height 13
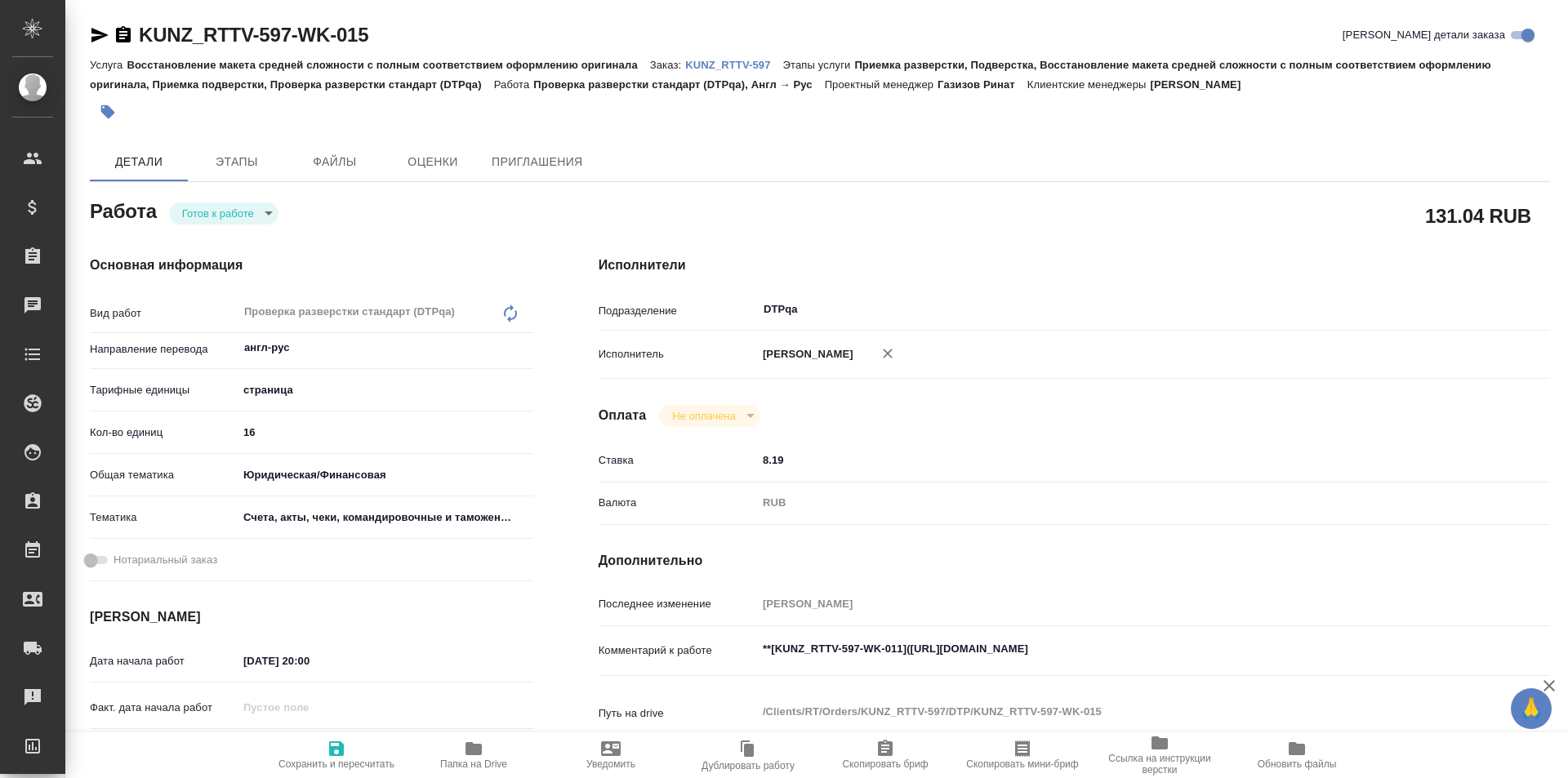
type textarea "x"
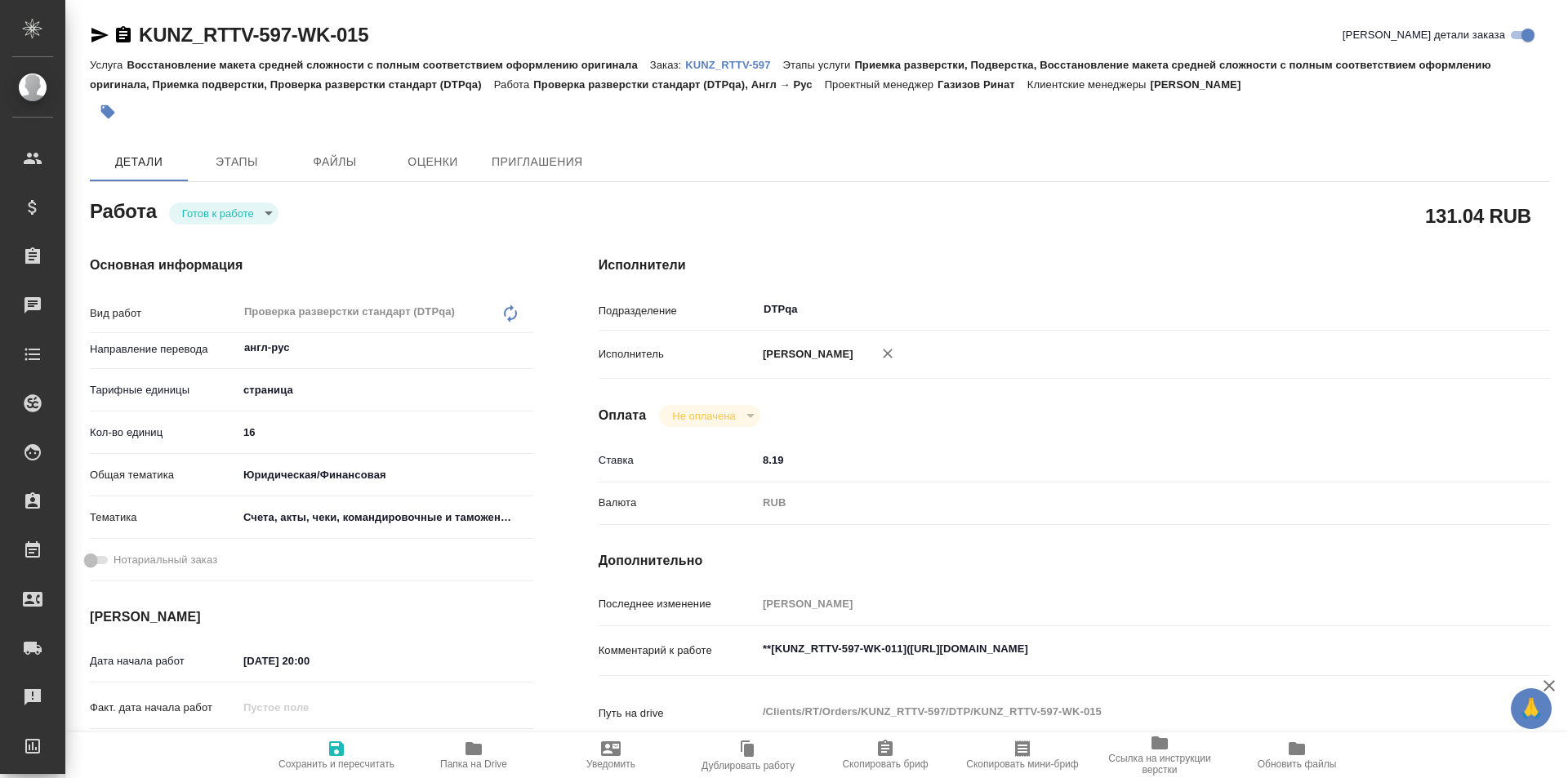
type textarea "x"
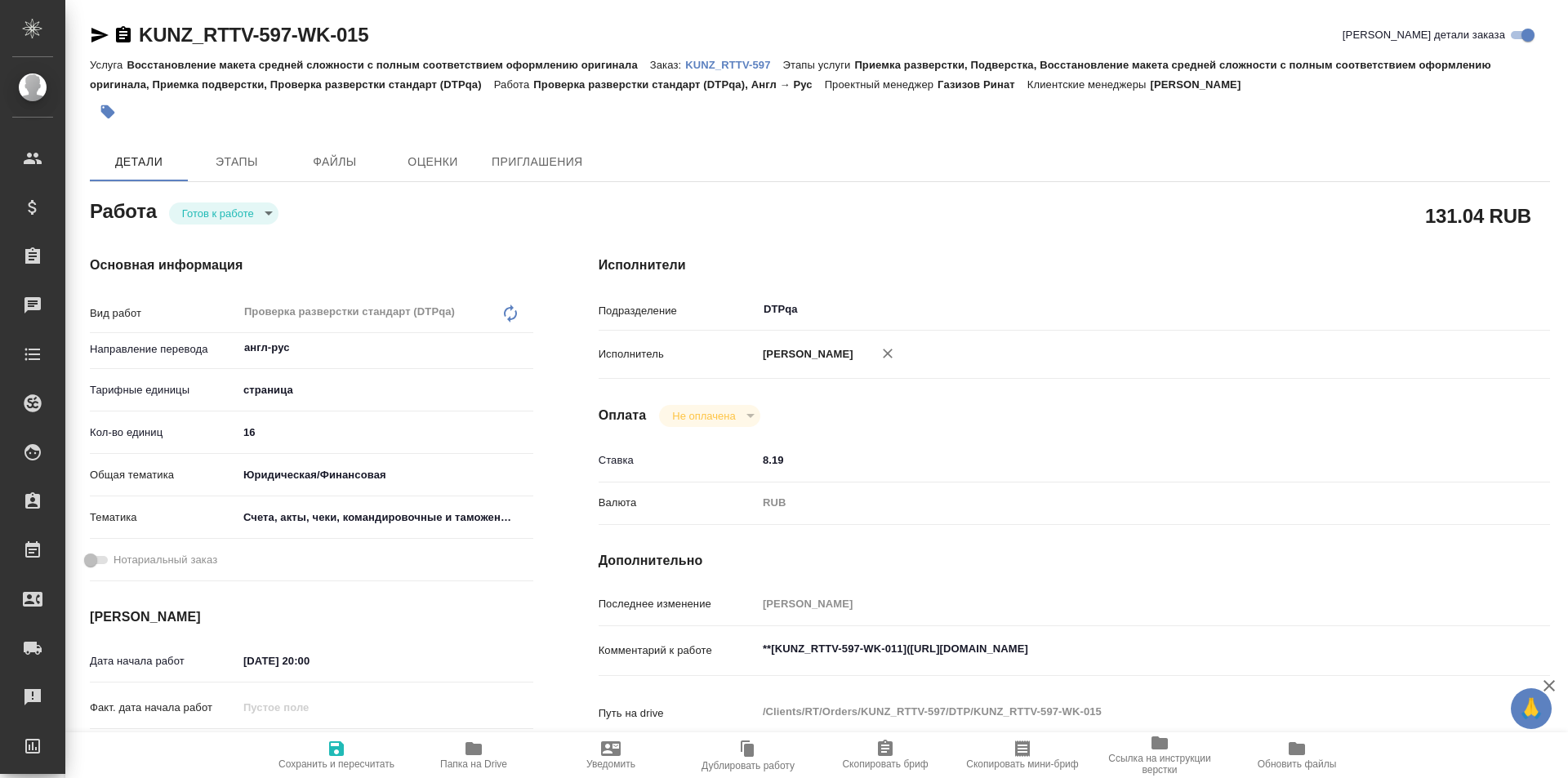
type textarea "x"
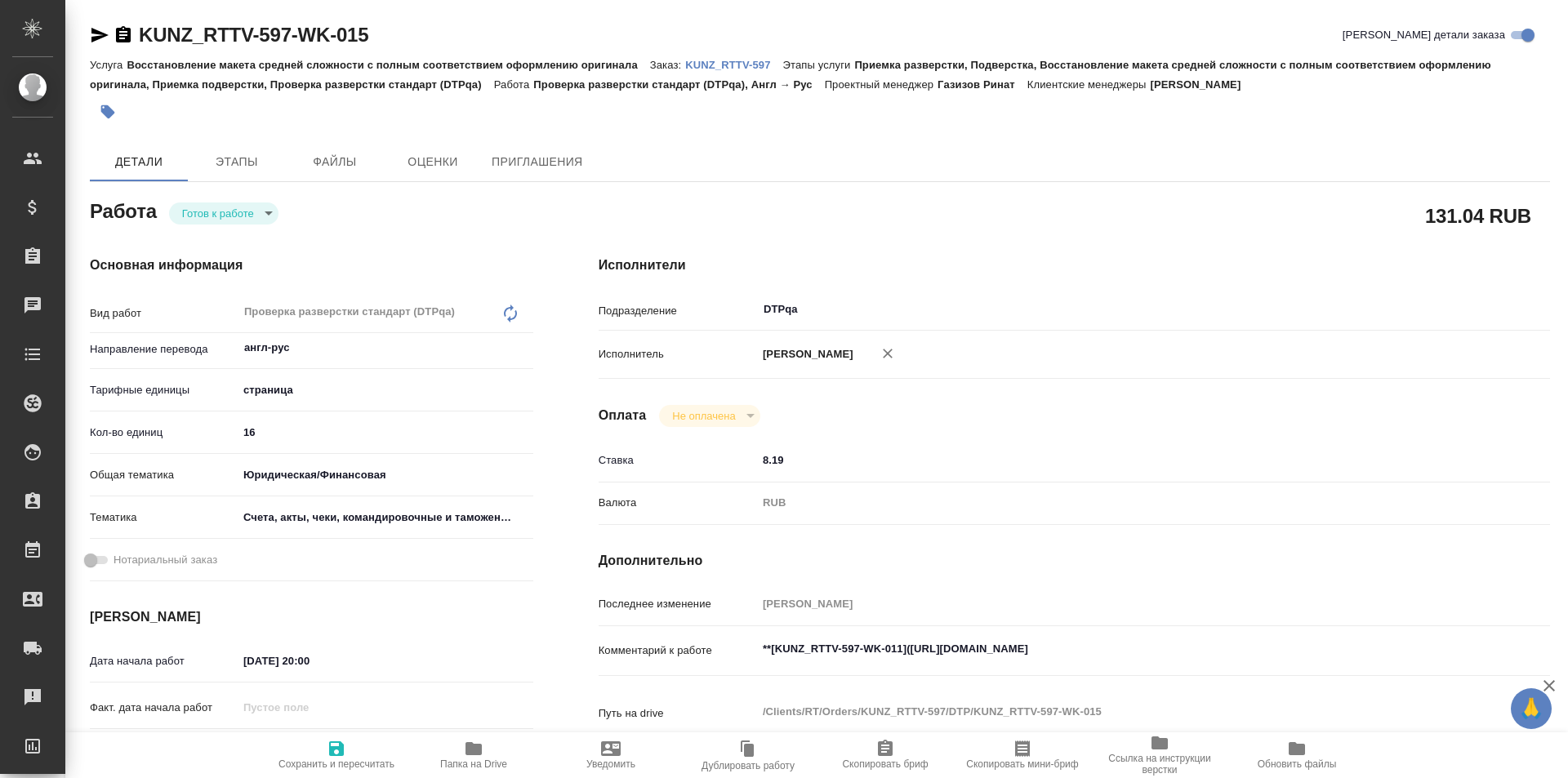
type textarea "x"
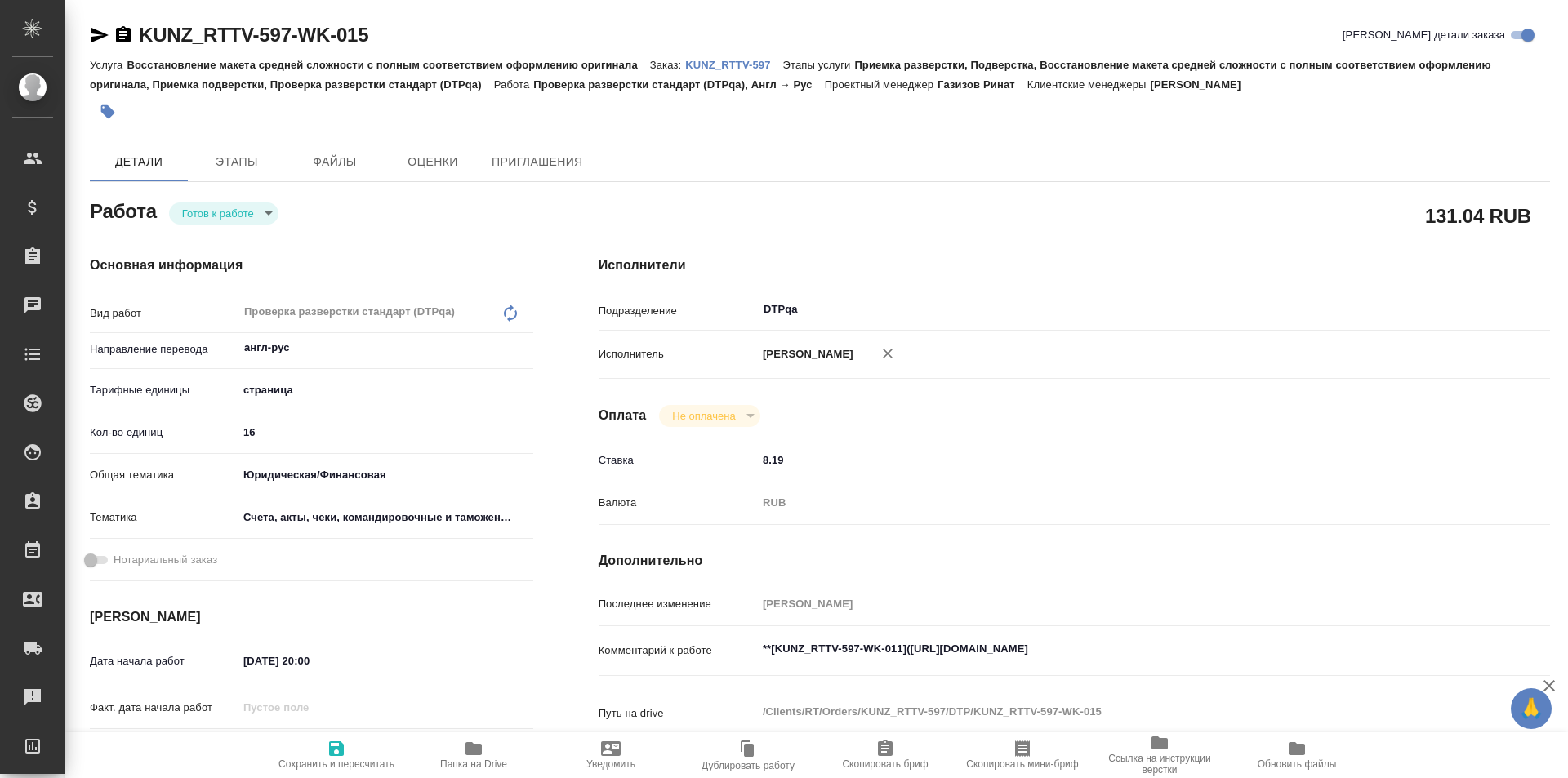
type textarea "x"
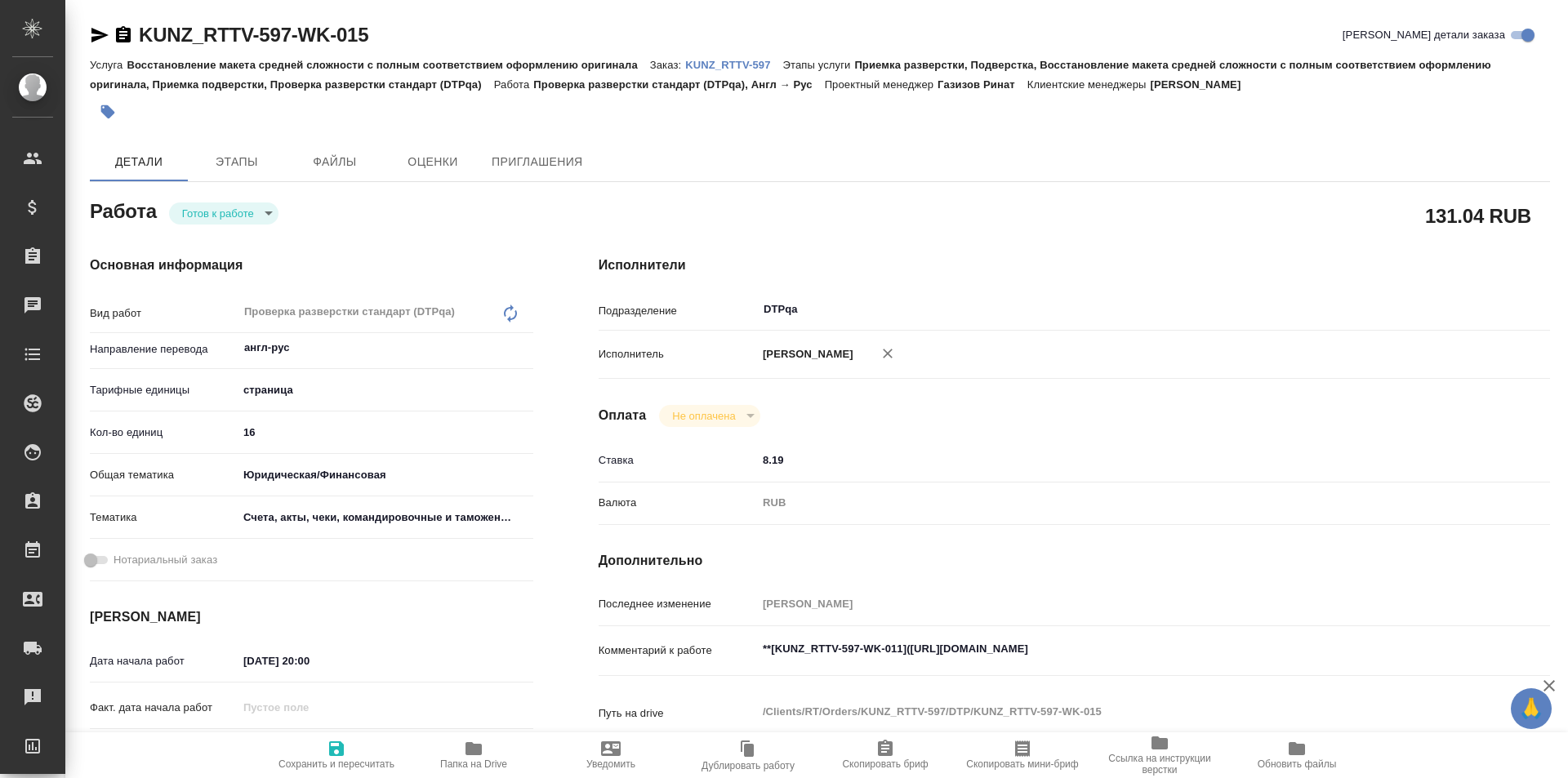
click at [332, 755] on icon "button" at bounding box center [336, 748] width 15 height 15
type textarea "x"
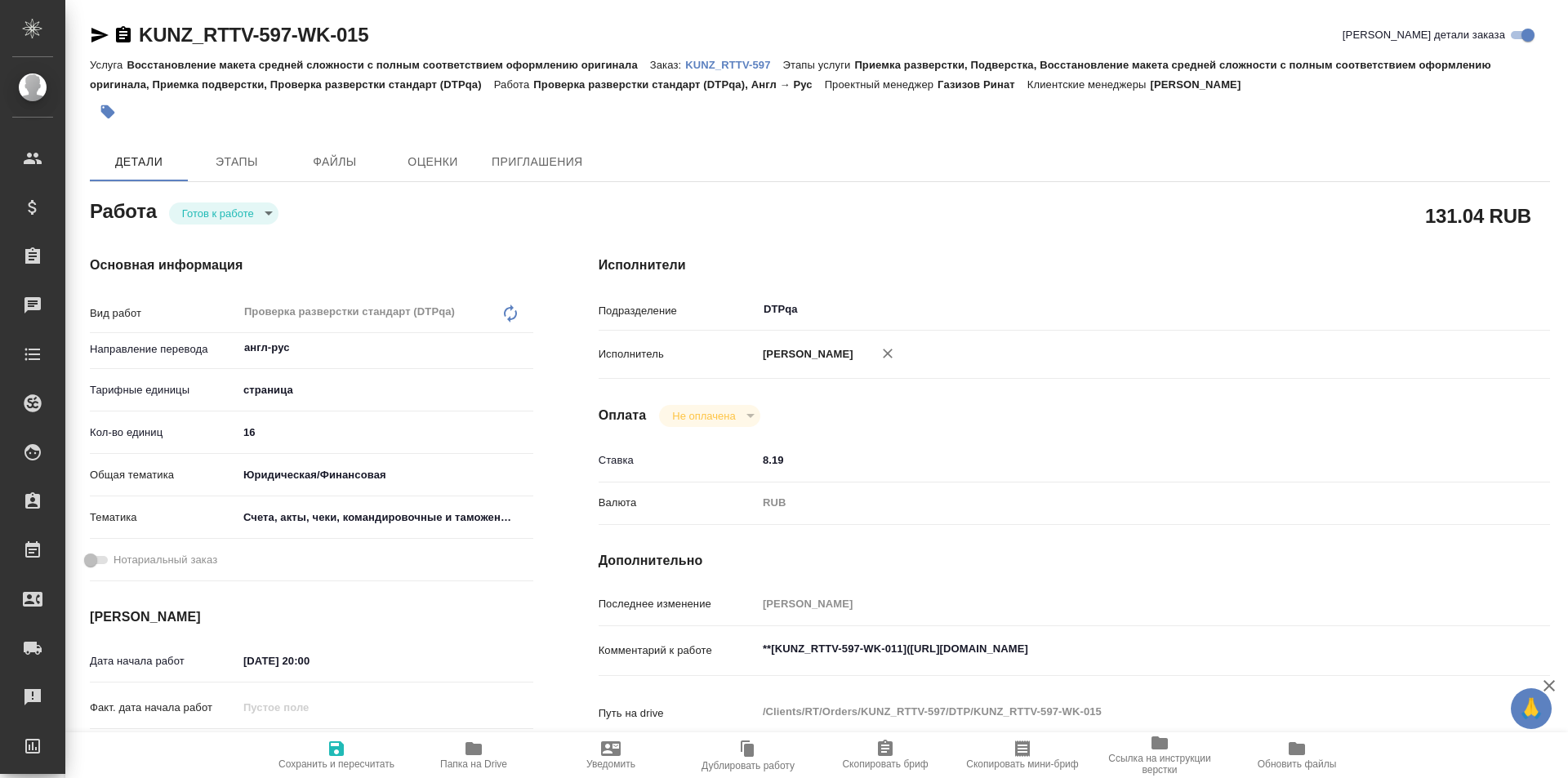
type textarea "x"
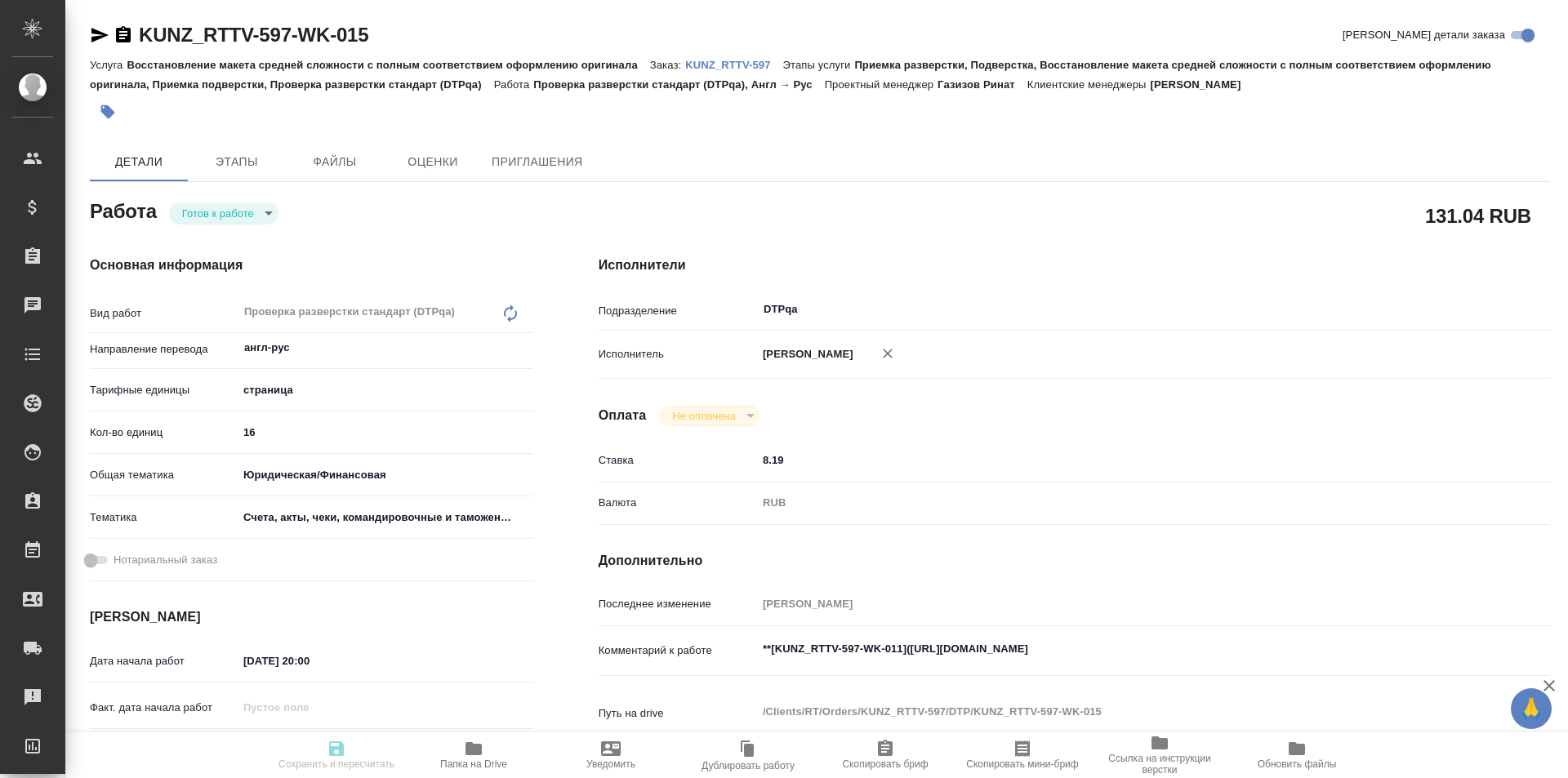
type textarea "x"
type input "readyForWork"
type textarea "Проверка разверстки стандарт (DTPqa)"
type textarea "x"
type input "англ-рус"
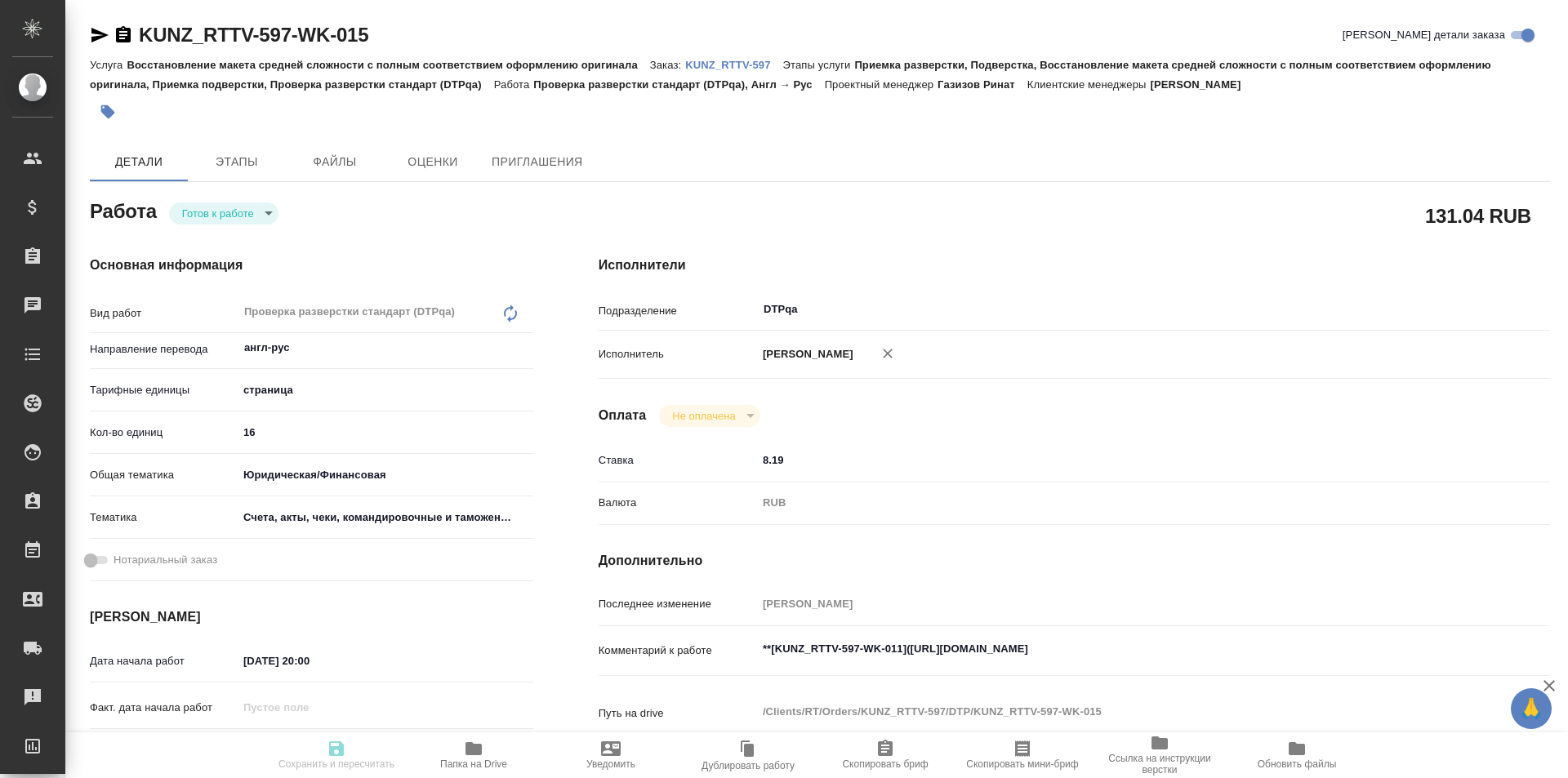
type input "5a8b1489cc6b4906c91bfdb2"
type input "16"
type input "yr-fn"
type input "5f647205b73bc97568ca66c0"
type input "01.10.2025 20:00"
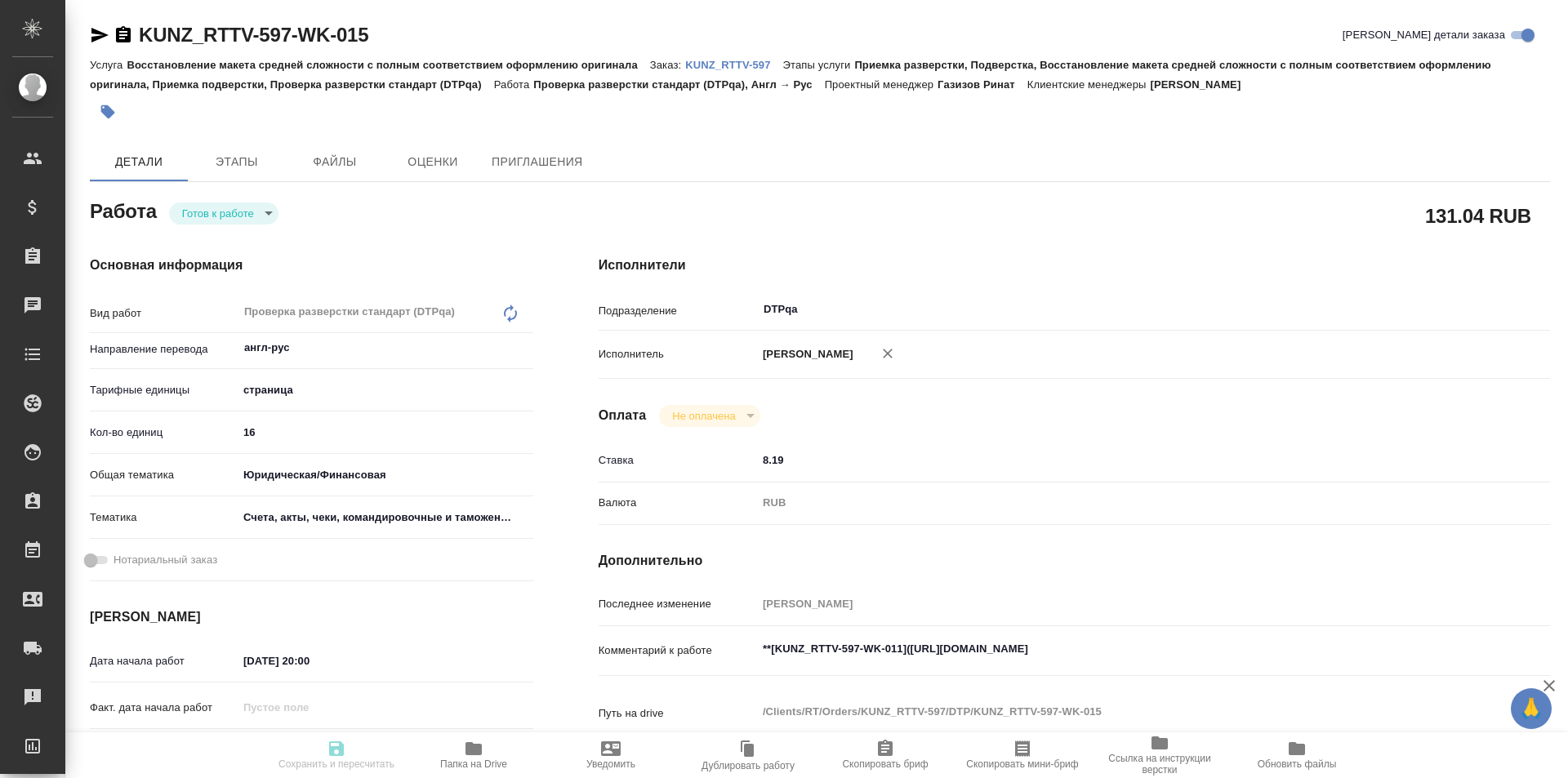
type input "02.10.2025 14:30"
type input "[DATE] 14:00"
type input "DTPqa"
type input "notPayed"
type input "8.19"
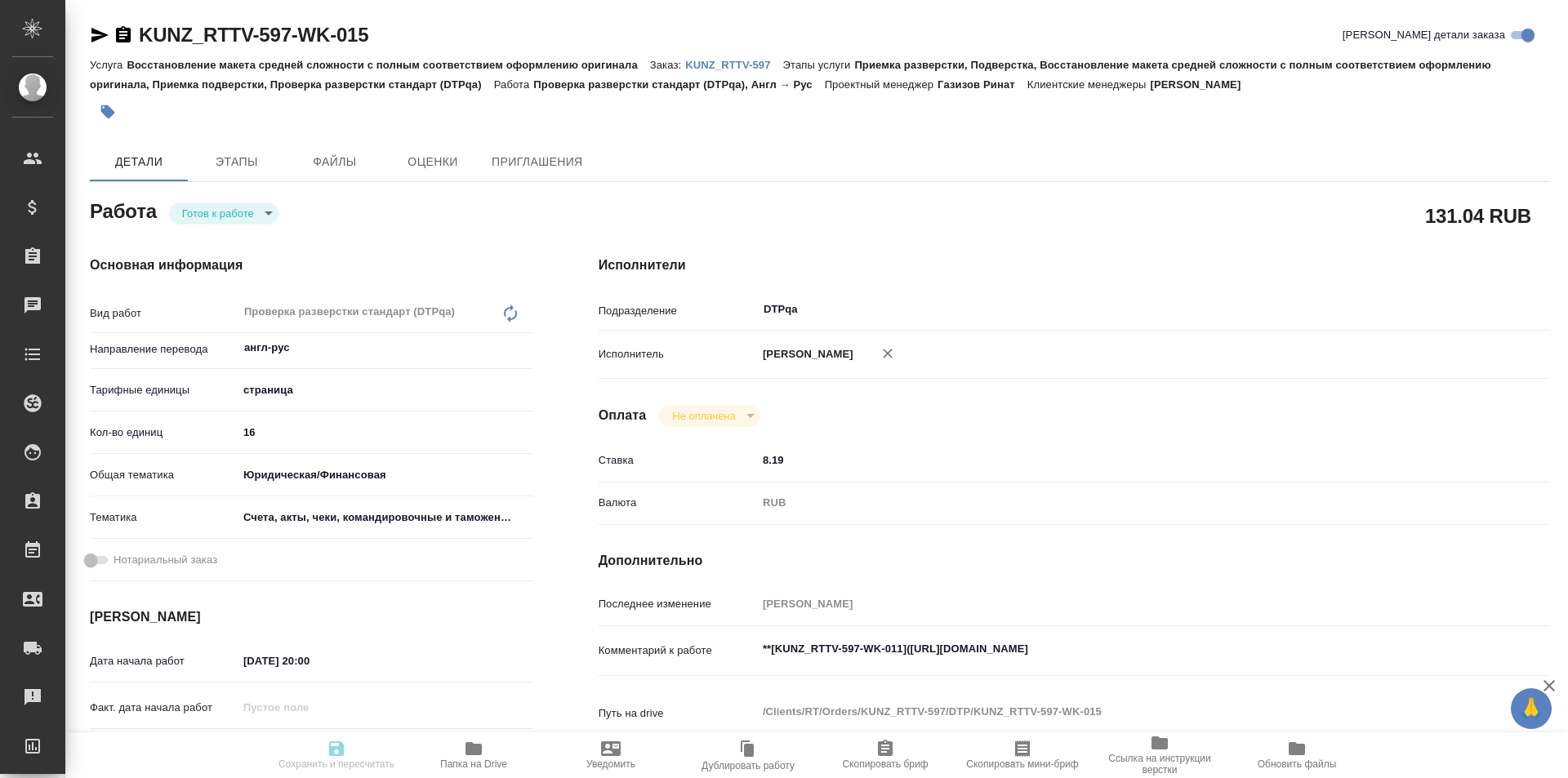
type input "RUB"
type input "[PERSON_NAME]"
type textarea "**[KUNZ_RTTV-597-WK-011](https://tera.awatera.com/Work/68dd05000d1c169389266ab2…"
type textarea "x"
type textarea "/Clients/RT/Orders/KUNZ_RTTV-597/DTP/KUNZ_RTTV-597-WK-015"
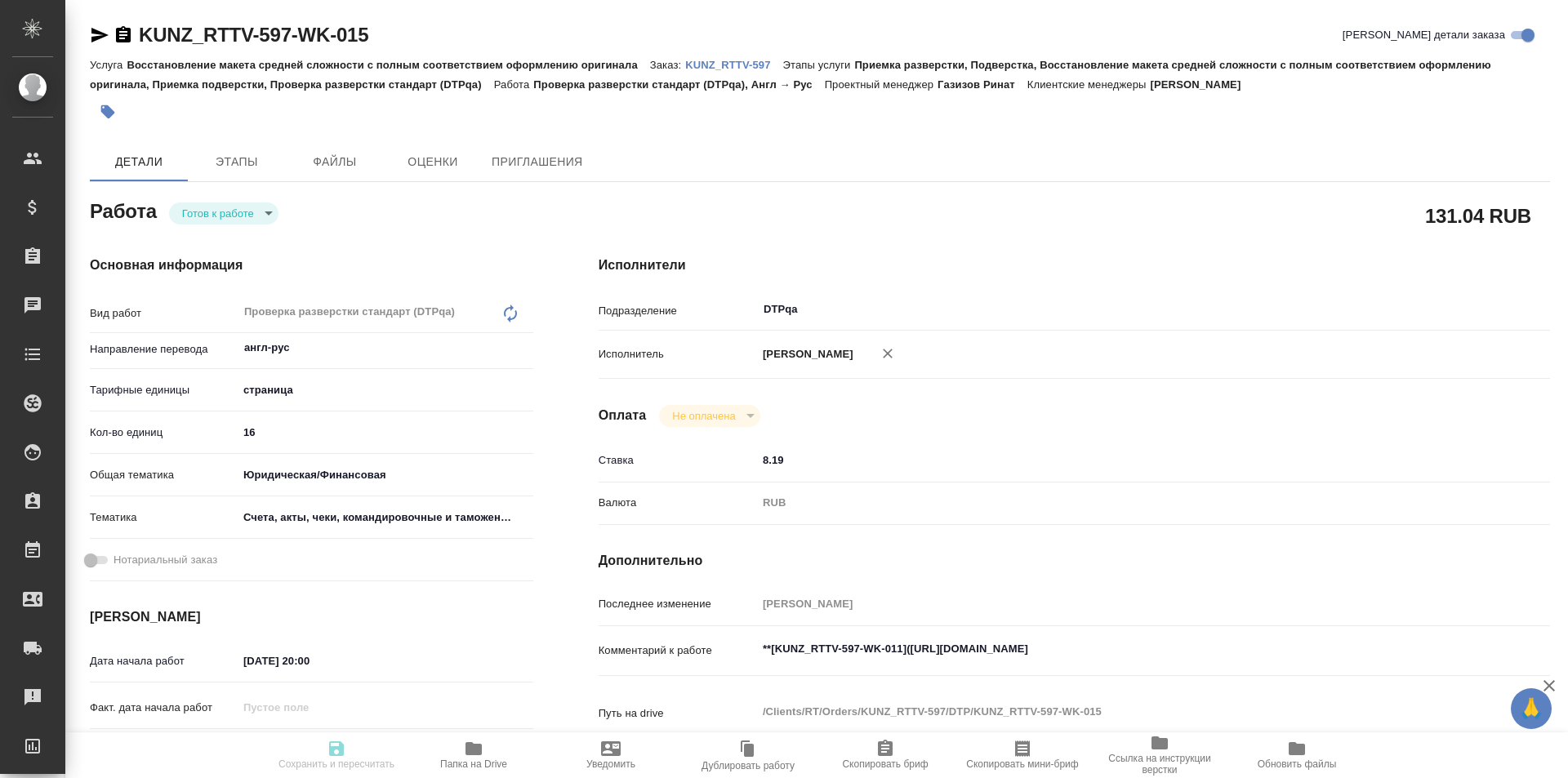
type textarea "x"
type input "KUNZ_RTTV-597"
type input "Восстановление макета средней сложности с полным соответствием оформлению ориги…"
type input "Приемка разверстки, Подверстка, Восстановление макета средней сложности с полны…"
type input "[PERSON_NAME]"
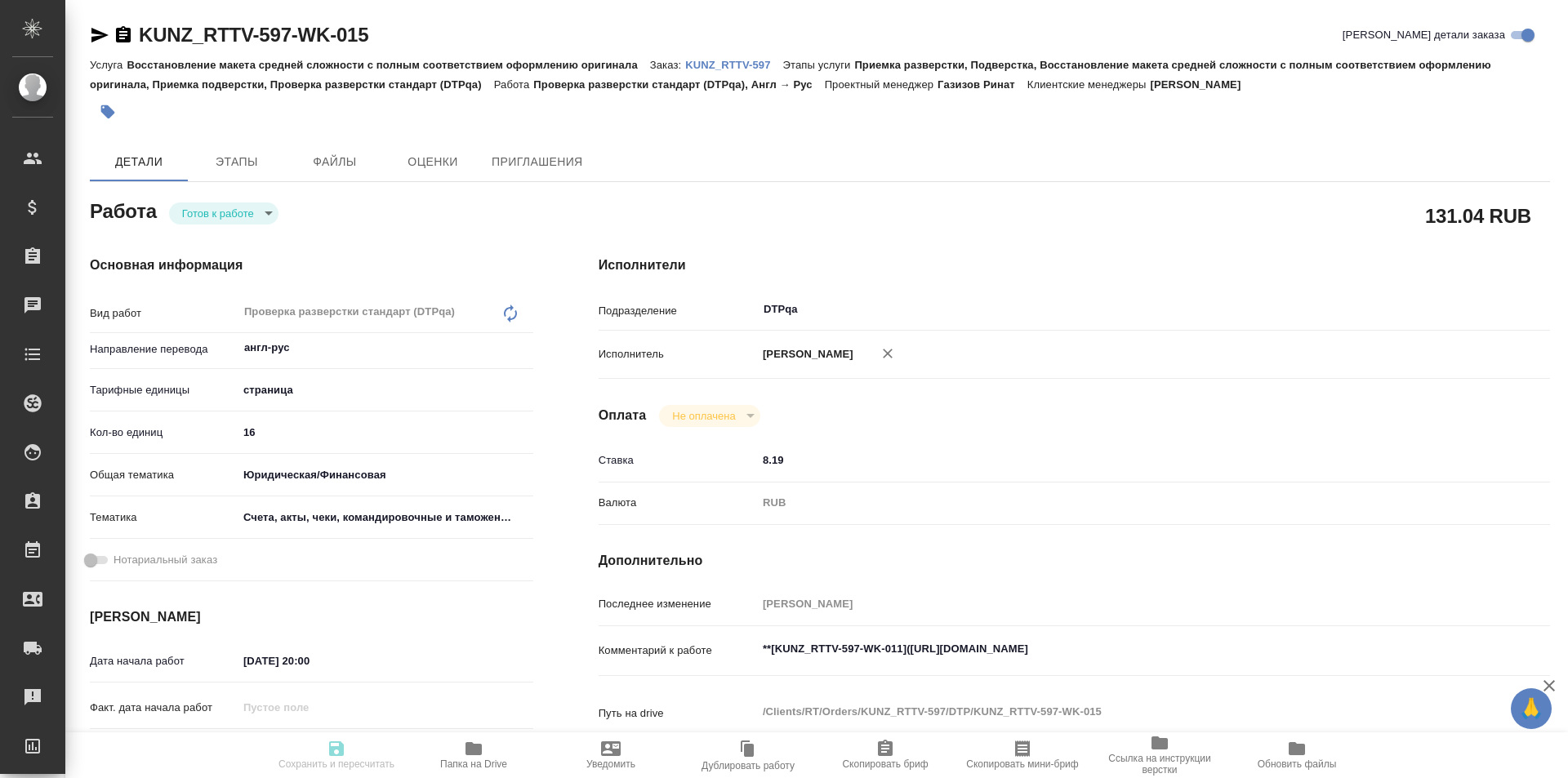
type input "[PERSON_NAME]"
type input "/Clients/RT/Orders/KUNZ_RTTV-597"
type textarea "x"
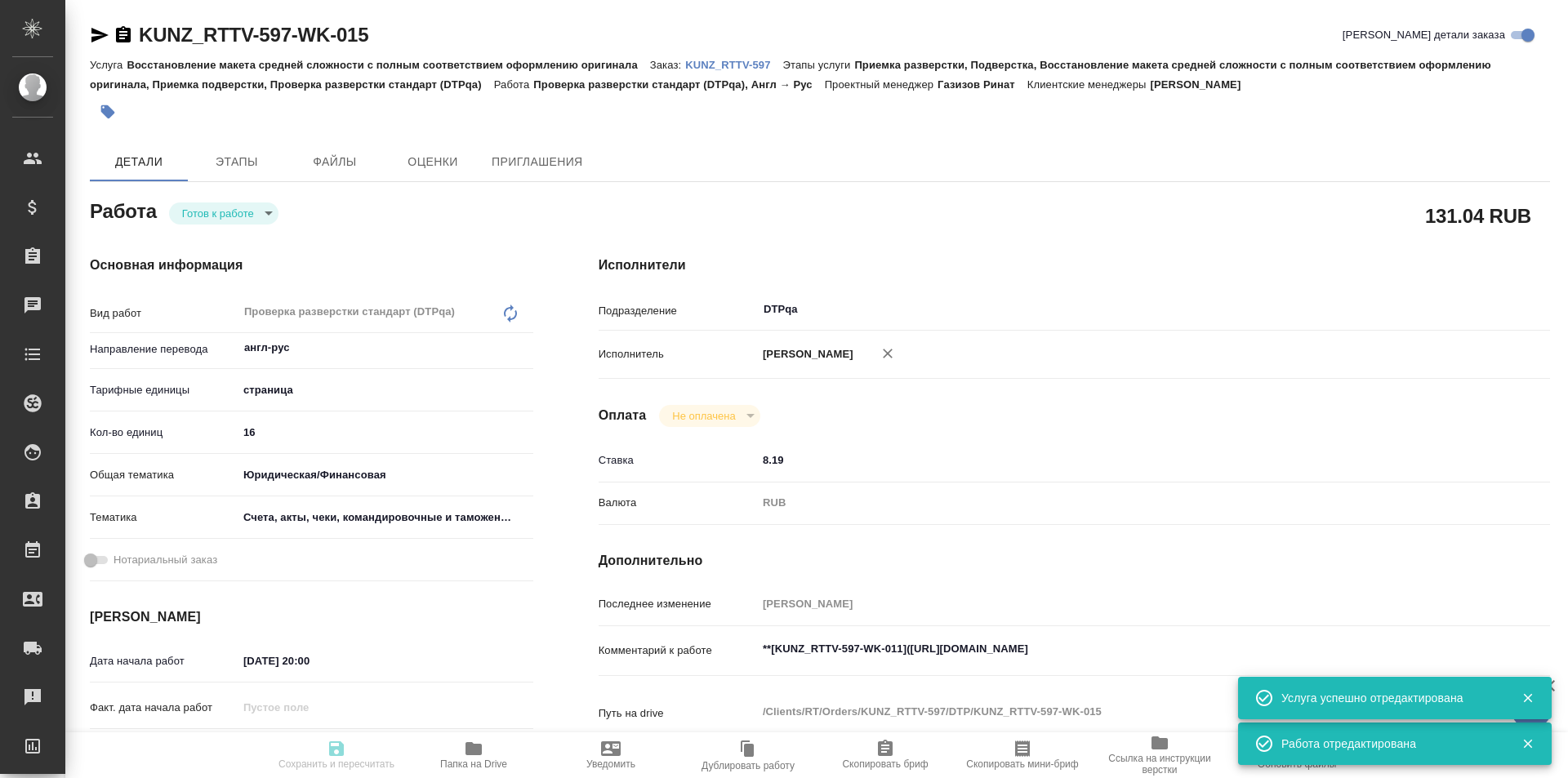
type textarea "x"
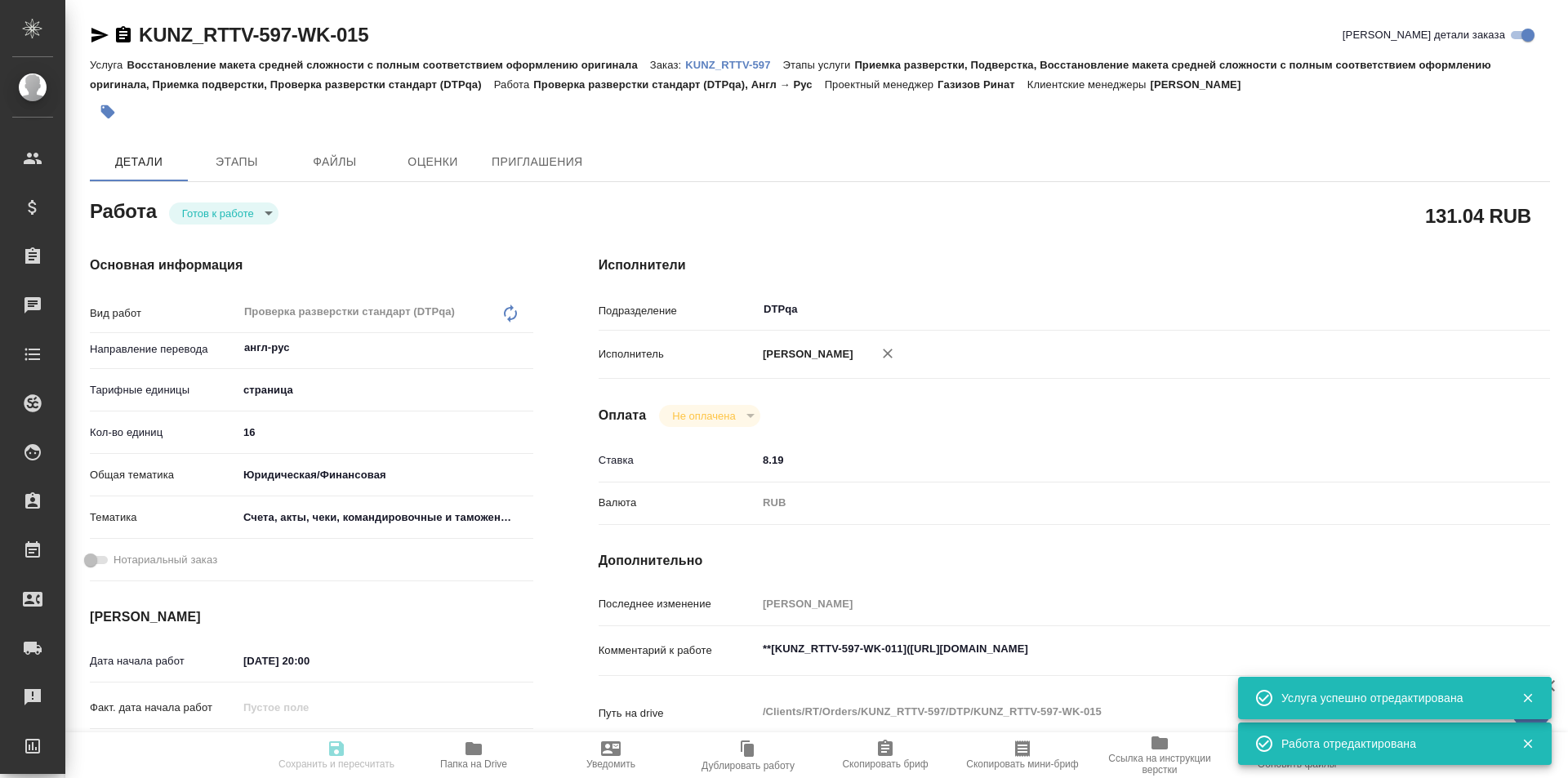
type textarea "x"
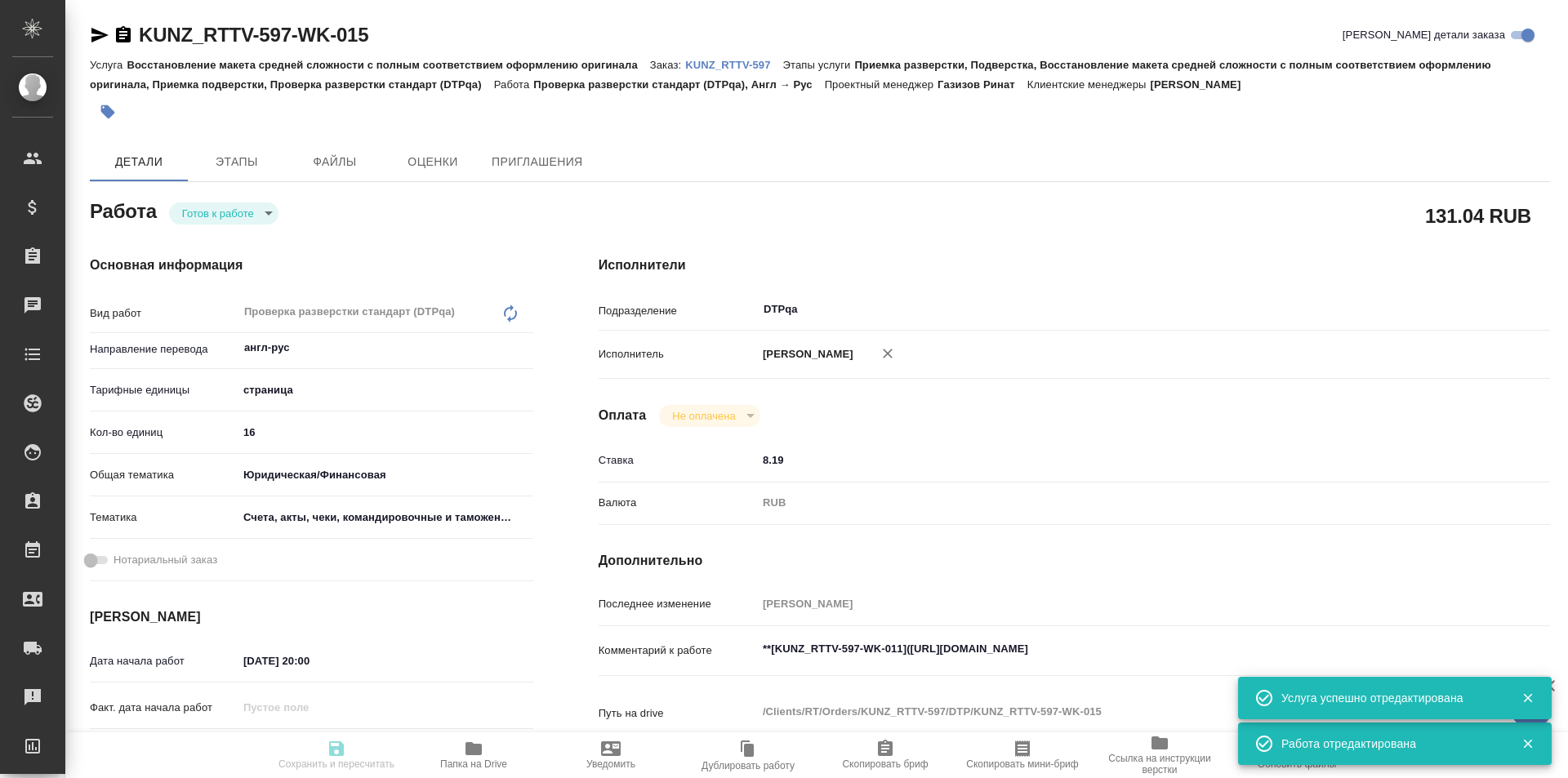
type textarea "x"
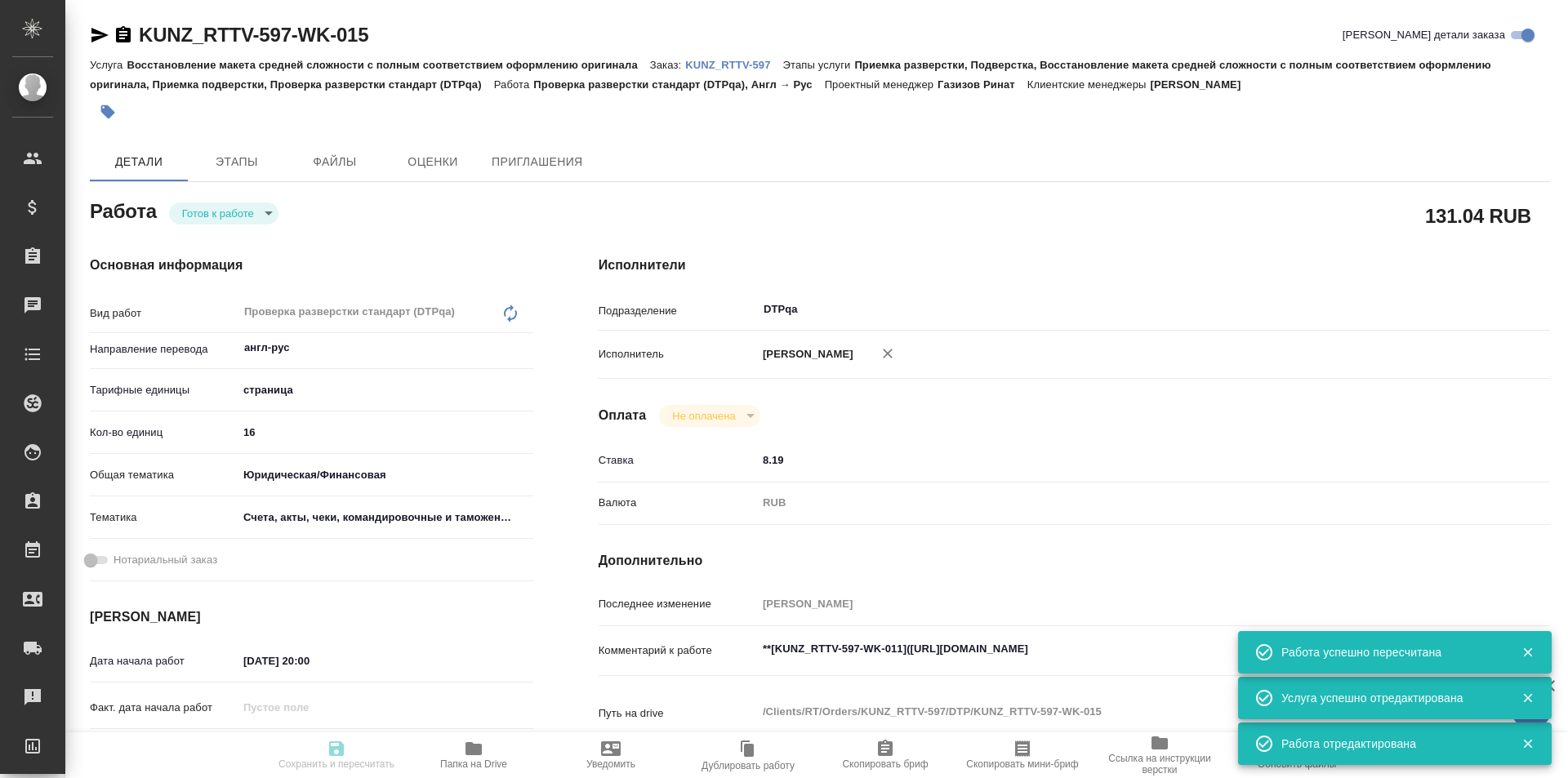
type input "readyForWork"
type textarea "Проверка разверстки стандарт (DTPqa)"
type textarea "x"
type input "англ-рус"
type input "5a8b1489cc6b4906c91bfdb2"
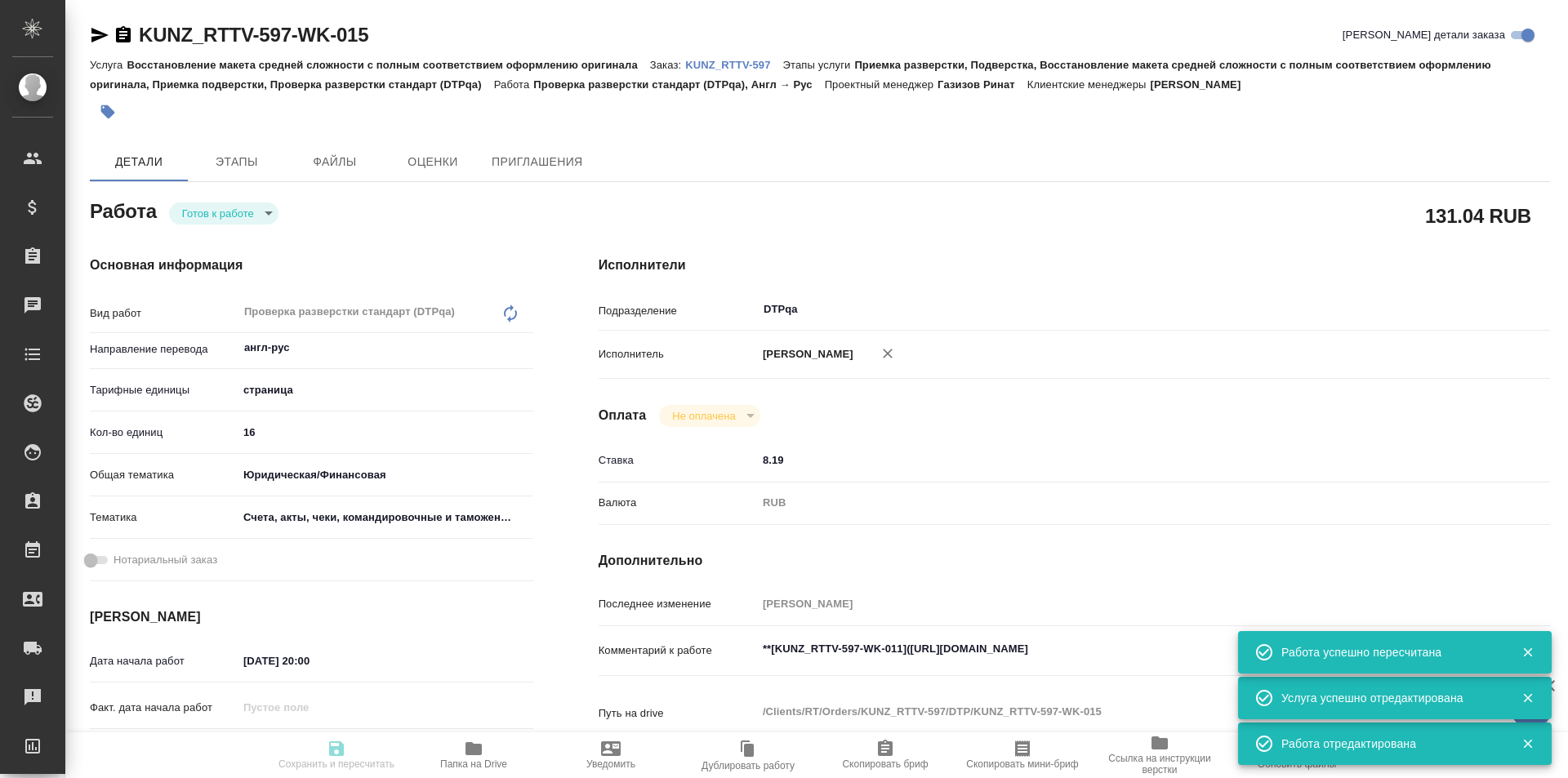
type input "16"
type input "yr-fn"
type input "5f647205b73bc97568ca66c0"
type input "01.10.2025 20:00"
type input "02.10.2025 14:30"
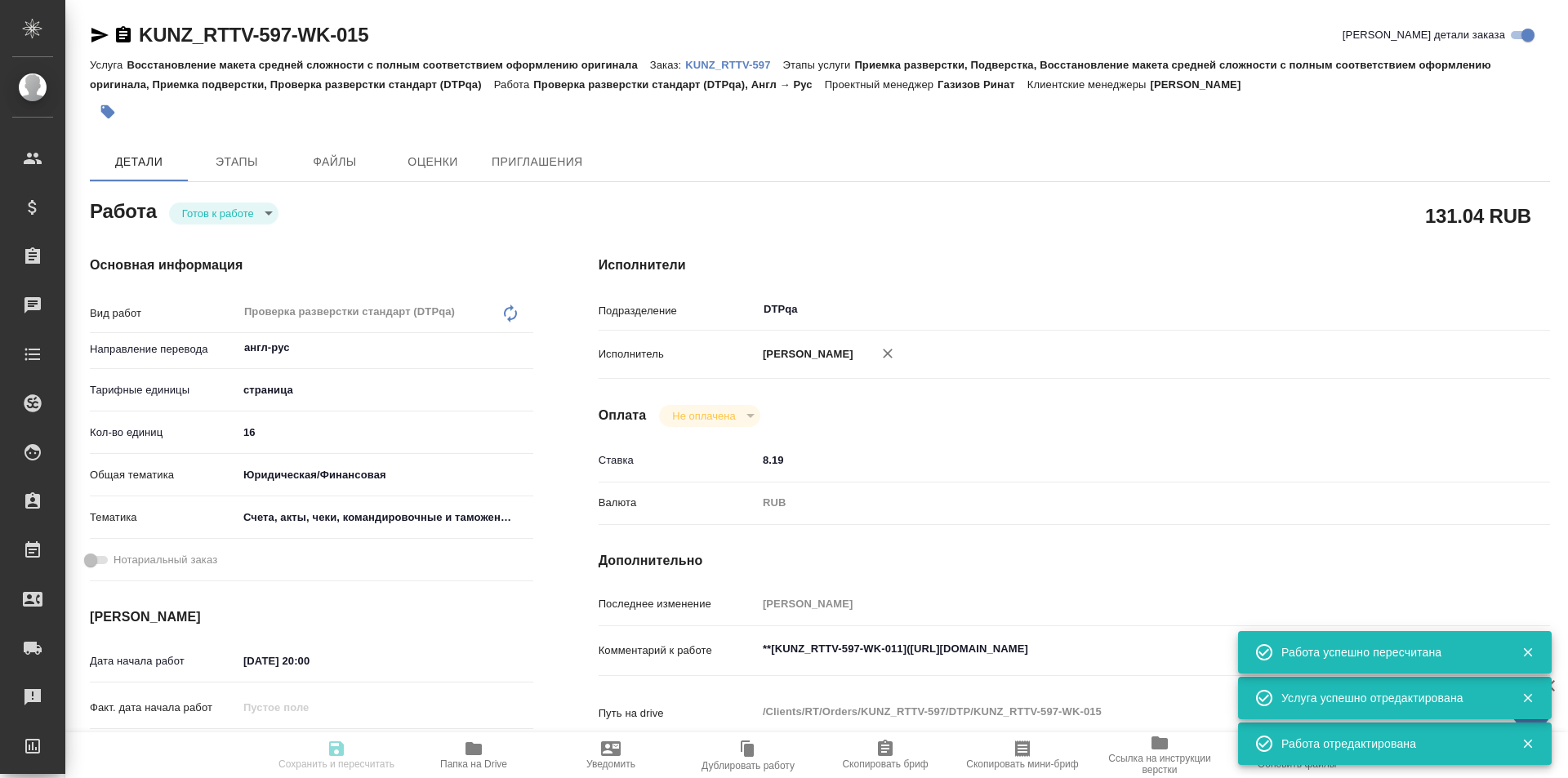
type input "[DATE] 14:00"
type input "DTPqa"
type input "notPayed"
type input "8.19"
type input "RUB"
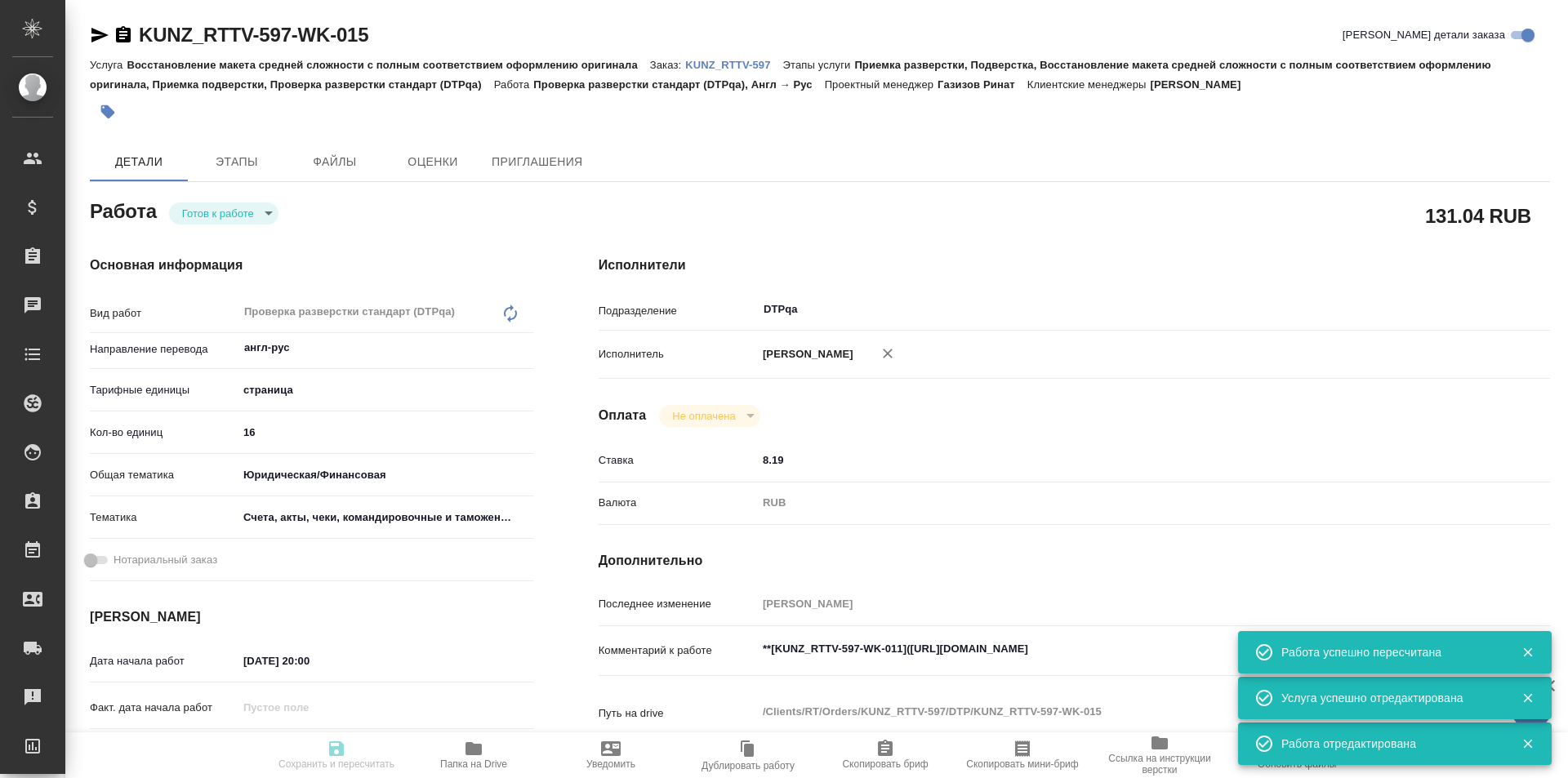
type input "[PERSON_NAME]"
type textarea "**[KUNZ_RTTV-597-WK-011](https://tera.awatera.com/Work/68dd05000d1c169389266ab2…"
type textarea "x"
type textarea "/Clients/RT/Orders/KUNZ_RTTV-597/DTP/KUNZ_RTTV-597-WK-015"
type textarea "x"
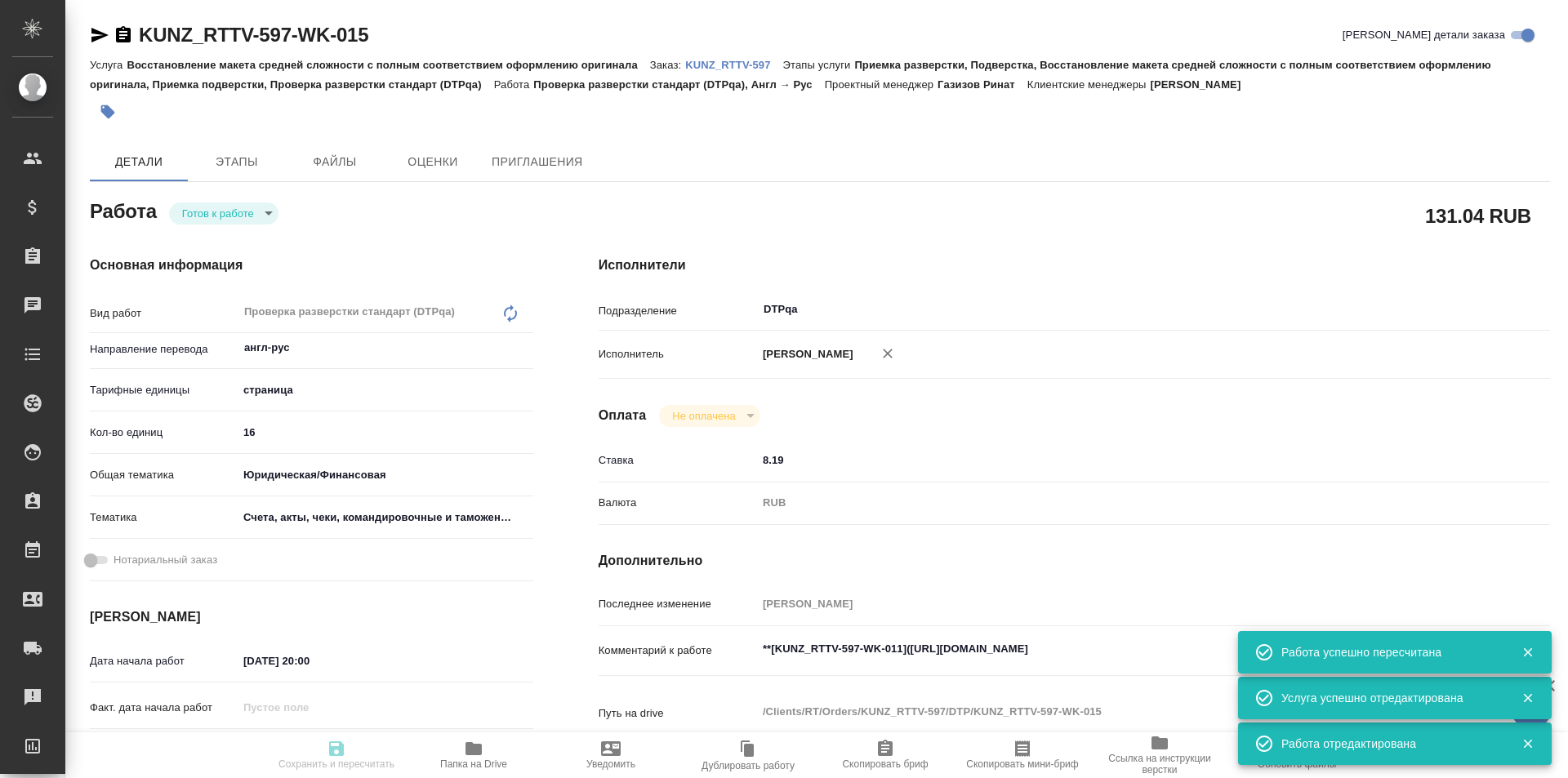
type input "KUNZ_RTTV-597"
type input "Восстановление макета средней сложности с полным соответствием оформлению ориги…"
type input "Приемка разверстки, Подверстка, Восстановление макета средней сложности с полны…"
type input "[PERSON_NAME]"
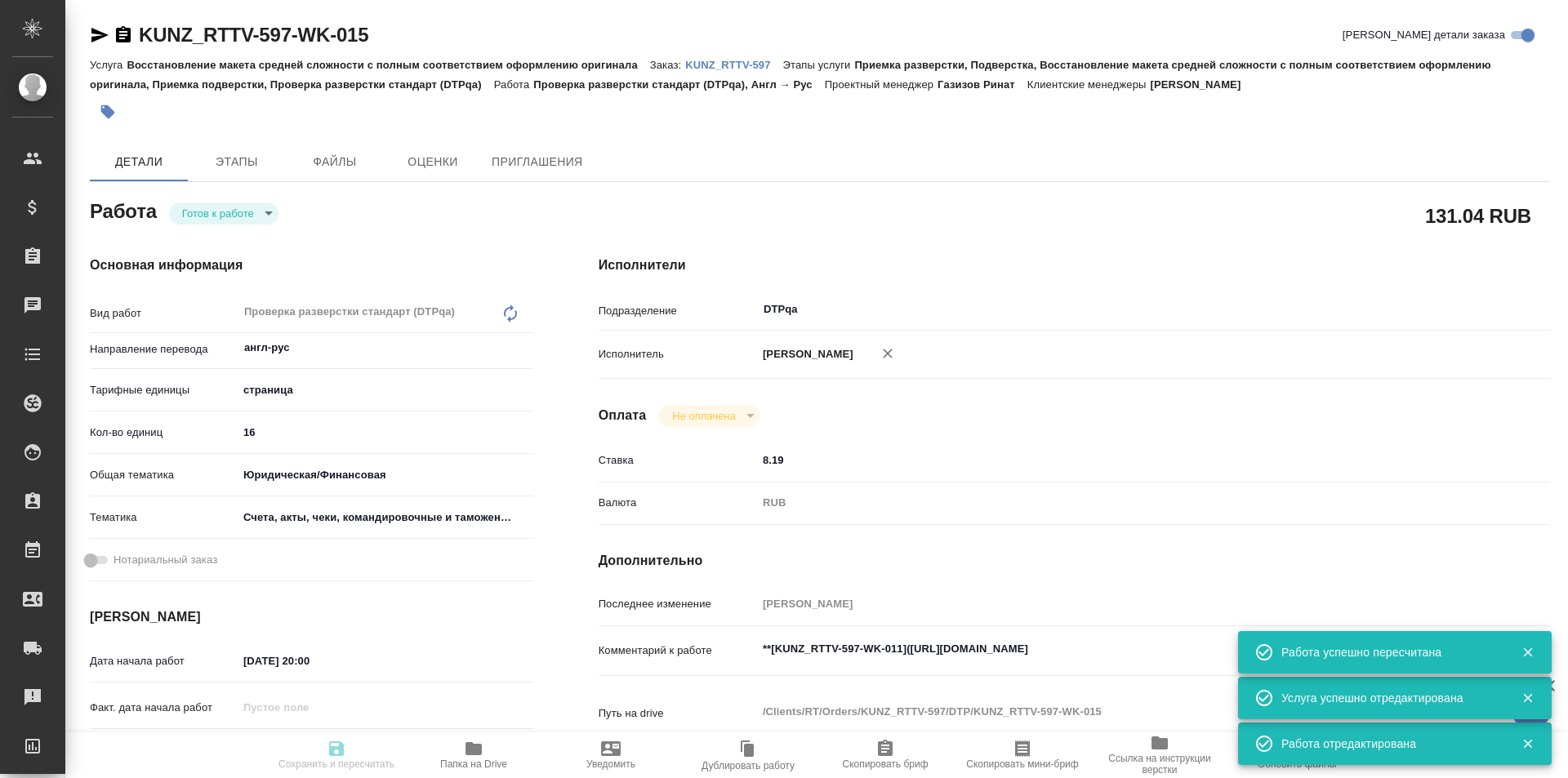
type input "/Clients/RT/Orders/KUNZ_RTTV-597"
type textarea "x"
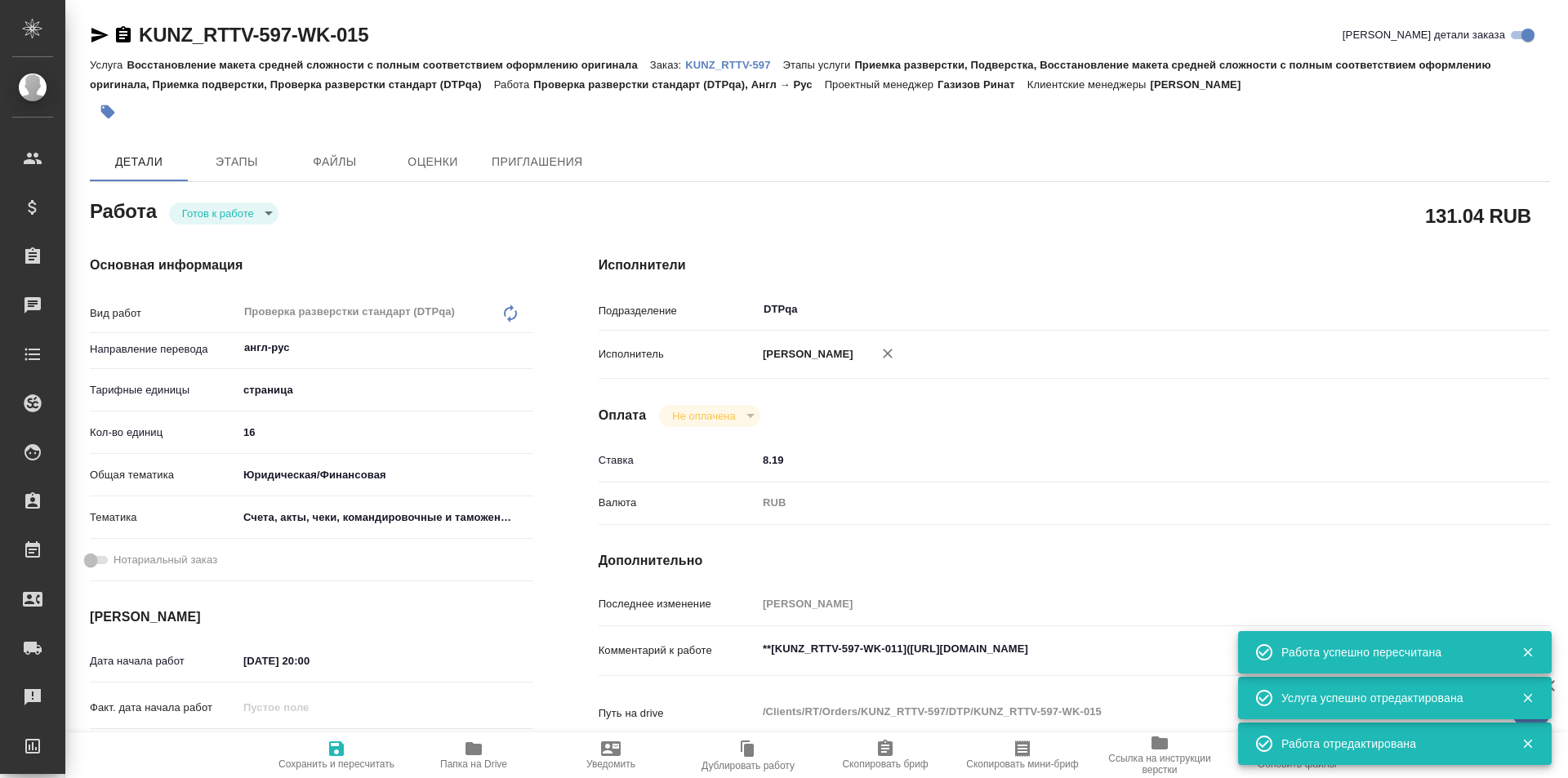
type textarea "x"
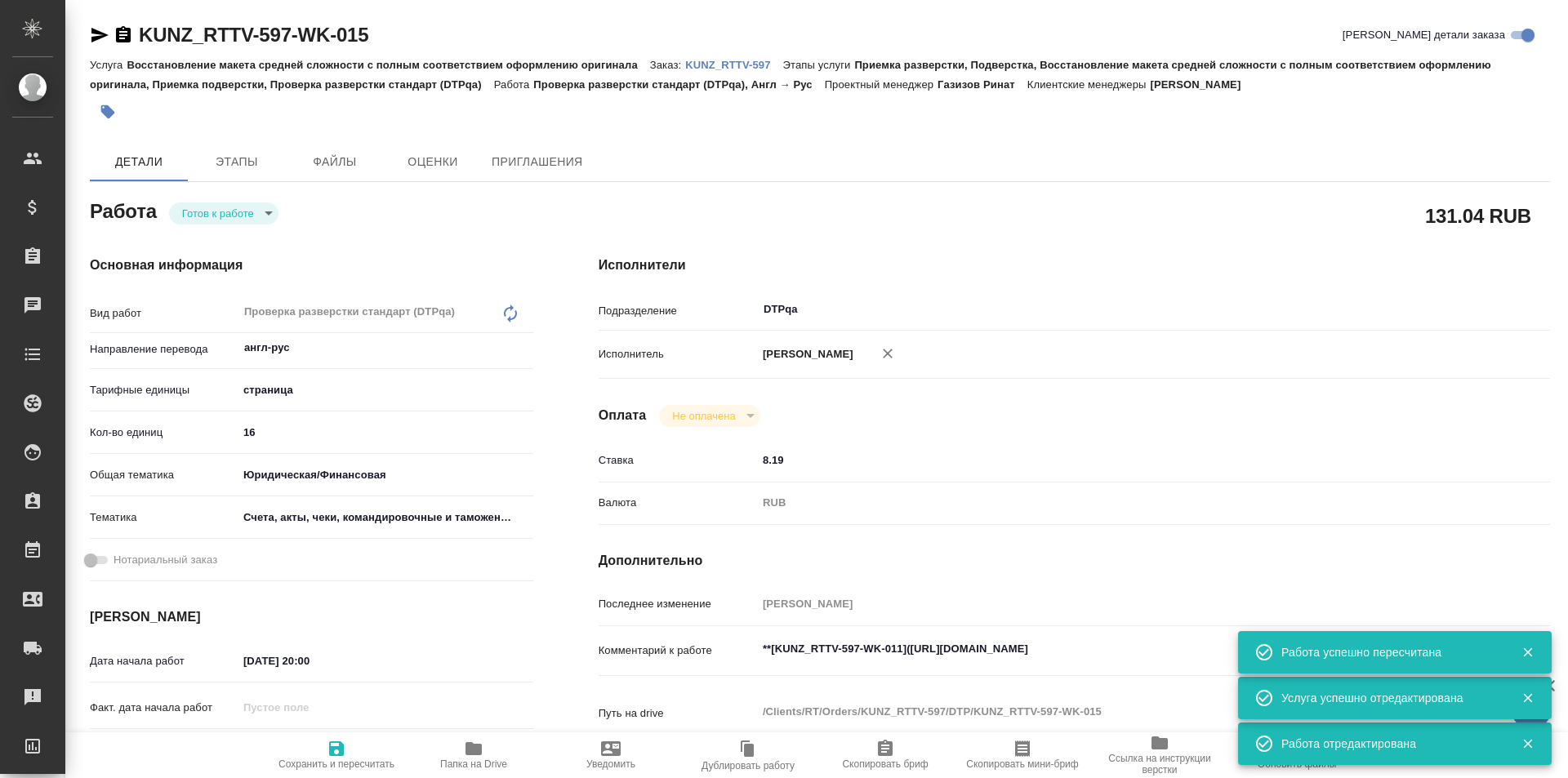
type textarea "x"
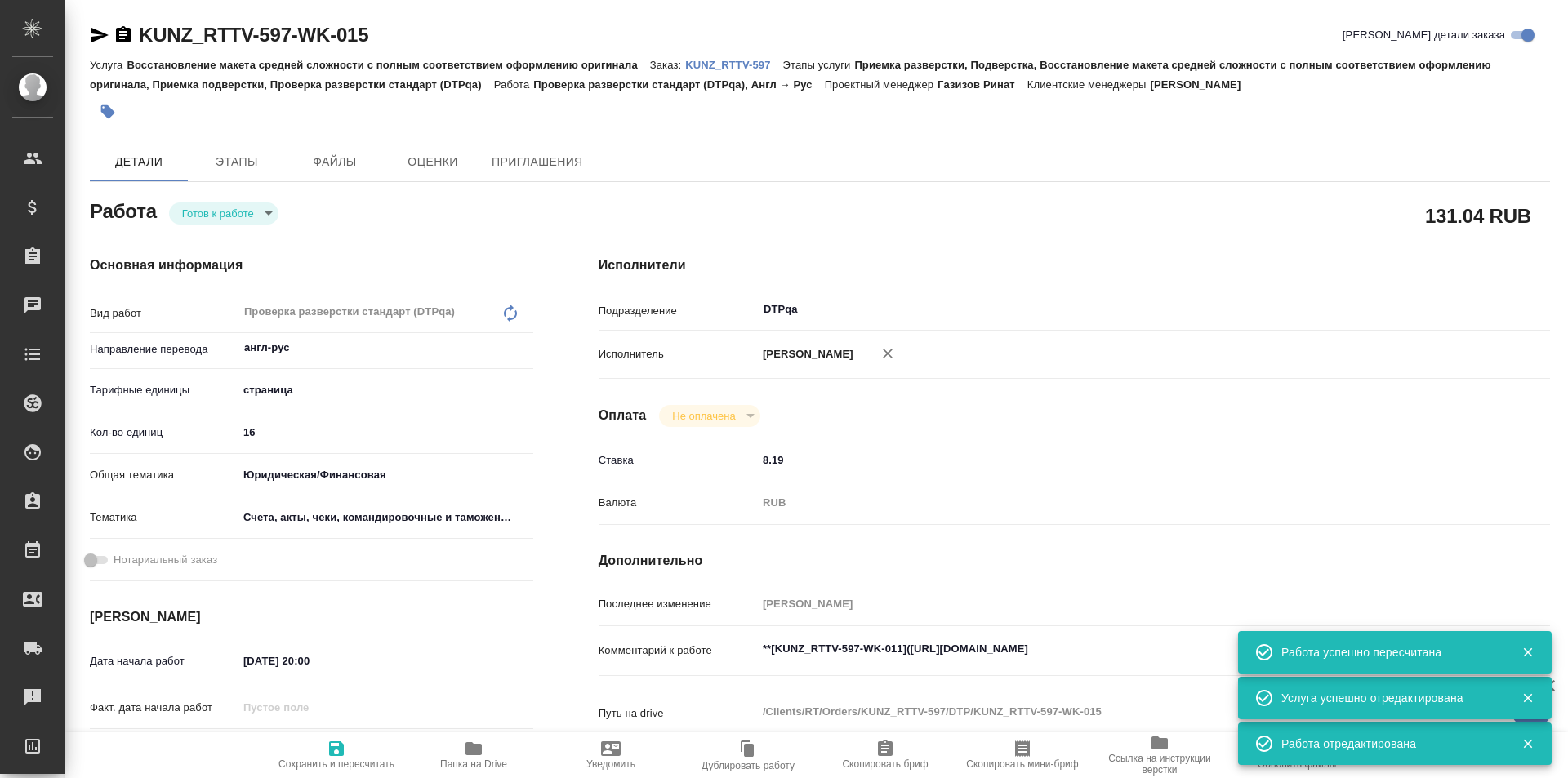
type textarea "x"
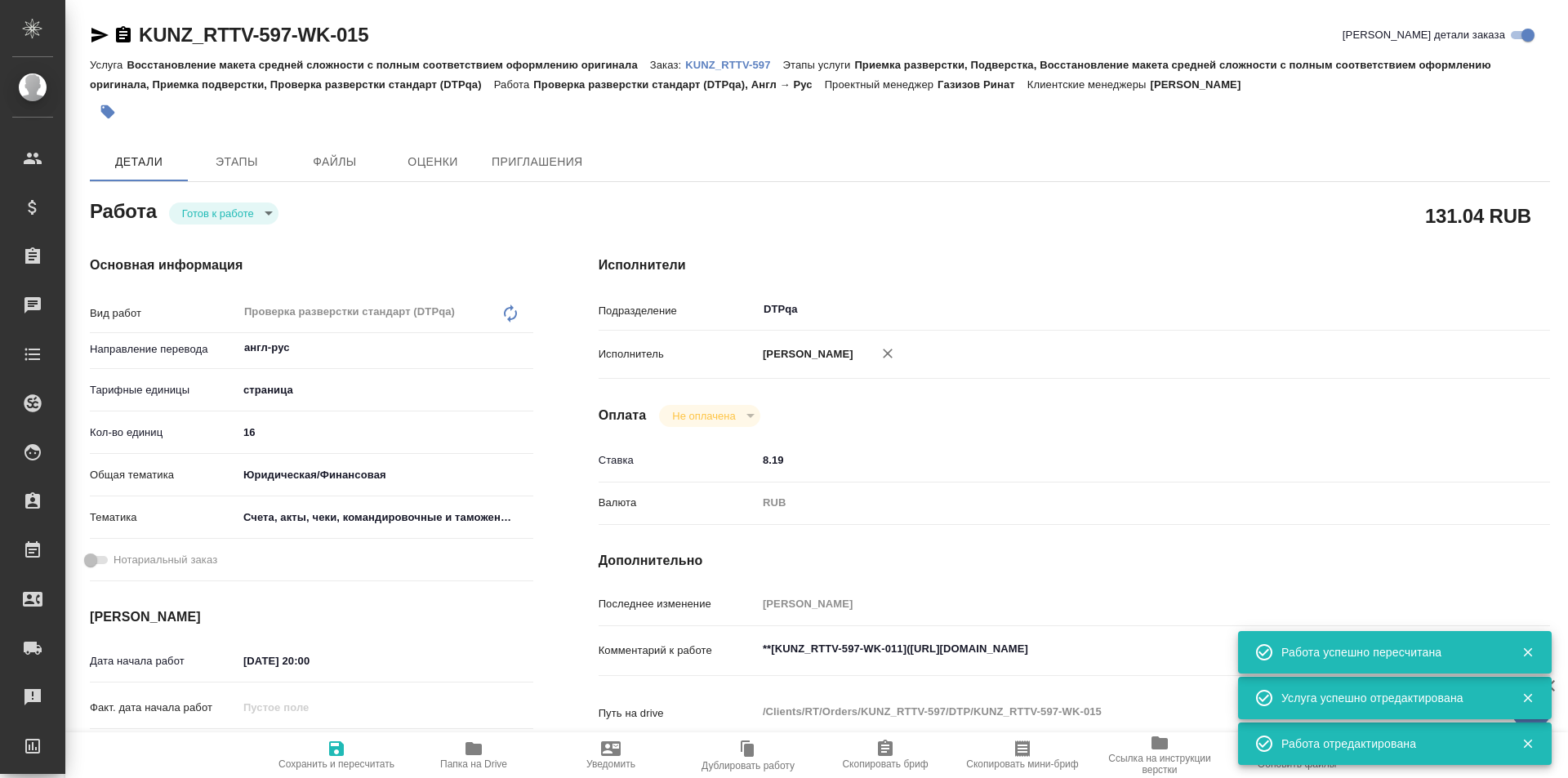
type textarea "x"
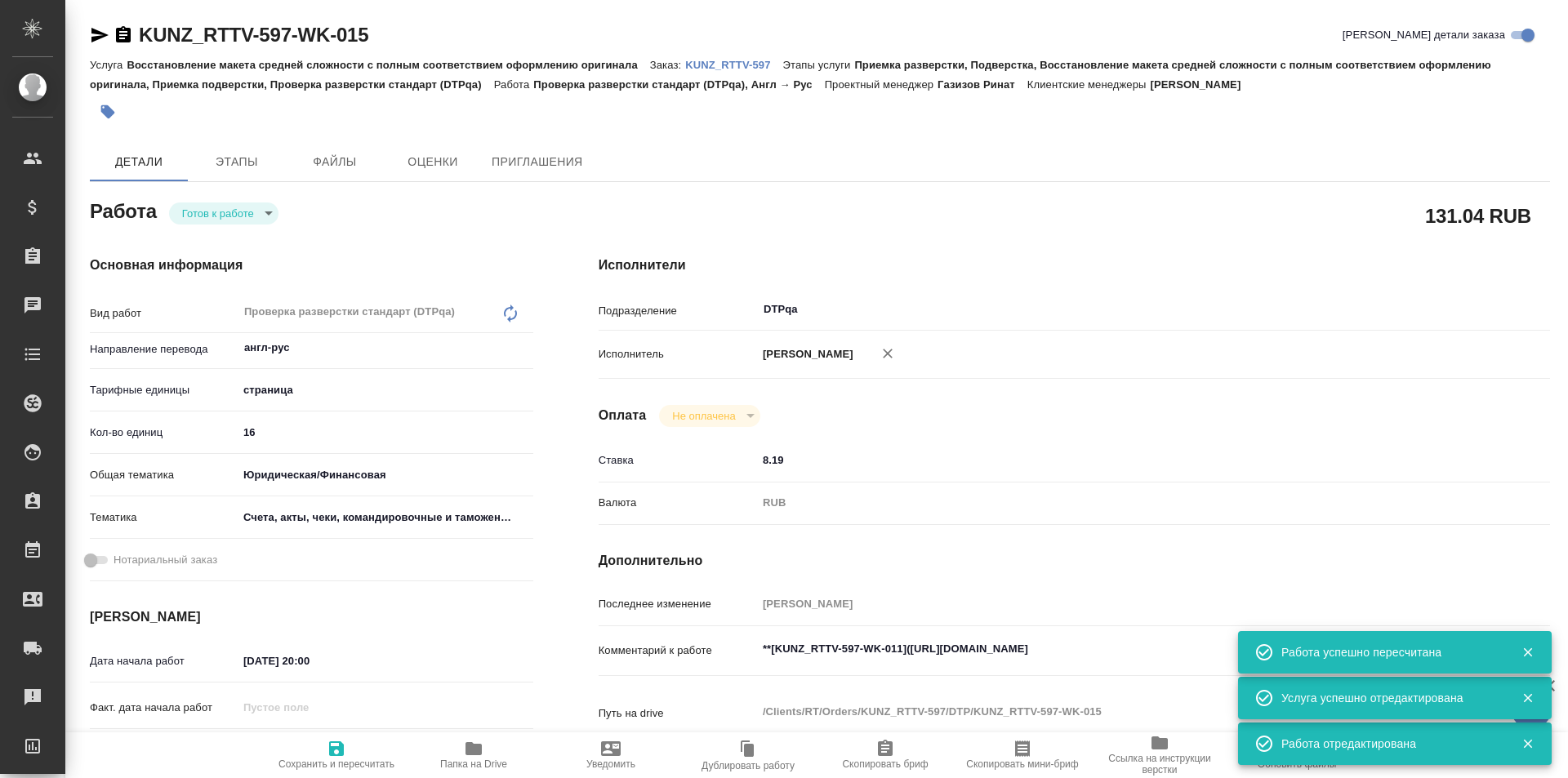
type textarea "x"
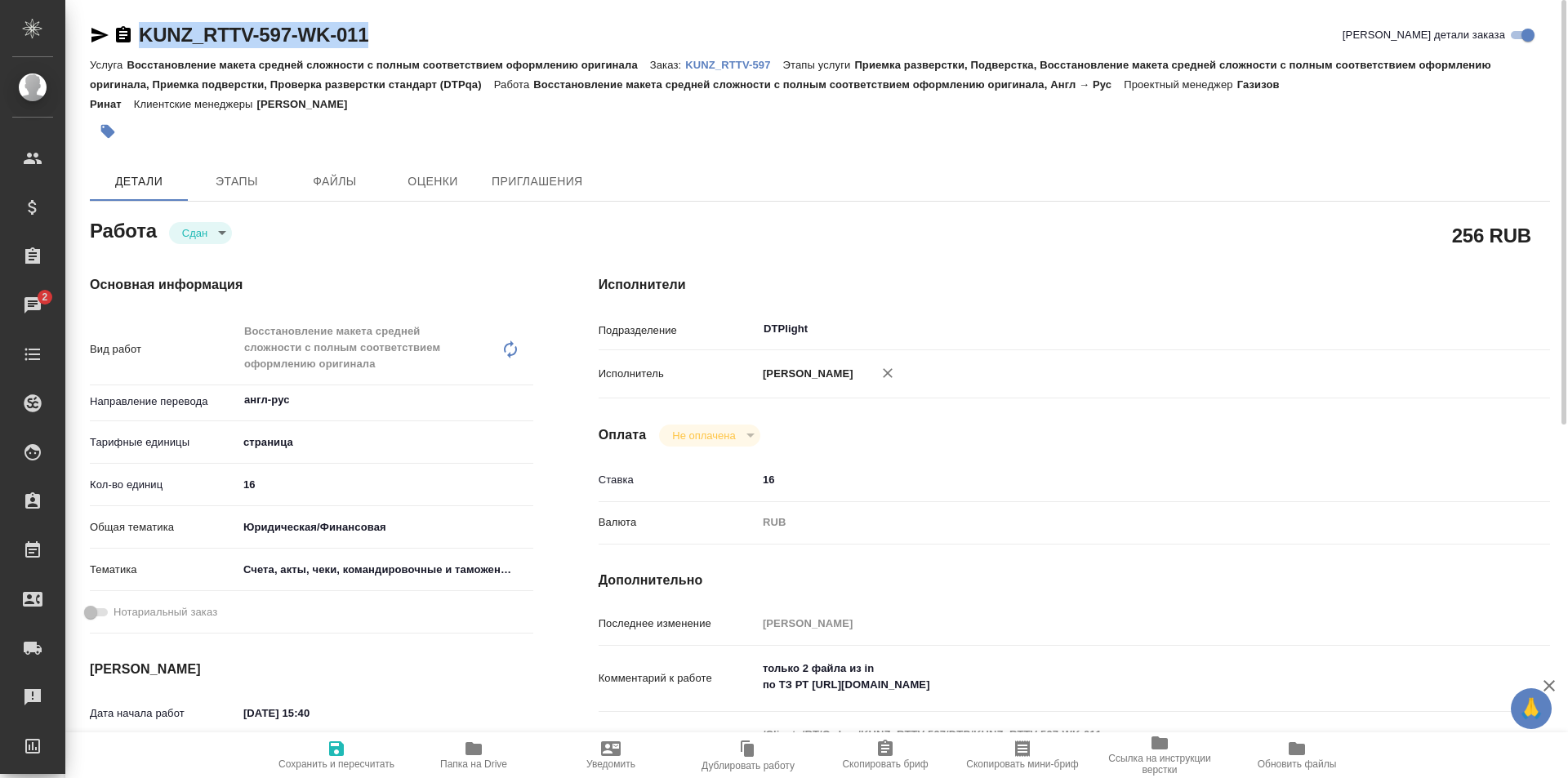
drag, startPoint x: 387, startPoint y: 30, endPoint x: 123, endPoint y: 35, distance: 264.0
click at [123, 35] on div "KUNZ_RTTV-597-WK-011 Кратко детали заказа" at bounding box center [819, 35] width 1460 height 26
copy link "KUNZ_RTTV-597-WK-011"
click at [490, 748] on span "Папка на Drive" at bounding box center [473, 754] width 118 height 31
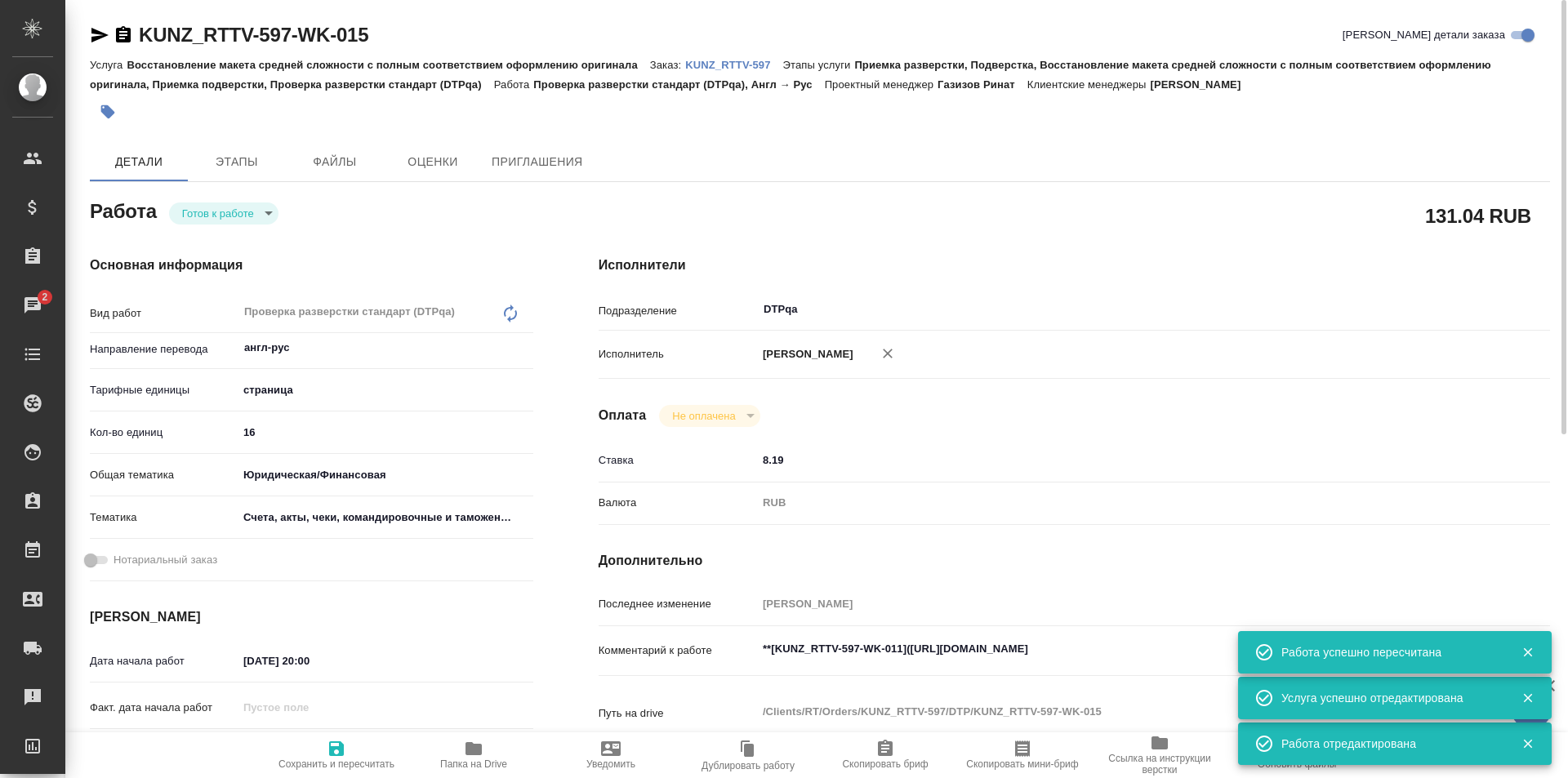
click at [253, 219] on body "🙏 .cls-1 fill:#fff; AWATERA Ismagilova [PERSON_NAME] Спецификации Заказы 2 Чаты…" at bounding box center [784, 389] width 1568 height 778
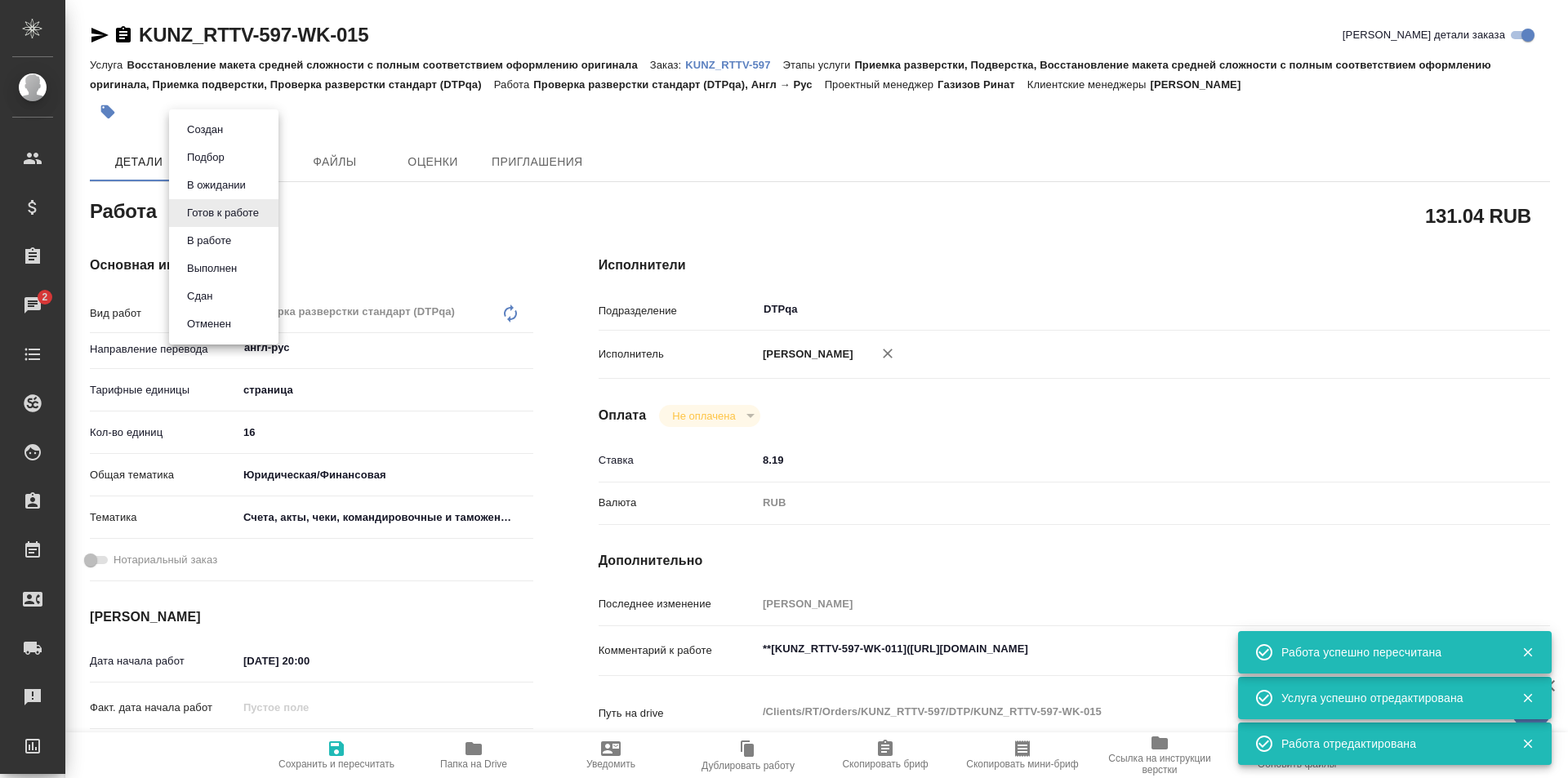
click at [228, 254] on li "В работе" at bounding box center [223, 241] width 109 height 28
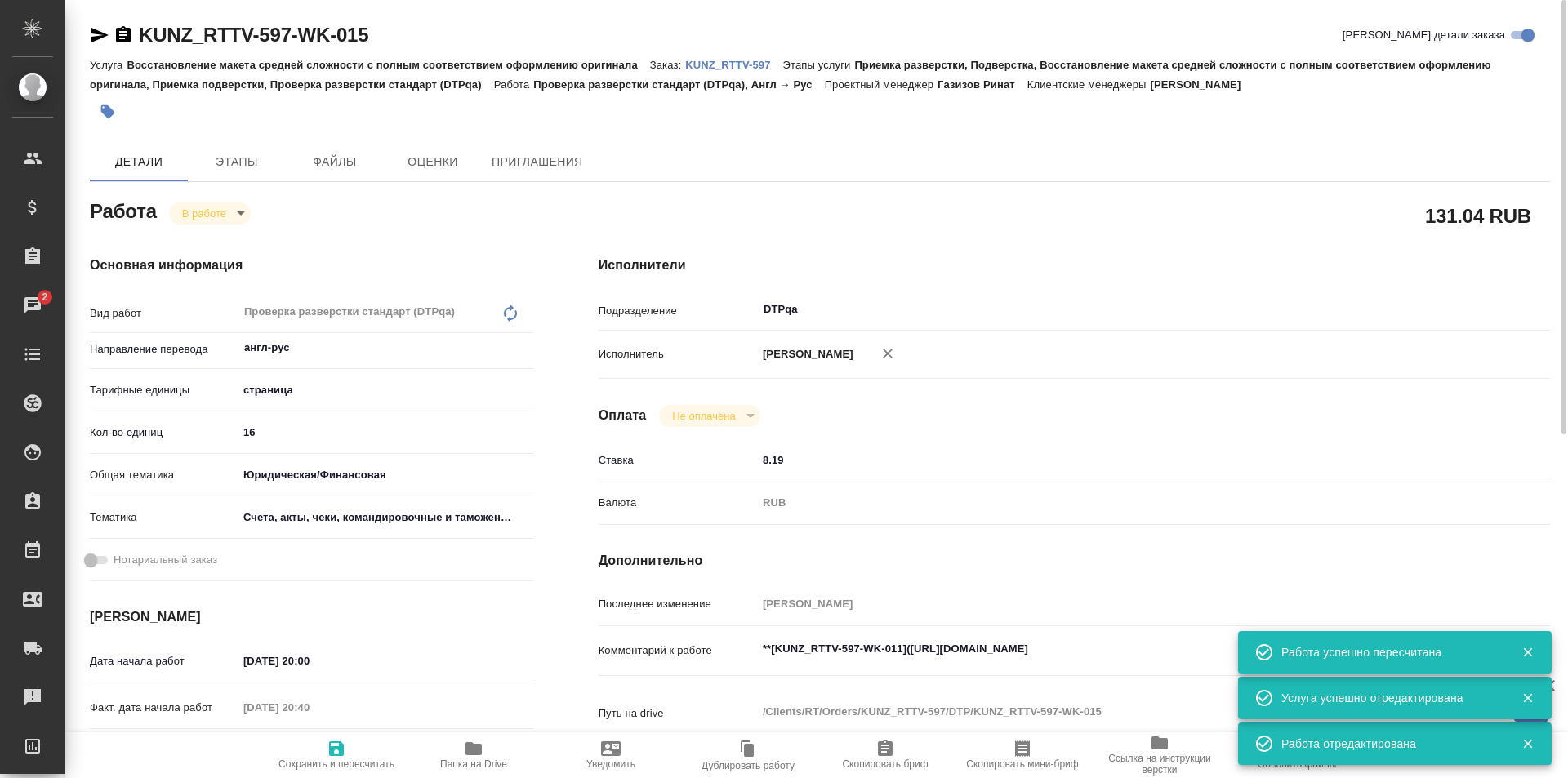
type textarea "x"
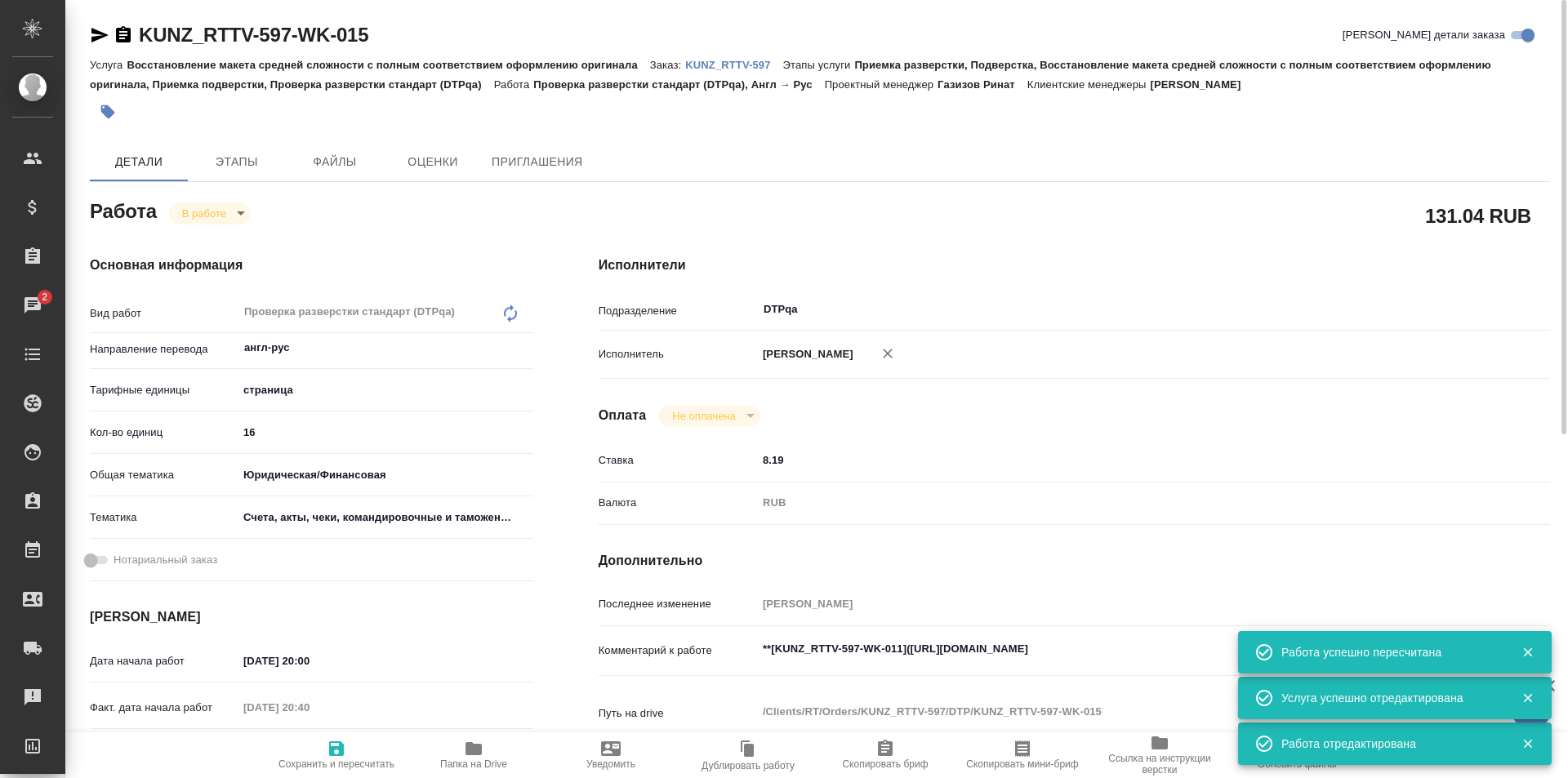
type textarea "x"
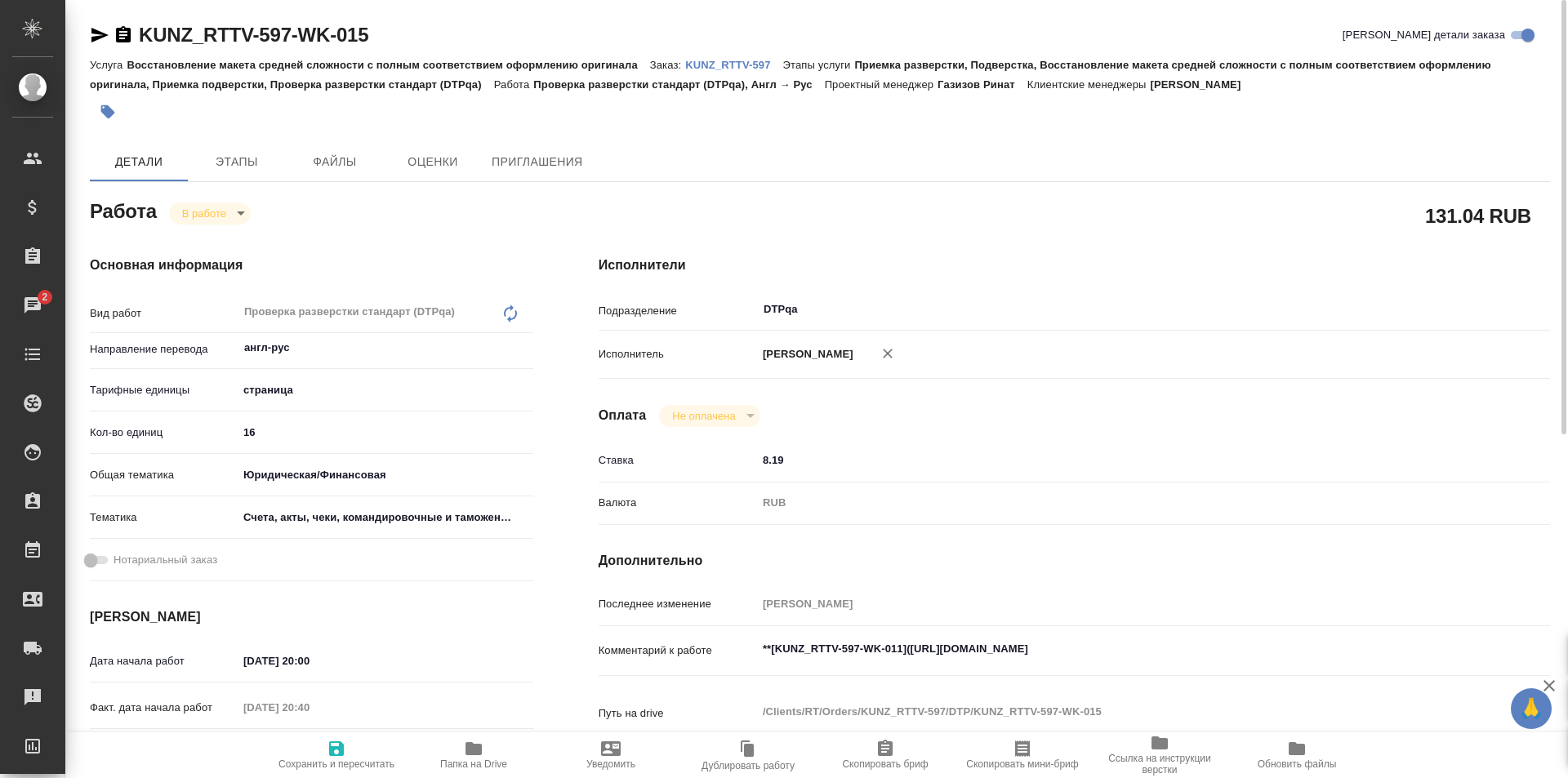
type textarea "x"
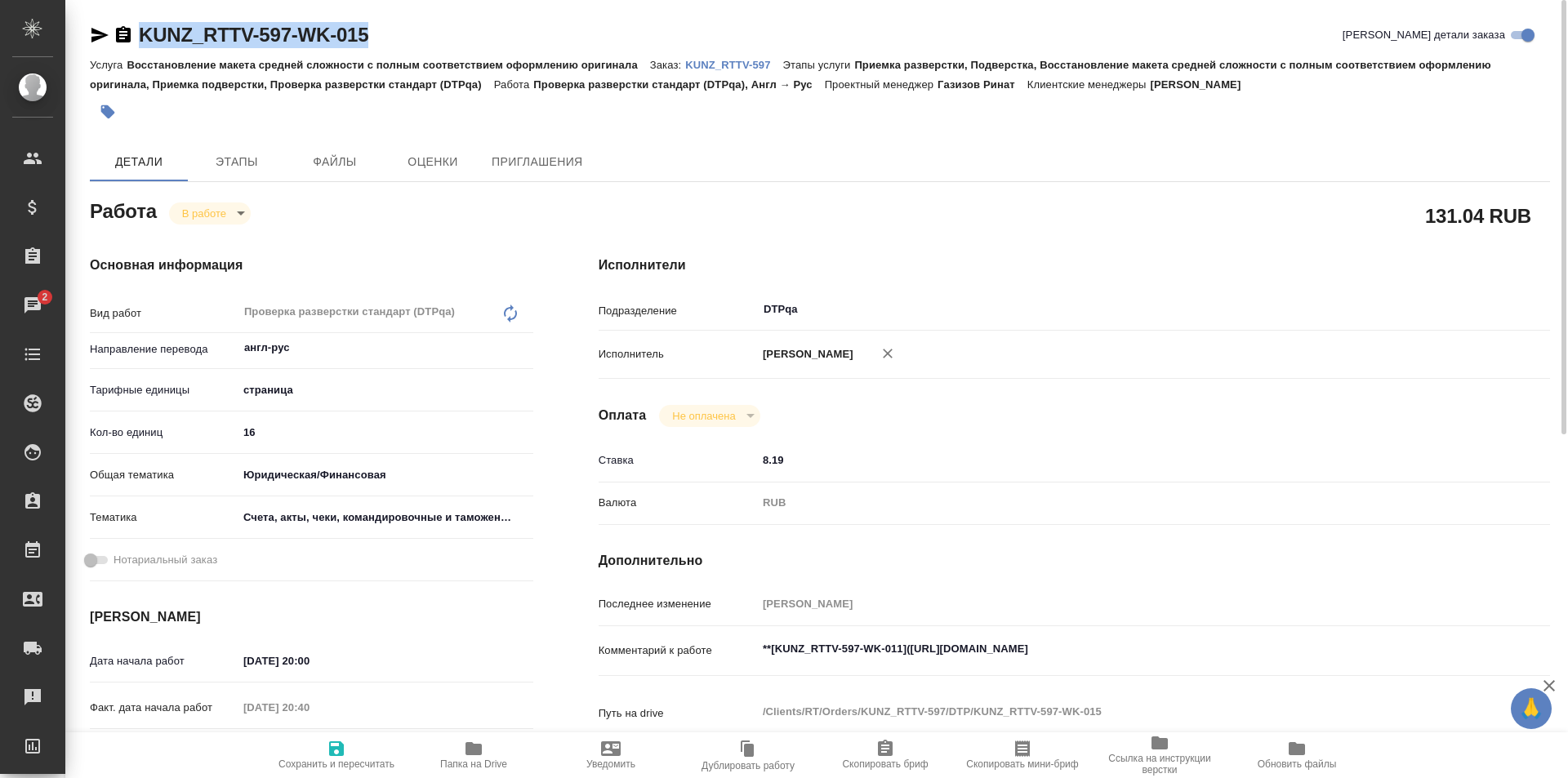
drag, startPoint x: 391, startPoint y: 31, endPoint x: 163, endPoint y: 16, distance: 228.5
click at [132, 24] on div "KUNZ_RTTV-597-WK-015 Кратко детали заказа" at bounding box center [819, 35] width 1460 height 26
copy link "KUNZ_RTTV-597-WK-015"
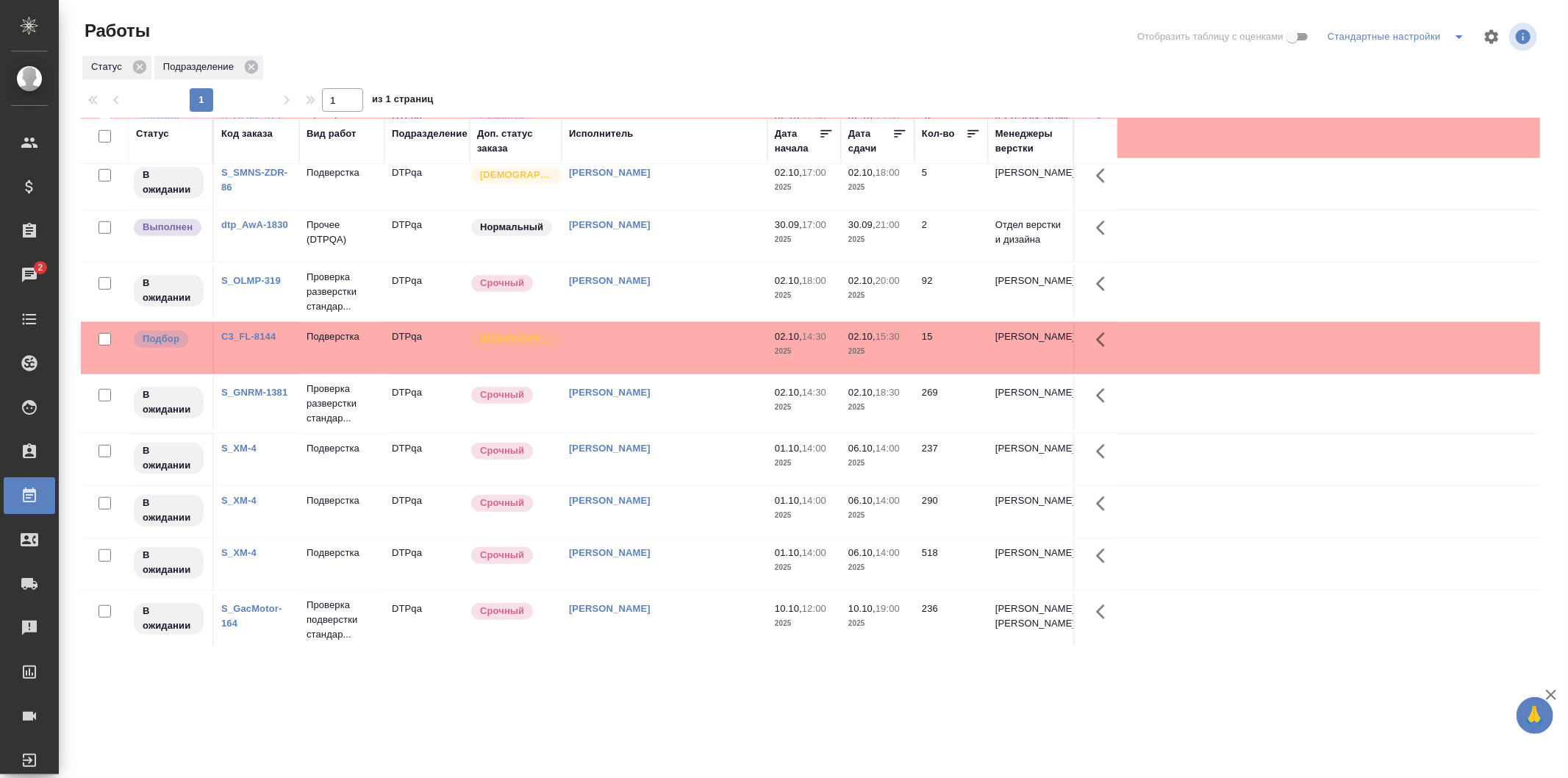
scroll to position [957, 0]
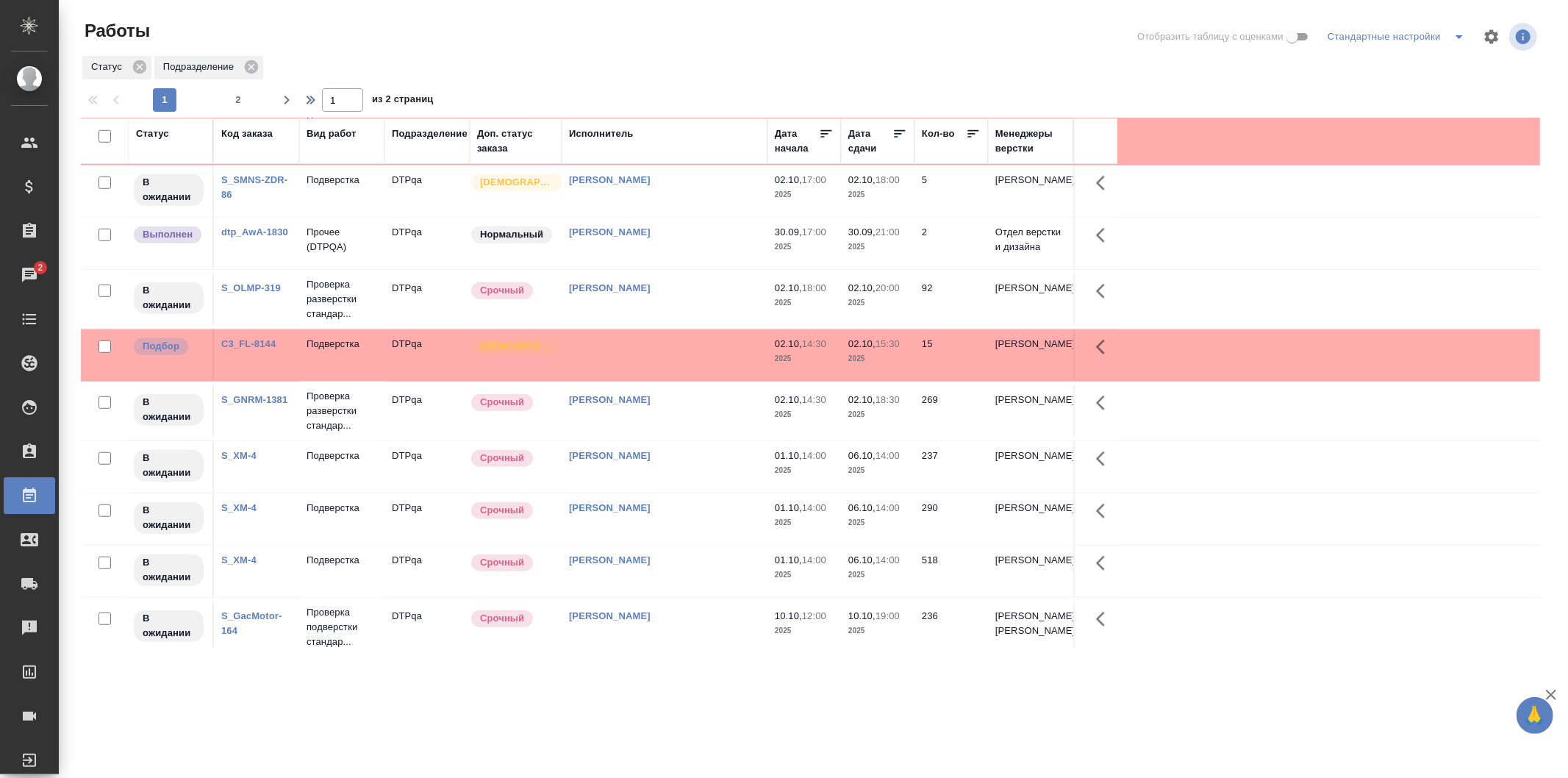
scroll to position [957, 0]
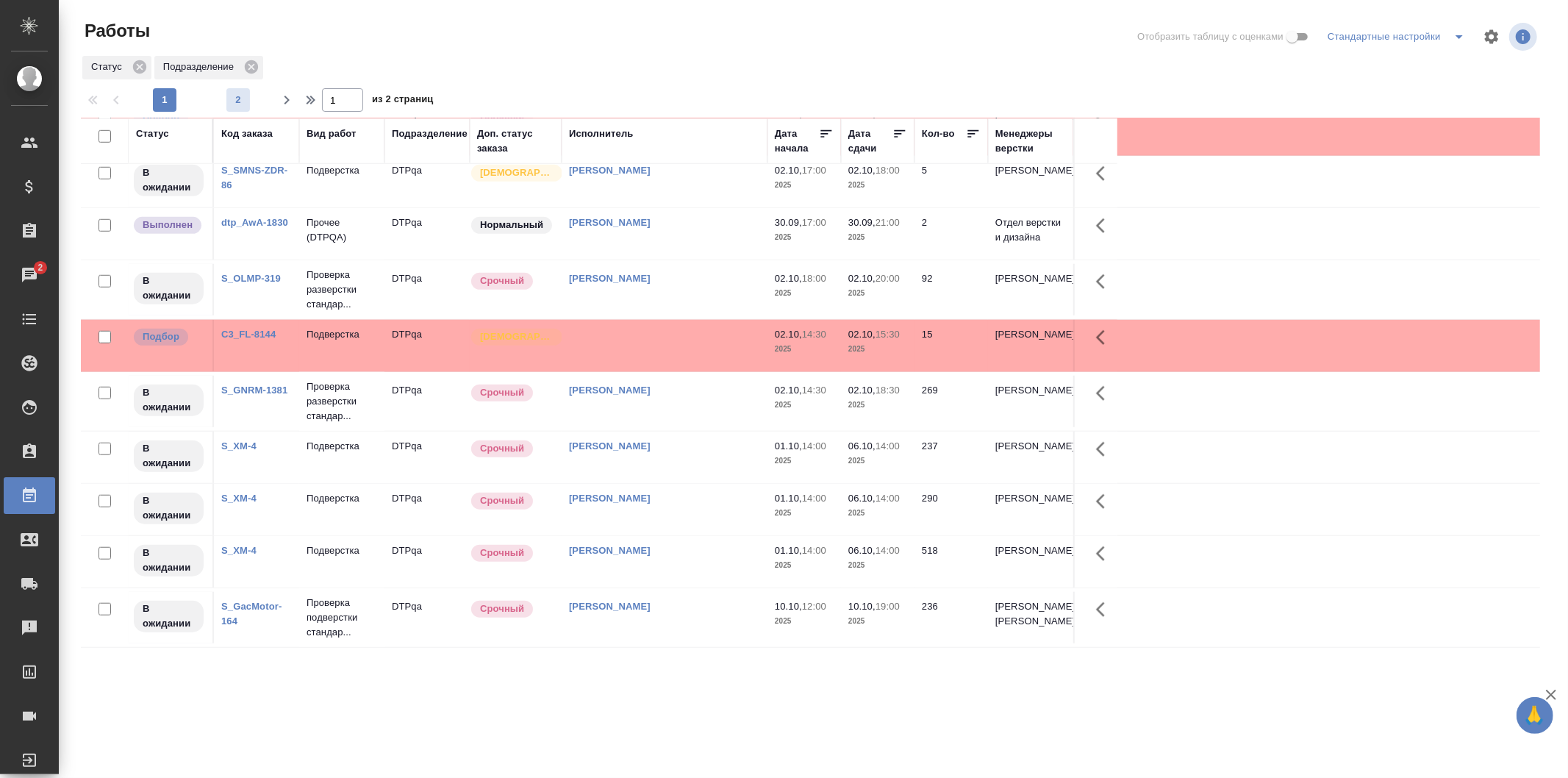
click at [238, 104] on span "2" at bounding box center [238, 100] width 24 height 15
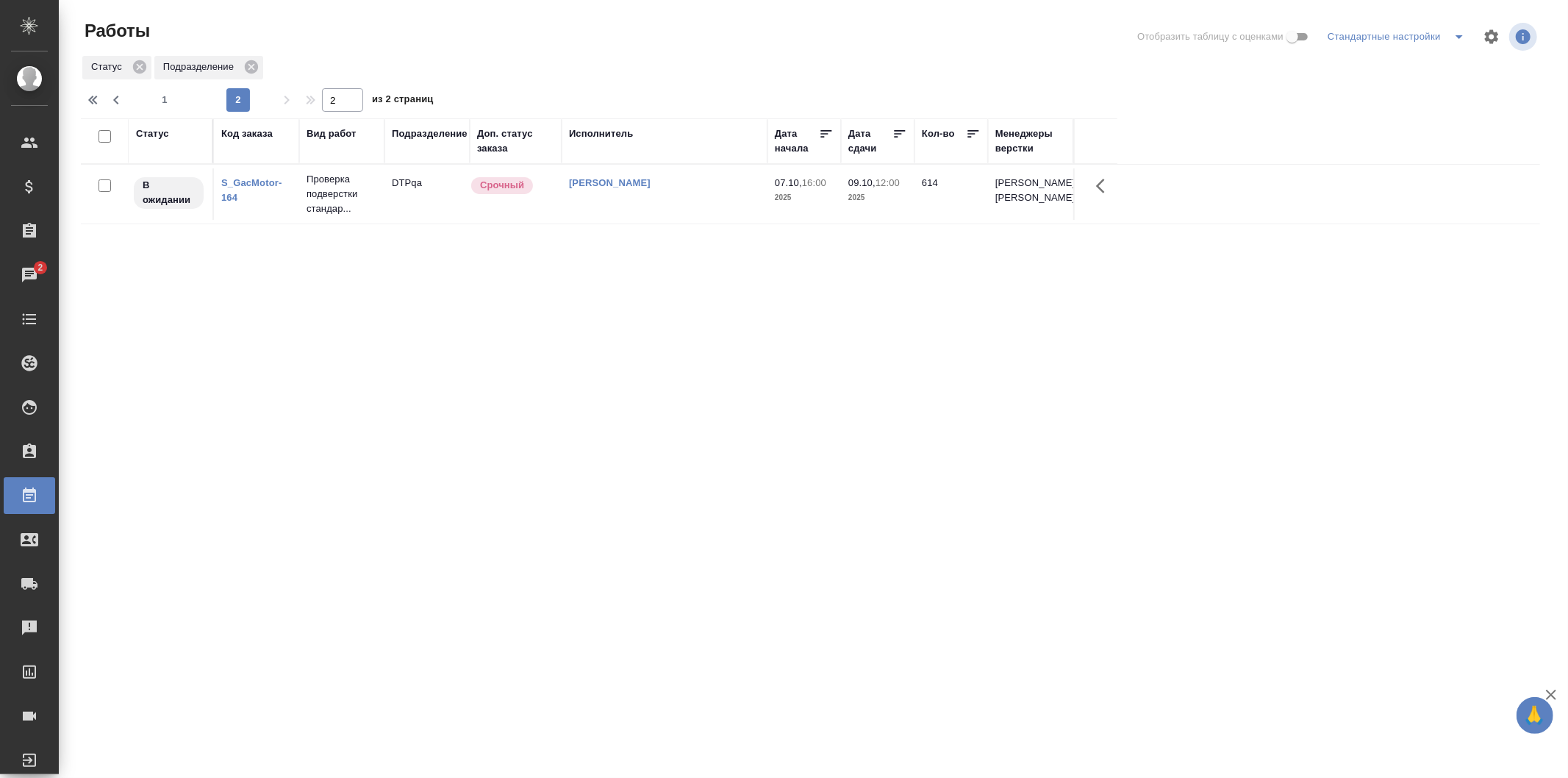
scroll to position [0, 0]
click at [167, 98] on span "1" at bounding box center [164, 100] width 24 height 15
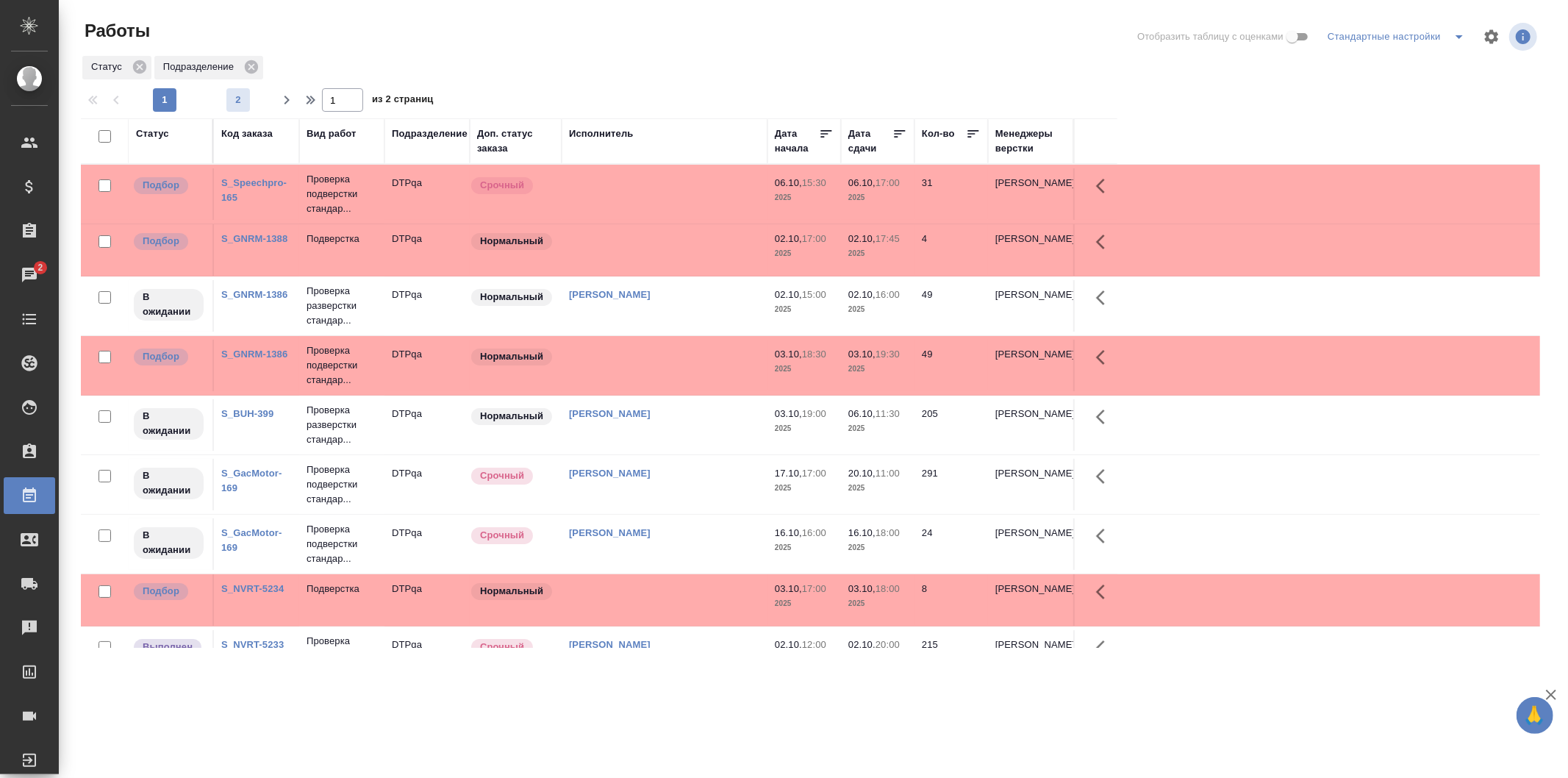
click at [239, 103] on span "2" at bounding box center [238, 100] width 24 height 15
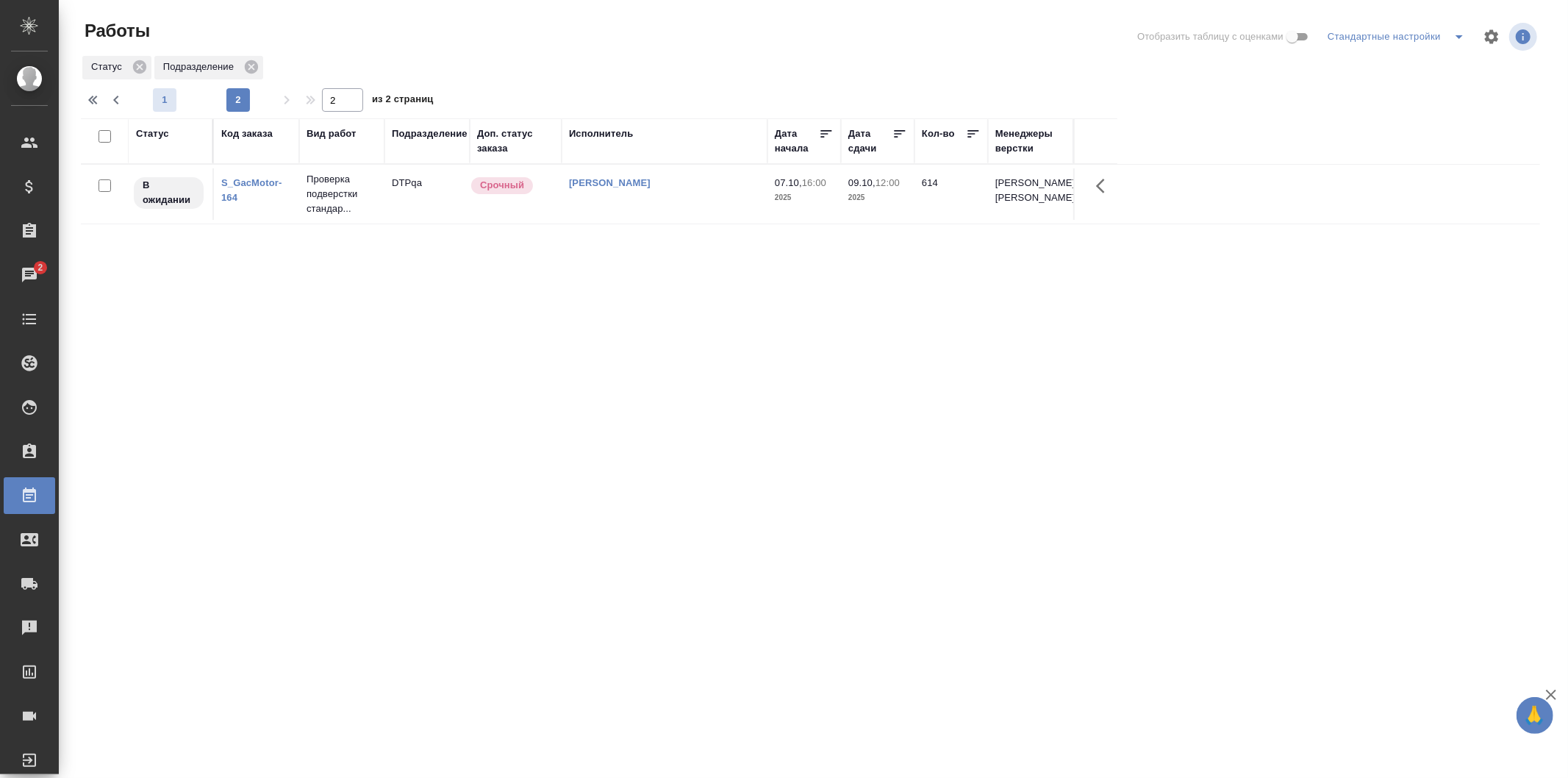
click at [167, 103] on span "1" at bounding box center [164, 100] width 24 height 15
type input "1"
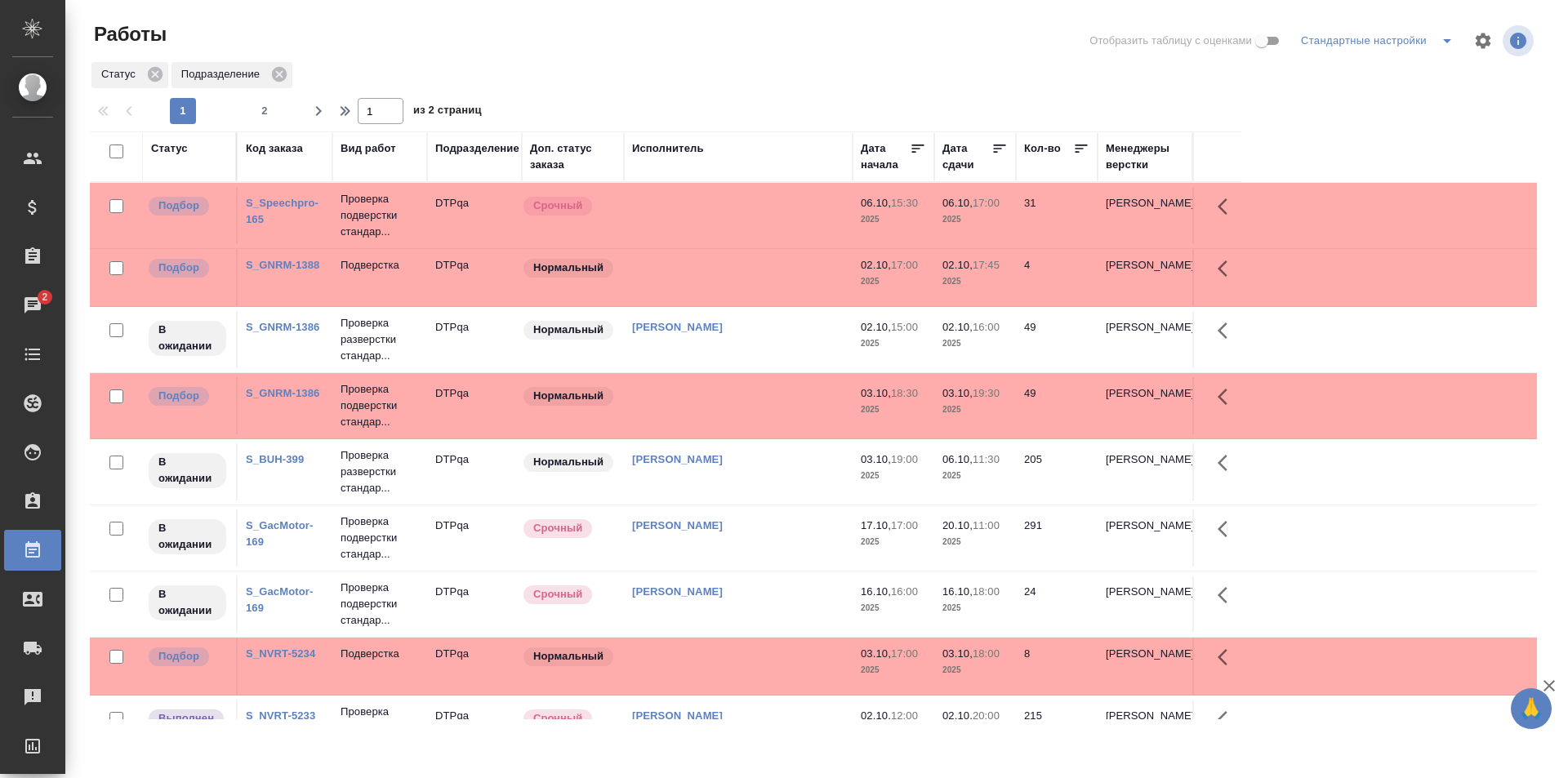
click at [778, 65] on div "Статус Подразделение" at bounding box center [813, 75] width 1447 height 30
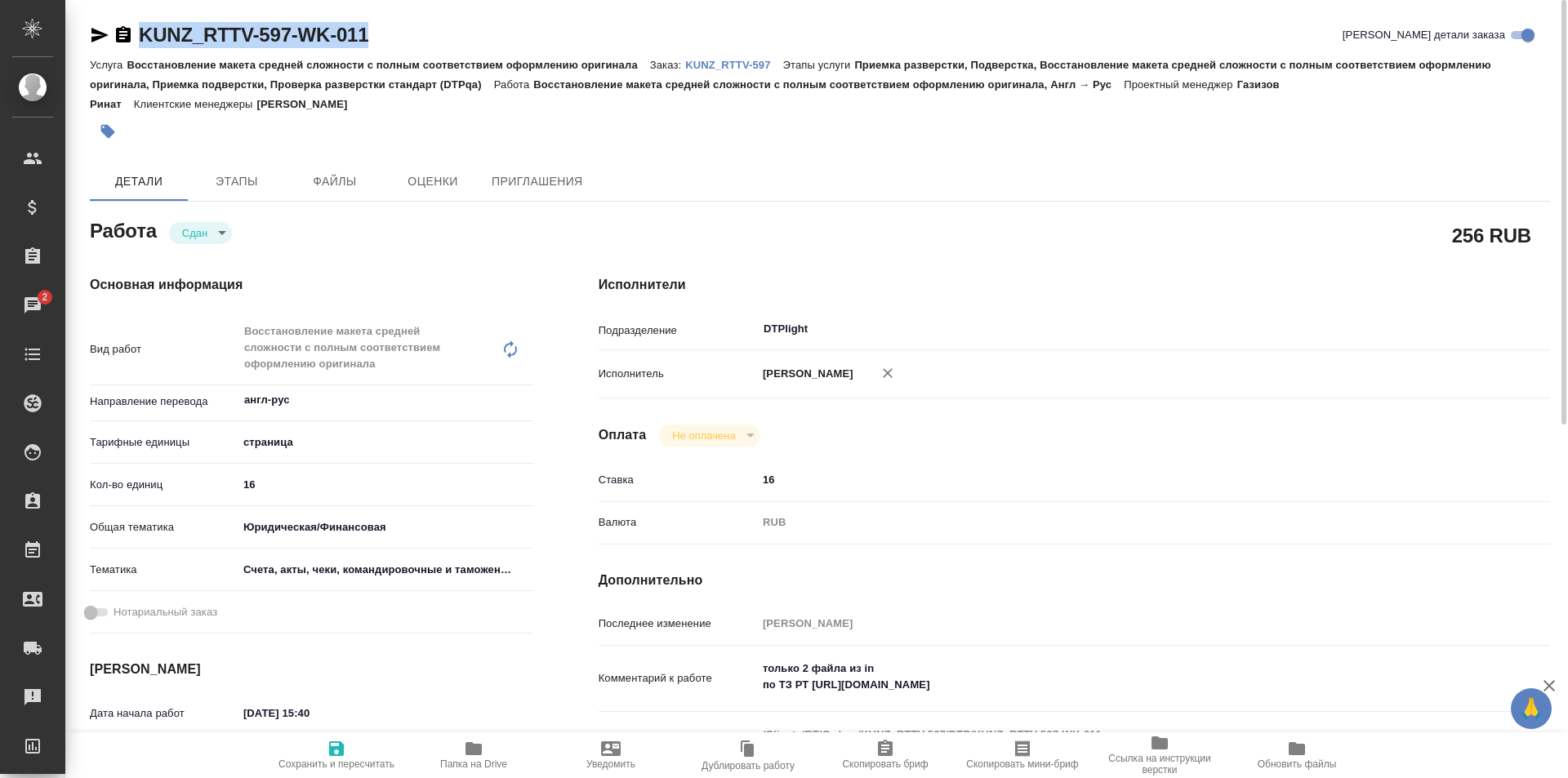
click at [734, 60] on p "KUNZ_RTTV-597" at bounding box center [734, 64] width 97 height 12
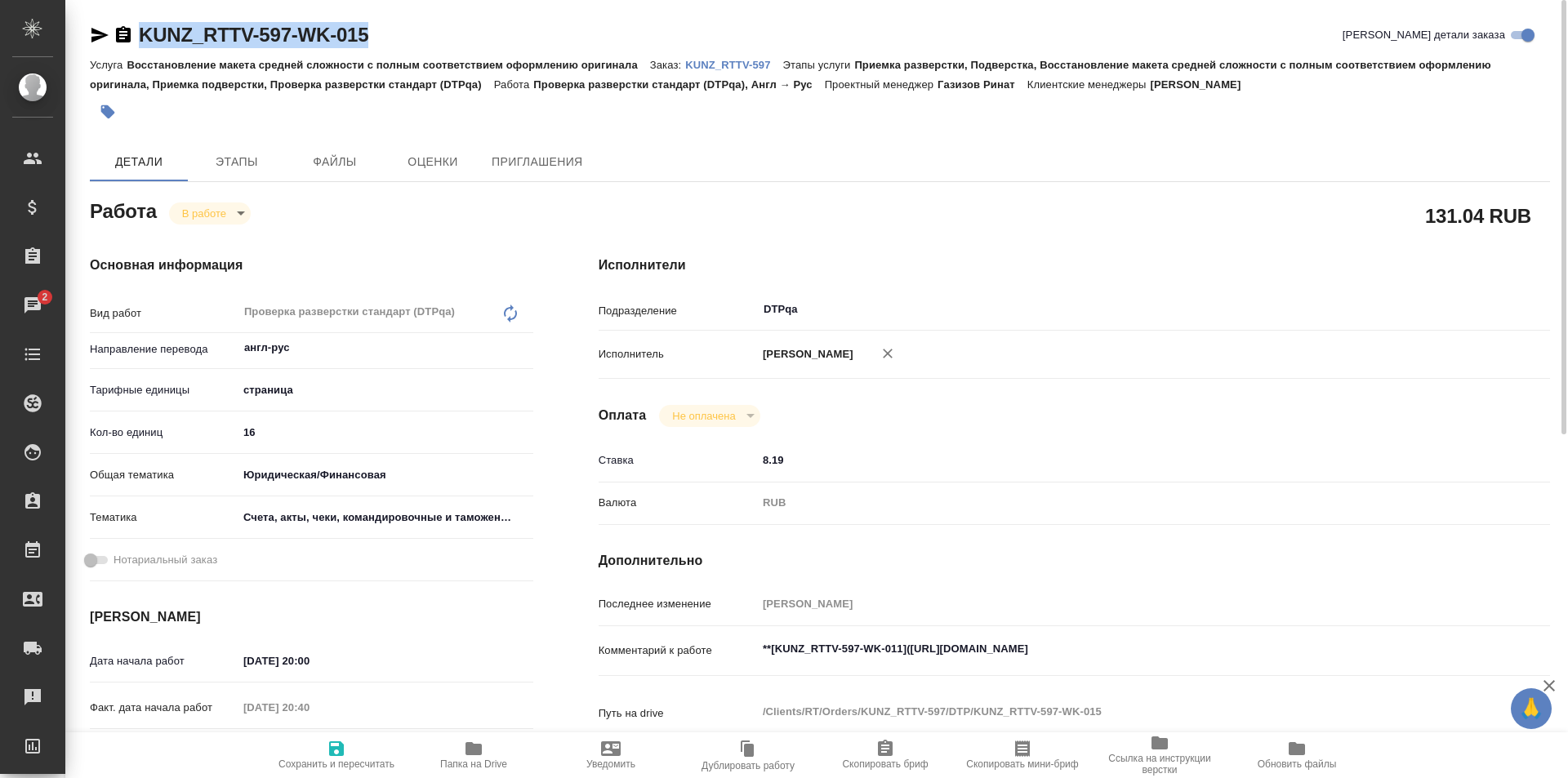
click at [471, 753] on icon "button" at bounding box center [474, 748] width 16 height 13
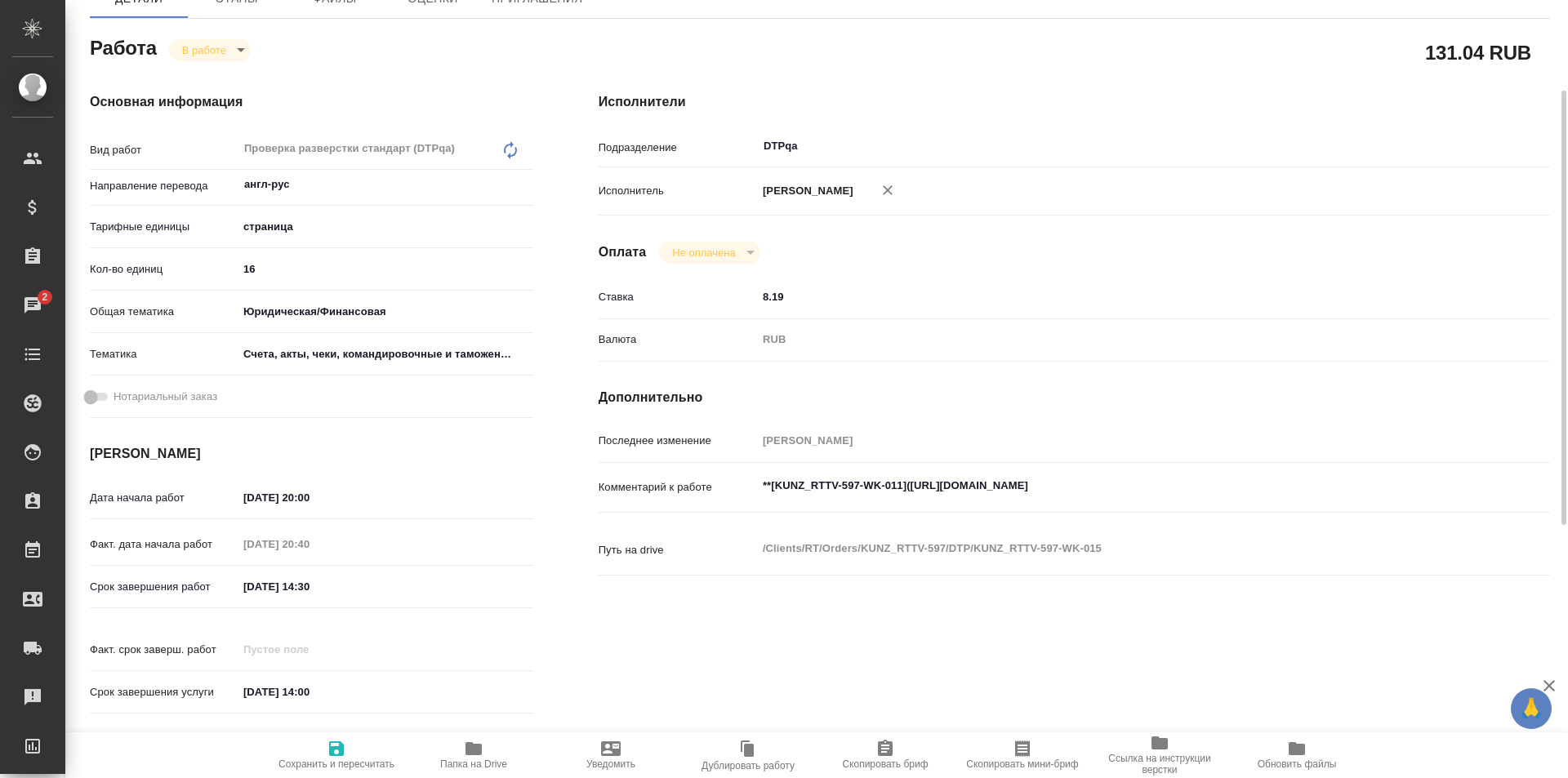
click at [1271, 484] on textarea "**[KUNZ_RTTV-597-WK-011]([URL][DOMAIN_NAME]" at bounding box center [1114, 486] width 714 height 28
paste textarea "[URL][DOMAIN_NAME]"
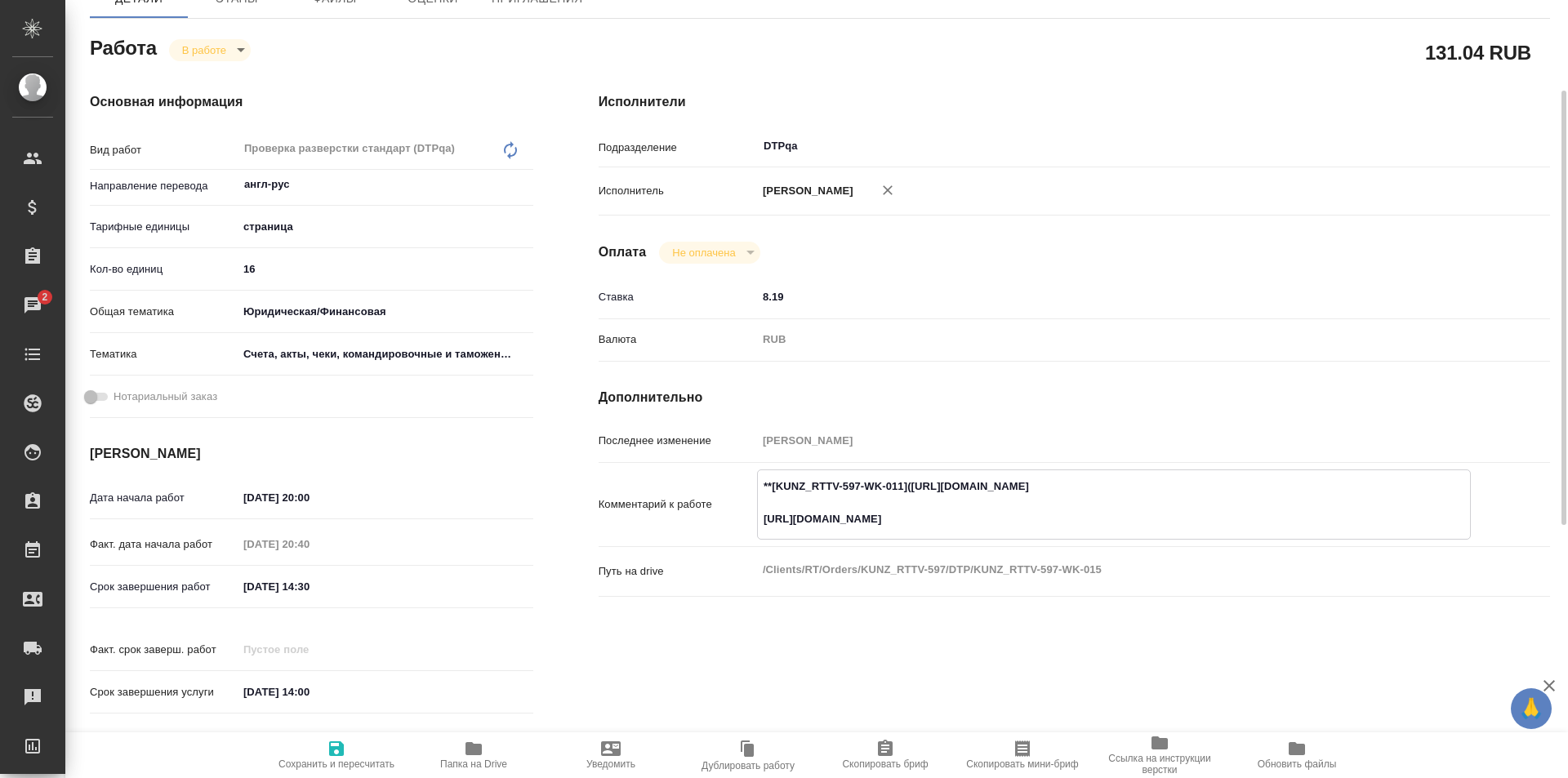
type textarea "**[KUNZ_RTTV-597-WK-011]([URL][DOMAIN_NAME] [URL][DOMAIN_NAME]"
click at [330, 752] on icon "button" at bounding box center [336, 748] width 15 height 15
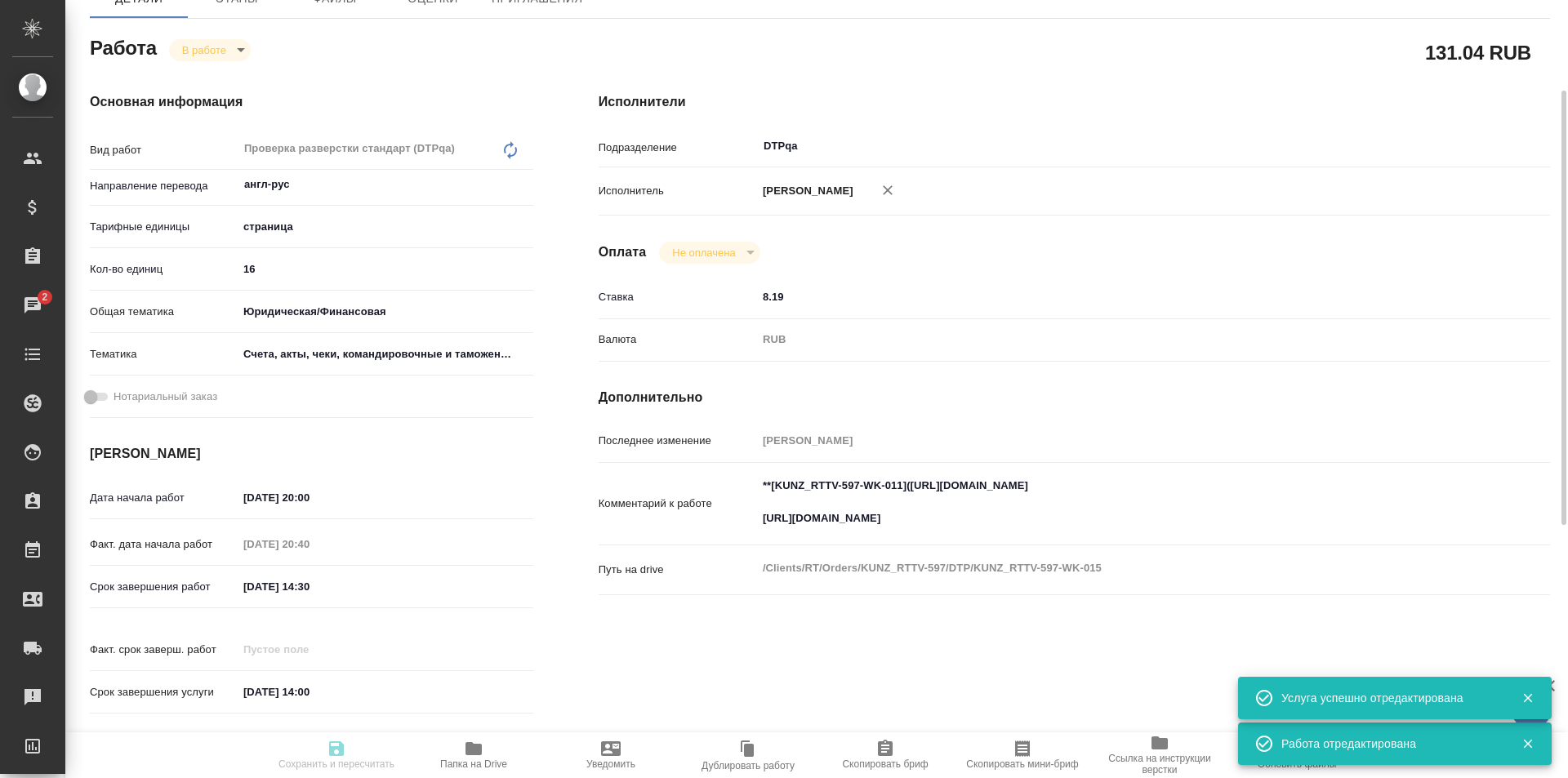
type input "inProgress"
type input "англ-рус"
type input "5a8b1489cc6b4906c91bfdb2"
type input "16"
type input "yr-fn"
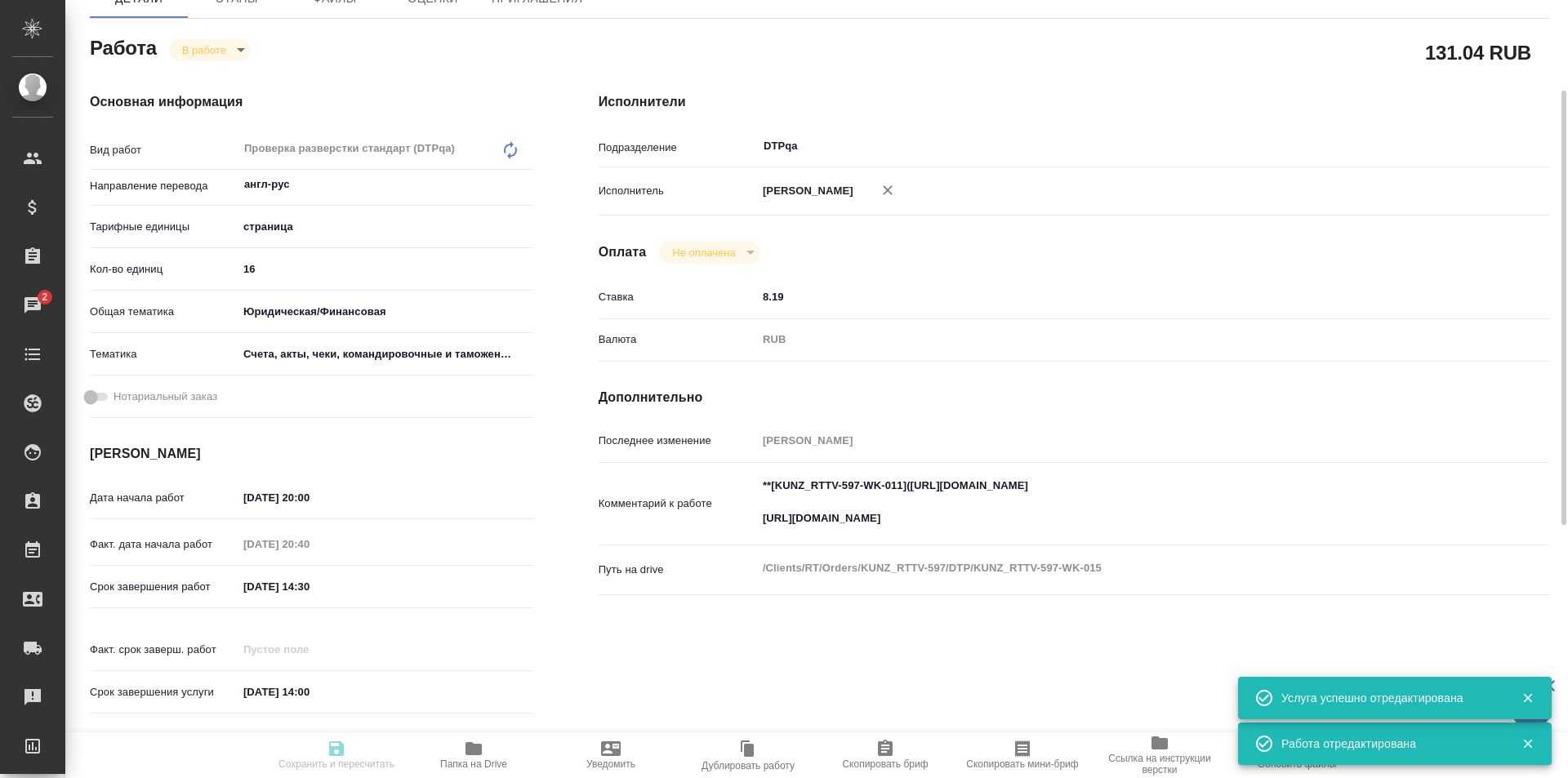
type input "5f647205b73bc97568ca66c0"
type input "[DATE] 20:00"
type input "[DATE] 20:40"
type input "[DATE] 14:30"
type input "[DATE] 14:00"
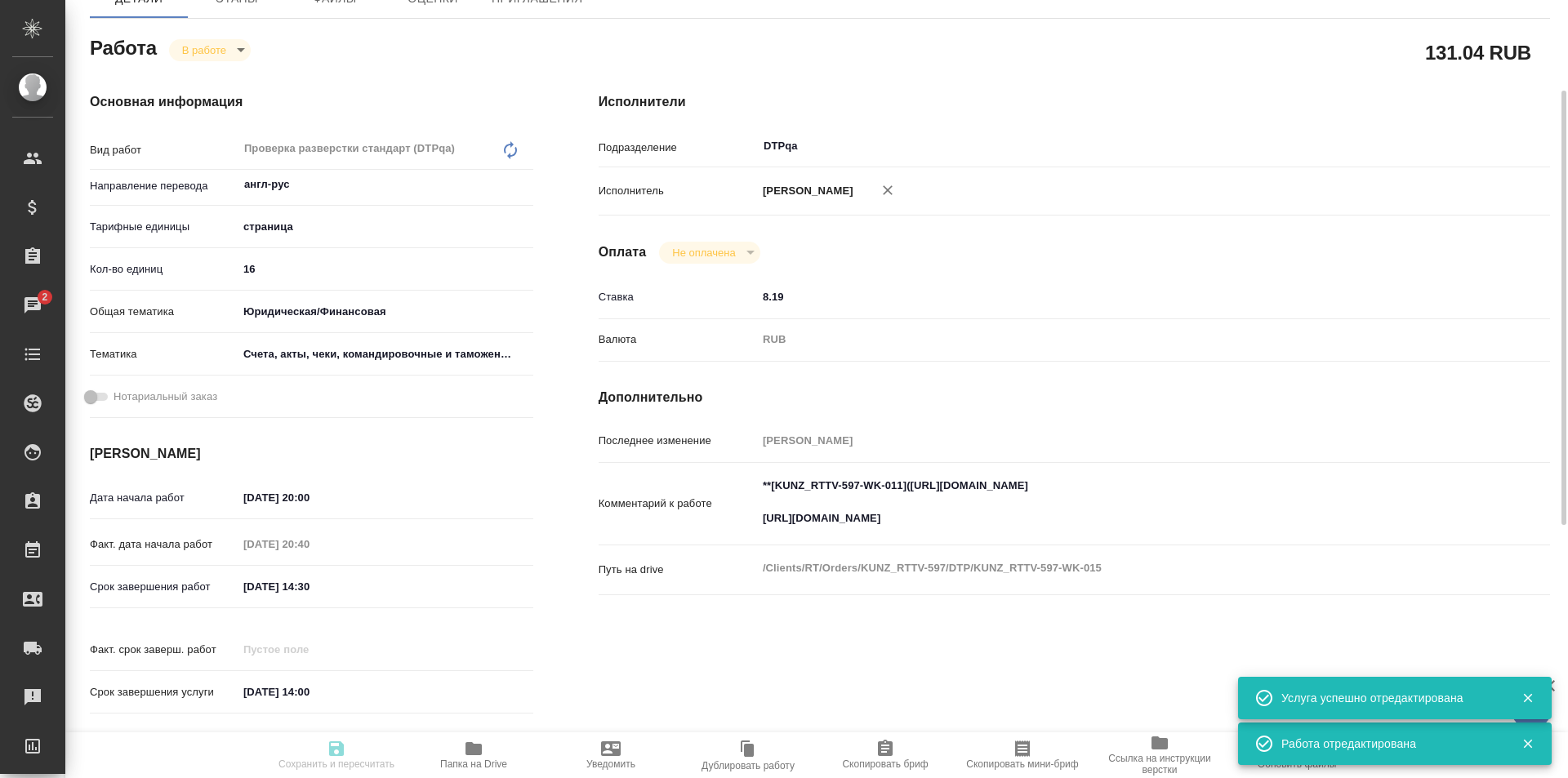
type input "DTPqa"
type input "notPayed"
type input "8.19"
type input "RUB"
type input "[PERSON_NAME]"
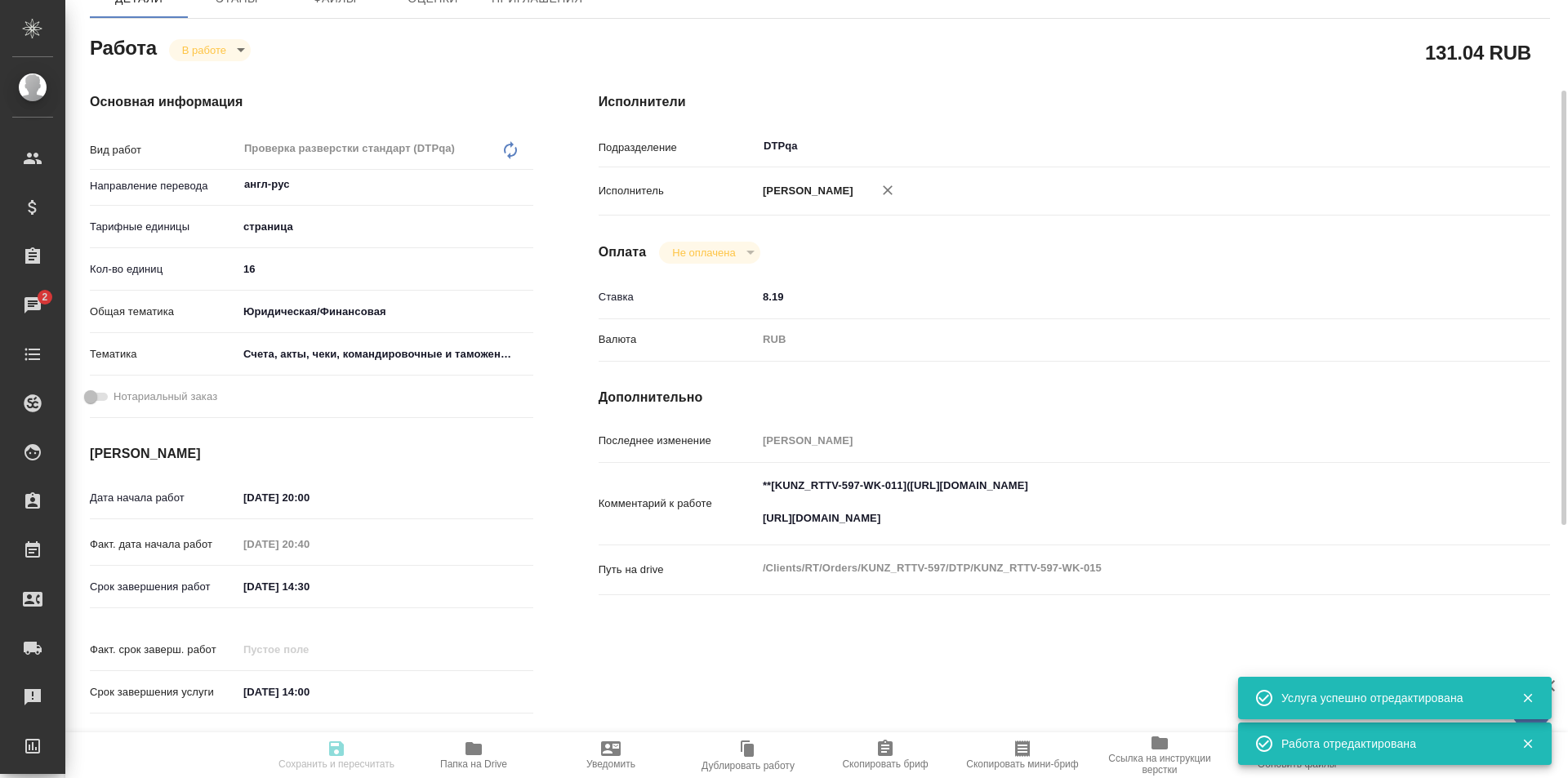
type input "KUNZ_RTTV-597"
type input "Восстановление макета средней сложности с полным соответствием оформлению ориги…"
type input "Приемка разверстки, Подверстка, Восстановление макета средней сложности с полны…"
type input "[PERSON_NAME]"
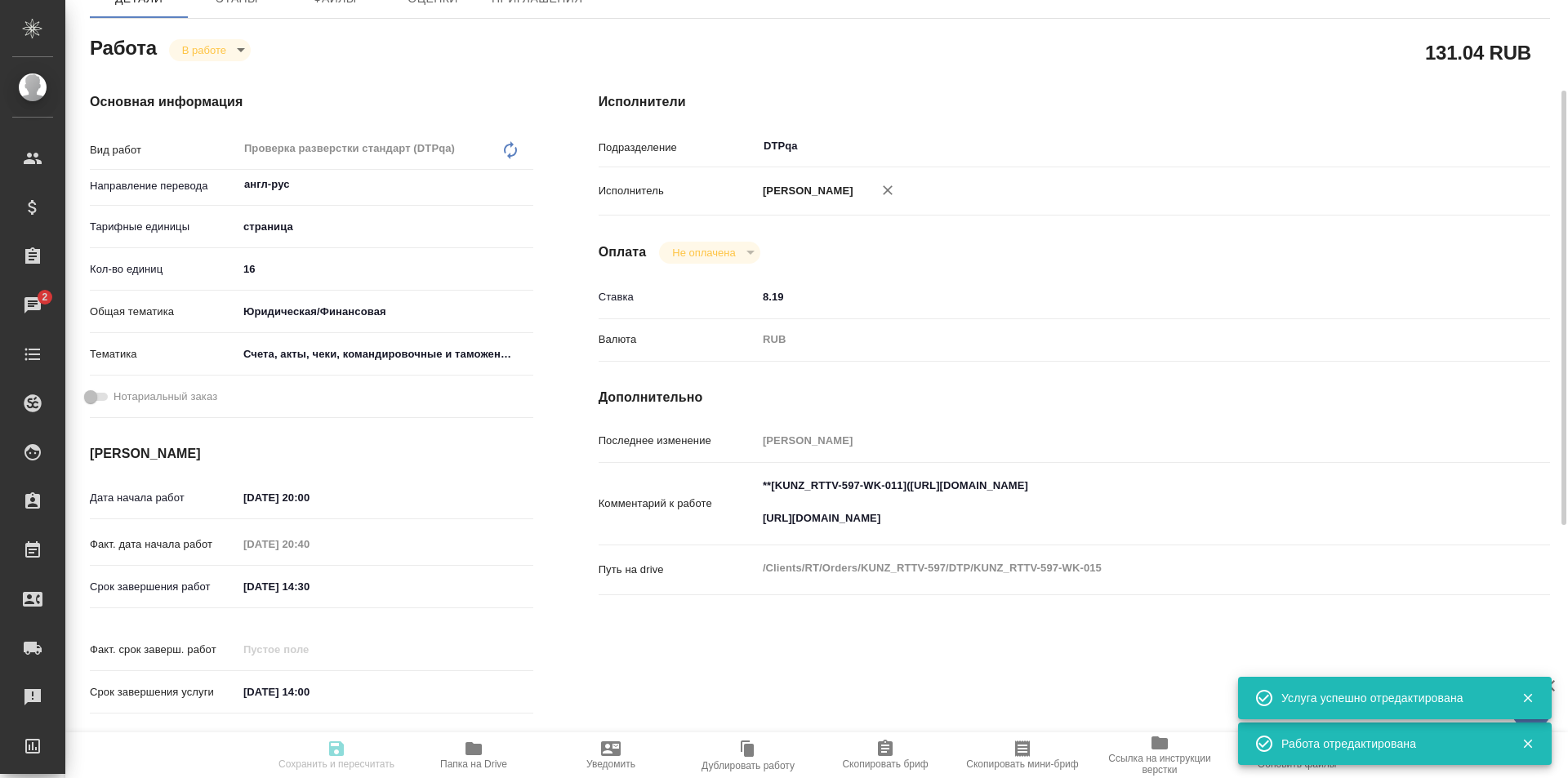
type input "/Clients/RT/Orders/KUNZ_RTTV-597"
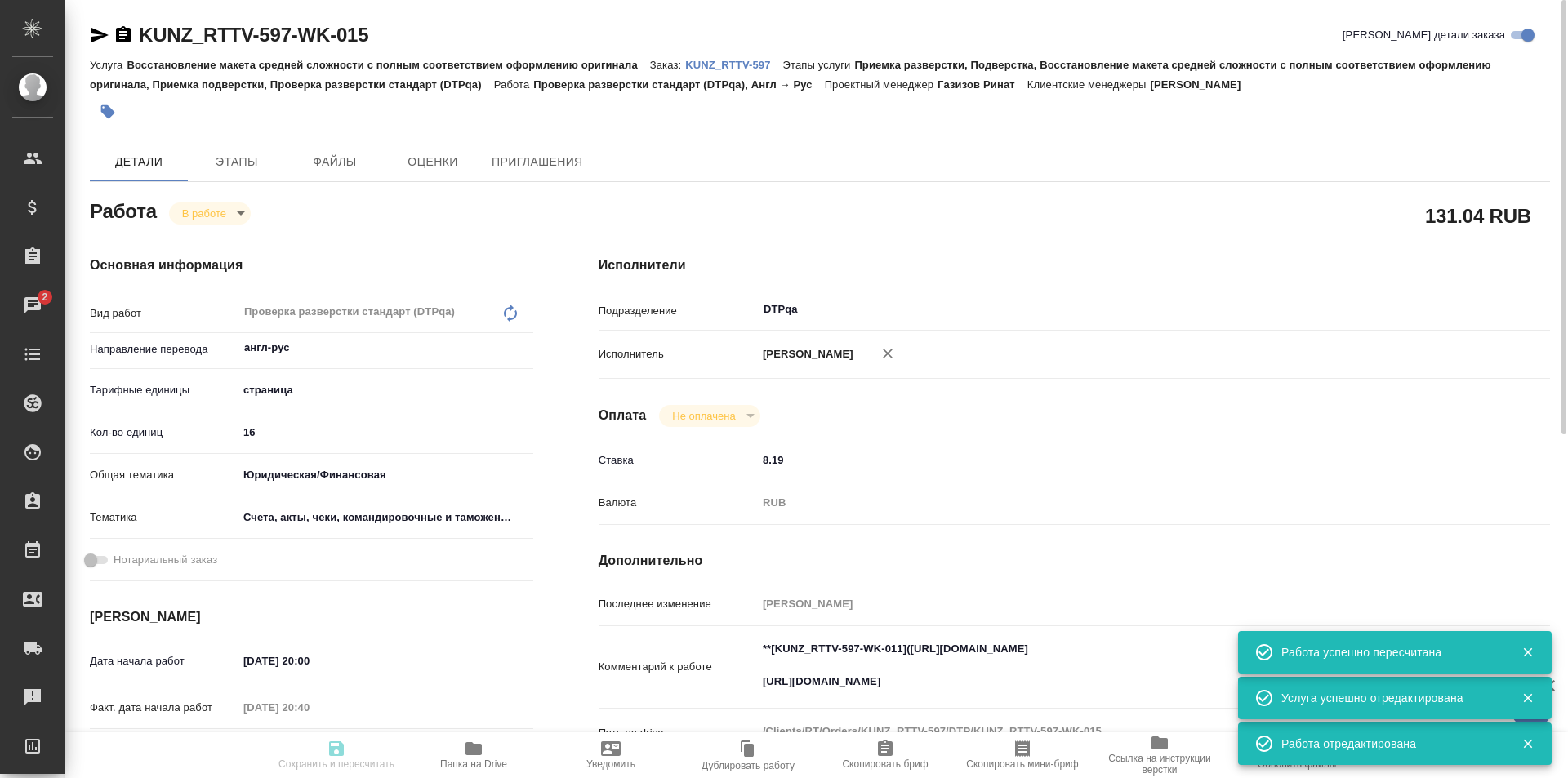
type input "inProgress"
type input "англ-рус"
type input "5a8b1489cc6b4906c91bfdb2"
type input "16"
type input "yr-fn"
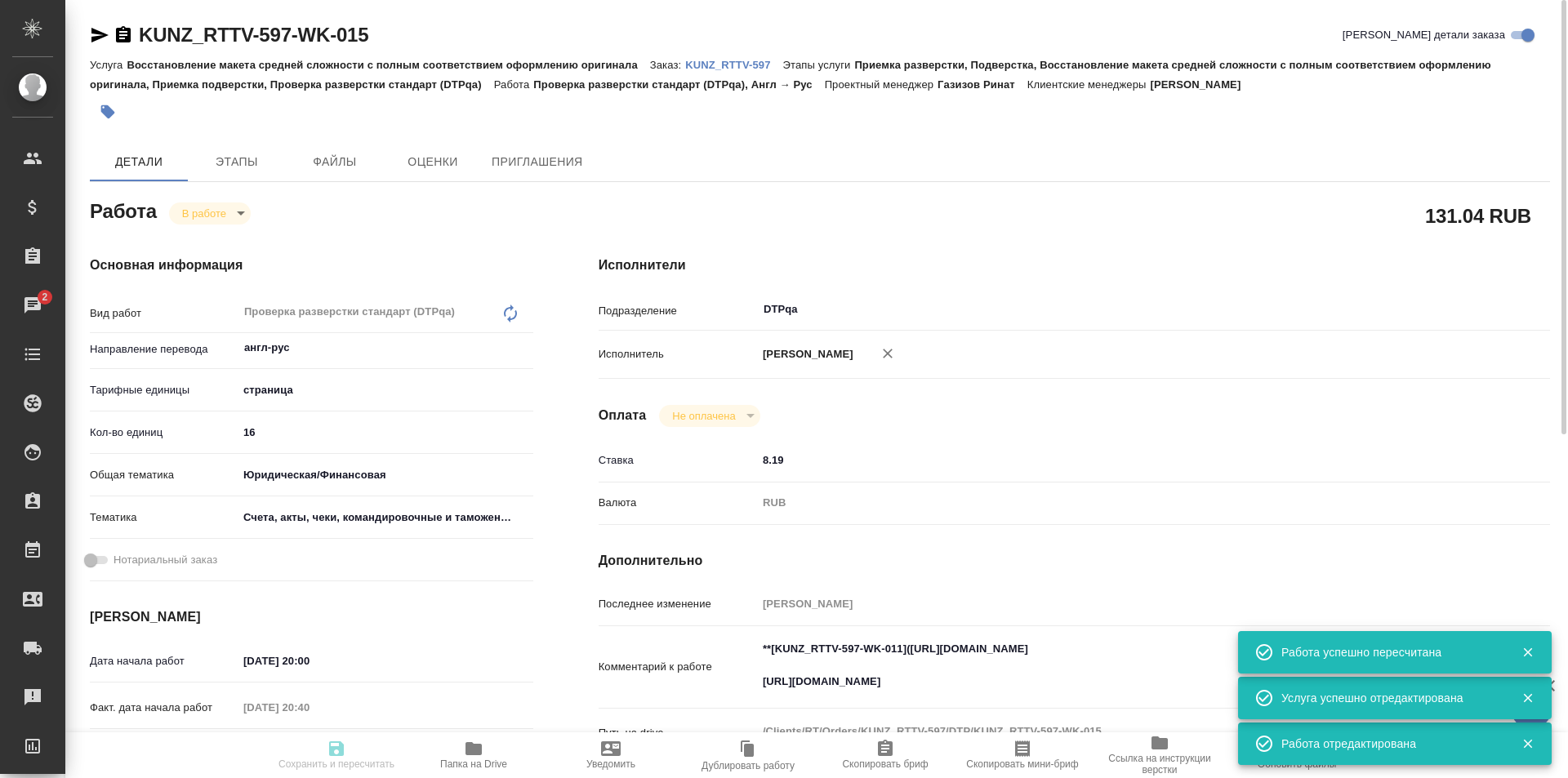
type input "5f647205b73bc97568ca66c0"
type input "[DATE] 20:00"
type input "[DATE] 20:40"
type input "[DATE] 14:30"
type input "[DATE] 14:00"
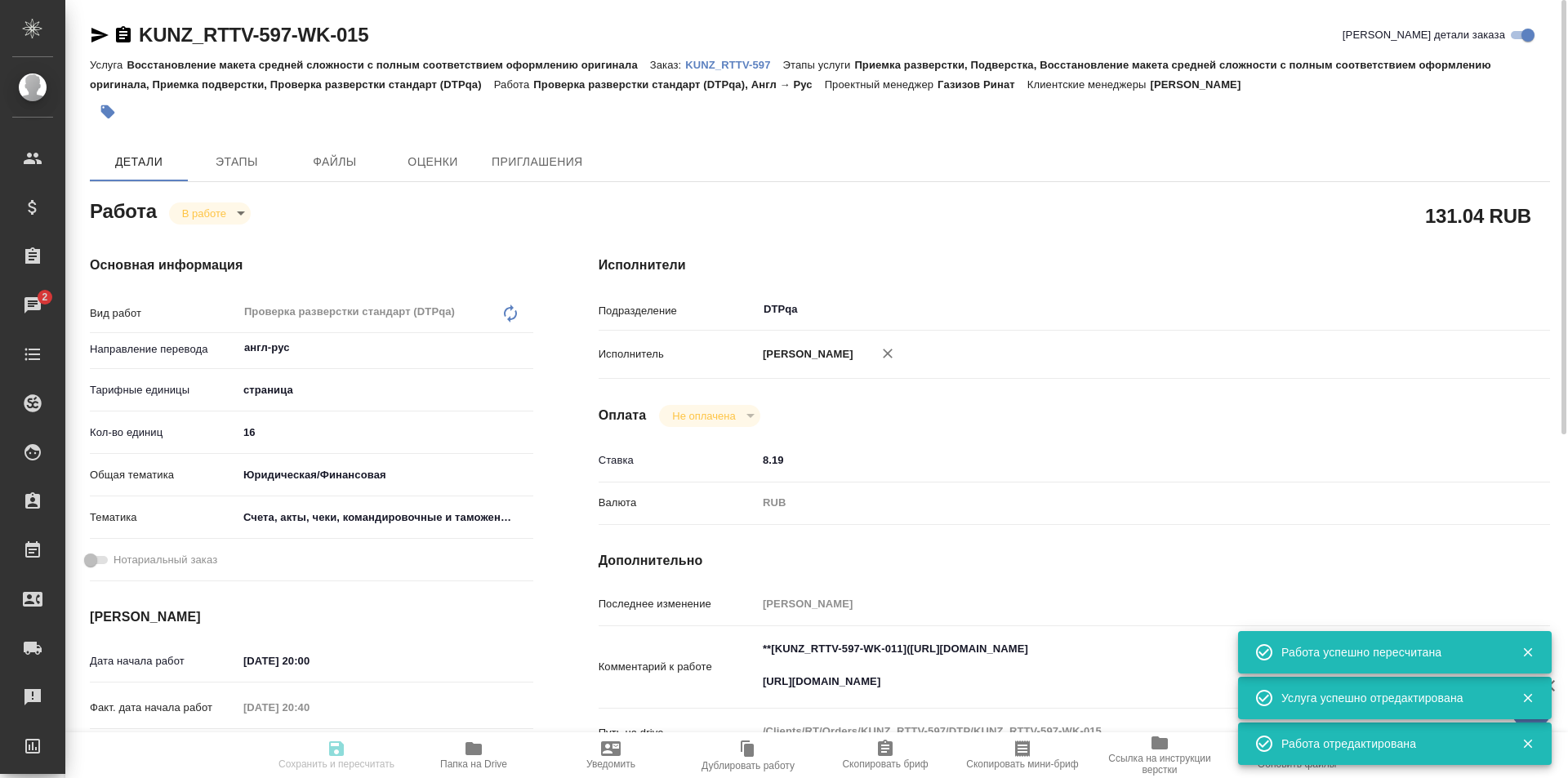
type input "DTPqa"
type input "notPayed"
type input "8.19"
type input "RUB"
type input "[PERSON_NAME]"
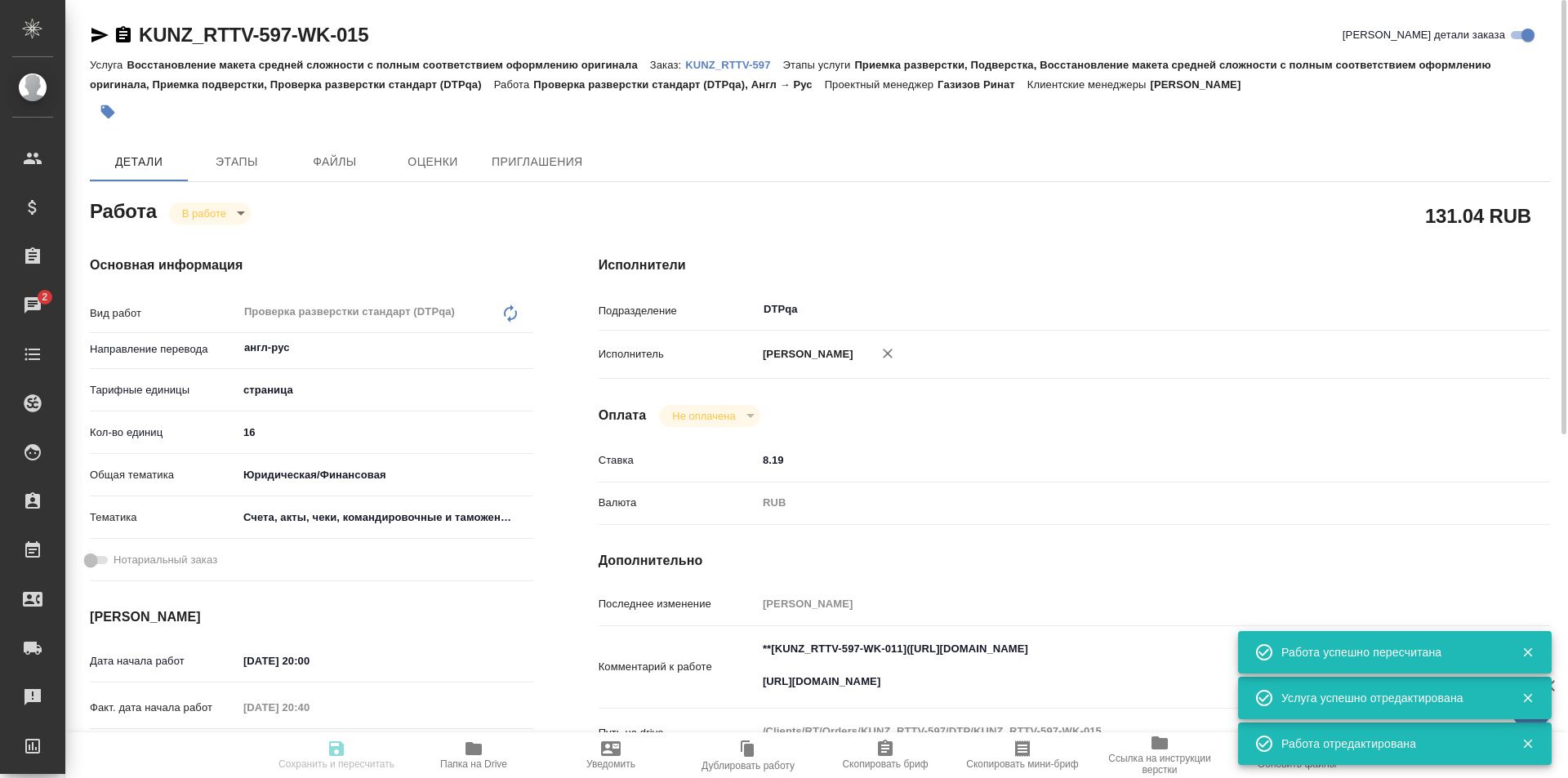
type input "KUNZ_RTTV-597"
type input "Восстановление макета средней сложности с полным соответствием оформлению ориги…"
type input "Приемка разверстки, Подверстка, Восстановление макета средней сложности с полны…"
type input "[PERSON_NAME]"
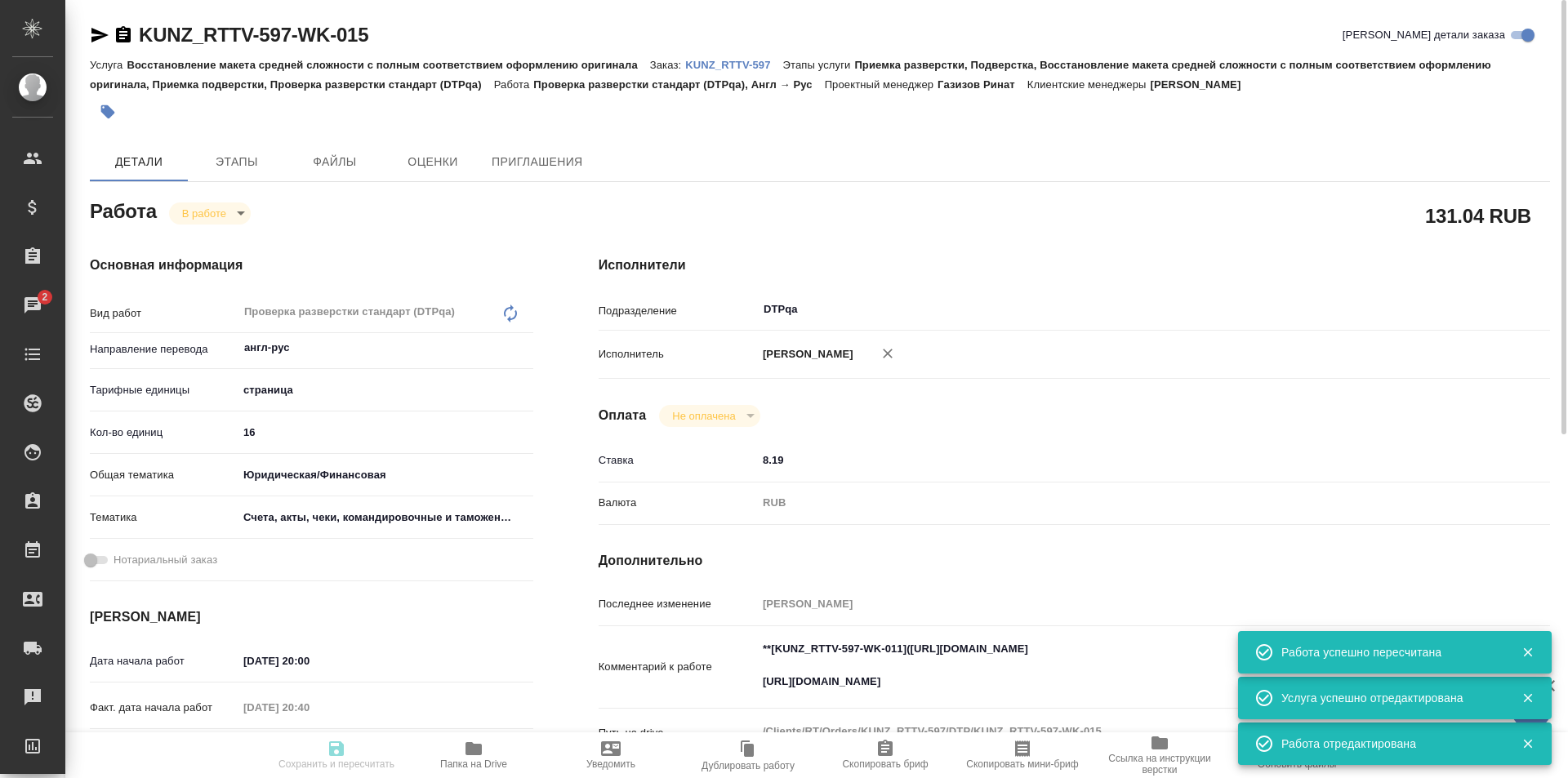
type input "/Clients/RT/Orders/KUNZ_RTTV-597"
click at [224, 208] on body "🙏 .cls-1 fill:#fff; AWATERA Ismagilova [PERSON_NAME] Спецификации Заказы 2 Чаты…" at bounding box center [784, 389] width 1568 height 778
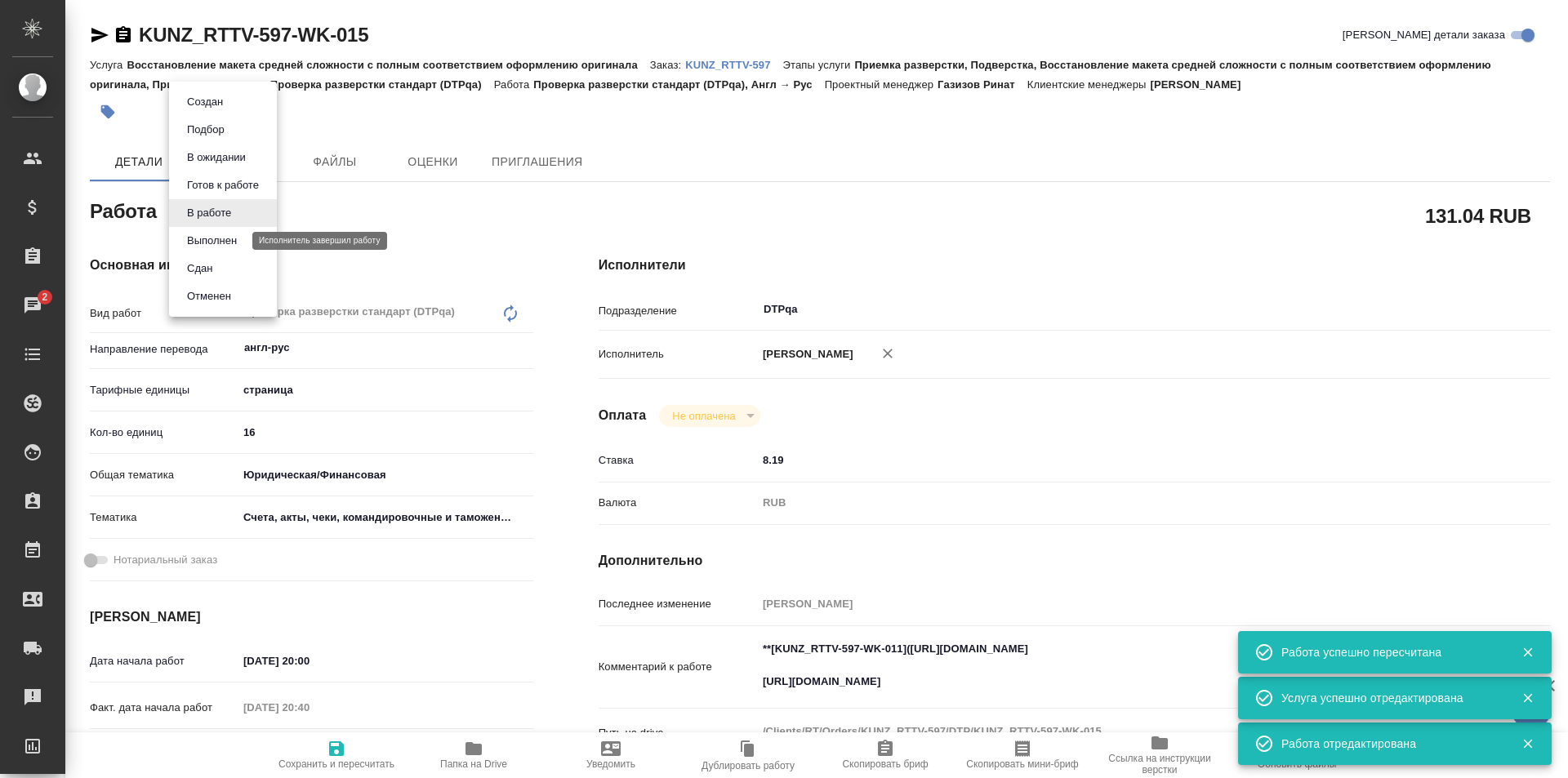
click at [216, 244] on button "Выполнен" at bounding box center [211, 241] width 59 height 18
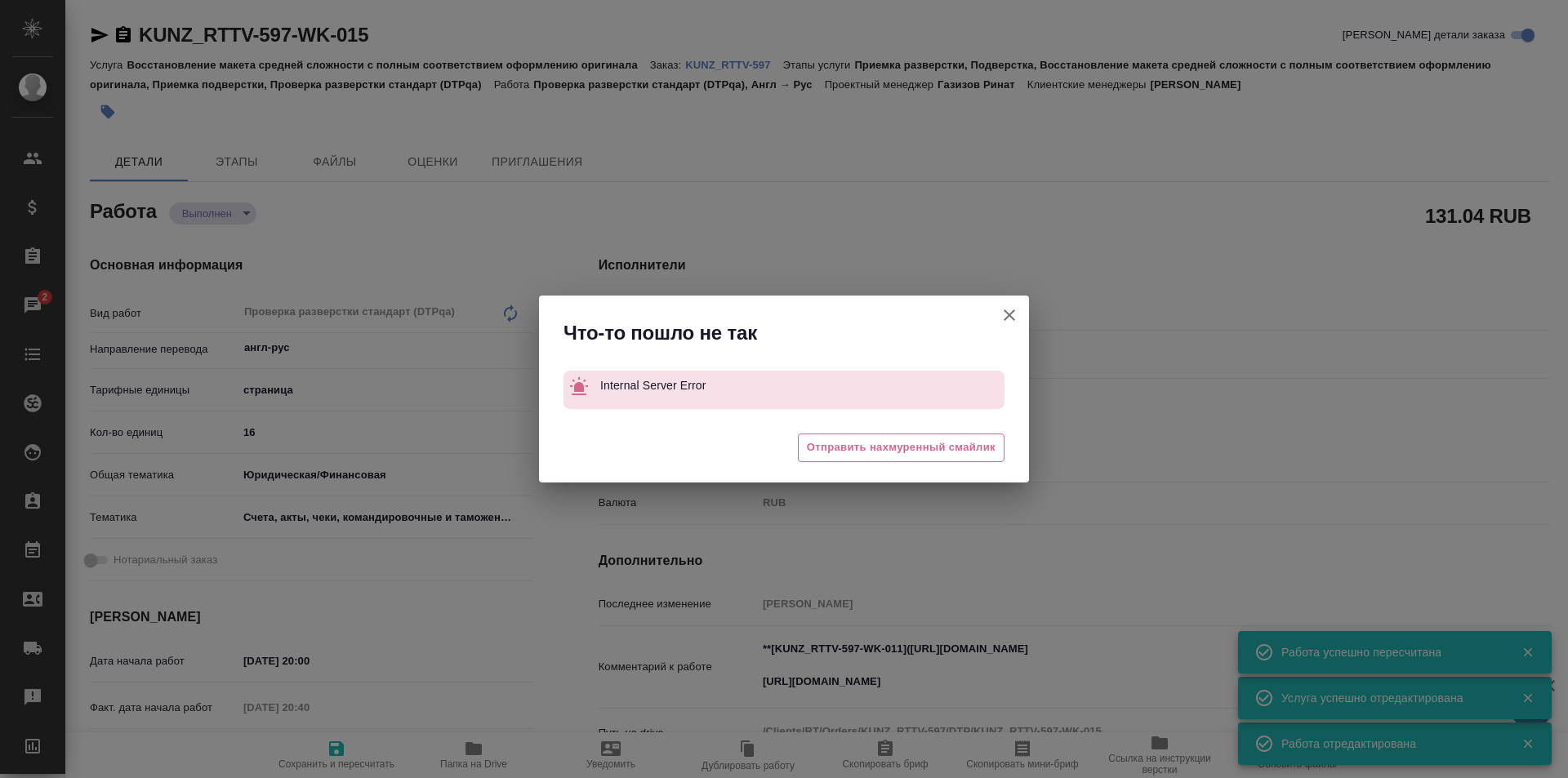
type textarea "x"
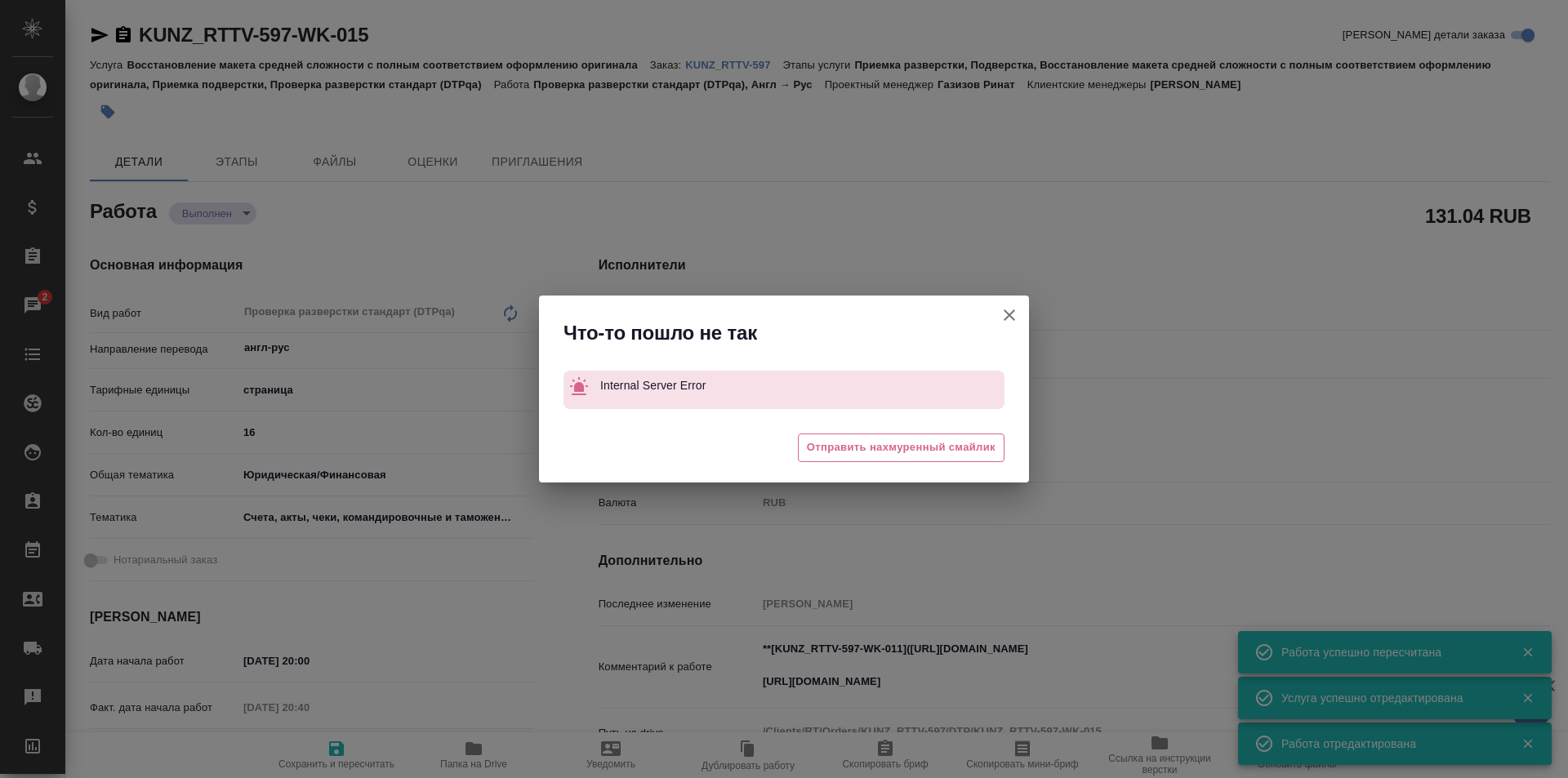
type textarea "x"
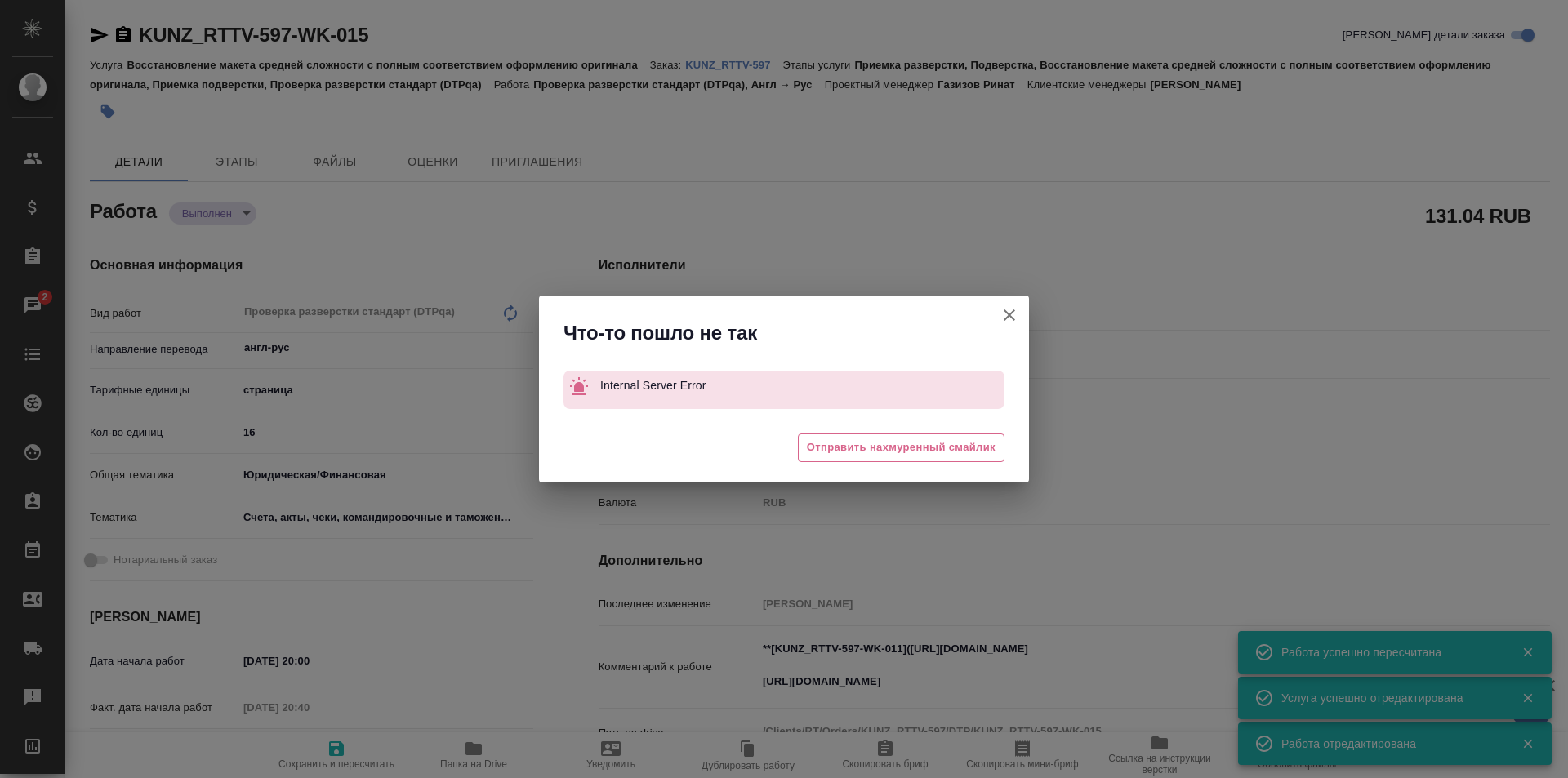
type textarea "x"
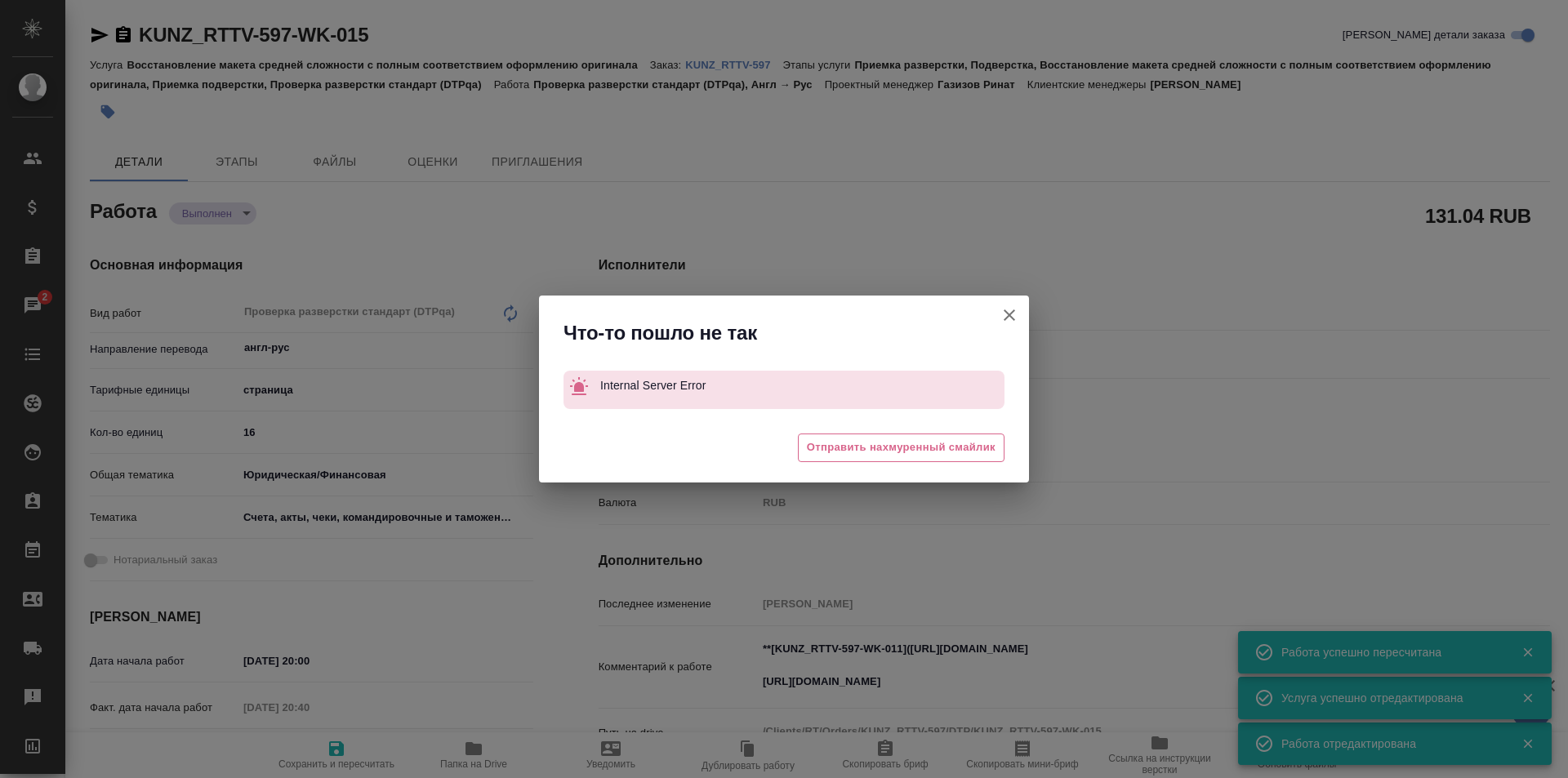
type textarea "x"
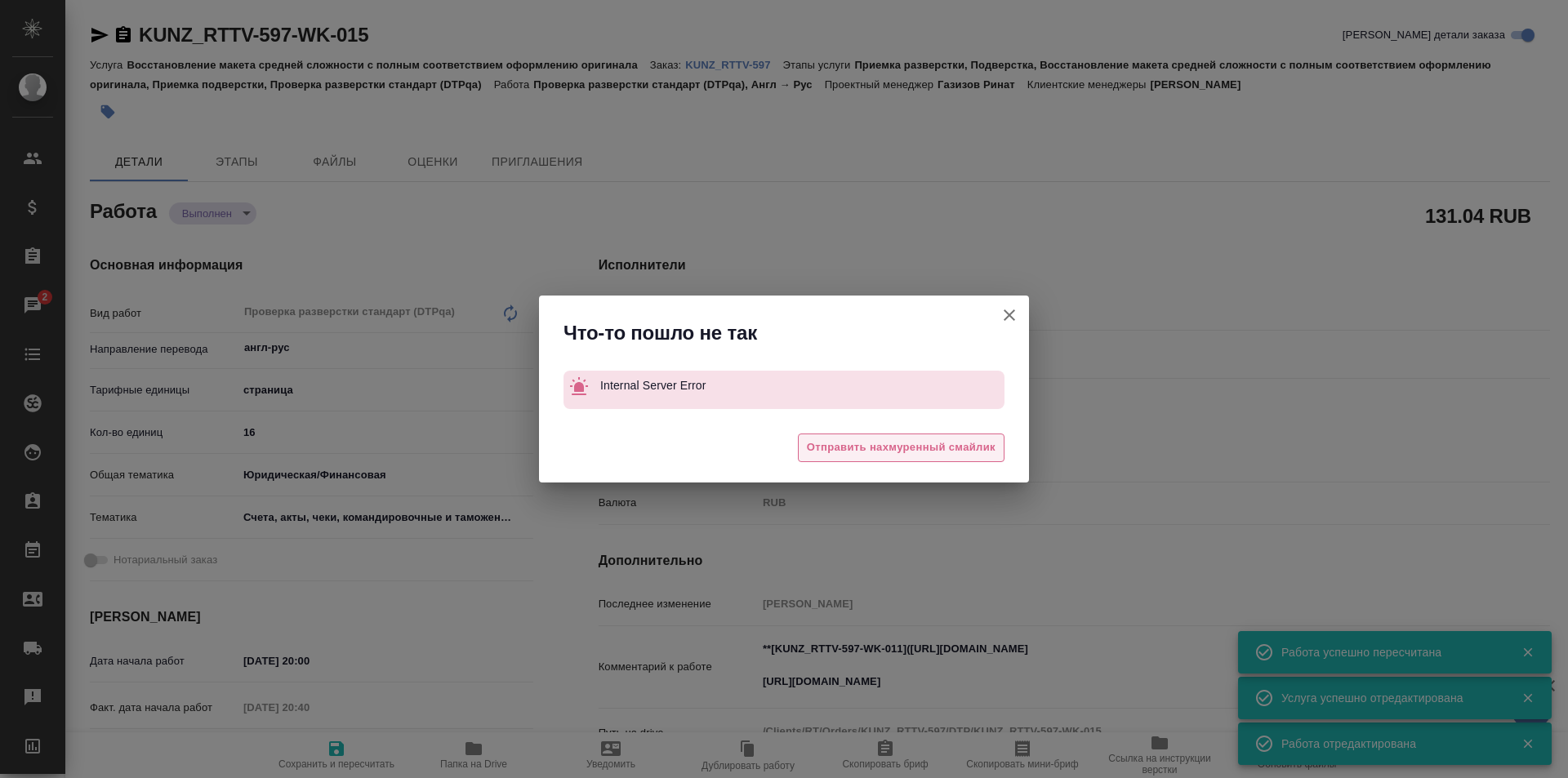
click at [907, 446] on span "Отправить нахмуренный смайлик" at bounding box center [901, 447] width 188 height 19
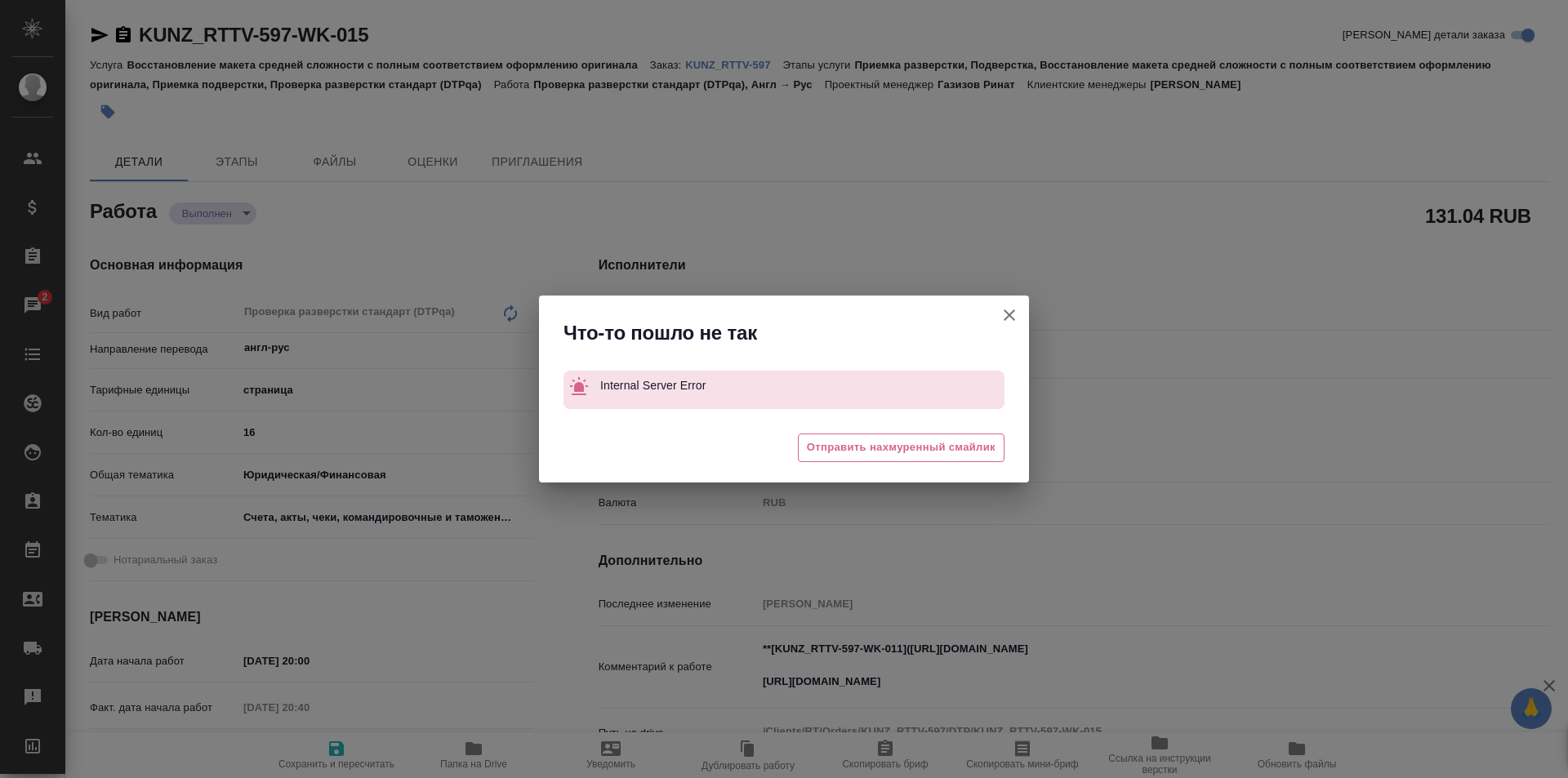
type textarea "x"
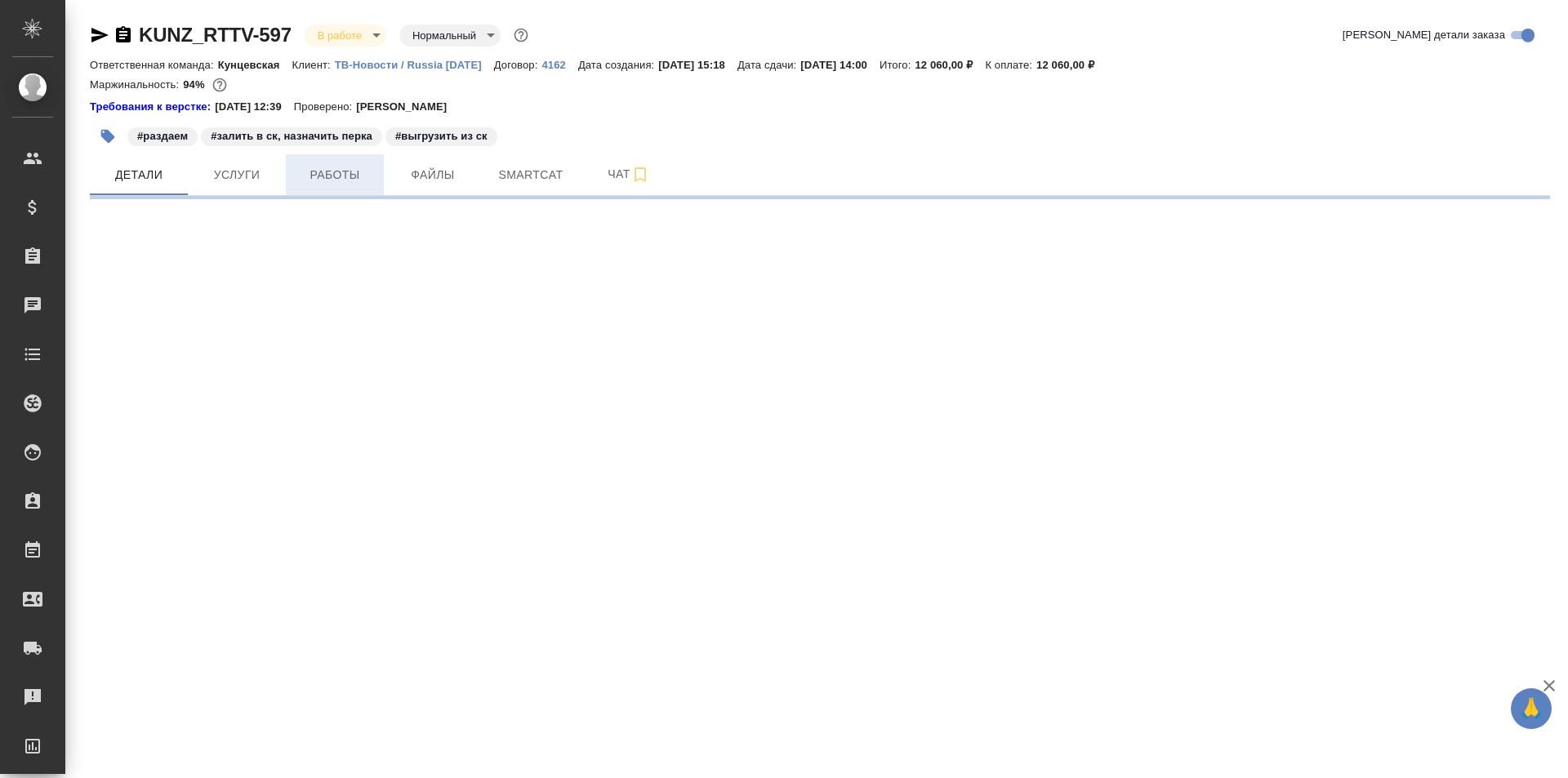
select select "RU"
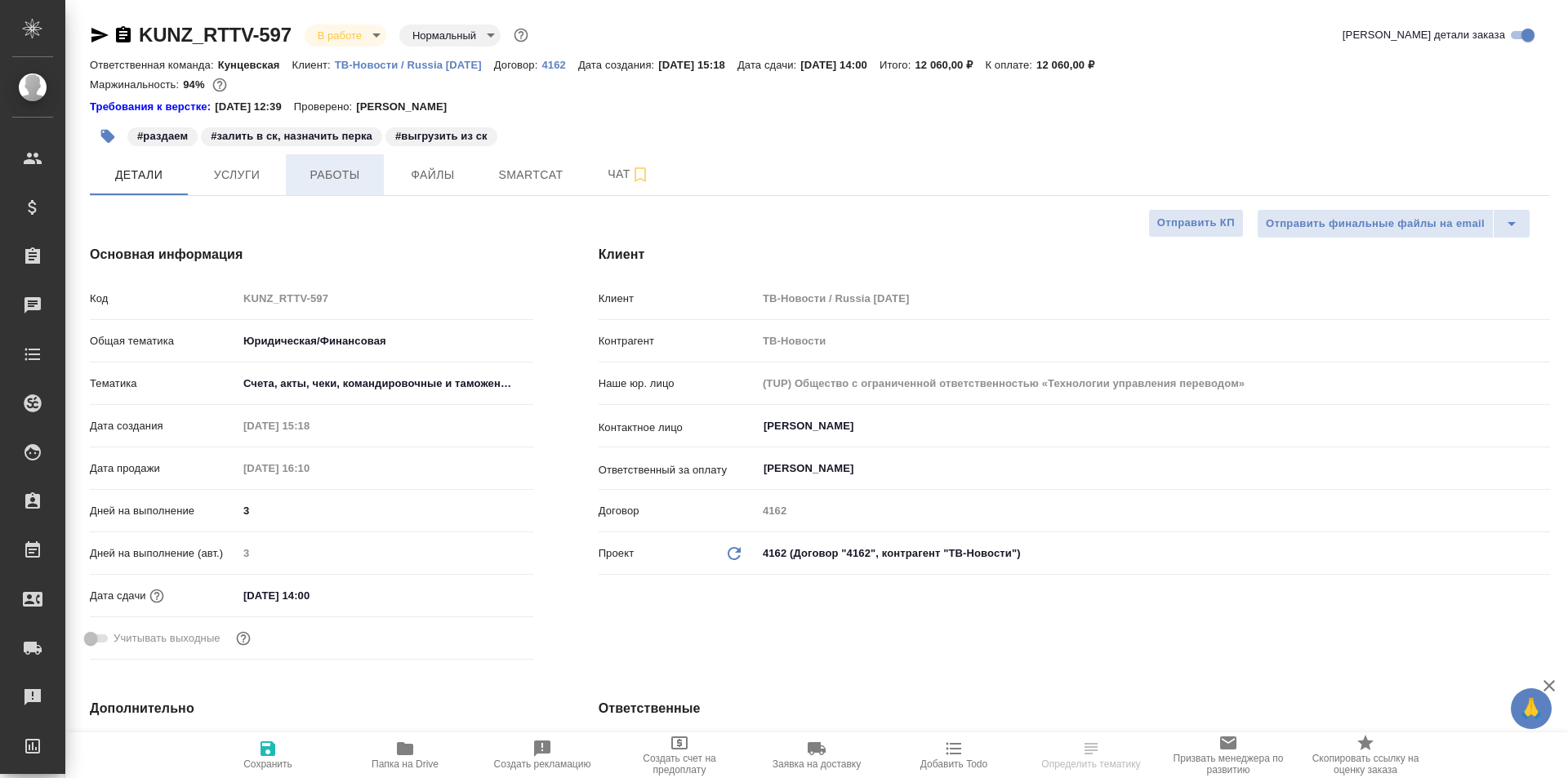
type textarea "x"
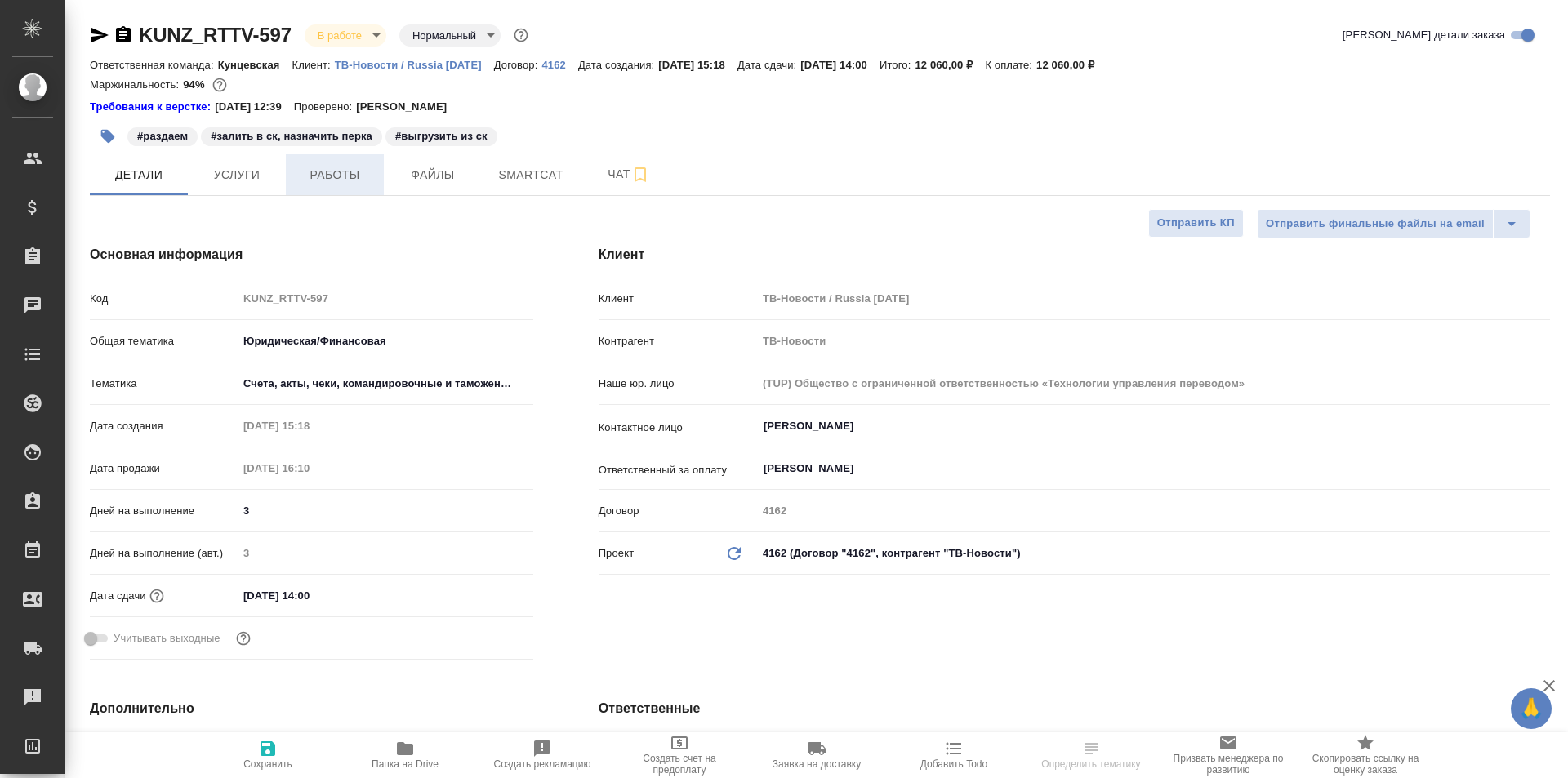
type textarea "x"
click at [323, 173] on span "Работы" at bounding box center [334, 175] width 78 height 21
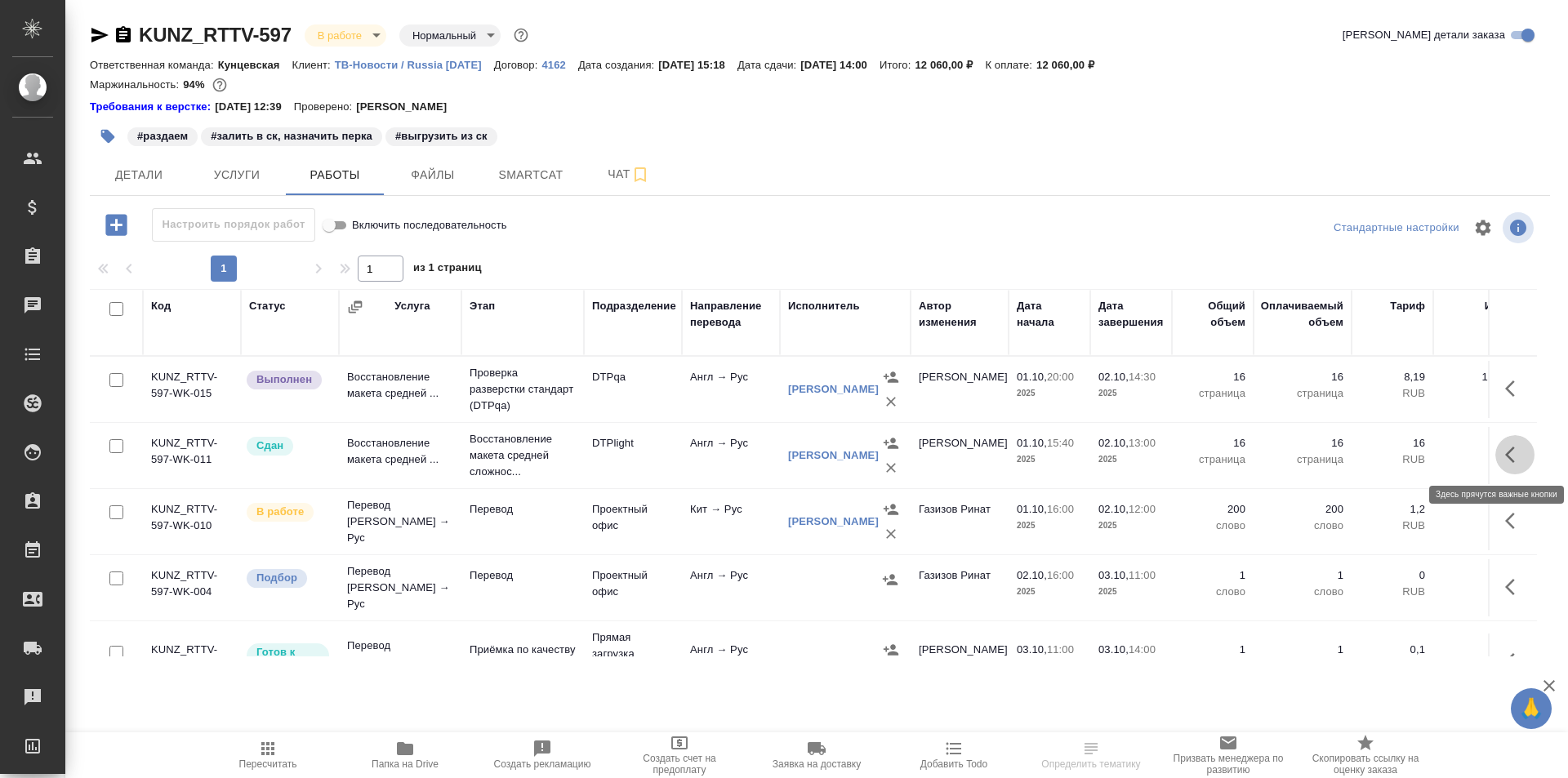
click at [1505, 457] on icon "button" at bounding box center [1515, 455] width 20 height 20
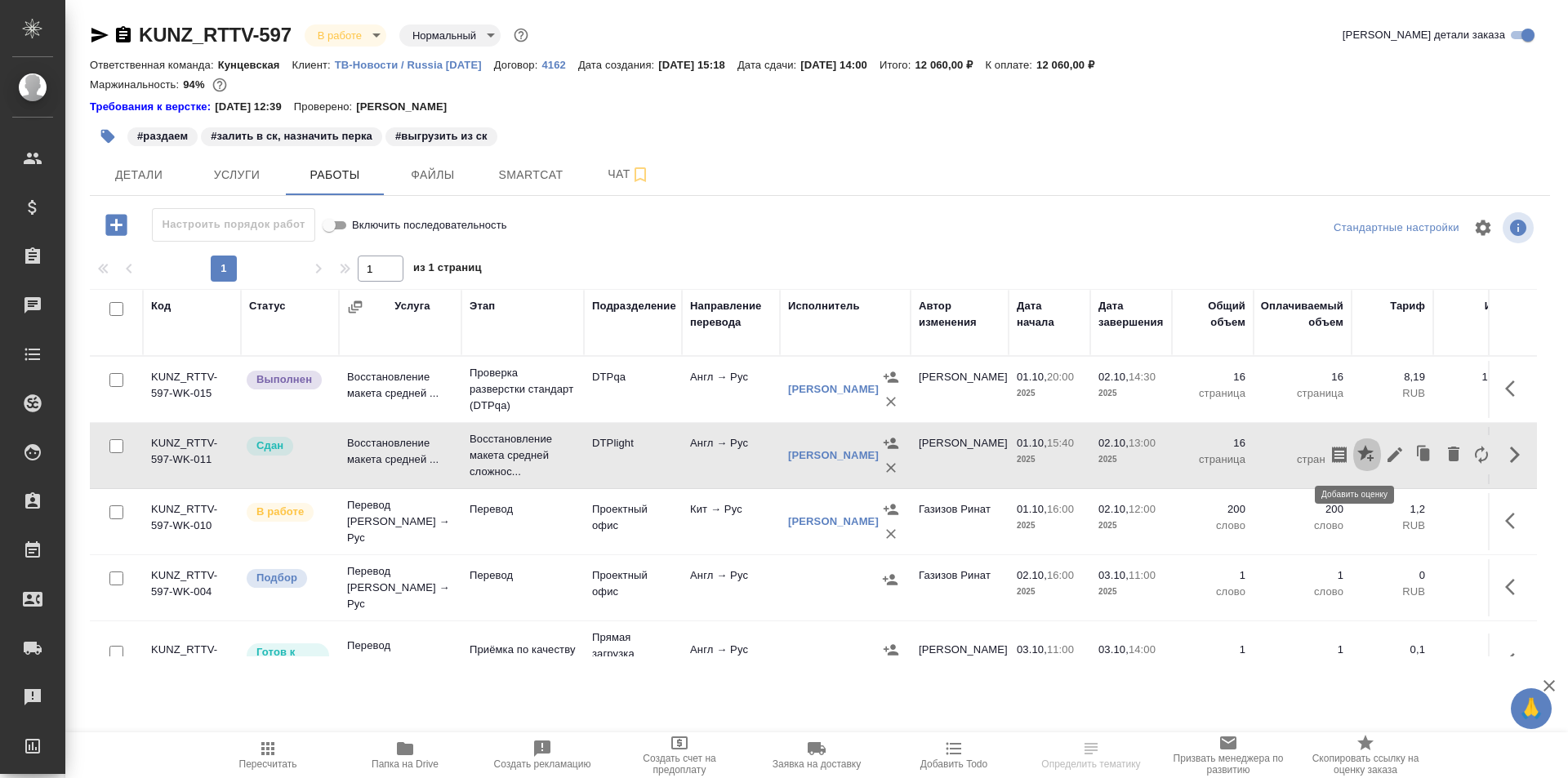
click at [1357, 452] on icon "button" at bounding box center [1366, 453] width 16 height 16
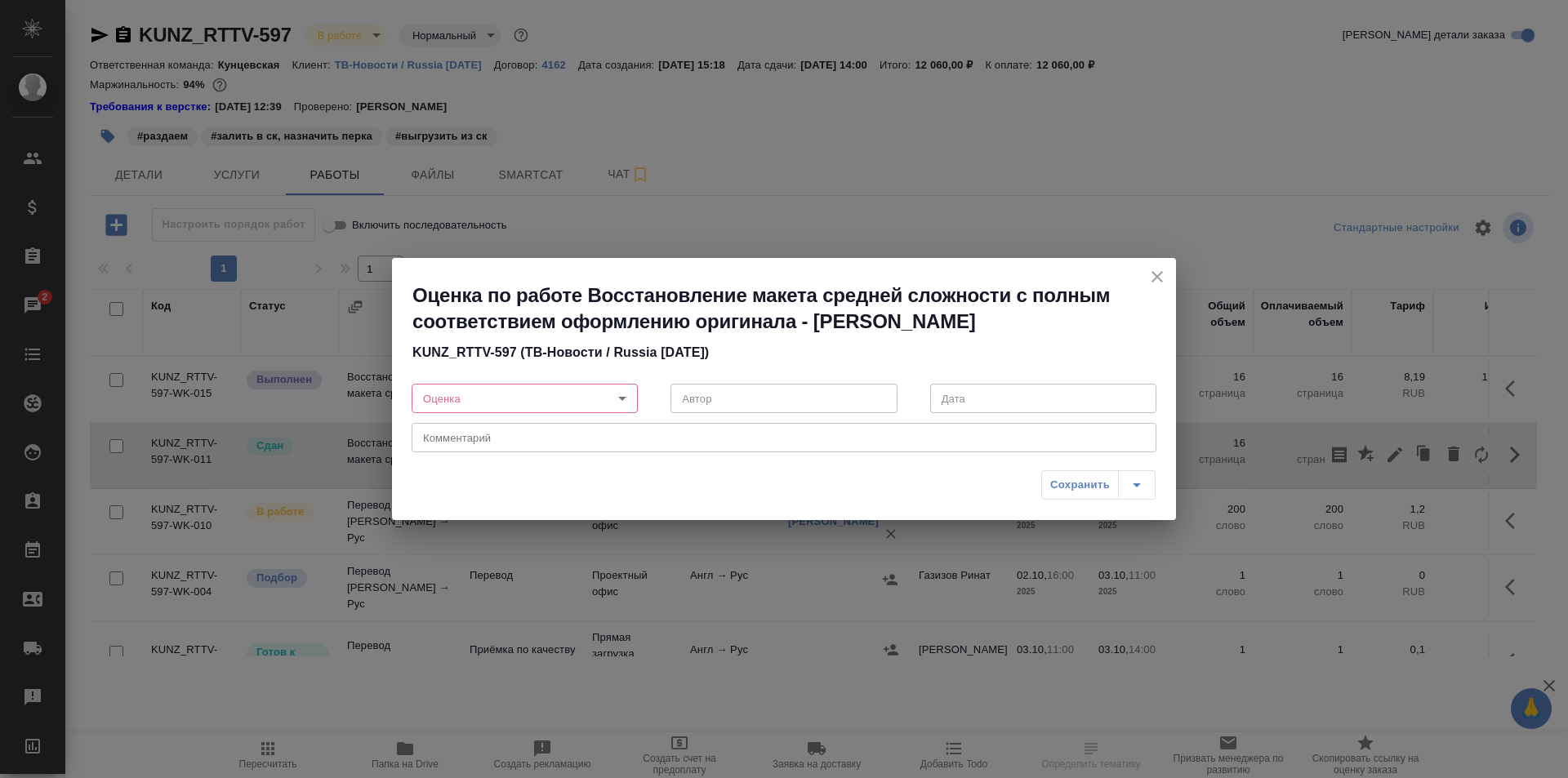
click at [574, 396] on body "🙏 .cls-1 fill:#fff; AWATERA Ismagilova [PERSON_NAME] Спецификации Заказы 2 Чаты…" at bounding box center [784, 389] width 1568 height 778
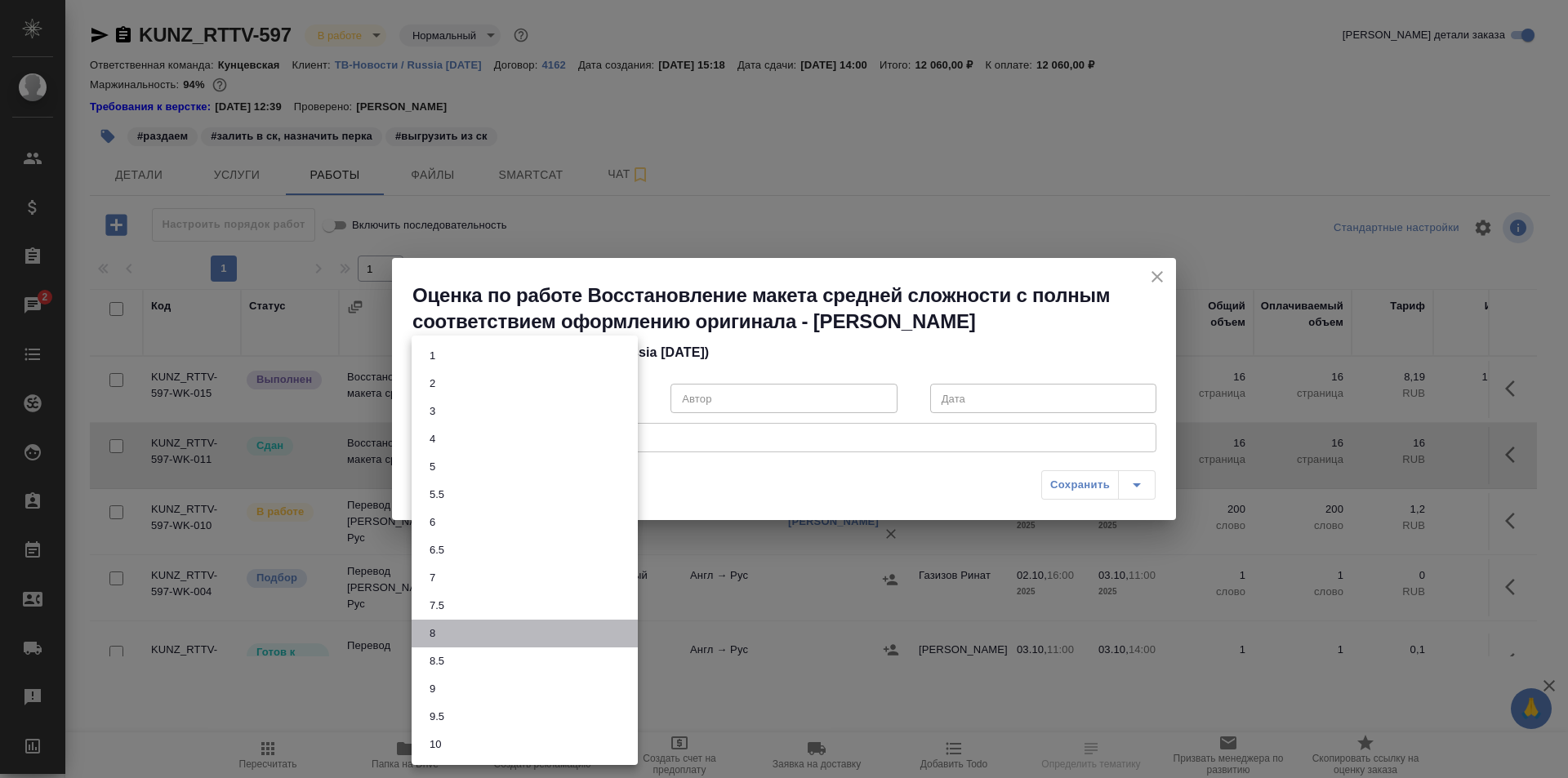
click at [442, 633] on li "8" at bounding box center [524, 633] width 226 height 28
type input "8"
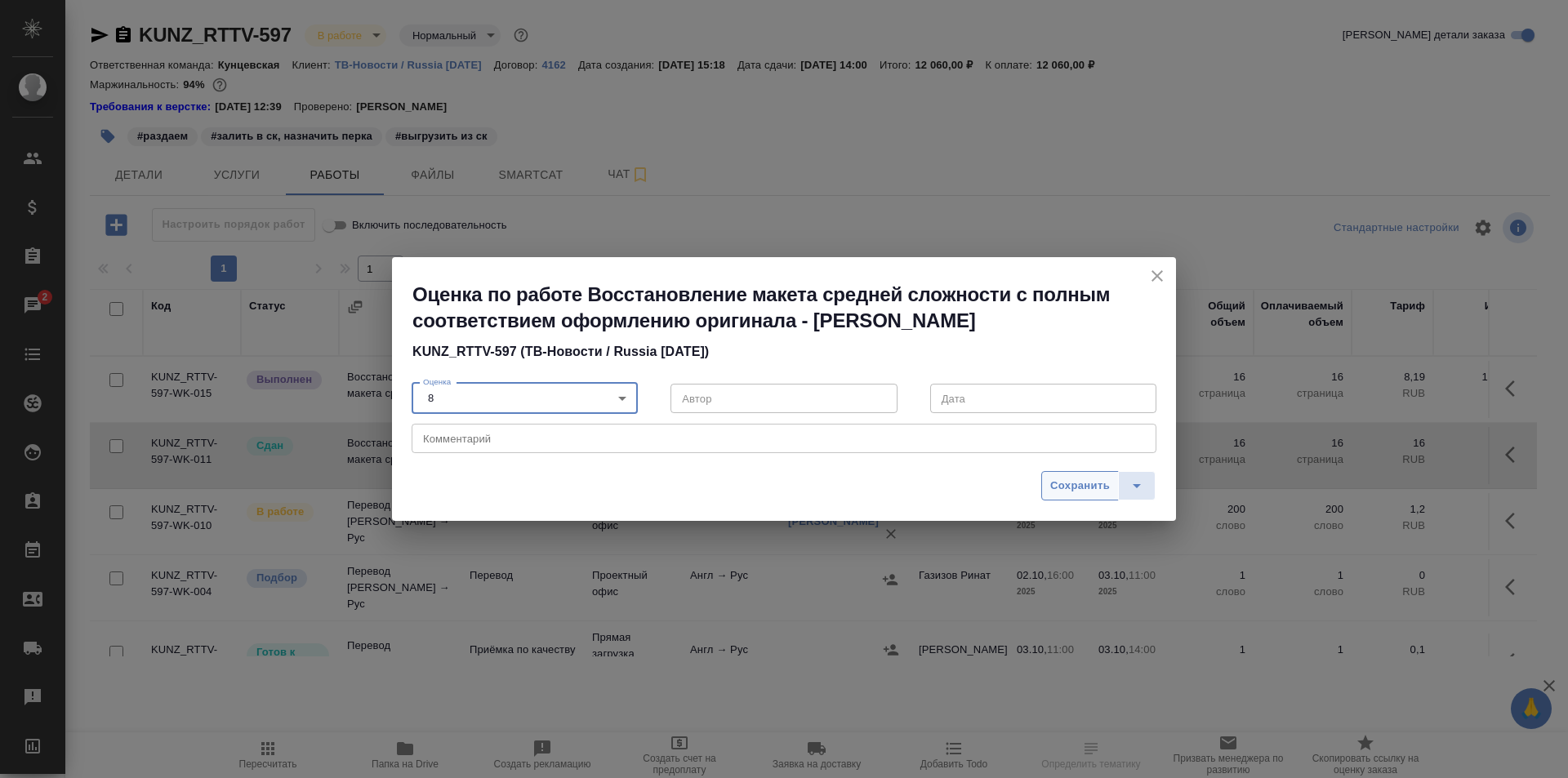
click at [1073, 485] on span "Сохранить" at bounding box center [1080, 486] width 59 height 19
